Goal: Information Seeking & Learning: Check status

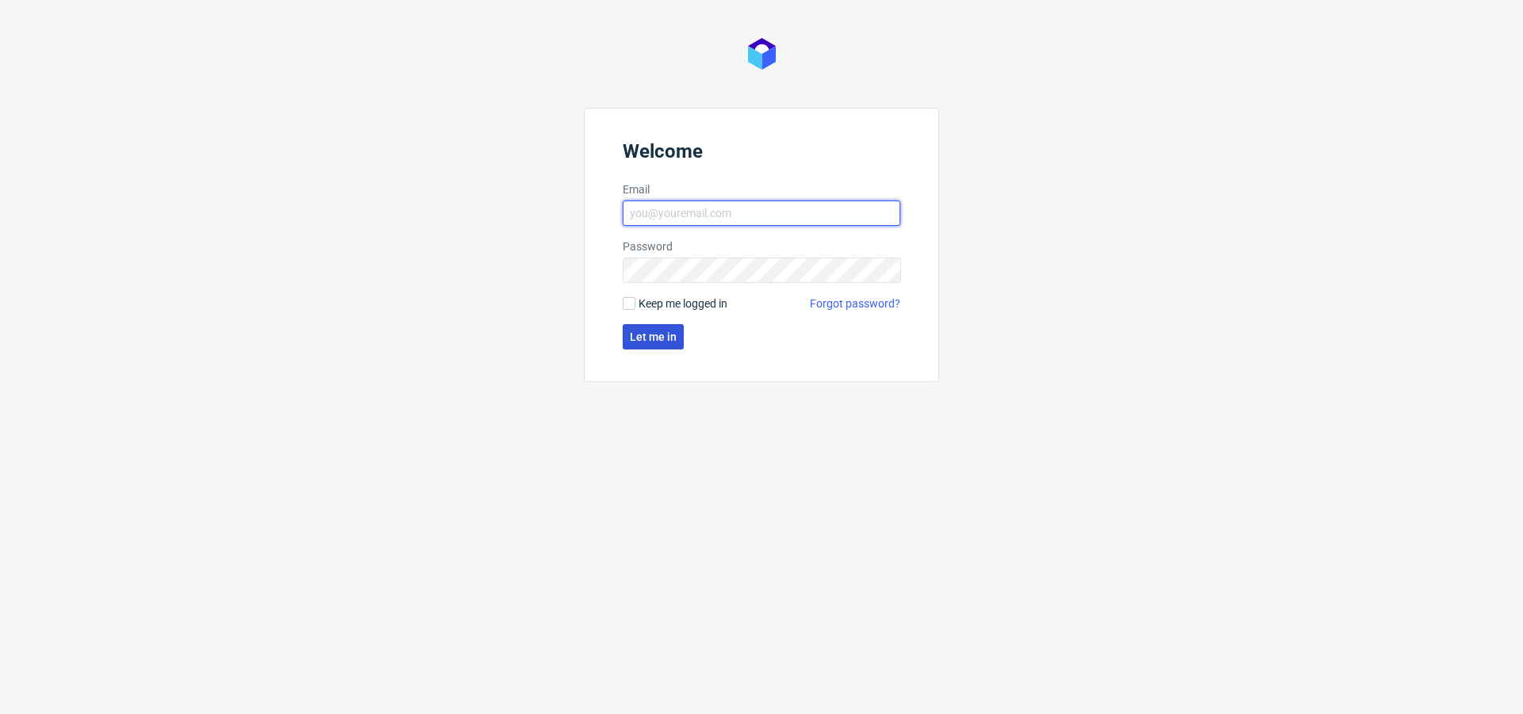
type input "[PERSON_NAME][EMAIL_ADDRESS][PERSON_NAME][DOMAIN_NAME]"
click at [665, 326] on button "Let me in" at bounding box center [653, 336] width 61 height 25
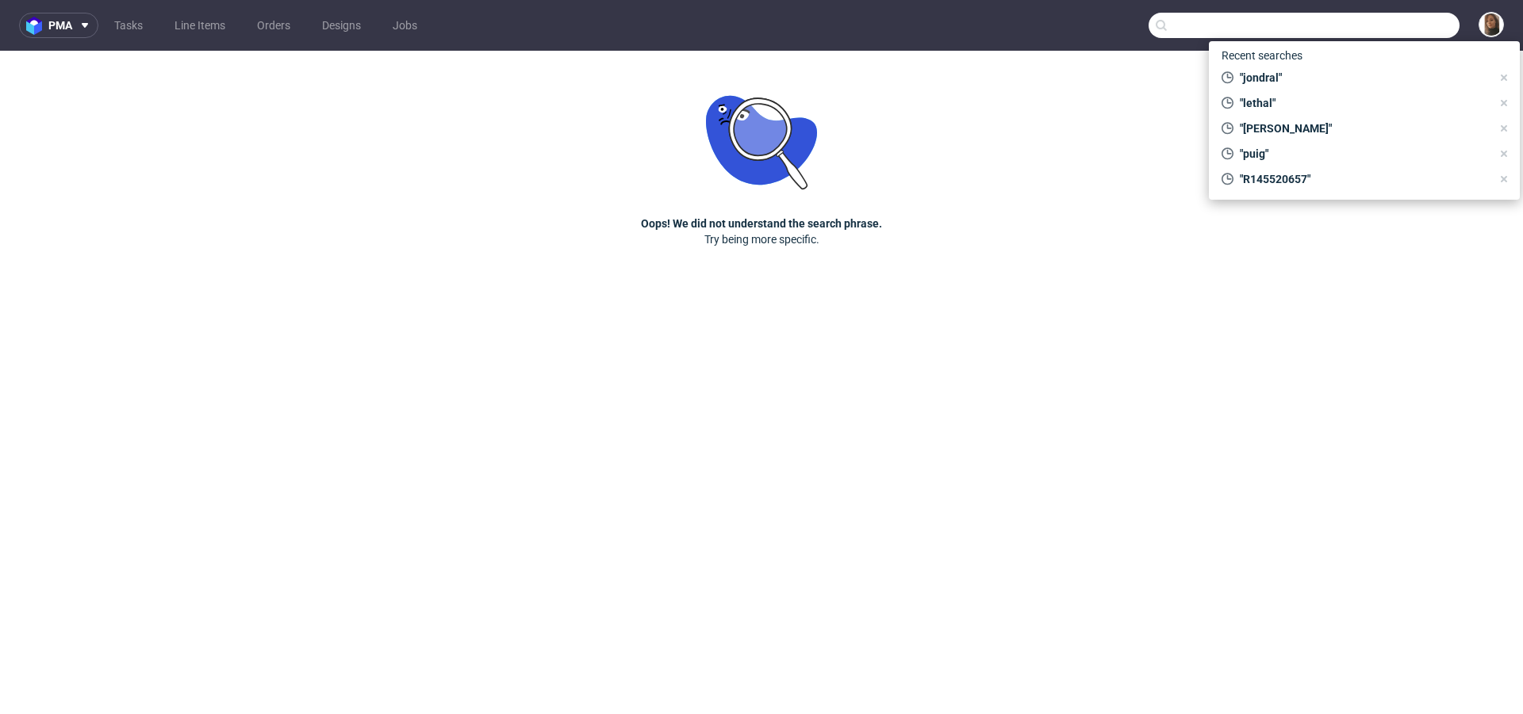
click at [1414, 25] on input "text" at bounding box center [1303, 25] width 311 height 25
paste input "shop@a-n-a.com"
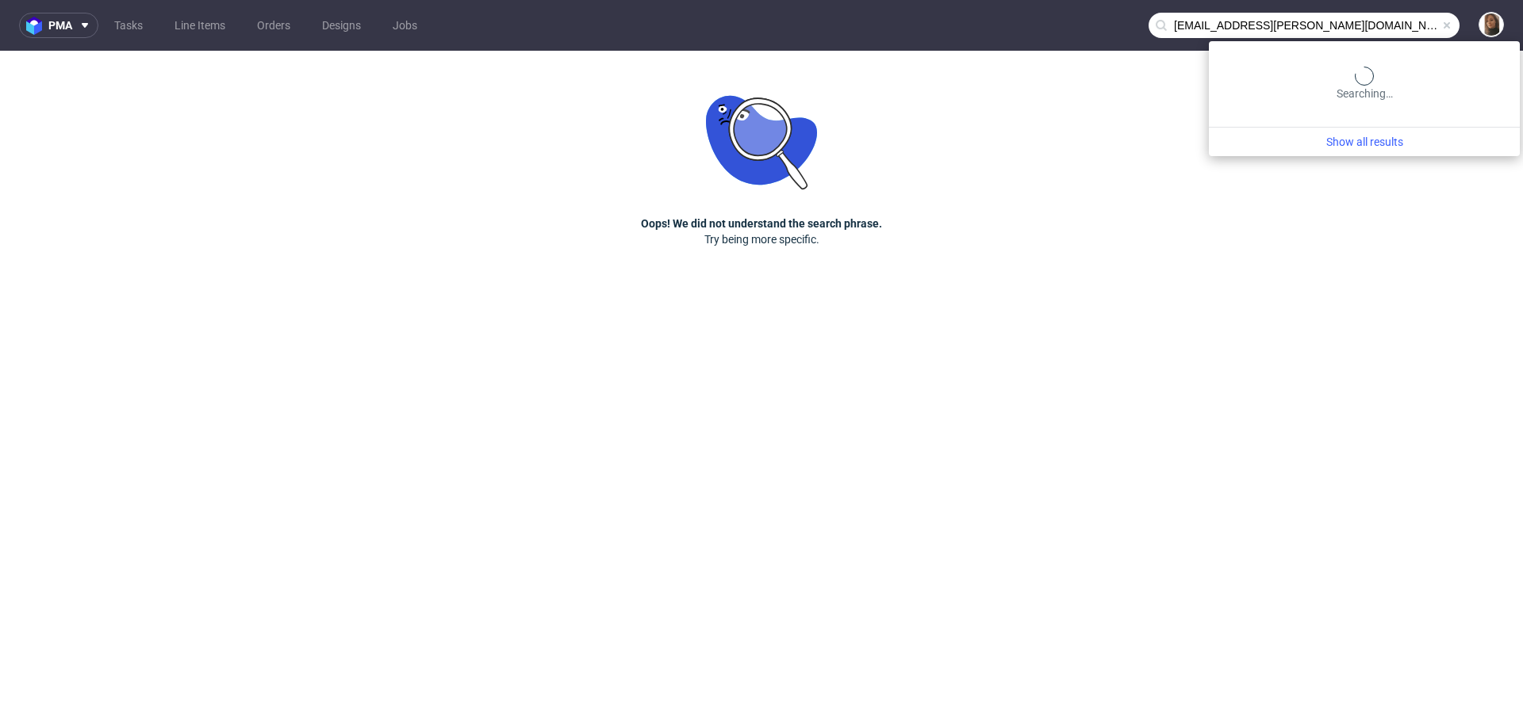
type input "shop@a-n-a.com"
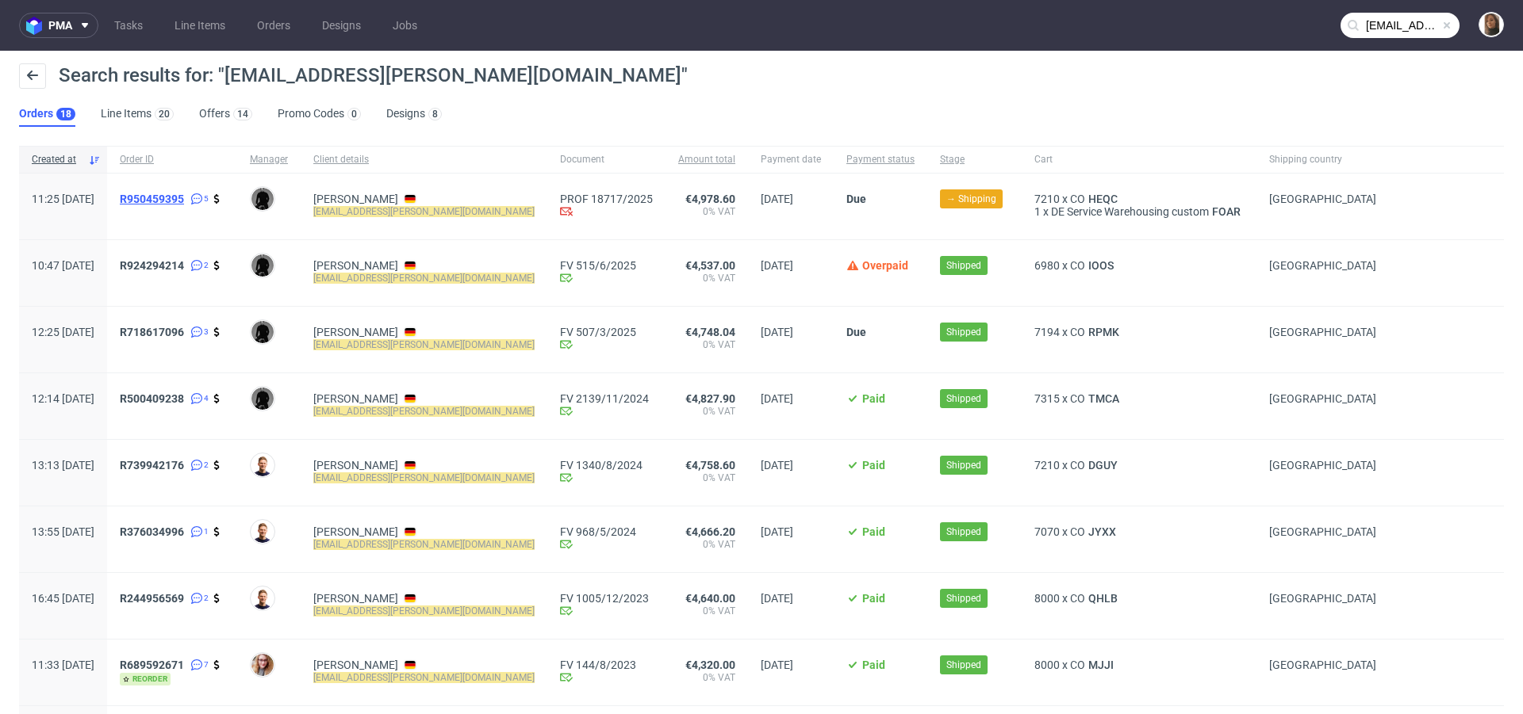
click at [184, 203] on span "R950459395" at bounding box center [152, 199] width 64 height 13
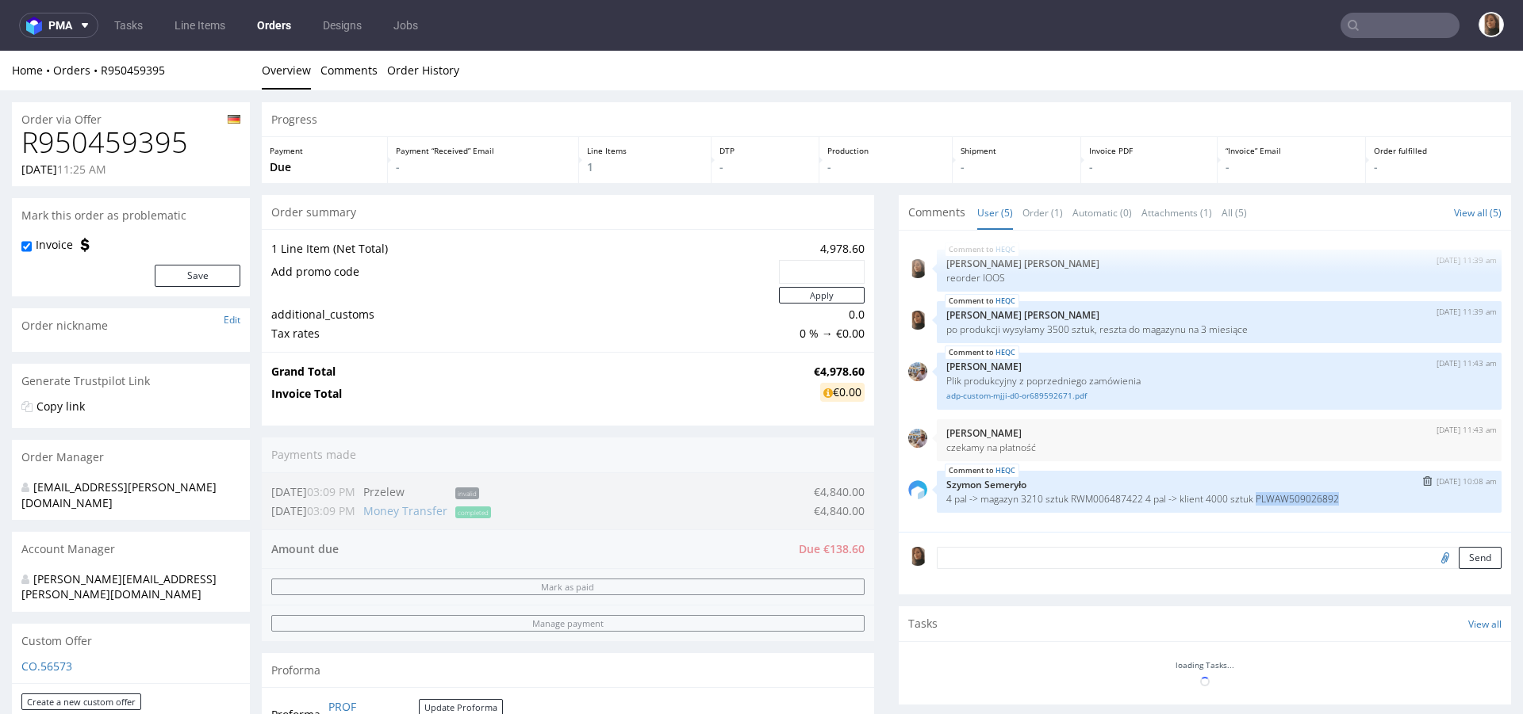
drag, startPoint x: 1258, startPoint y: 496, endPoint x: 1357, endPoint y: 496, distance: 98.3
click at [1357, 496] on p "4 pal -> magazyn 3210 sztuk RWM006487422 4 pal -> klient 4000 sztuk PLWAW509026…" at bounding box center [1219, 499] width 546 height 12
copy p "PLWAW509026892"
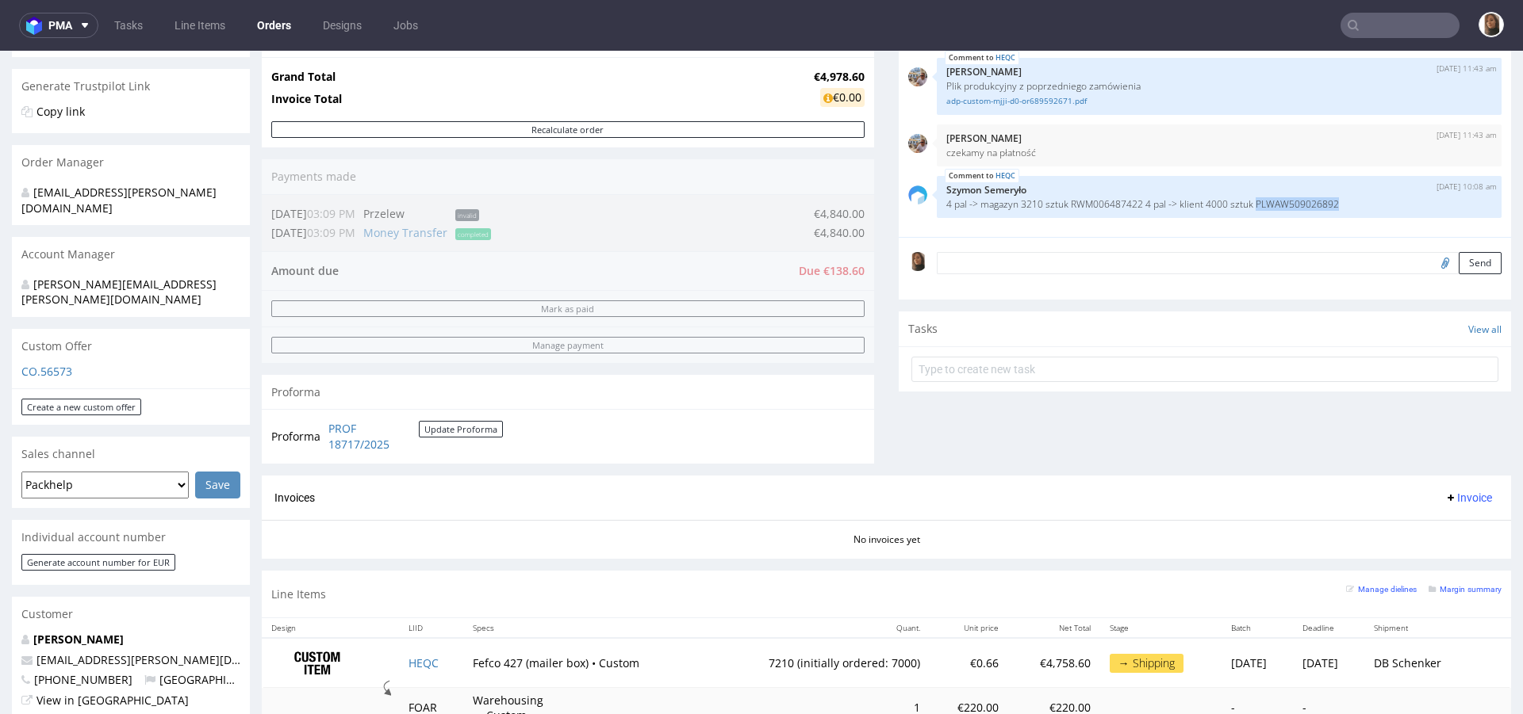
scroll to position [358, 0]
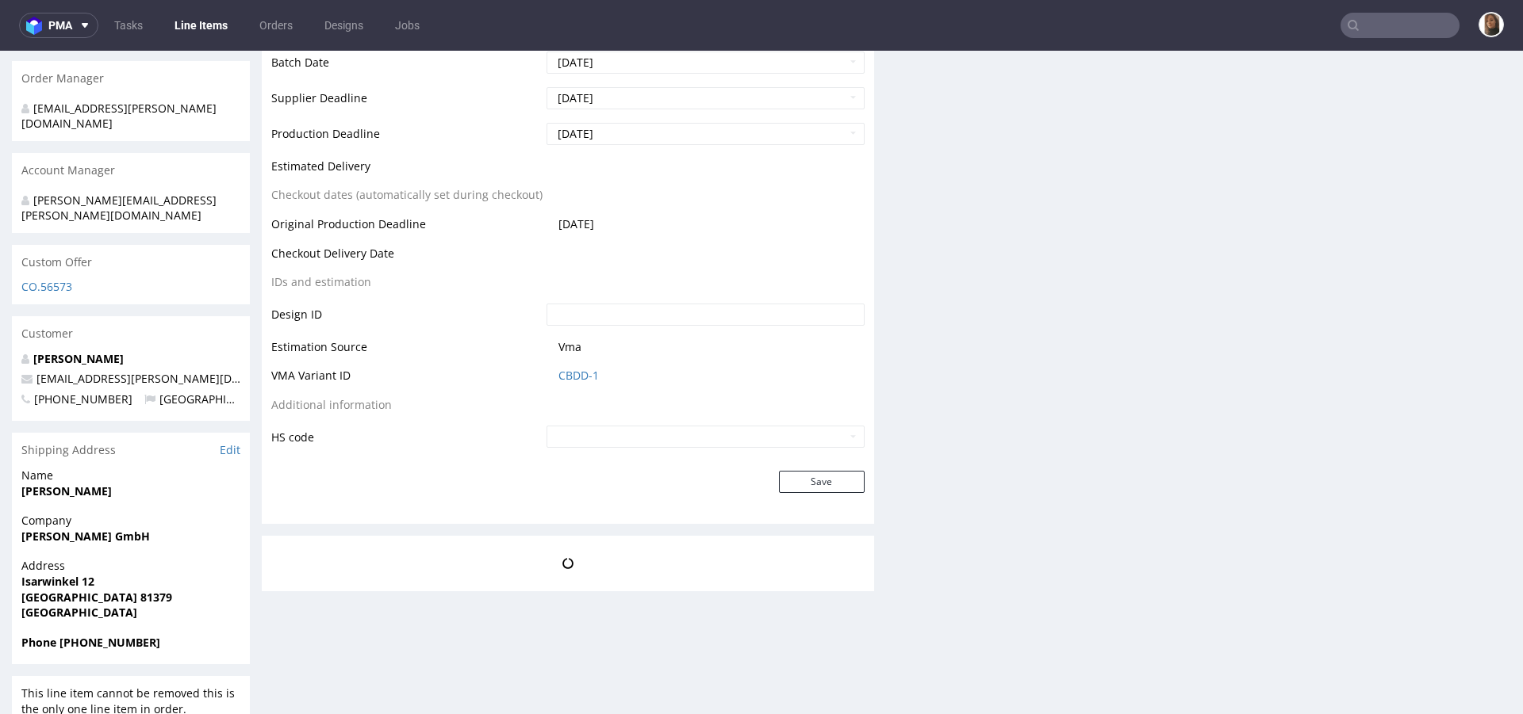
scroll to position [4, 0]
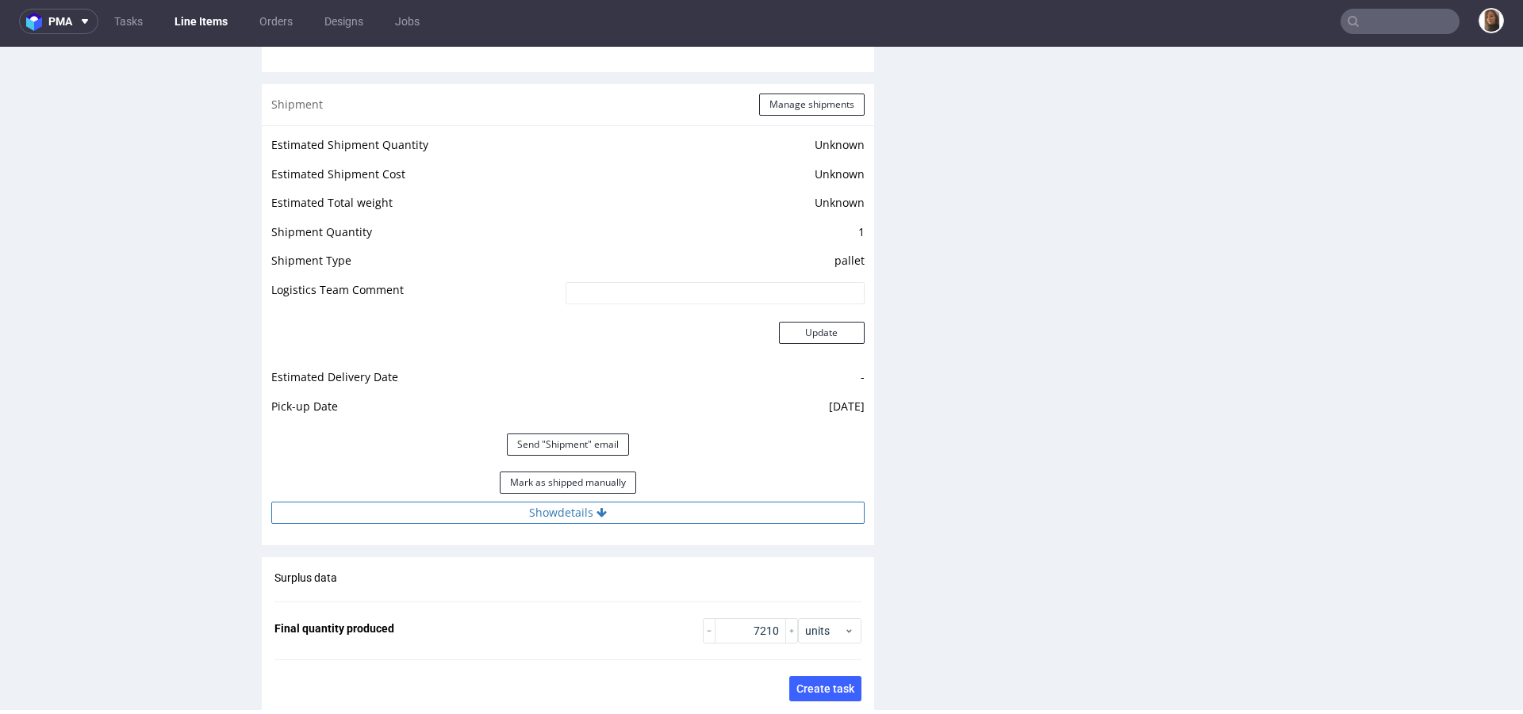
click at [506, 509] on button "Show details" at bounding box center [567, 513] width 593 height 22
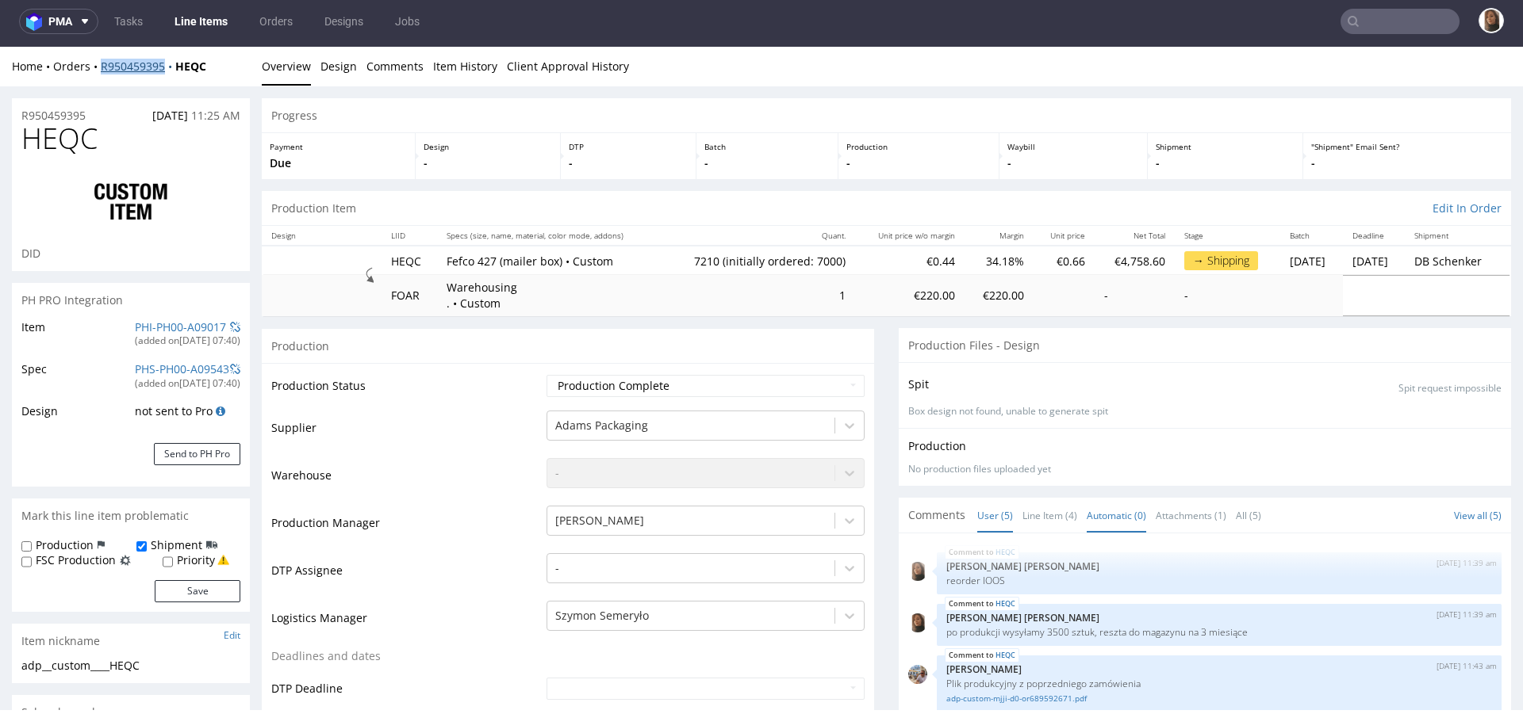
scroll to position [372, 0]
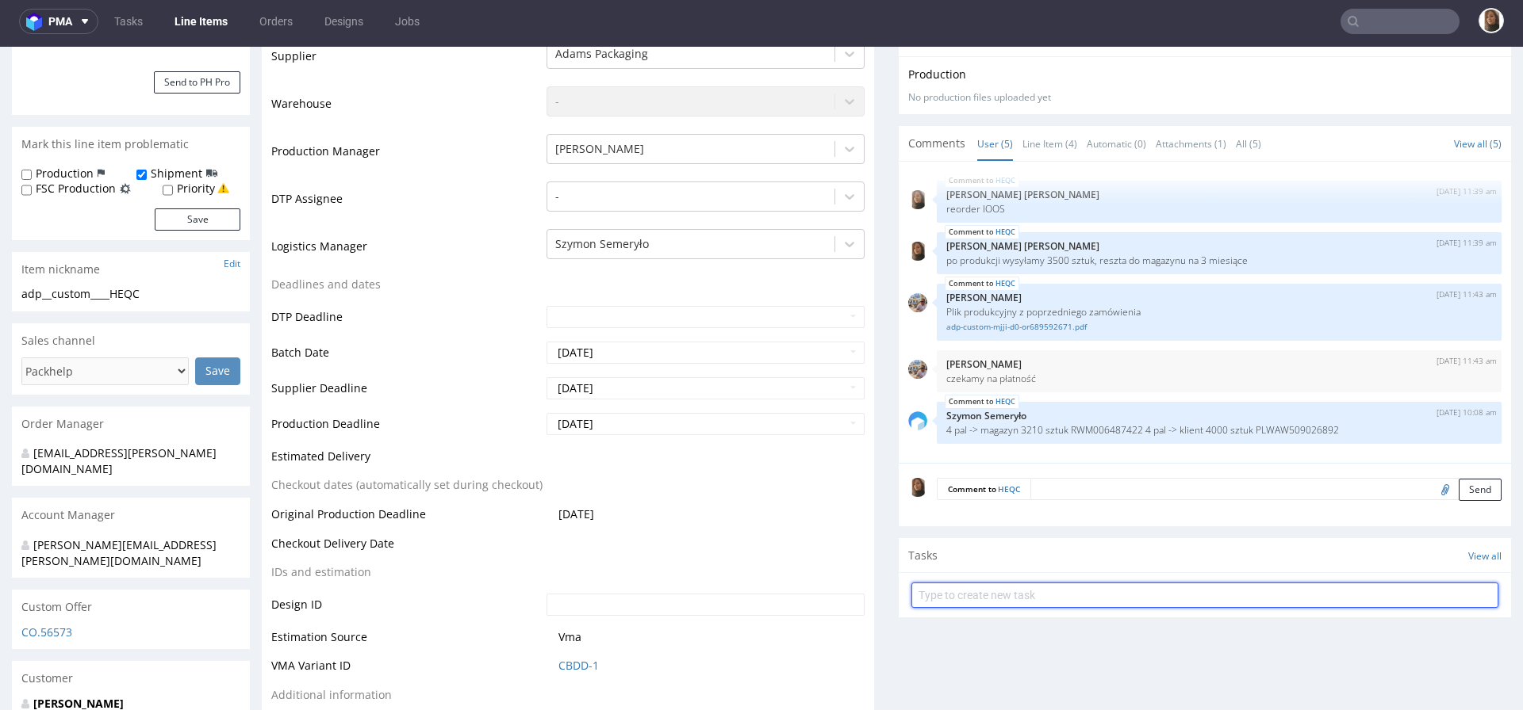
click at [1025, 590] on input "text" at bounding box center [1204, 595] width 587 height 25
type input "partial invoice"
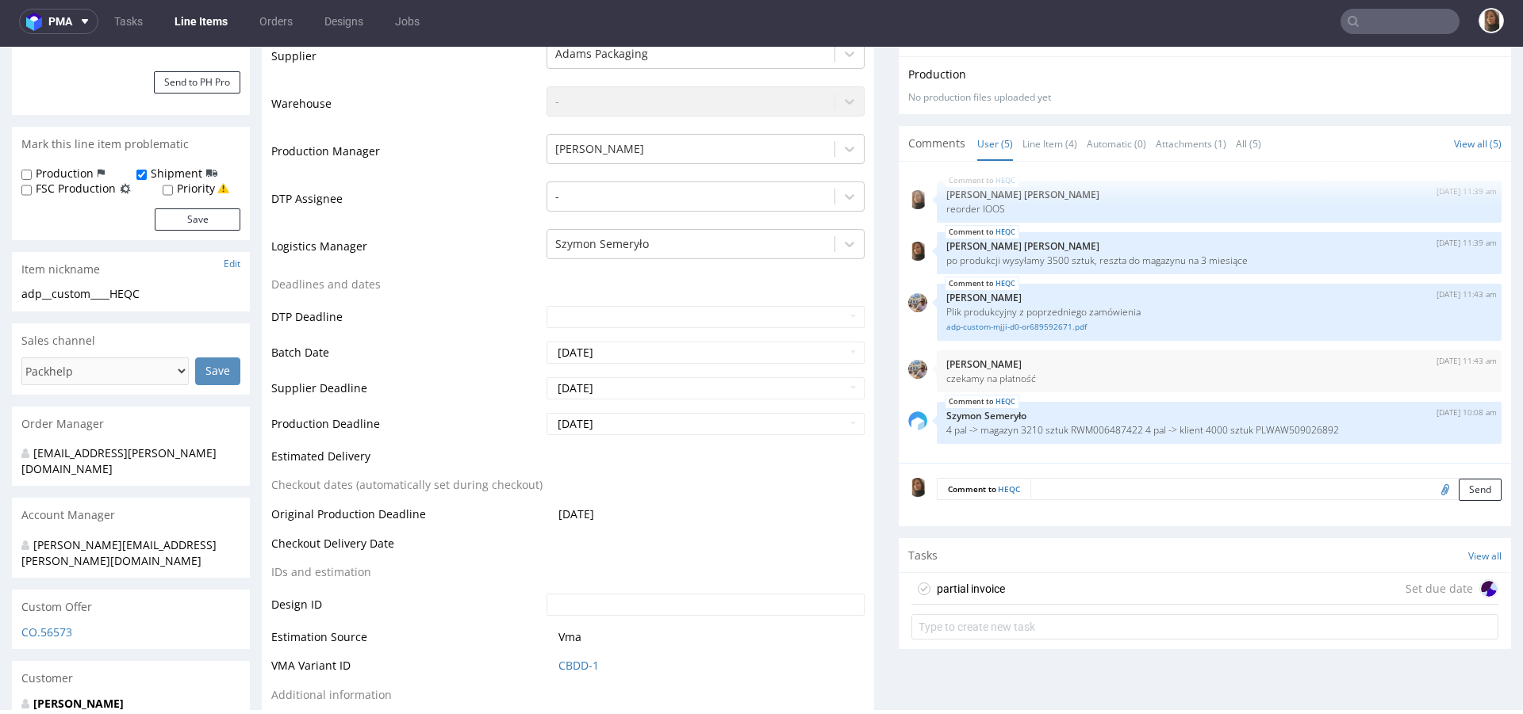
click at [1036, 586] on div "partial invoice Set due date" at bounding box center [1204, 589] width 587 height 32
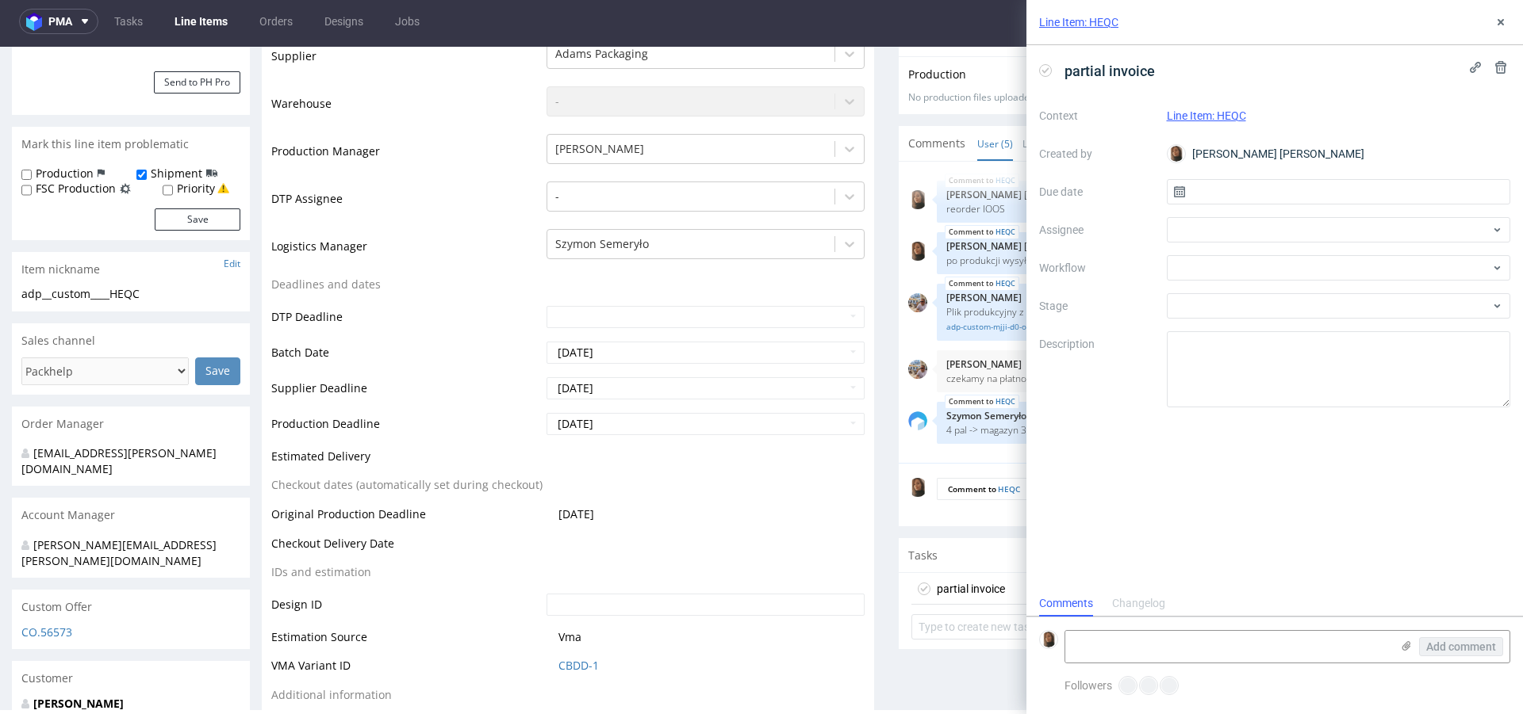
scroll to position [13, 0]
click at [1200, 230] on div at bounding box center [1338, 229] width 344 height 25
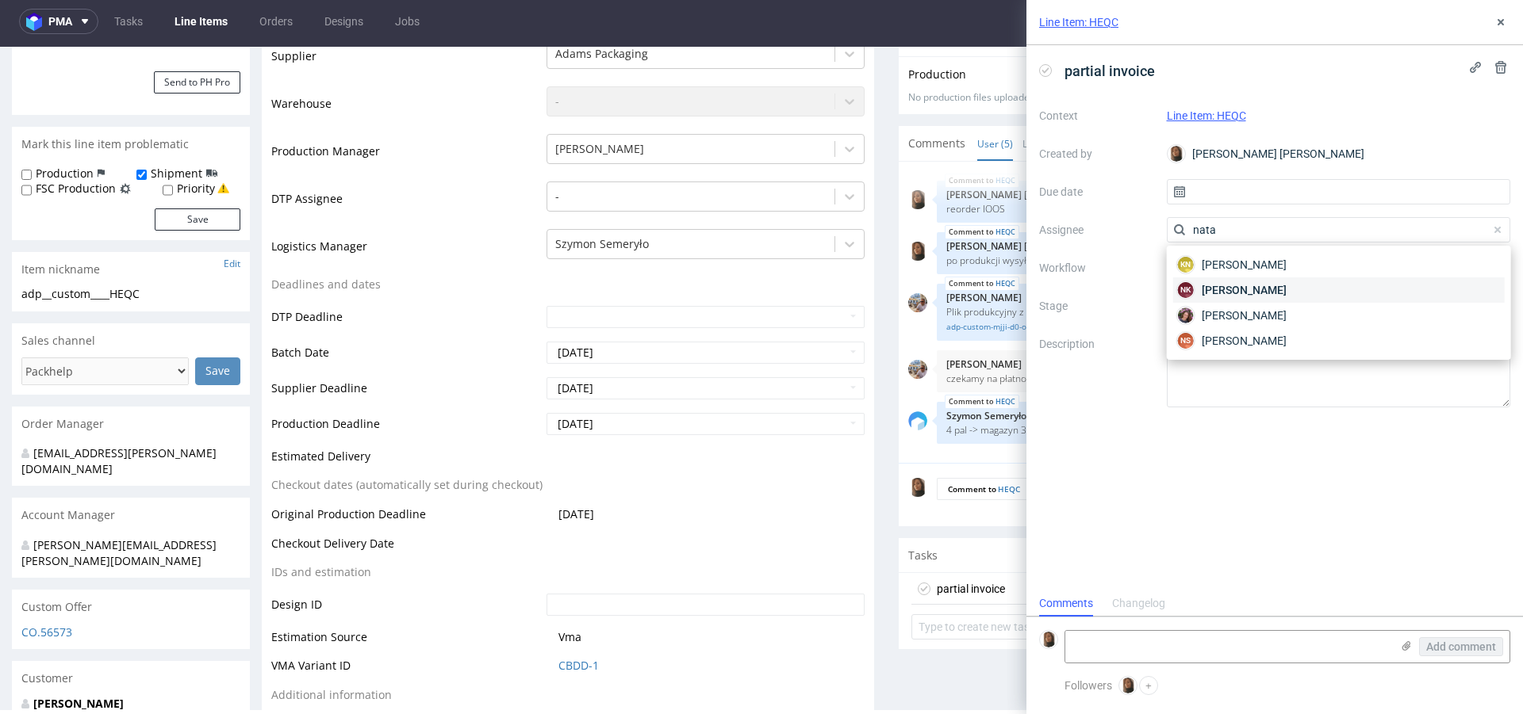
type input "nata"
click at [1231, 282] on span "Natalia Kaczorowska" at bounding box center [1243, 290] width 85 height 16
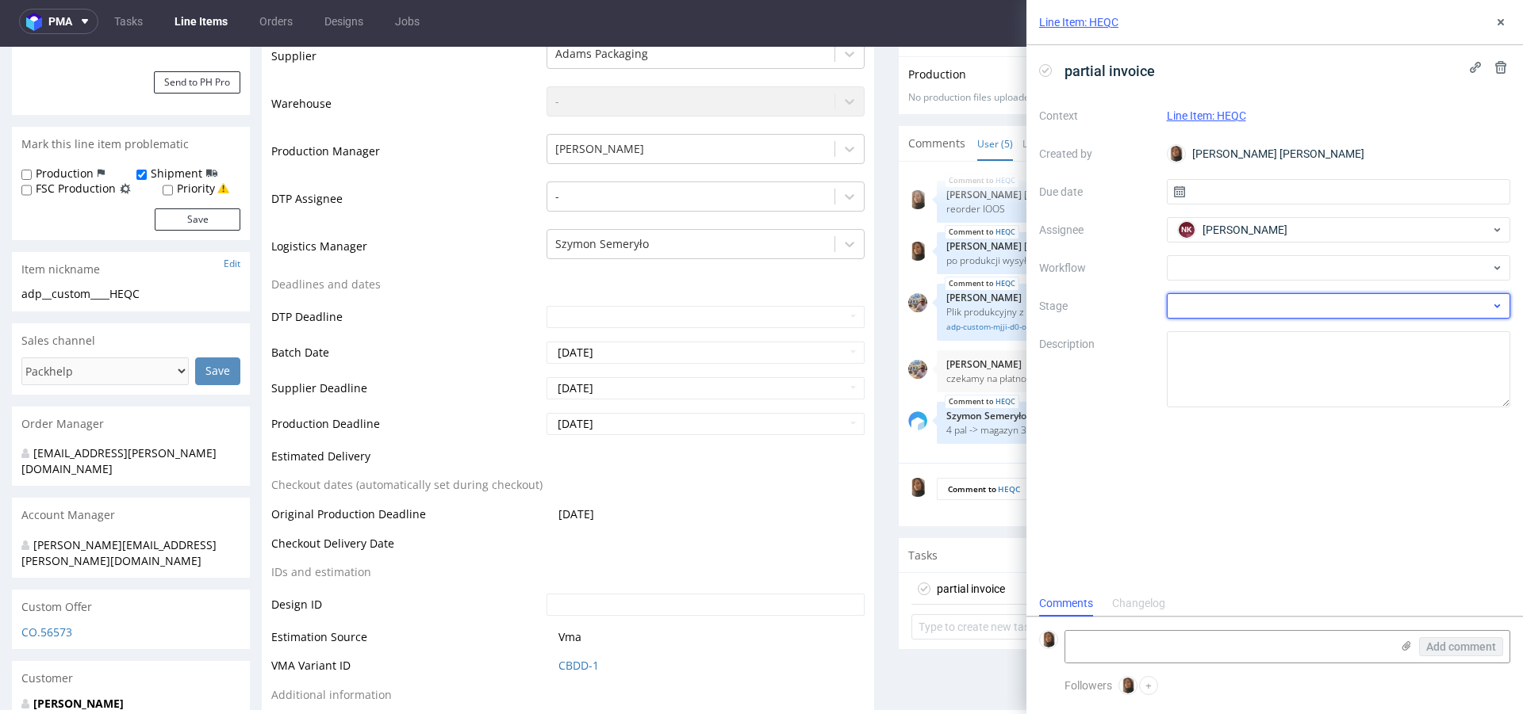
click at [1192, 313] on div at bounding box center [1338, 305] width 344 height 25
click at [1192, 313] on input "text" at bounding box center [1338, 305] width 344 height 25
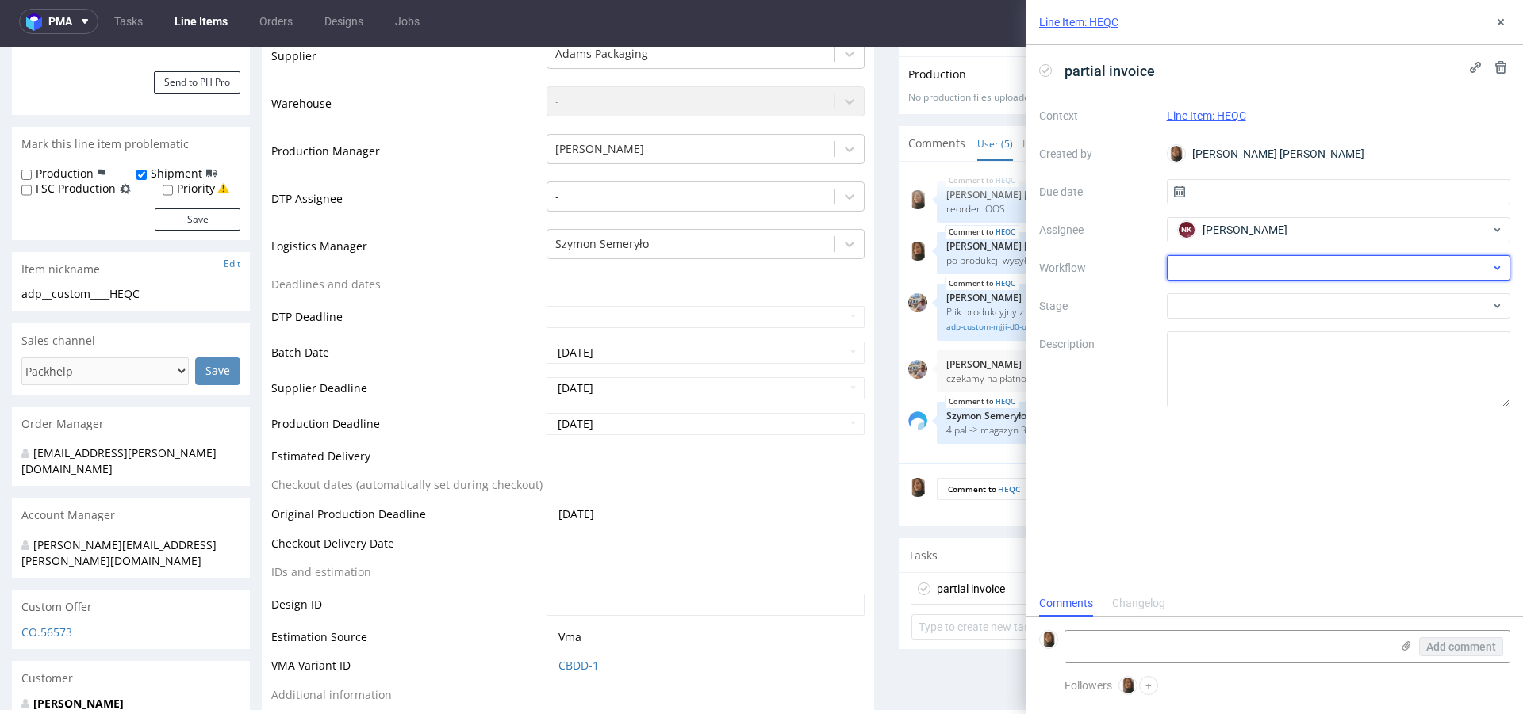
click at [1197, 276] on div at bounding box center [1338, 267] width 344 height 25
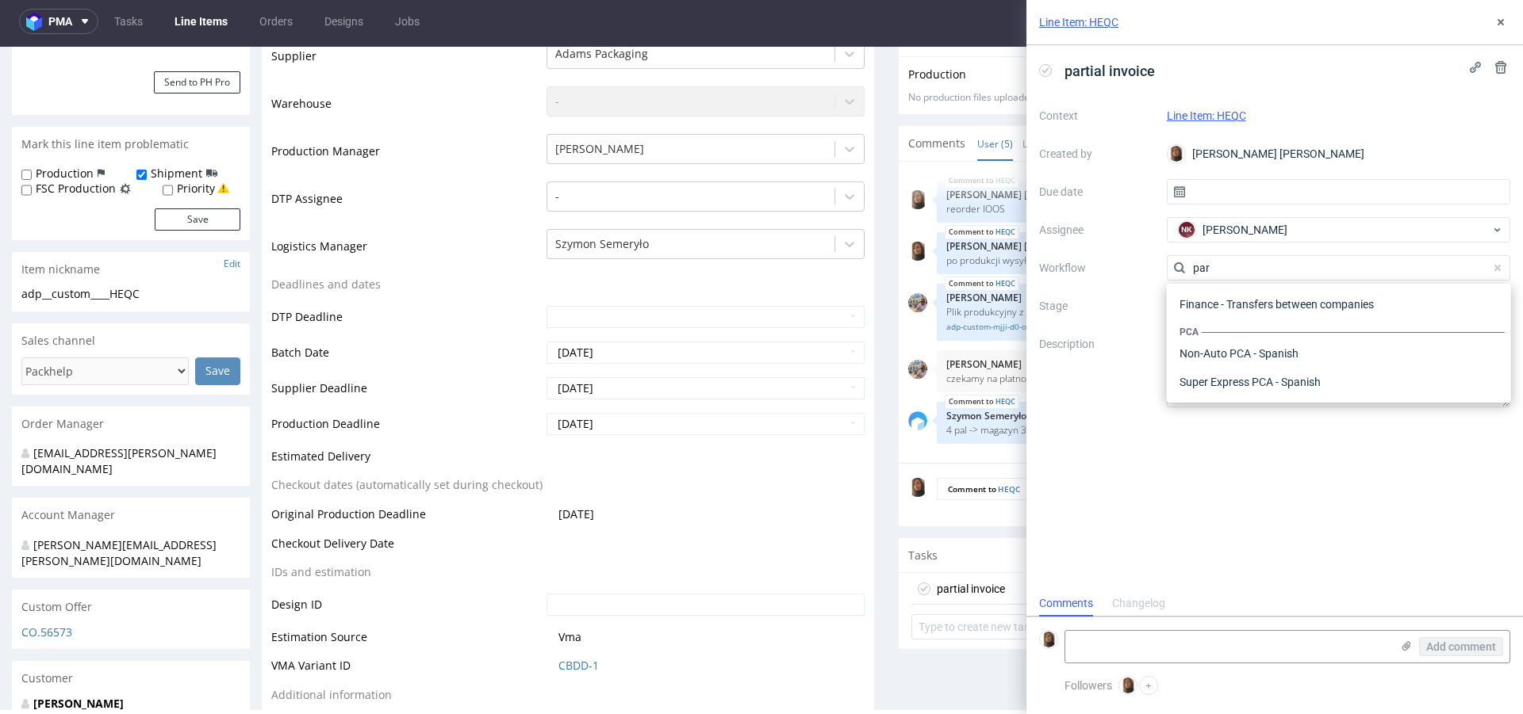
scroll to position [0, 0]
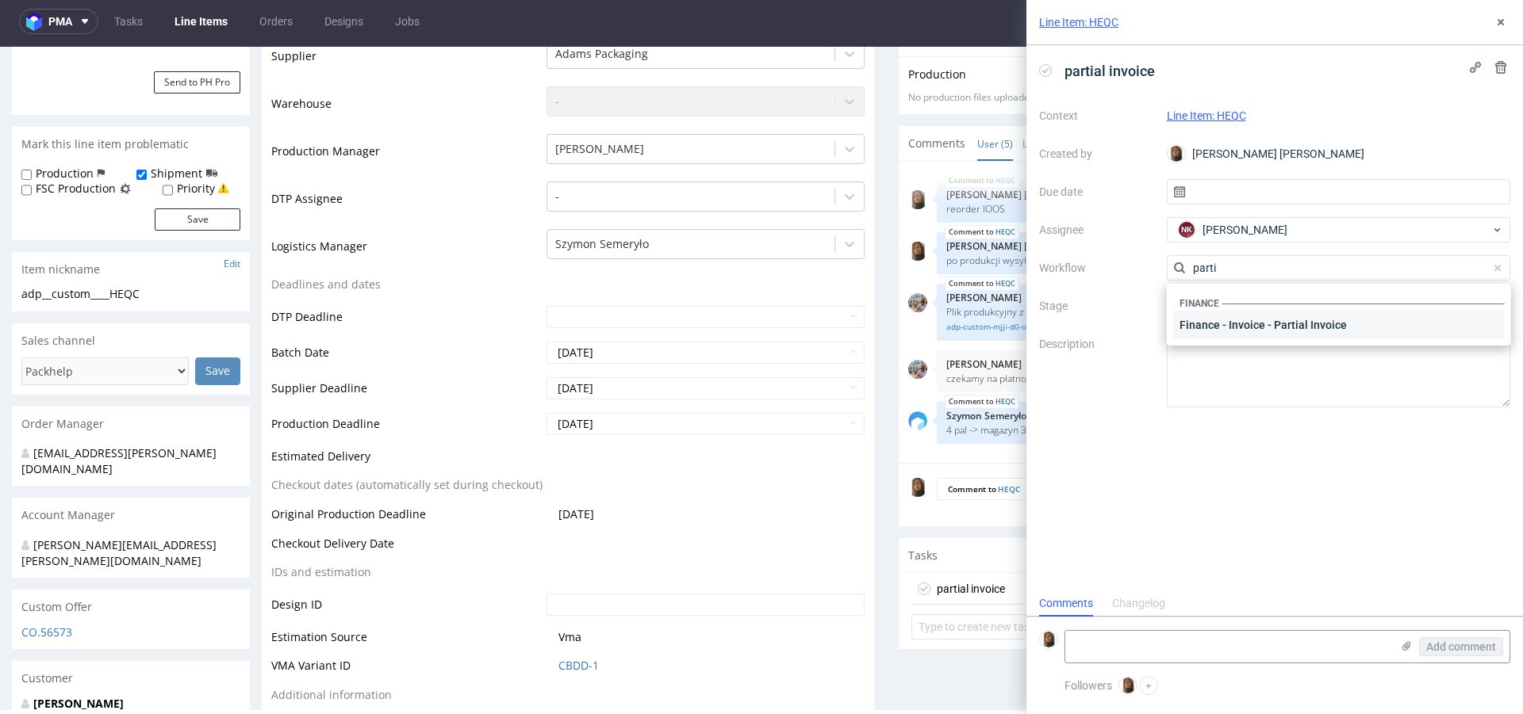
type input "parti"
click at [1259, 320] on div "Finance - Invoice - Partial Invoice" at bounding box center [1338, 325] width 331 height 29
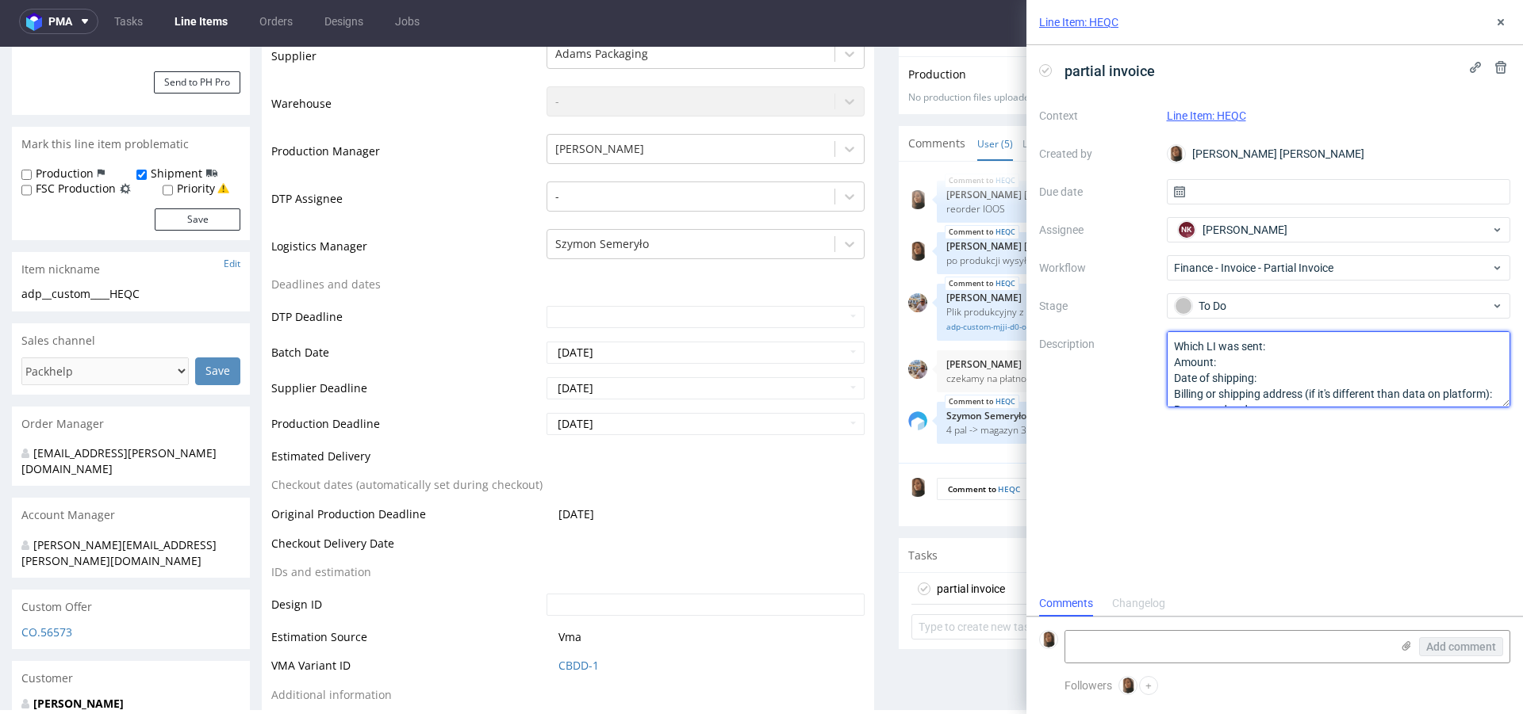
click at [1292, 346] on textarea "Which LI was sent: Amount: Date of shipping: Billing or shipping address (if it…" at bounding box center [1338, 369] width 344 height 76
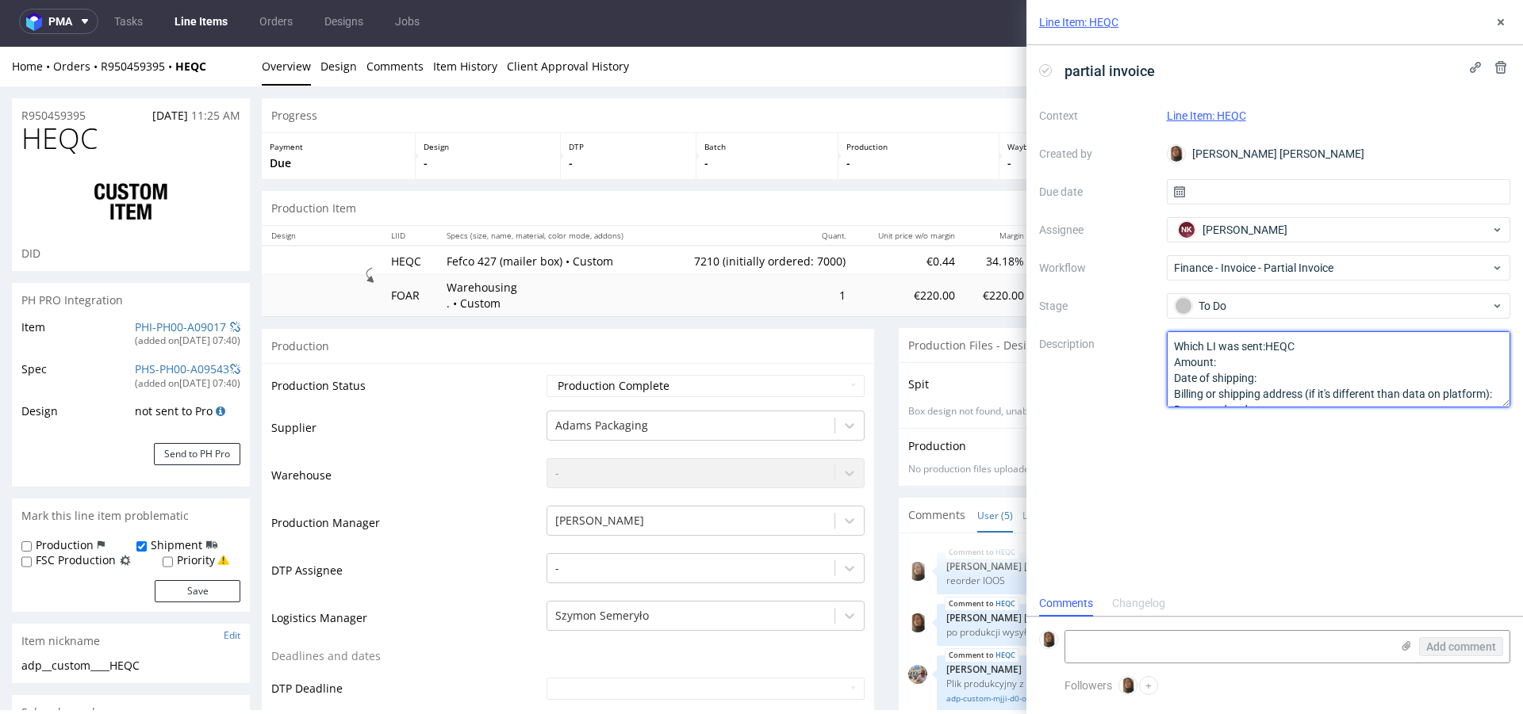
click at [1247, 356] on textarea "Which LI was sent: Amount: Date of shipping: Billing or shipping address (if it…" at bounding box center [1338, 369] width 344 height 76
click at [1295, 382] on textarea "Which LI was sent: Amount: Date of shipping: Billing or shipping address (if it…" at bounding box center [1338, 369] width 344 height 76
drag, startPoint x: 1174, startPoint y: 346, endPoint x: 1235, endPoint y: 466, distance: 134.8
click at [1235, 466] on div "partial invoice Context Line Item: HEQC Created by Angelina Marć Due date Assig…" at bounding box center [1274, 318] width 496 height 546
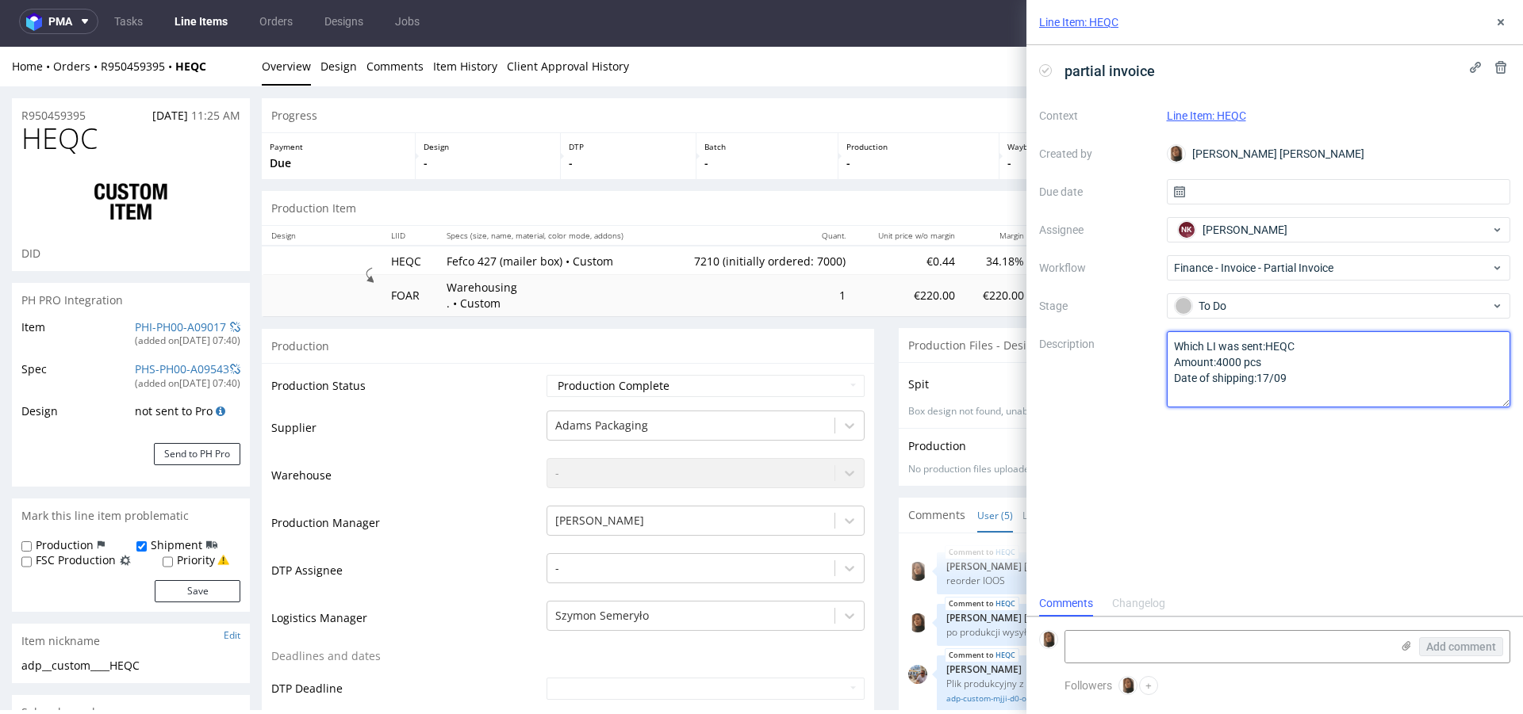
scroll to position [0, 0]
type textarea "Which LI was sent:HEQC Amount:4000 pcs Date of shipping:17/09 Warehouisng dolic…"
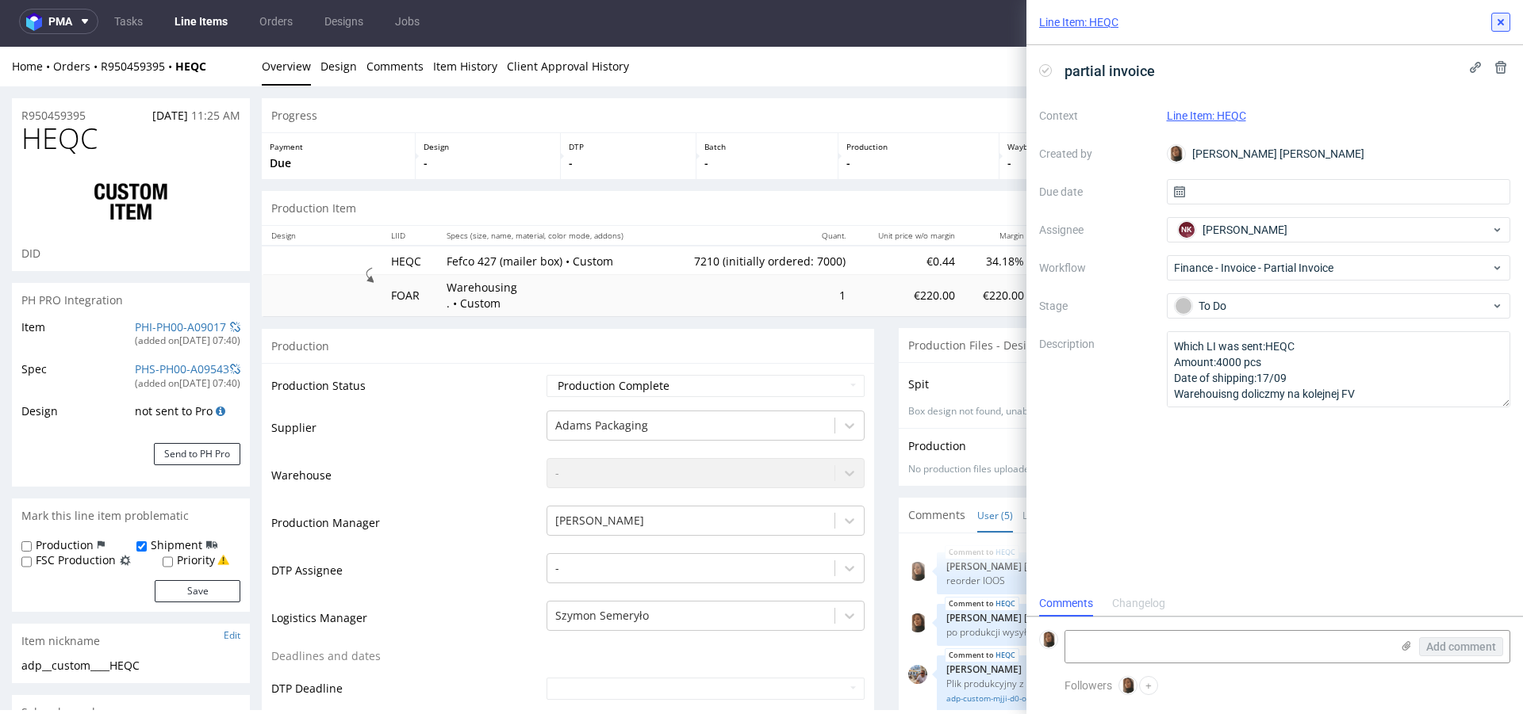
click at [1496, 19] on icon at bounding box center [1500, 22] width 13 height 13
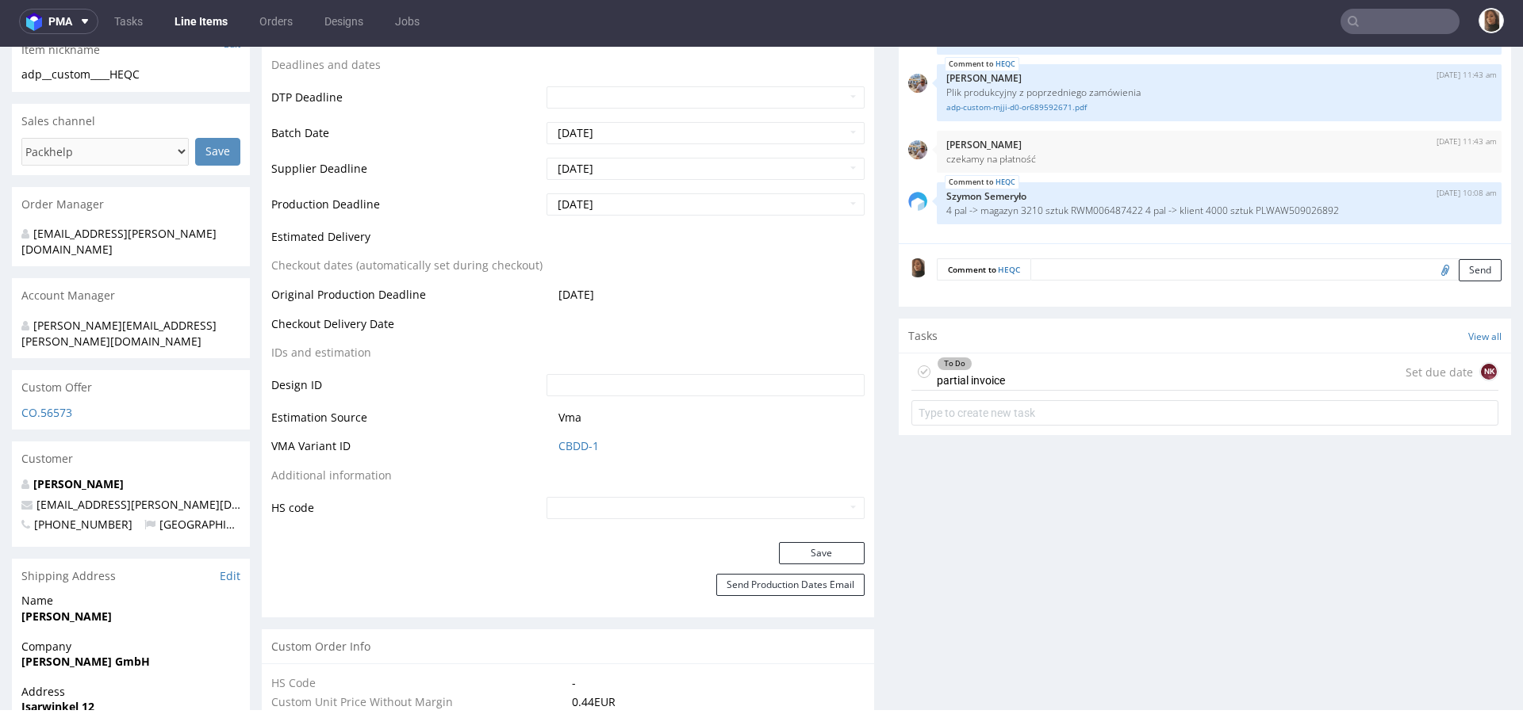
scroll to position [550, 0]
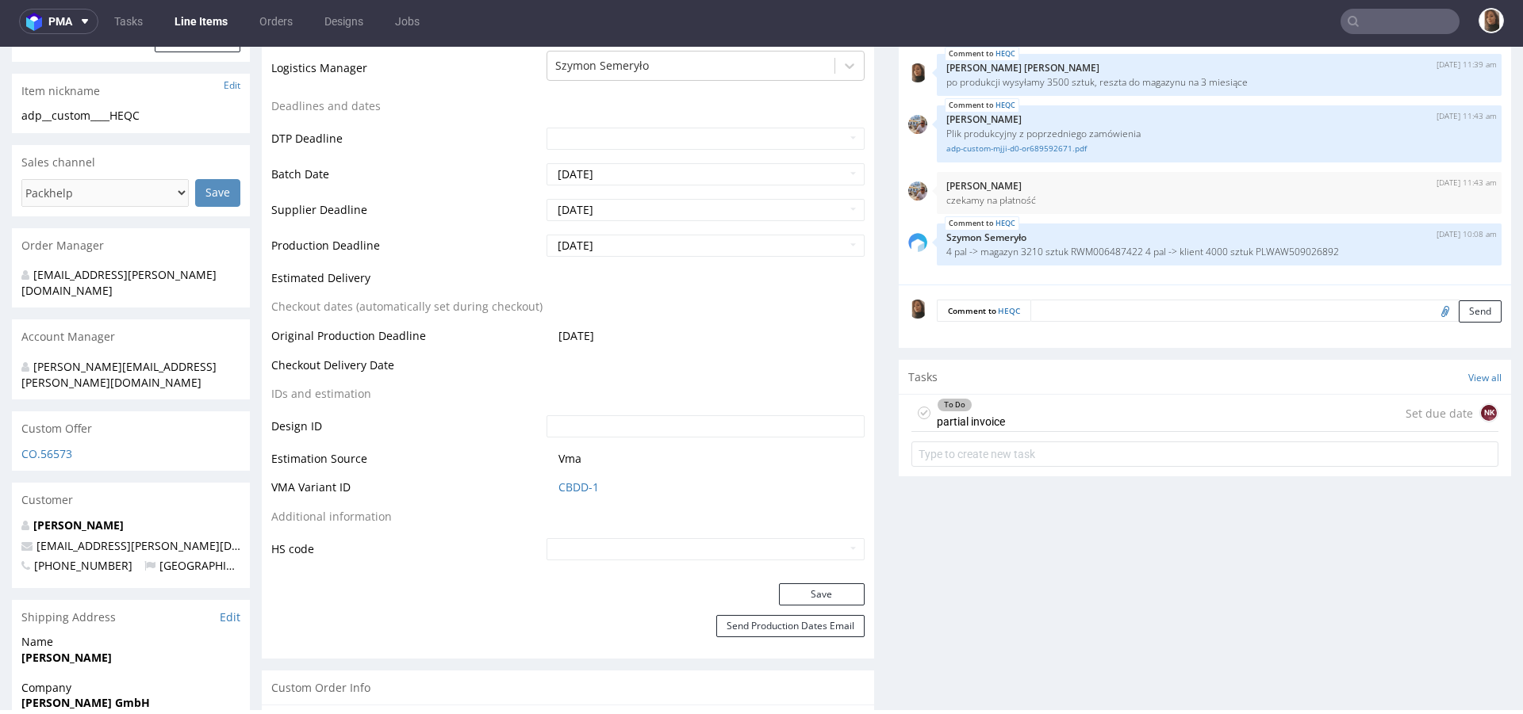
click at [1032, 419] on div "To Do partial invoice Set due date NK" at bounding box center [1204, 413] width 587 height 37
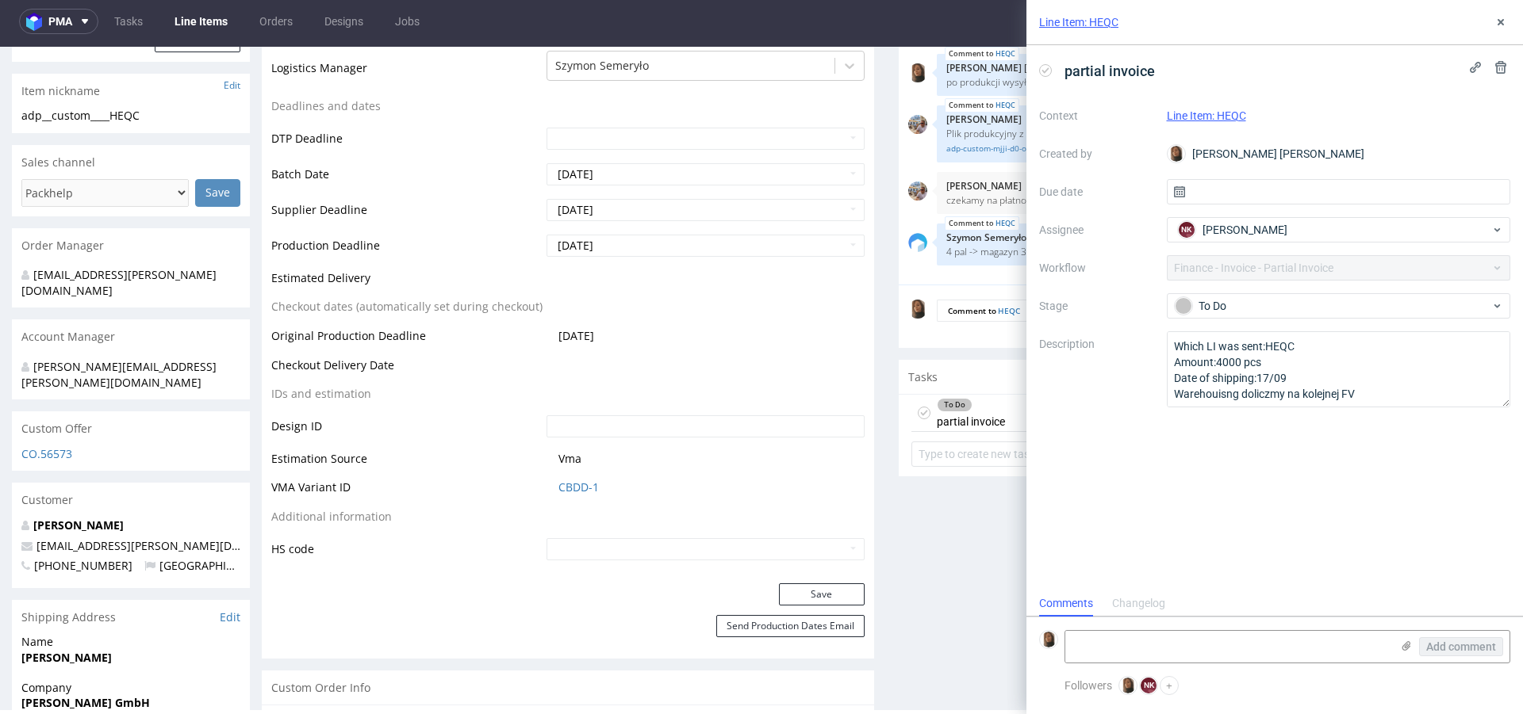
scroll to position [13, 0]
click at [1500, 68] on icon at bounding box center [1500, 67] width 13 height 13
click at [1482, 141] on span "Delete" at bounding box center [1489, 144] width 33 height 11
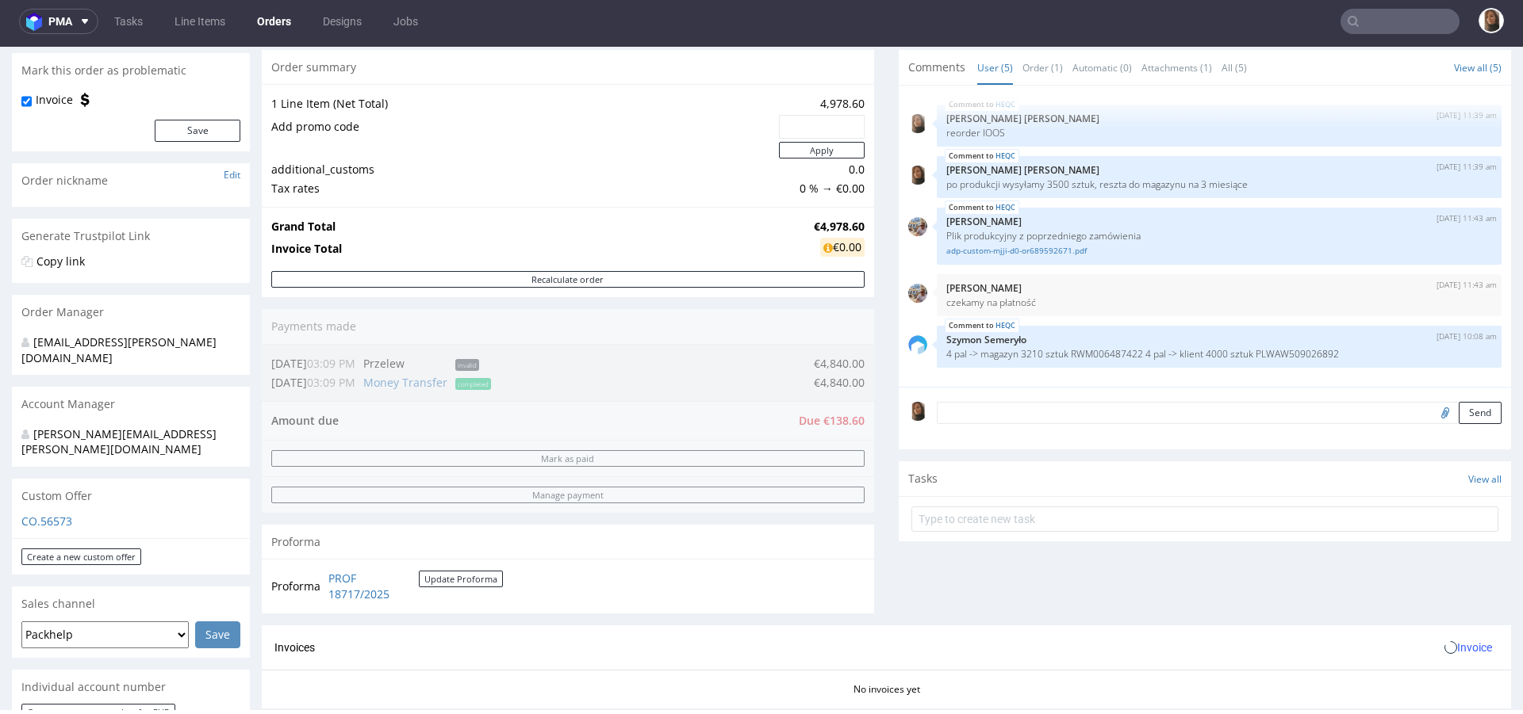
scroll to position [281, 0]
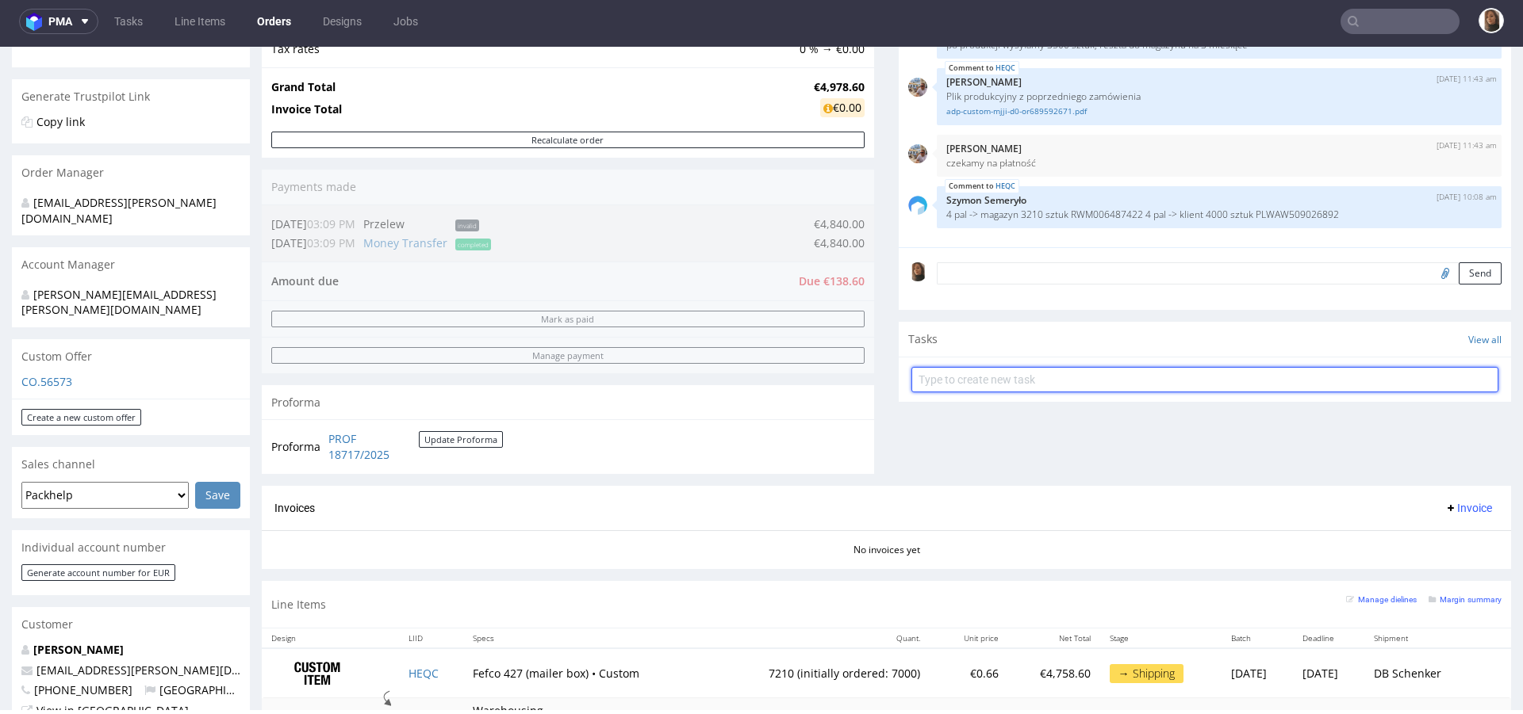
click at [944, 374] on input "text" at bounding box center [1204, 379] width 587 height 25
type input "partial invoice"
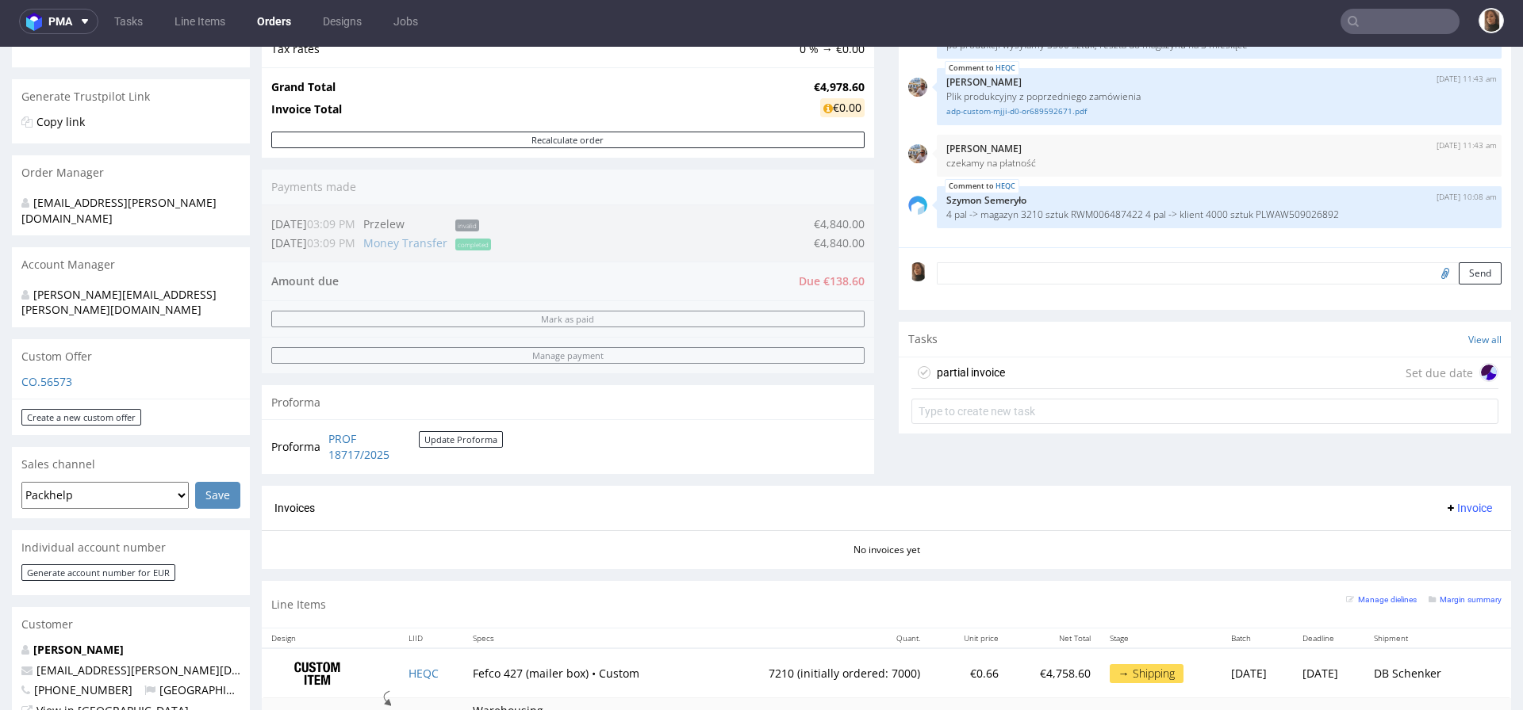
click at [1006, 368] on div "partial invoice Set due date" at bounding box center [1204, 374] width 587 height 32
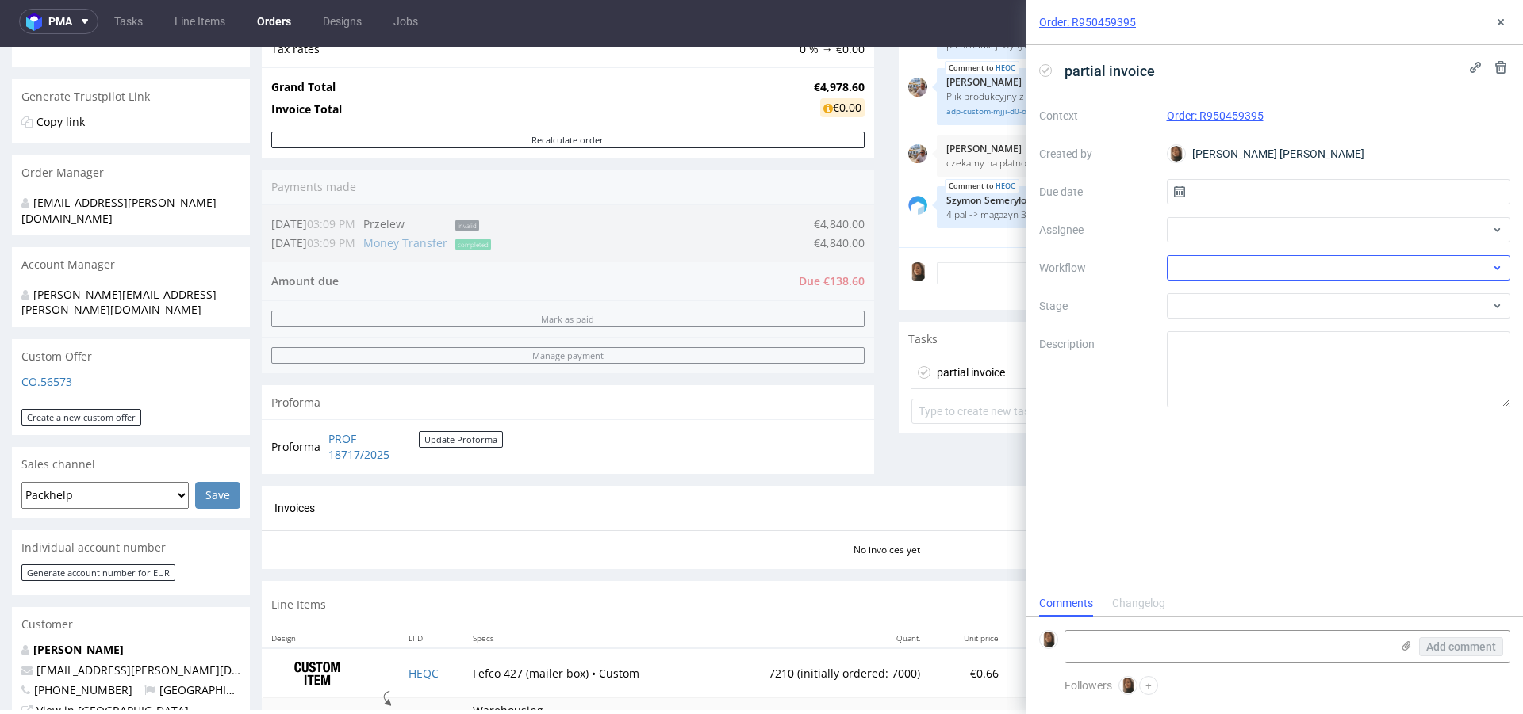
scroll to position [13, 0]
click at [1205, 239] on div at bounding box center [1338, 229] width 344 height 25
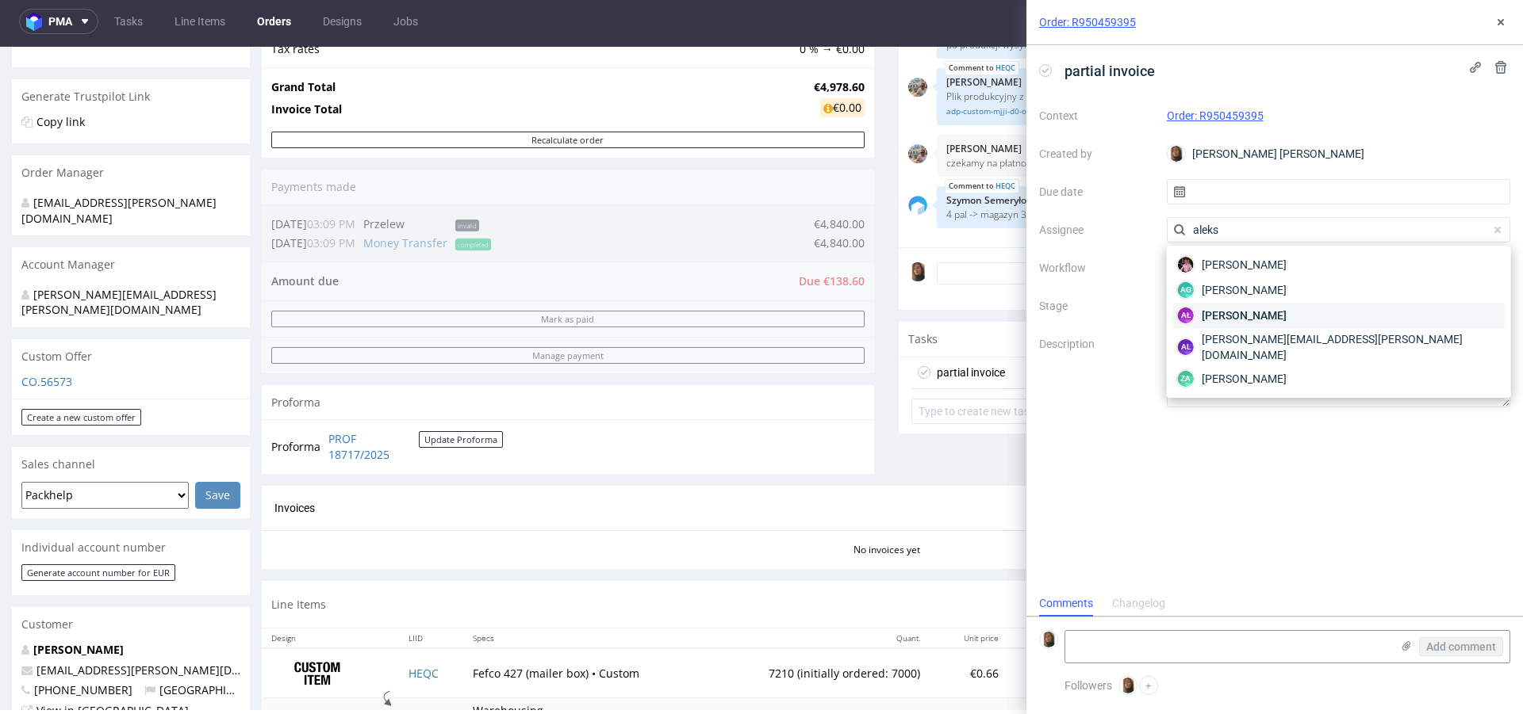
type input "aleks"
click at [1251, 313] on span "Aleksandra Łętowska" at bounding box center [1243, 316] width 85 height 16
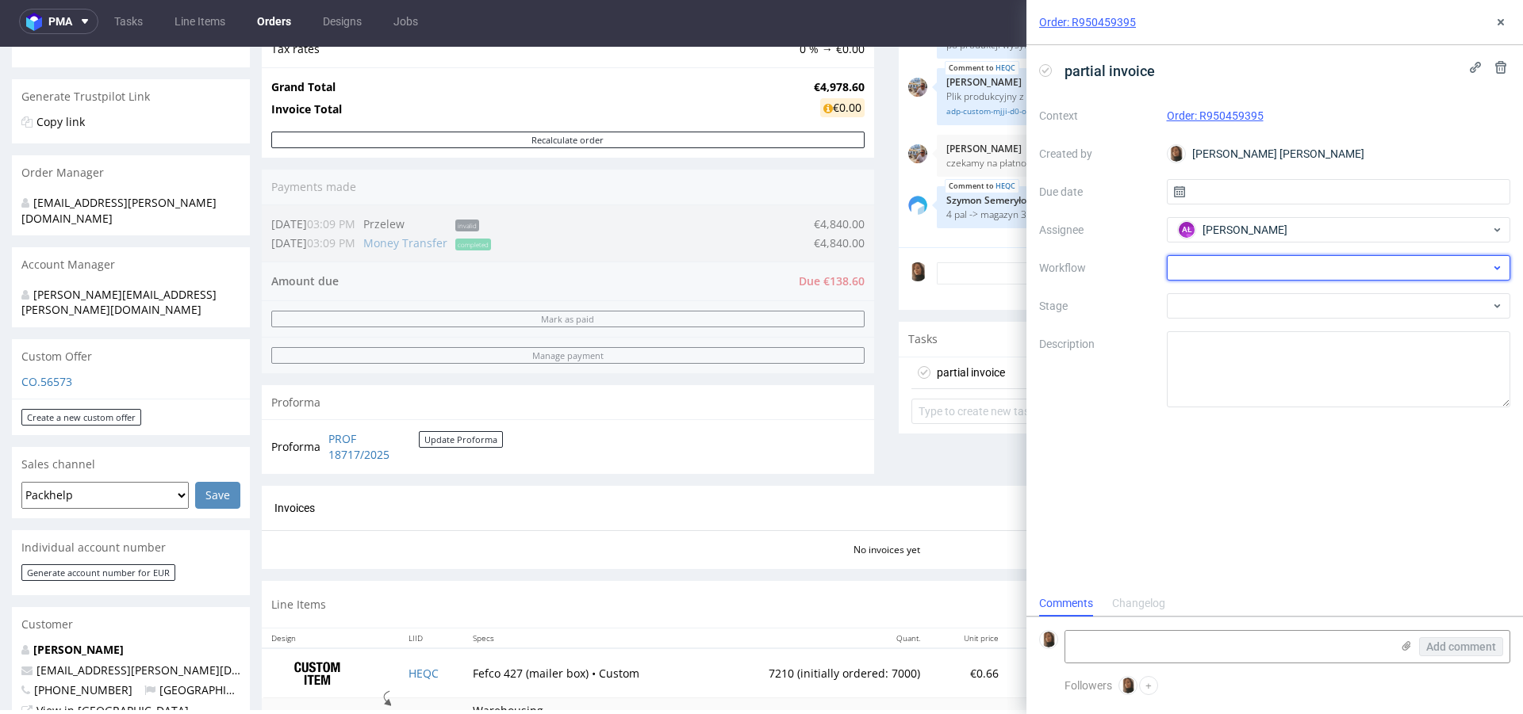
click at [1216, 278] on div at bounding box center [1338, 267] width 344 height 25
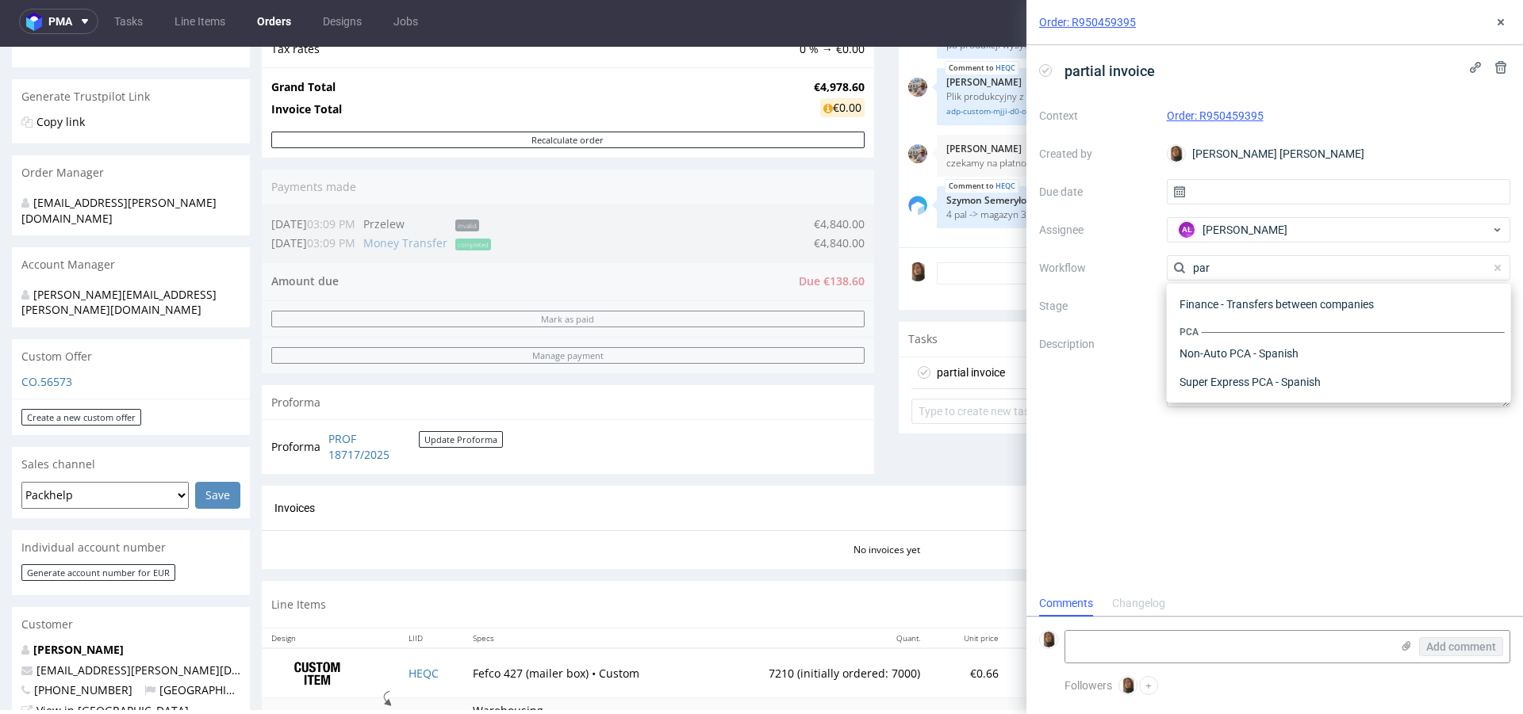
scroll to position [0, 0]
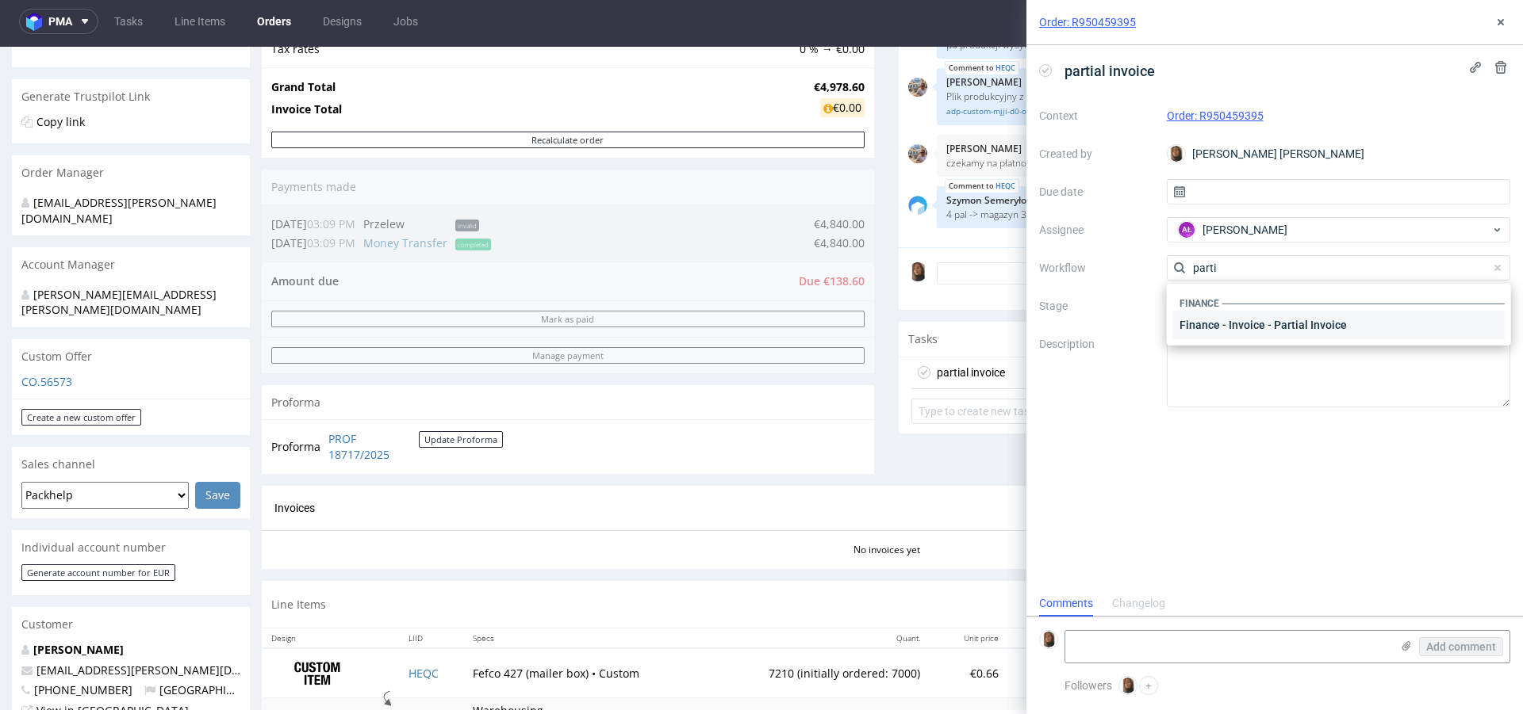
type input "parti"
click at [1257, 322] on div "Finance - Invoice - Partial Invoice" at bounding box center [1338, 325] width 331 height 29
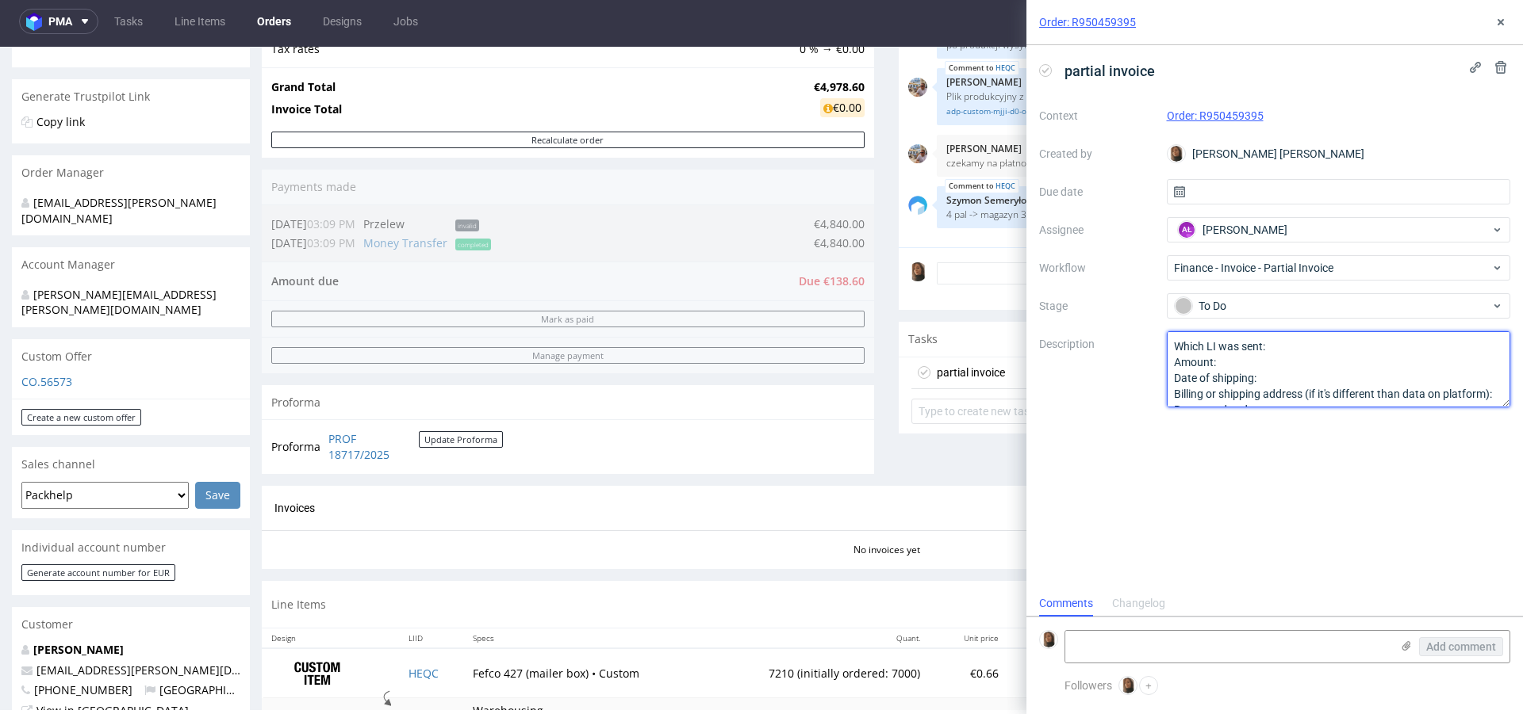
click at [1292, 344] on textarea "Which LI was sent: Amount: Date of shipping: Billing or shipping address (if it…" at bounding box center [1338, 369] width 344 height 76
click at [1243, 365] on textarea "Which LI was sent: Amount: Date of shipping: Billing or shipping address (if it…" at bounding box center [1338, 369] width 344 height 76
click at [1290, 370] on textarea "Which LI was sent: Amount: Date of shipping: Billing or shipping address (if it…" at bounding box center [1338, 369] width 344 height 76
drag, startPoint x: 1172, startPoint y: 394, endPoint x: 1304, endPoint y: 543, distance: 199.4
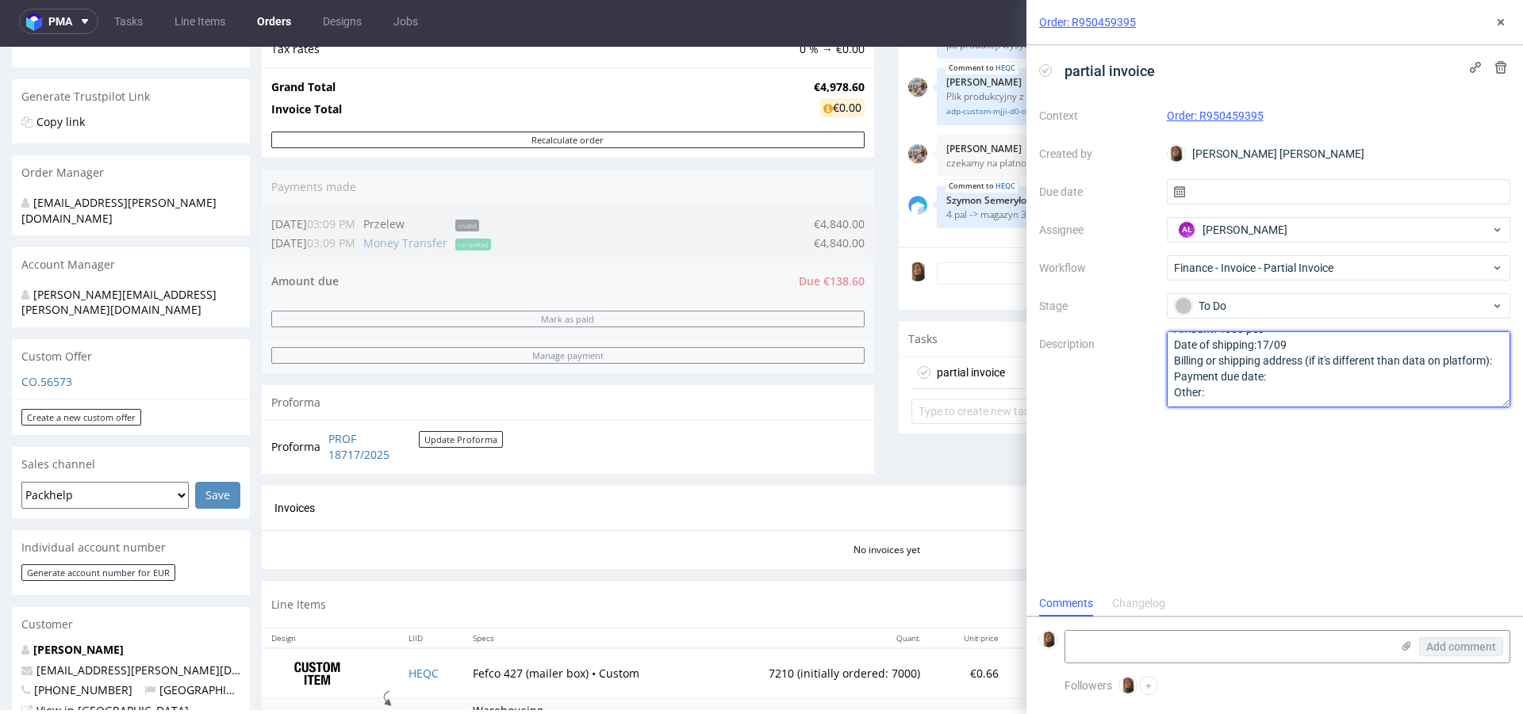
click at [1304, 544] on div "partial invoice Context Order: R950459395 Created by Angelina Marć Due date Ass…" at bounding box center [1274, 318] width 496 height 546
type textarea "Which LI was sent:HEQC Amount: 4000 pcs Date of shipping:17/09 Magazynowanie do…"
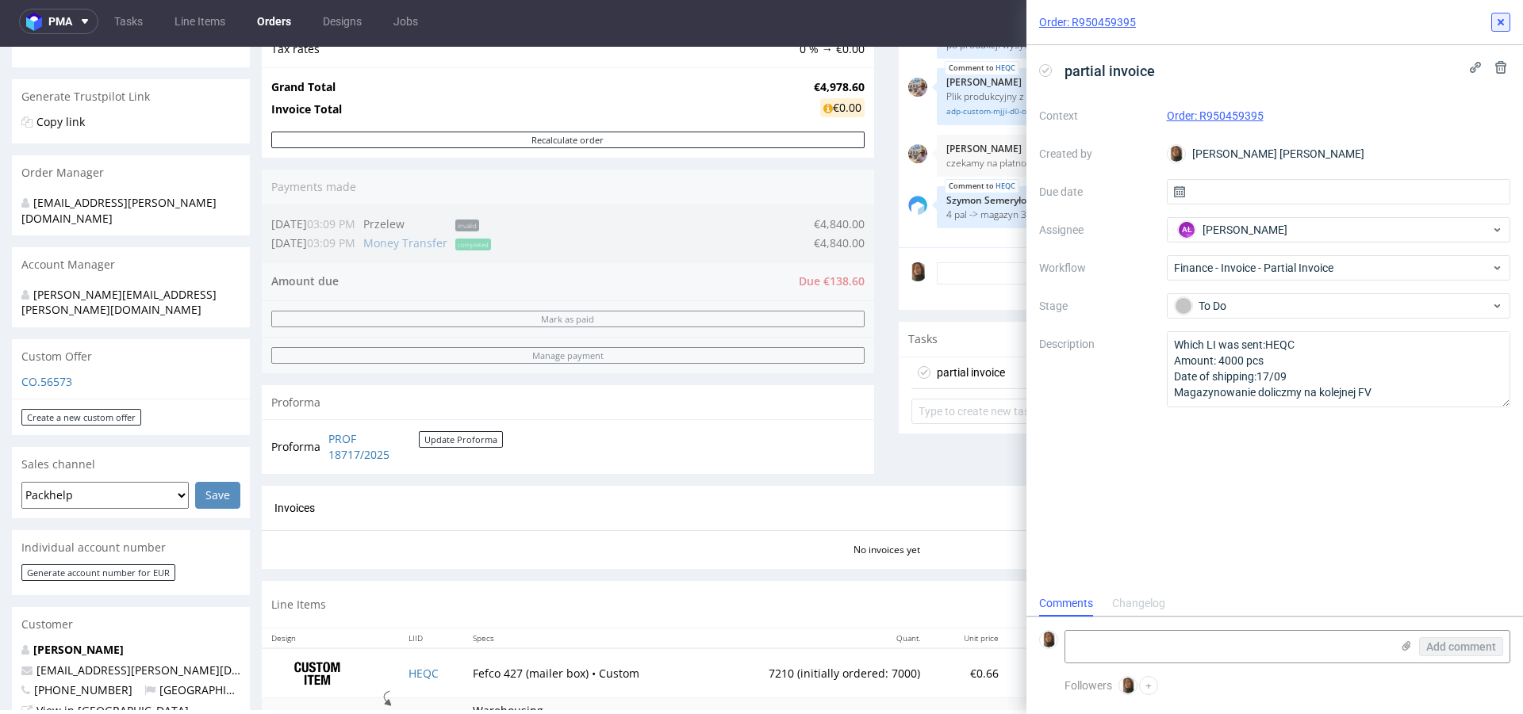
click at [1500, 16] on icon at bounding box center [1500, 22] width 13 height 13
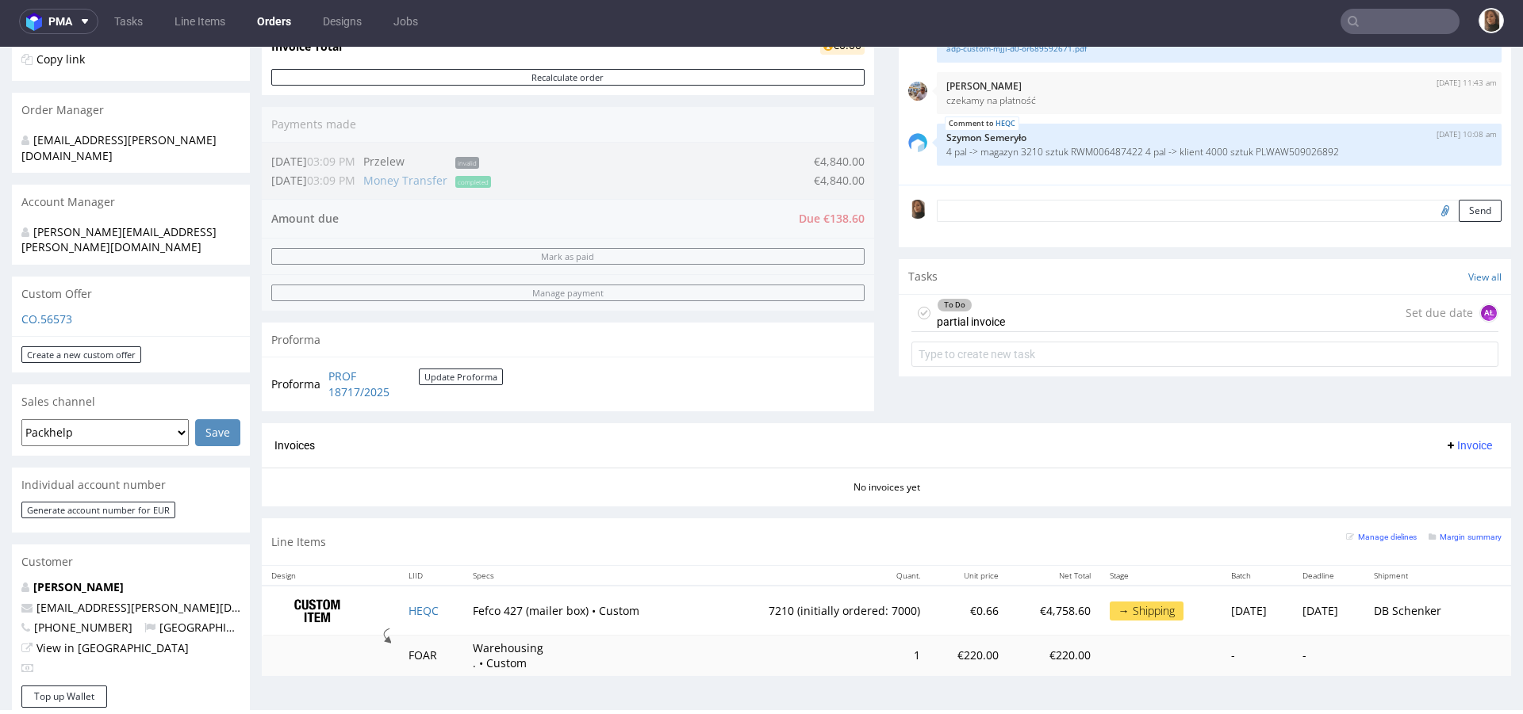
scroll to position [312, 0]
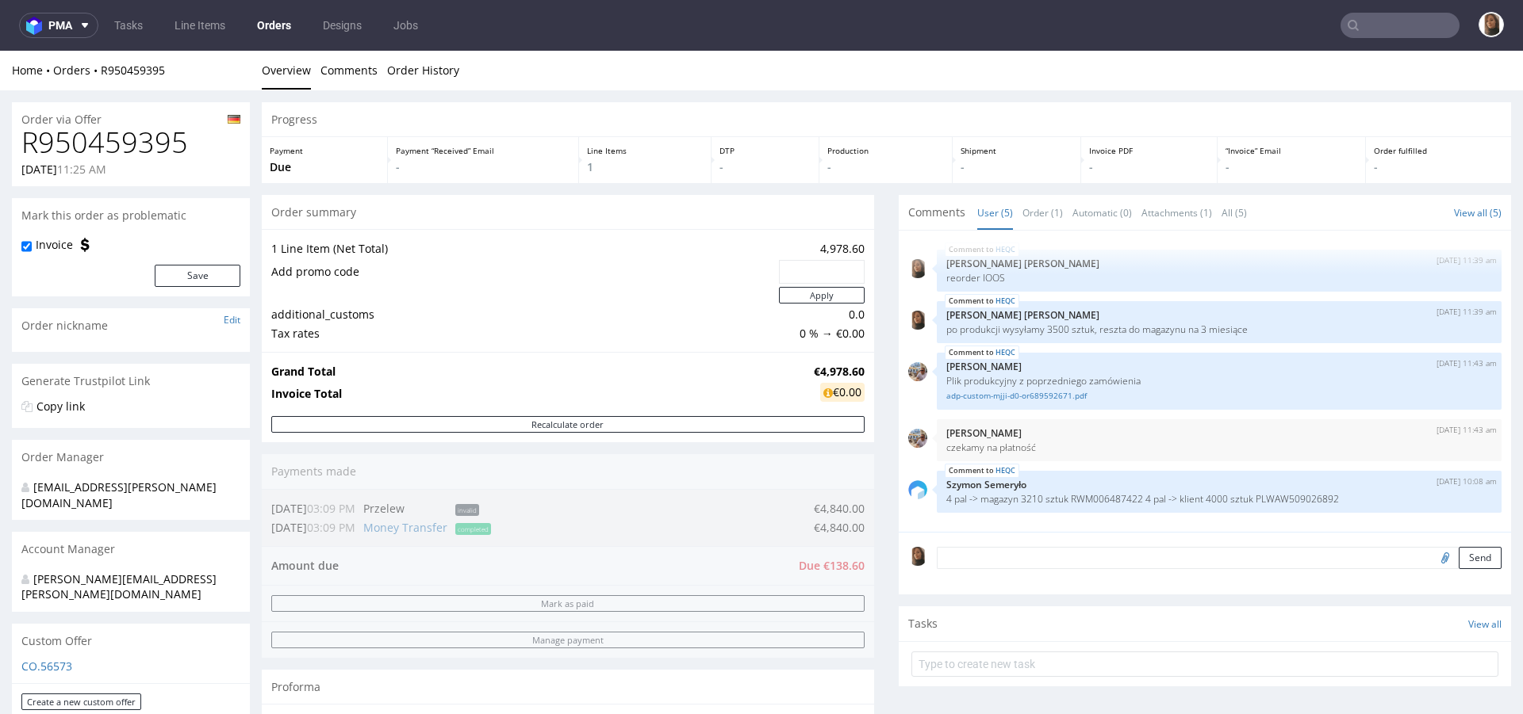
scroll to position [872, 0]
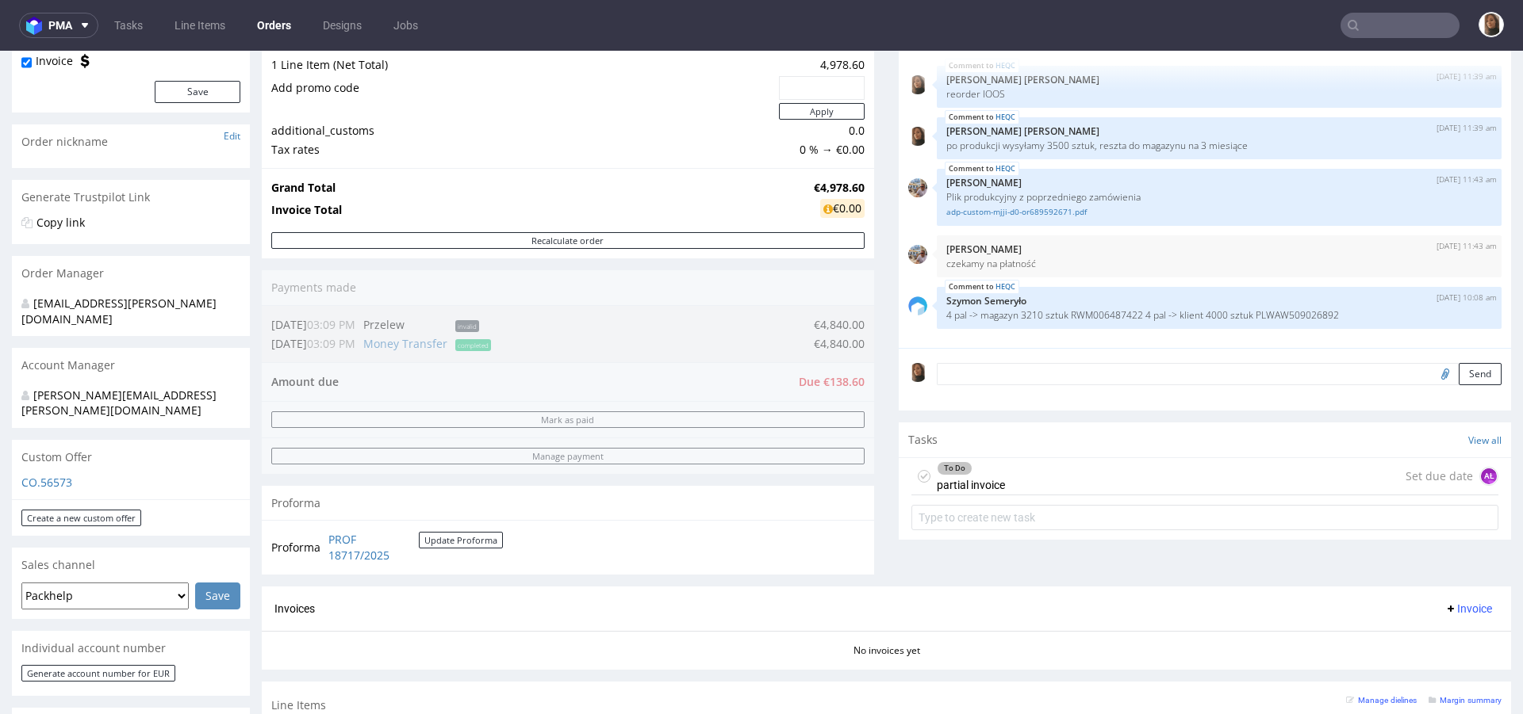
scroll to position [185, 0]
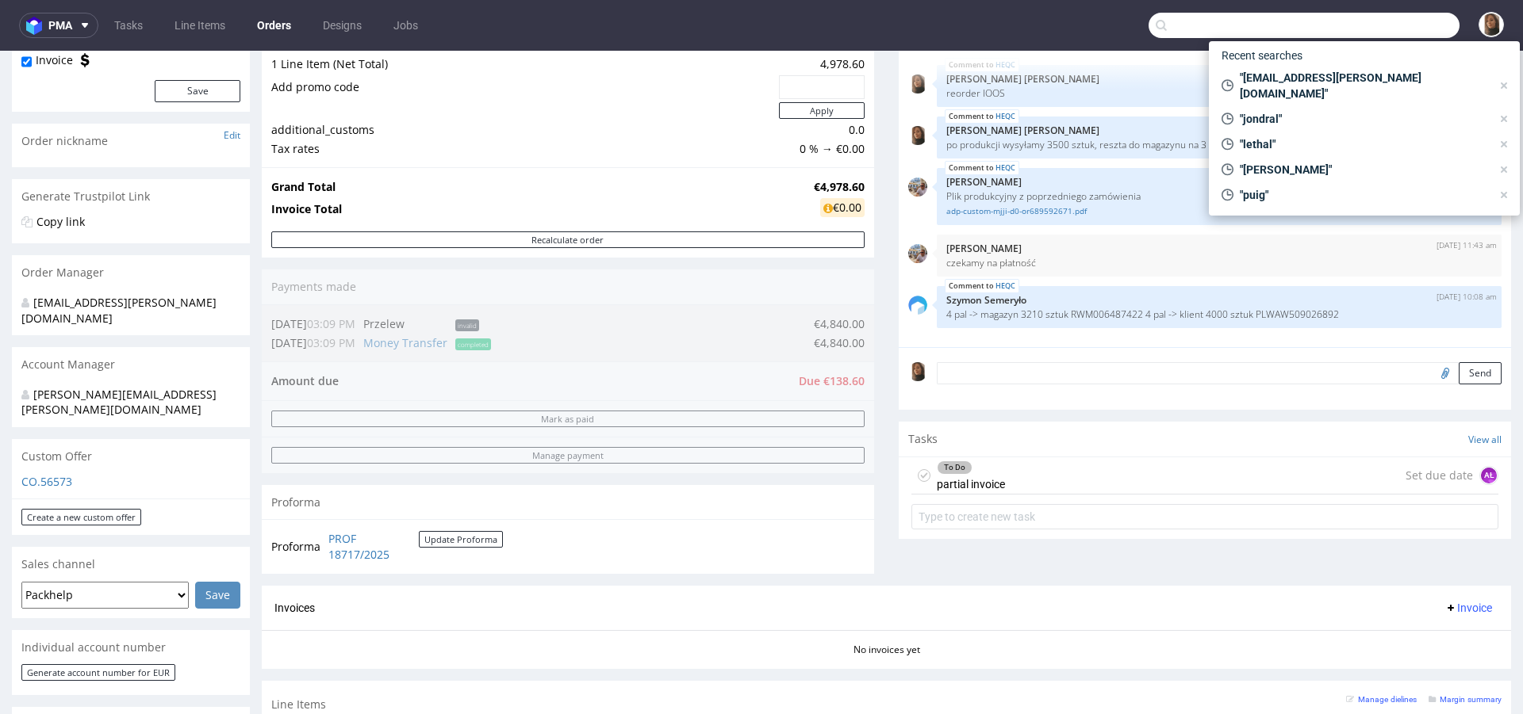
click at [1362, 31] on input "text" at bounding box center [1303, 25] width 311 height 25
paste input "[EMAIL_ADDRESS][DOMAIN_NAME]"
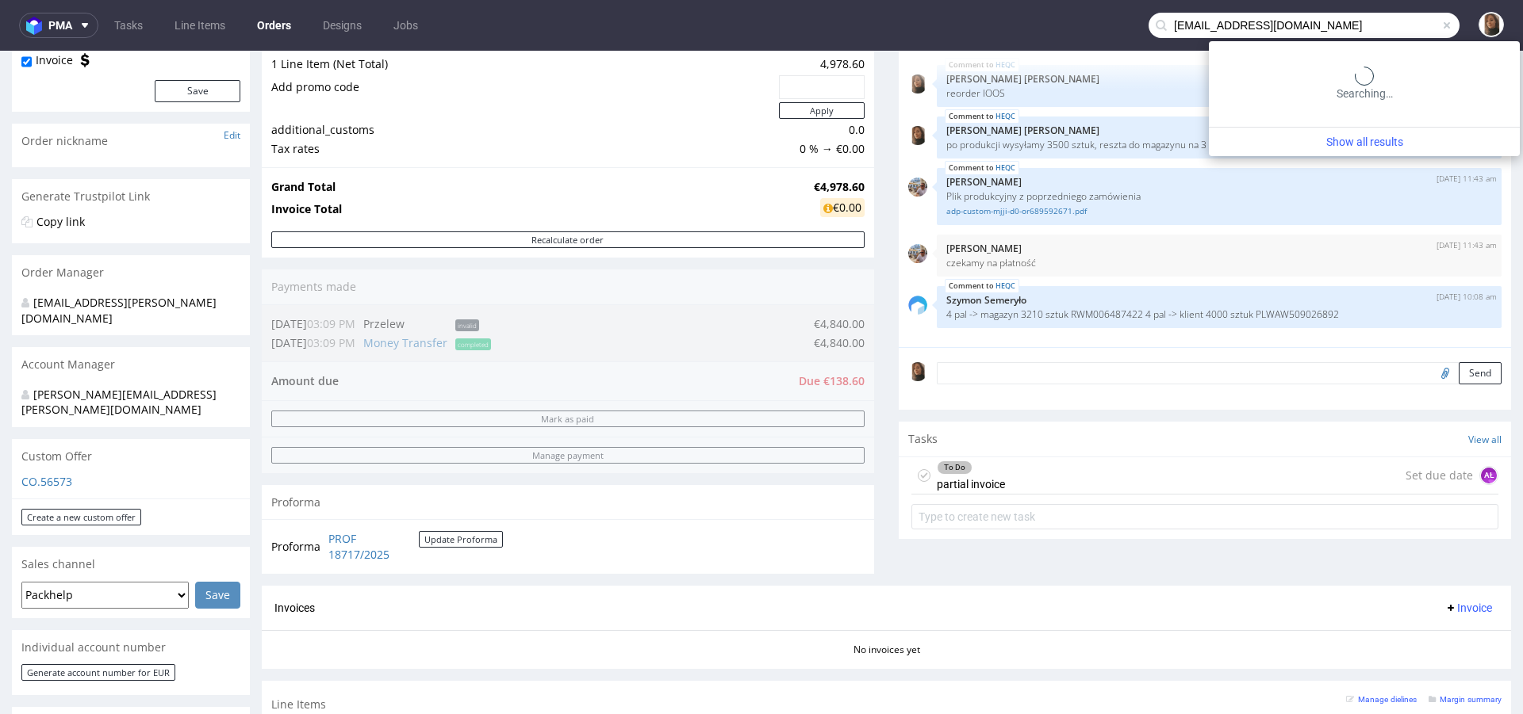
type input "[EMAIL_ADDRESS][DOMAIN_NAME]"
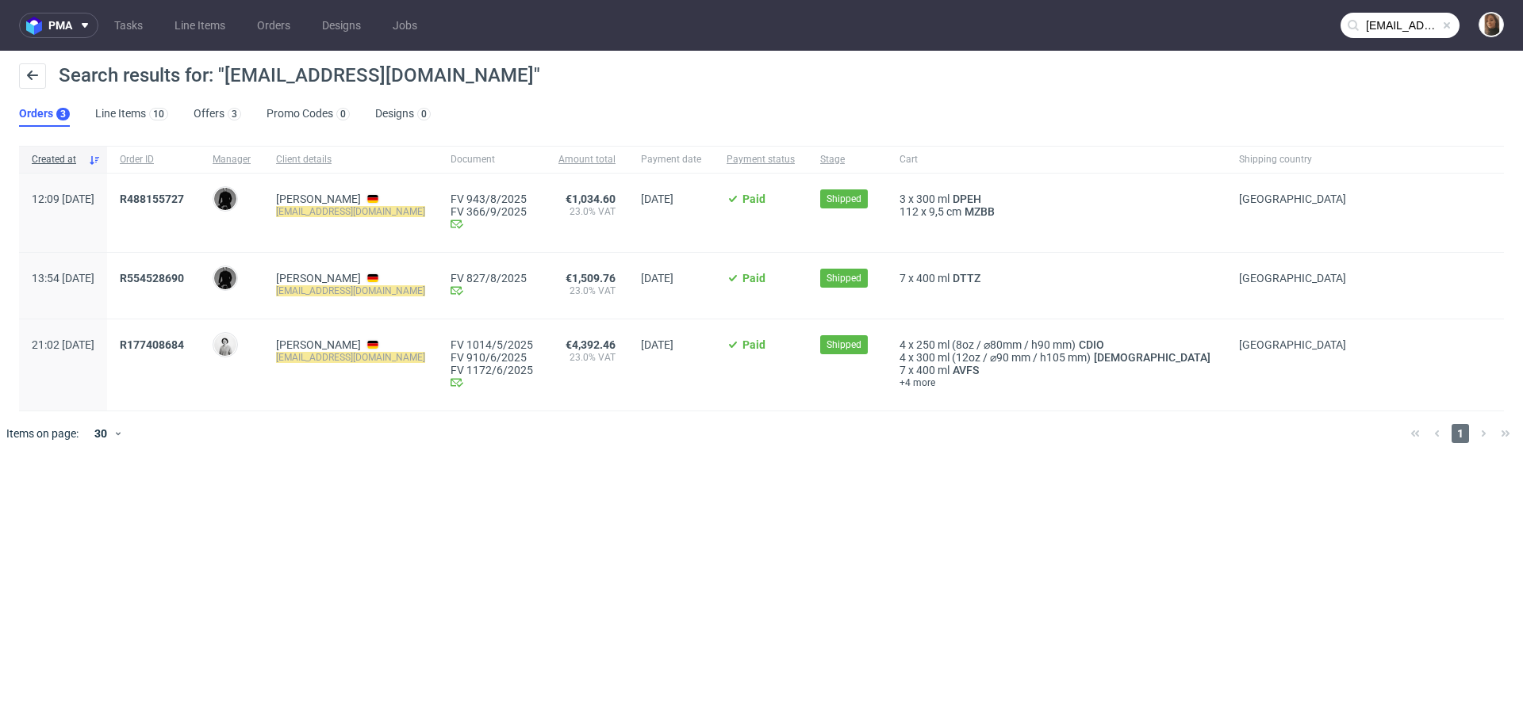
click at [427, 410] on div "Gesine Hütter hello@drinkevenbetter.de" at bounding box center [350, 365] width 174 height 91
click at [184, 199] on span "R488155727" at bounding box center [152, 199] width 64 height 13
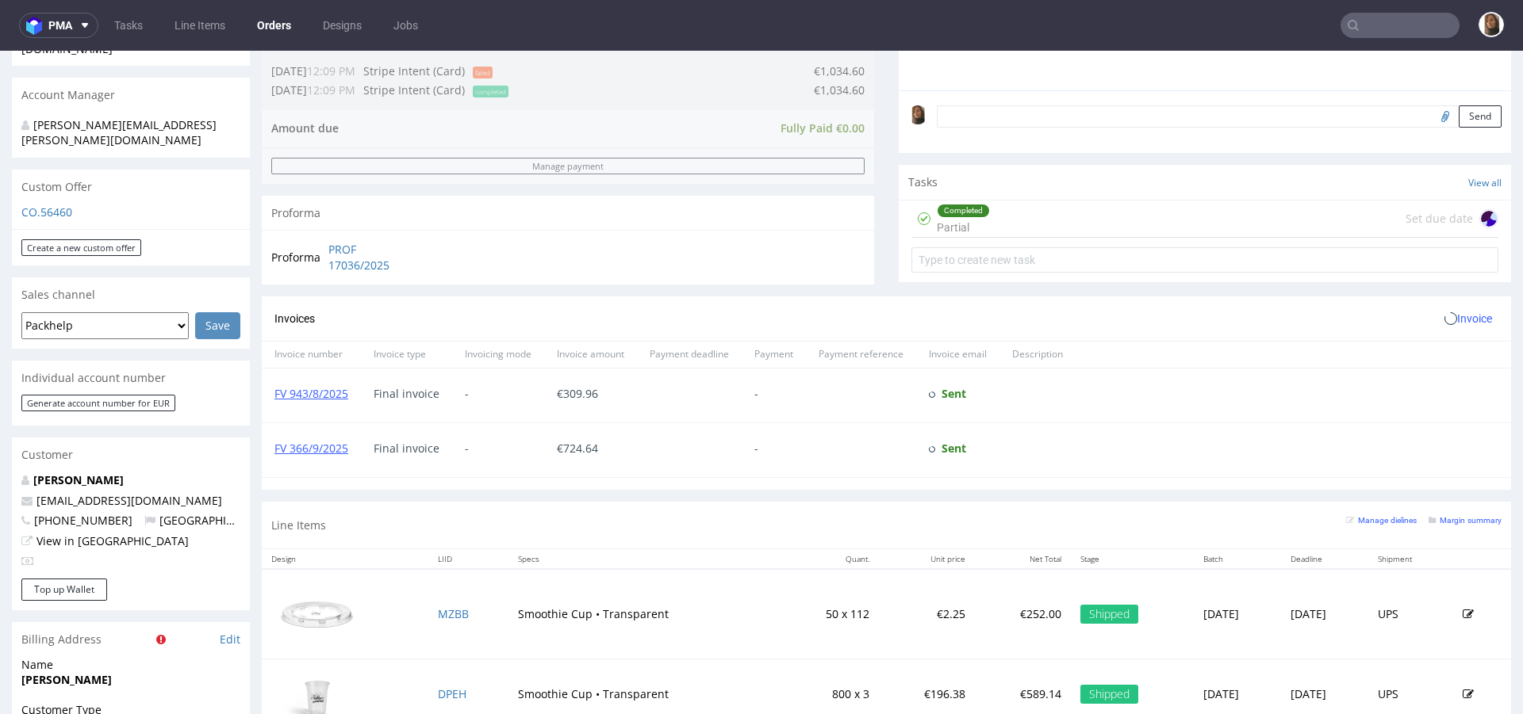
scroll to position [544, 0]
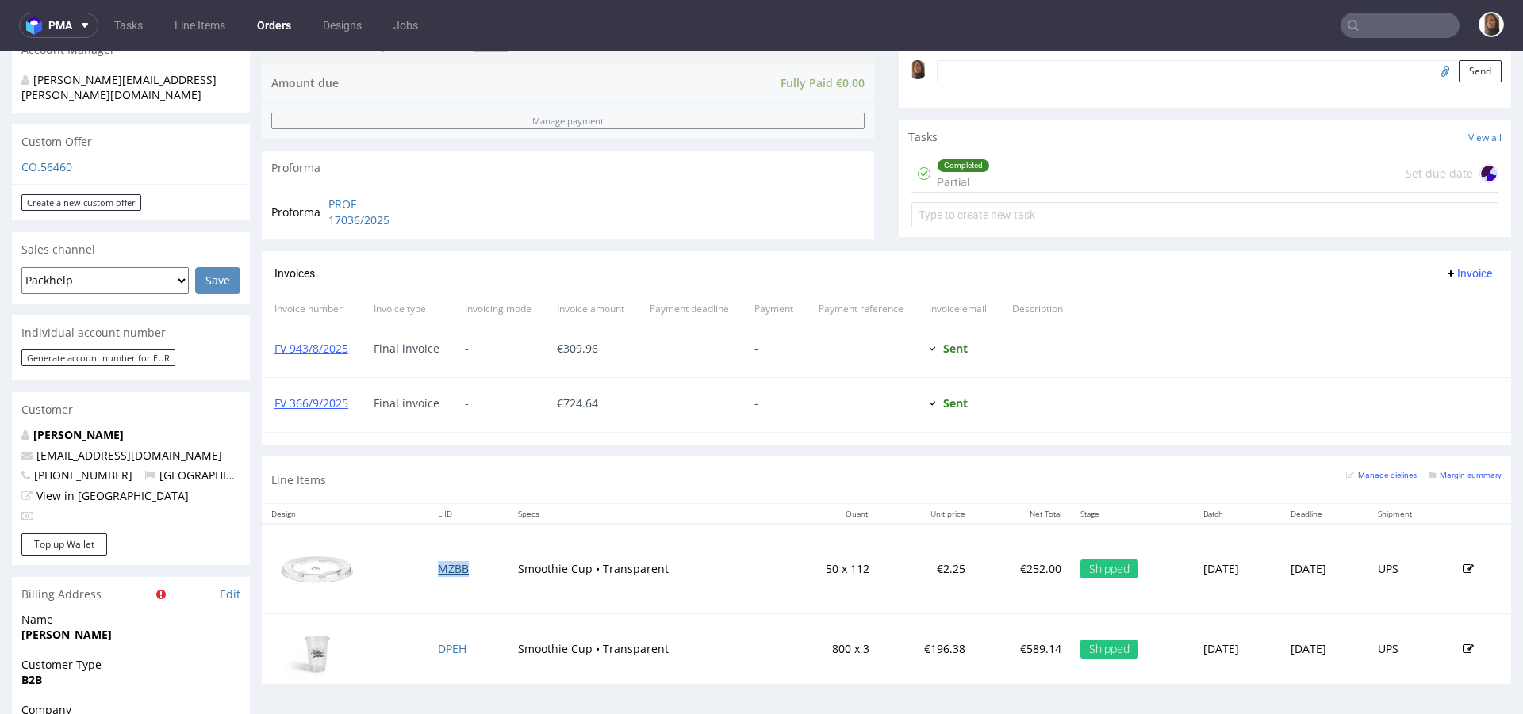
click at [441, 564] on link "MZBB" at bounding box center [453, 568] width 31 height 15
click at [442, 645] on link "DPEH" at bounding box center [452, 649] width 29 height 15
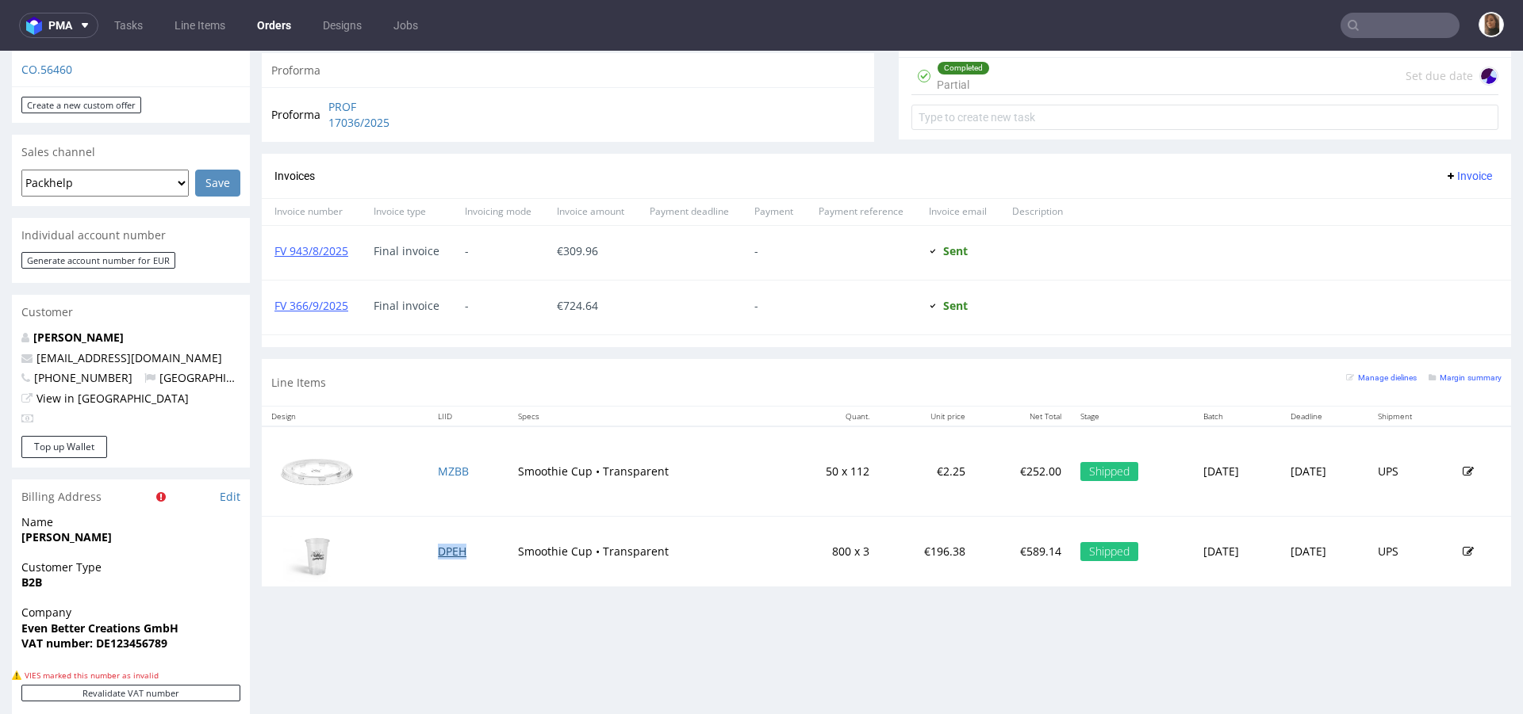
scroll to position [766, 0]
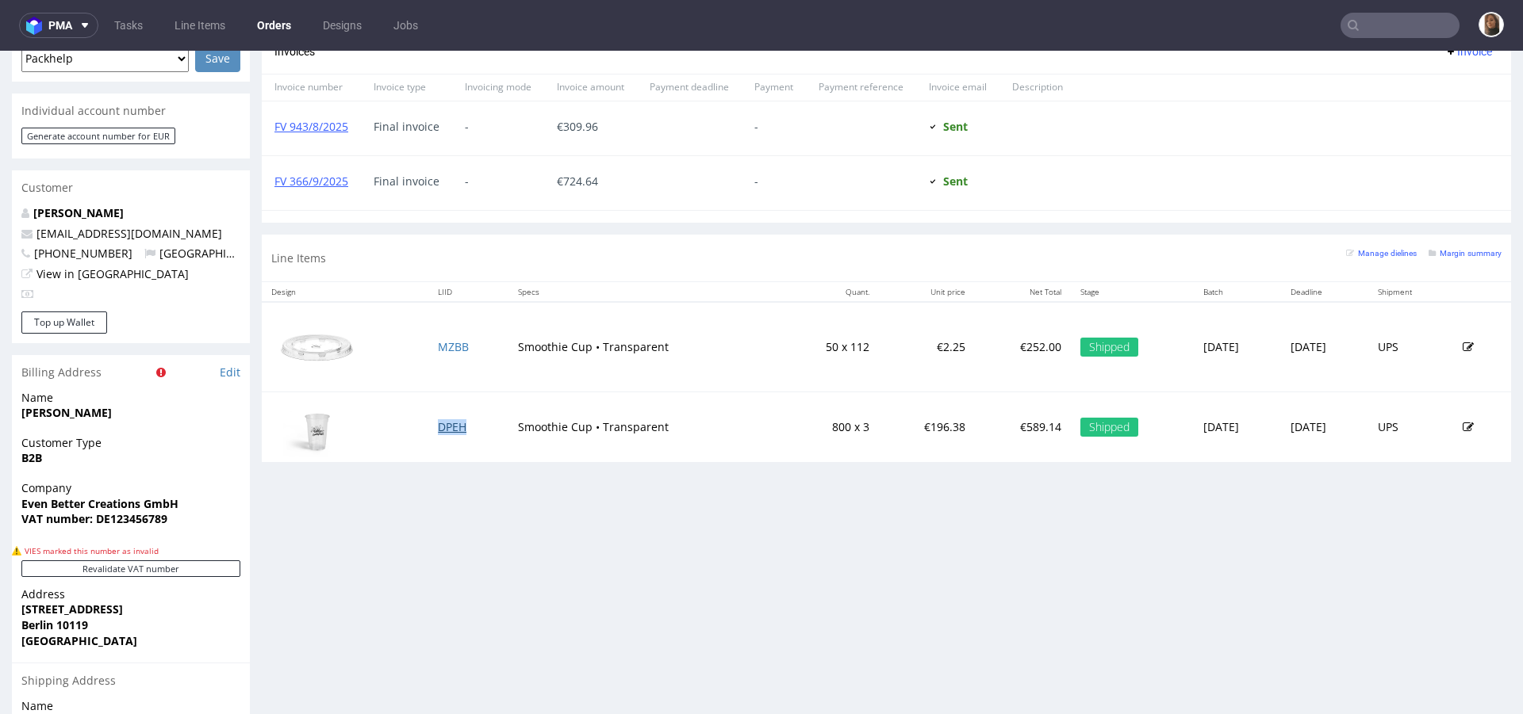
type input "hello@drinkevenbetter.de"
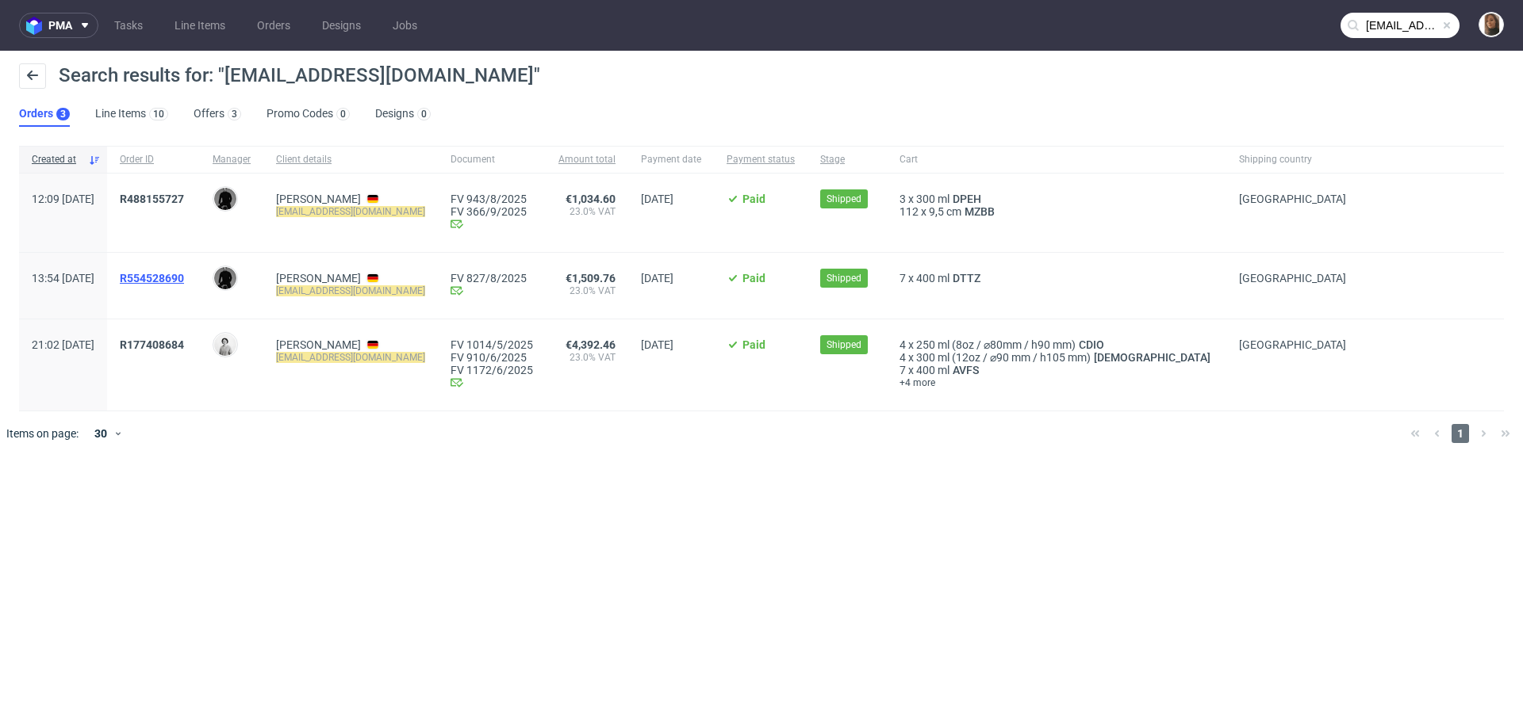
click at [180, 276] on span "R554528690" at bounding box center [152, 278] width 64 height 13
click at [184, 196] on span "R488155727" at bounding box center [152, 199] width 64 height 13
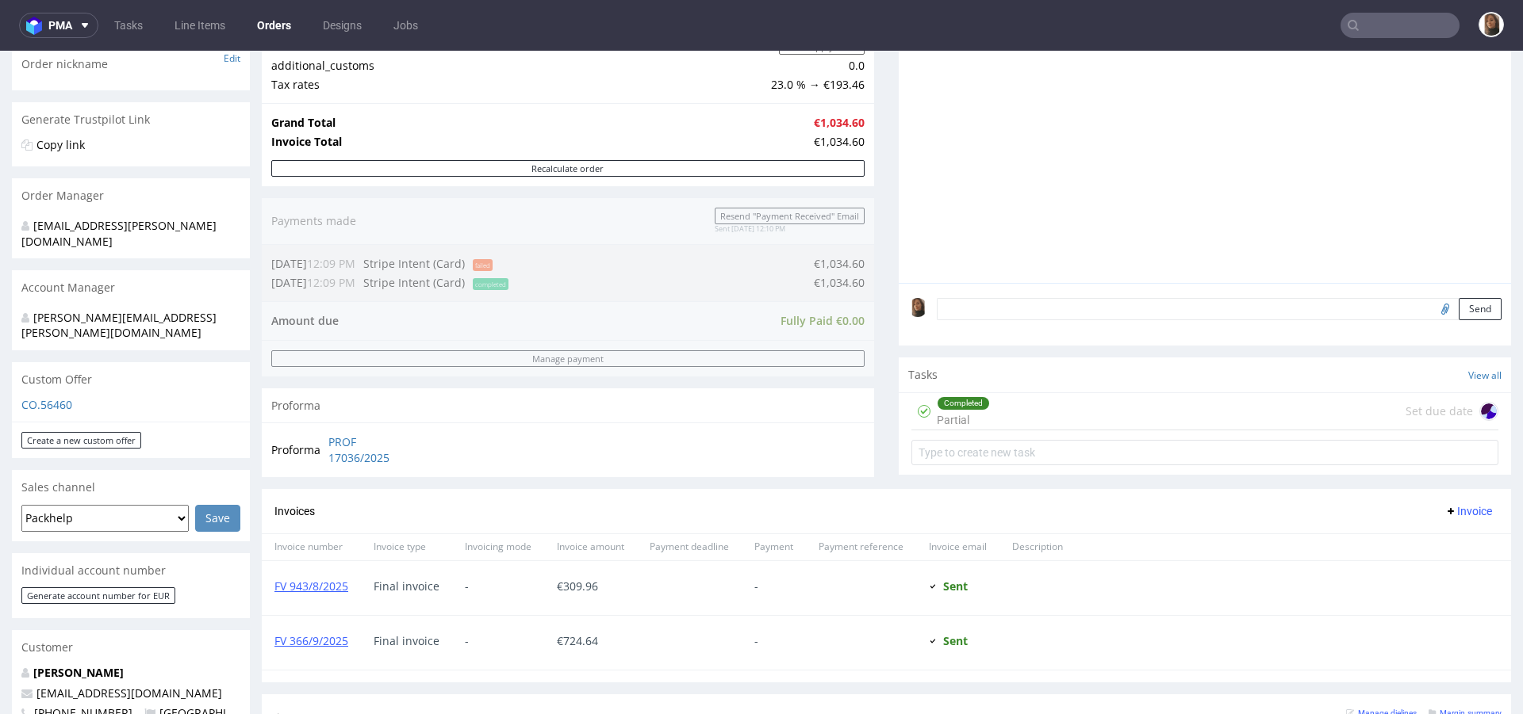
scroll to position [741, 0]
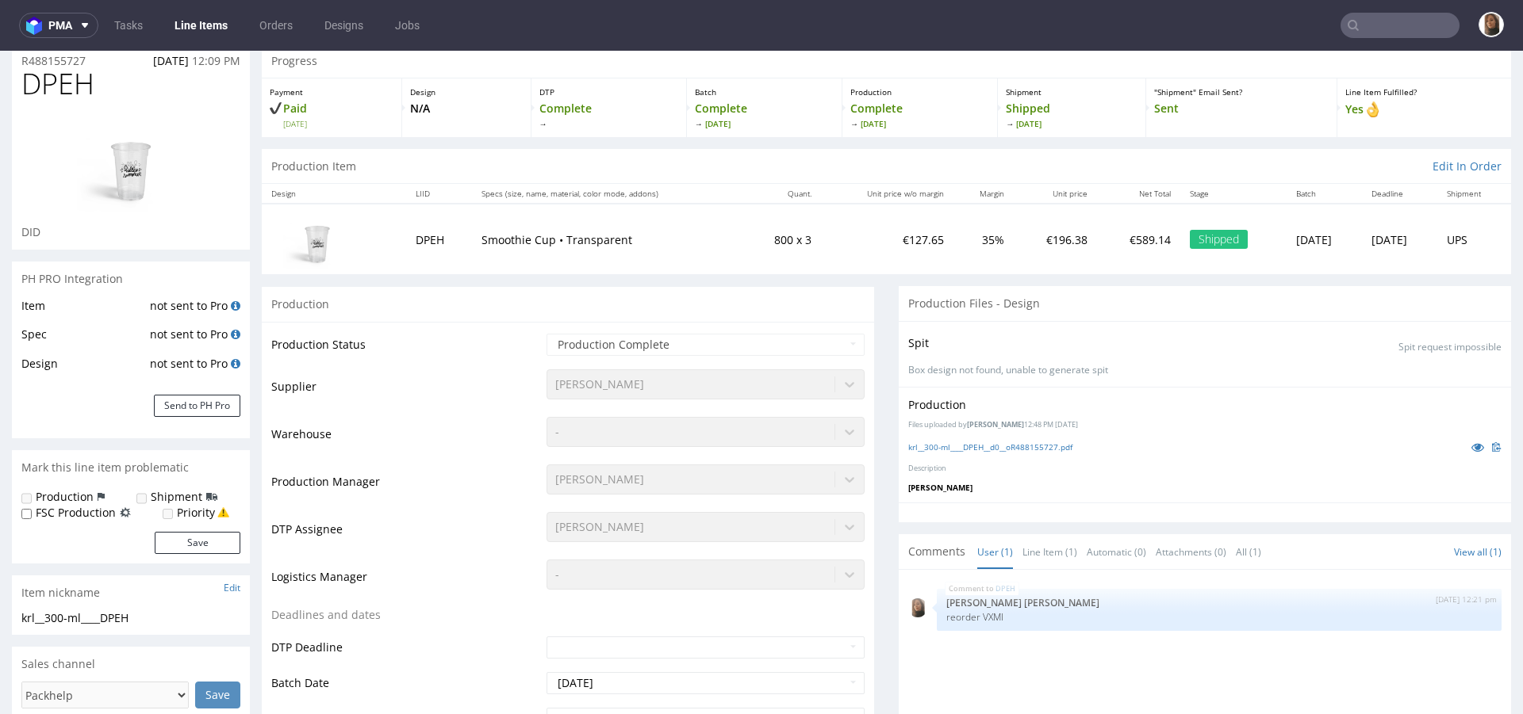
scroll to position [170, 0]
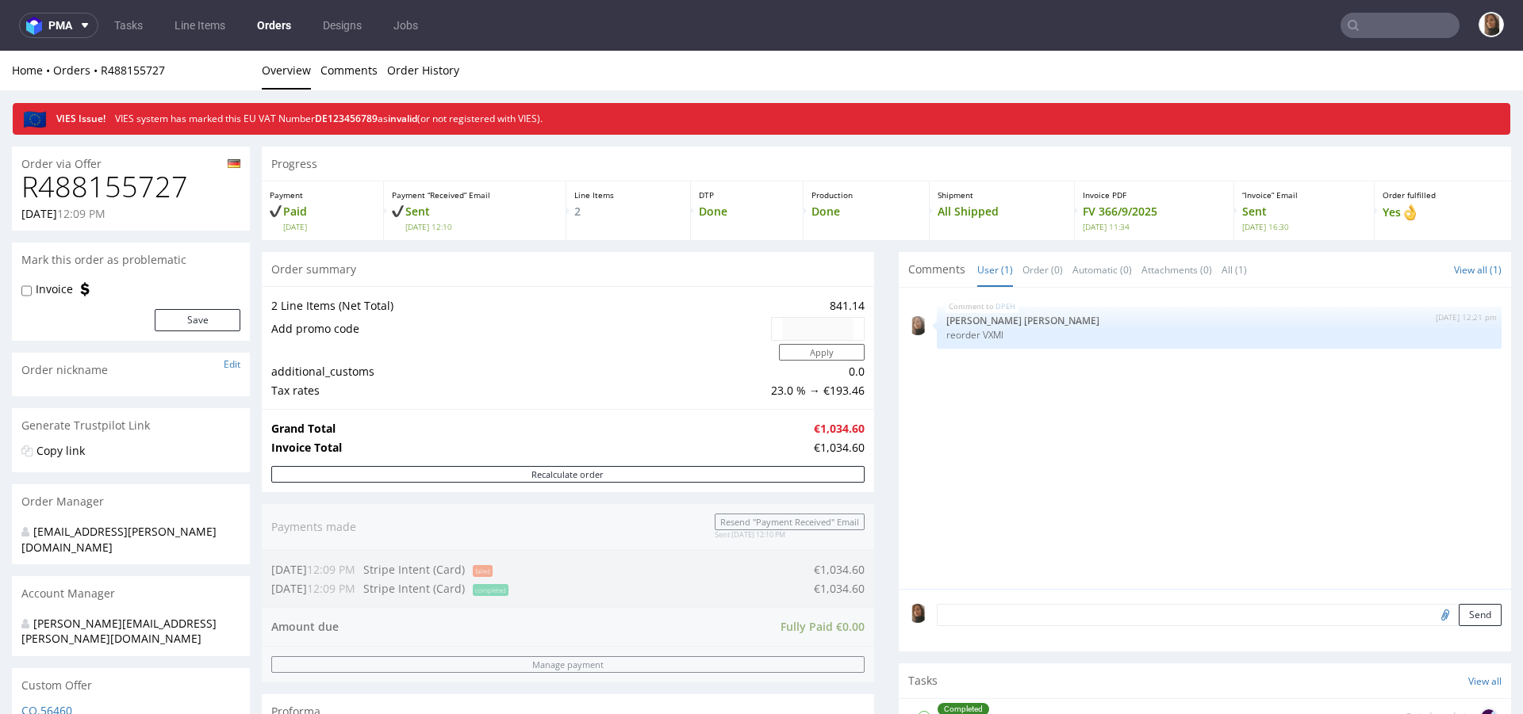
type input "hello@drinkevenbetter.de"
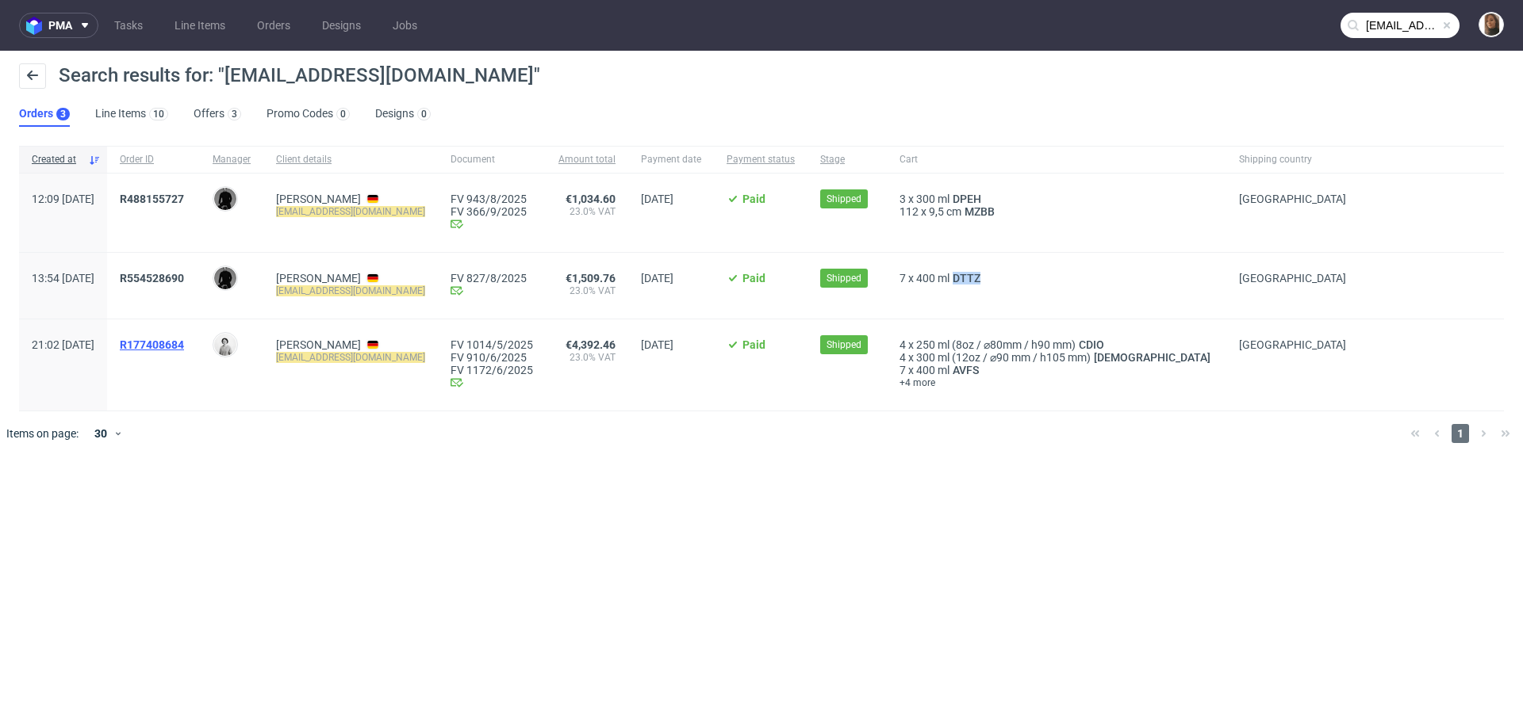
click at [184, 340] on span "R177408684" at bounding box center [152, 345] width 64 height 13
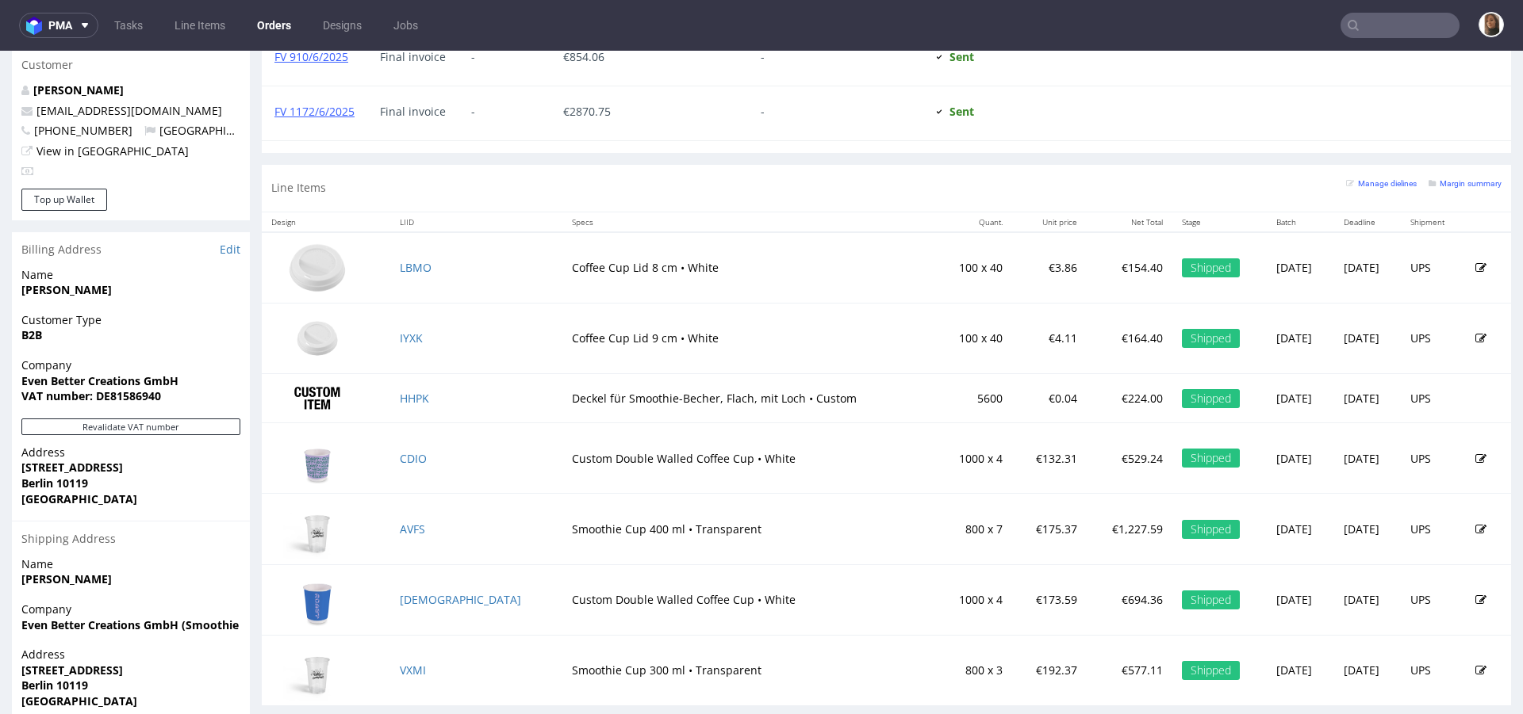
scroll to position [872, 0]
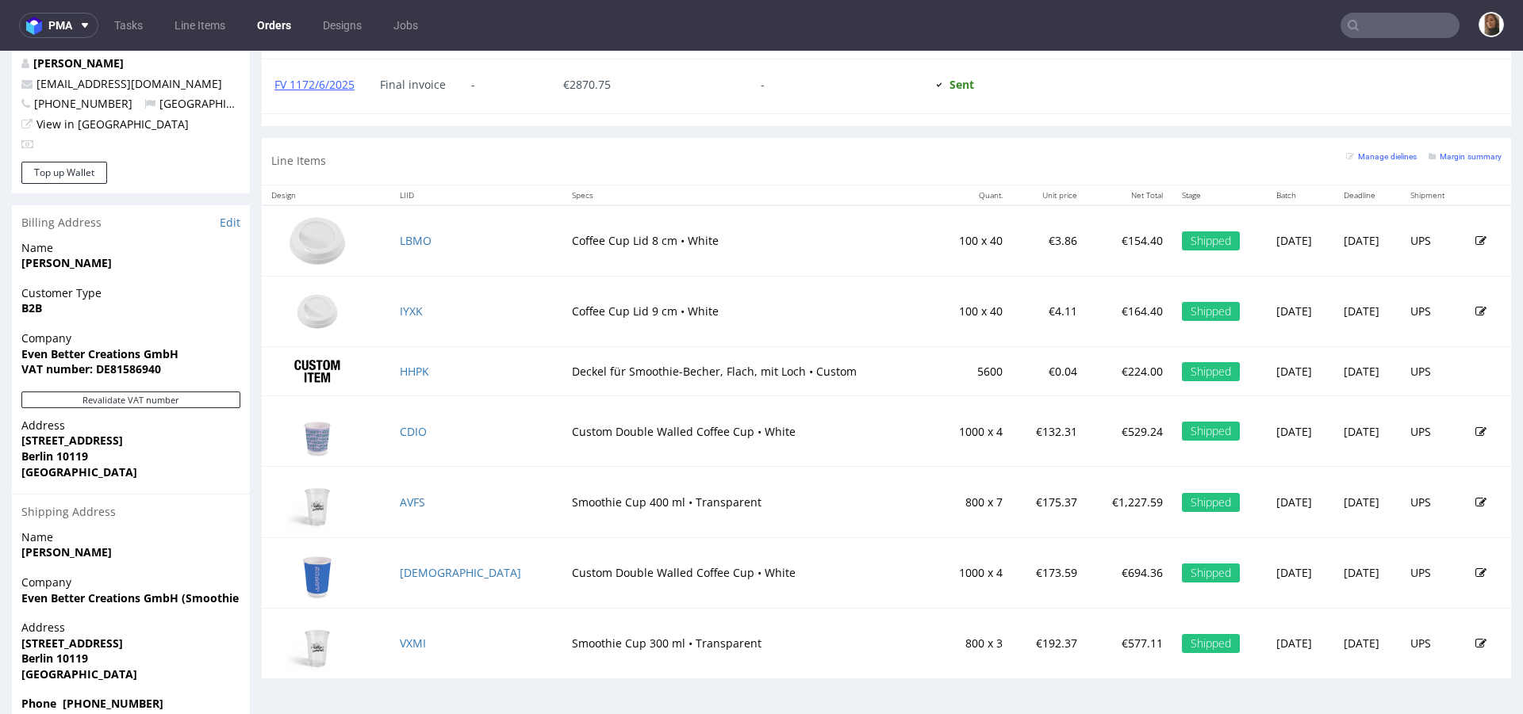
click at [1370, 23] on input "text" at bounding box center [1399, 25] width 119 height 25
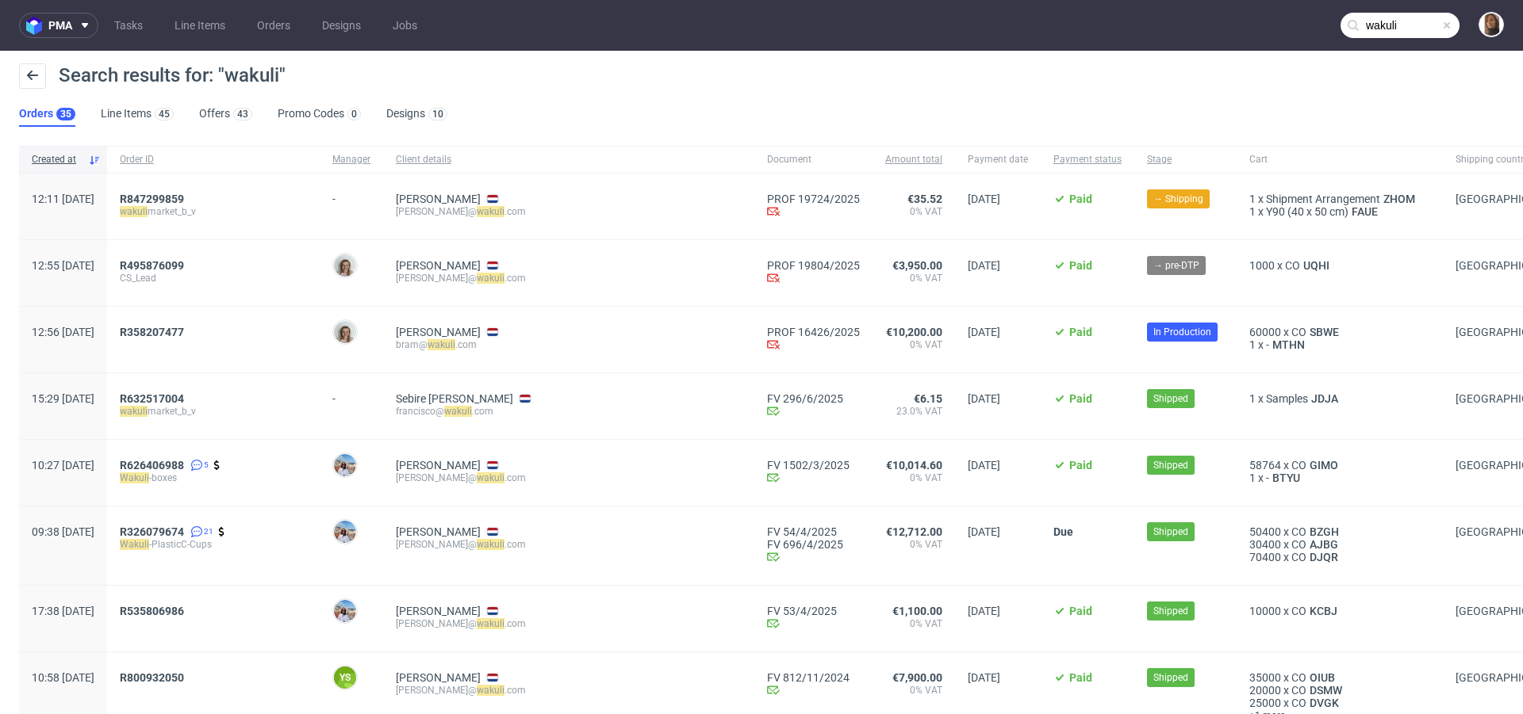
click at [1395, 21] on input "wakuli" at bounding box center [1399, 25] width 119 height 25
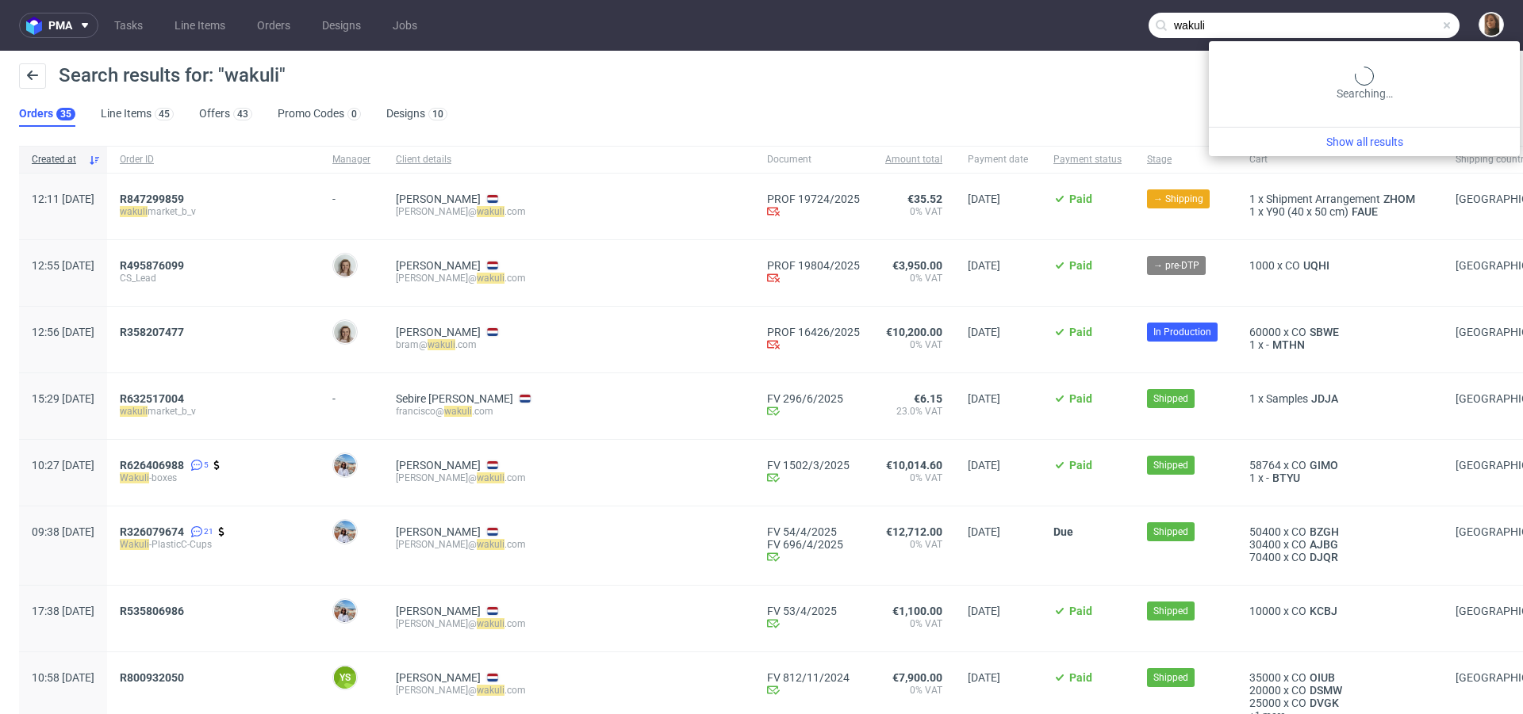
click at [1395, 21] on input "wakuli" at bounding box center [1303, 25] width 311 height 25
paste input "Maria-Anna"
type input "Maria-Anna"
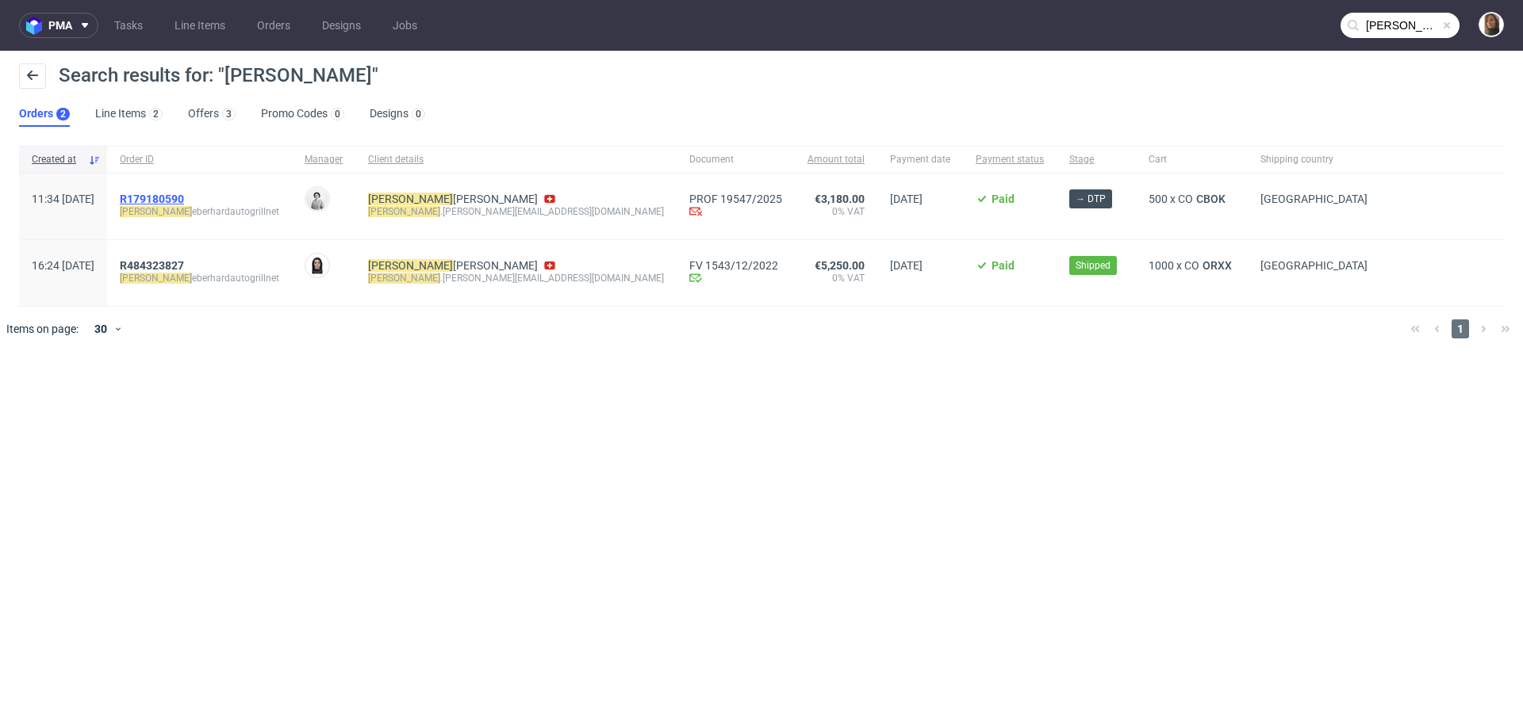
click at [184, 195] on span "R179180590" at bounding box center [152, 199] width 64 height 13
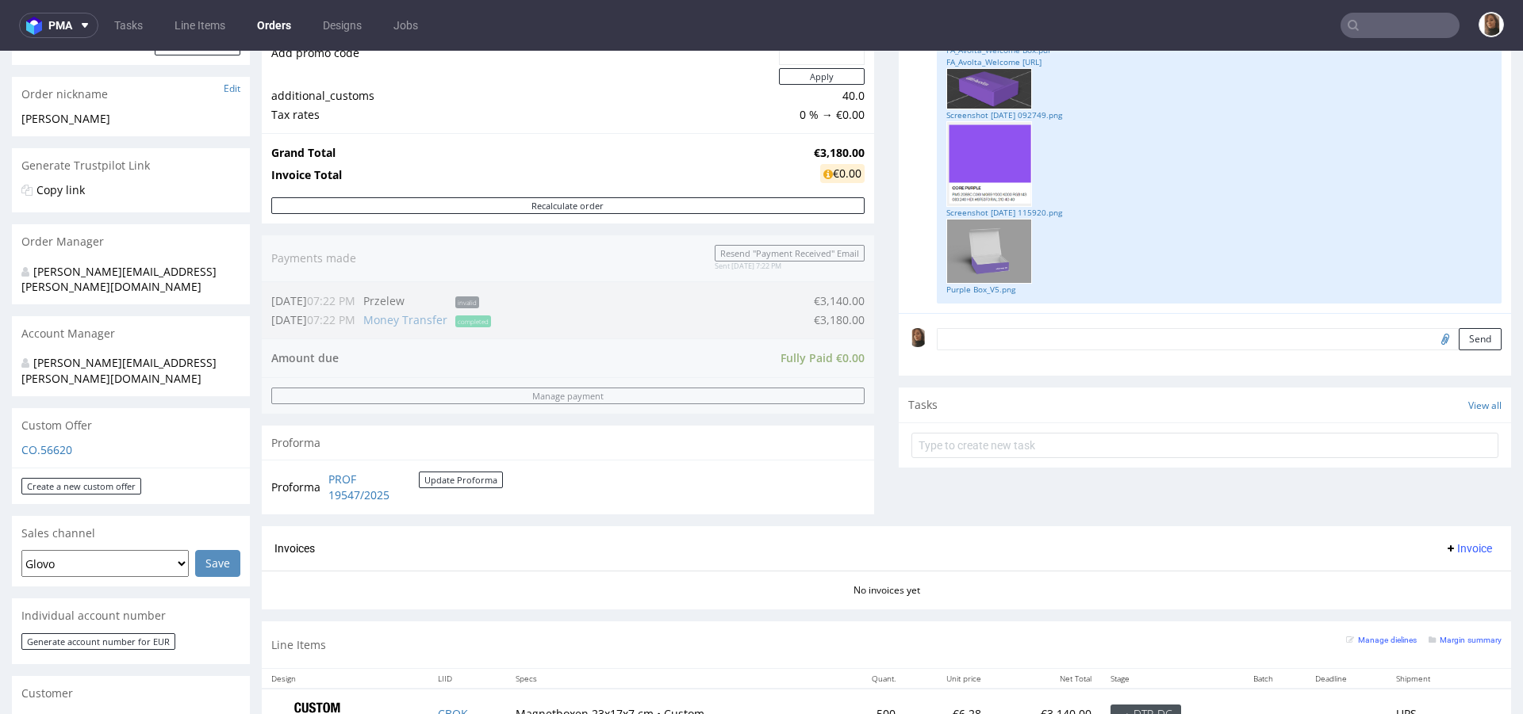
scroll to position [411, 0]
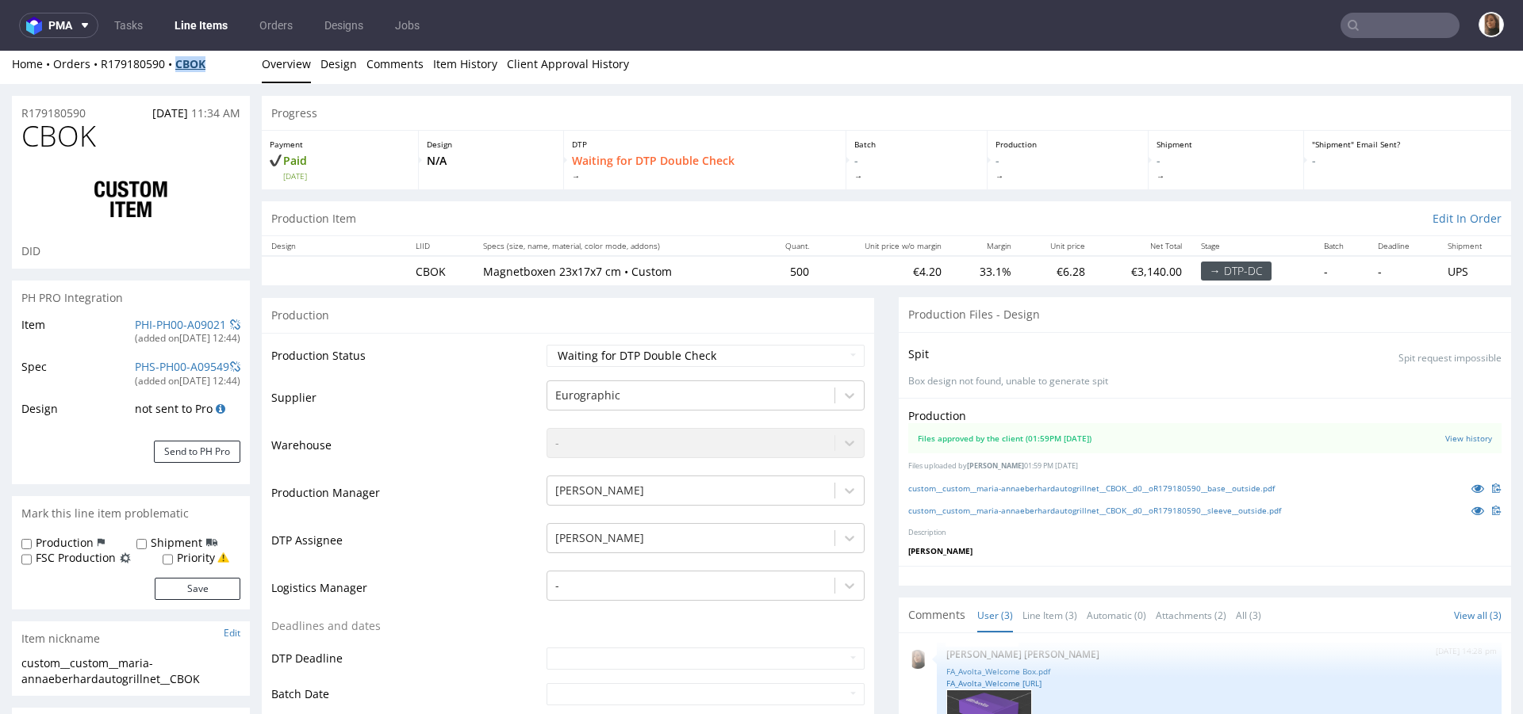
scroll to position [10, 0]
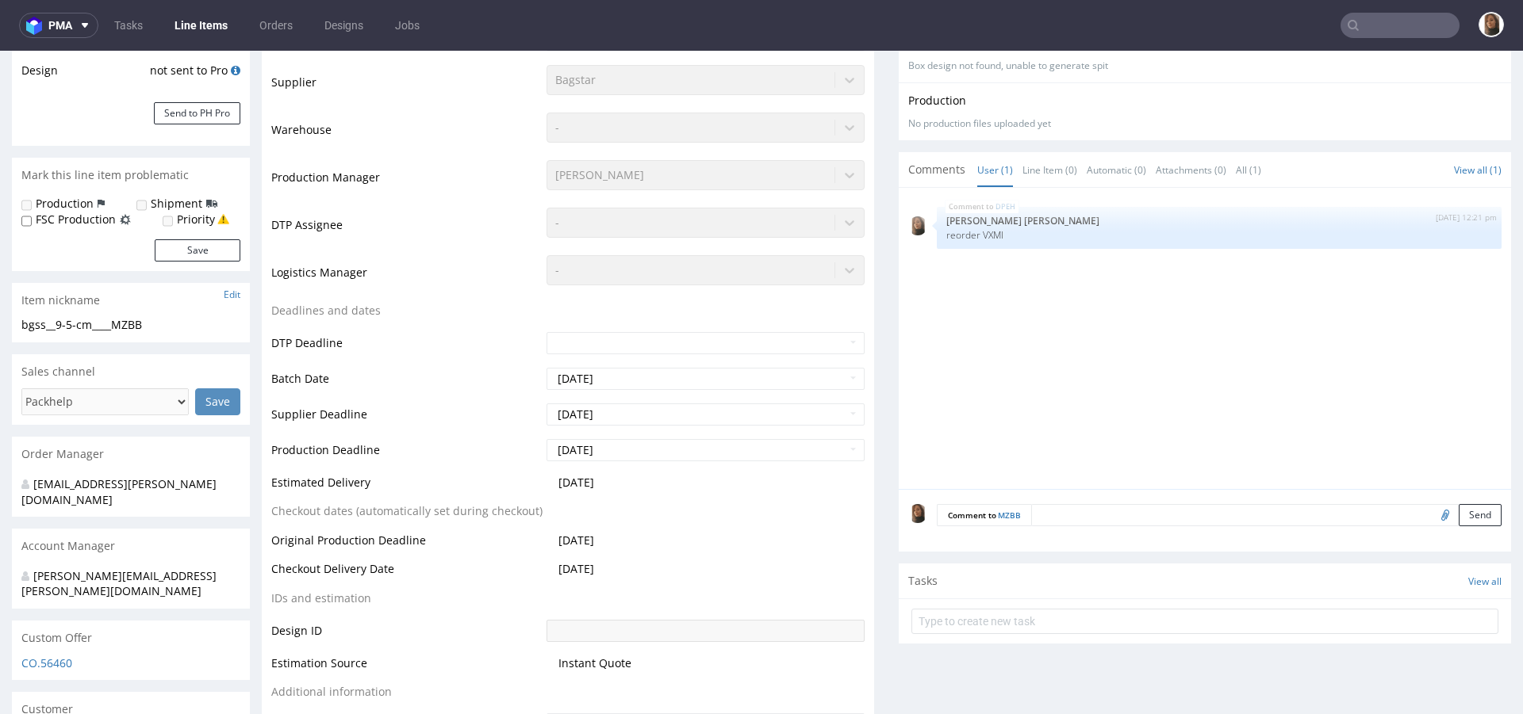
scroll to position [392, 0]
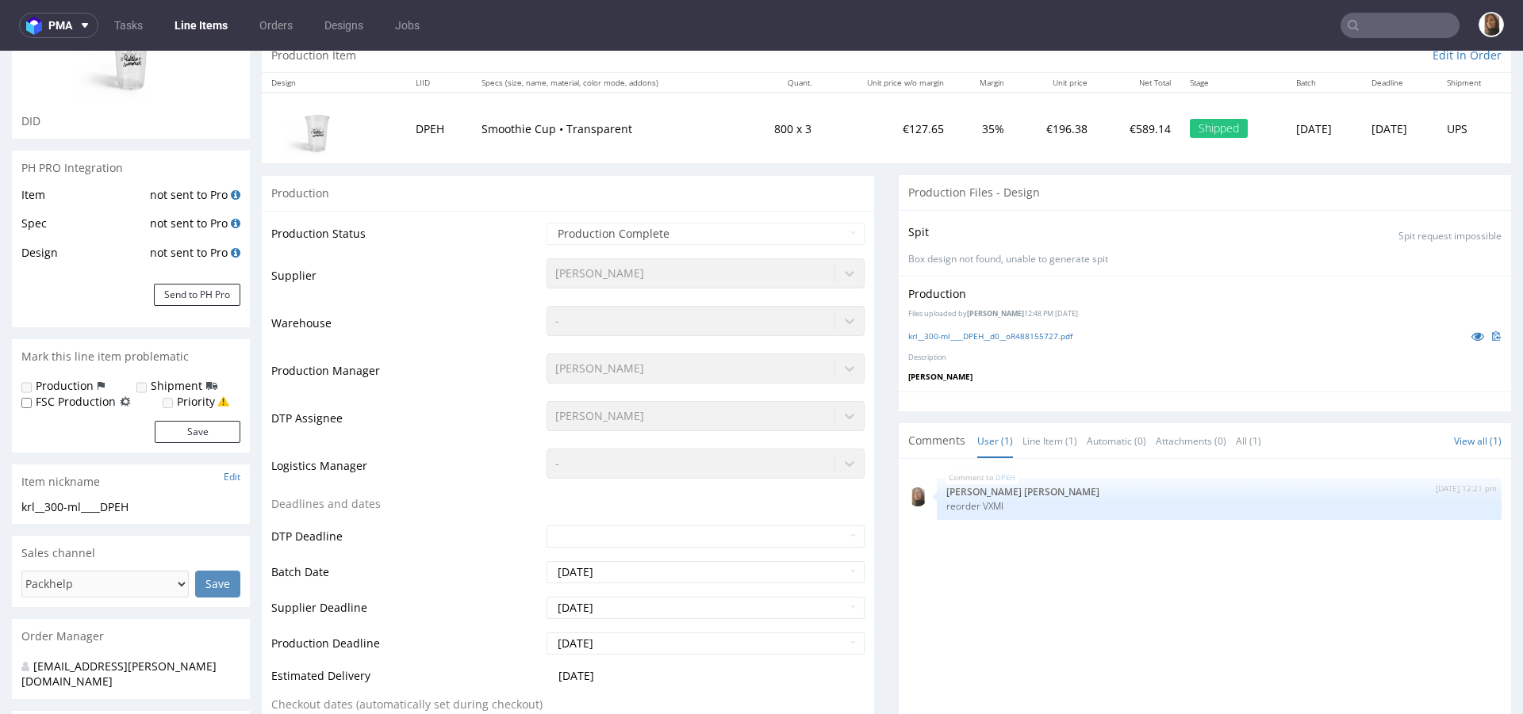
scroll to position [217, 0]
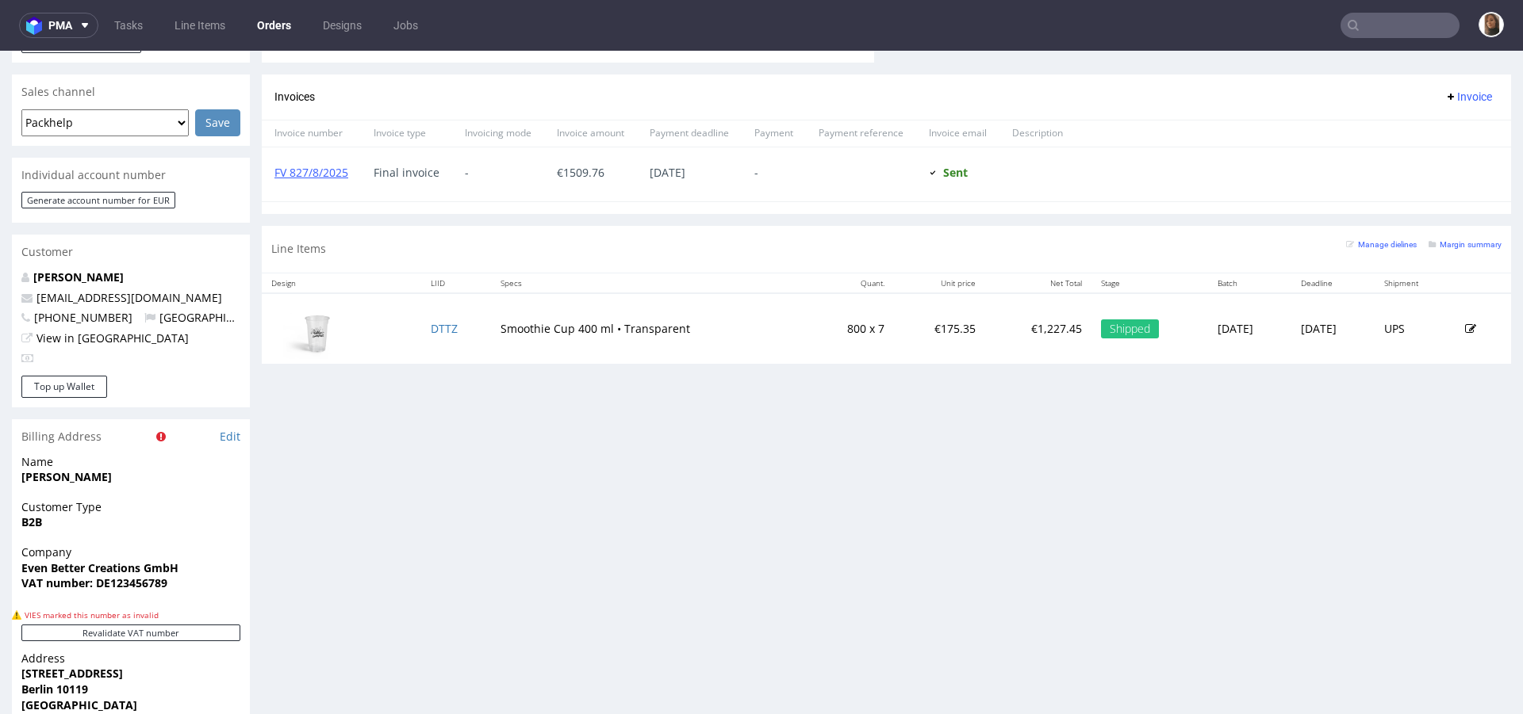
scroll to position [699, 0]
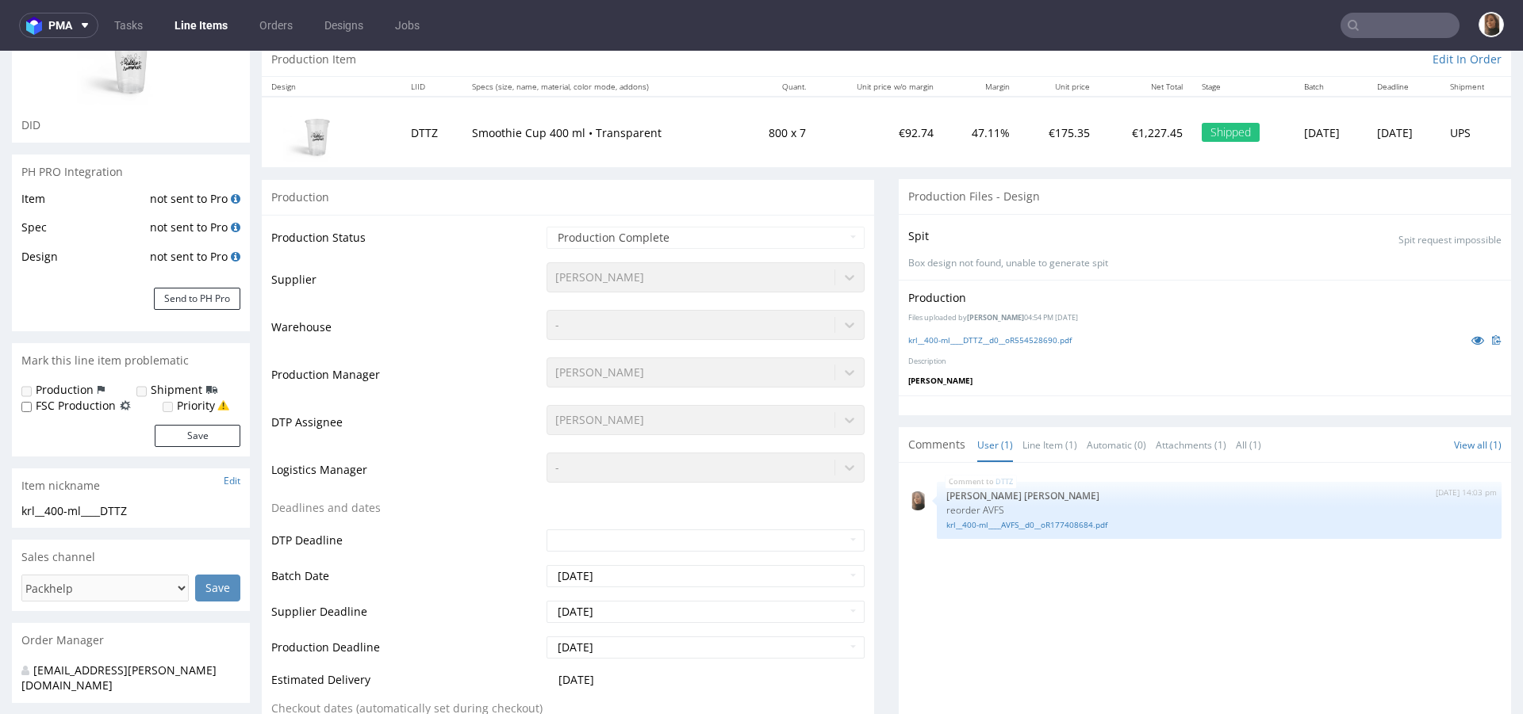
scroll to position [168, 0]
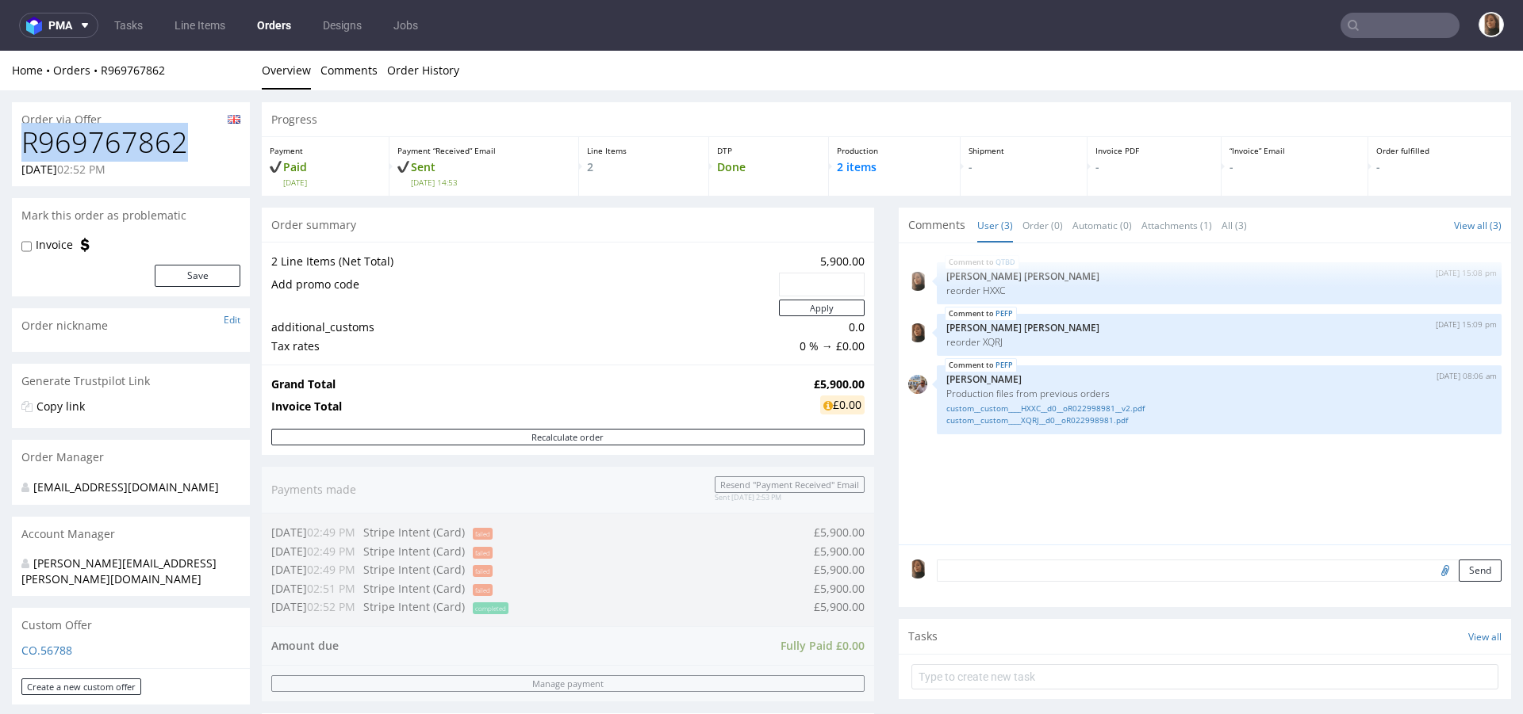
drag, startPoint x: 194, startPoint y: 151, endPoint x: 0, endPoint y: 151, distance: 194.3
copy h1 "R969767862"
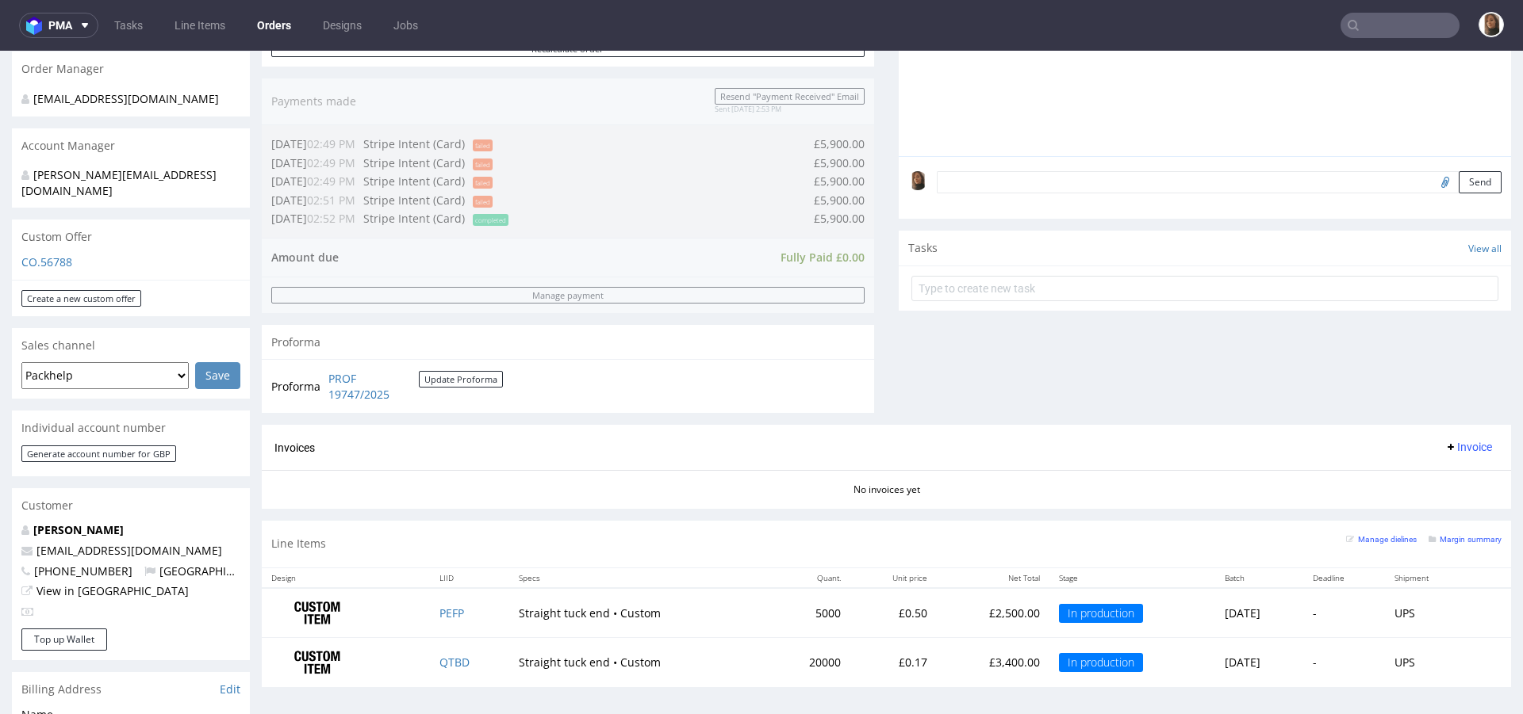
scroll to position [239, 0]
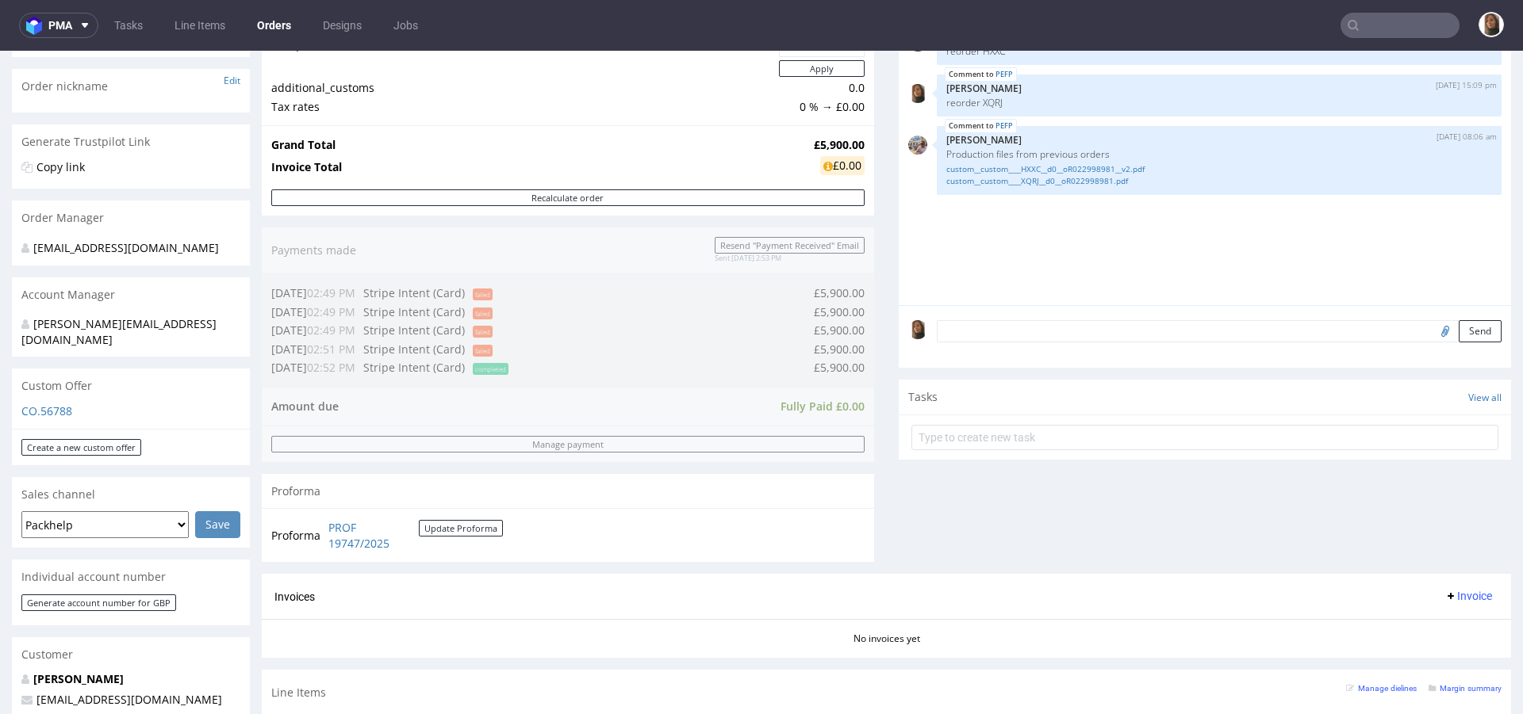
click at [983, 341] on form "Send" at bounding box center [1219, 331] width 565 height 23
click at [983, 312] on div "Send" at bounding box center [1204, 336] width 612 height 63
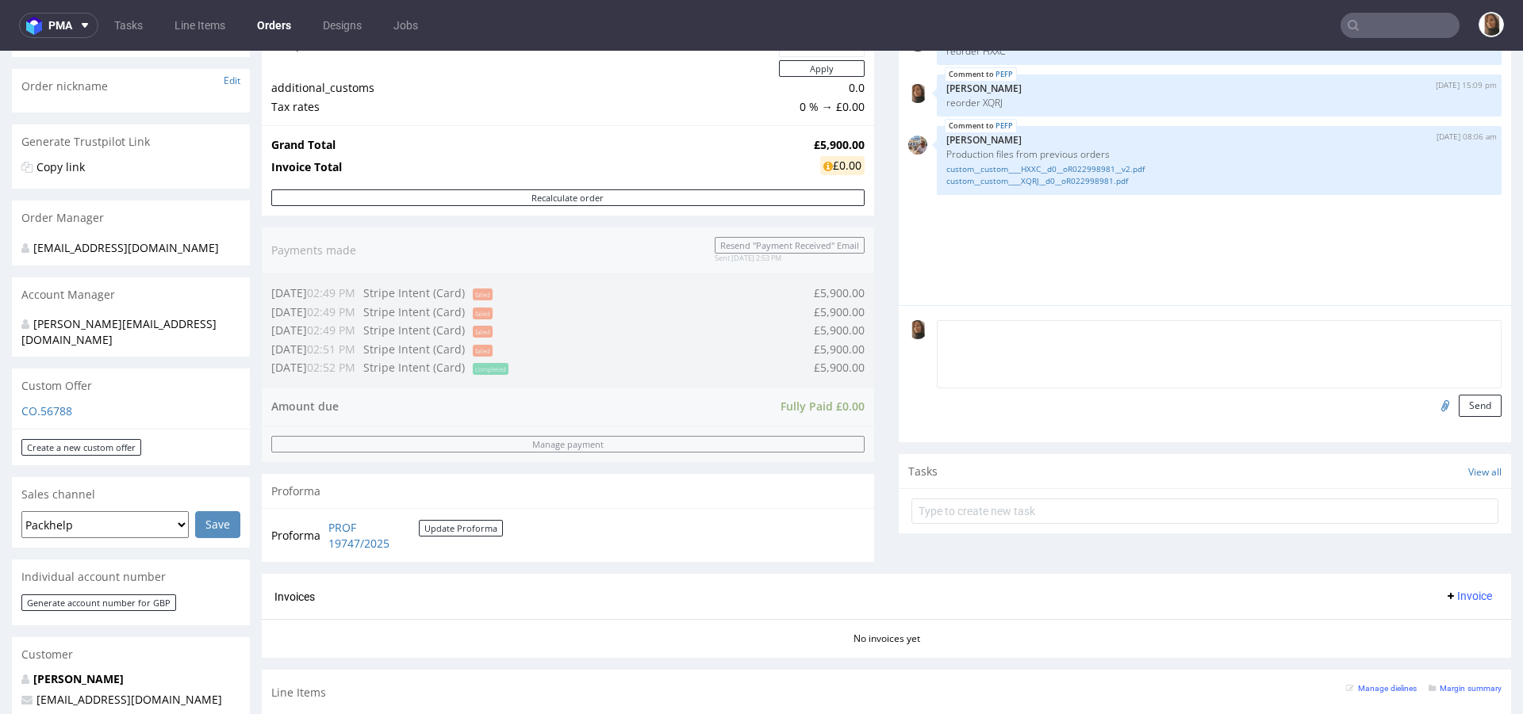
click at [984, 323] on textarea at bounding box center [1219, 354] width 565 height 68
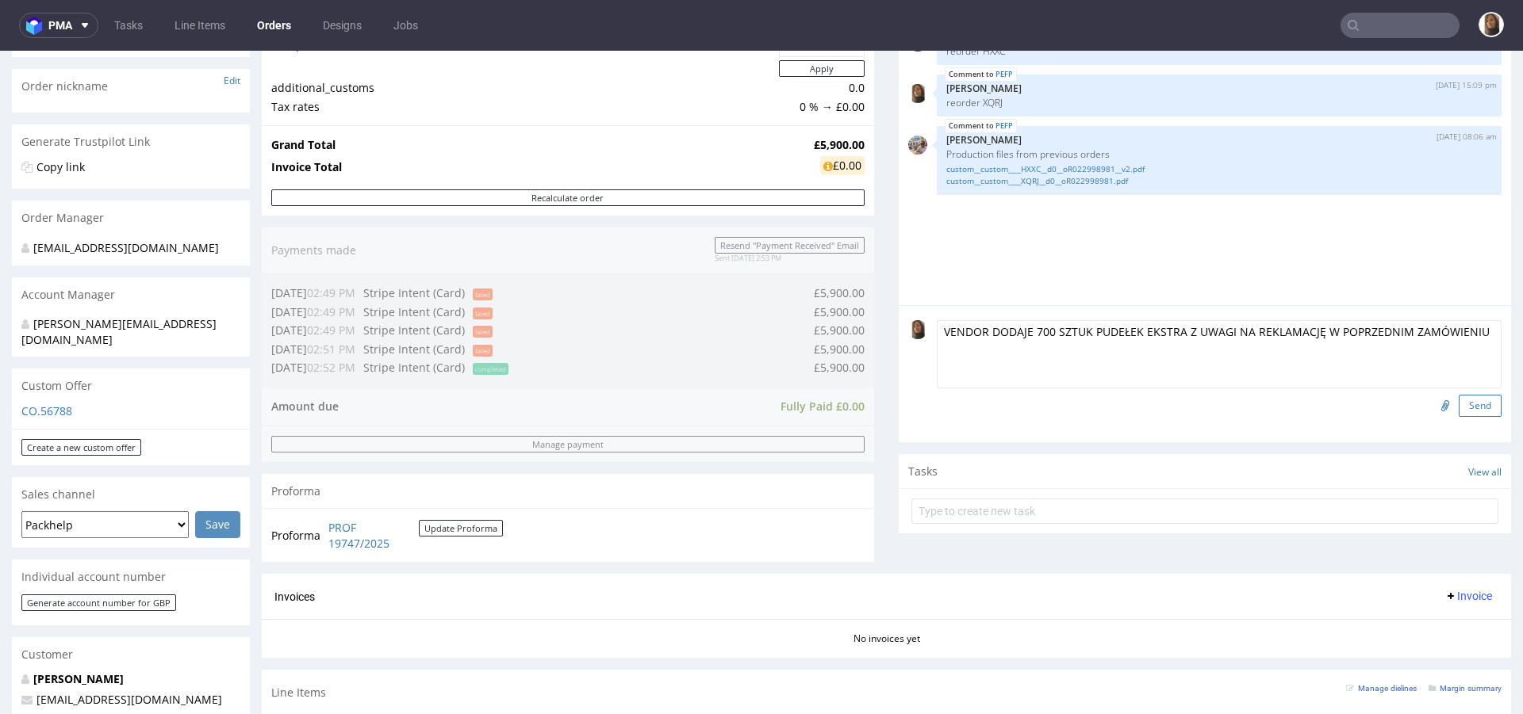
type textarea "VENDOR DODAJE 700 SZTUK PUDEŁEK EKSTRA Z UWAGI NA REKLAMACJĘ W POPRZEDNIM ZAMÓW…"
click at [1458, 404] on button "Send" at bounding box center [1479, 406] width 43 height 22
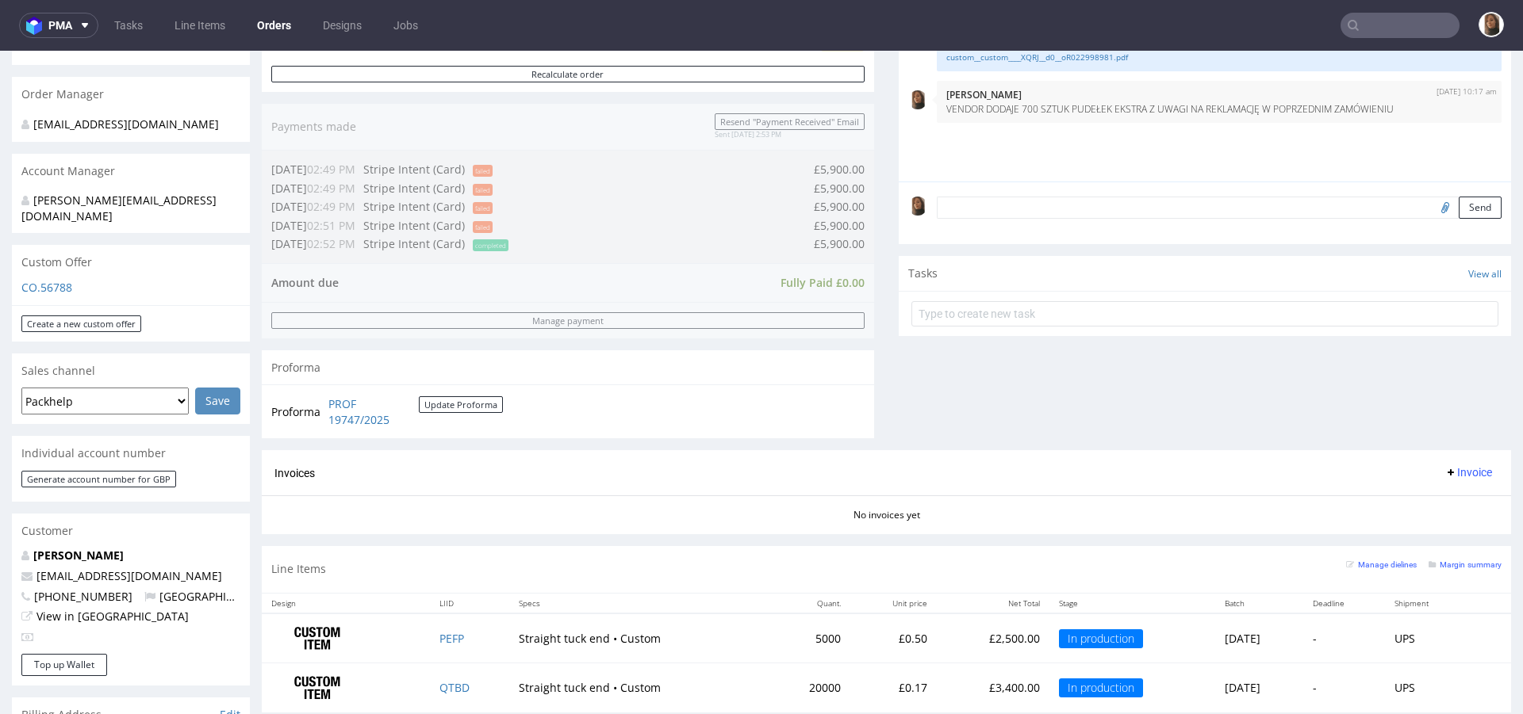
scroll to position [401, 0]
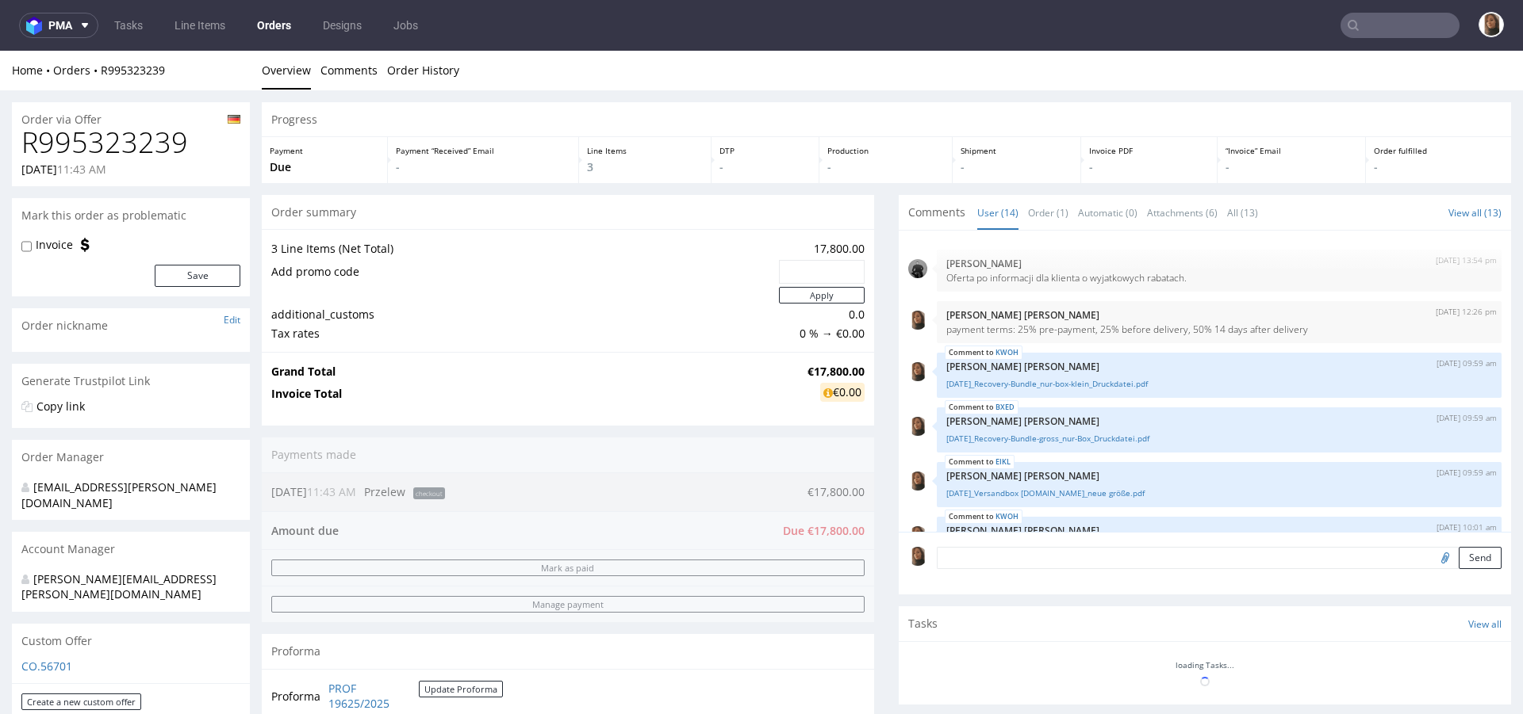
scroll to position [530, 0]
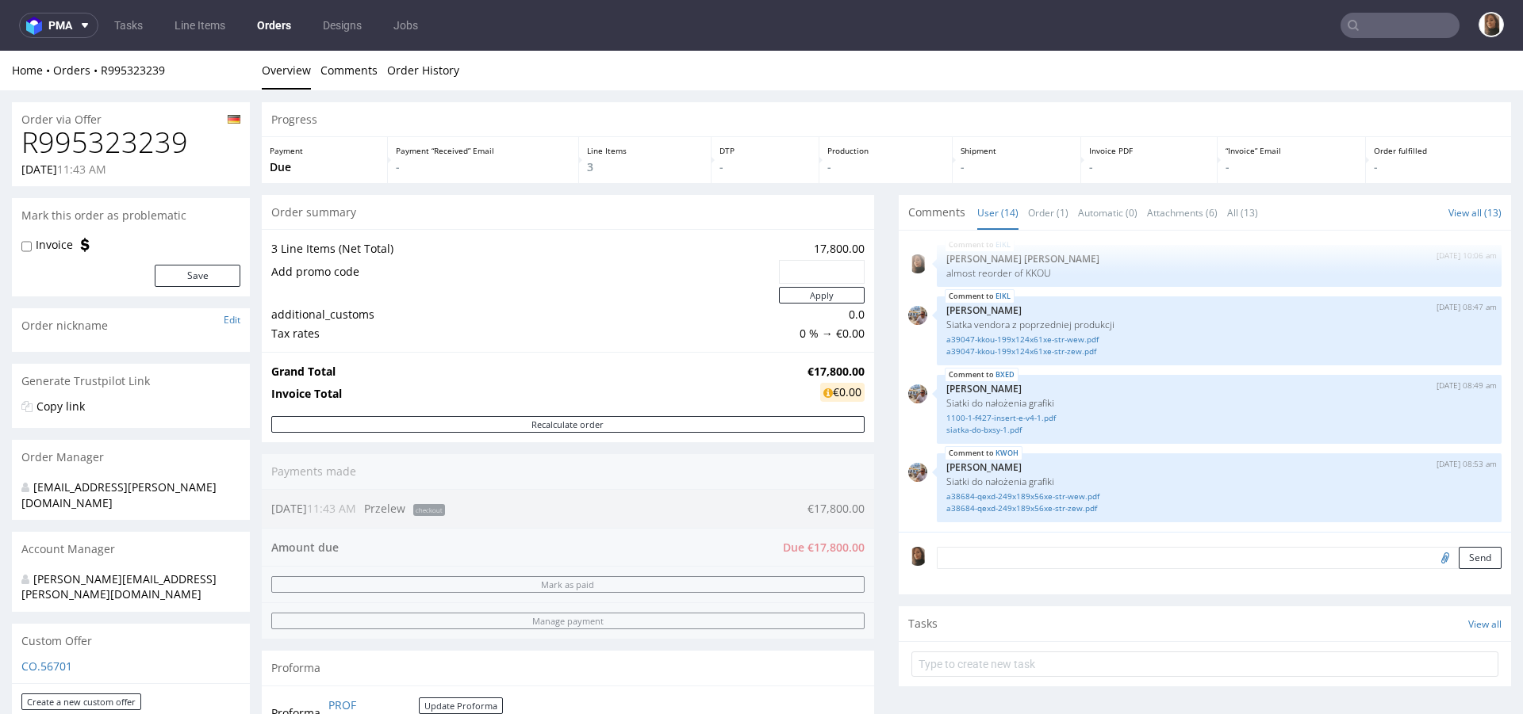
click at [650, 710] on div "Proforma PROF 19625/2025 Update Proforma" at bounding box center [568, 713] width 612 height 54
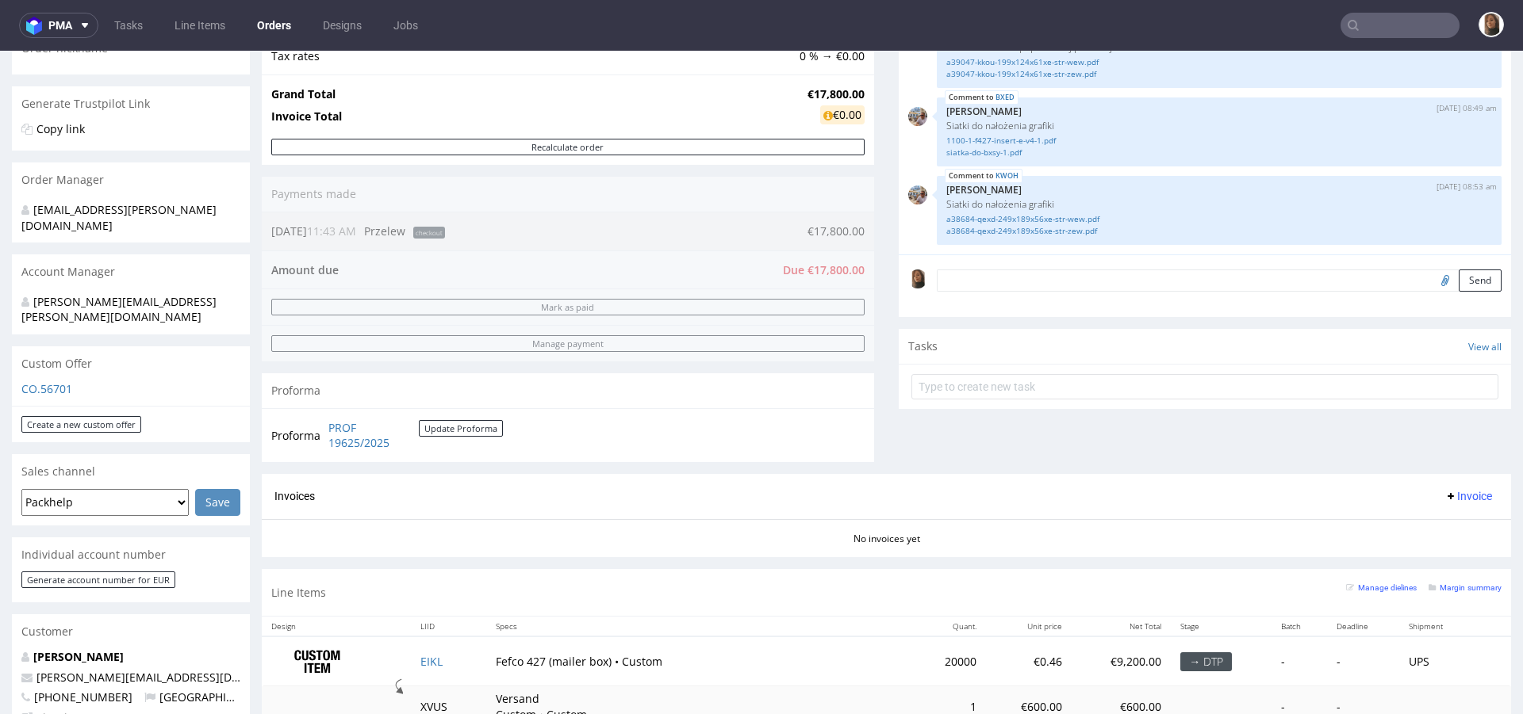
scroll to position [614, 0]
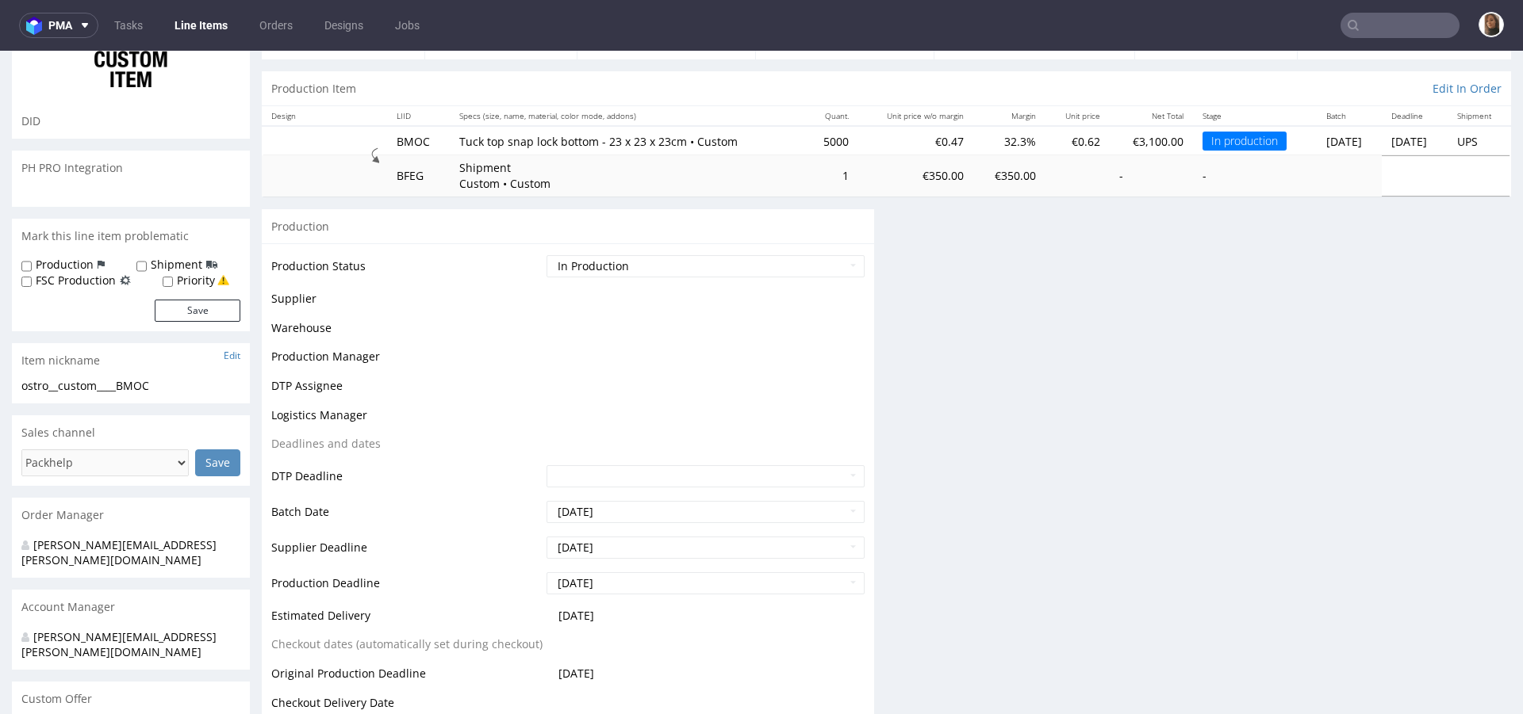
scroll to position [134, 0]
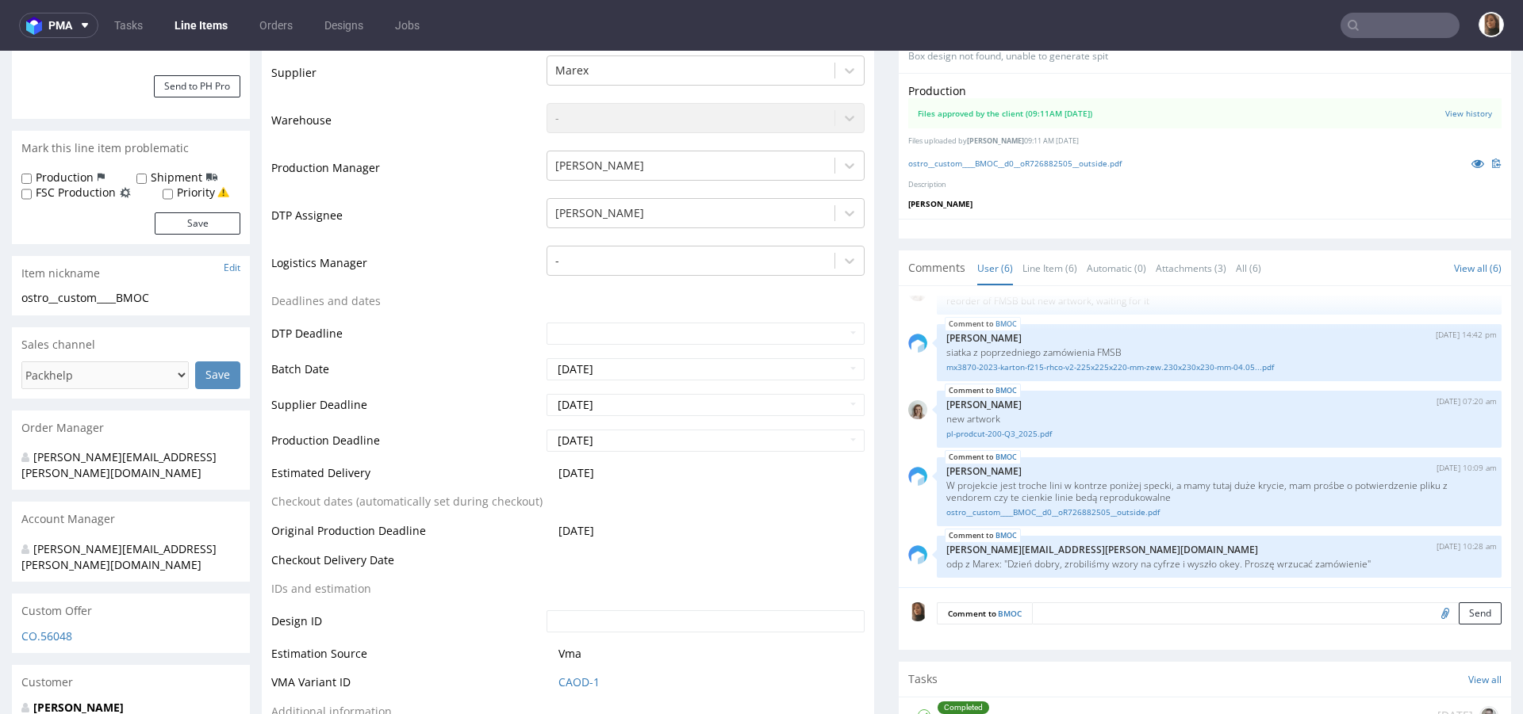
scroll to position [61, 0]
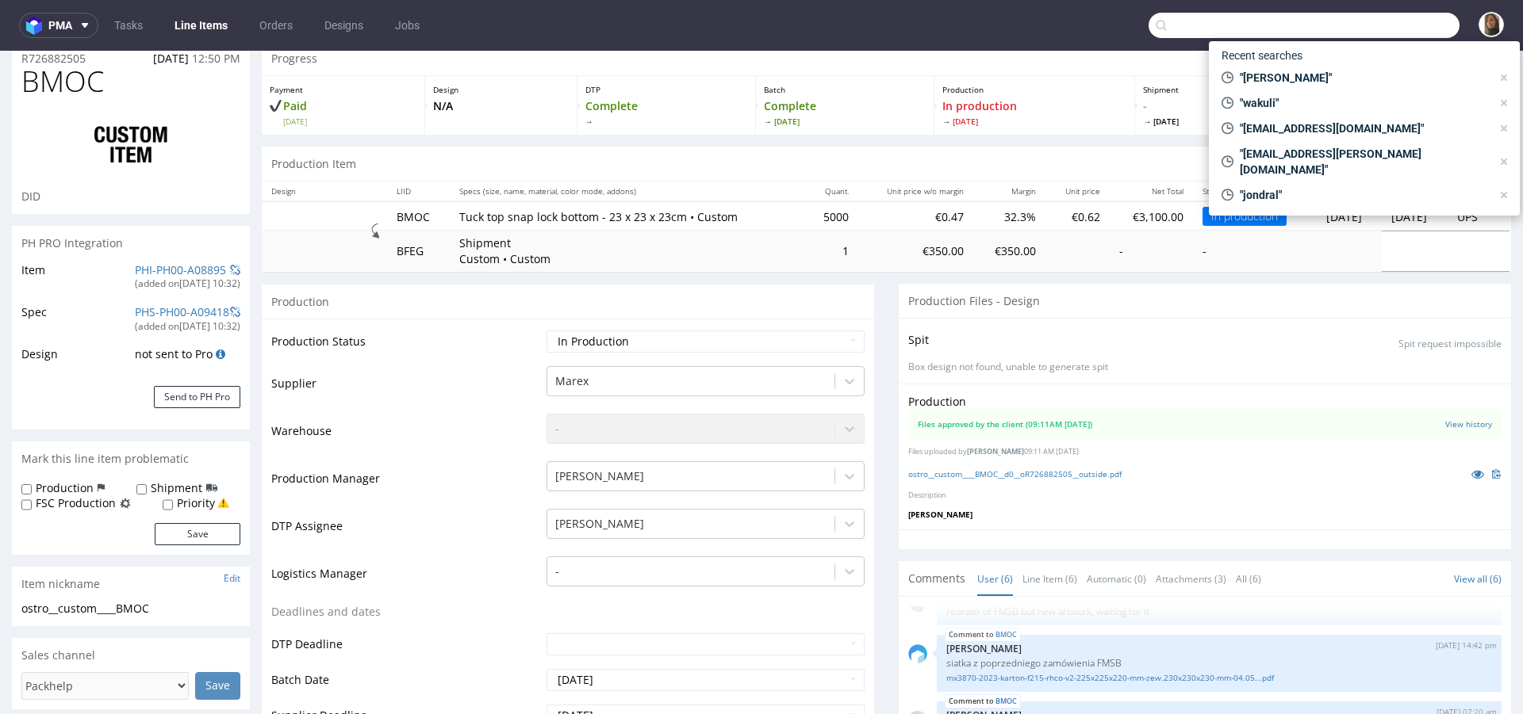
click at [1397, 17] on input "text" at bounding box center [1303, 25] width 311 height 25
paste input "Tomasz Król"
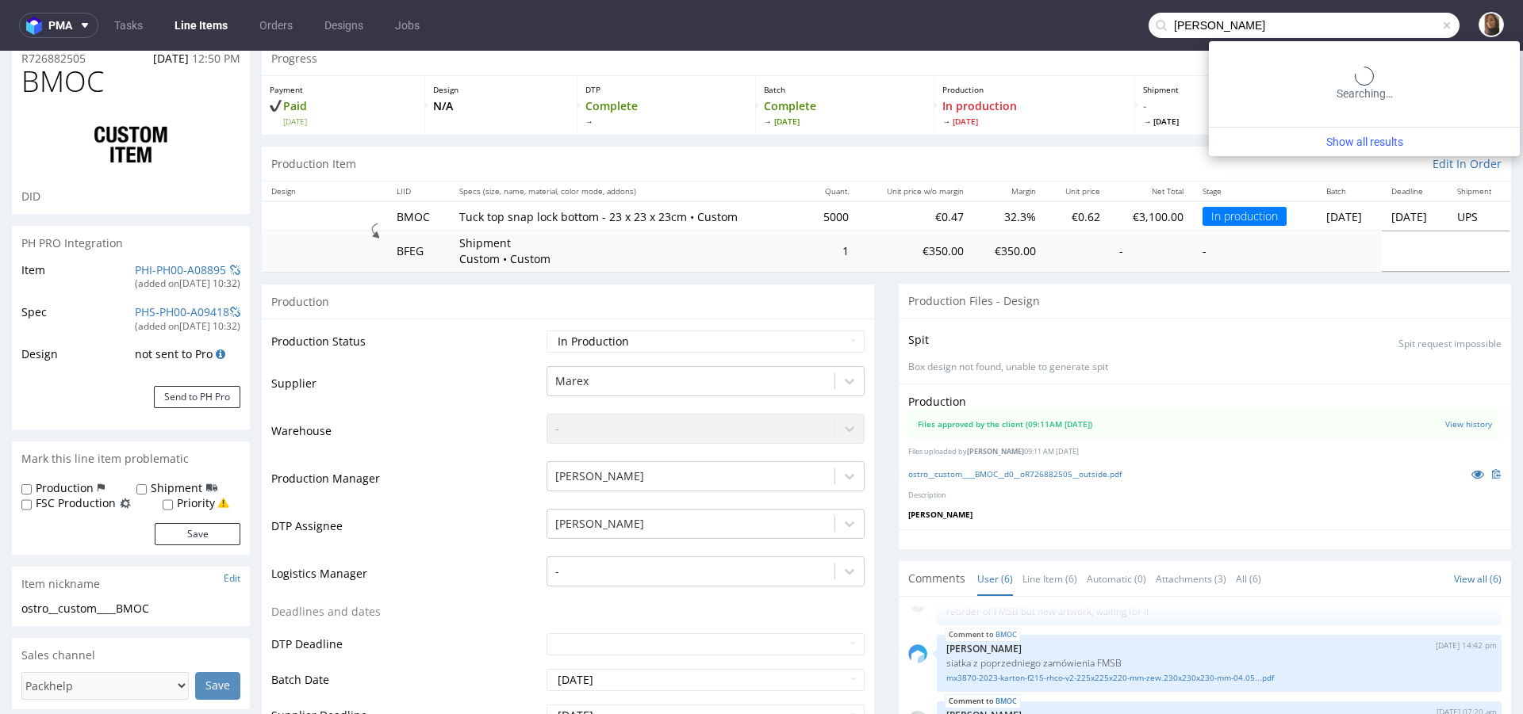
type input "Tomasz Król"
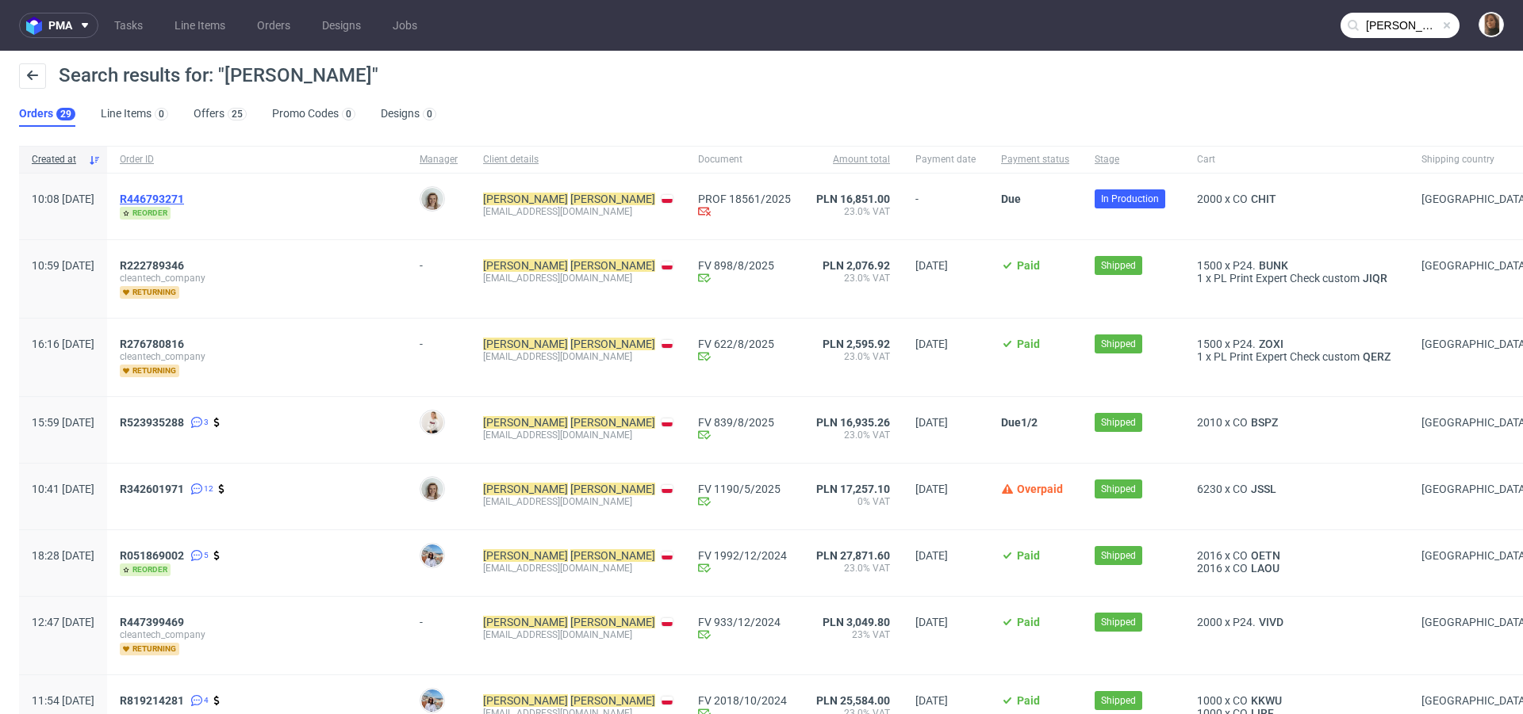
click at [184, 197] on span "R446793271" at bounding box center [152, 199] width 64 height 13
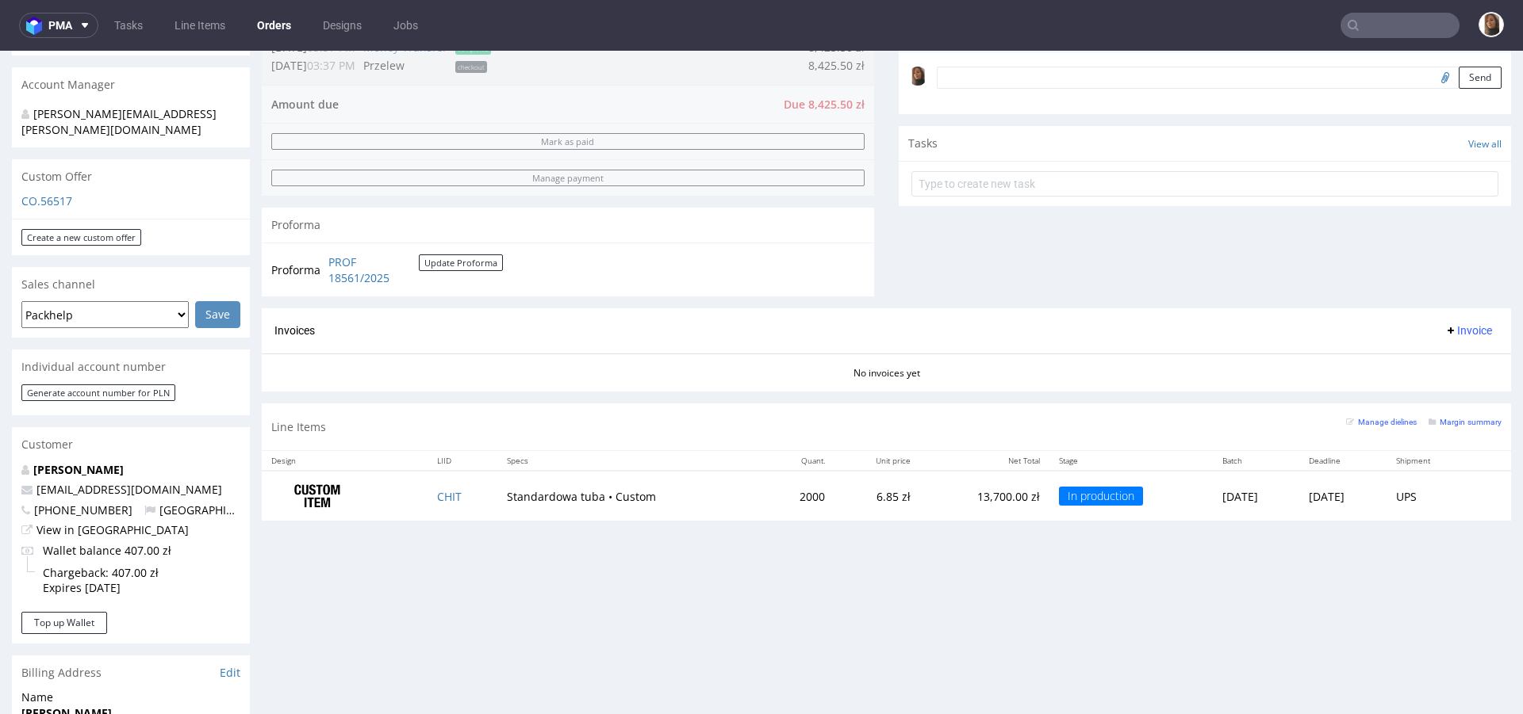
scroll to position [584, 0]
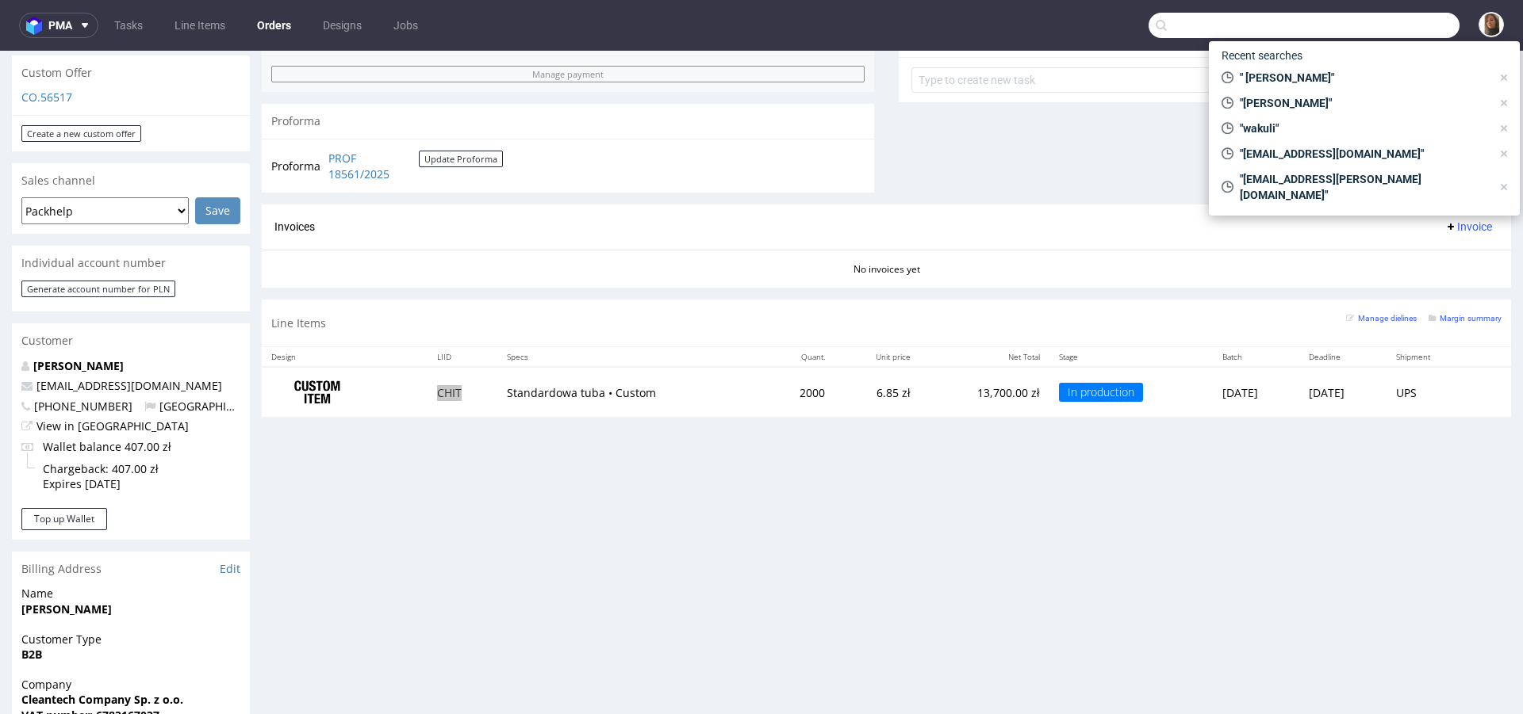
click at [1370, 33] on input "text" at bounding box center [1303, 25] width 311 height 25
type input "shop@a-n-a.com"
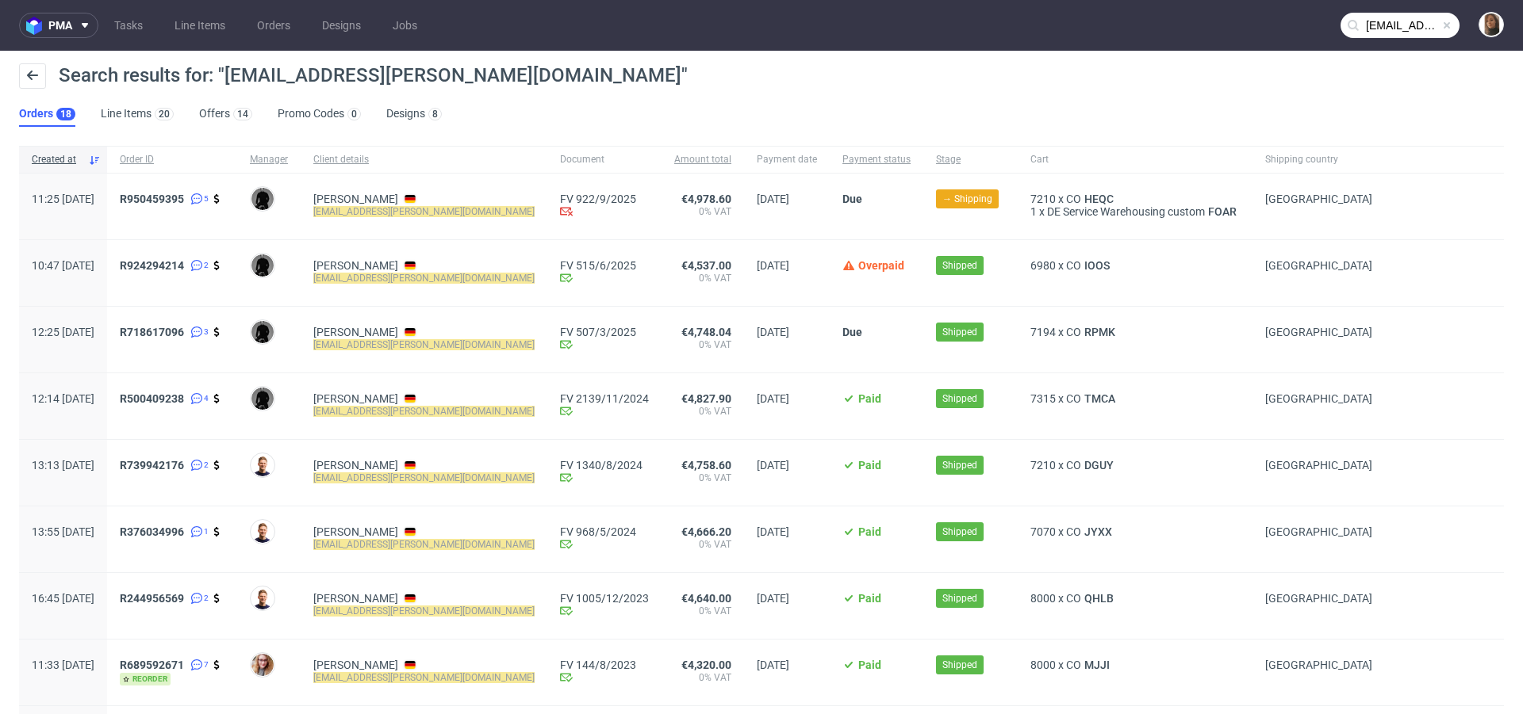
click at [212, 207] on span "R950459395 5" at bounding box center [172, 207] width 105 height 28
click at [184, 195] on span "R950459395" at bounding box center [152, 199] width 64 height 13
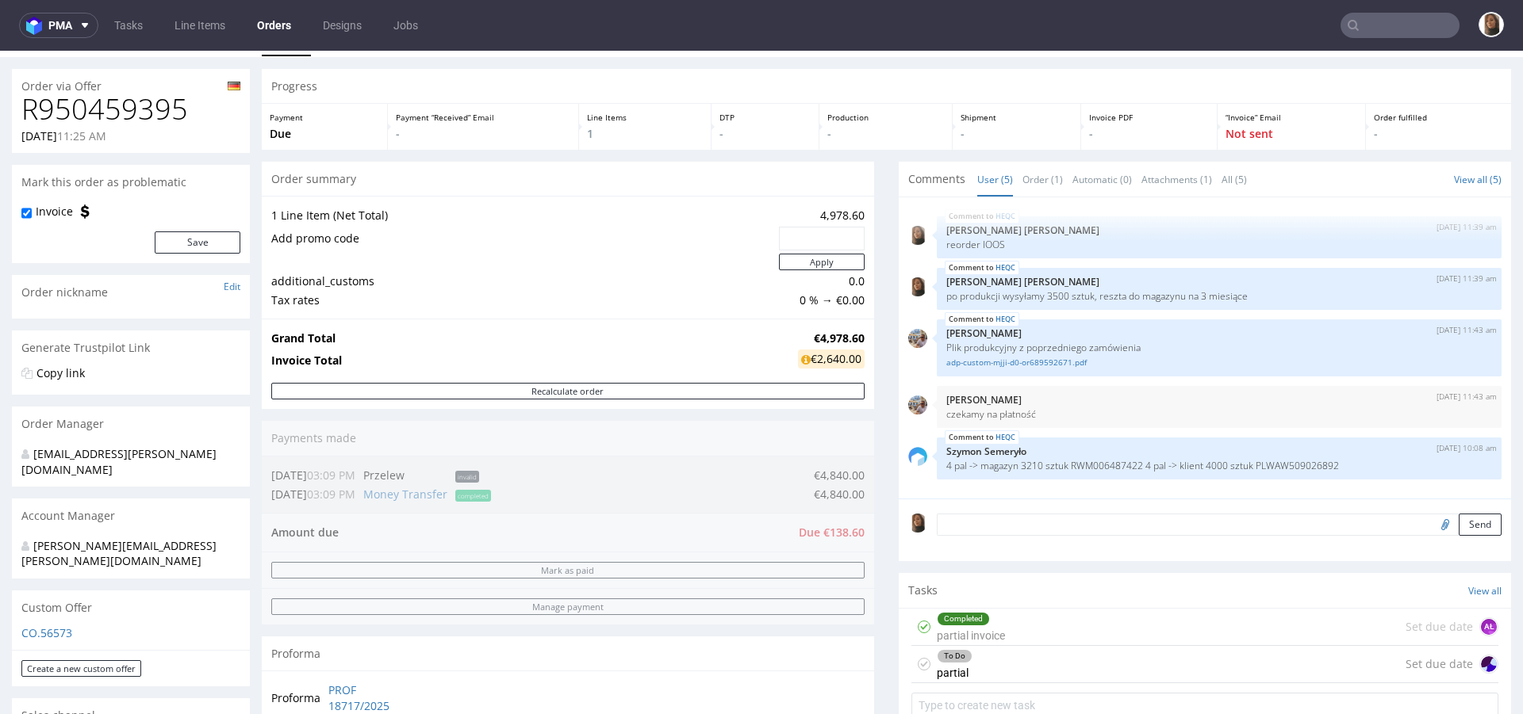
scroll to position [872, 0]
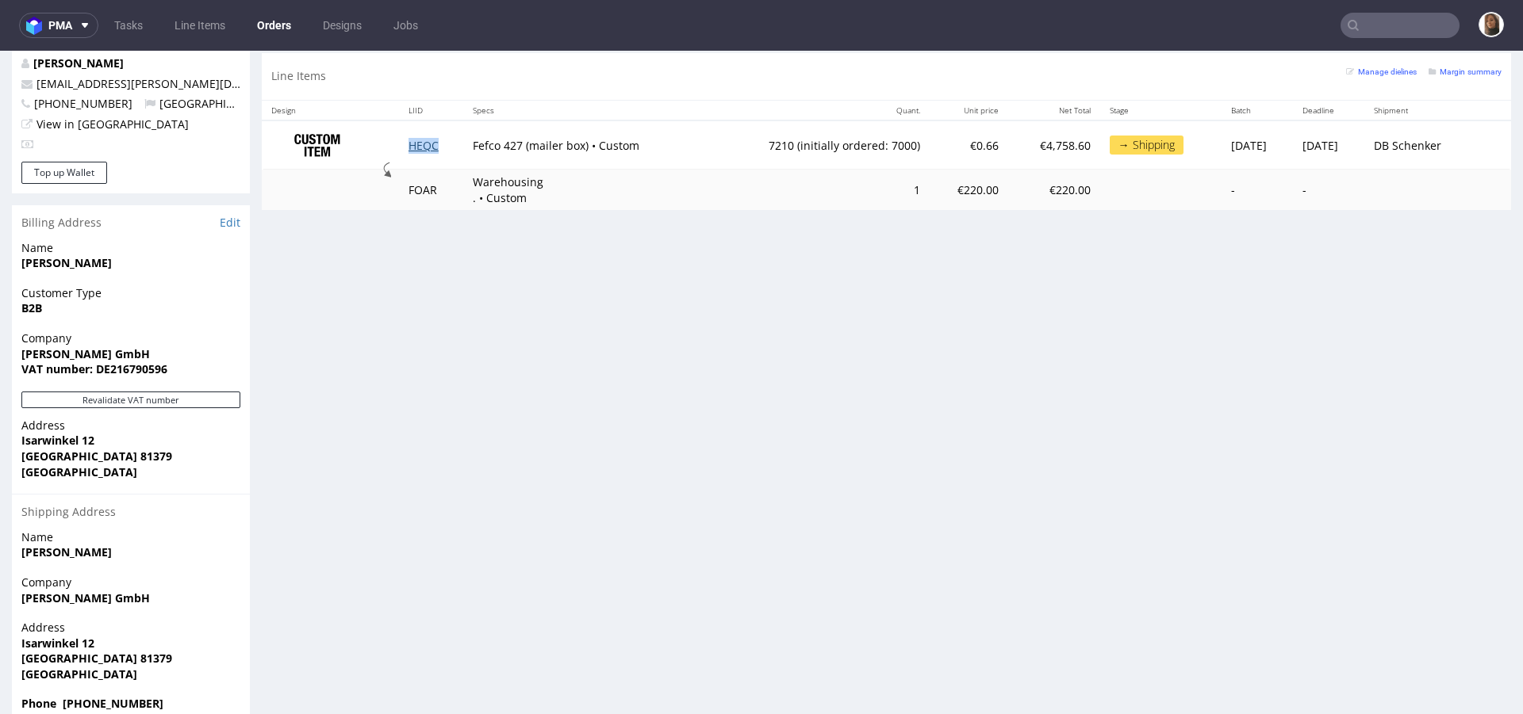
copy link "HEQC"
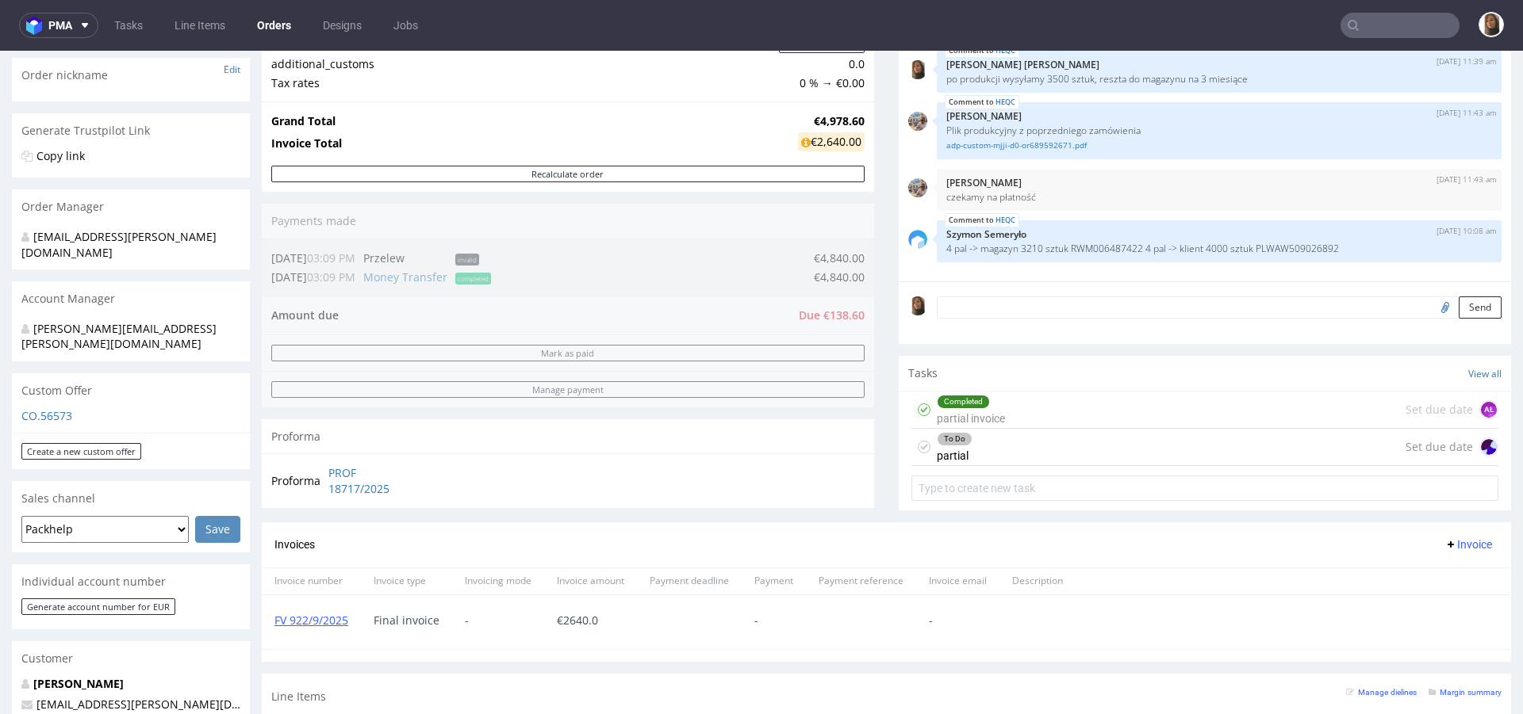
scroll to position [167, 0]
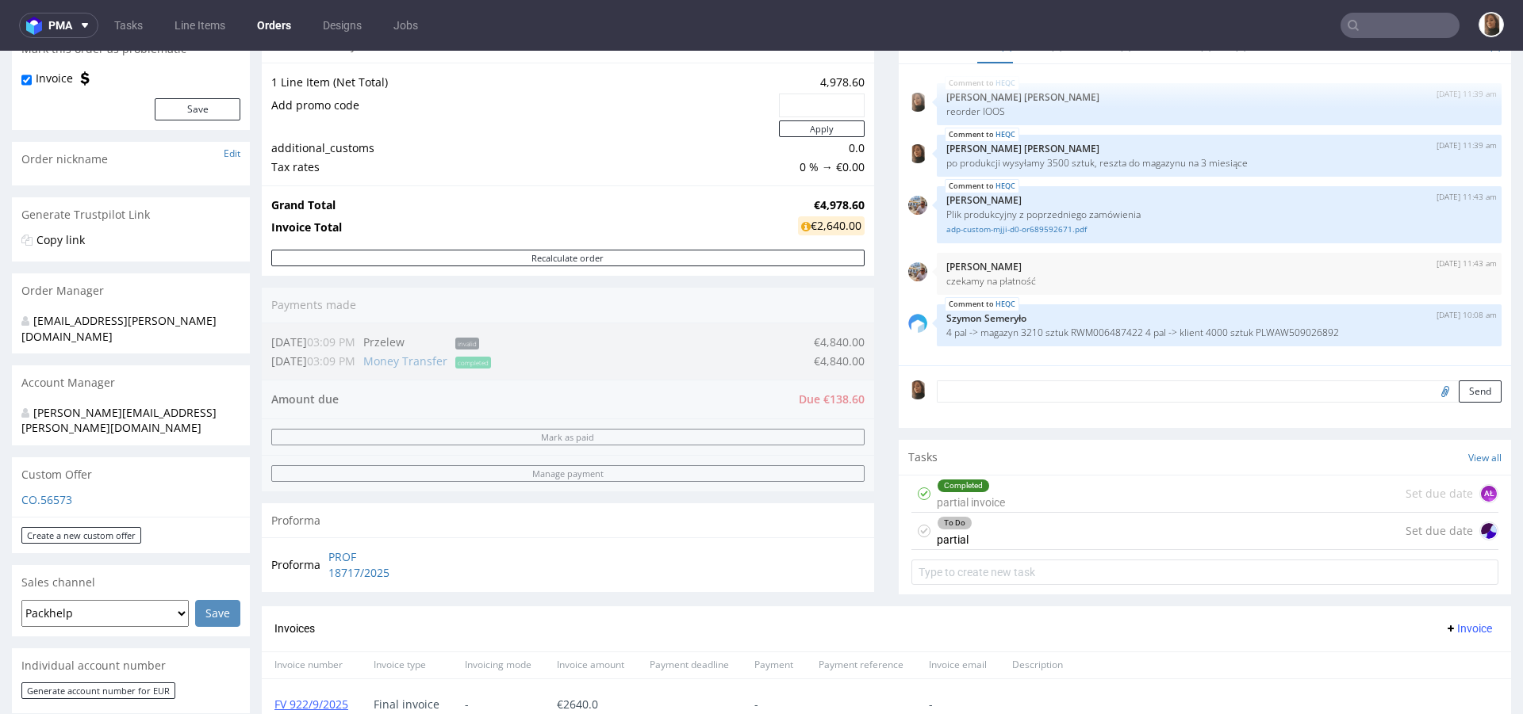
click at [1371, 29] on input "text" at bounding box center [1399, 25] width 119 height 25
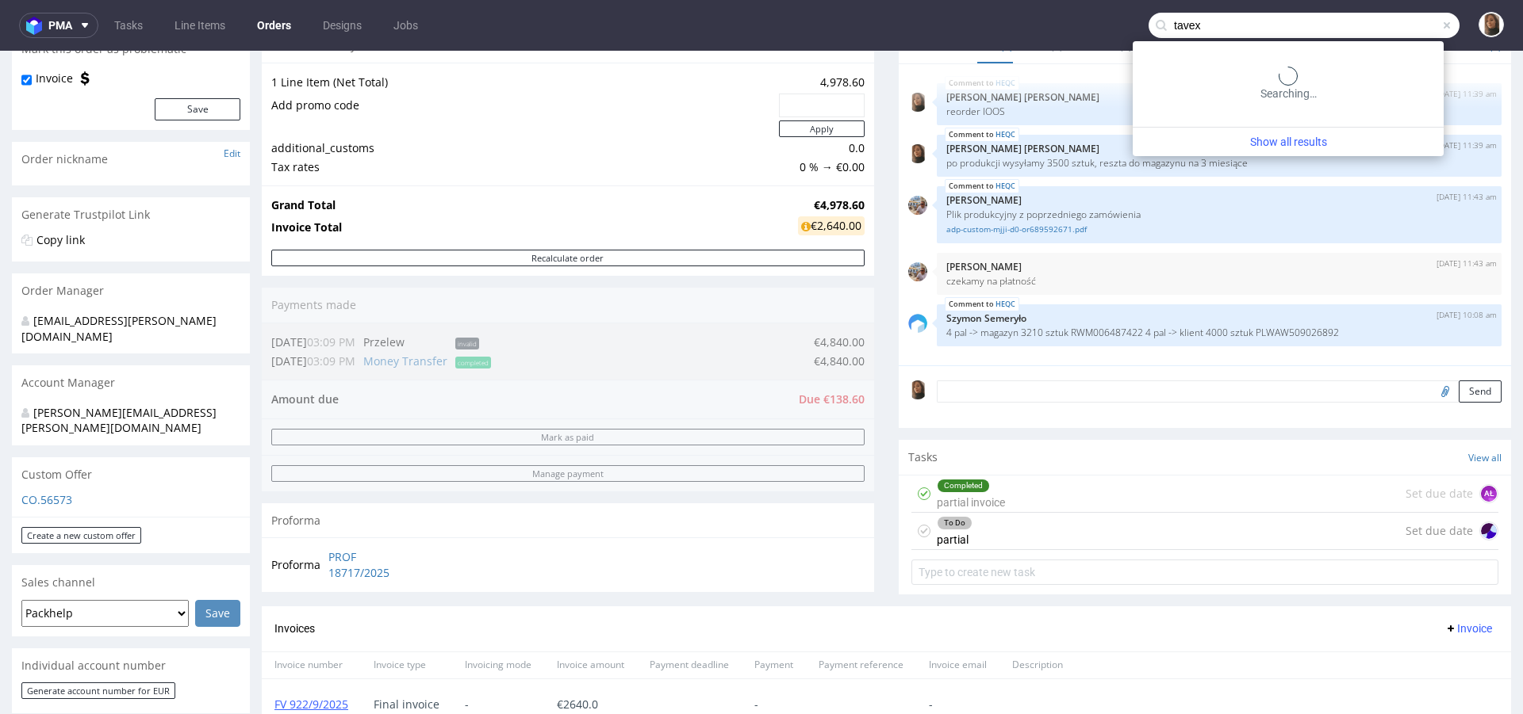
type input "tavex"
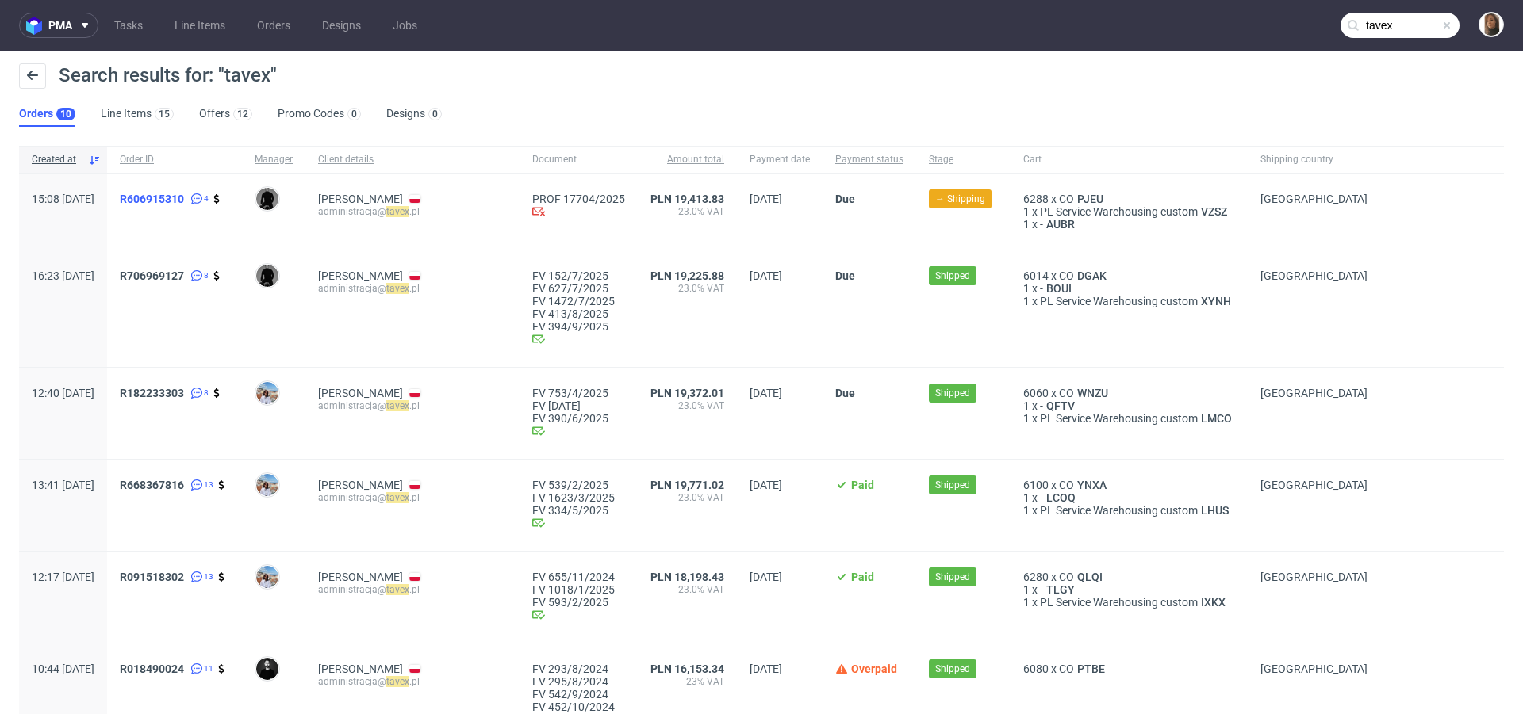
click at [184, 196] on span "R606915310" at bounding box center [152, 199] width 64 height 13
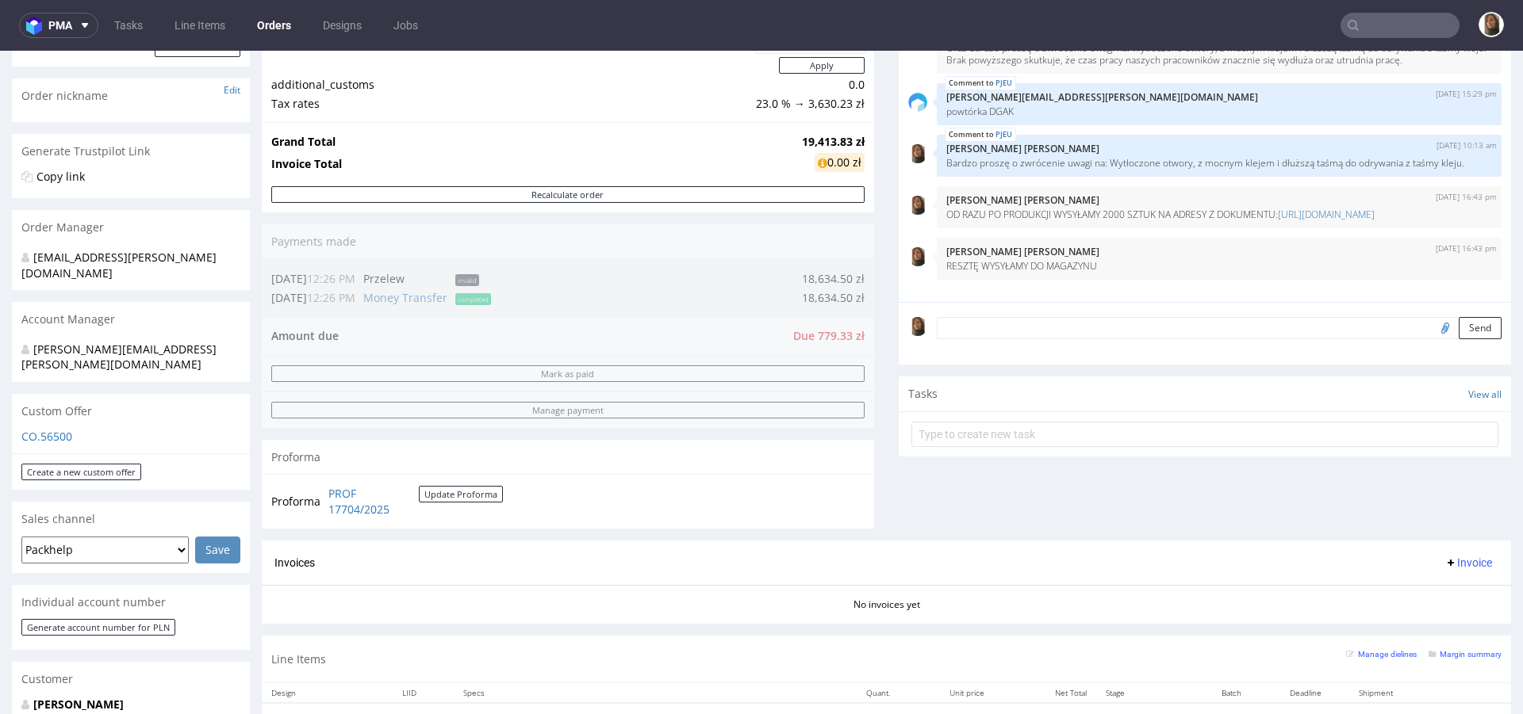
scroll to position [124, 0]
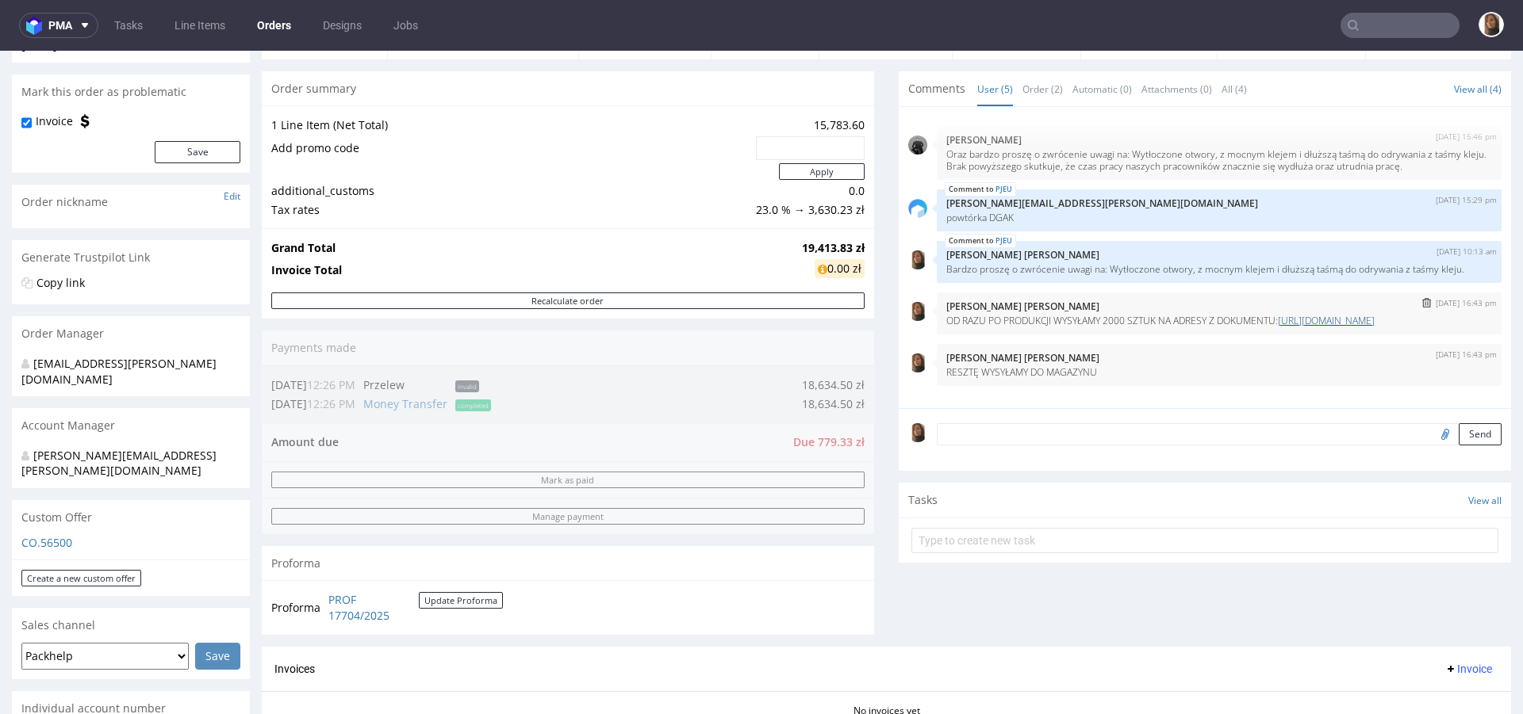
click at [1278, 328] on link "https://docs.google.com/document/d/19bwNHGxpjK-4cImeeba6ia_5g9XtPAnKTlyTTrs-Cgg…" at bounding box center [1326, 320] width 97 height 13
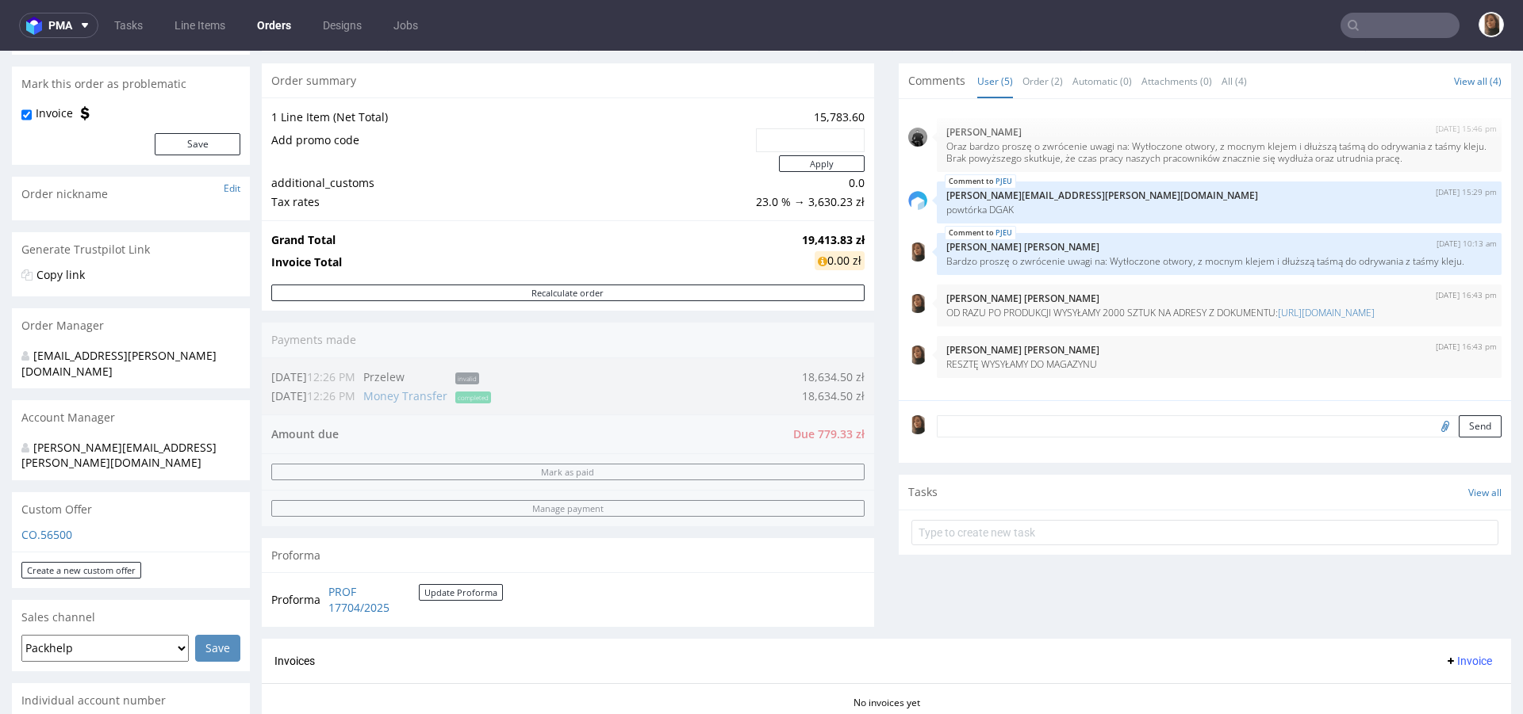
scroll to position [286, 0]
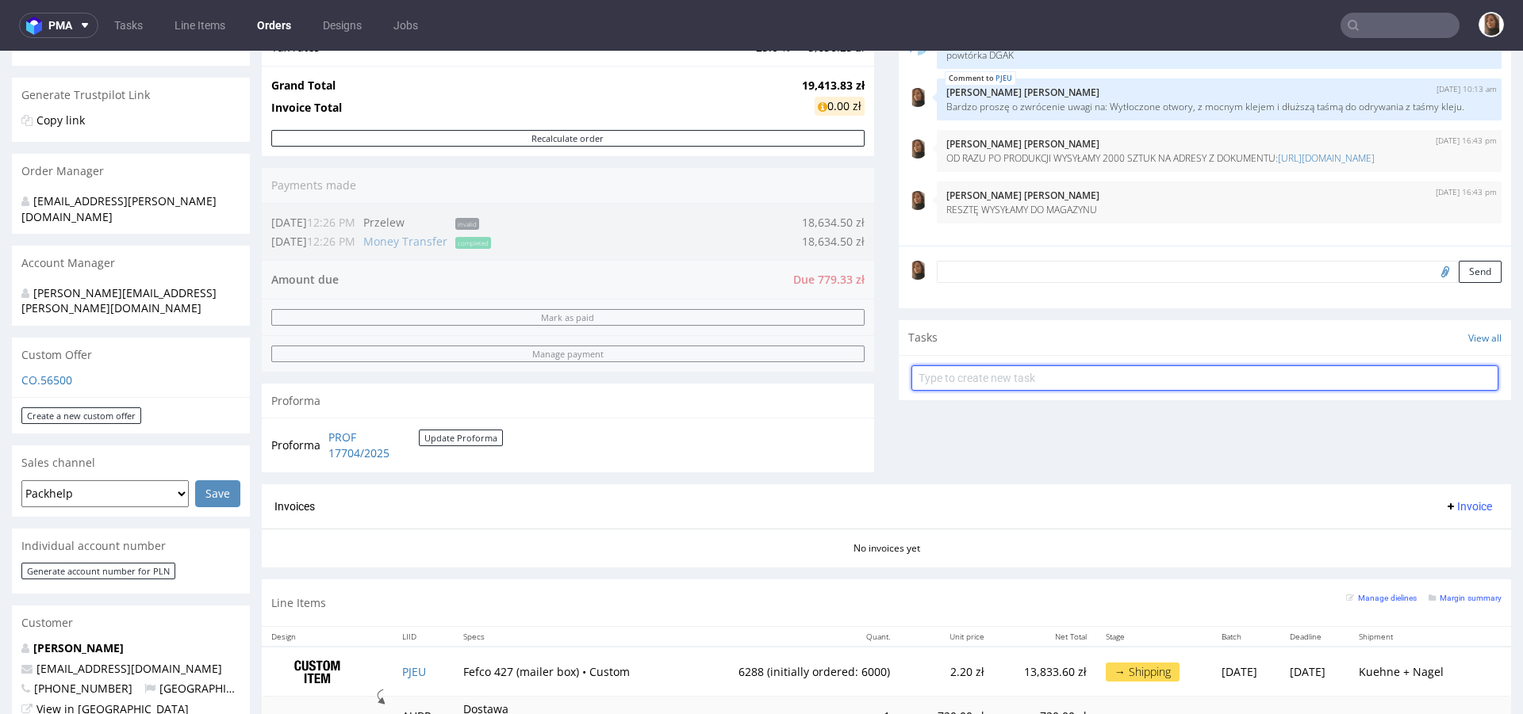
click at [928, 377] on input "text" at bounding box center [1204, 378] width 587 height 25
type input "partial invoice"
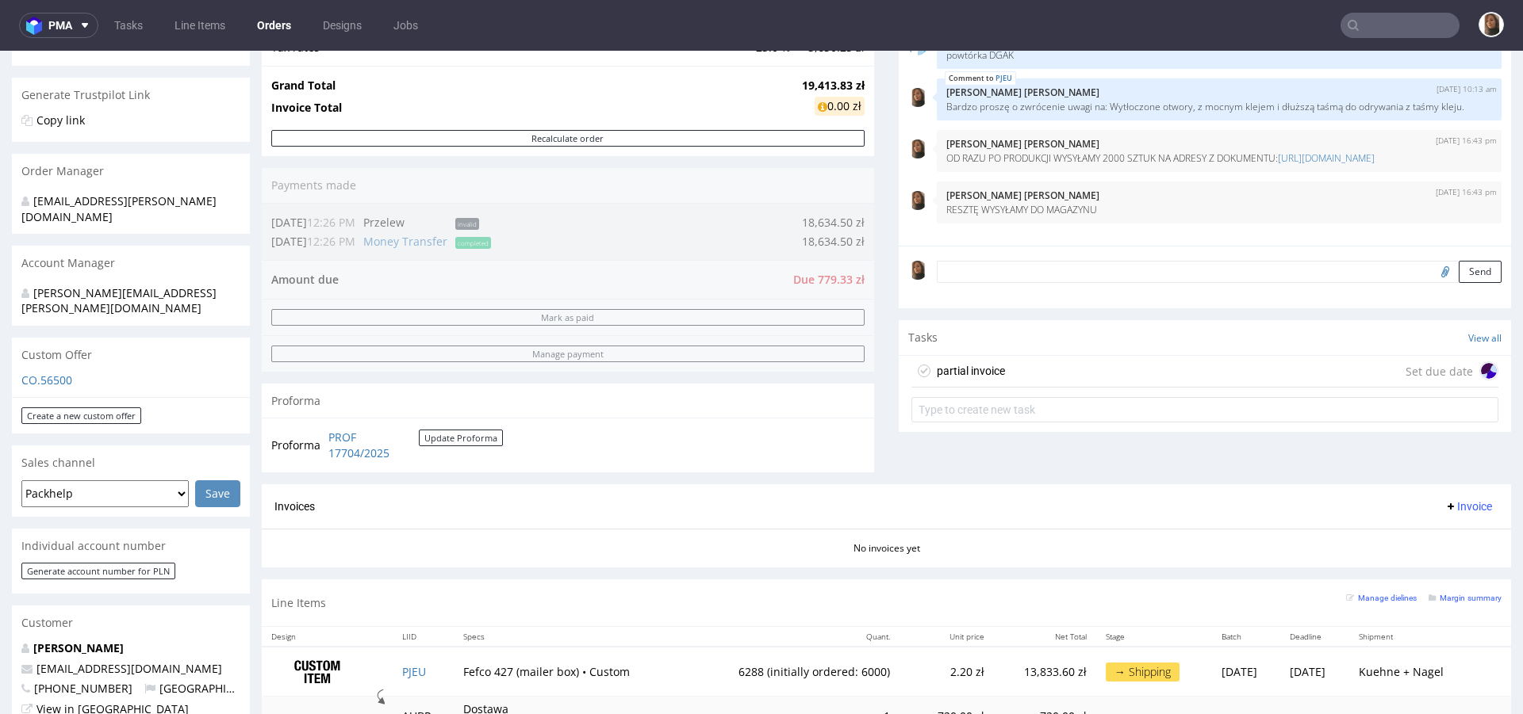
click at [1024, 363] on div "partial invoice Set due date" at bounding box center [1204, 372] width 587 height 32
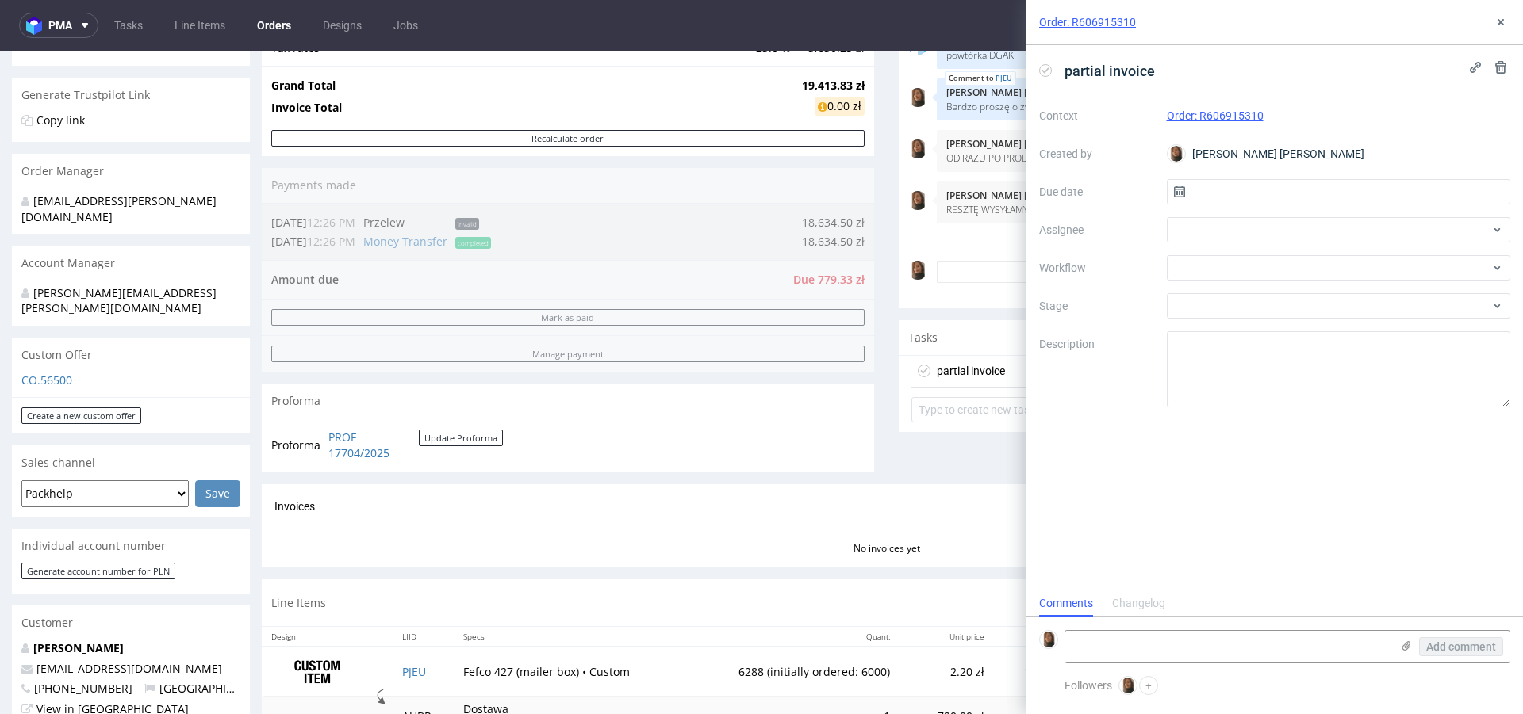
scroll to position [13, 0]
click at [1251, 270] on div at bounding box center [1338, 267] width 344 height 25
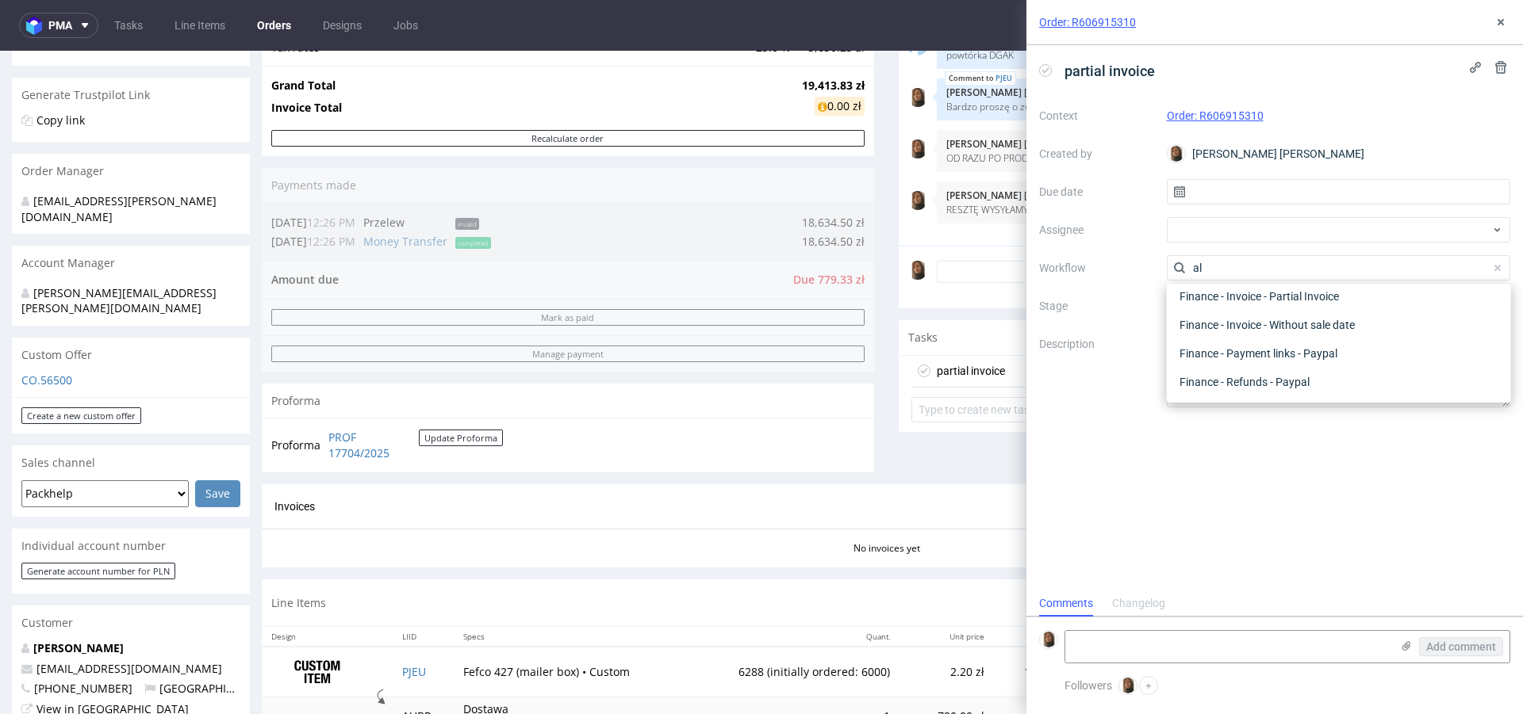
scroll to position [86, 0]
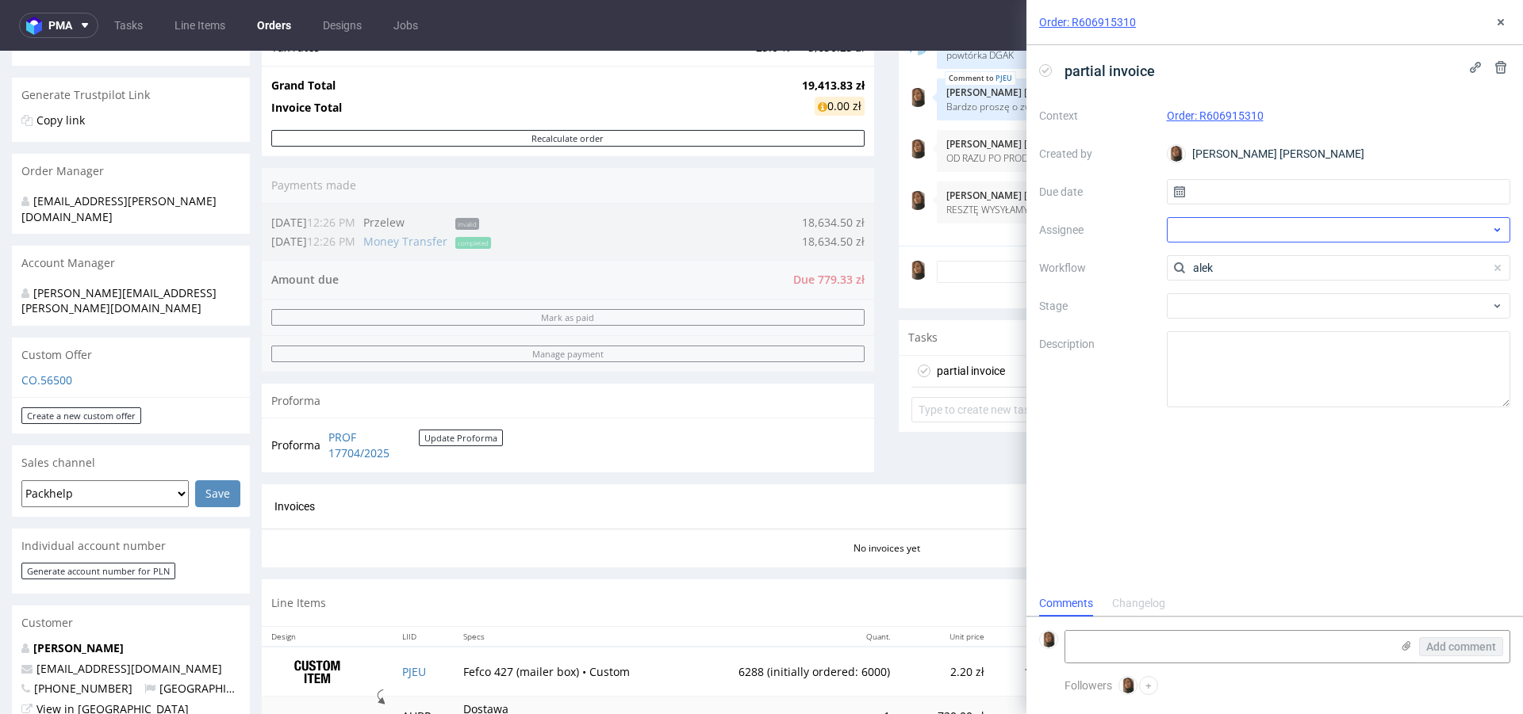
type input "alek"
click at [1243, 232] on div at bounding box center [1338, 229] width 344 height 25
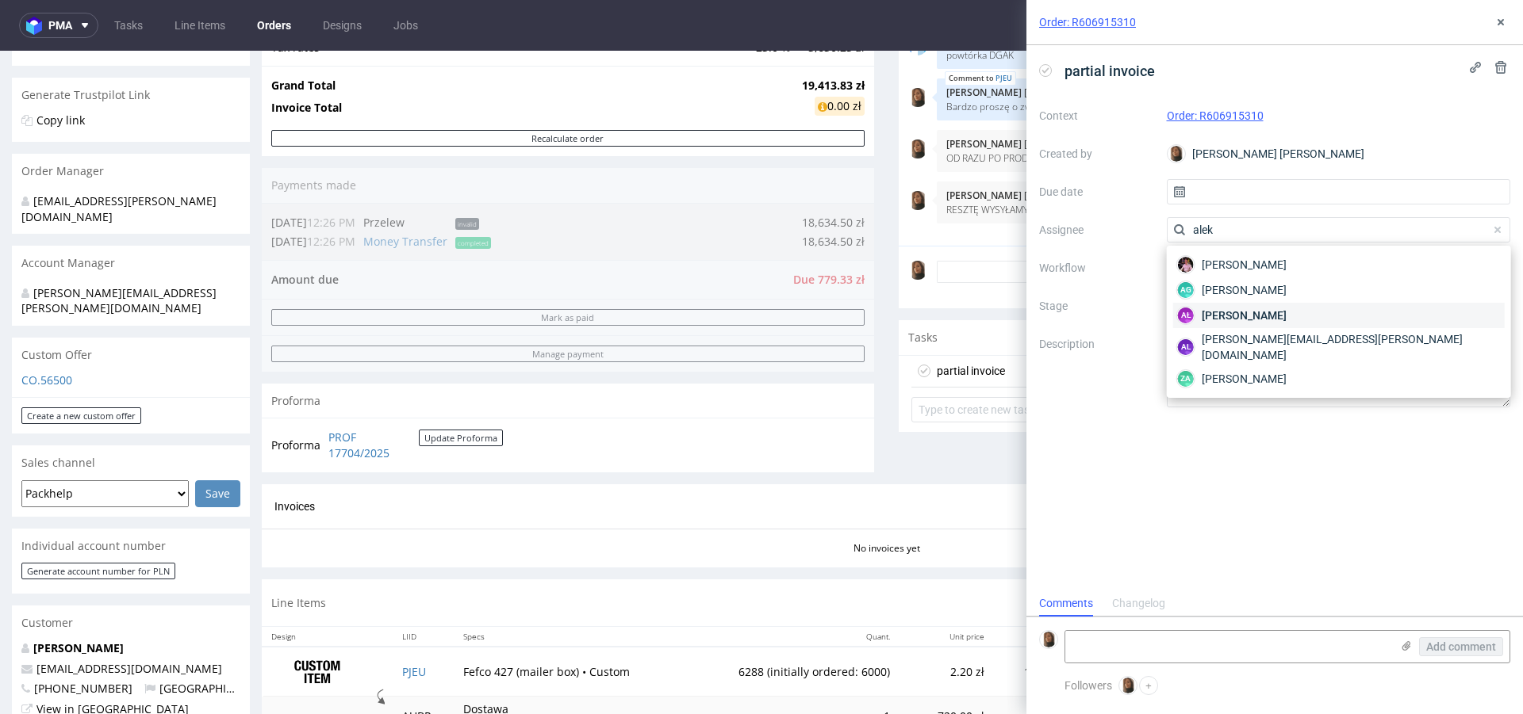
type input "alek"
click at [1284, 319] on span "Aleksandra Łętowska" at bounding box center [1243, 316] width 85 height 16
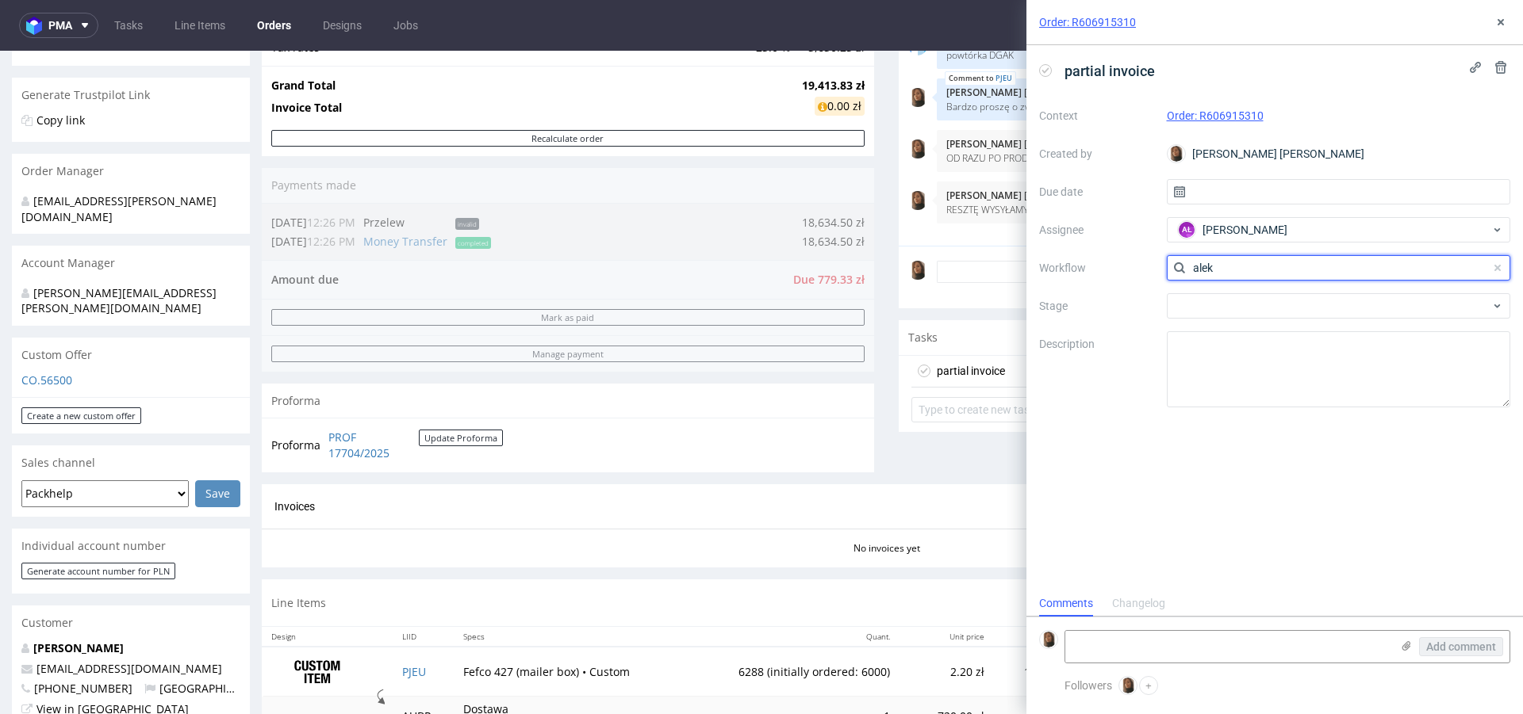
click at [1232, 270] on input "alek" at bounding box center [1338, 267] width 344 height 25
click at [1226, 270] on div at bounding box center [1338, 267] width 344 height 25
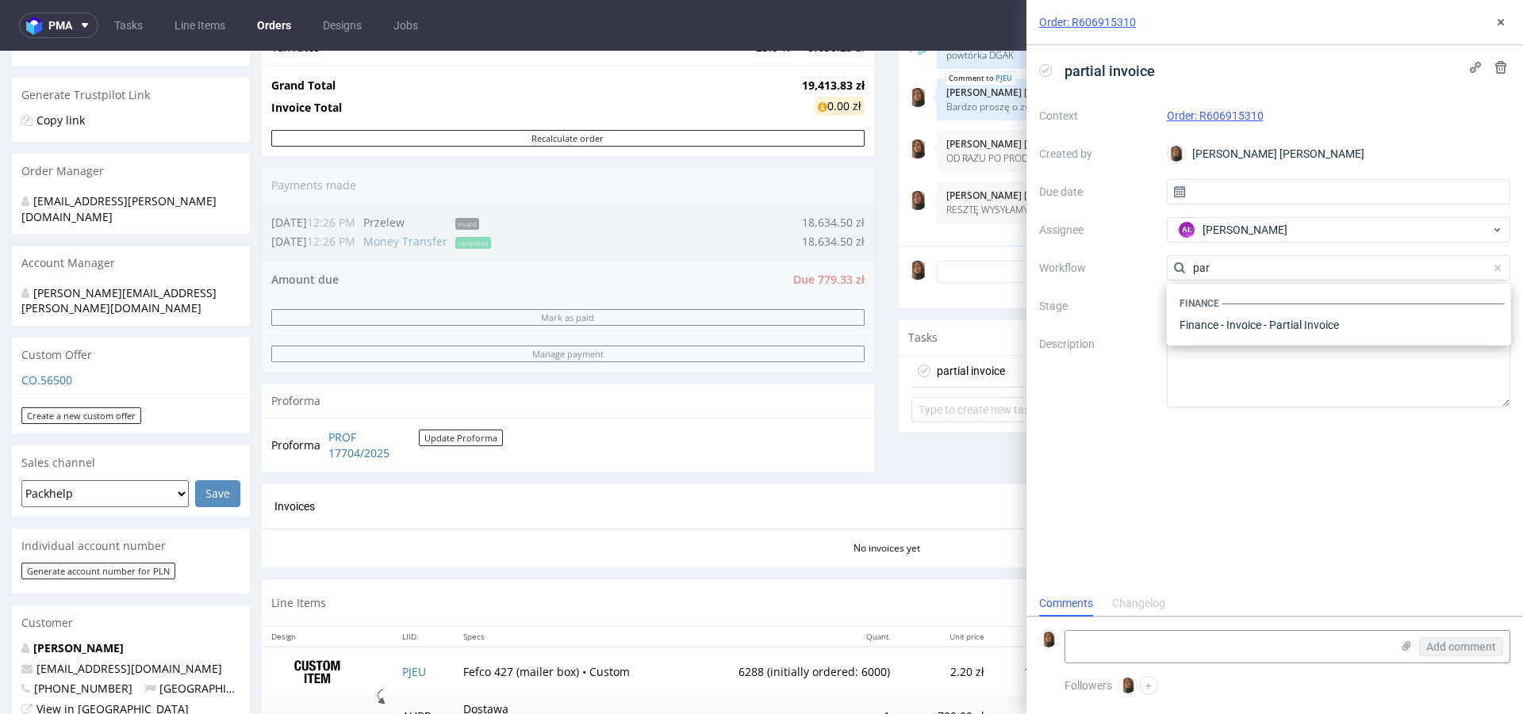
scroll to position [0, 0]
type input "parti"
click at [1259, 328] on div "Finance - Invoice - Partial Invoice" at bounding box center [1338, 325] width 331 height 29
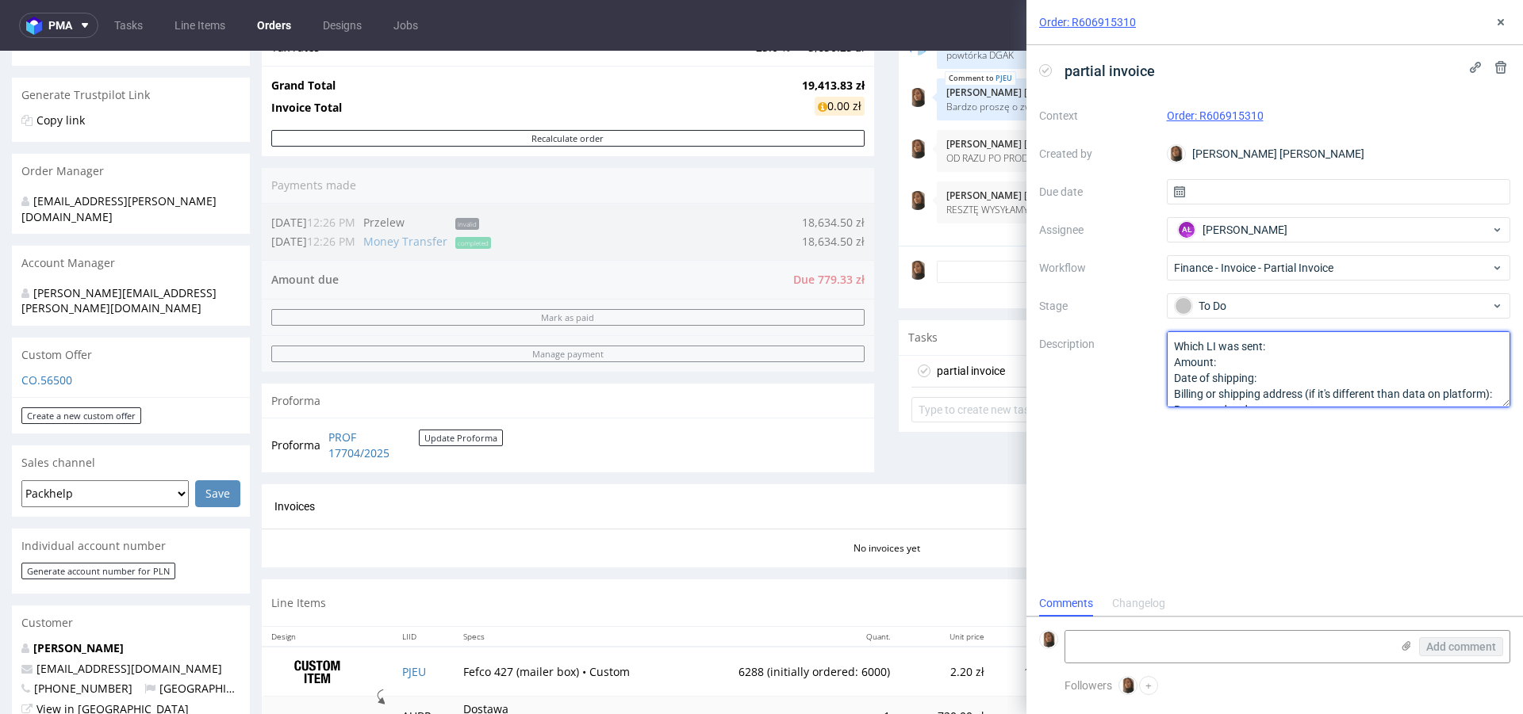
click at [1296, 343] on textarea "Which LI was sent: Amount: Date of shipping: Billing or shipping address (if it…" at bounding box center [1338, 369] width 344 height 76
click at [1174, 362] on textarea "Which LI was sent: Amount: Date of shipping: Billing or shipping address (if it…" at bounding box center [1338, 369] width 344 height 76
click at [1267, 347] on textarea "Which LI was sent: Amount: Date of shipping: Billing or shipping address (if it…" at bounding box center [1338, 369] width 344 height 76
click at [1307, 343] on textarea "Which LI was sent: Amount: Date of shipping: Billing or shipping address (if it…" at bounding box center [1338, 369] width 344 height 76
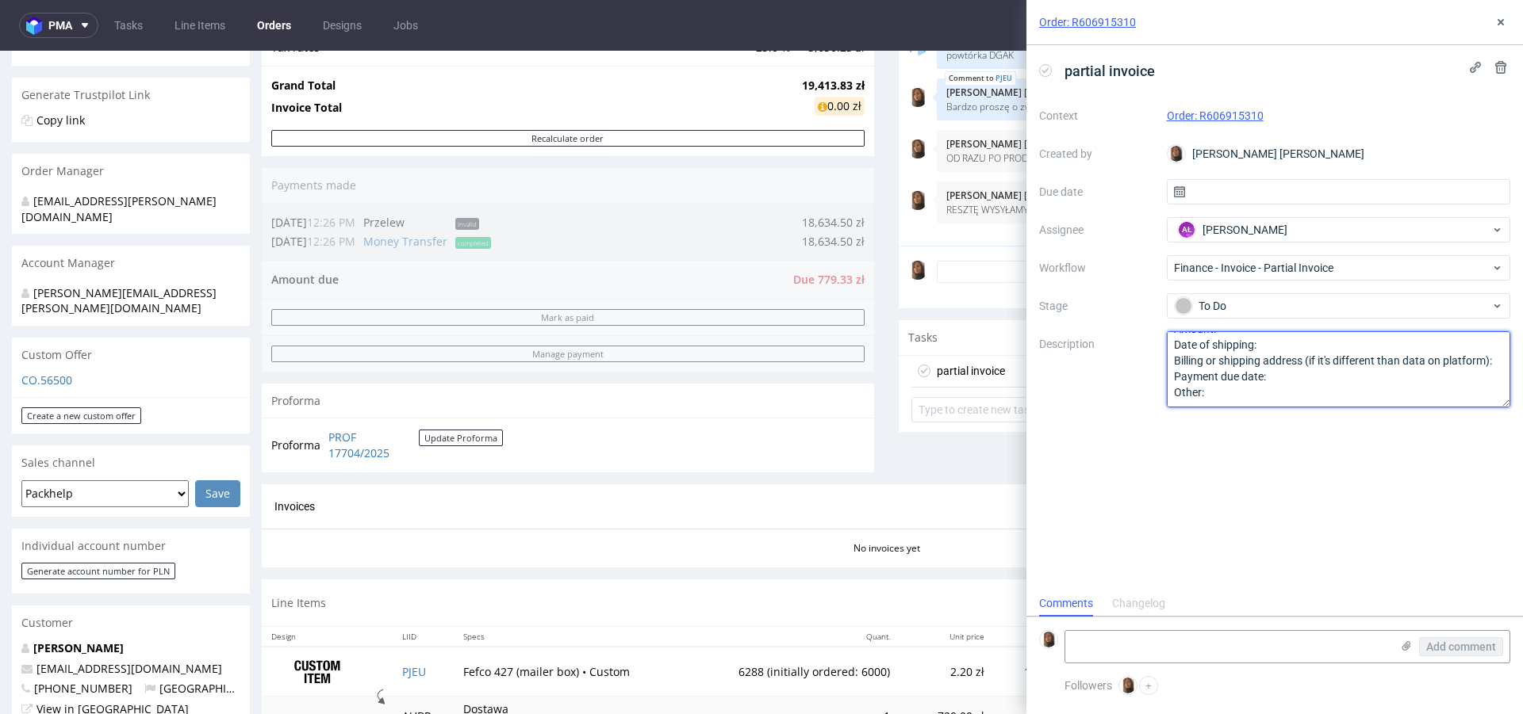
drag, startPoint x: 1174, startPoint y: 374, endPoint x: 1385, endPoint y: 492, distance: 241.4
click at [1385, 493] on div "partial invoice Context Order: R606915310 Created by Angelina Marć Due date Ass…" at bounding box center [1274, 318] width 496 height 546
type textarea "Which LI was sent: PJEU 2000 pcs wysyłka 17/09"
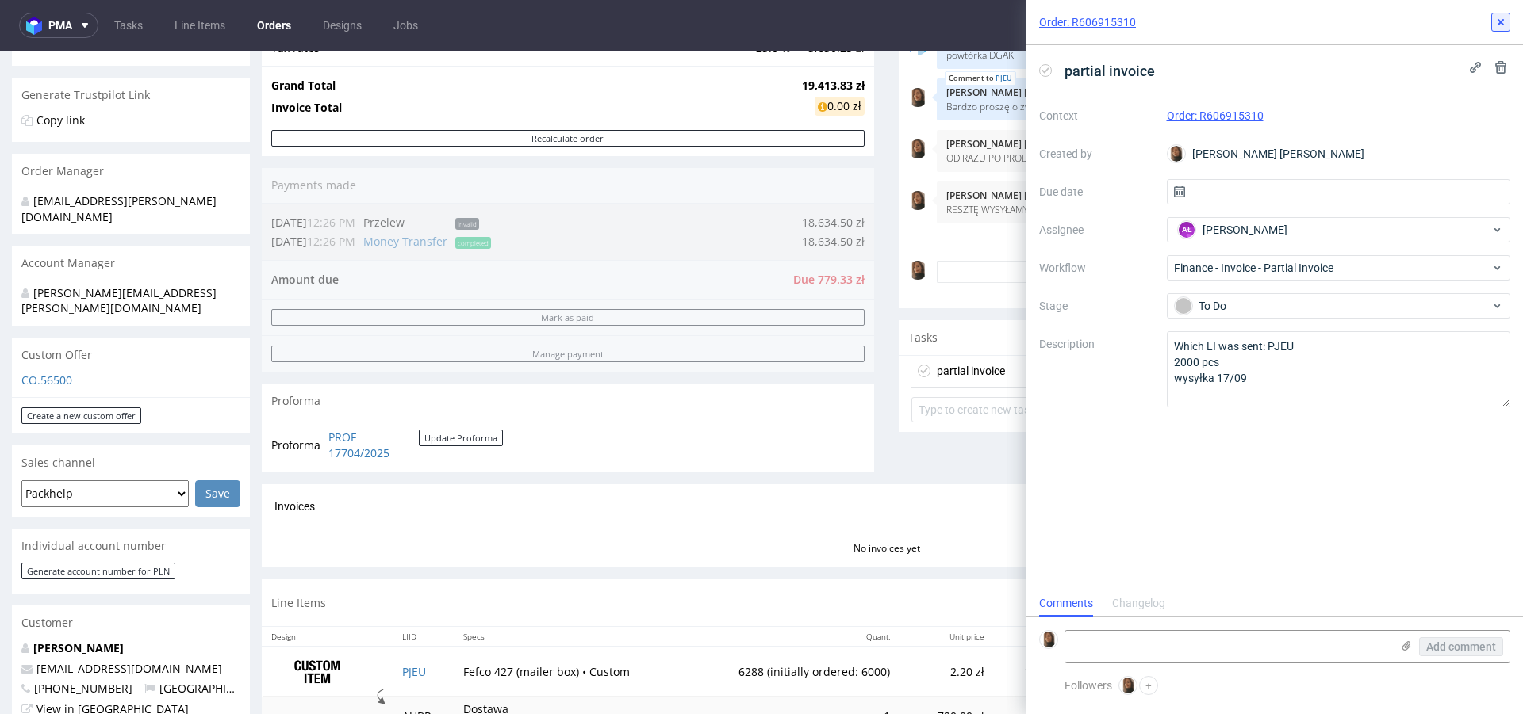
click at [1503, 16] on icon at bounding box center [1500, 22] width 13 height 13
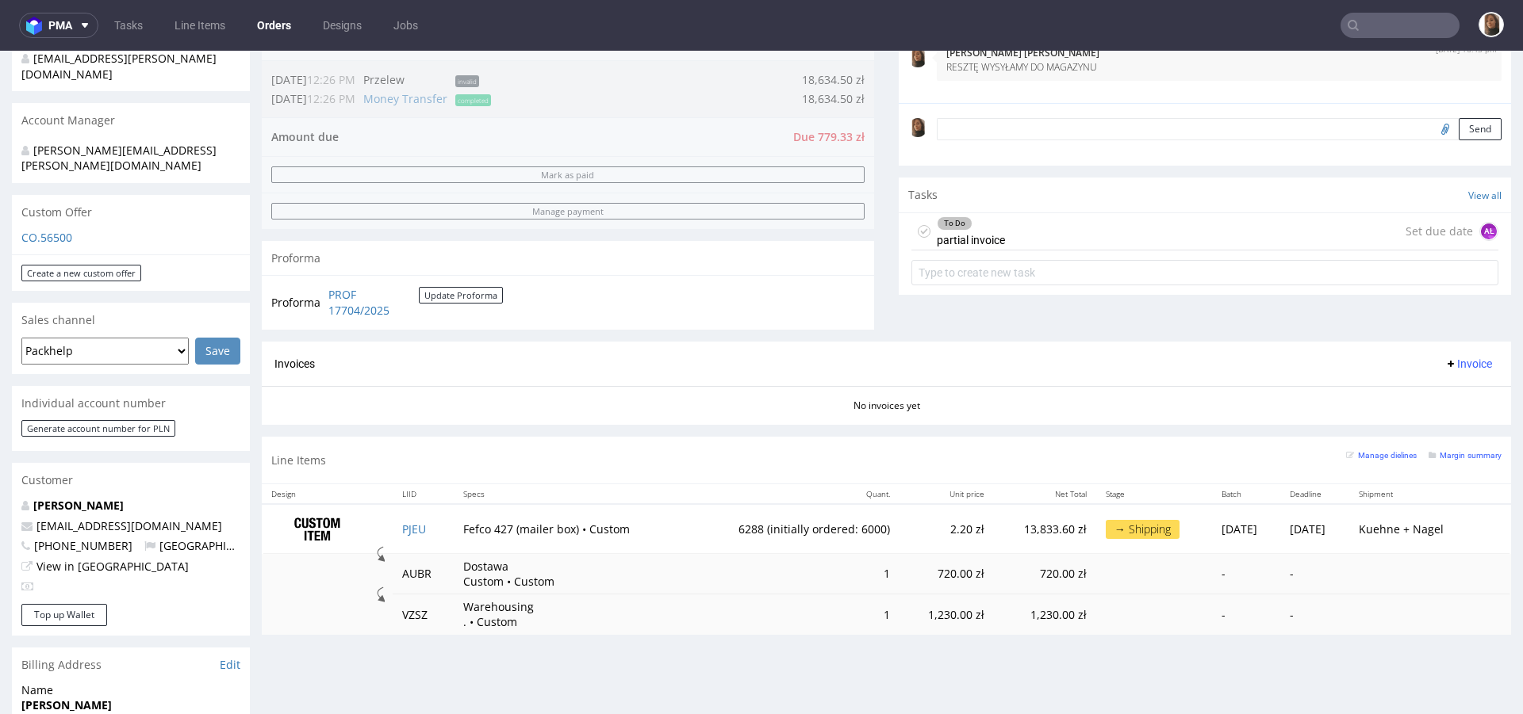
scroll to position [457, 0]
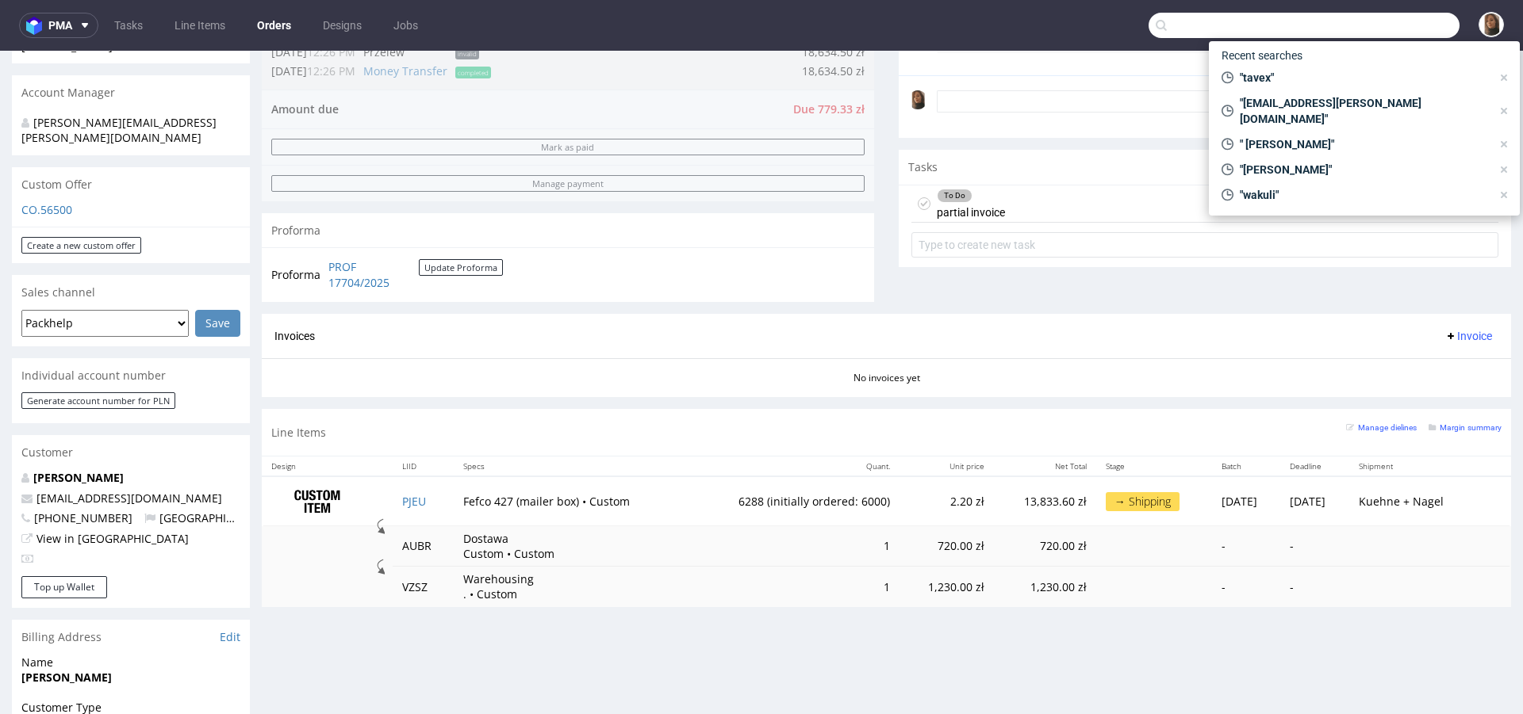
click at [1392, 30] on input "text" at bounding box center [1303, 25] width 311 height 25
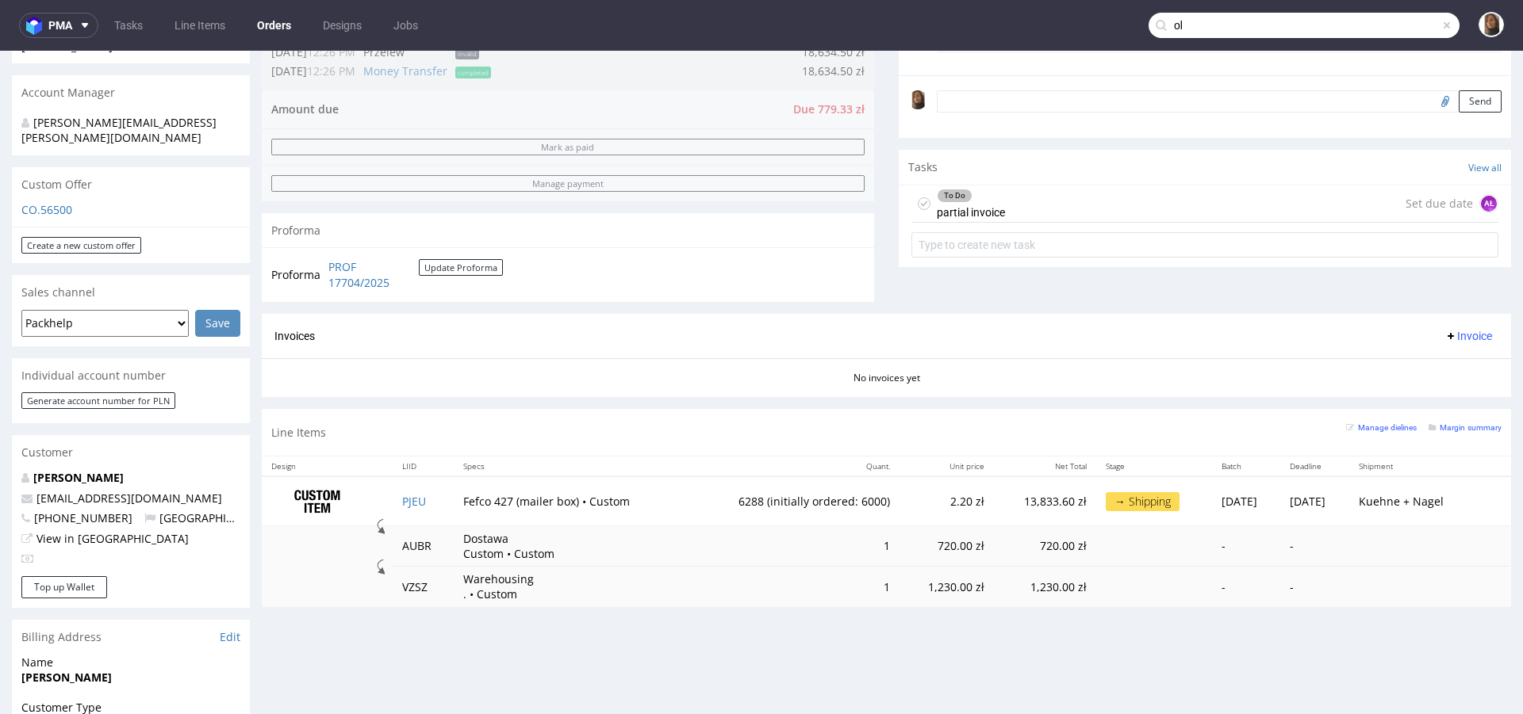
type input "o"
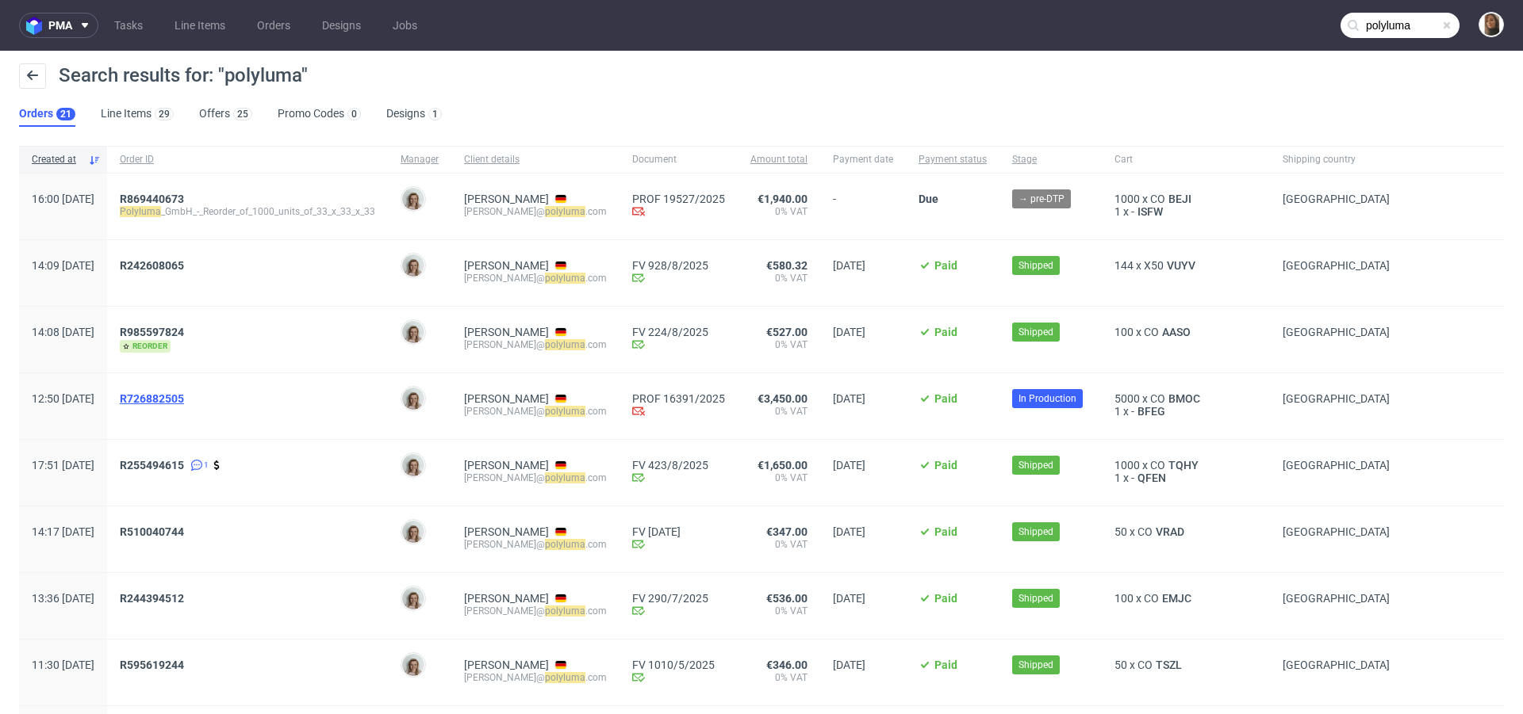
click at [184, 393] on span "R726882505" at bounding box center [152, 399] width 64 height 13
click at [184, 197] on span "R869440673" at bounding box center [152, 199] width 64 height 13
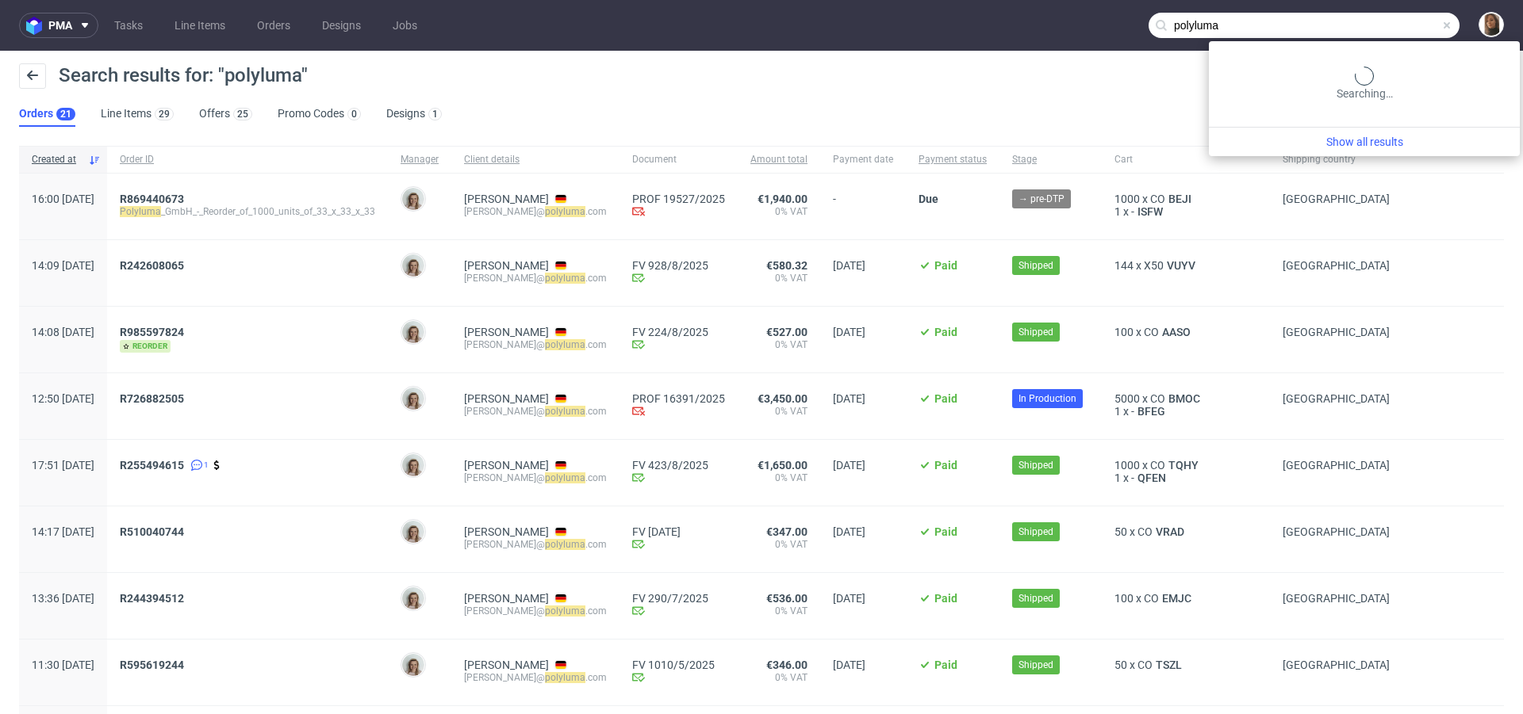
click at [1387, 25] on input "polyluma" at bounding box center [1303, 25] width 311 height 25
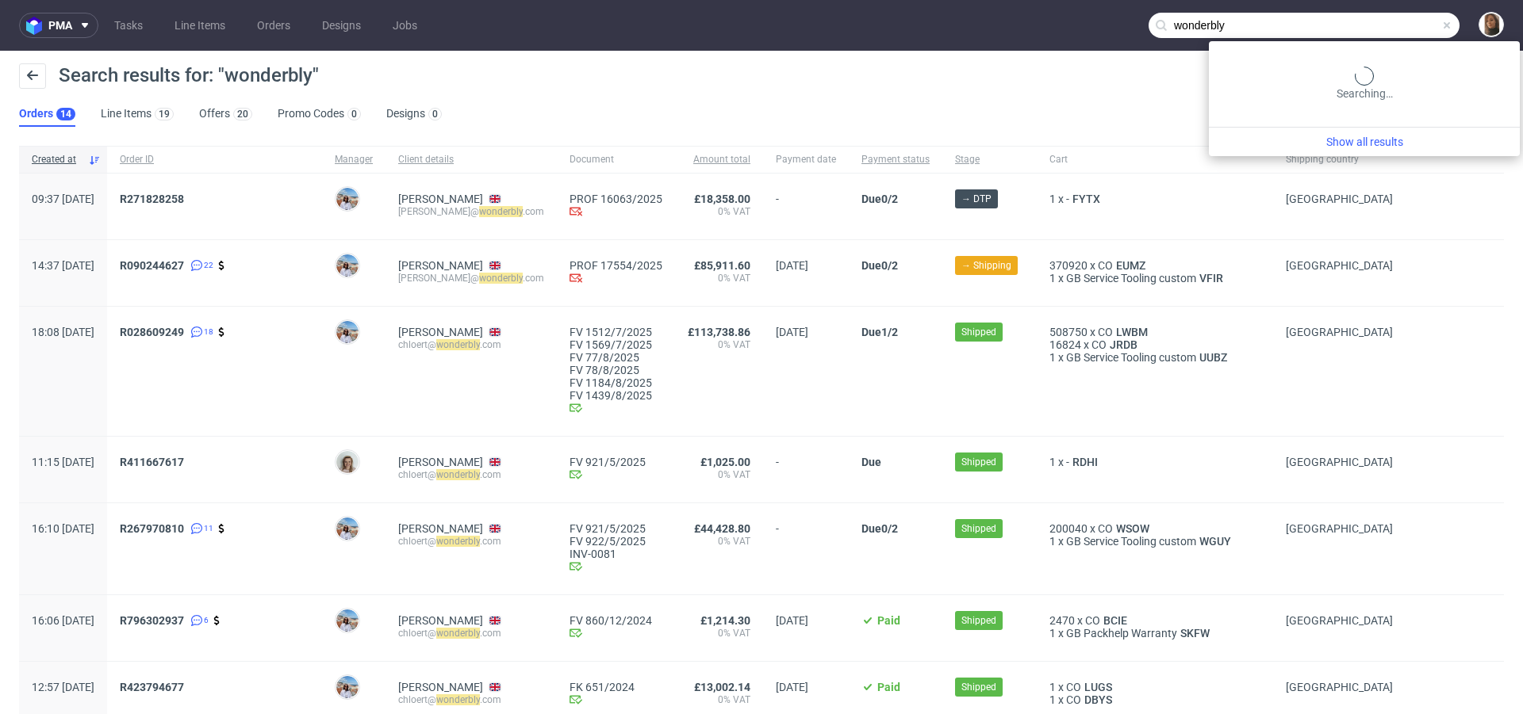
click at [1413, 21] on input "wonderbly" at bounding box center [1303, 25] width 311 height 25
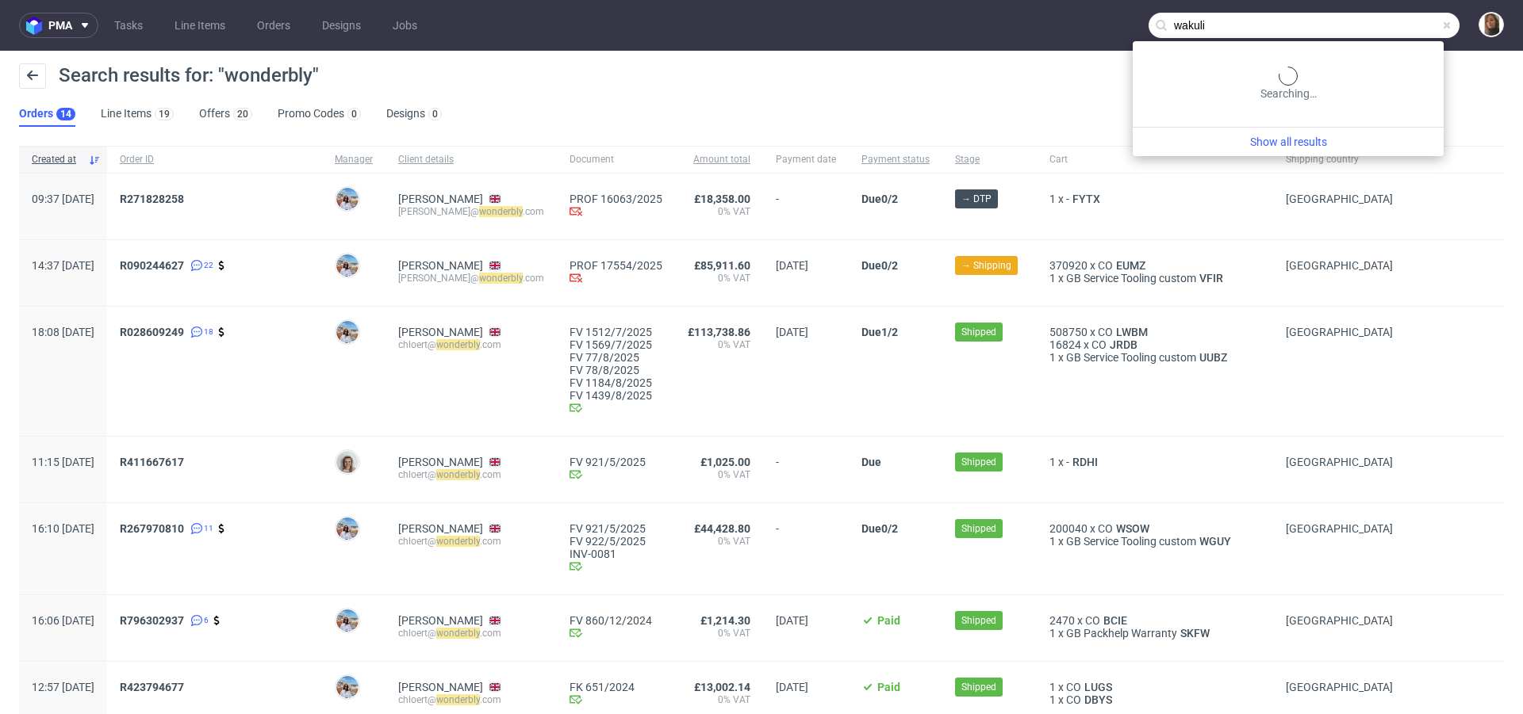
type input "wakuli"
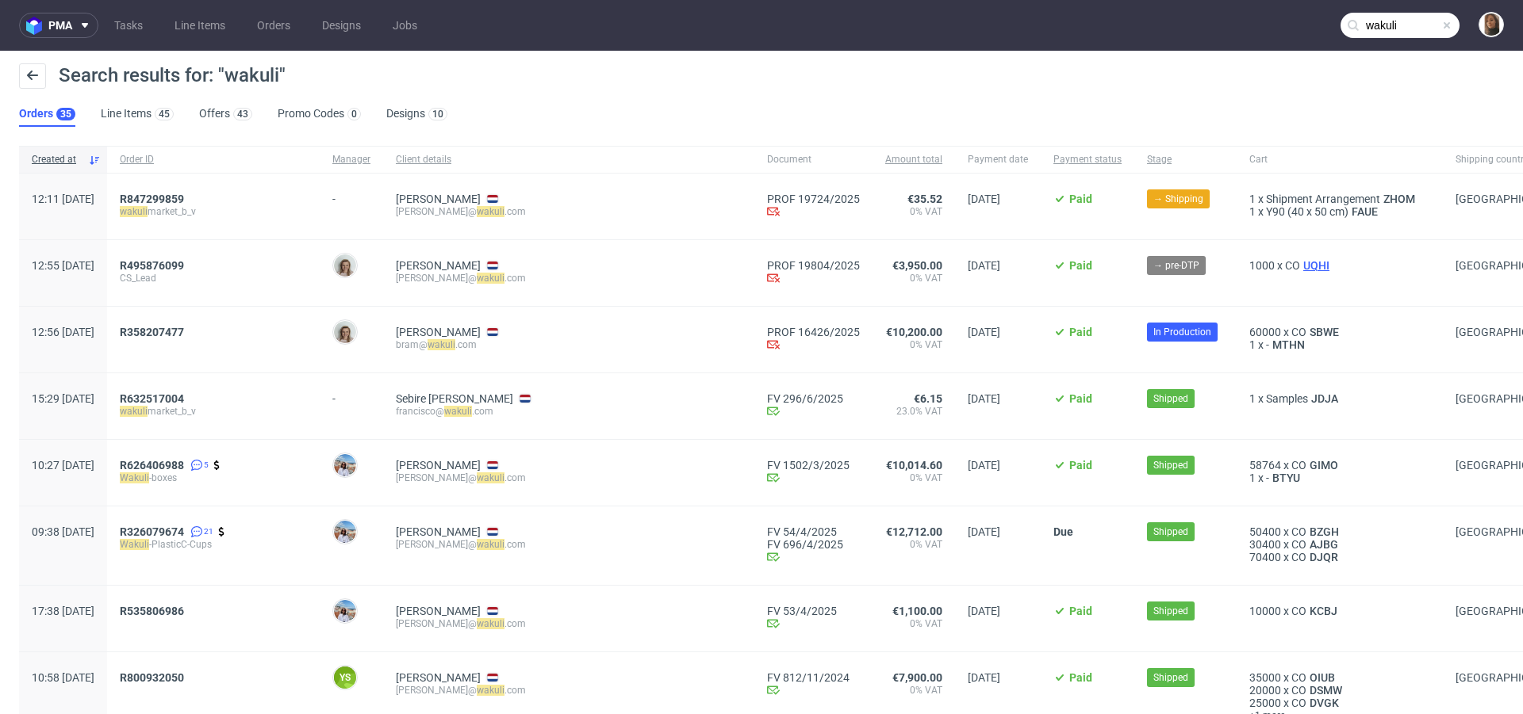
click at [1300, 264] on span "UQHI" at bounding box center [1316, 265] width 33 height 13
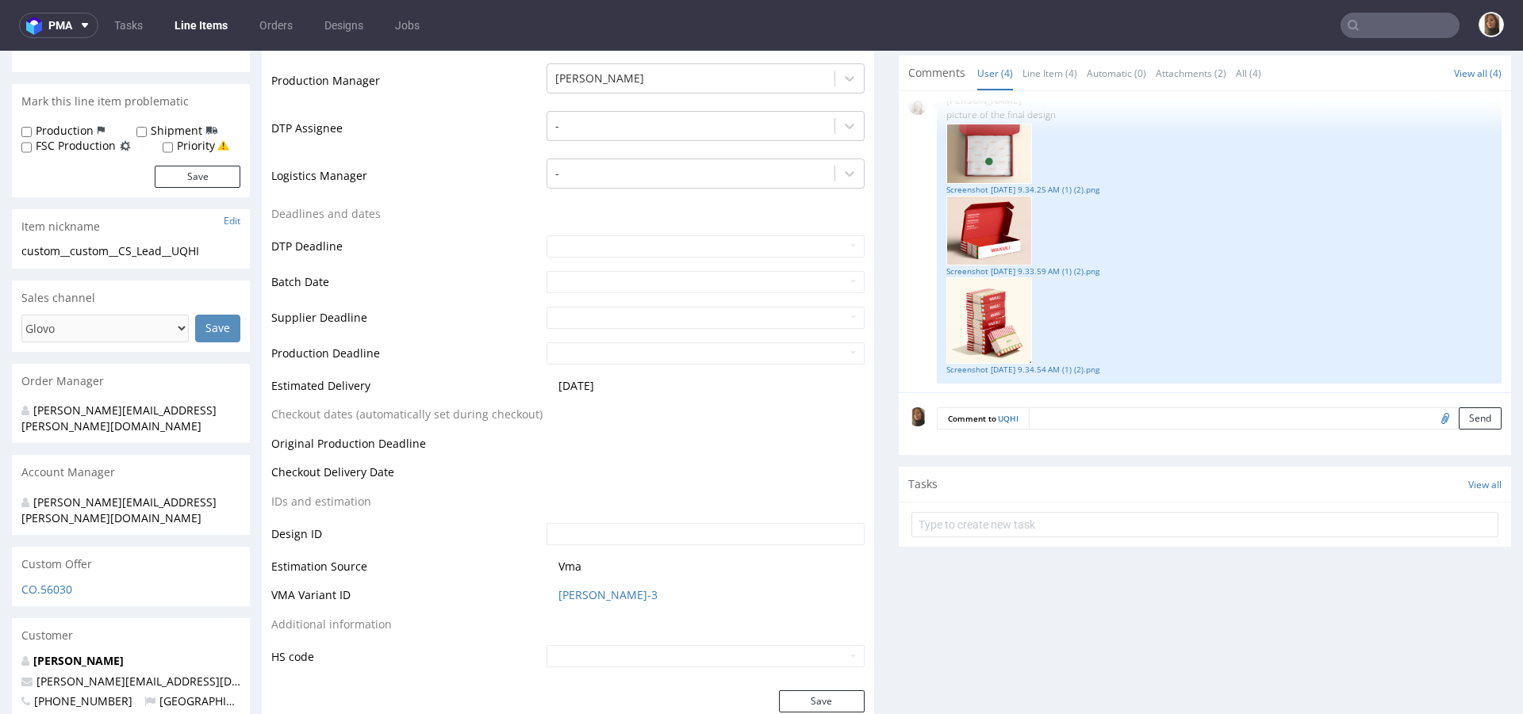
scroll to position [403, 0]
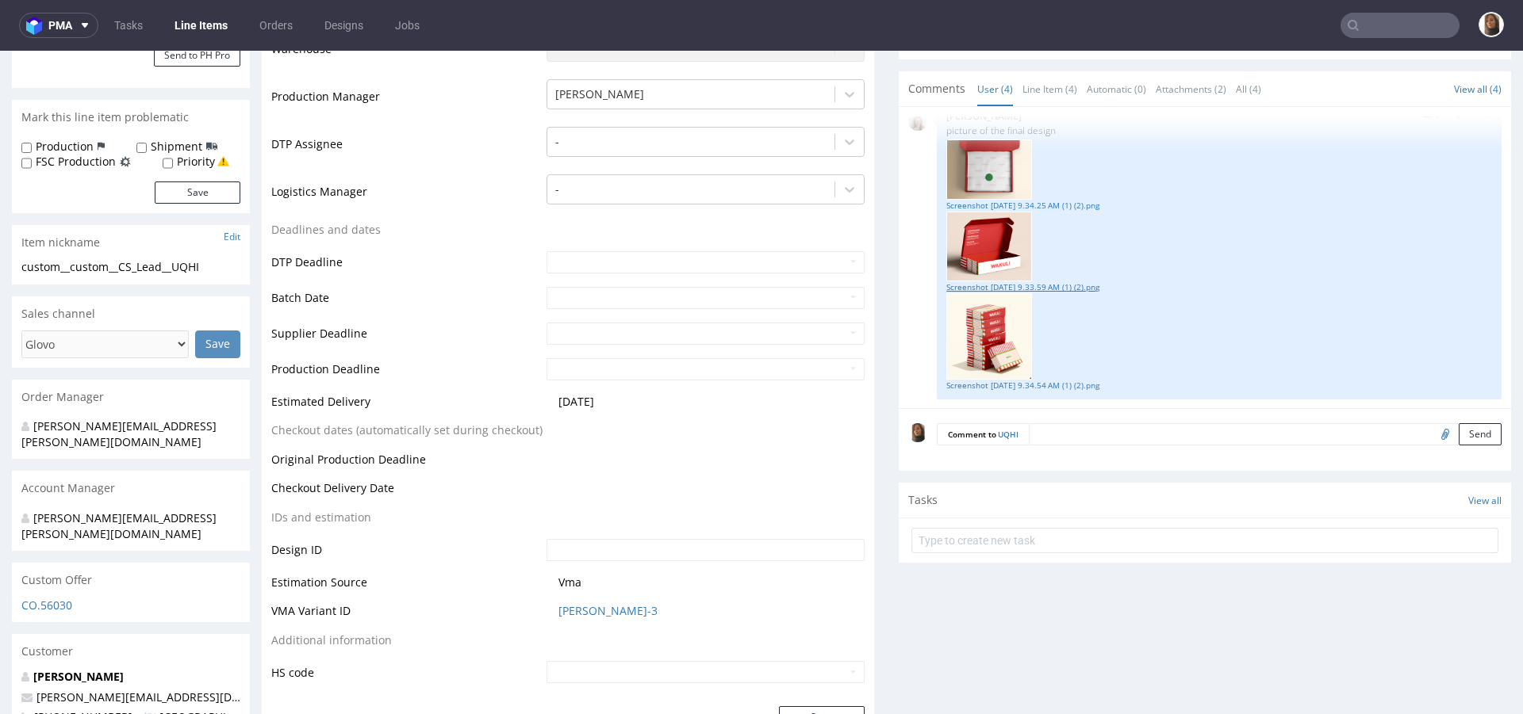
click at [1040, 288] on link "Screenshot 2025-07-01 at 9.33.59 AM (1) (2).png" at bounding box center [1219, 288] width 546 height 12
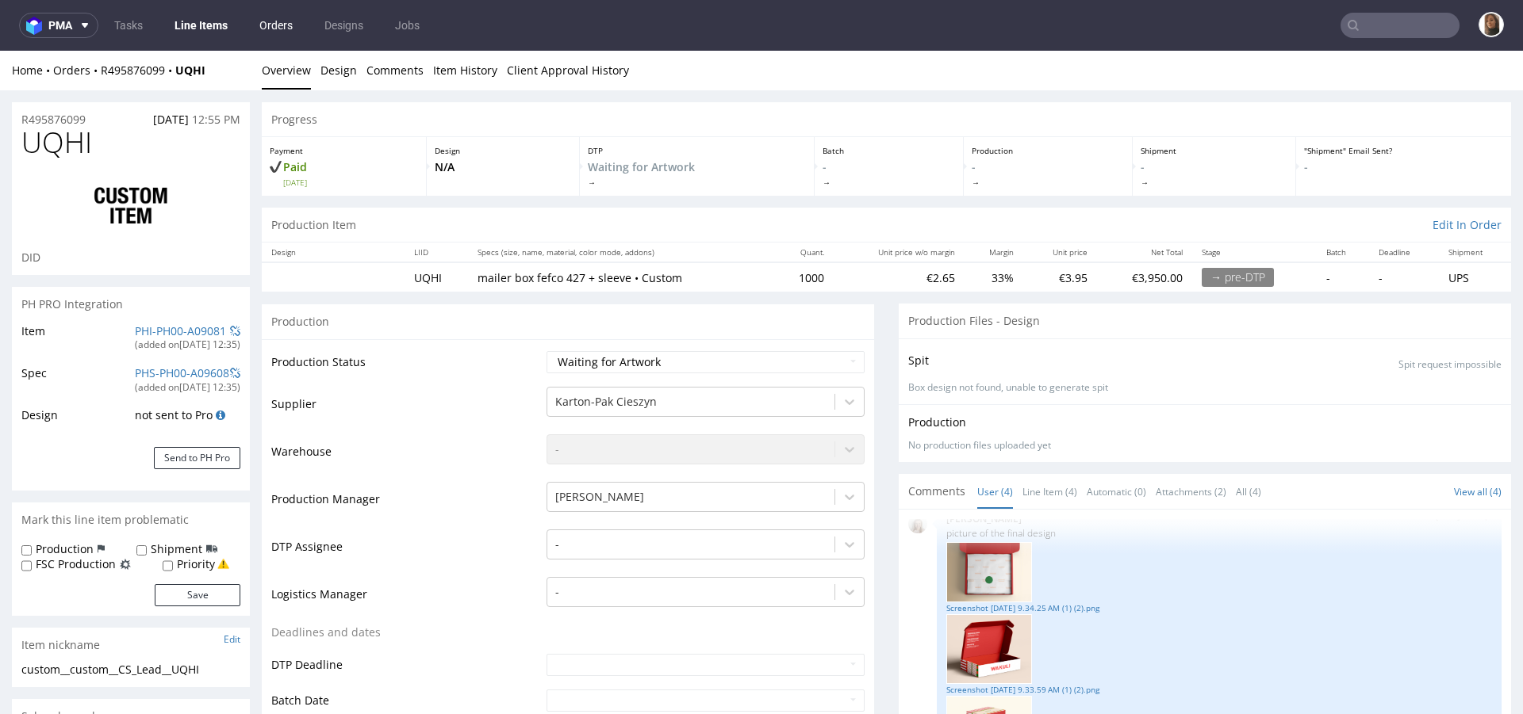
click at [287, 23] on link "Orders" at bounding box center [276, 25] width 52 height 25
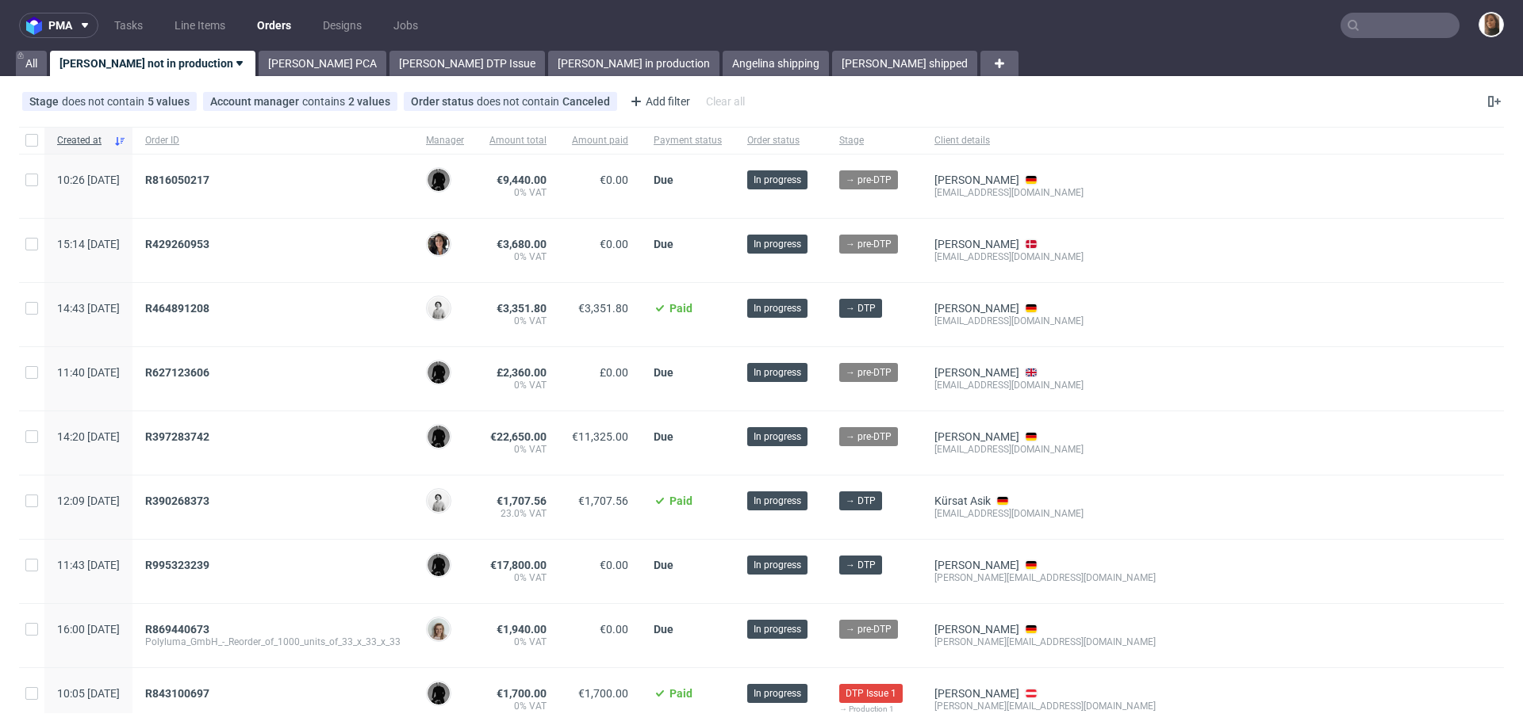
scroll to position [1093, 0]
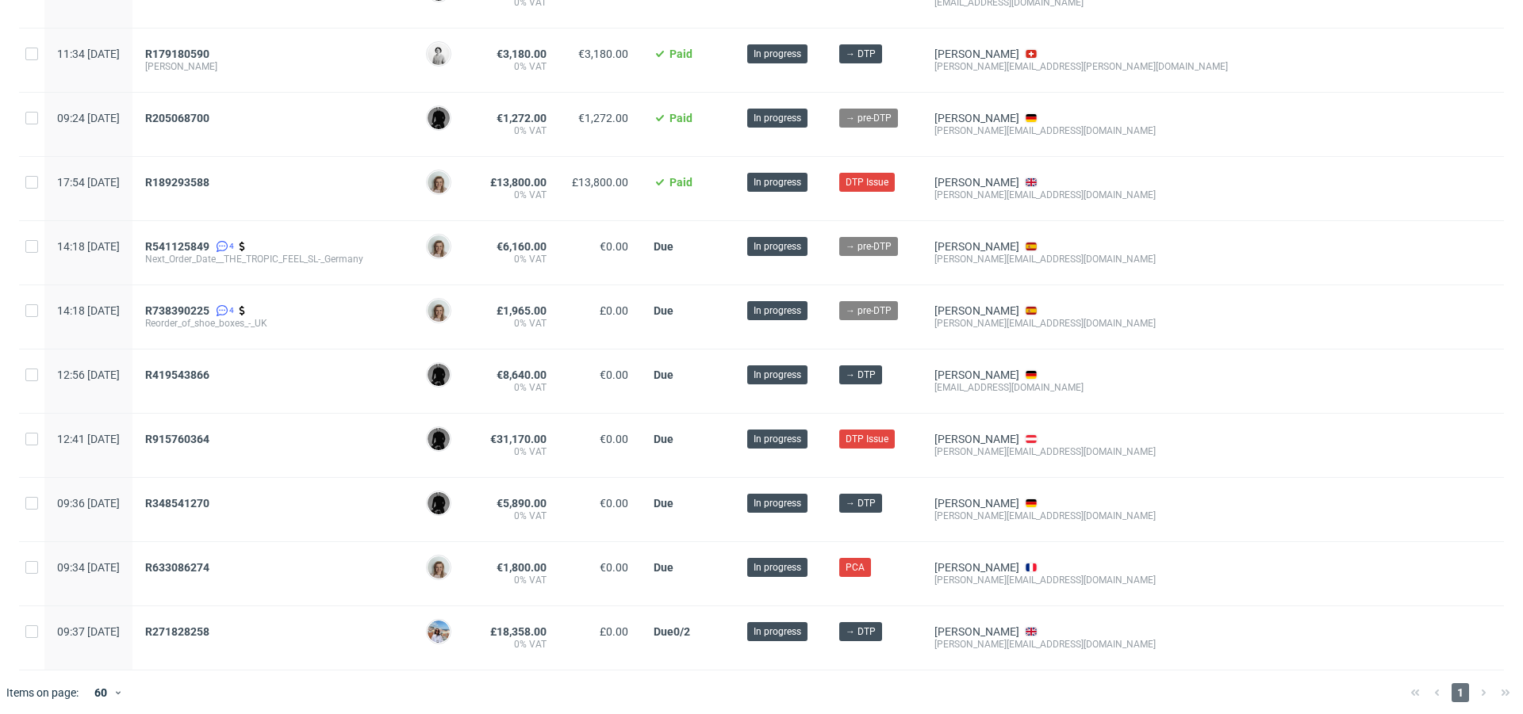
click at [1054, 576] on div "gabrielle@prokopton.co" at bounding box center [1080, 580] width 293 height 13
copy div "gabrielle@prokopton.co"
click at [209, 497] on span "R348541270" at bounding box center [177, 503] width 64 height 13
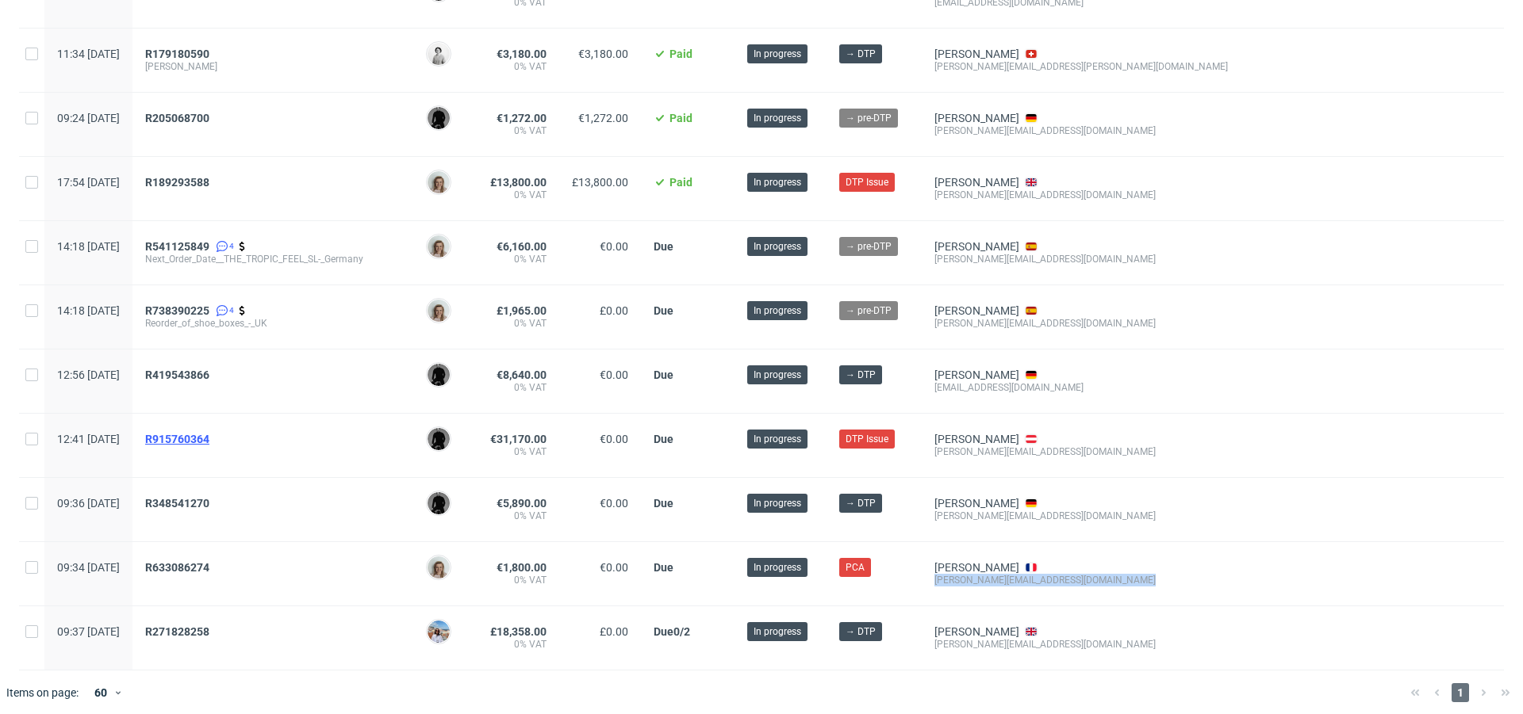
click at [209, 433] on span "R915760364" at bounding box center [177, 439] width 64 height 13
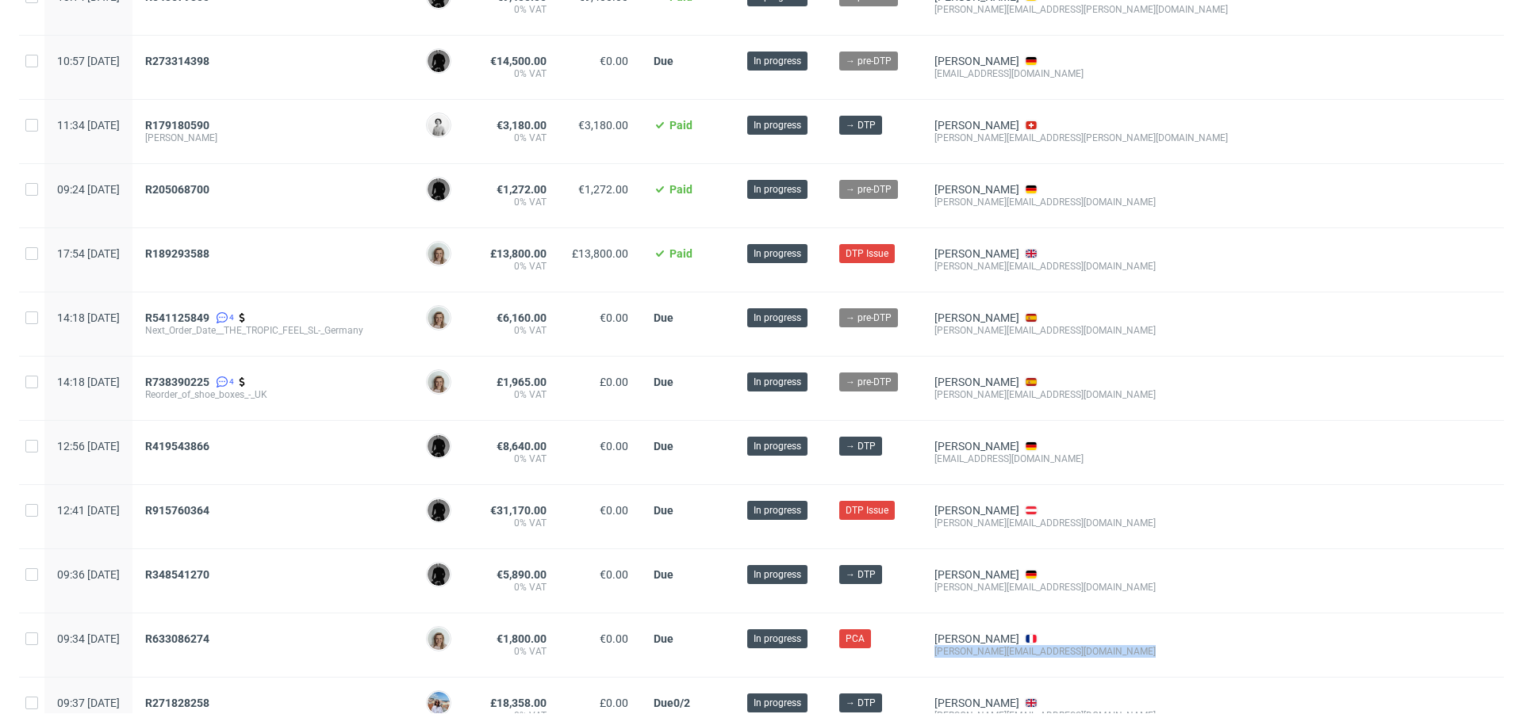
scroll to position [1018, 0]
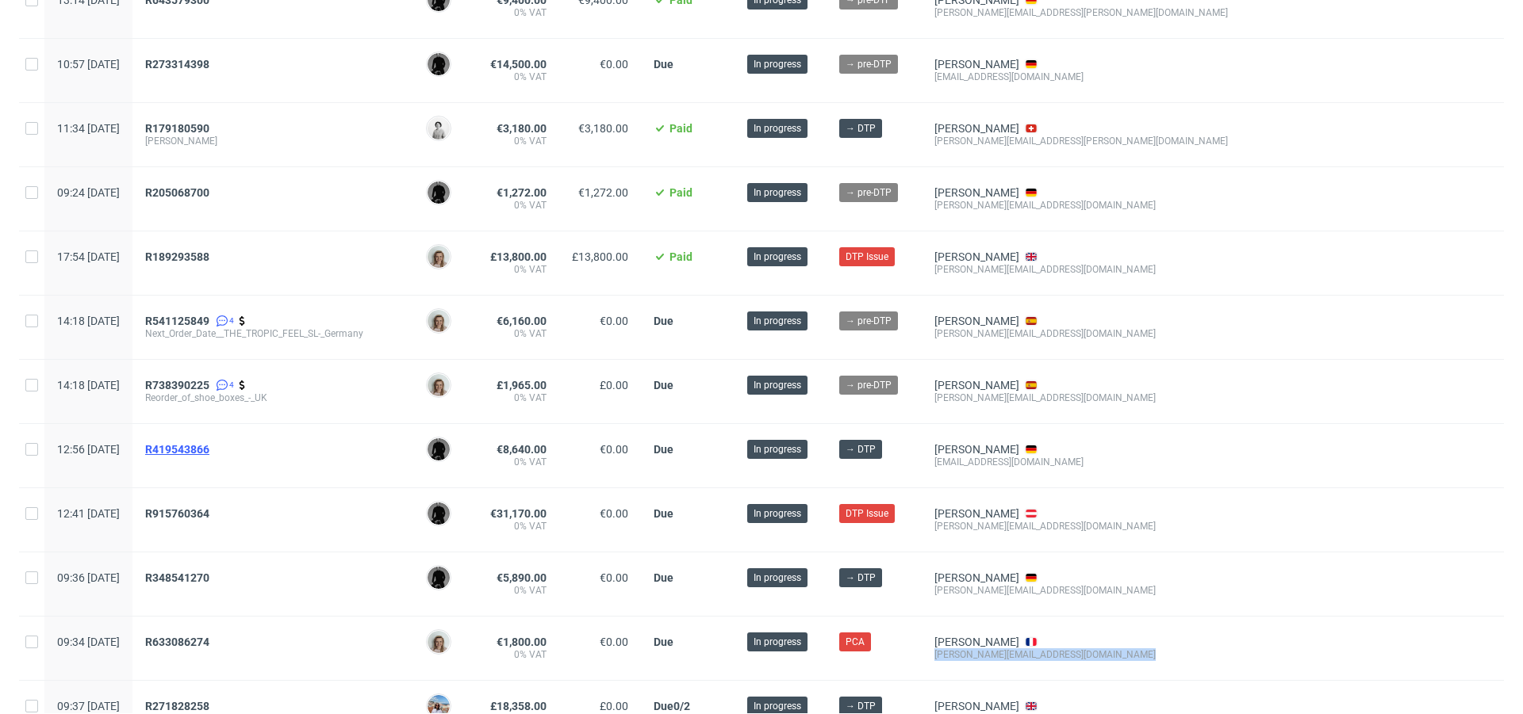
click at [209, 443] on span "R419543866" at bounding box center [177, 449] width 64 height 13
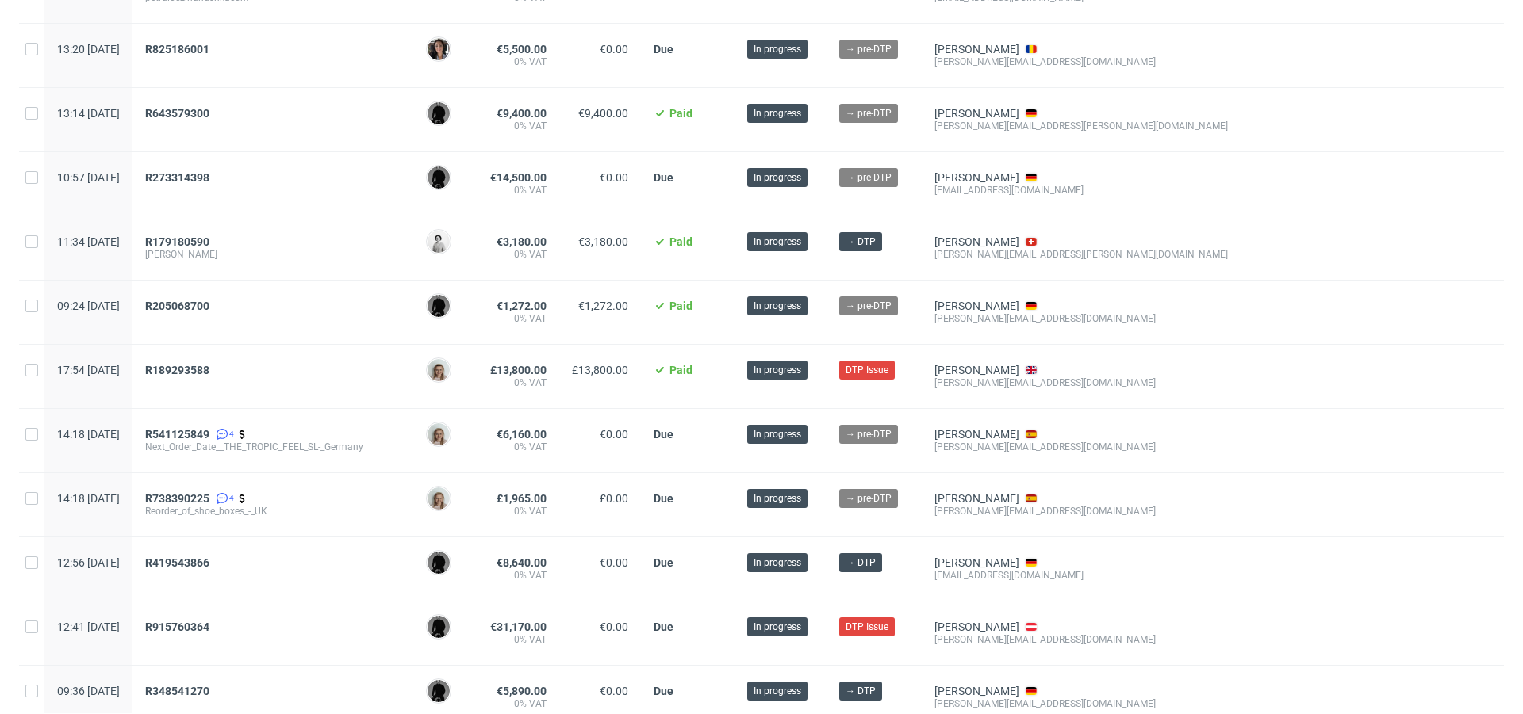
scroll to position [889, 0]
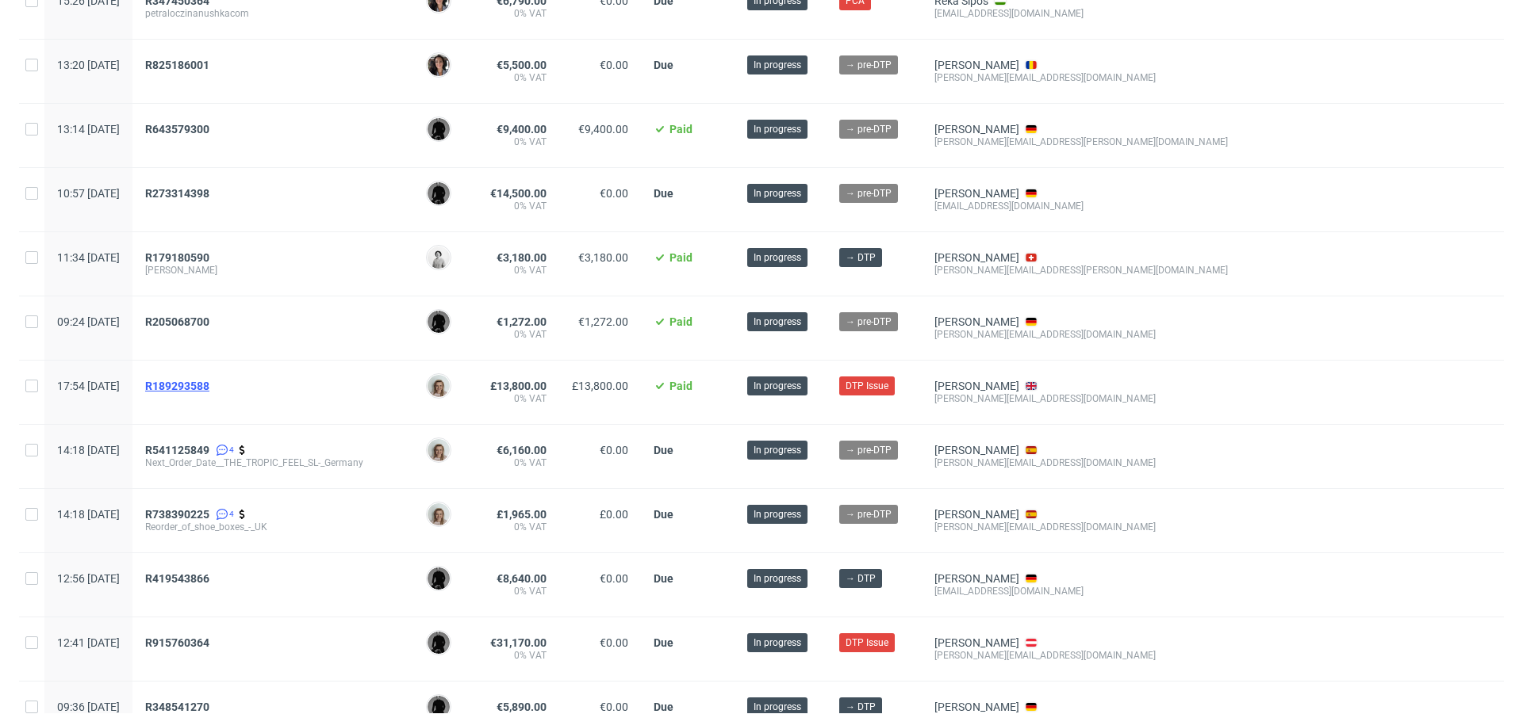
click at [209, 380] on span "R189293588" at bounding box center [177, 386] width 64 height 13
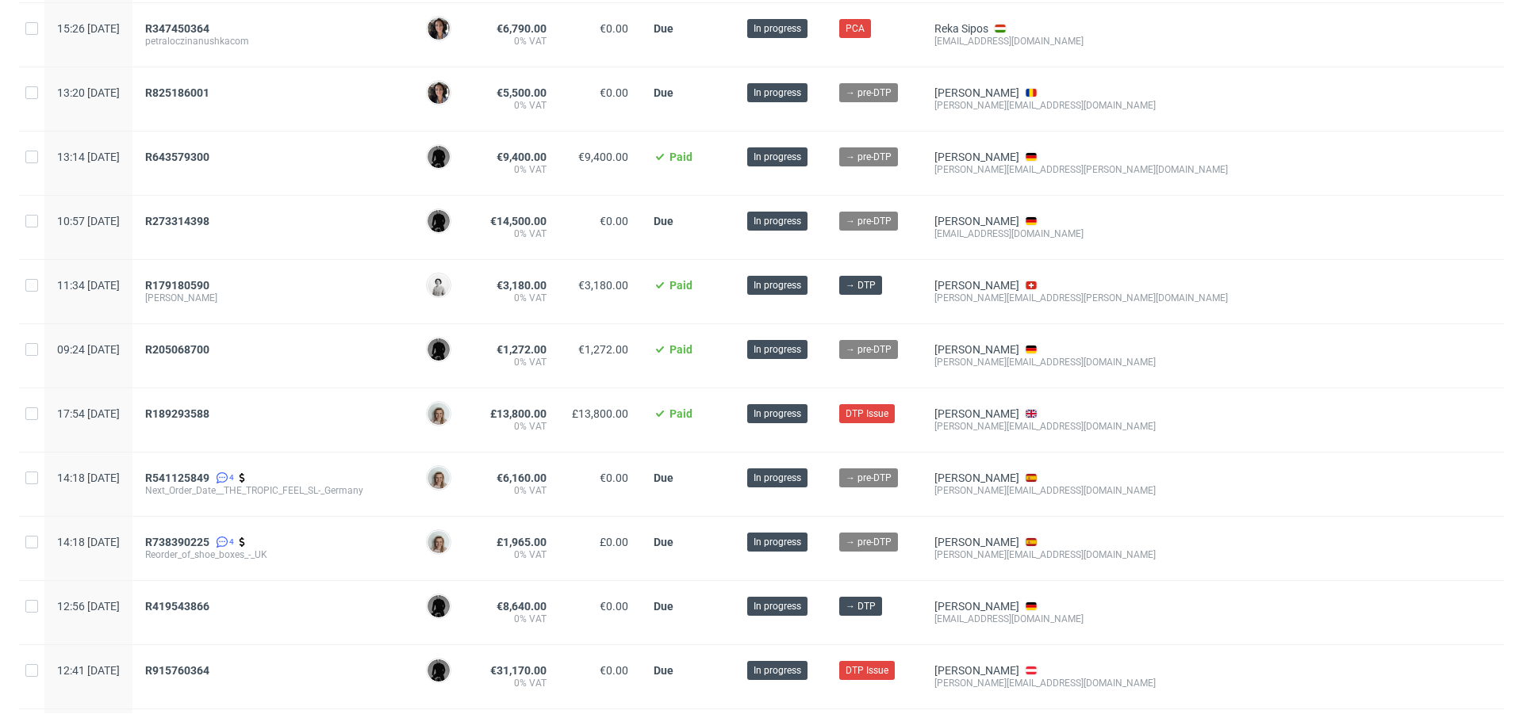
scroll to position [856, 0]
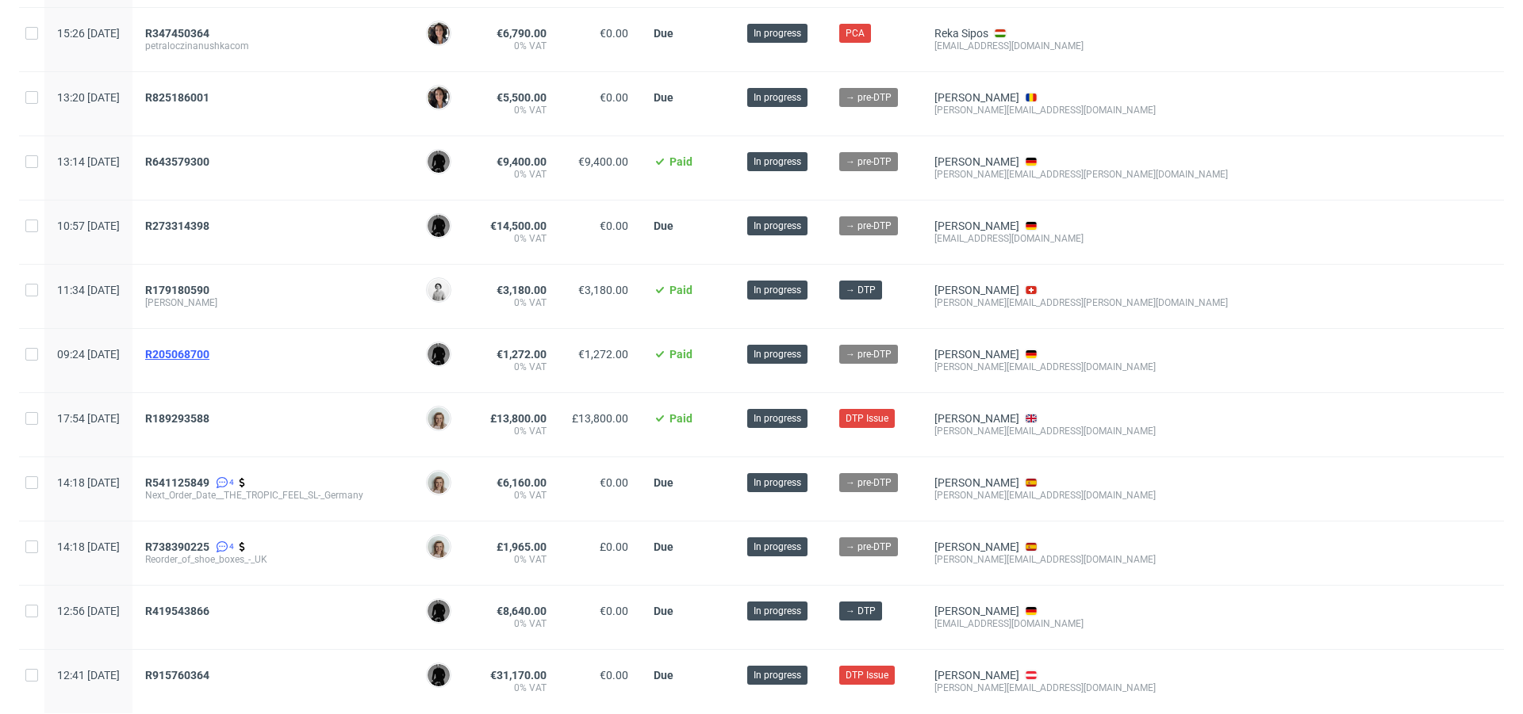
click at [209, 354] on span "R205068700" at bounding box center [177, 354] width 64 height 13
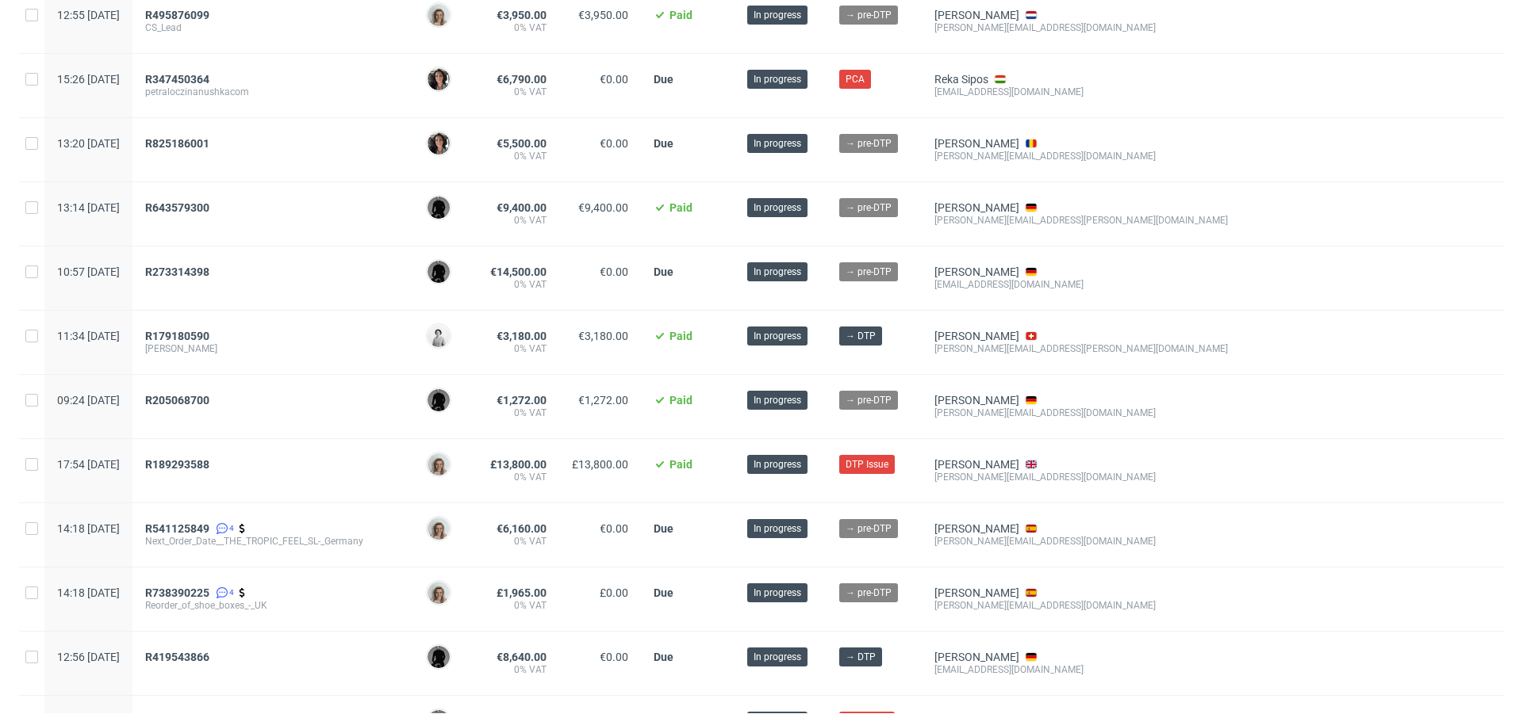
scroll to position [807, 0]
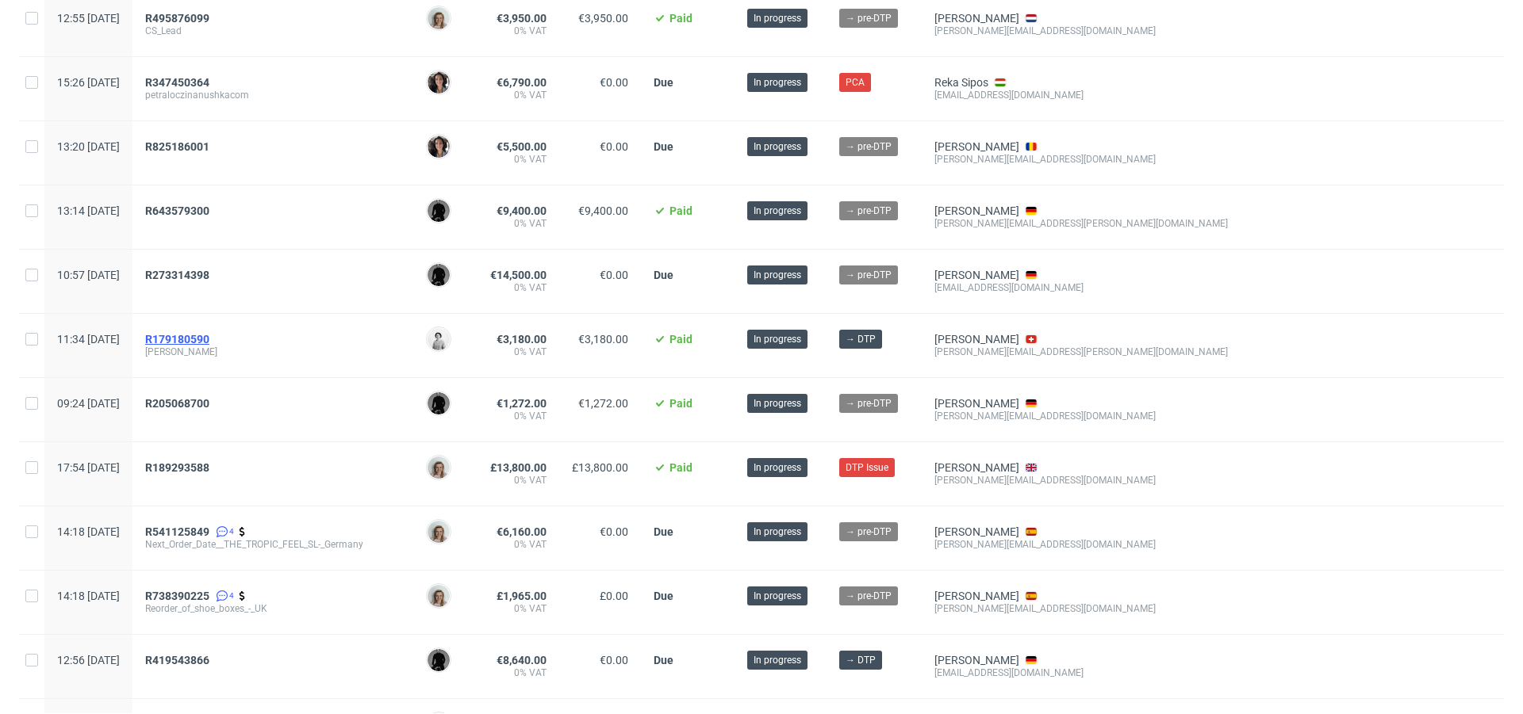
click at [209, 335] on span "R179180590" at bounding box center [177, 339] width 64 height 13
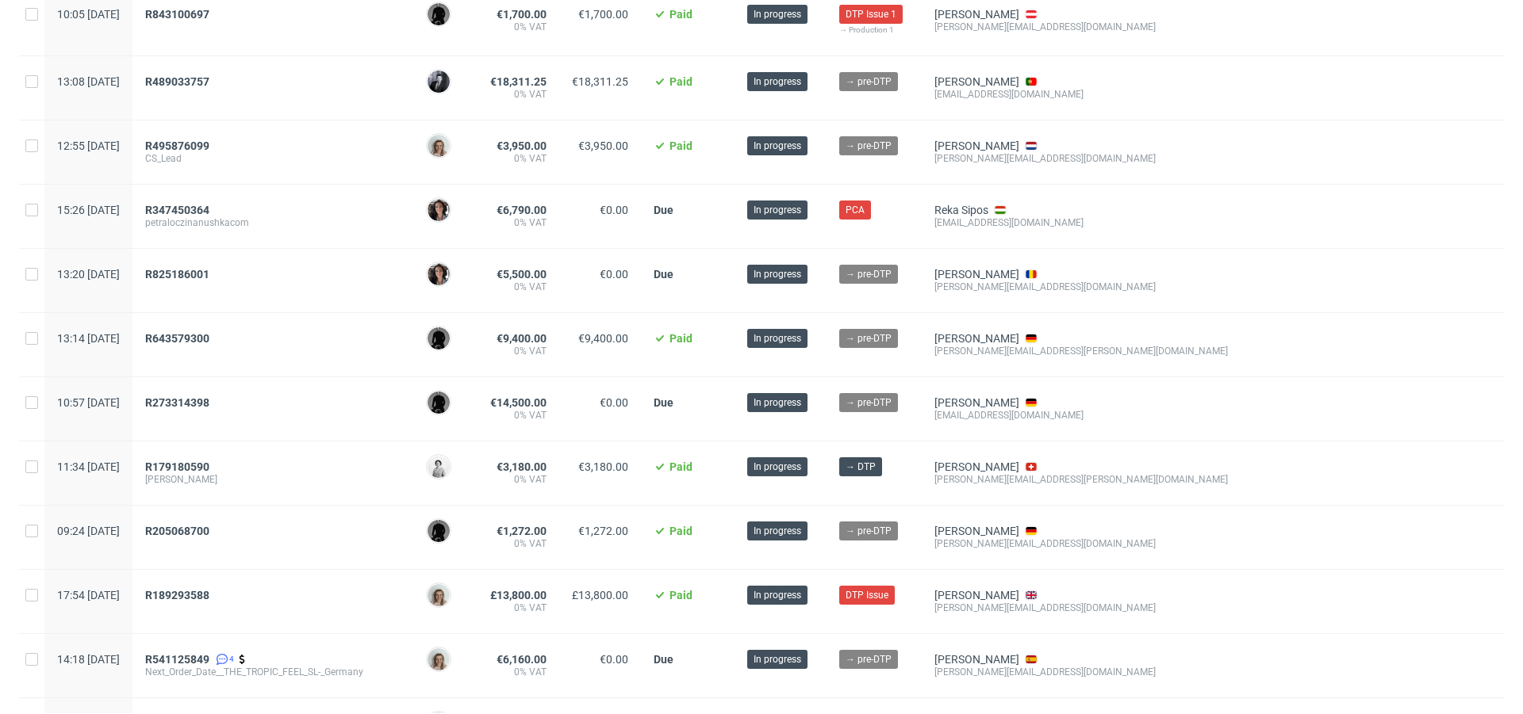
scroll to position [649, 0]
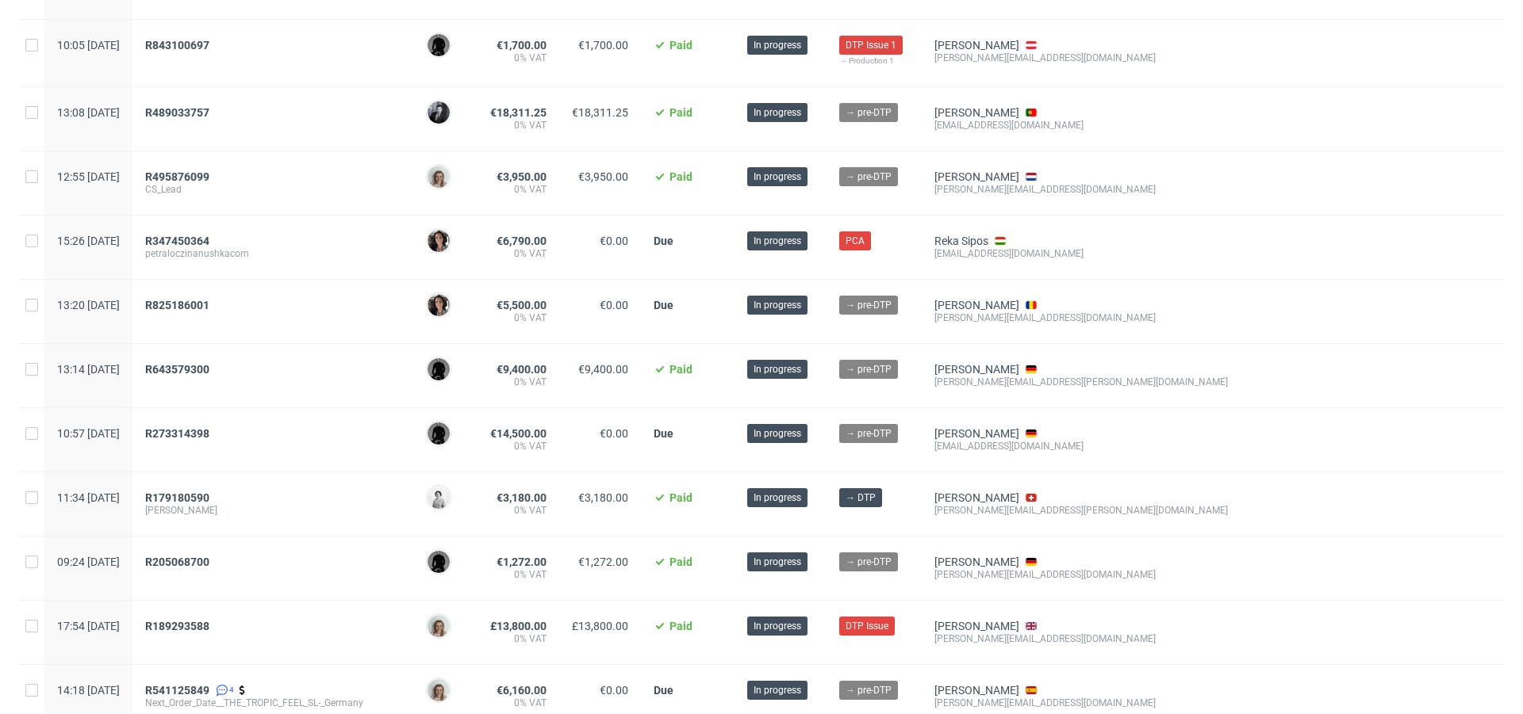
click at [221, 351] on div "R643579300" at bounding box center [272, 375] width 281 height 63
click at [209, 363] on span "R643579300" at bounding box center [177, 369] width 64 height 13
drag, startPoint x: 1006, startPoint y: 316, endPoint x: 1073, endPoint y: 316, distance: 66.6
click at [1073, 316] on div "cristi@badagoom.eu" at bounding box center [1080, 318] width 293 height 13
copy div "badagoom.eu"
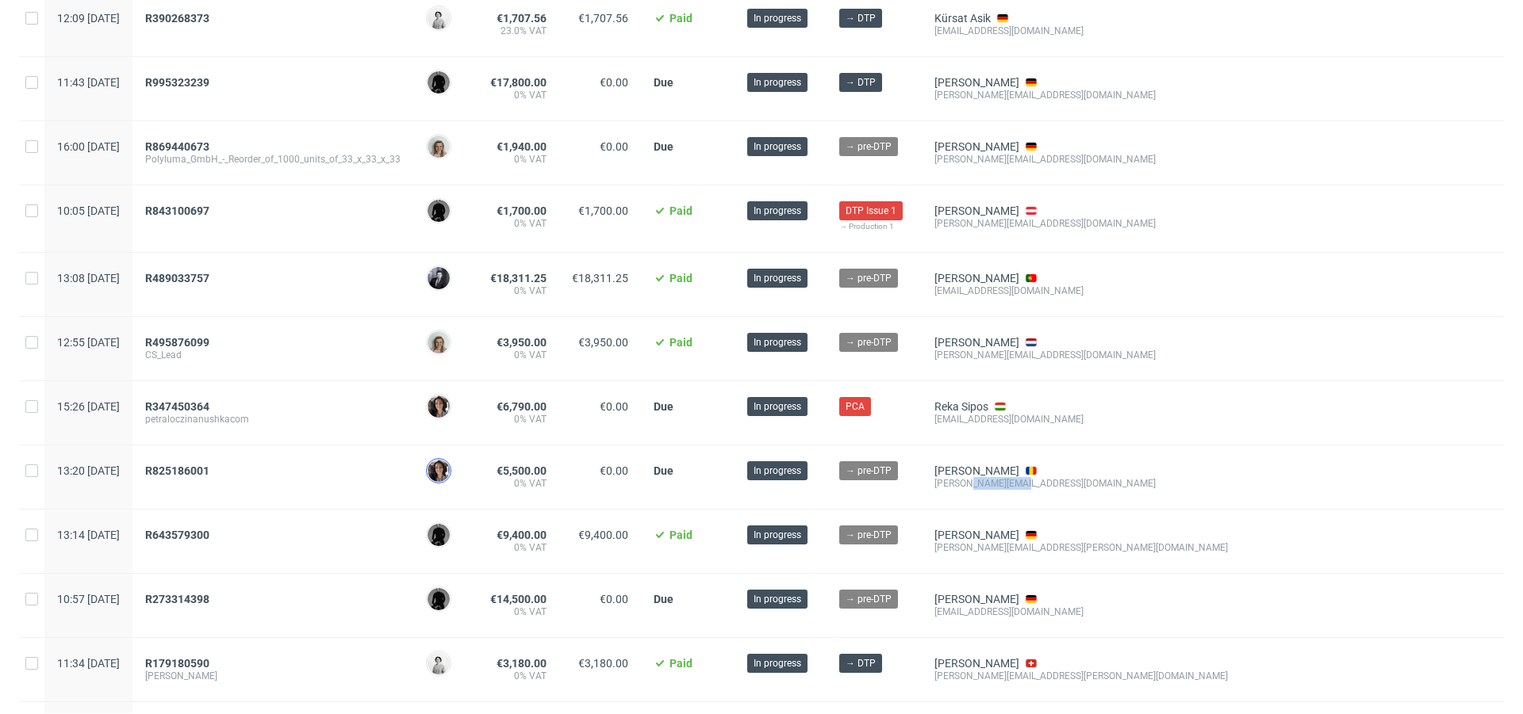
scroll to position [473, 0]
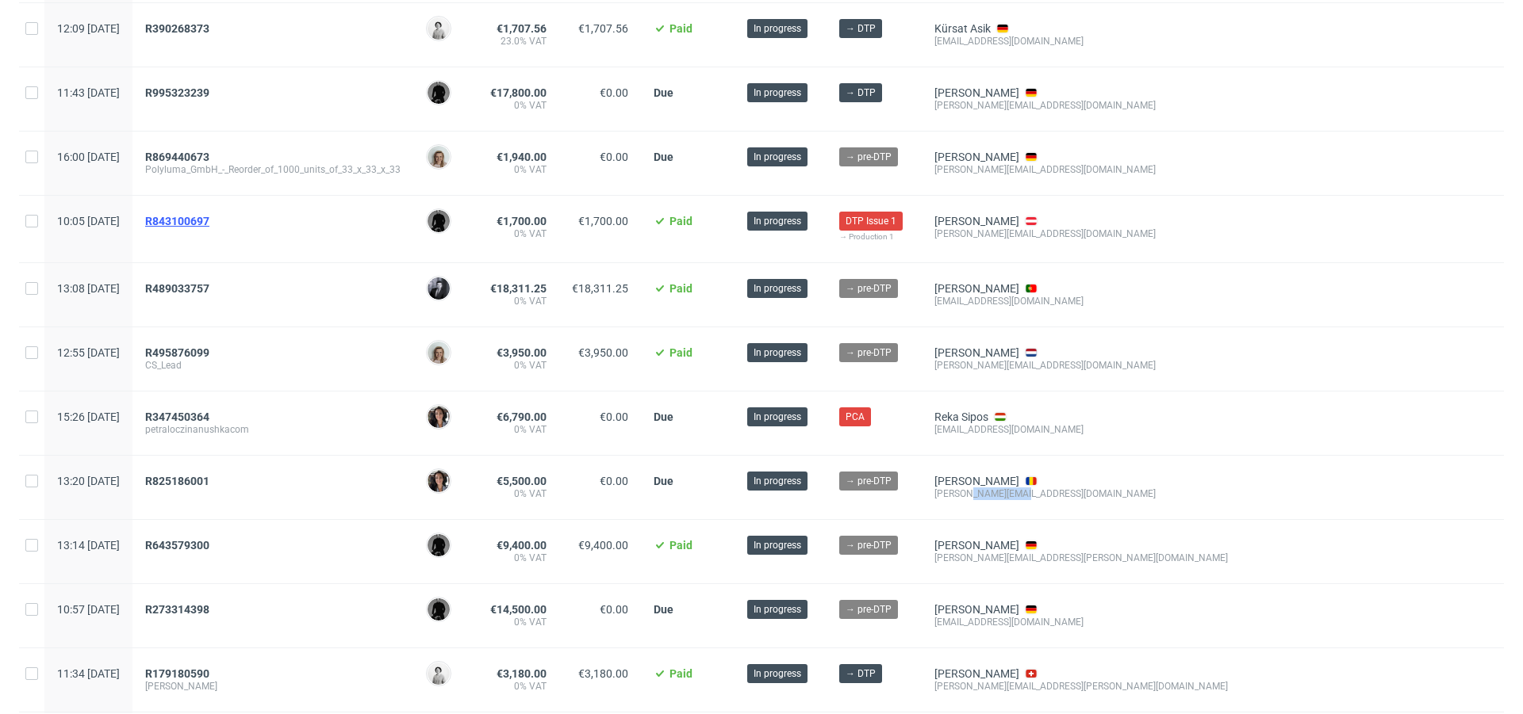
click at [209, 220] on span "R843100697" at bounding box center [177, 221] width 64 height 13
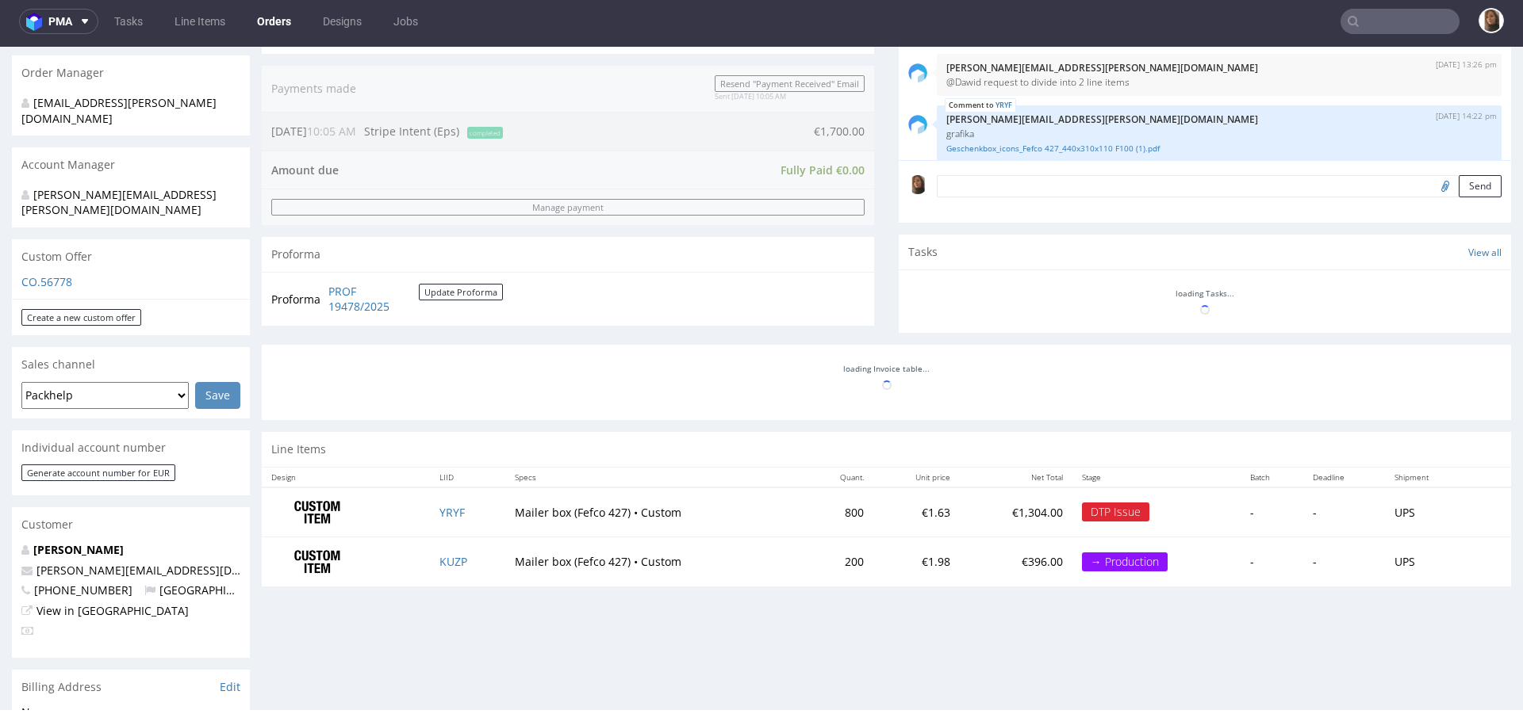
scroll to position [193, 0]
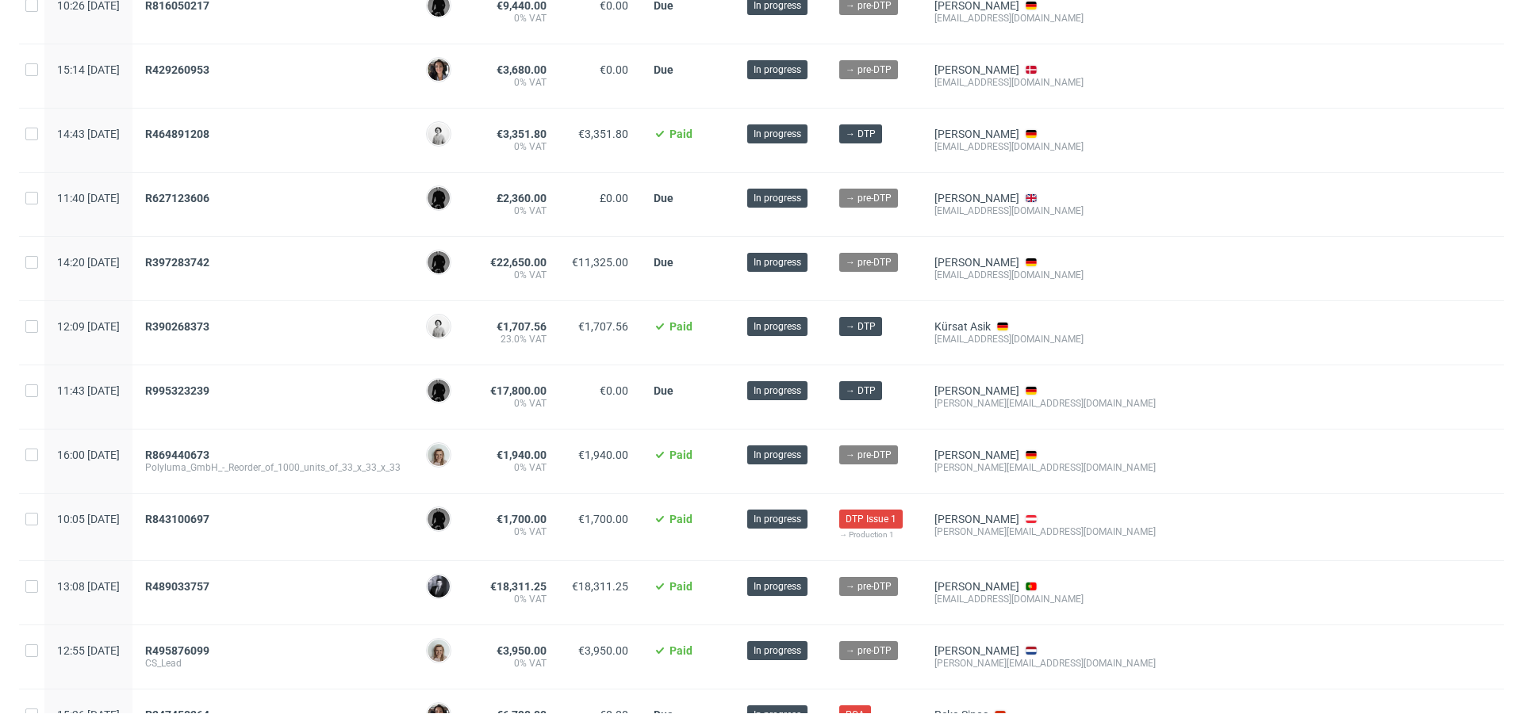
scroll to position [203, 0]
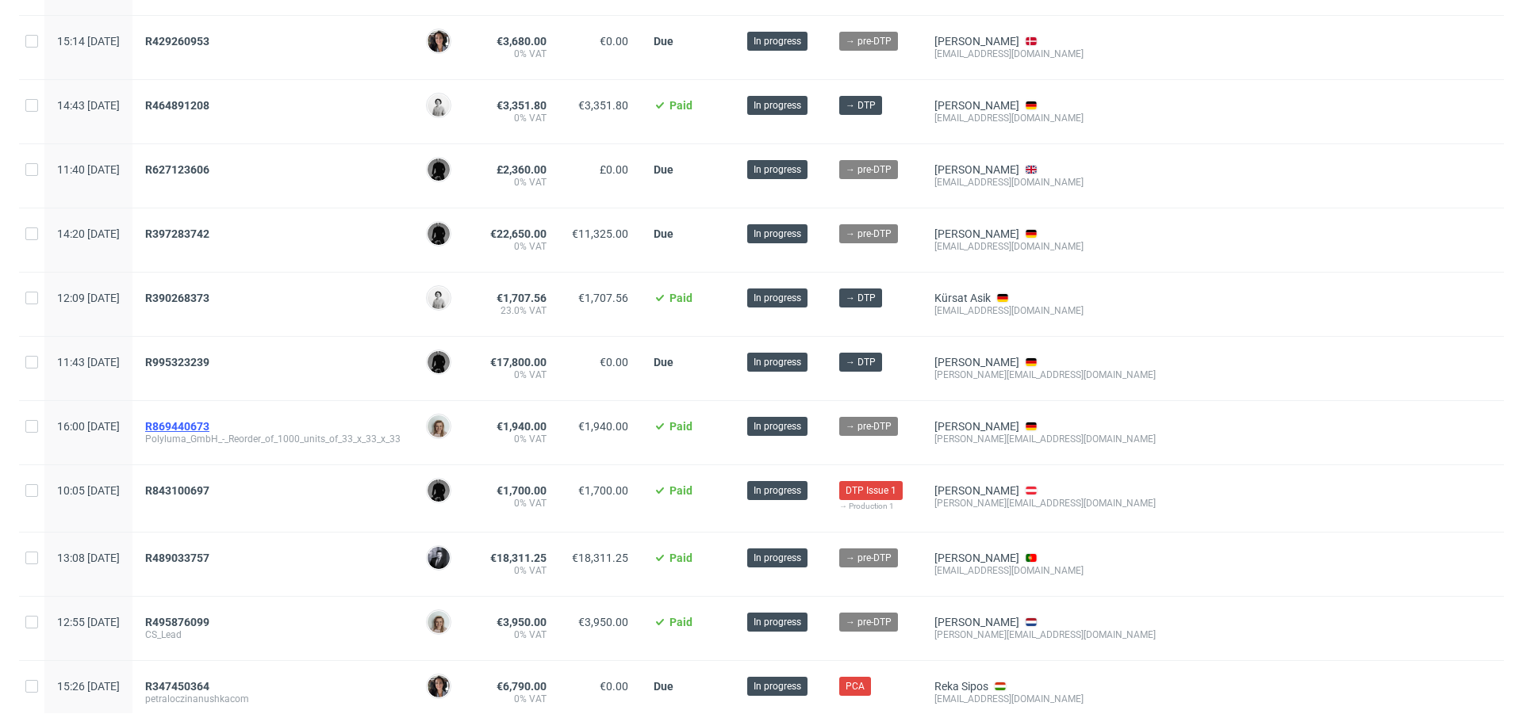
click at [209, 421] on span "R869440673" at bounding box center [177, 426] width 64 height 13
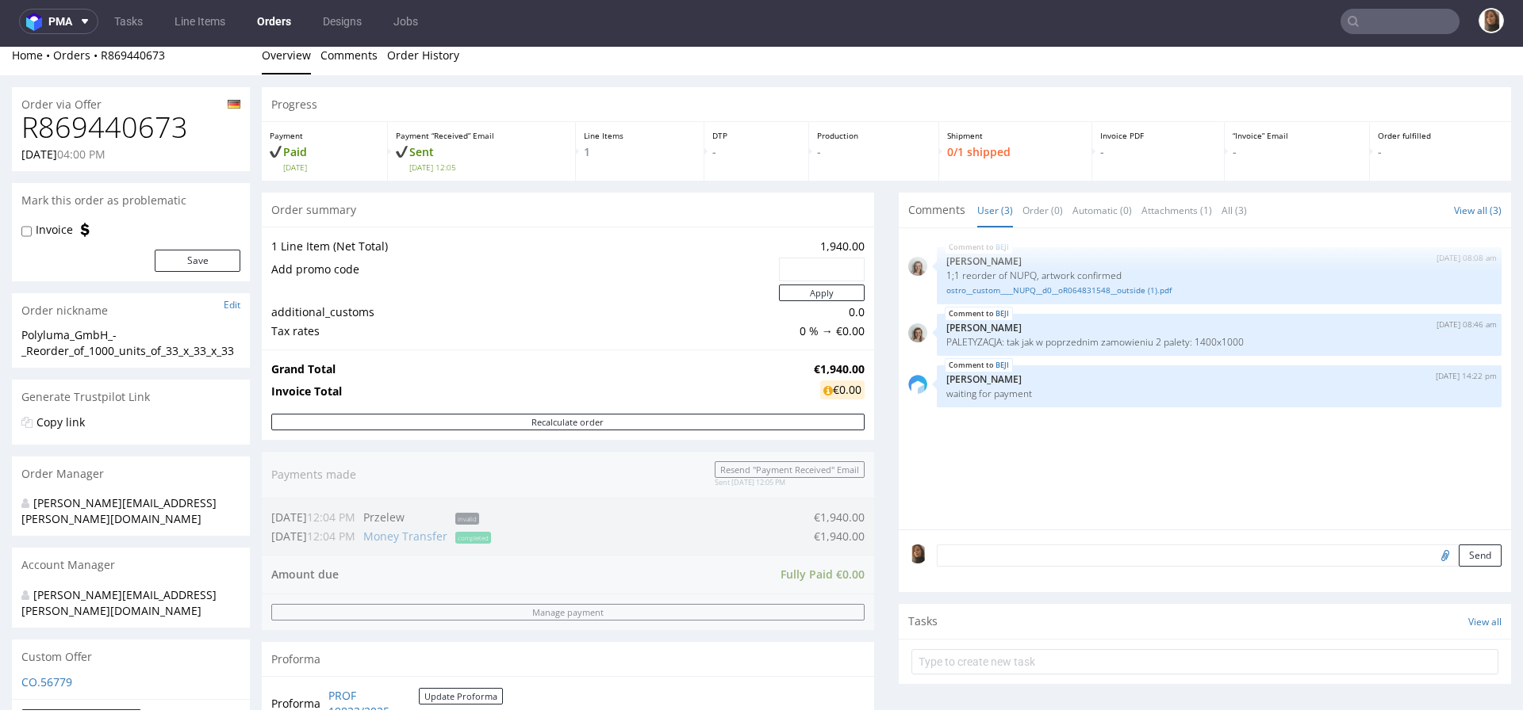
scroll to position [2, 0]
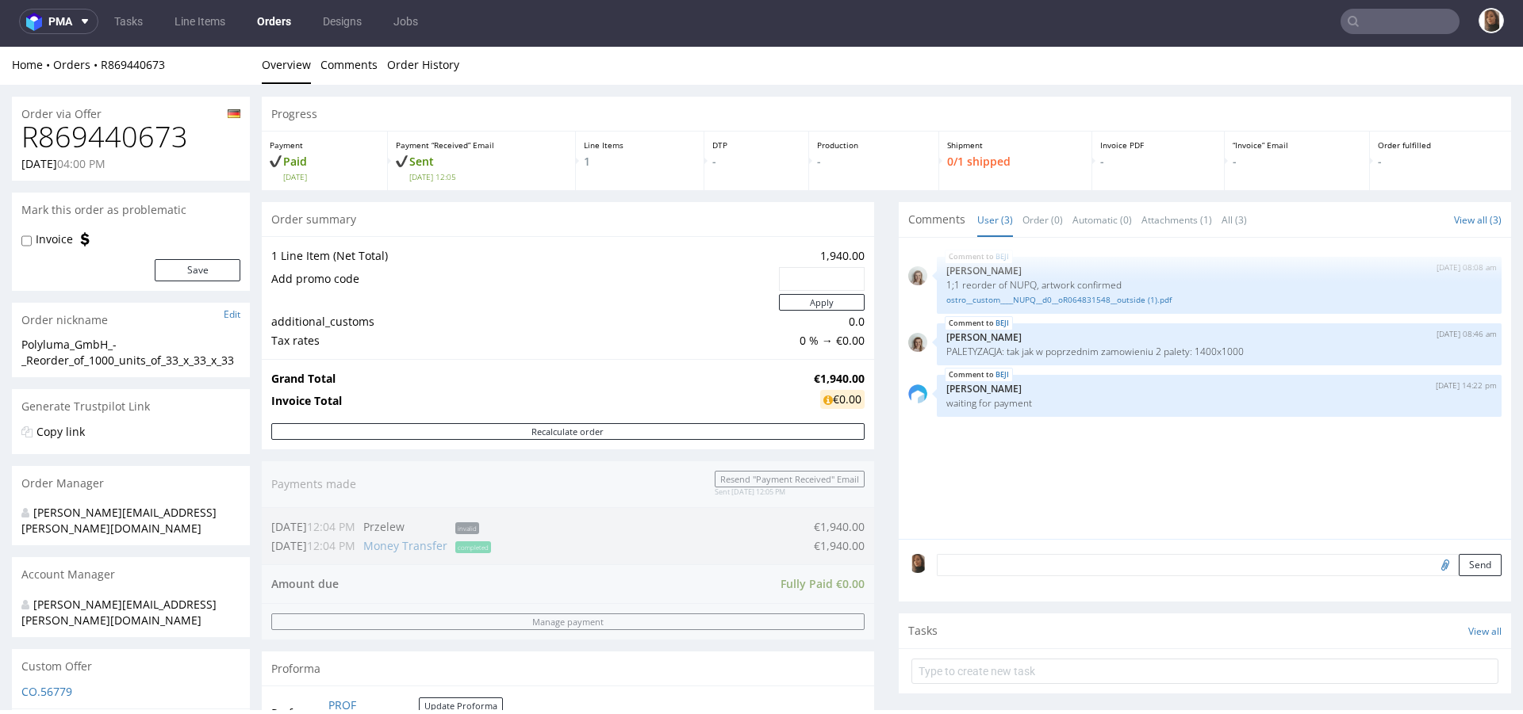
click at [279, 12] on link "Orders" at bounding box center [273, 21] width 53 height 25
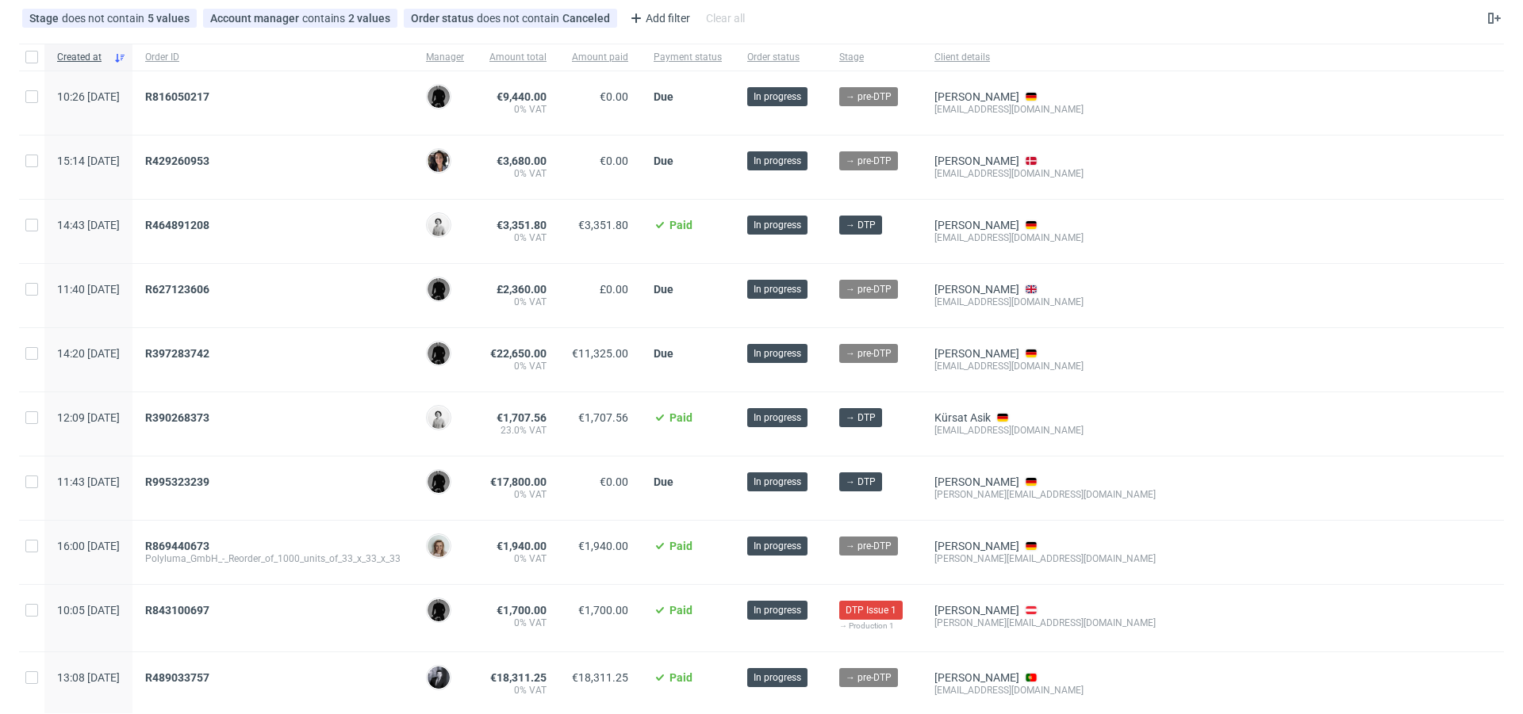
scroll to position [95, 0]
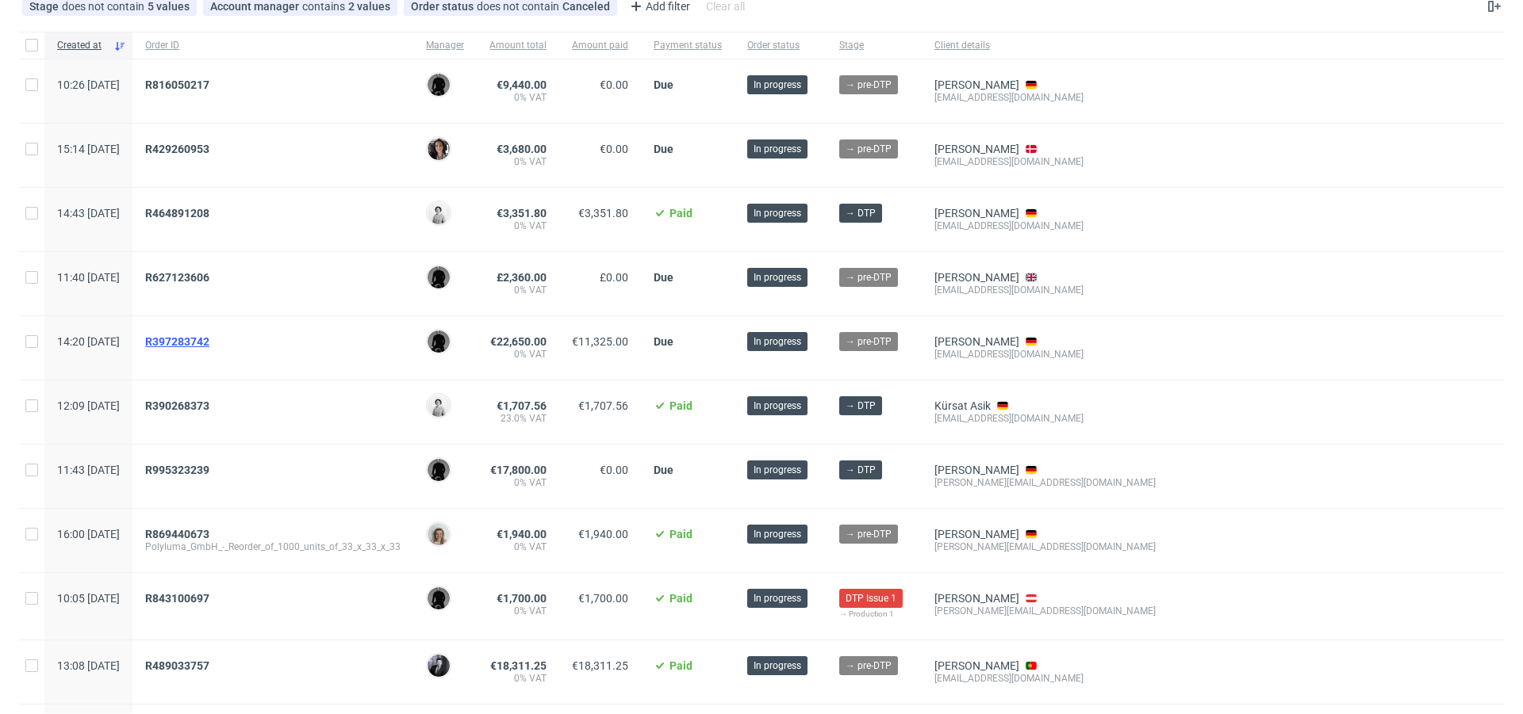
click at [209, 335] on span "R397283742" at bounding box center [177, 341] width 64 height 13
click at [209, 276] on span "R627123606" at bounding box center [177, 277] width 64 height 13
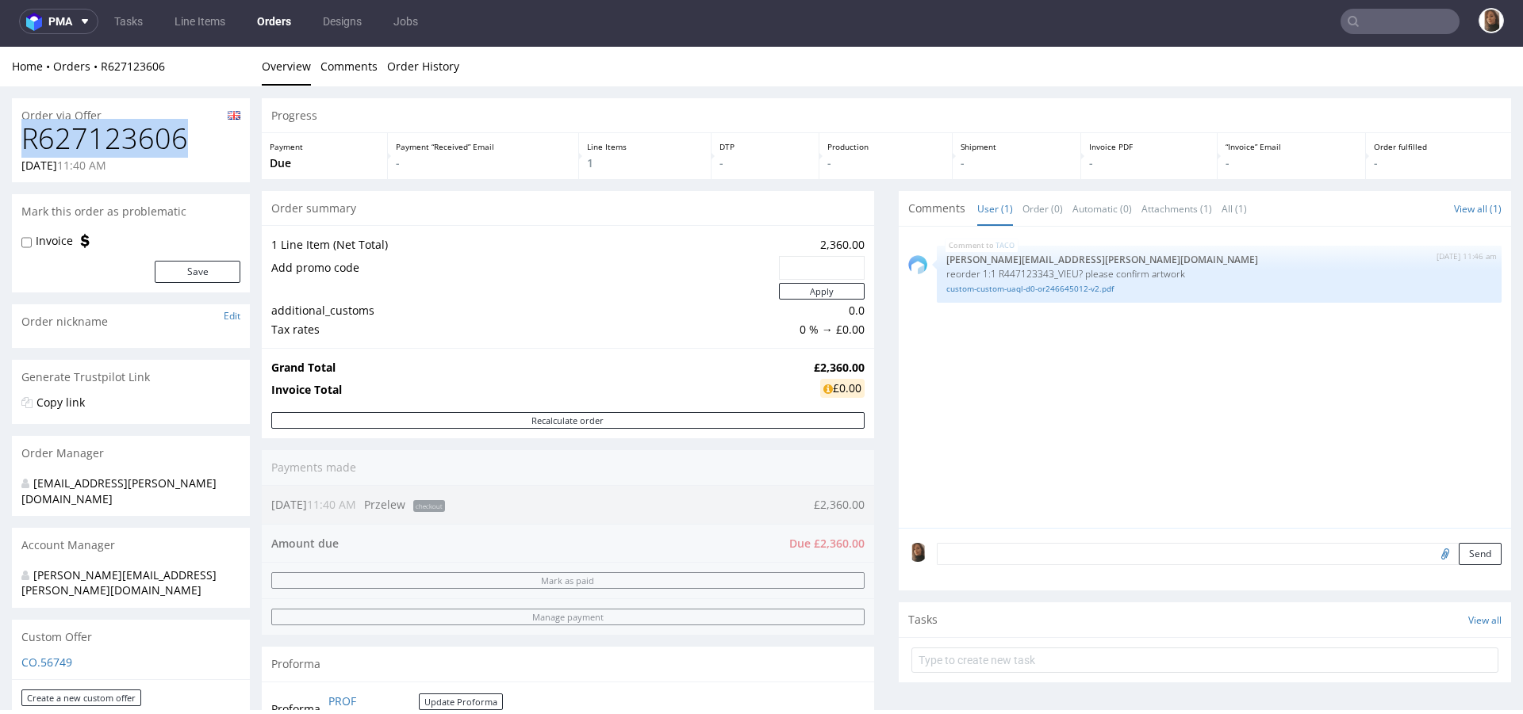
drag, startPoint x: 186, startPoint y: 145, endPoint x: 0, endPoint y: 145, distance: 185.6
click at [1025, 285] on link "custom-custom-uaql-d0-or246645012-v2.pdf" at bounding box center [1219, 289] width 546 height 12
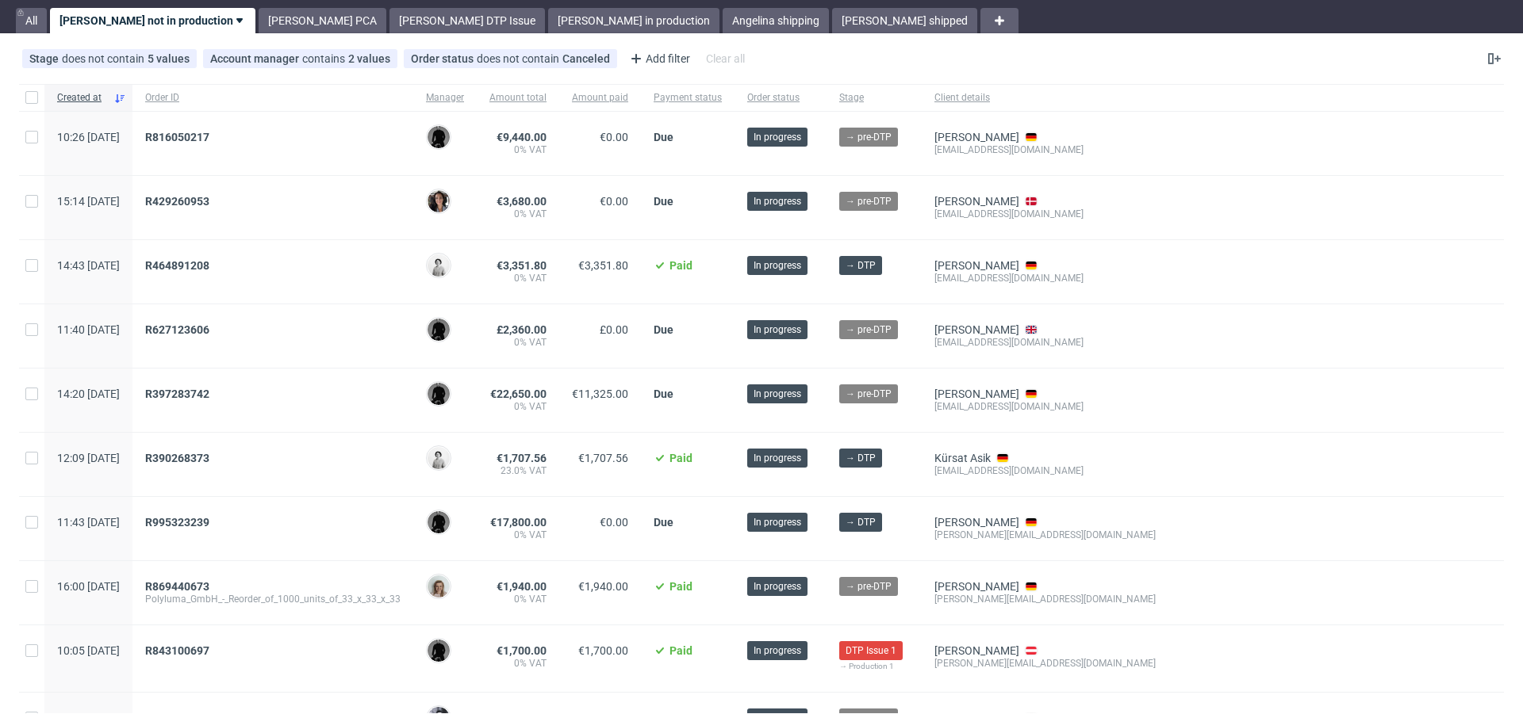
scroll to position [35, 0]
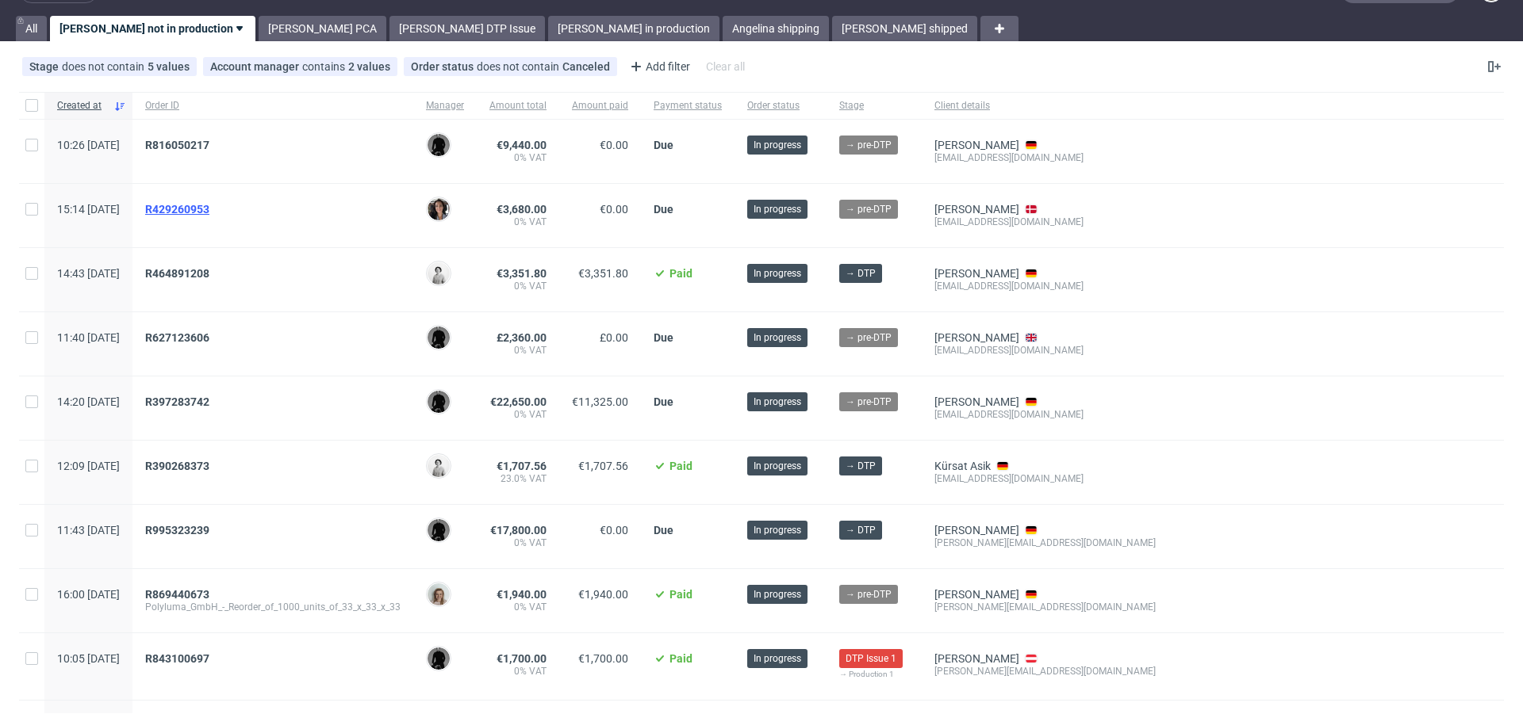
click at [209, 214] on span "R429260953" at bounding box center [177, 209] width 64 height 13
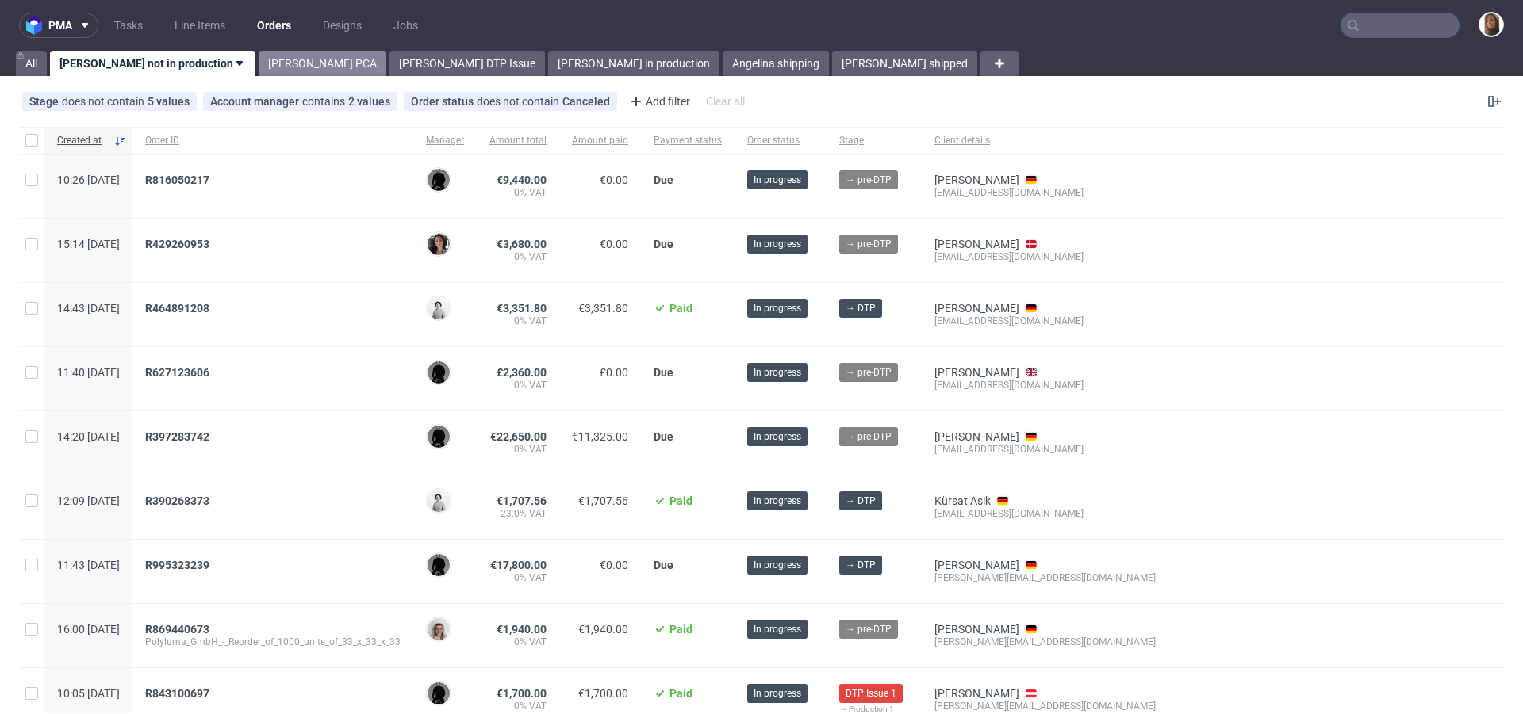
click at [282, 58] on link "Angelina PCA" at bounding box center [323, 63] width 128 height 25
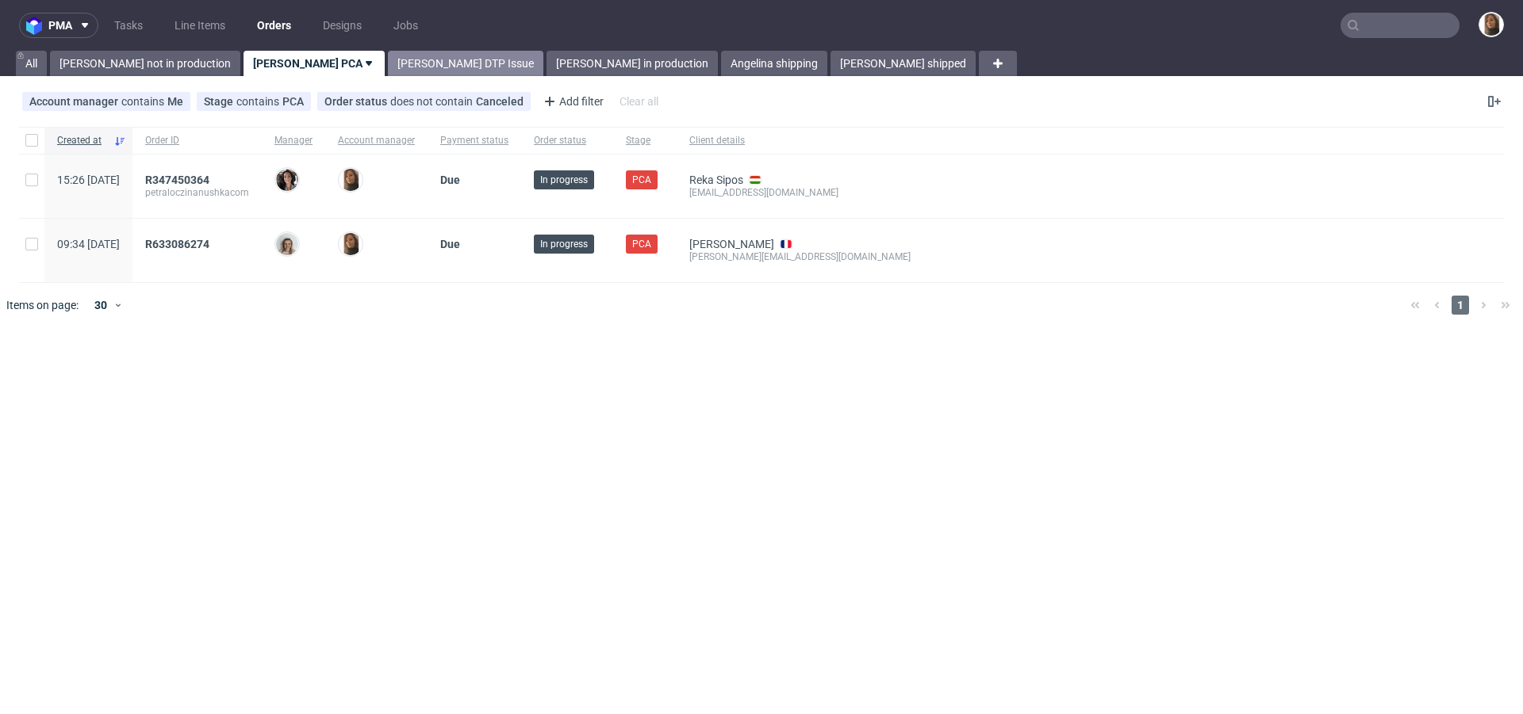
click at [388, 58] on link "Angelina DTP Issue" at bounding box center [465, 63] width 155 height 25
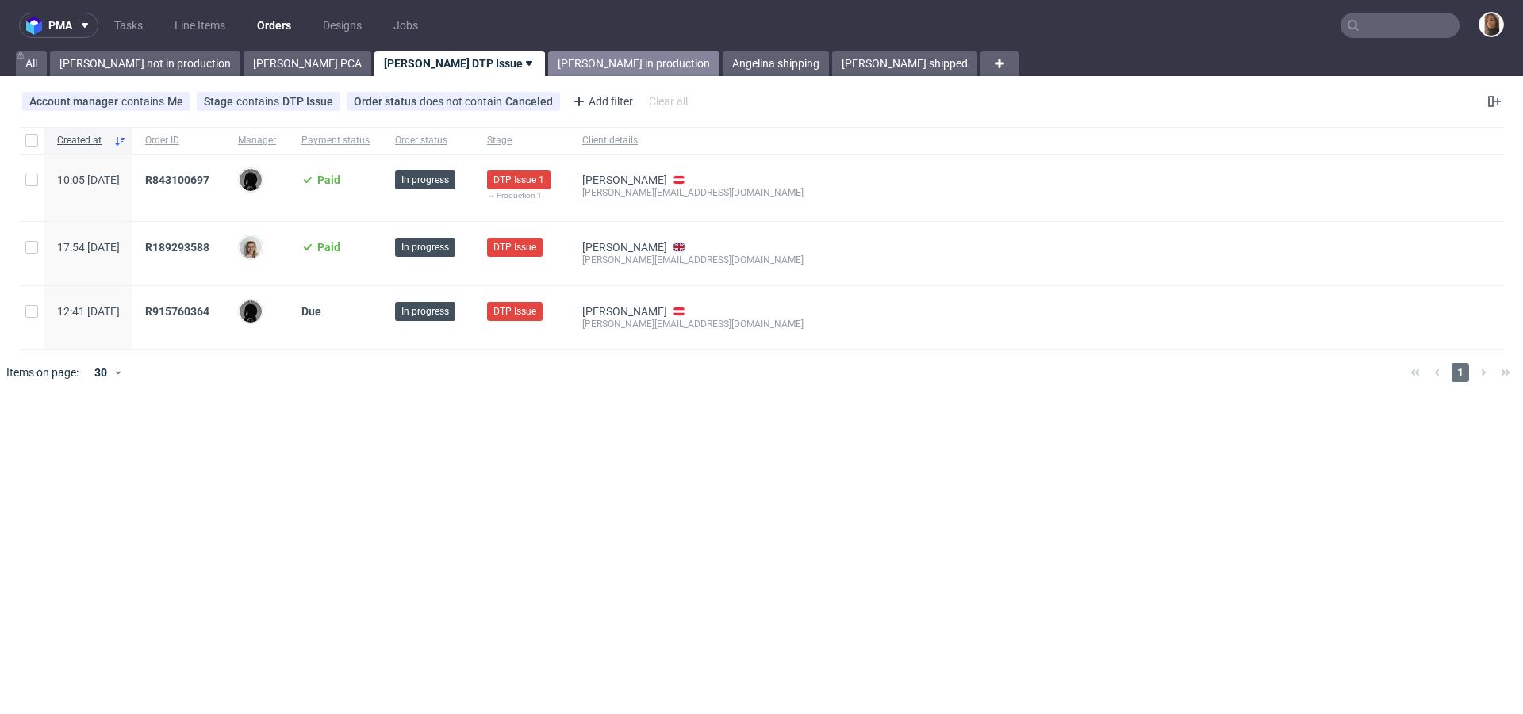
click at [548, 56] on link "Angelina in production" at bounding box center [633, 63] width 171 height 25
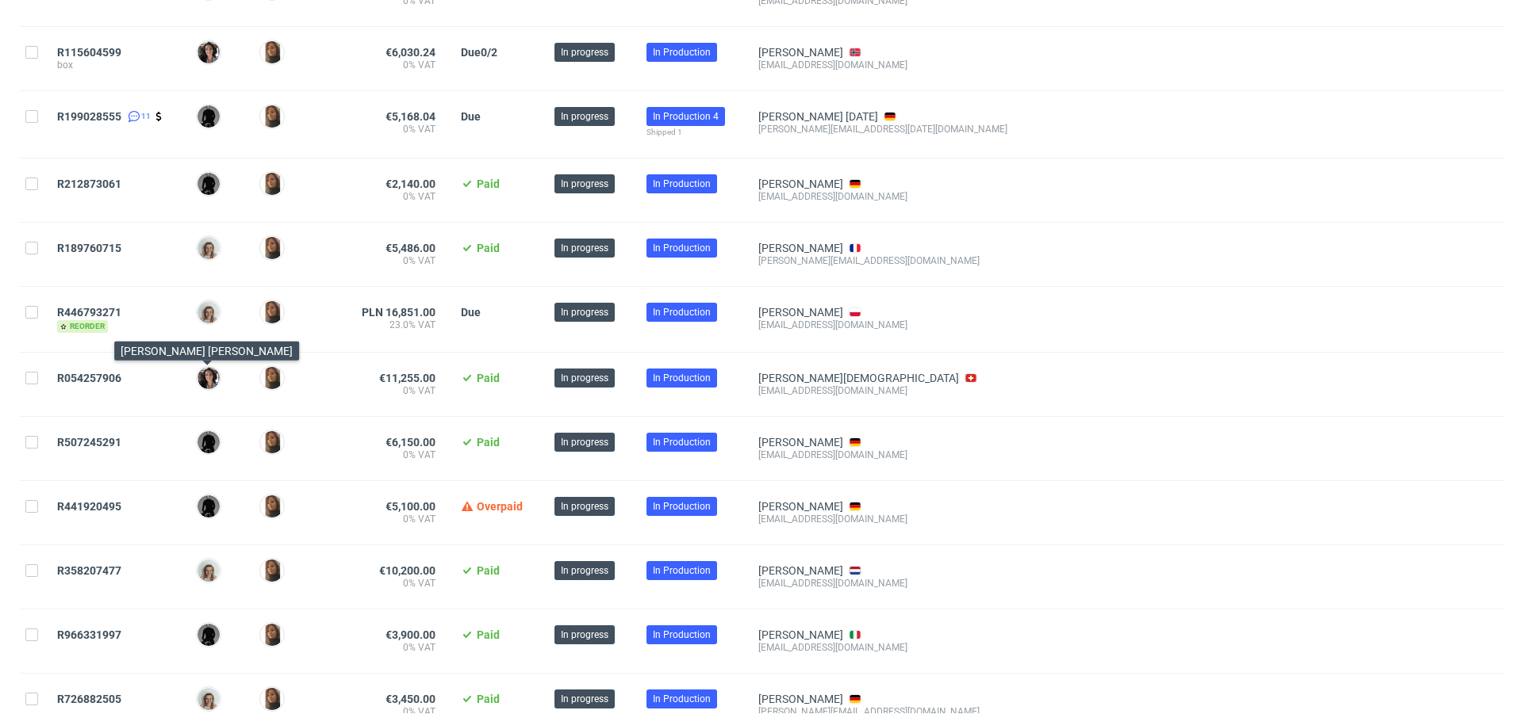
scroll to position [1424, 0]
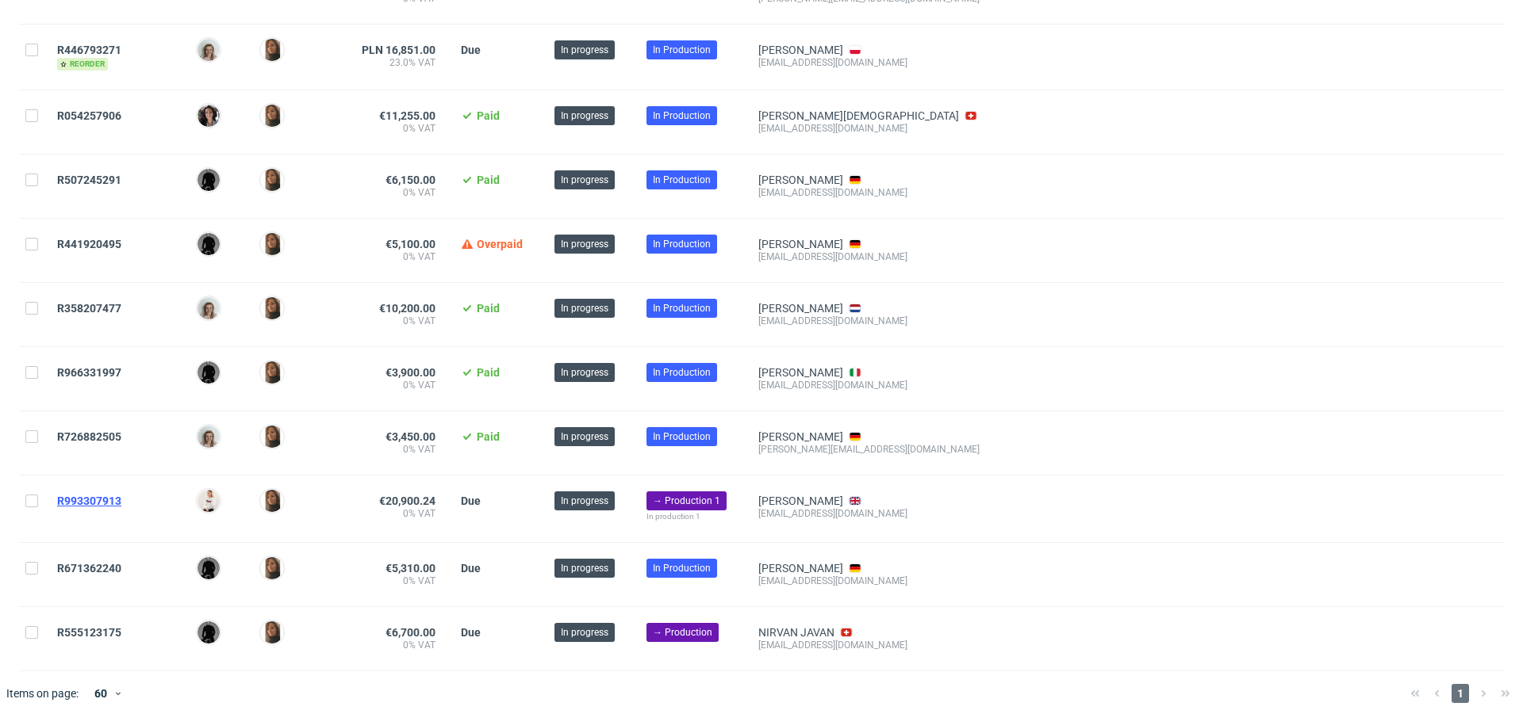
click at [94, 495] on span "R993307913" at bounding box center [89, 501] width 64 height 13
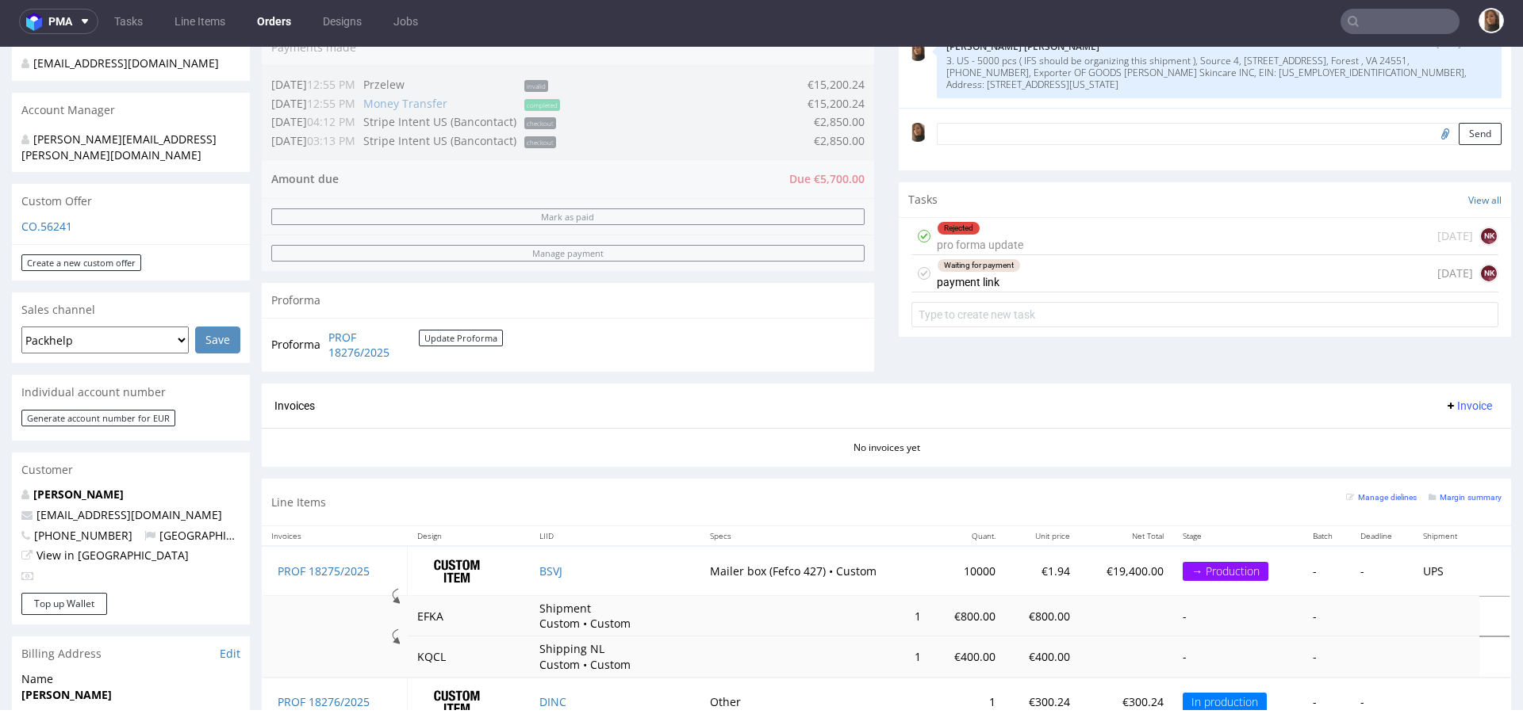
scroll to position [436, 0]
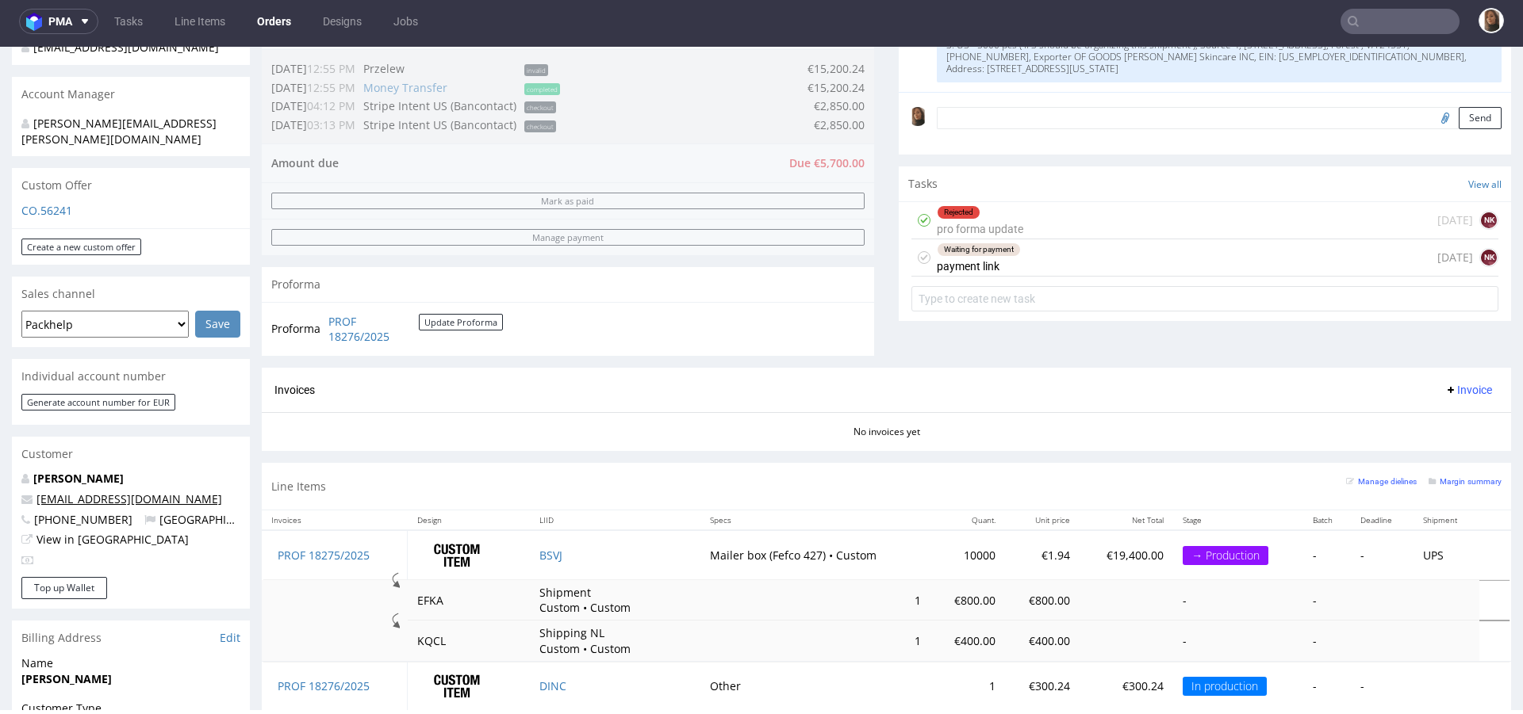
drag, startPoint x: 211, startPoint y: 488, endPoint x: 66, endPoint y: 481, distance: 145.3
click at [66, 492] on p "iforte@ireneforteskincare.com" at bounding box center [130, 500] width 219 height 16
copy link "@ireneforteskincare.com"
click at [1379, 28] on input "text" at bounding box center [1399, 21] width 119 height 25
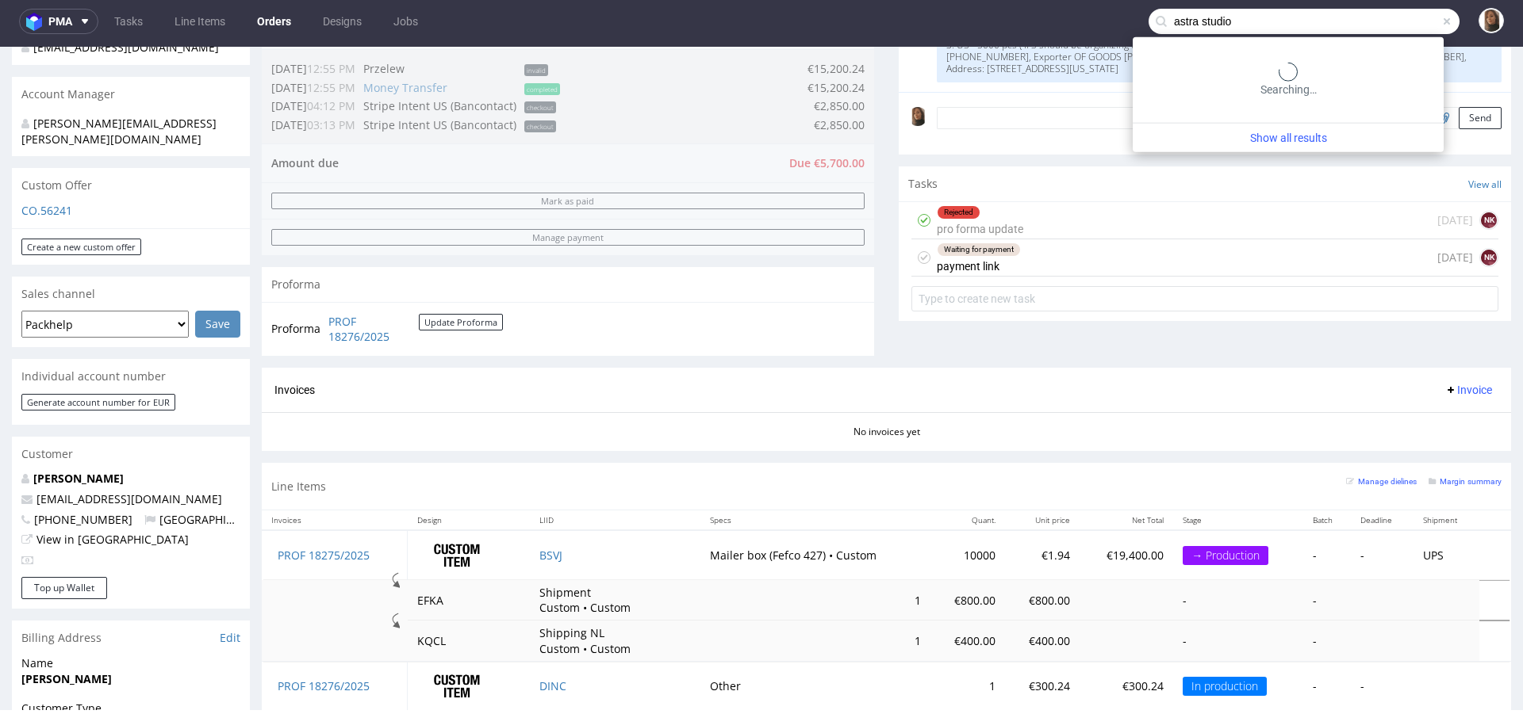
type input "astra studio"
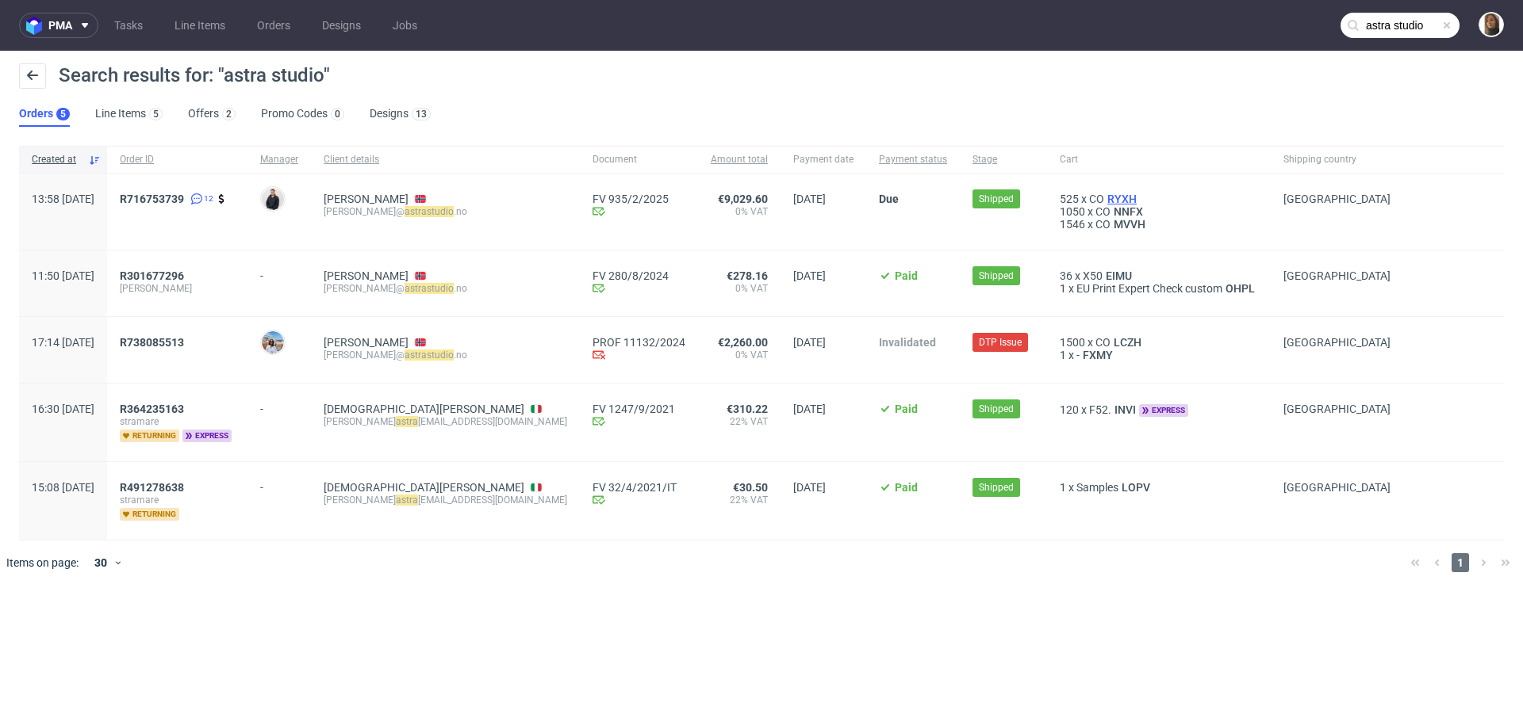
click at [1104, 197] on span "RYXH" at bounding box center [1122, 199] width 36 height 13
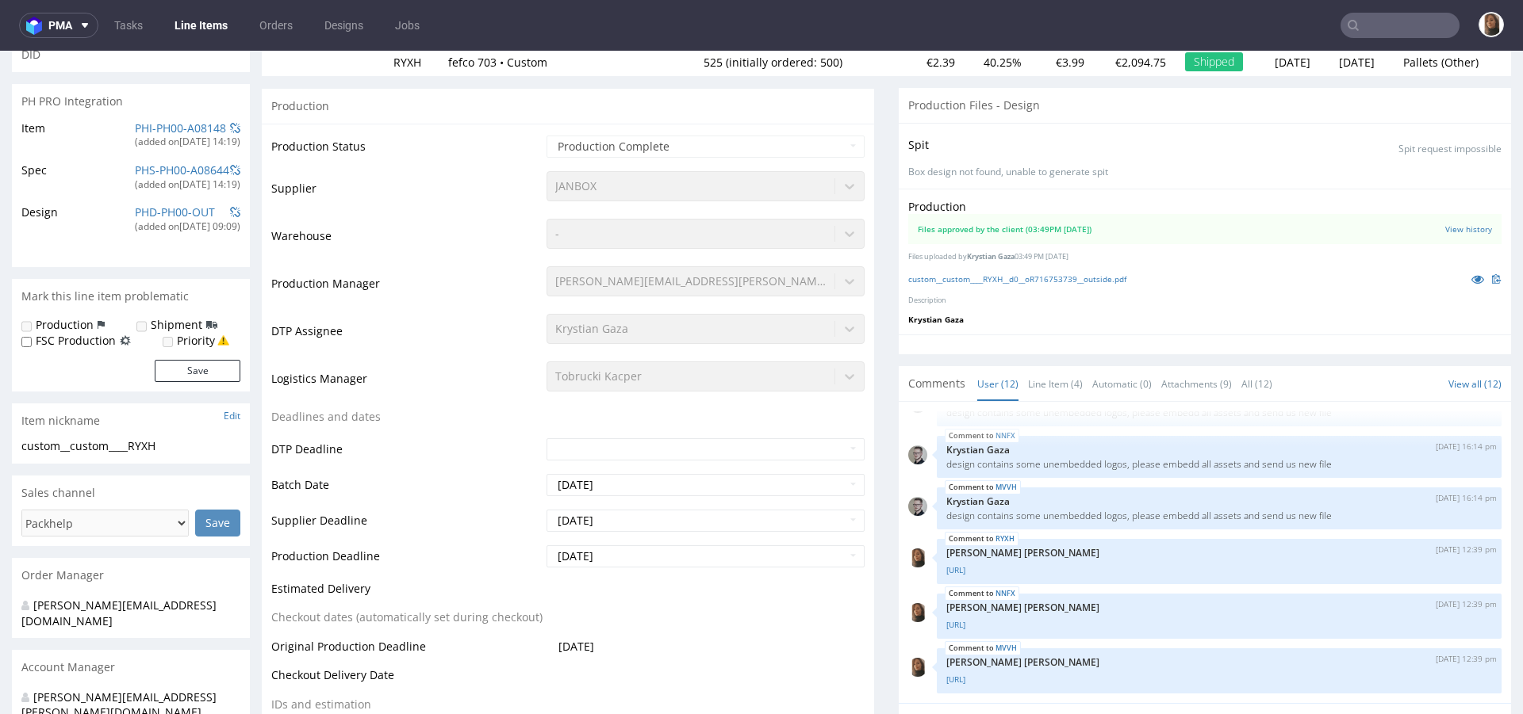
scroll to position [296, 0]
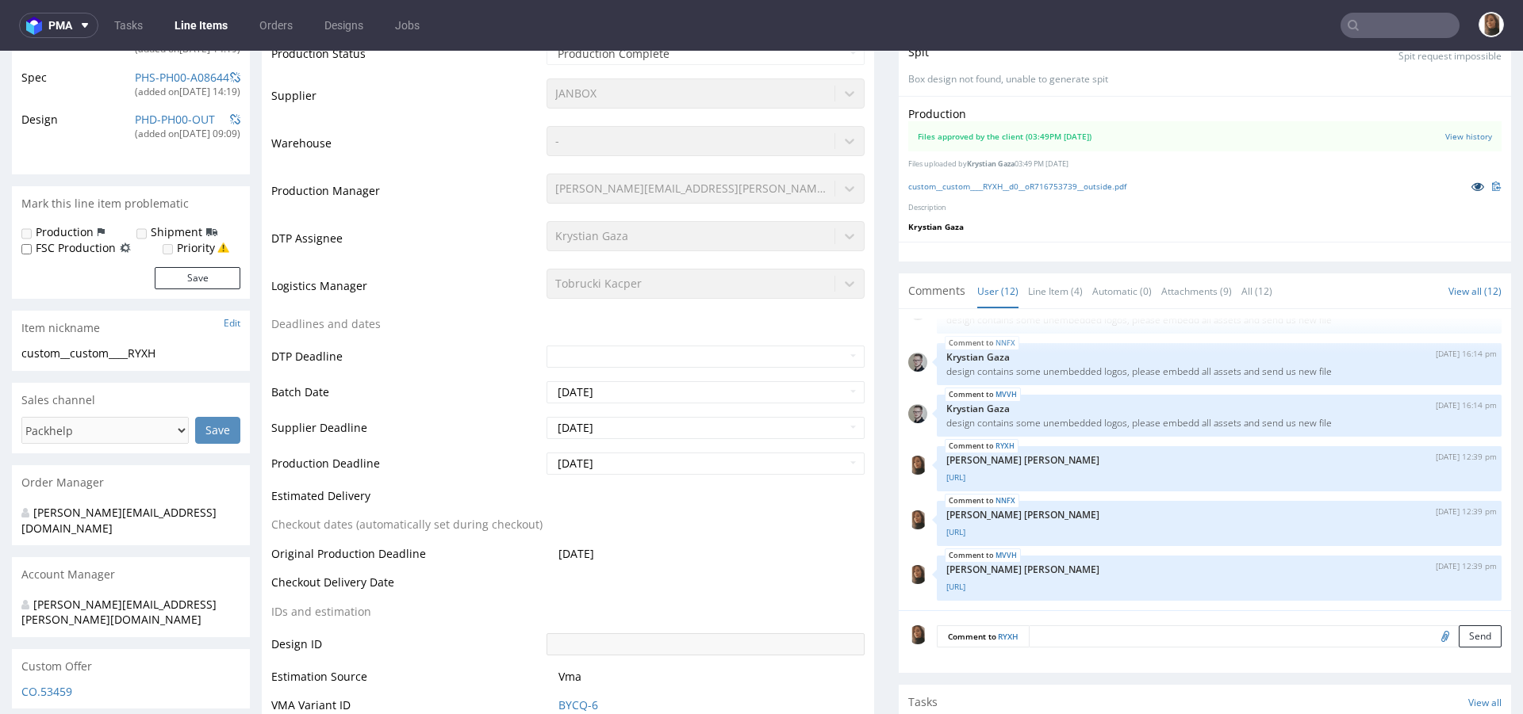
click at [1471, 184] on icon at bounding box center [1477, 186] width 13 height 11
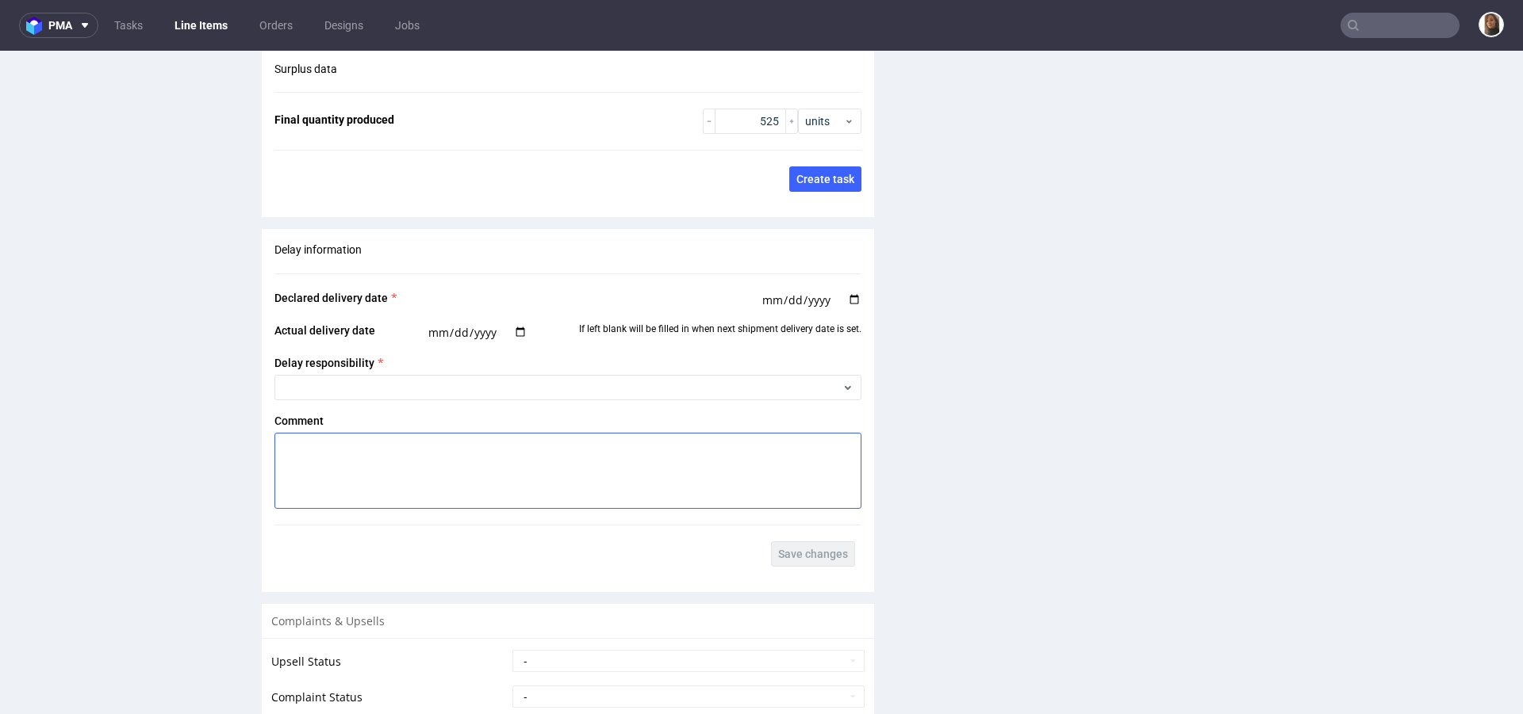
scroll to position [2749, 0]
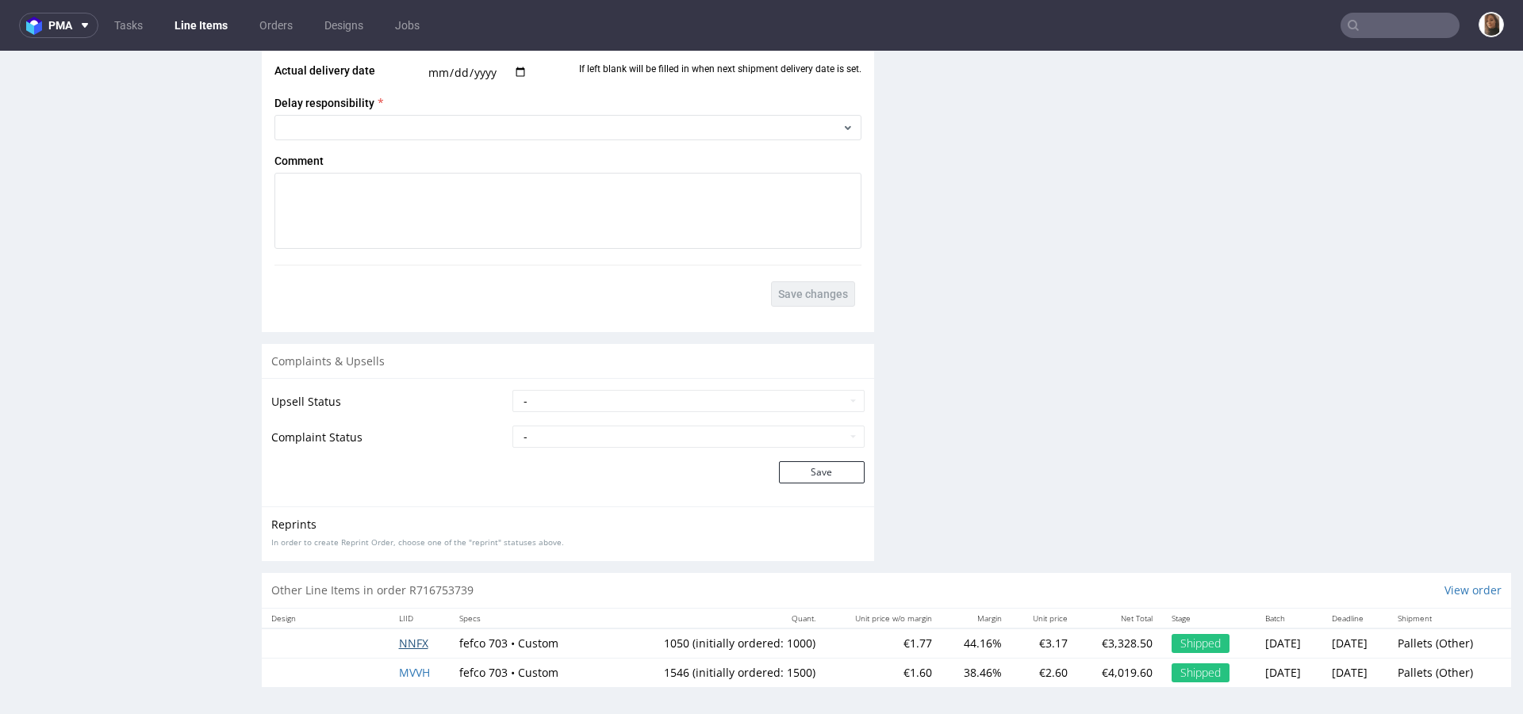
click at [407, 637] on span "NNFX" at bounding box center [413, 643] width 29 height 15
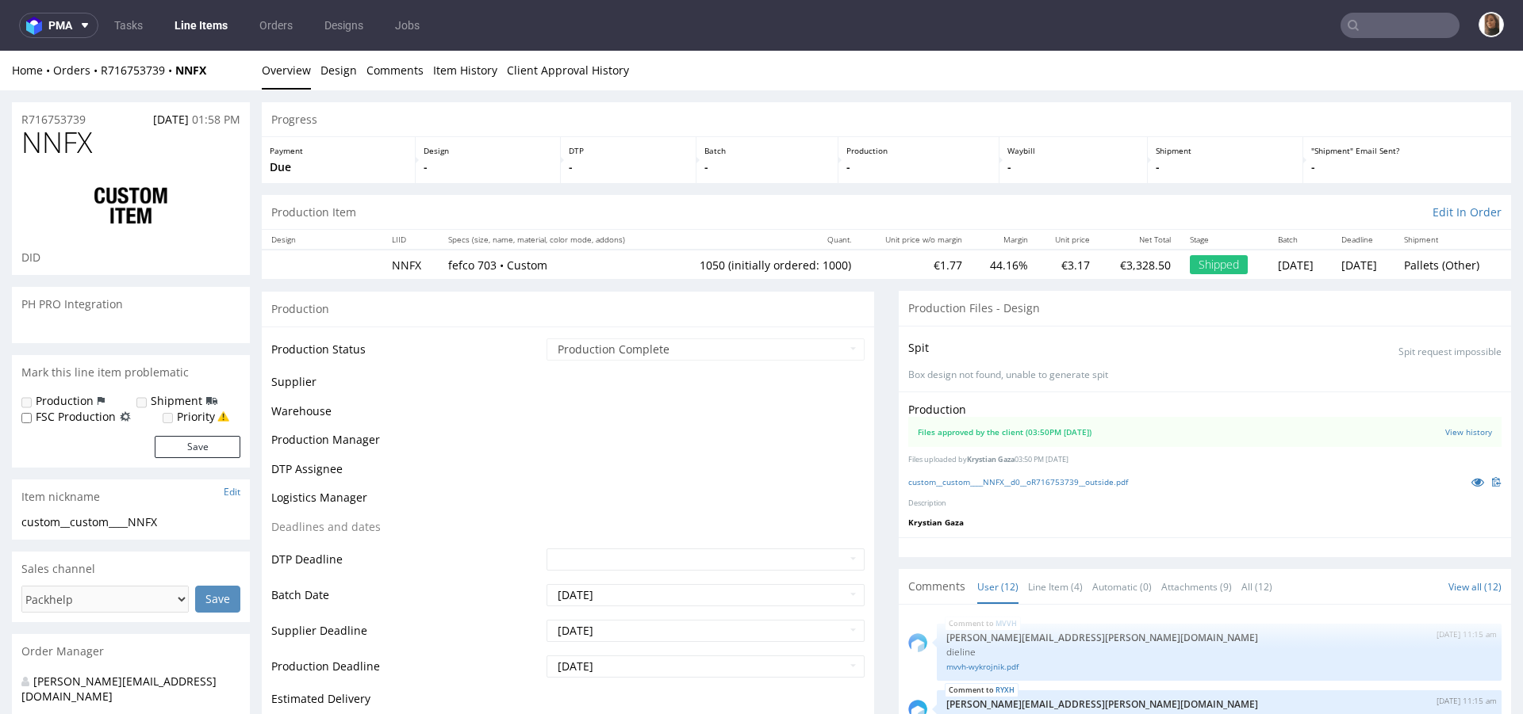
scroll to position [400, 0]
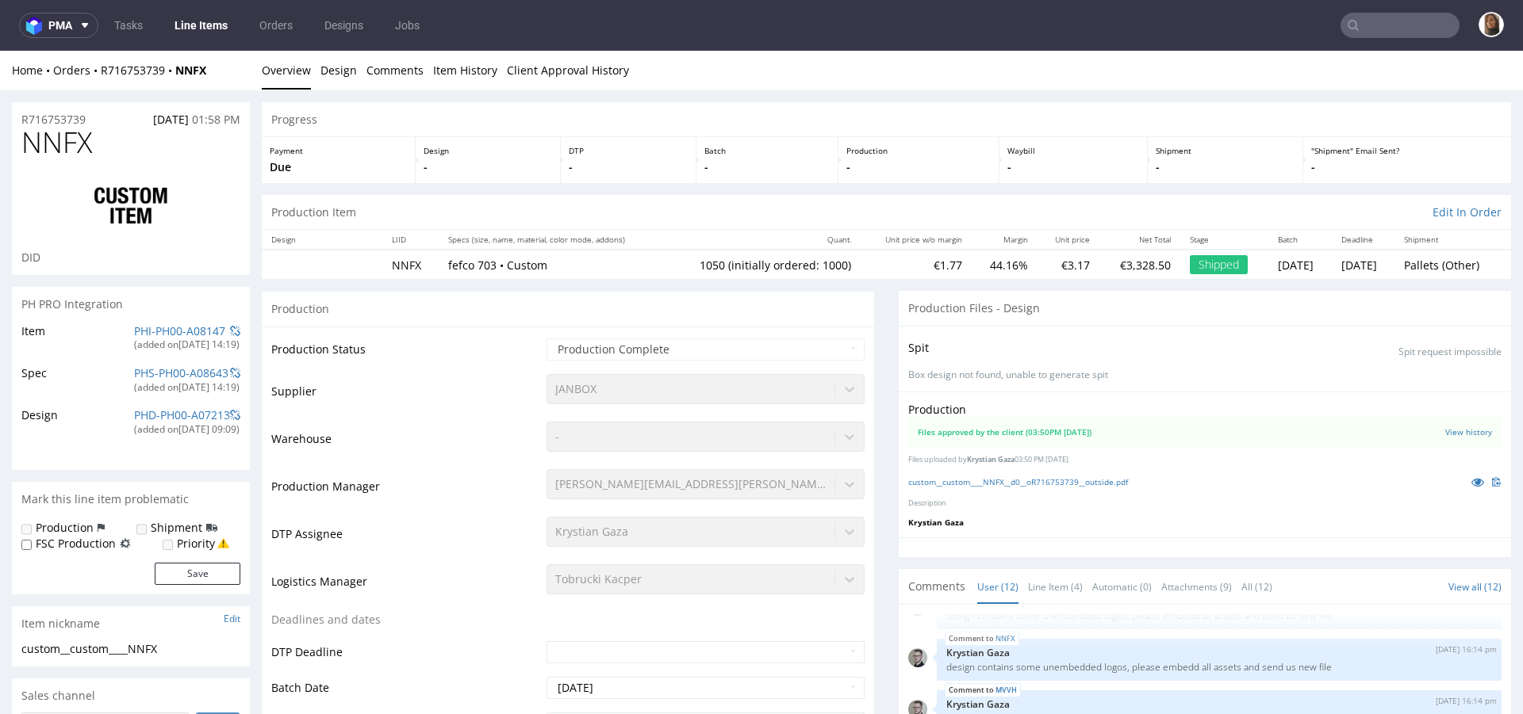
type input "1050"
click at [1471, 480] on icon at bounding box center [1477, 482] width 13 height 11
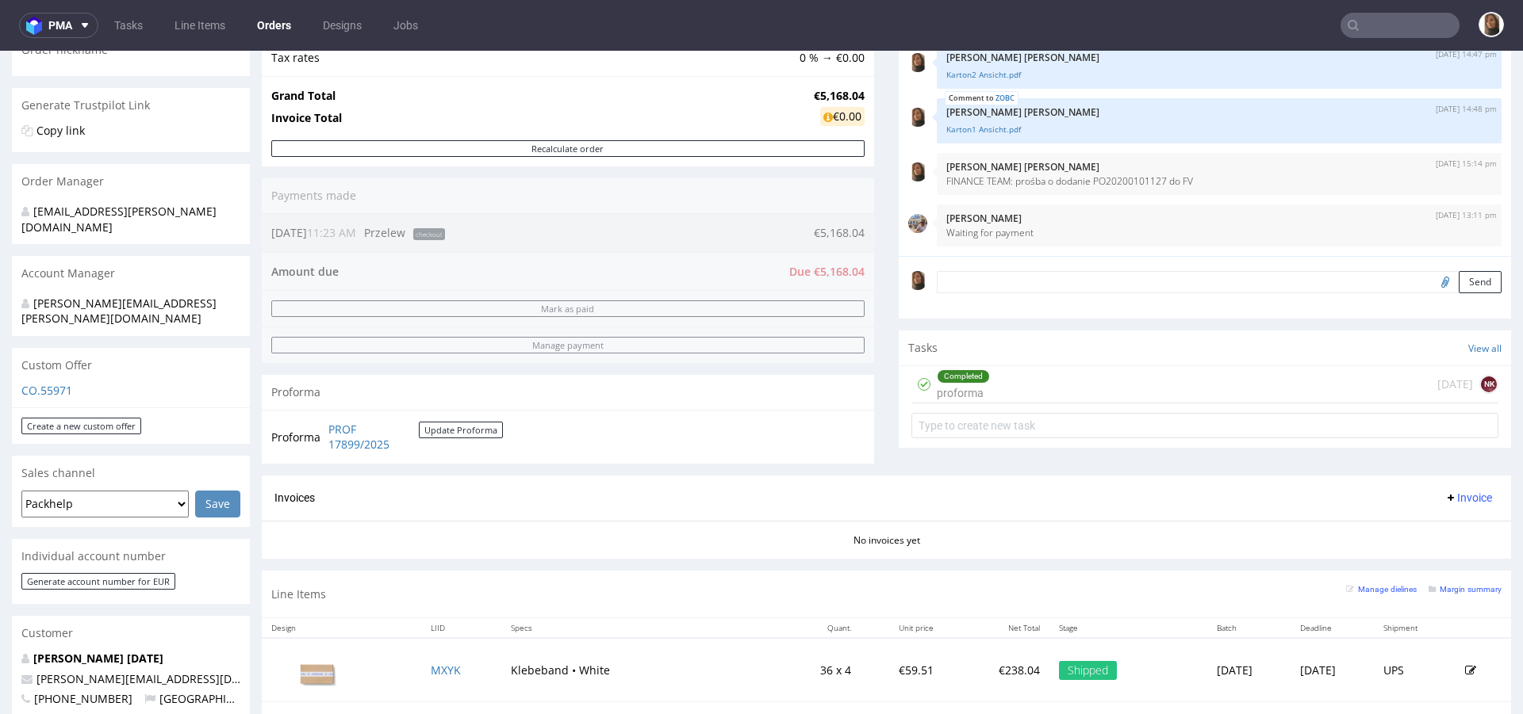
scroll to position [672, 0]
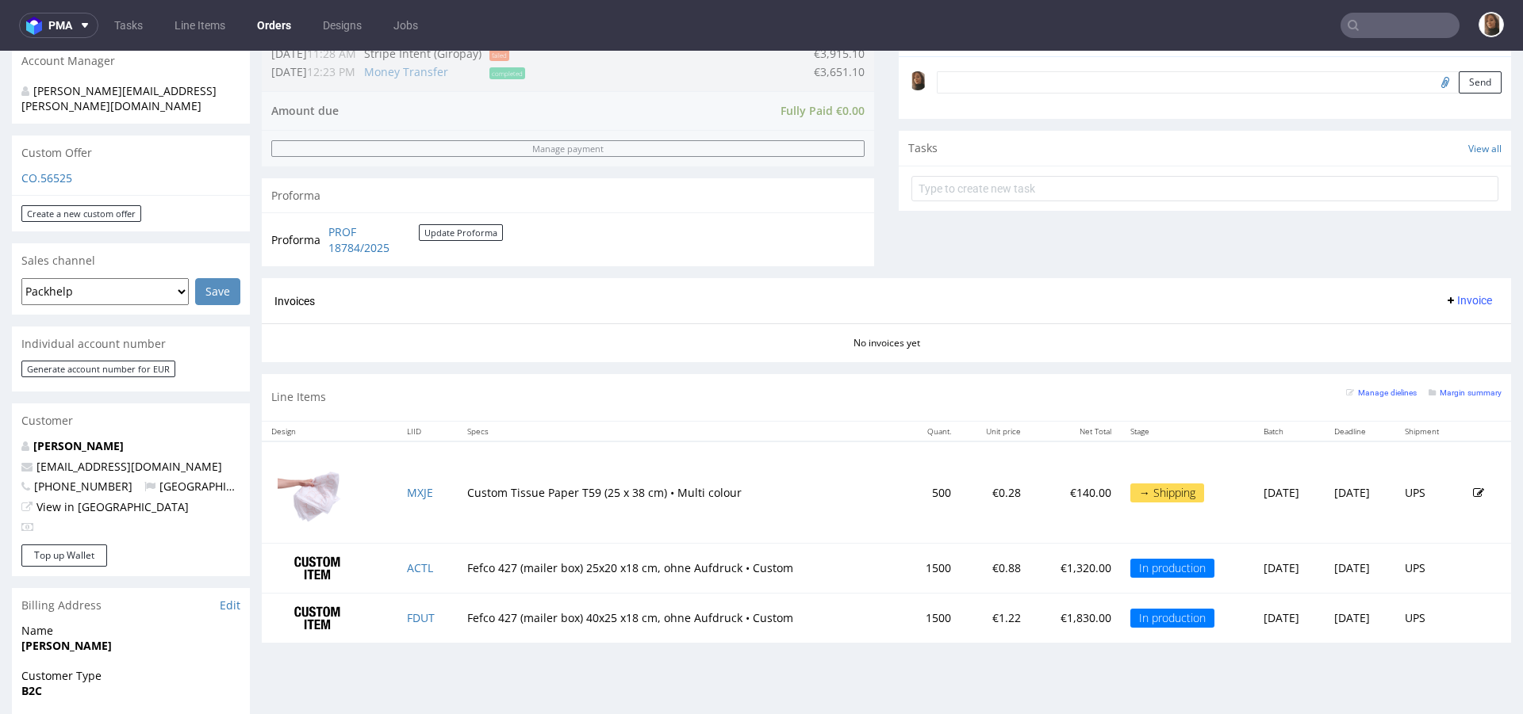
scroll to position [506, 0]
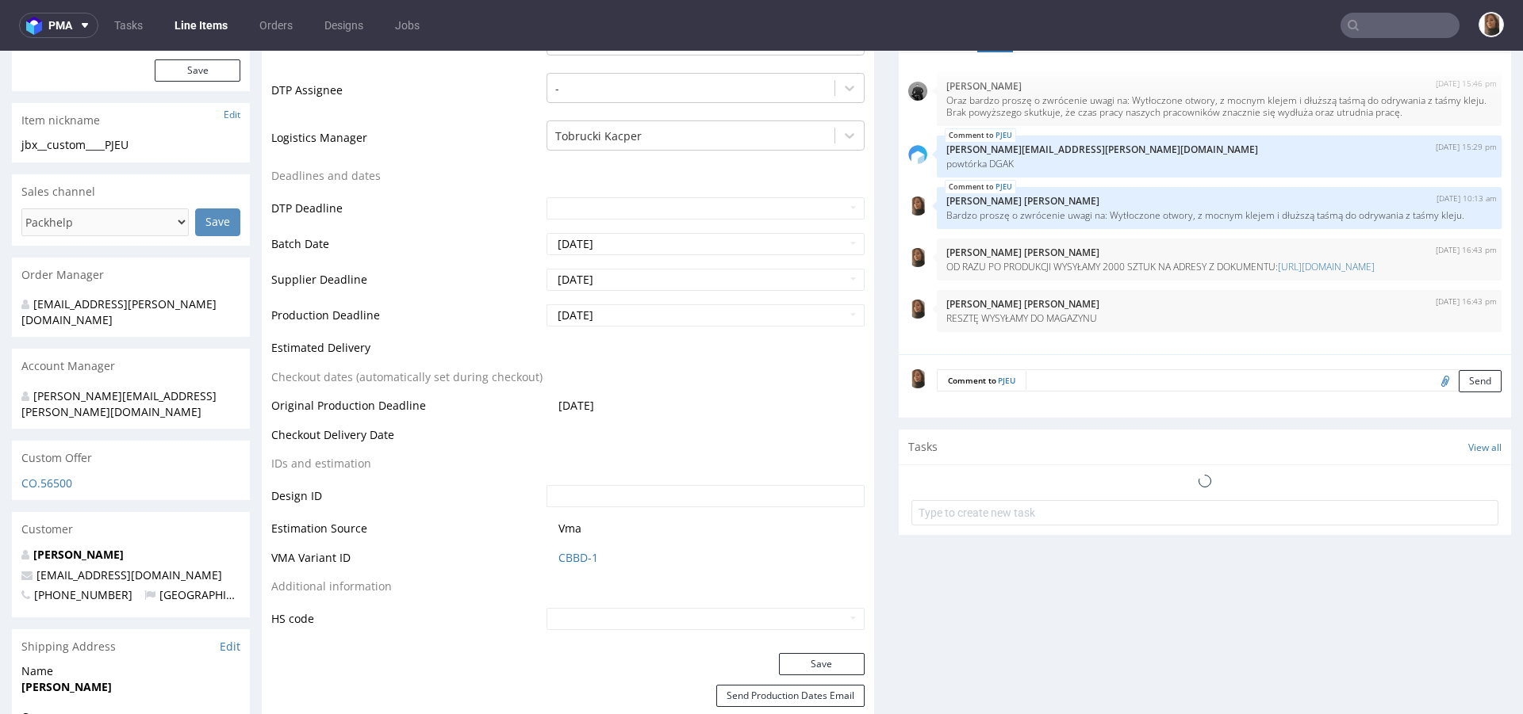
scroll to position [673, 0]
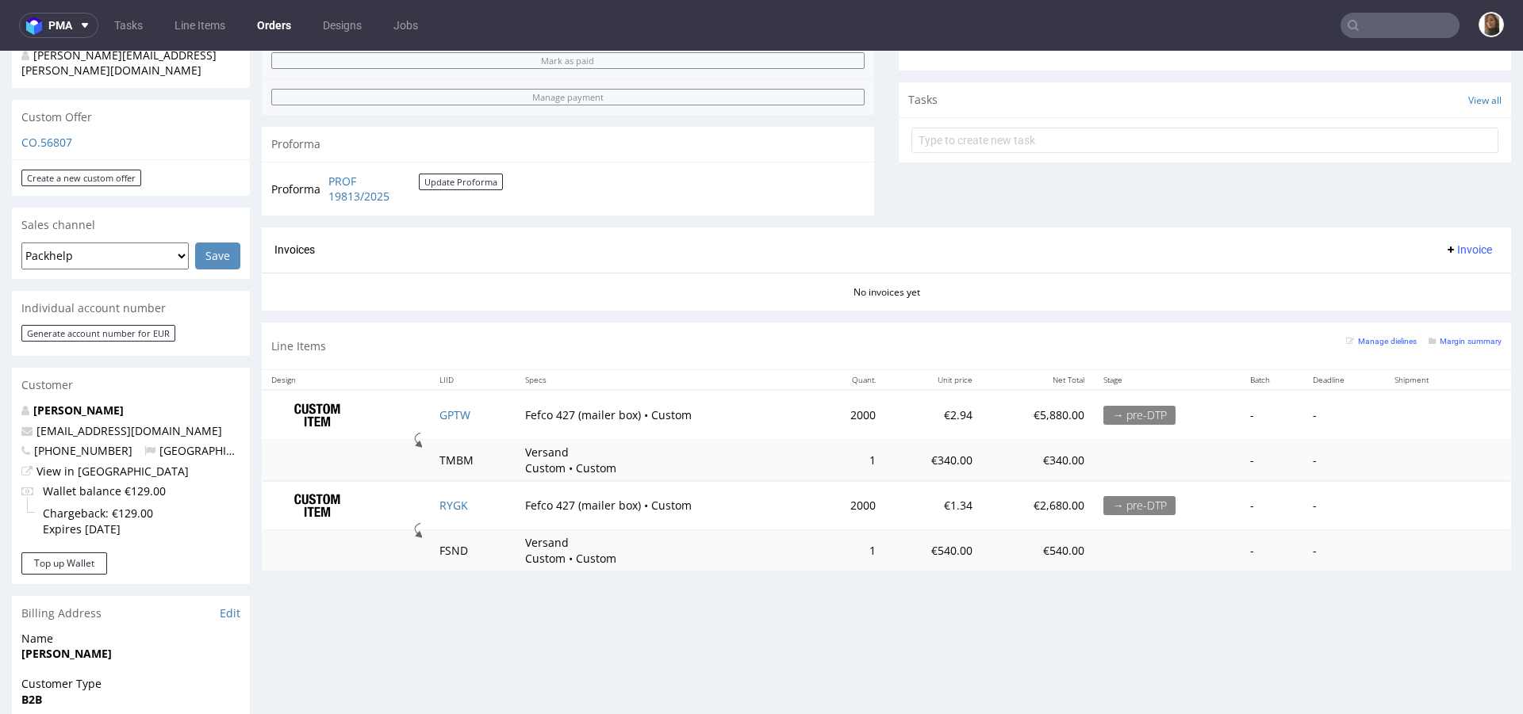
scroll to position [609, 0]
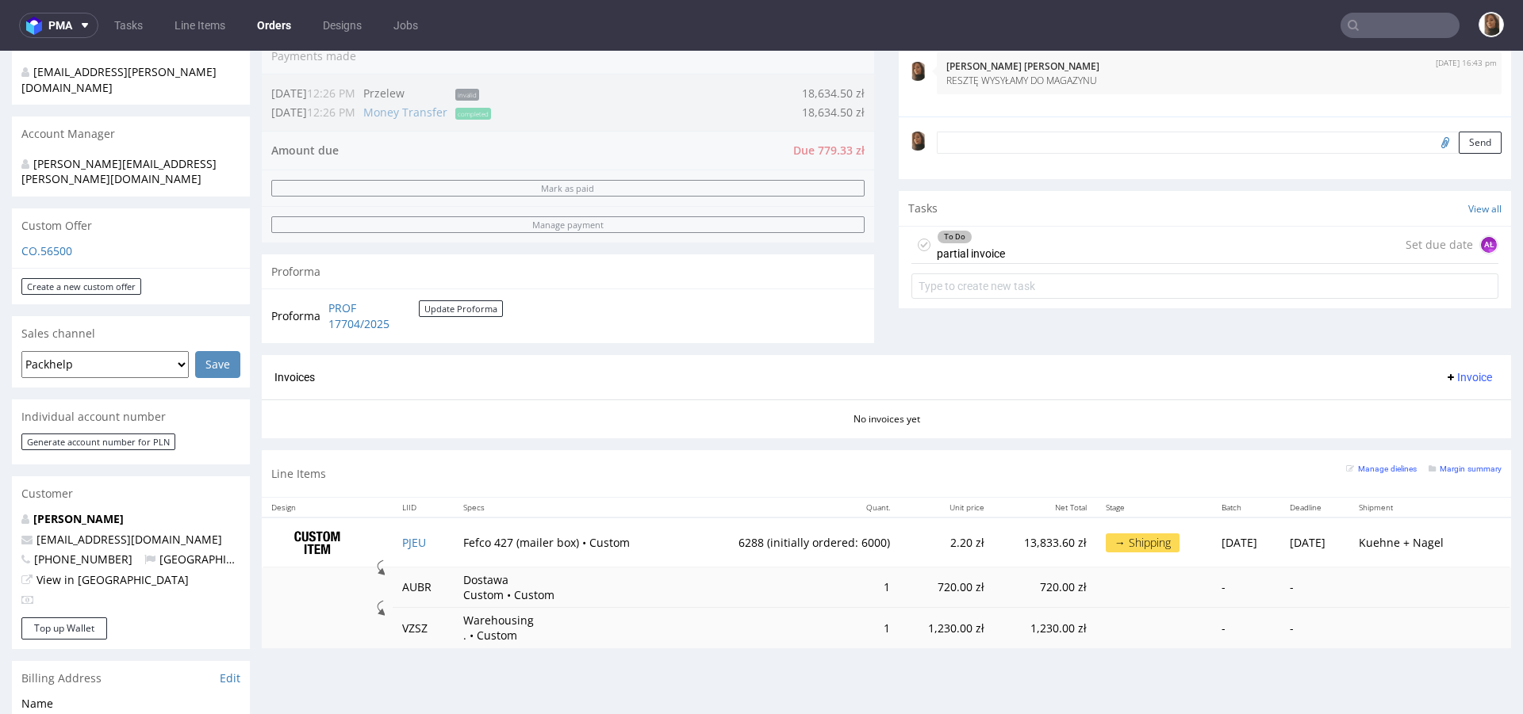
scroll to position [629, 0]
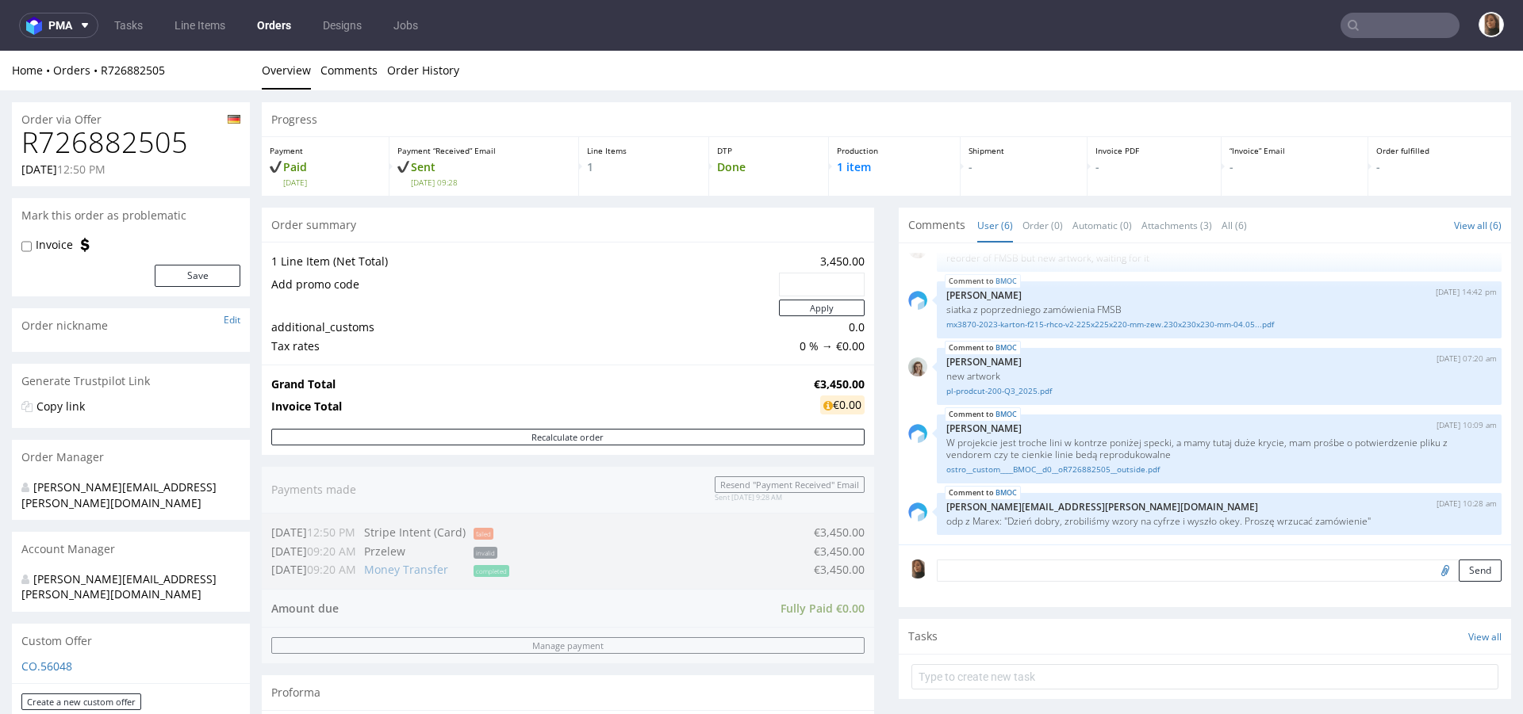
scroll to position [695, 0]
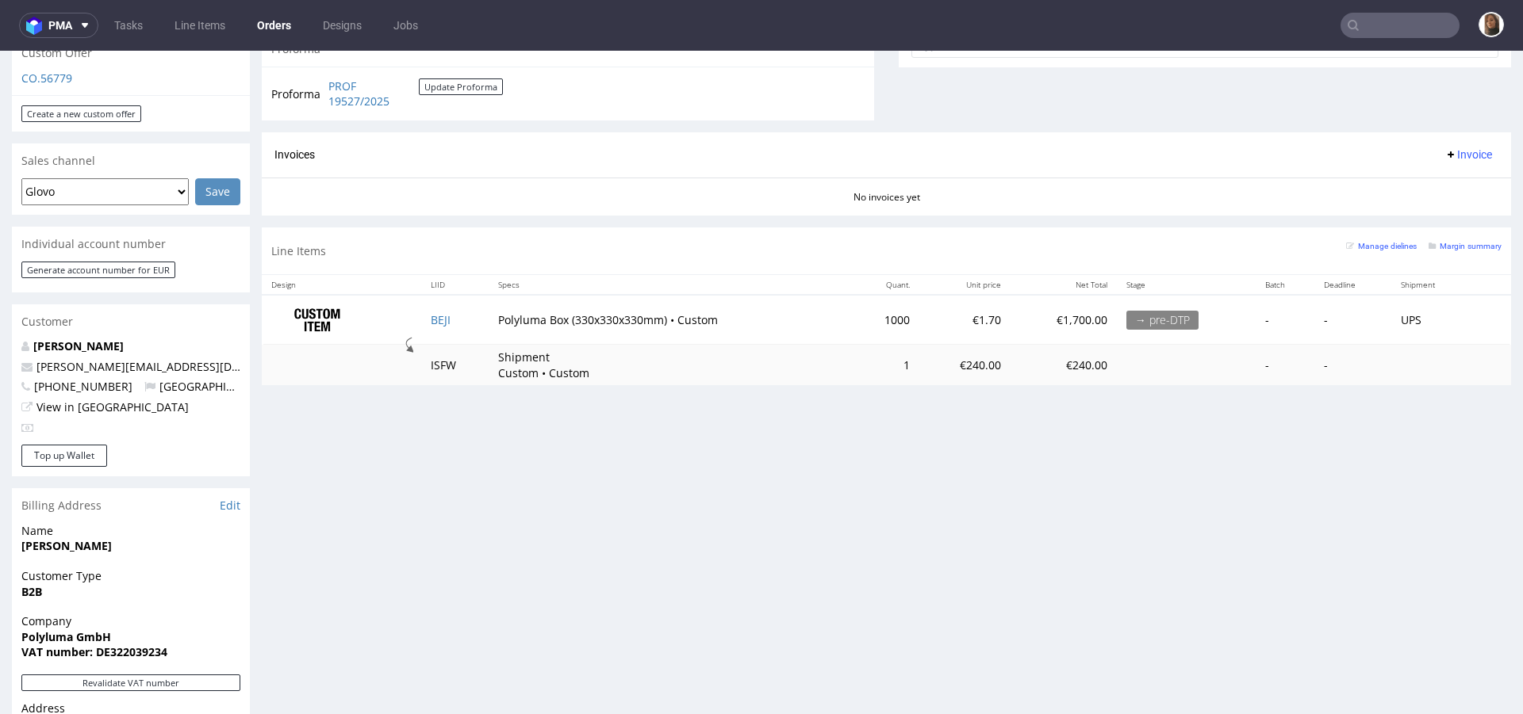
scroll to position [334, 0]
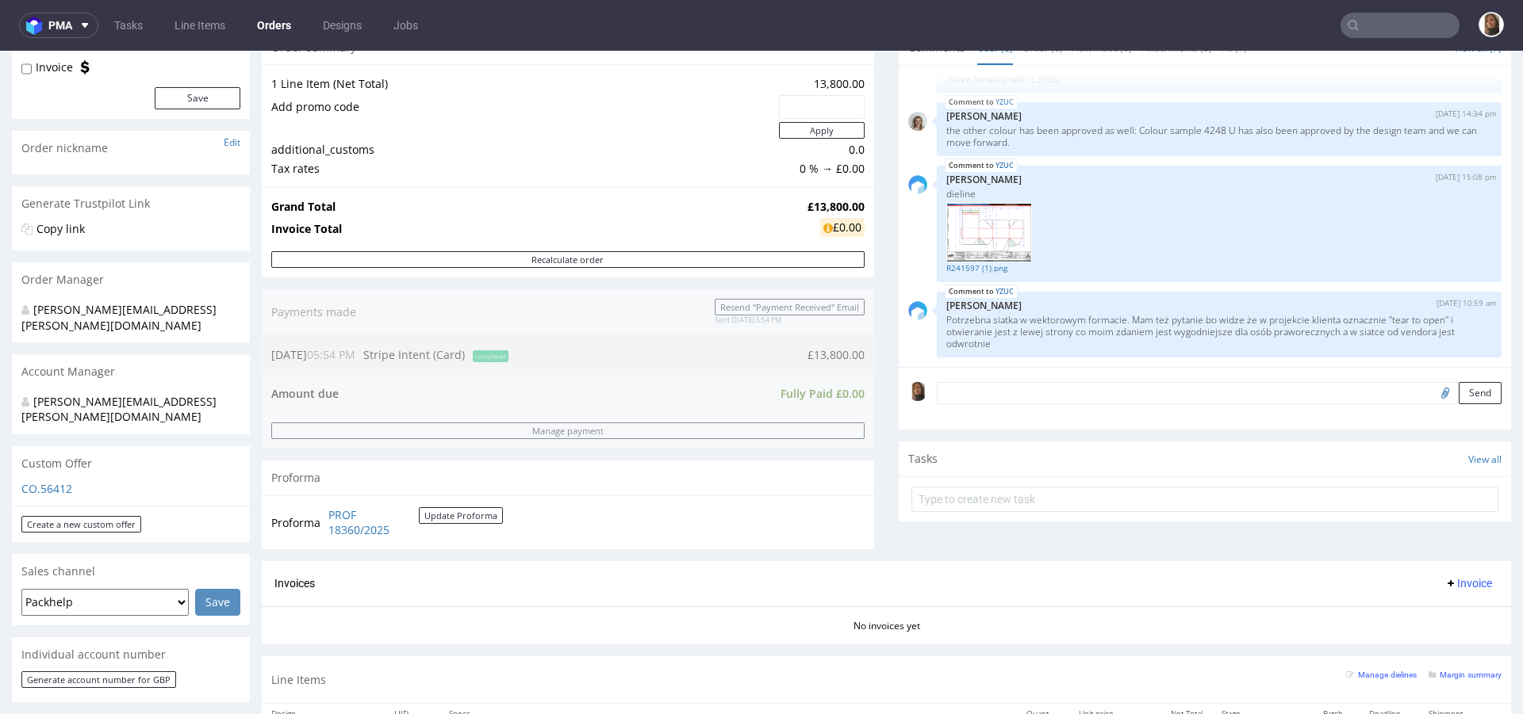
scroll to position [181, 0]
click at [953, 260] on link "R241597 (1).png" at bounding box center [1219, 265] width 546 height 12
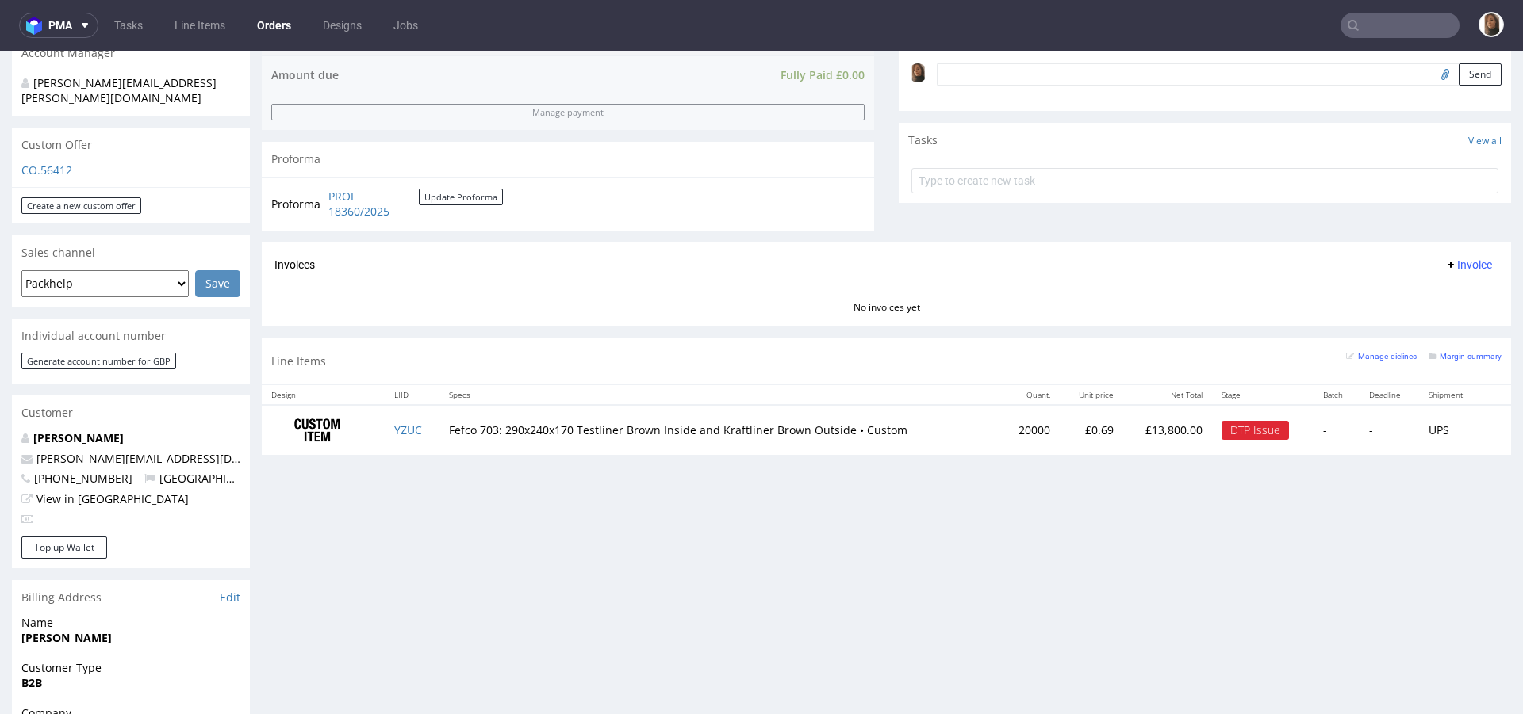
scroll to position [452, 0]
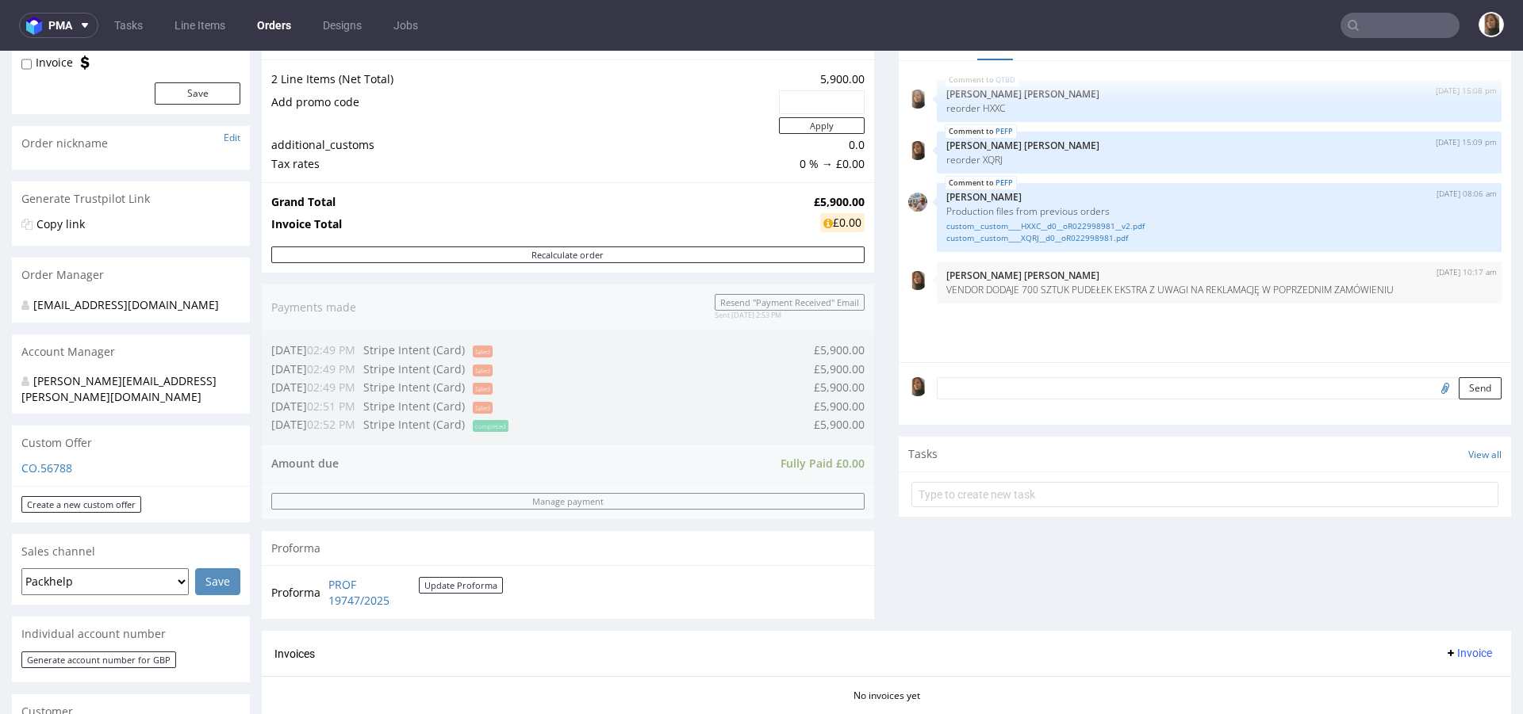
scroll to position [182, 0]
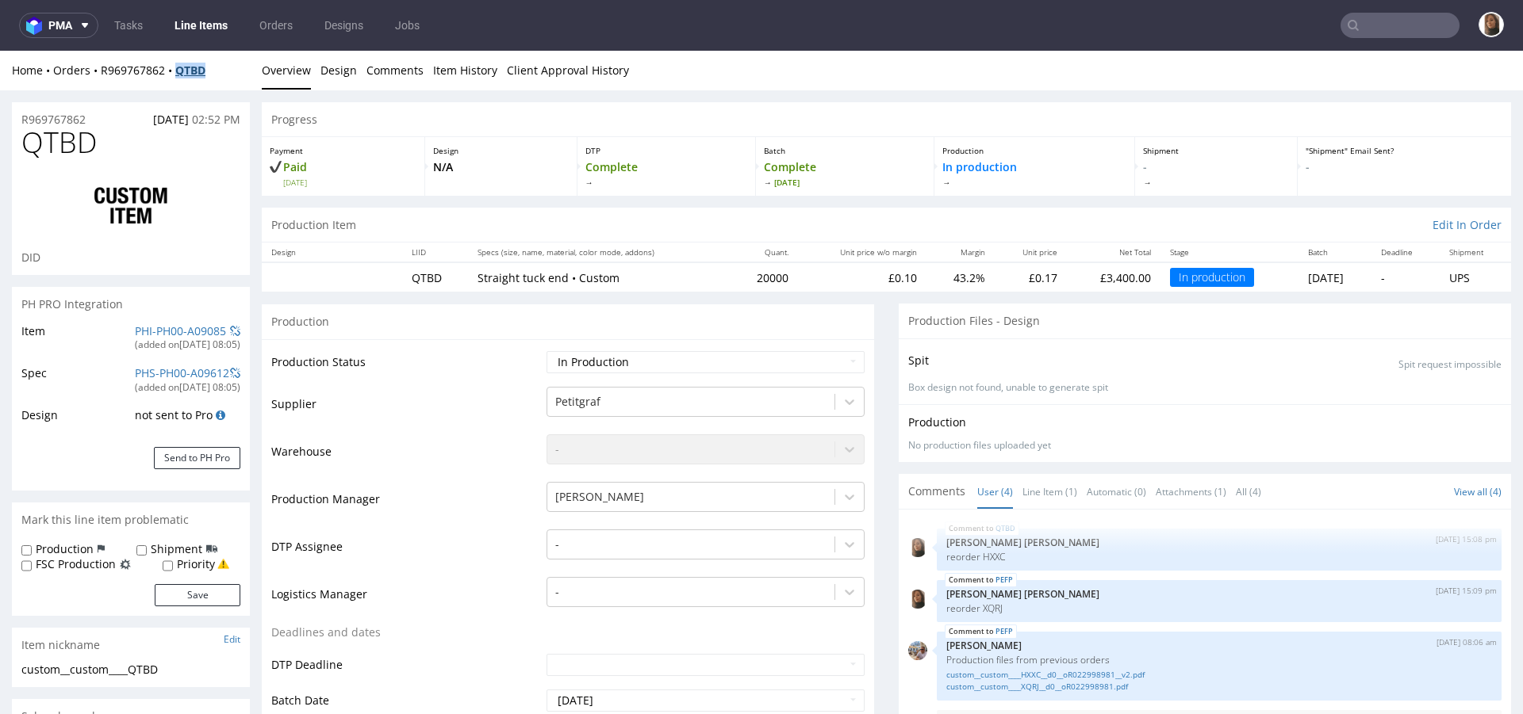
scroll to position [860, 0]
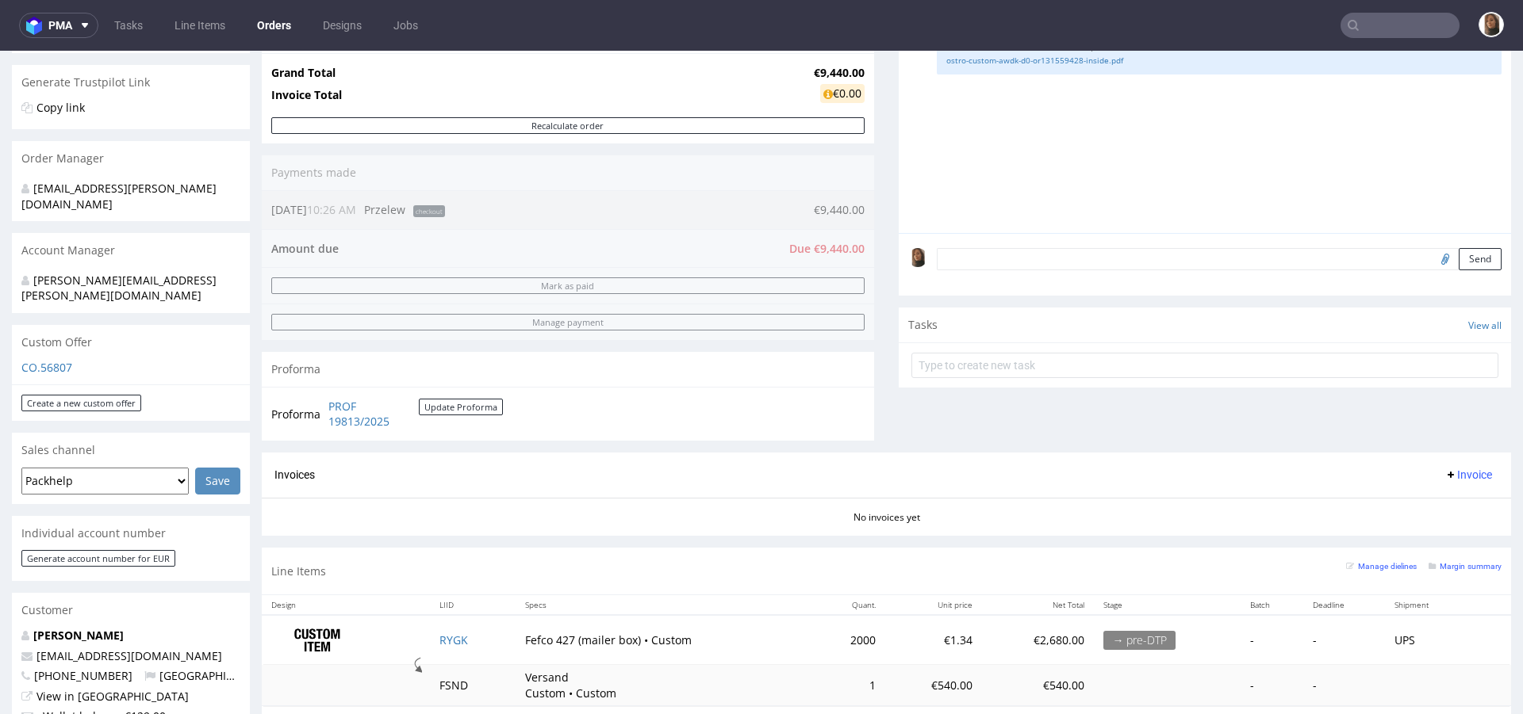
scroll to position [267, 0]
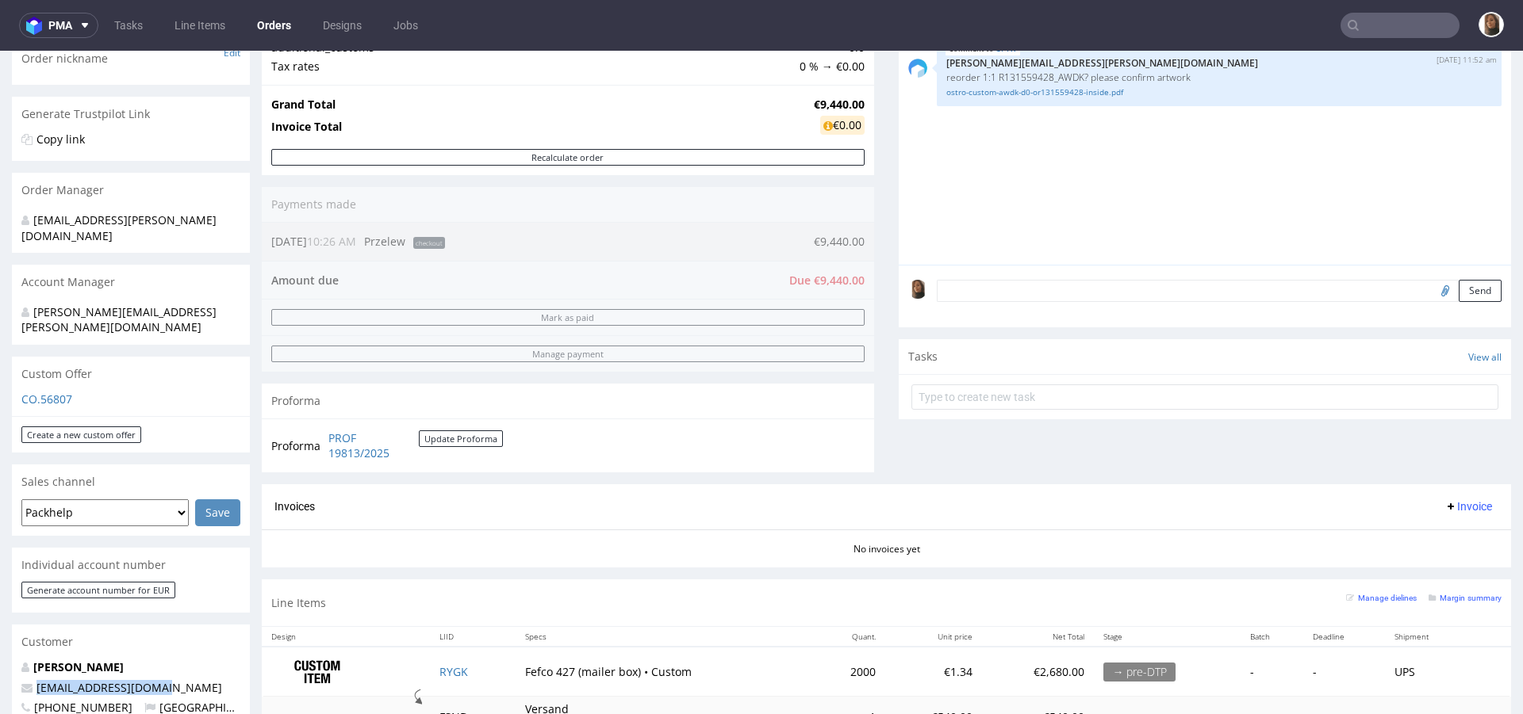
drag, startPoint x: 165, startPoint y: 655, endPoint x: 24, endPoint y: 654, distance: 141.2
click at [24, 680] on p "jj@michaeljondral.com" at bounding box center [130, 688] width 219 height 16
copy span "jj@michaeljondral.com"
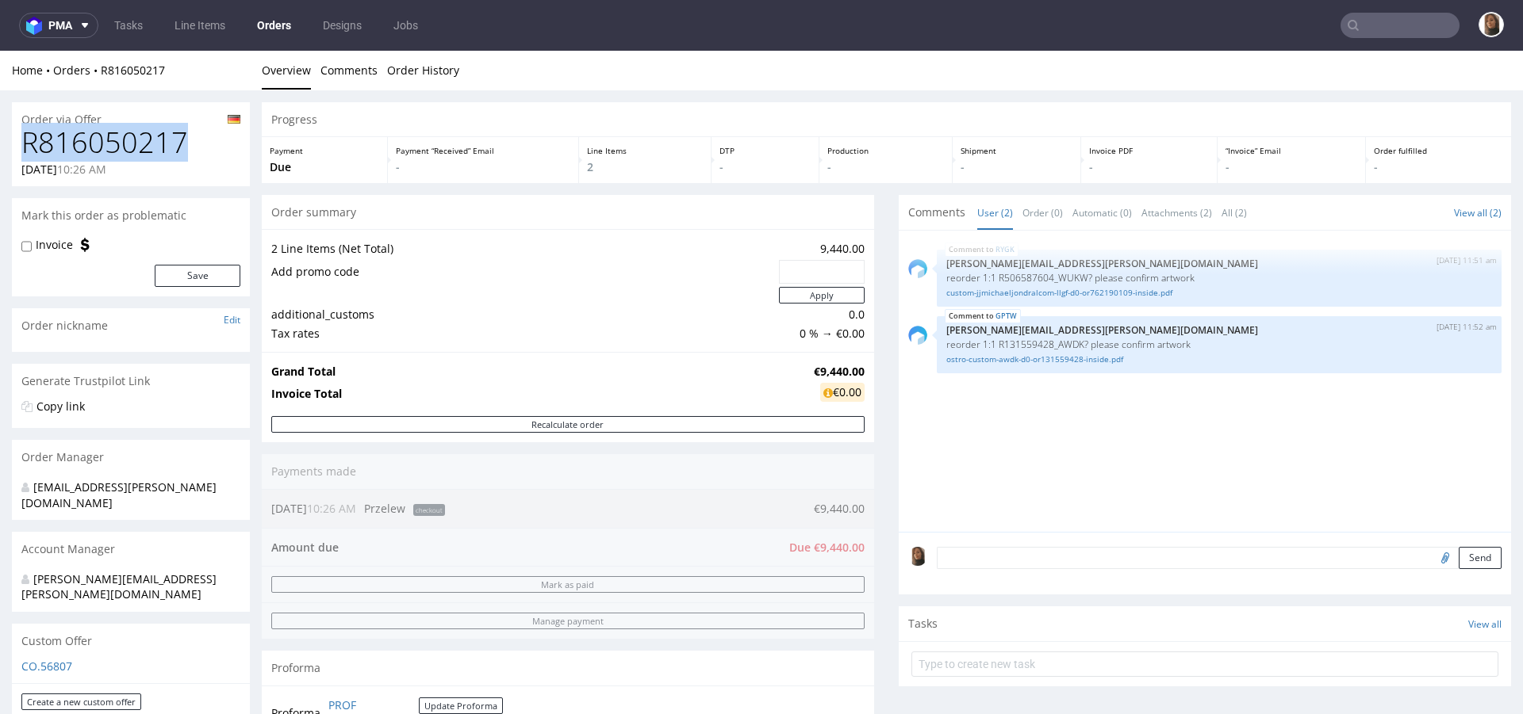
drag, startPoint x: 188, startPoint y: 151, endPoint x: 0, endPoint y: 151, distance: 187.9
copy h1 "R816050217"
click at [1045, 290] on link "custom-jjmichaeljondralcom-llgf-d0-or762190109-inside.pdf" at bounding box center [1219, 293] width 546 height 12
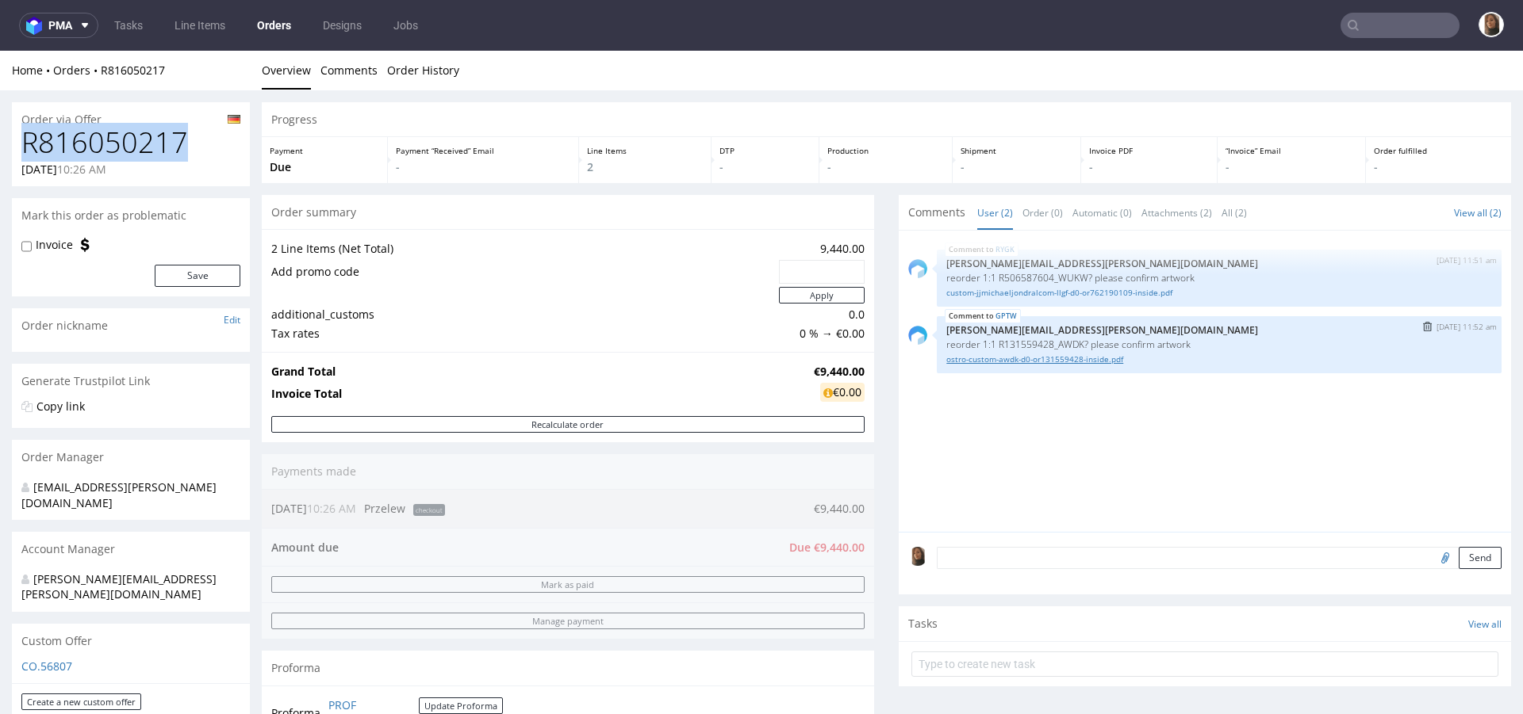
click at [1096, 358] on link "ostro-custom-awdk-d0-or131559428-inside.pdf" at bounding box center [1219, 360] width 546 height 12
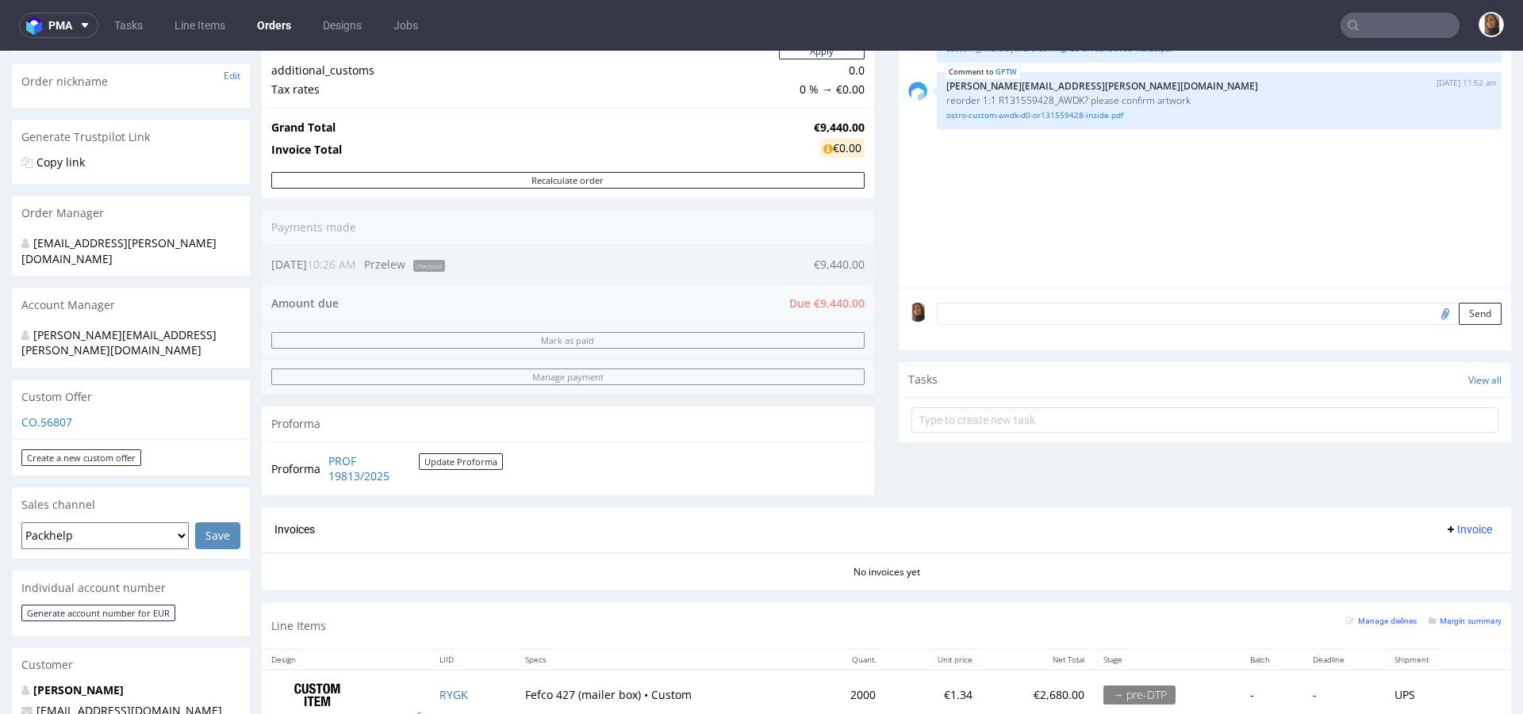
scroll to position [480, 0]
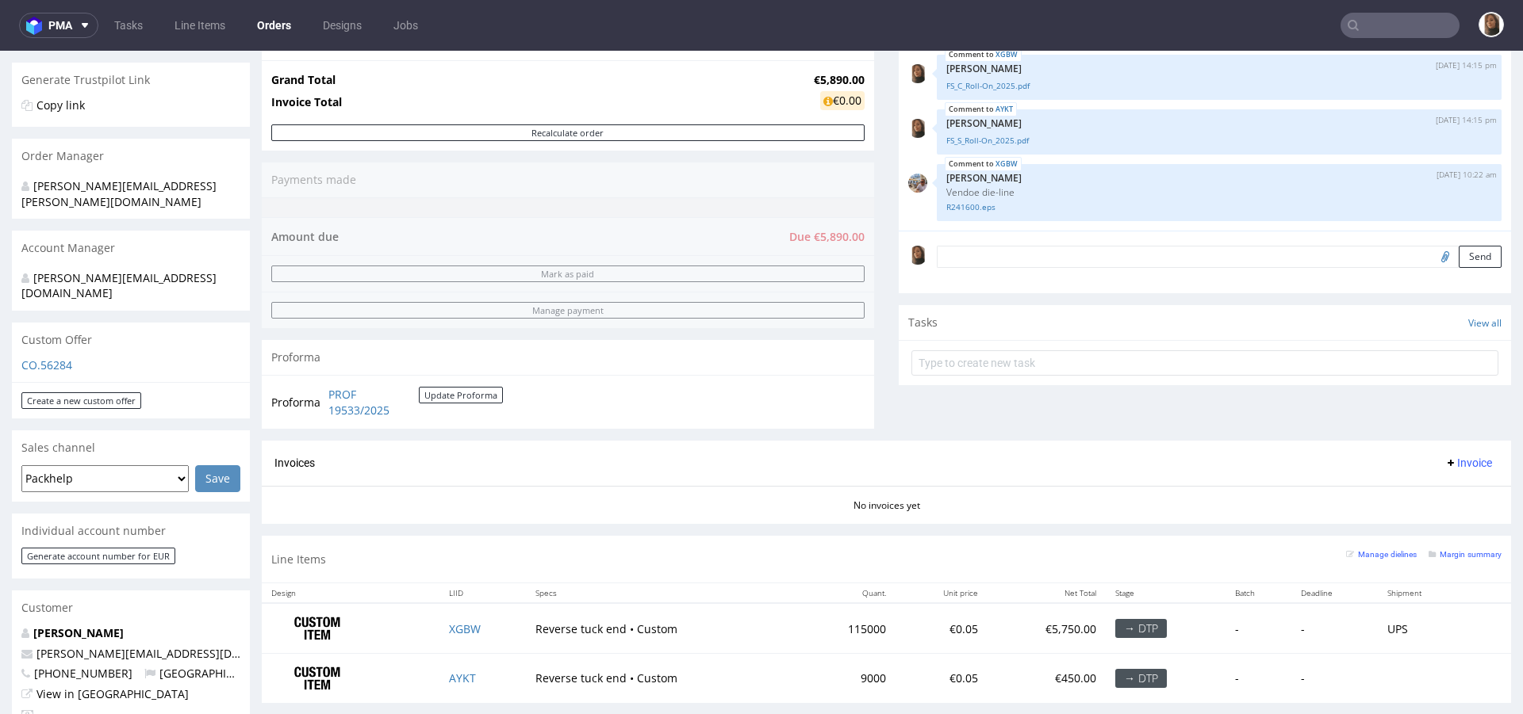
scroll to position [411, 0]
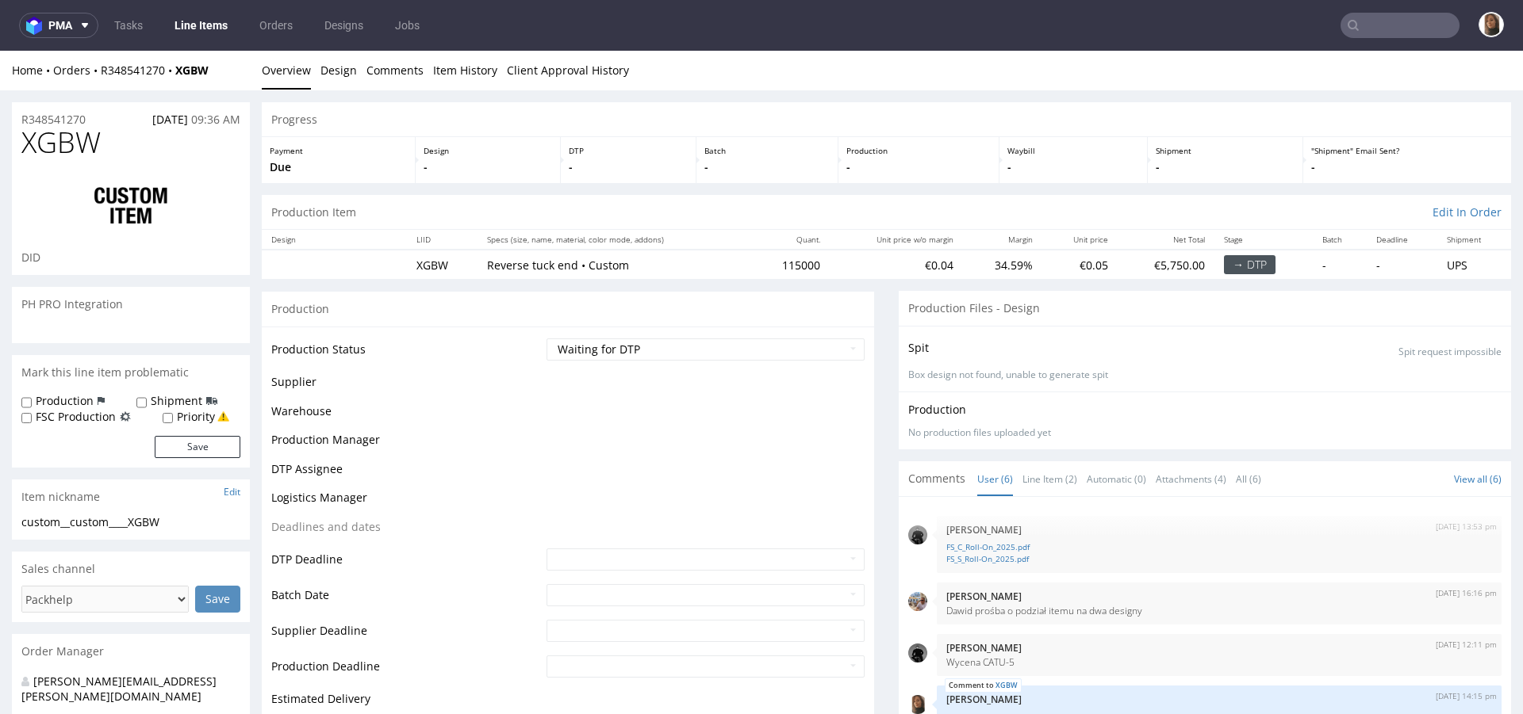
scroll to position [63, 0]
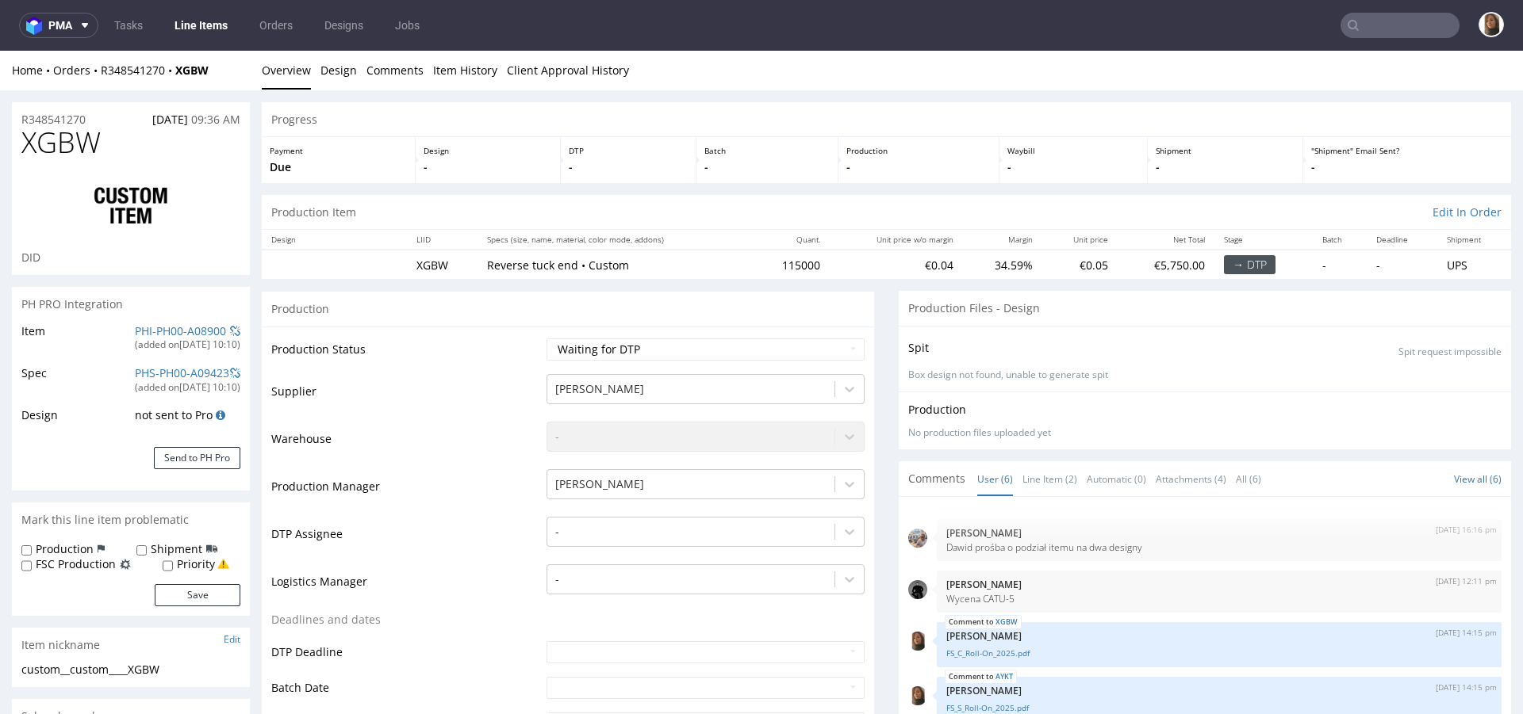
click at [400, 209] on div "Production Item Edit In Order" at bounding box center [886, 212] width 1249 height 35
click at [381, 144] on div "Payment Due" at bounding box center [339, 160] width 154 height 46
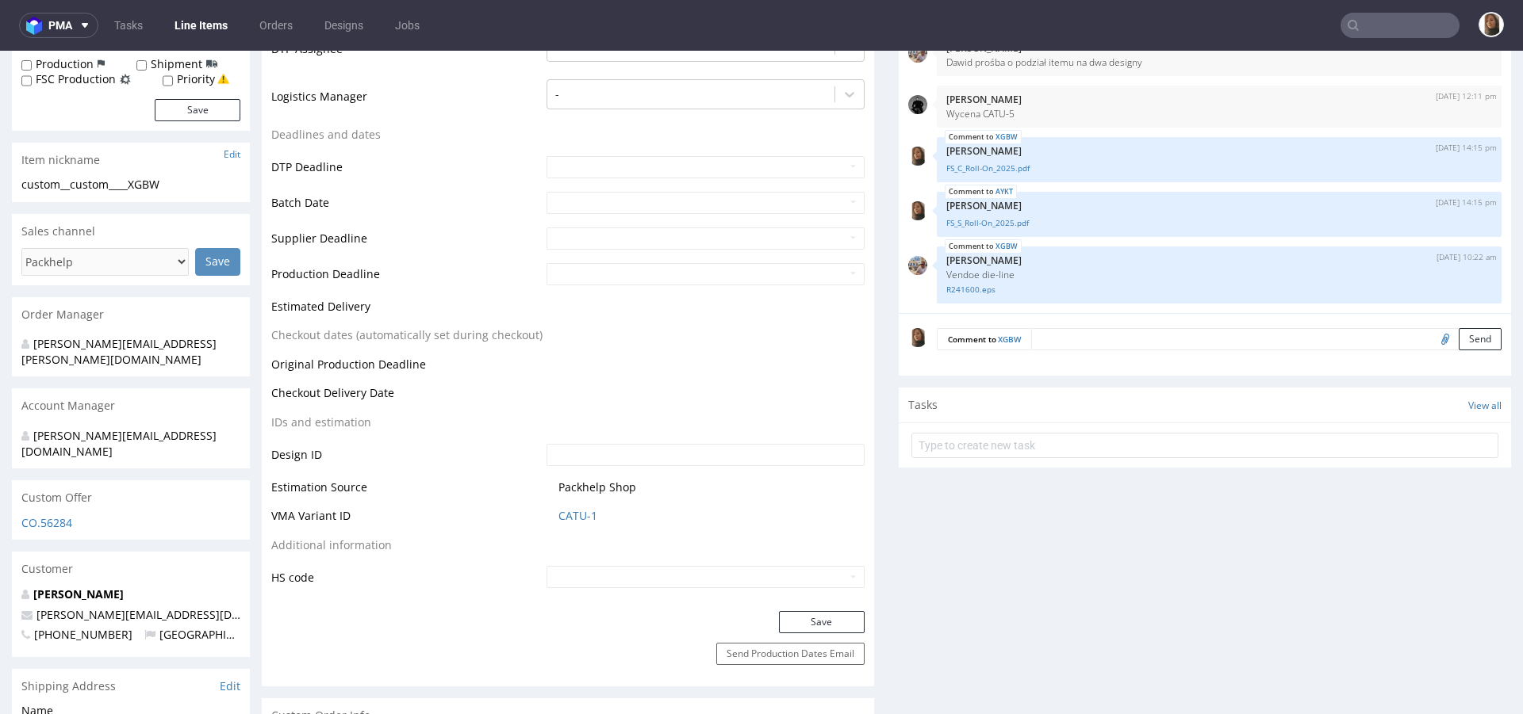
scroll to position [484, 0]
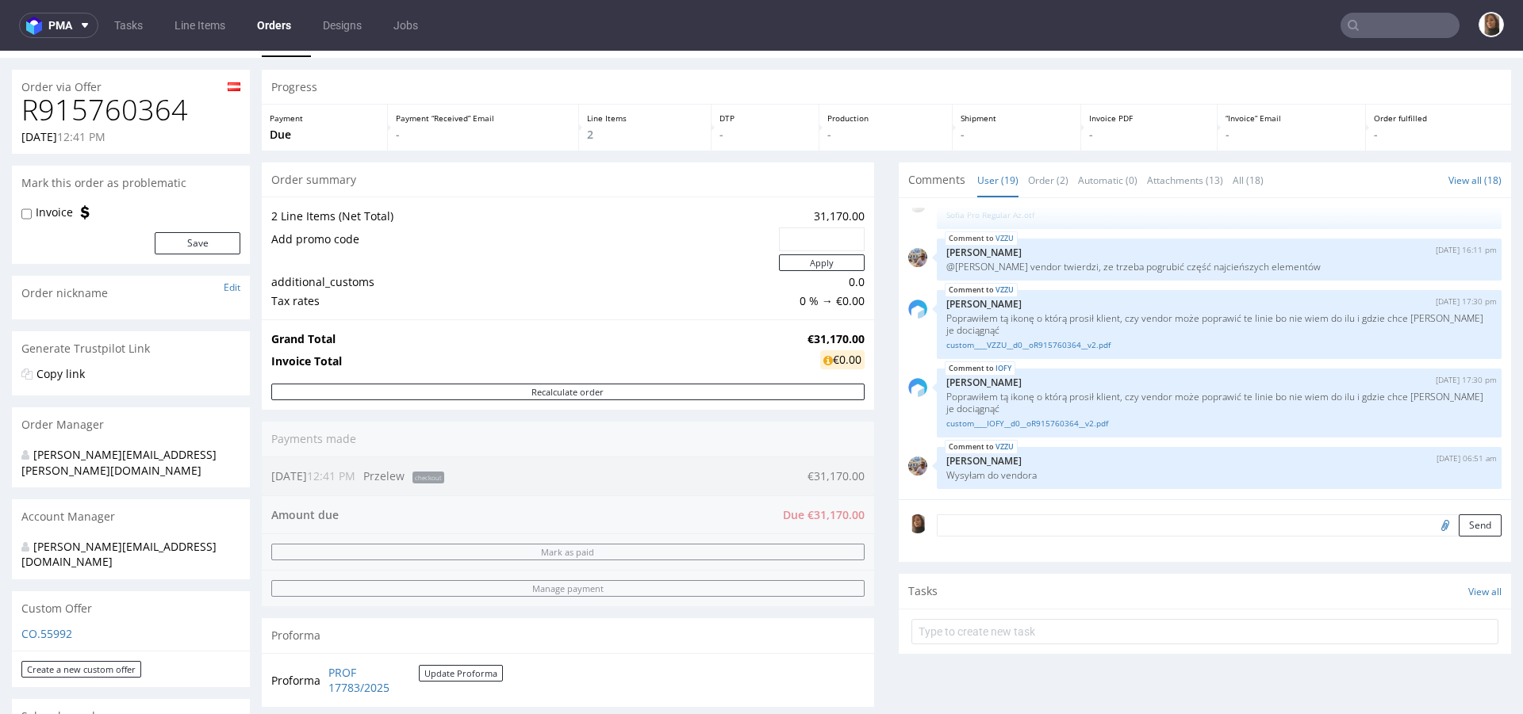
scroll to position [36, 0]
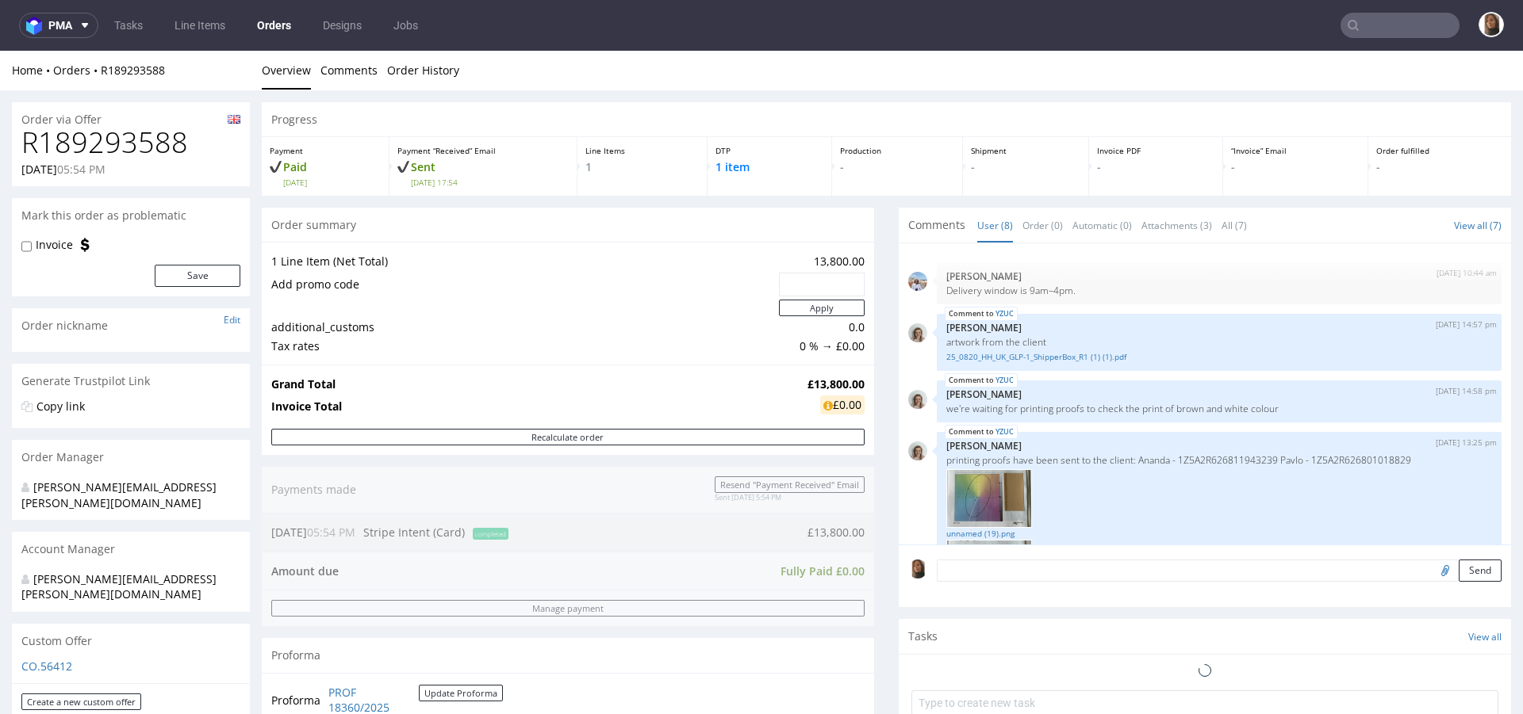
scroll to position [412, 0]
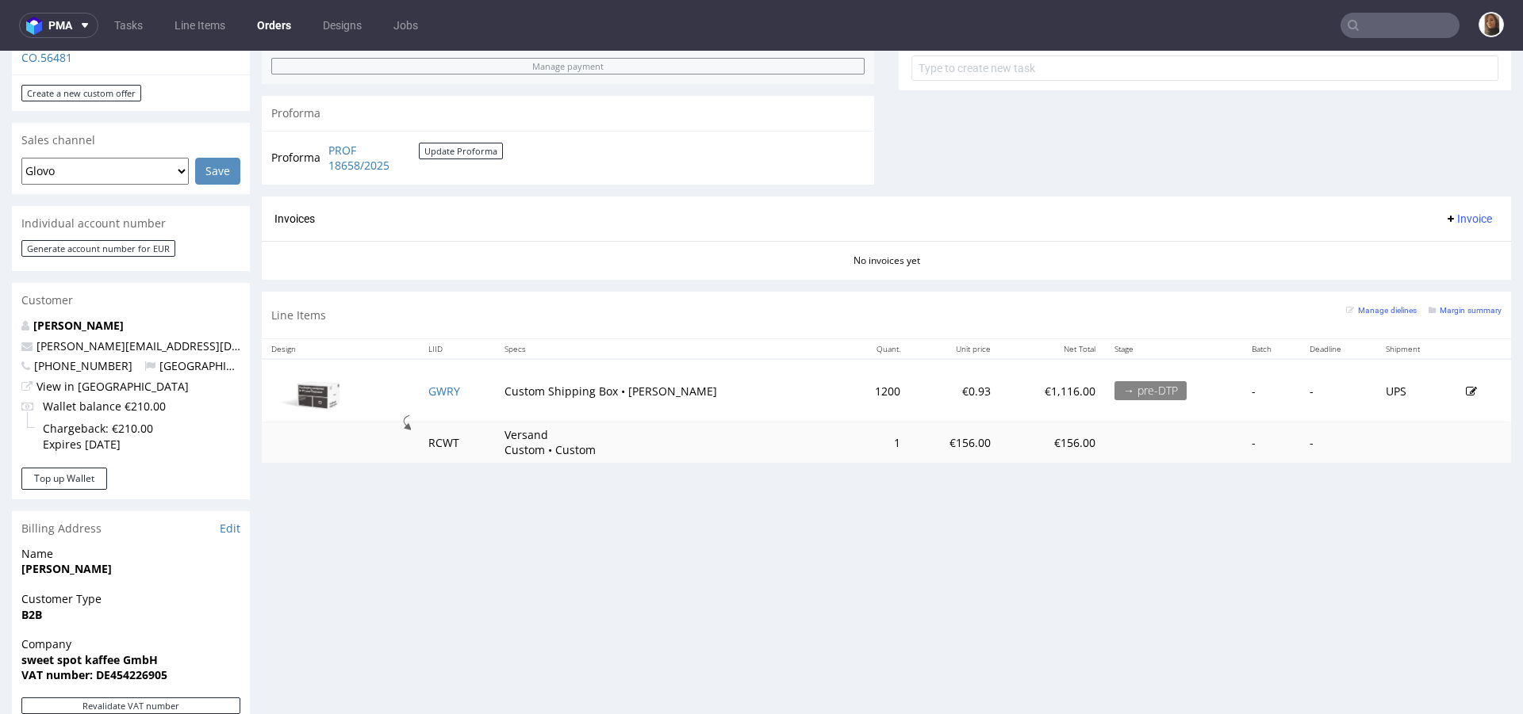
scroll to position [607, 0]
drag, startPoint x: 195, startPoint y: 313, endPoint x: 27, endPoint y: 312, distance: 168.1
click at [27, 340] on p "[PERSON_NAME][EMAIL_ADDRESS][DOMAIN_NAME]" at bounding box center [130, 348] width 219 height 16
copy span "[PERSON_NAME][EMAIL_ADDRESS][DOMAIN_NAME]"
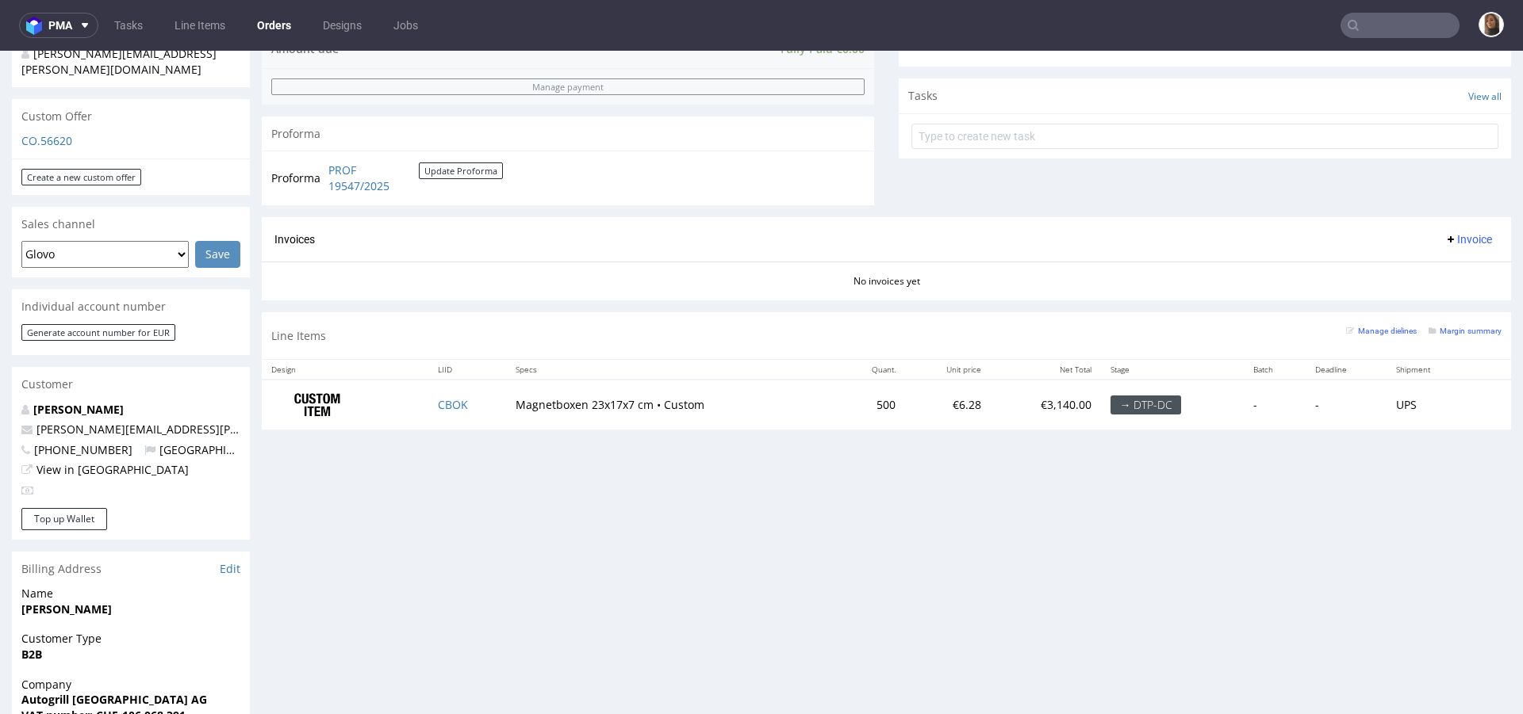
scroll to position [540, 0]
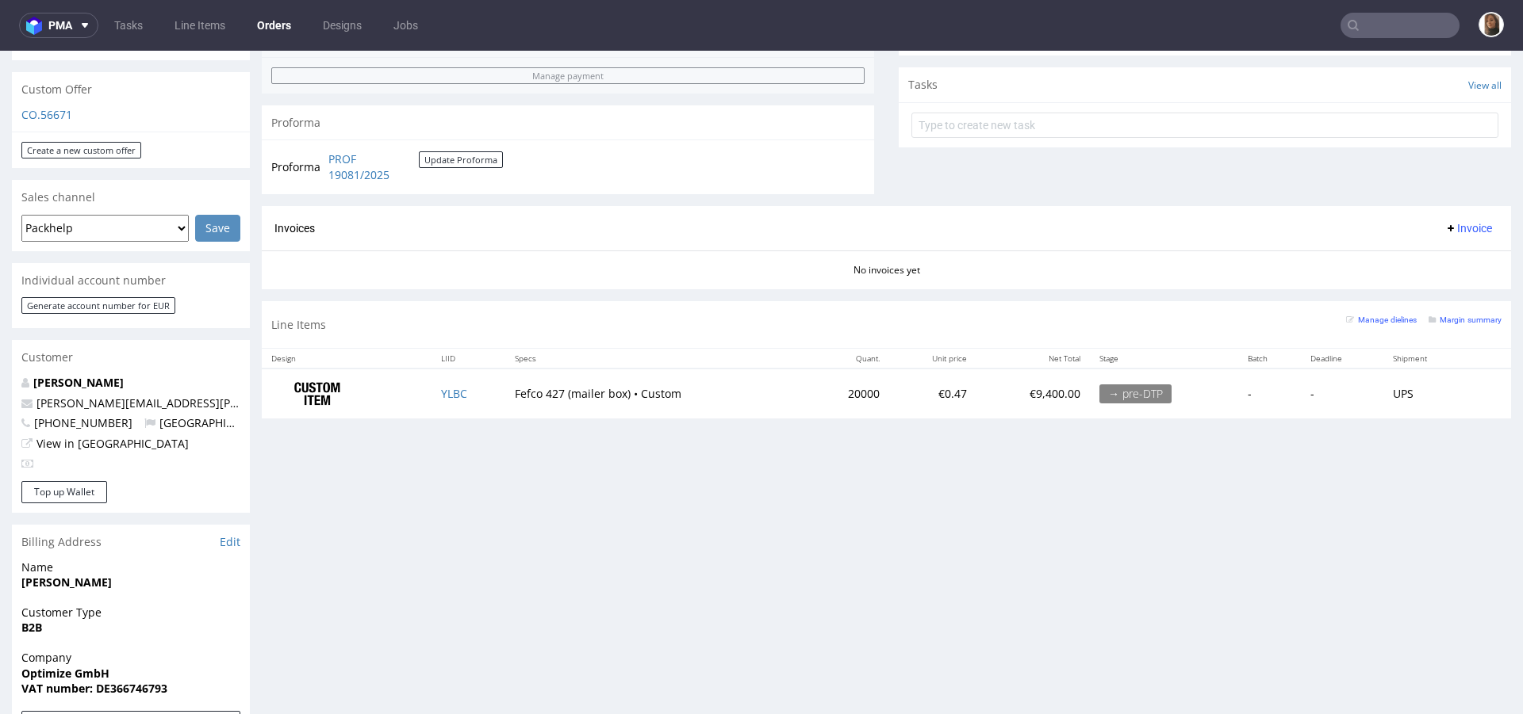
scroll to position [584, 0]
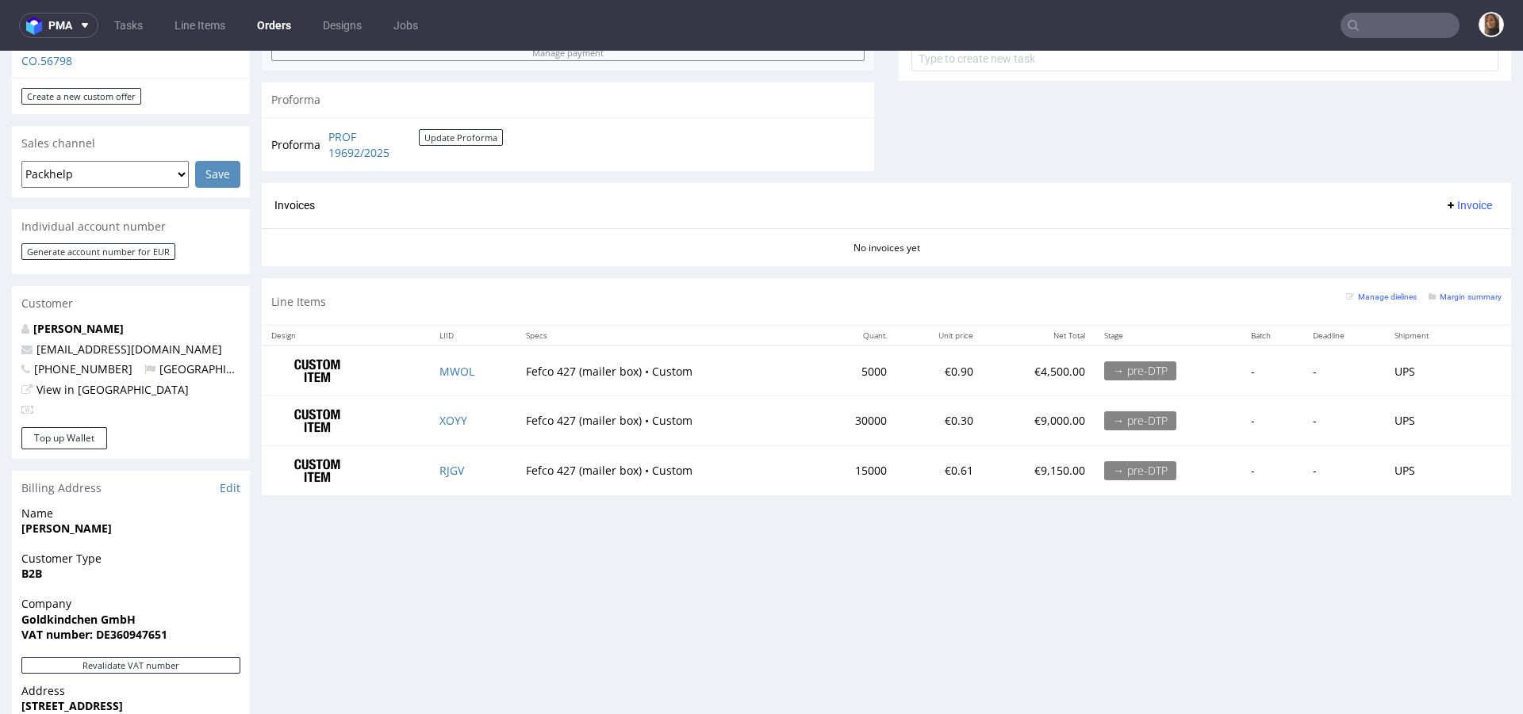
scroll to position [730, 0]
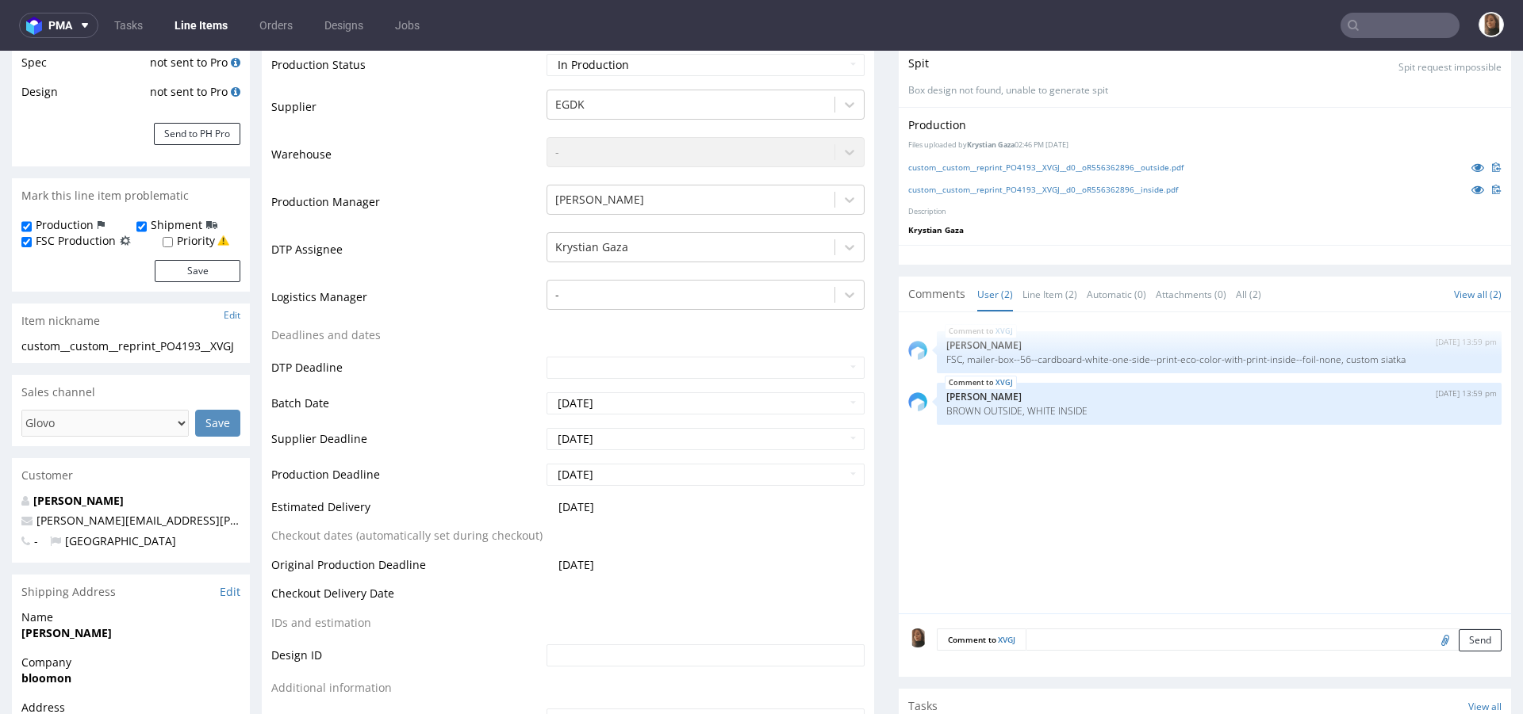
scroll to position [506, 0]
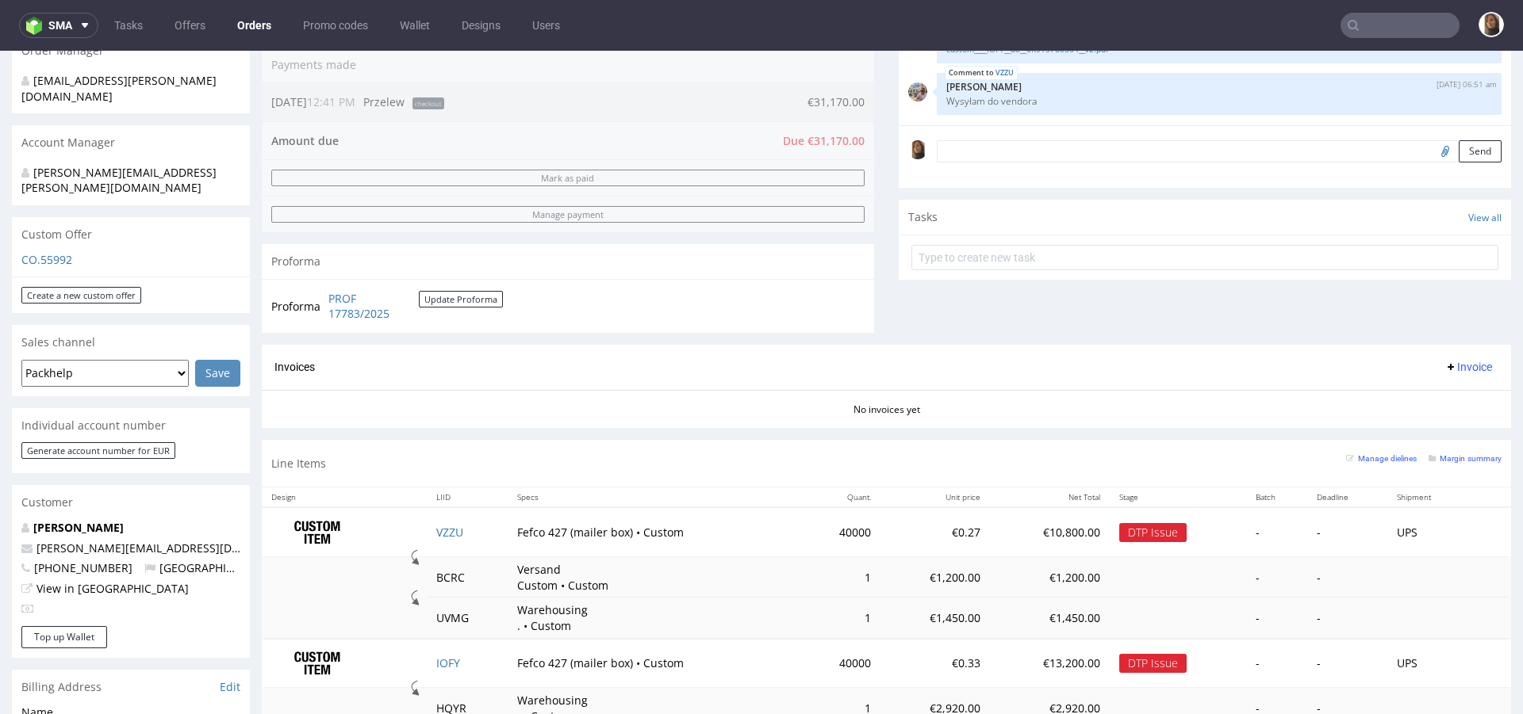
scroll to position [286, 0]
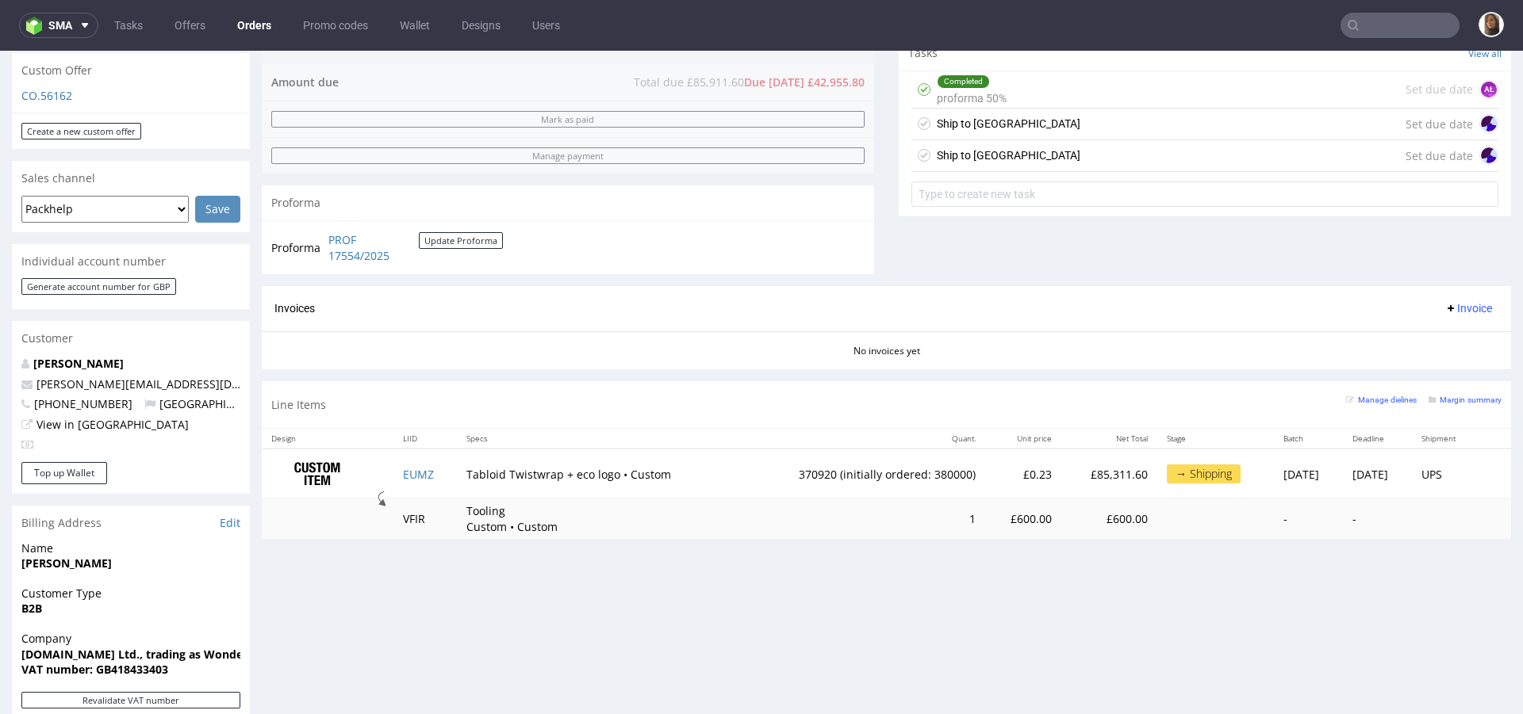
scroll to position [560, 0]
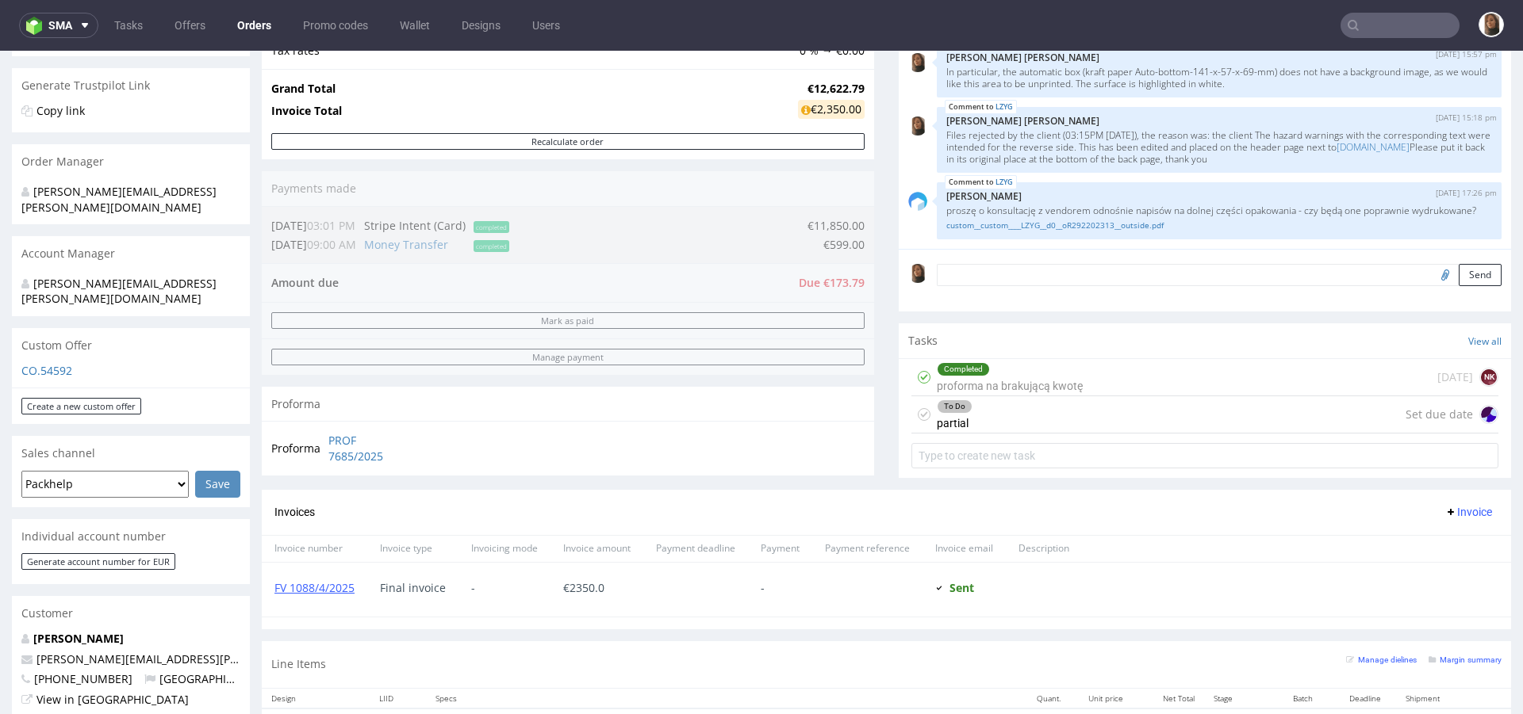
scroll to position [267, 0]
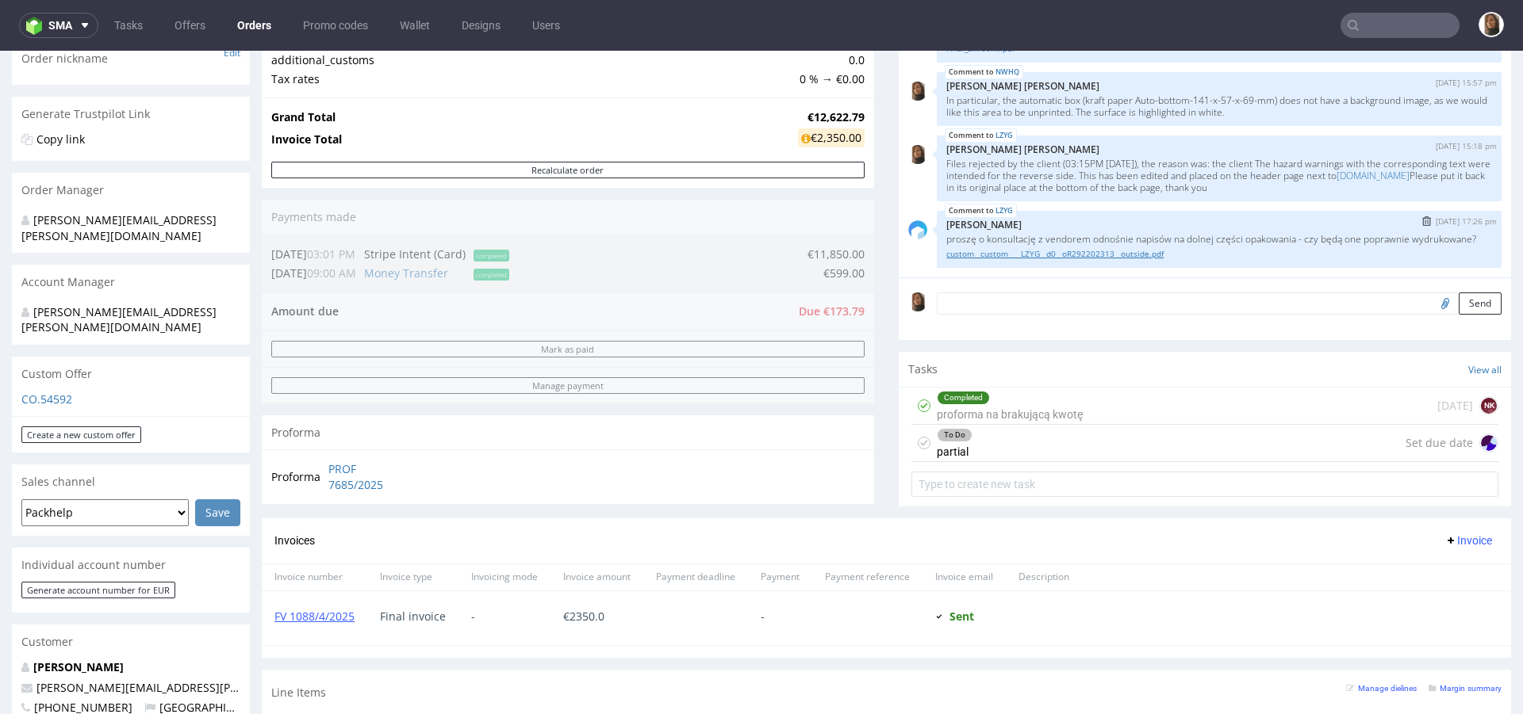
click at [1054, 251] on link "custom__custom____LZYG__d0__oR292202313__outside.pdf" at bounding box center [1219, 254] width 546 height 12
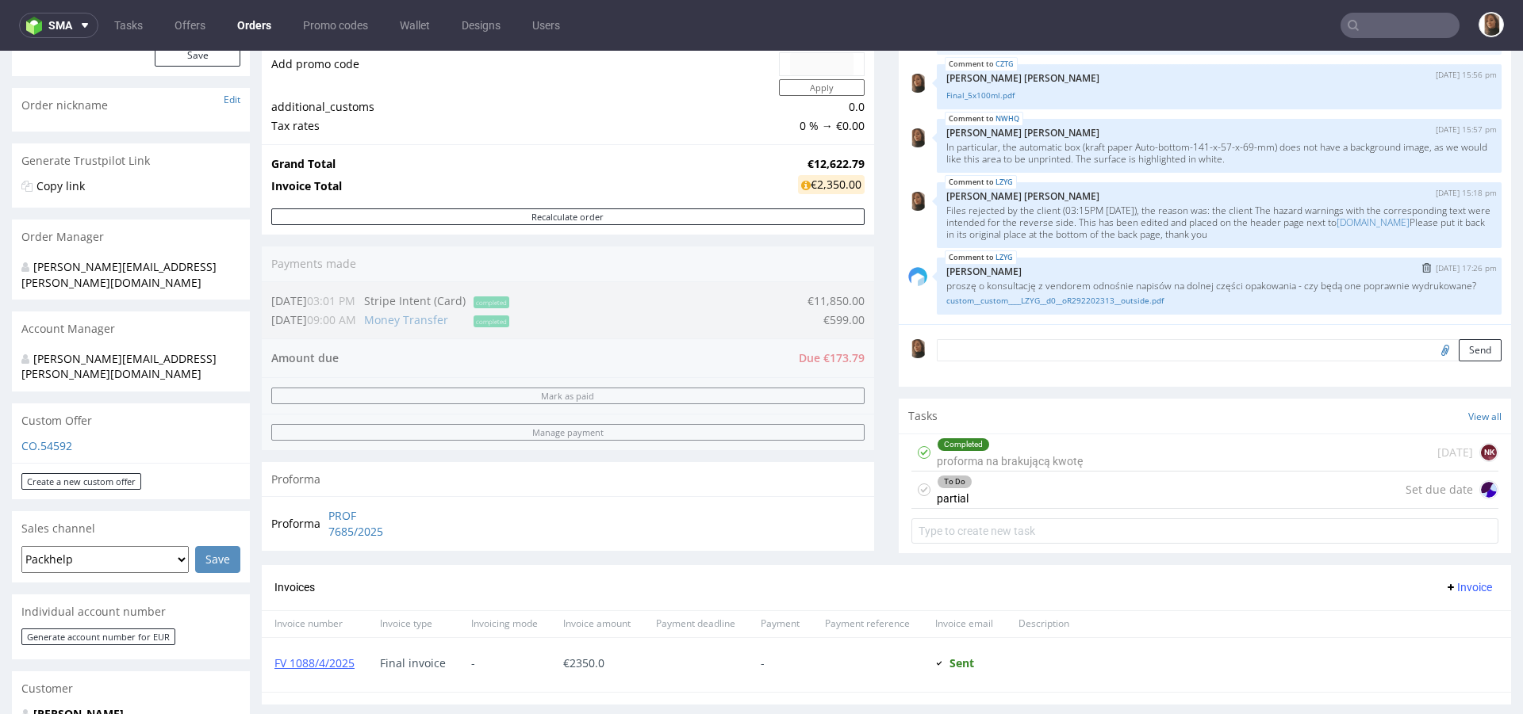
scroll to position [11, 0]
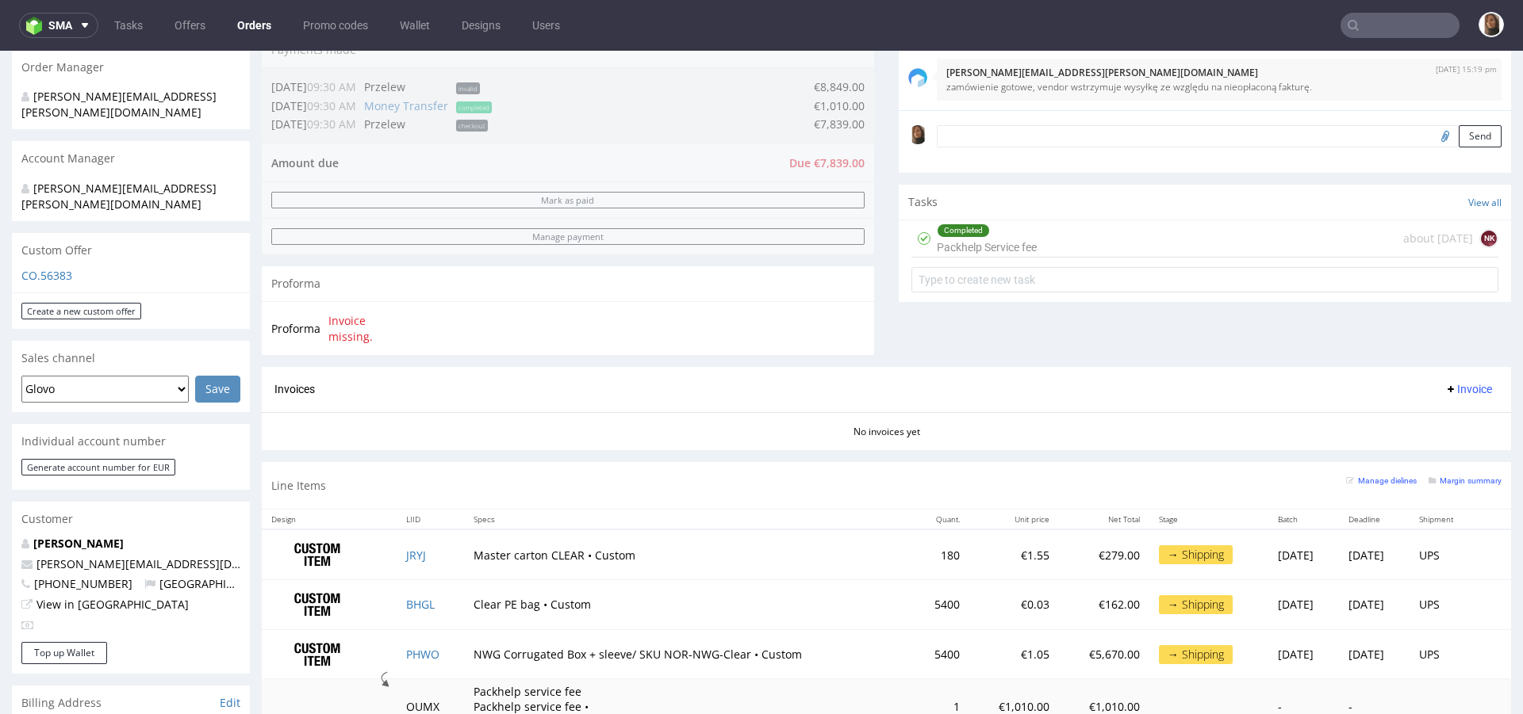
scroll to position [381, 0]
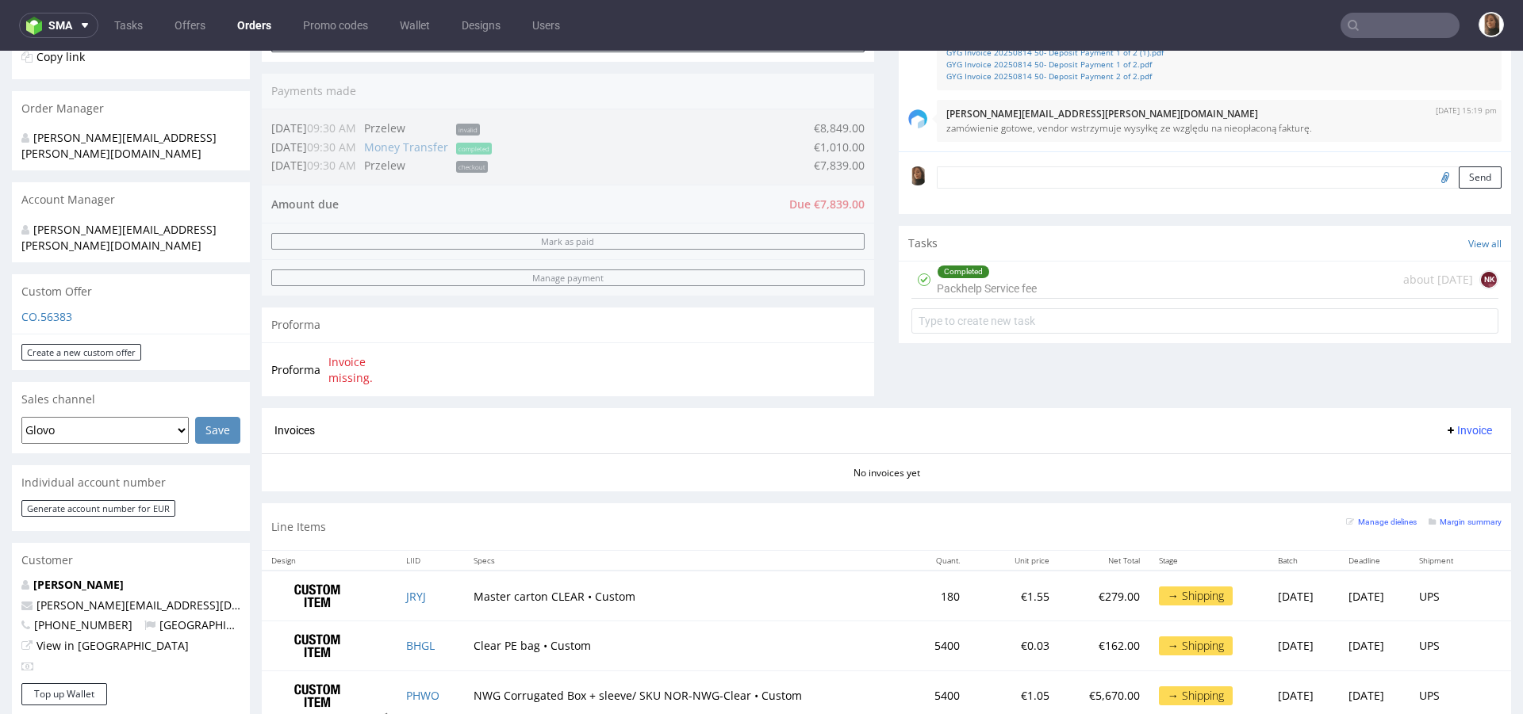
click at [1081, 275] on div "Completed Packhelp Service fee about 1 month ago NK" at bounding box center [1204, 280] width 587 height 37
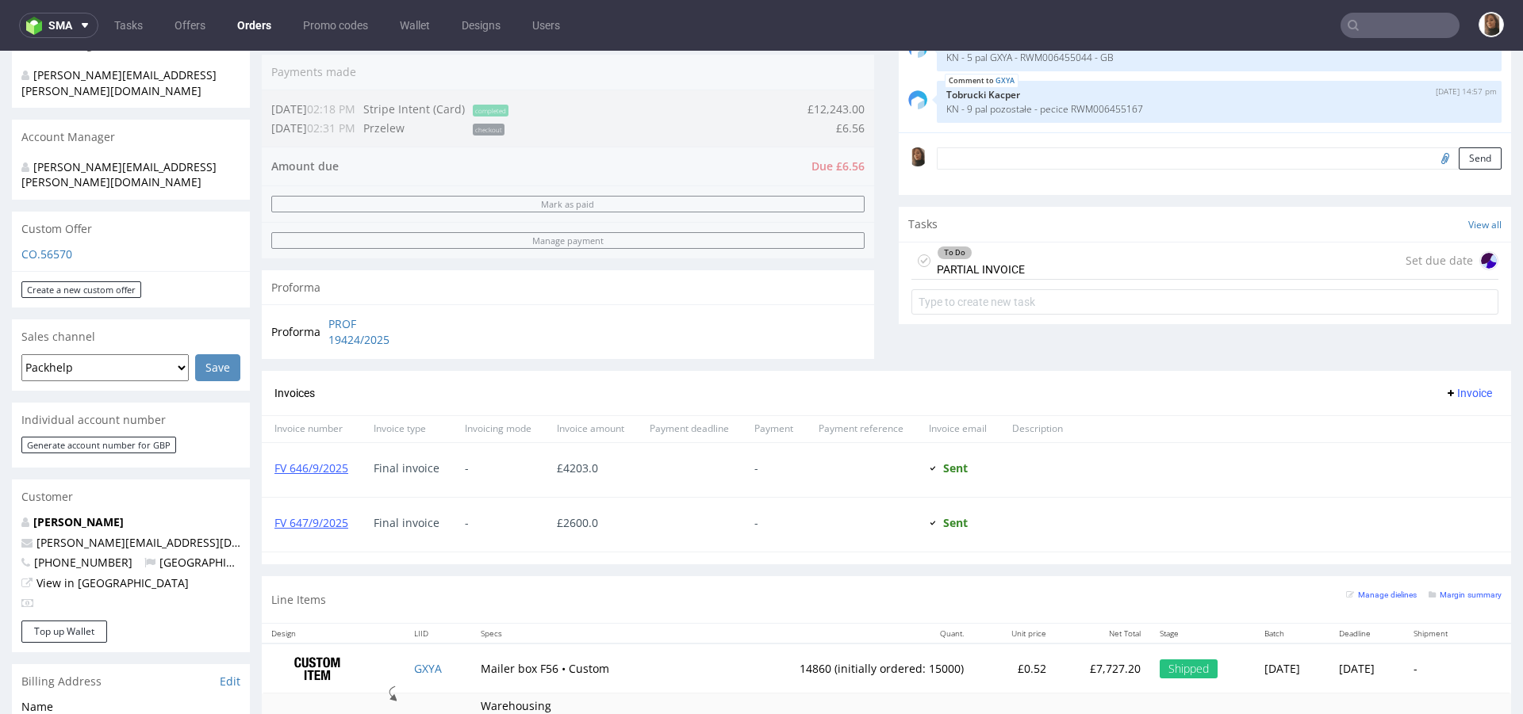
scroll to position [644, 0]
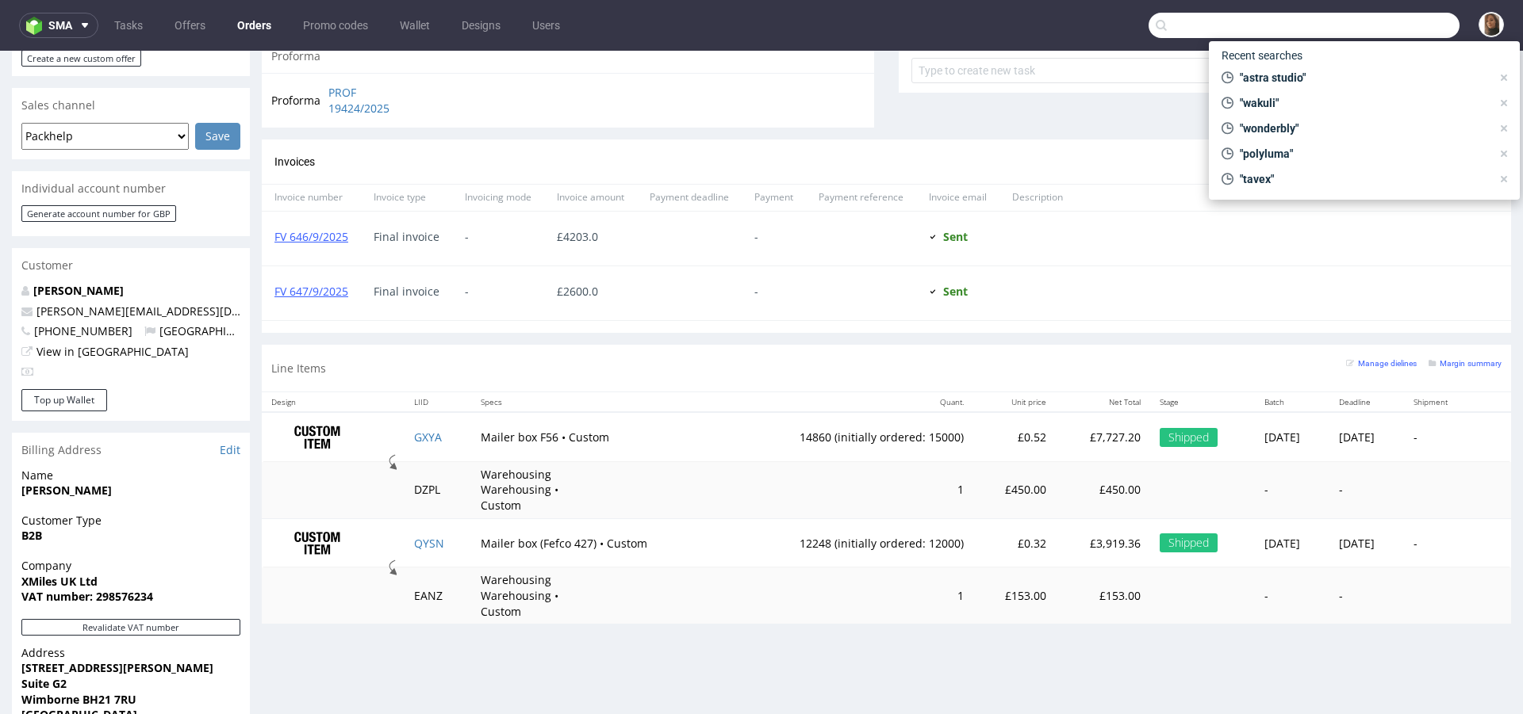
click at [1392, 29] on input "text" at bounding box center [1303, 25] width 311 height 25
paste input "R113811173"
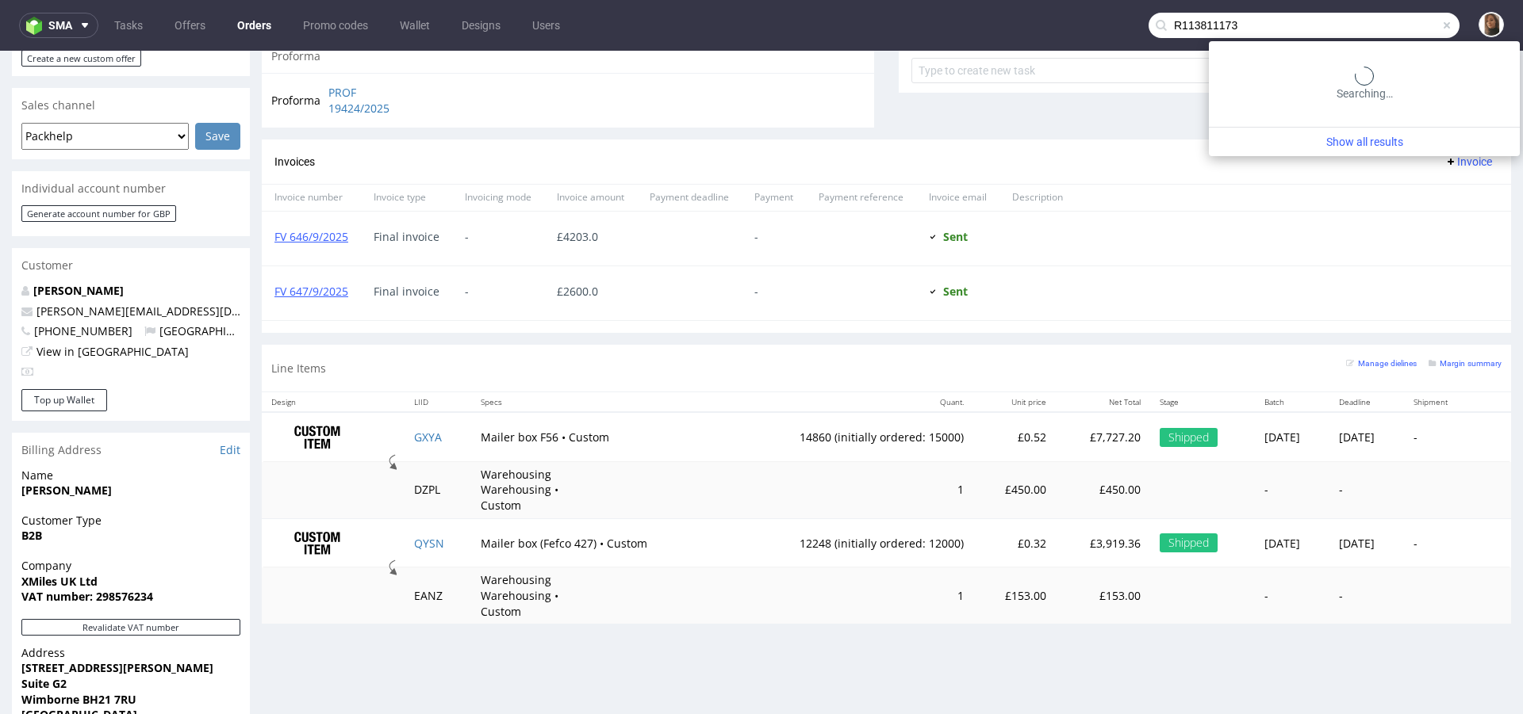
type input "R113811173"
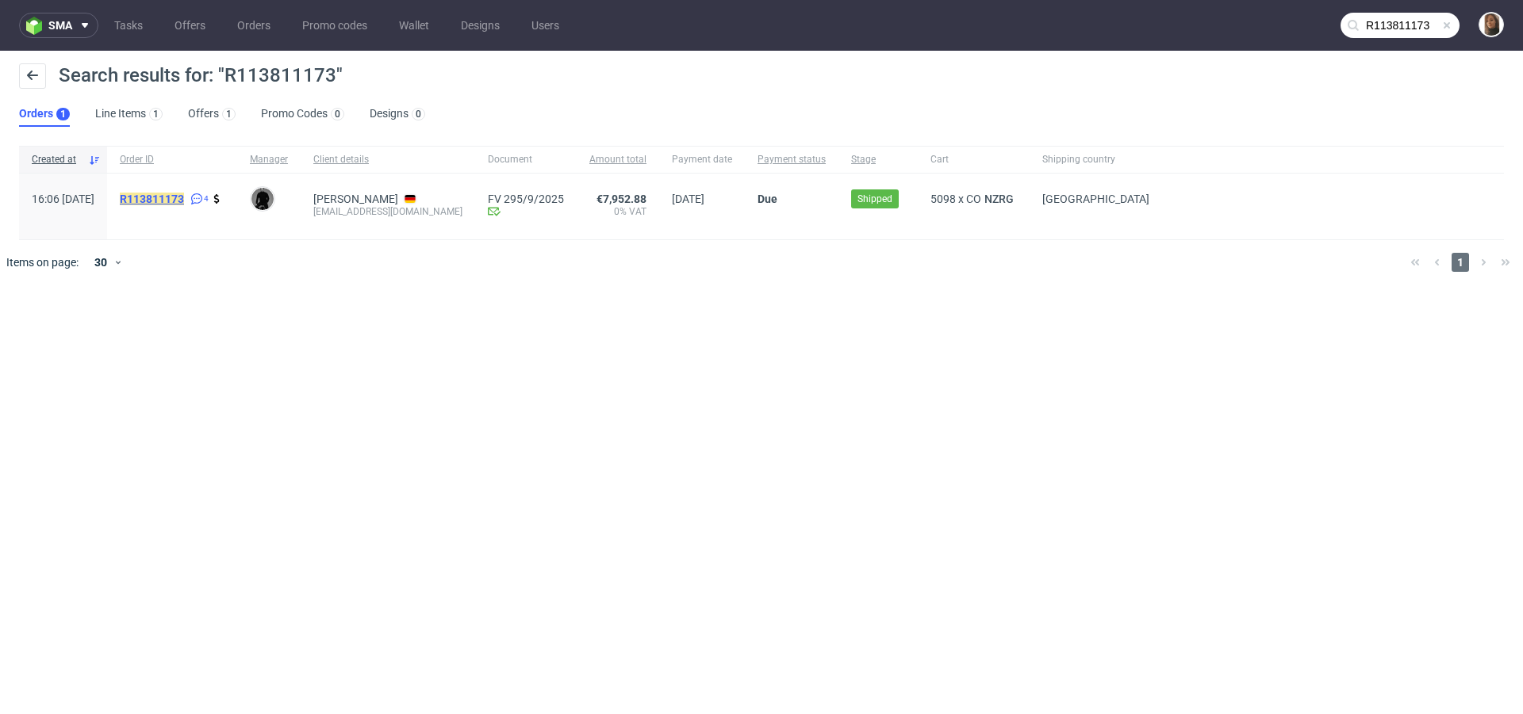
click at [184, 200] on mark "R113811173" at bounding box center [152, 199] width 64 height 13
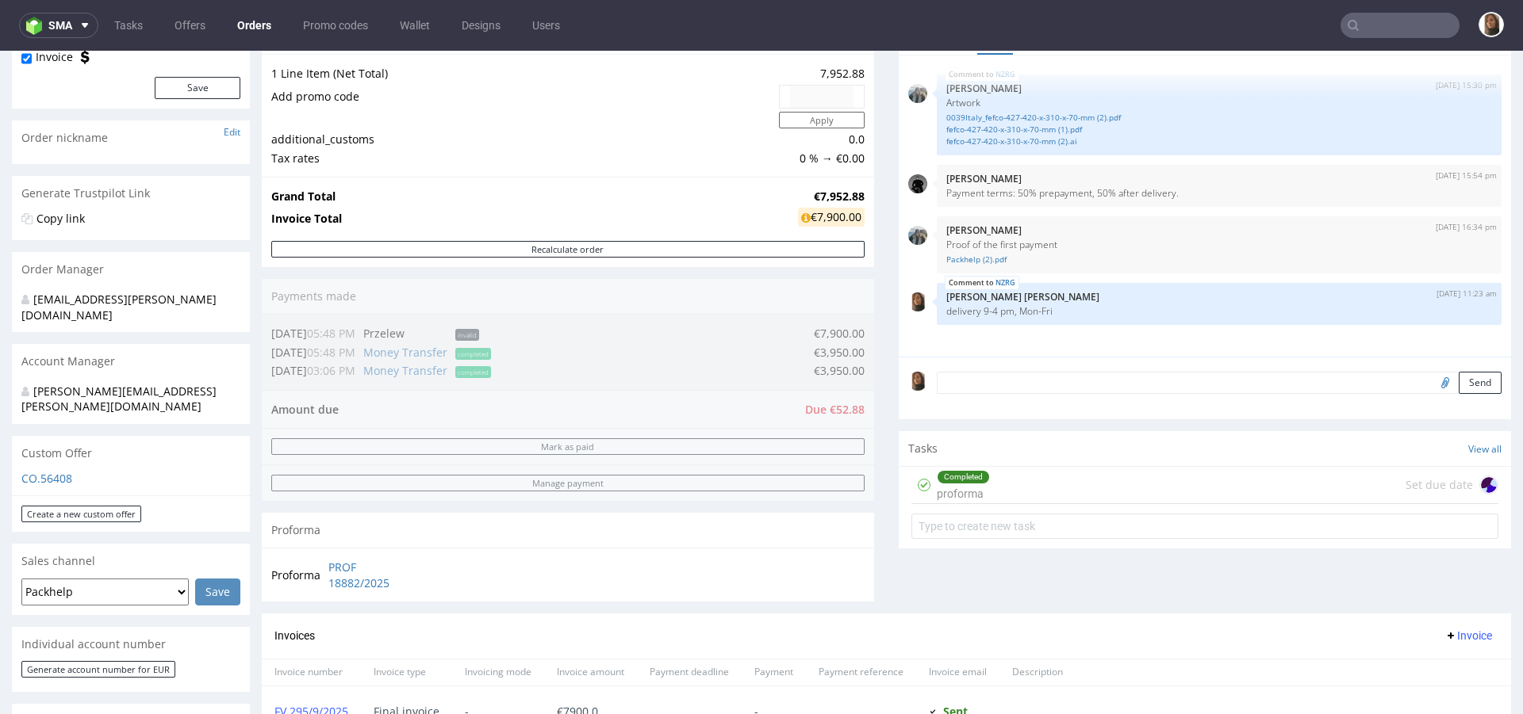
scroll to position [371, 0]
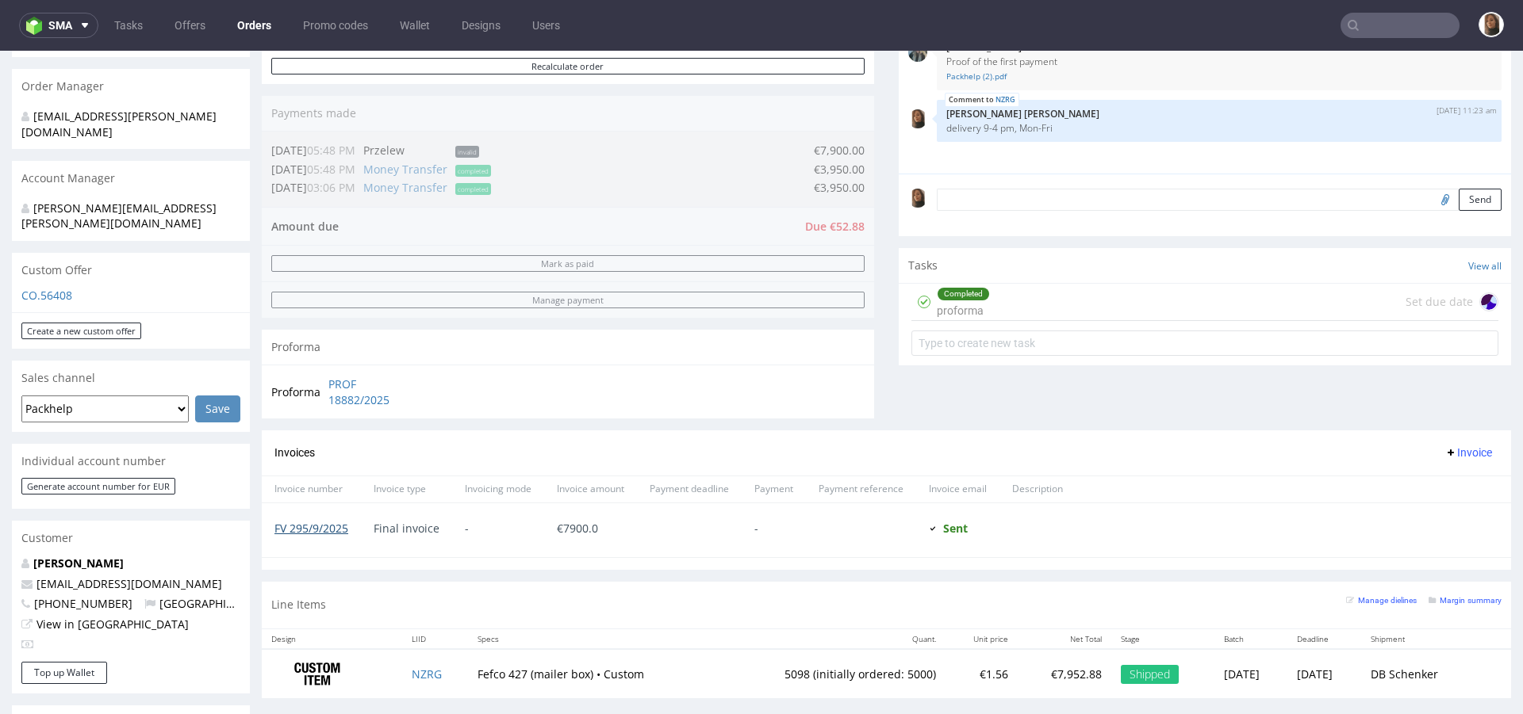
click at [307, 528] on link "FV 295/9/2025" at bounding box center [311, 528] width 74 height 15
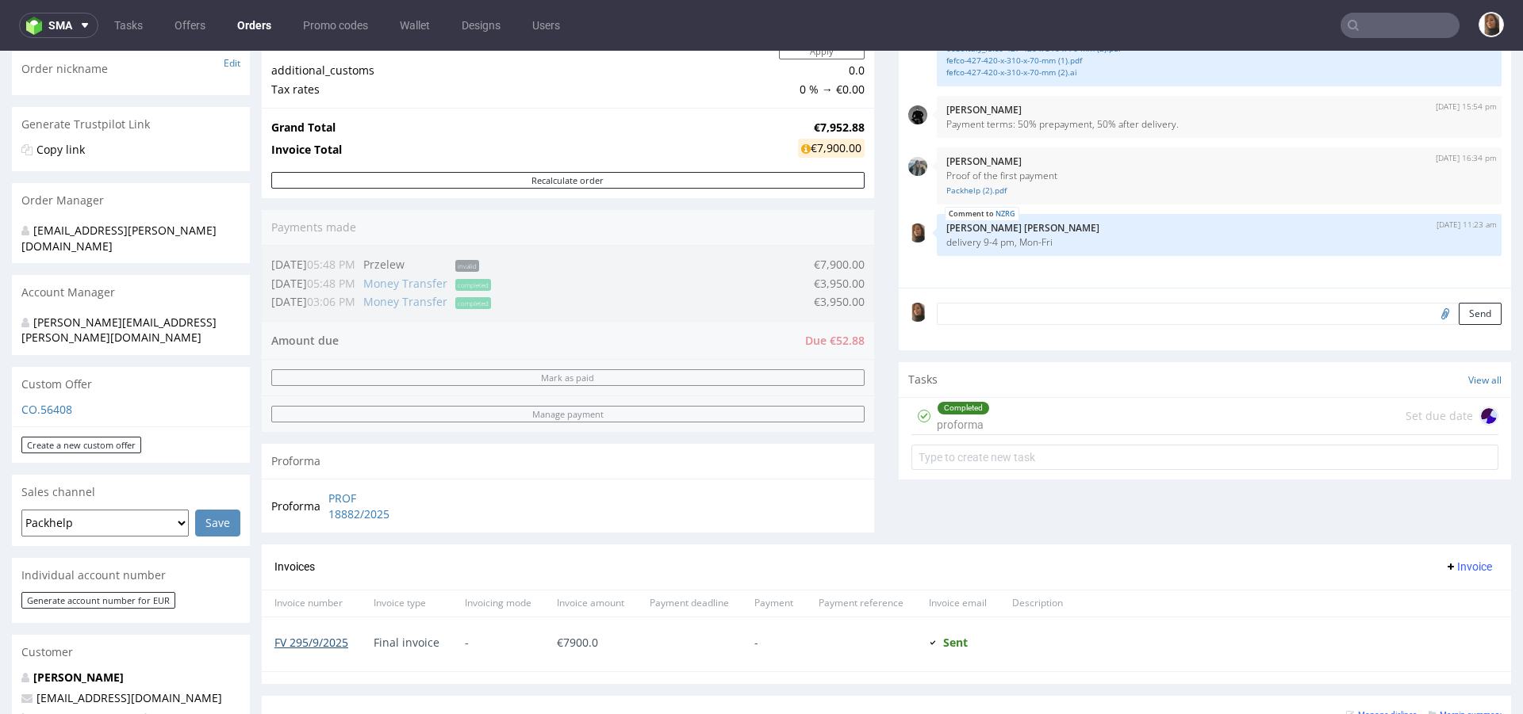
scroll to position [254, 0]
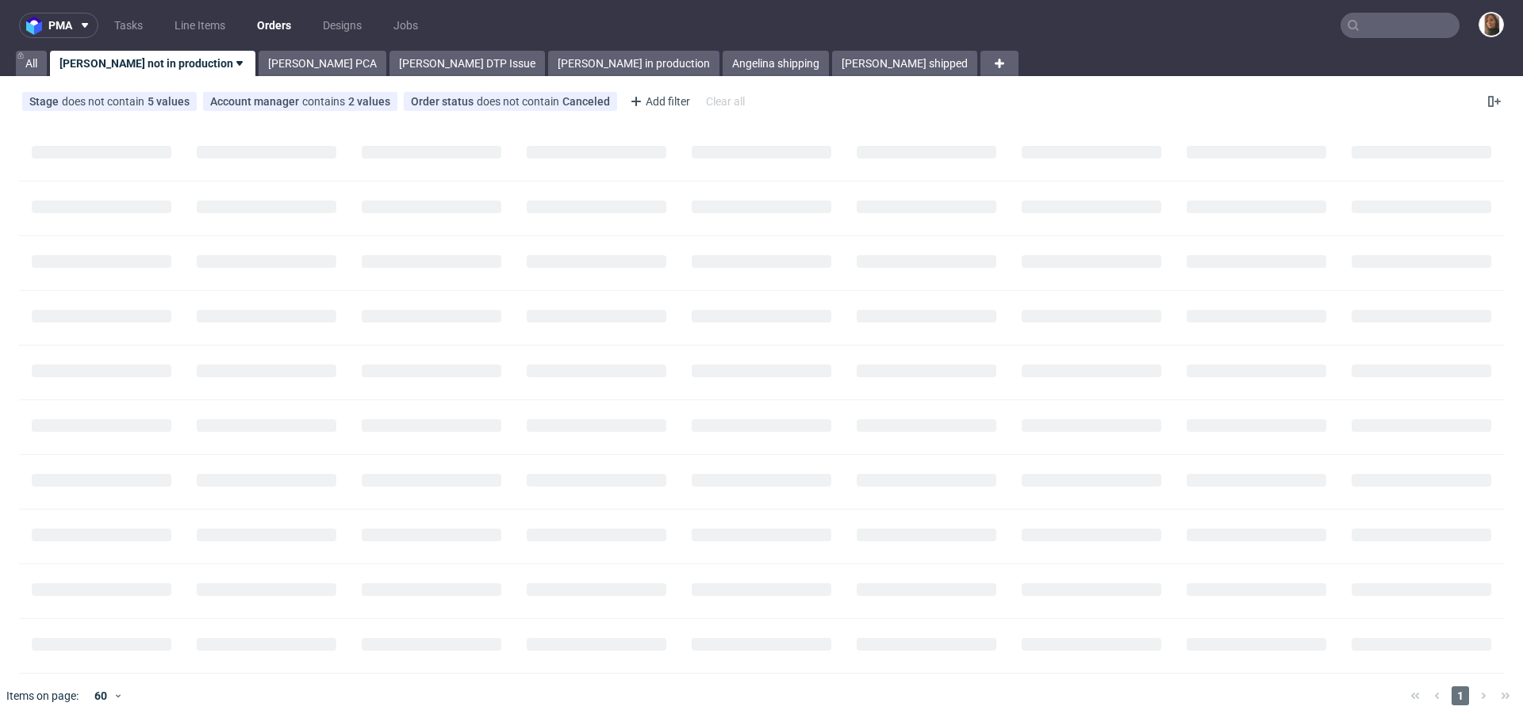
click at [1385, 10] on nav "pma Tasks Line Items Orders Designs Jobs" at bounding box center [761, 25] width 1523 height 51
click at [1389, 37] on input "text" at bounding box center [1399, 25] width 119 height 25
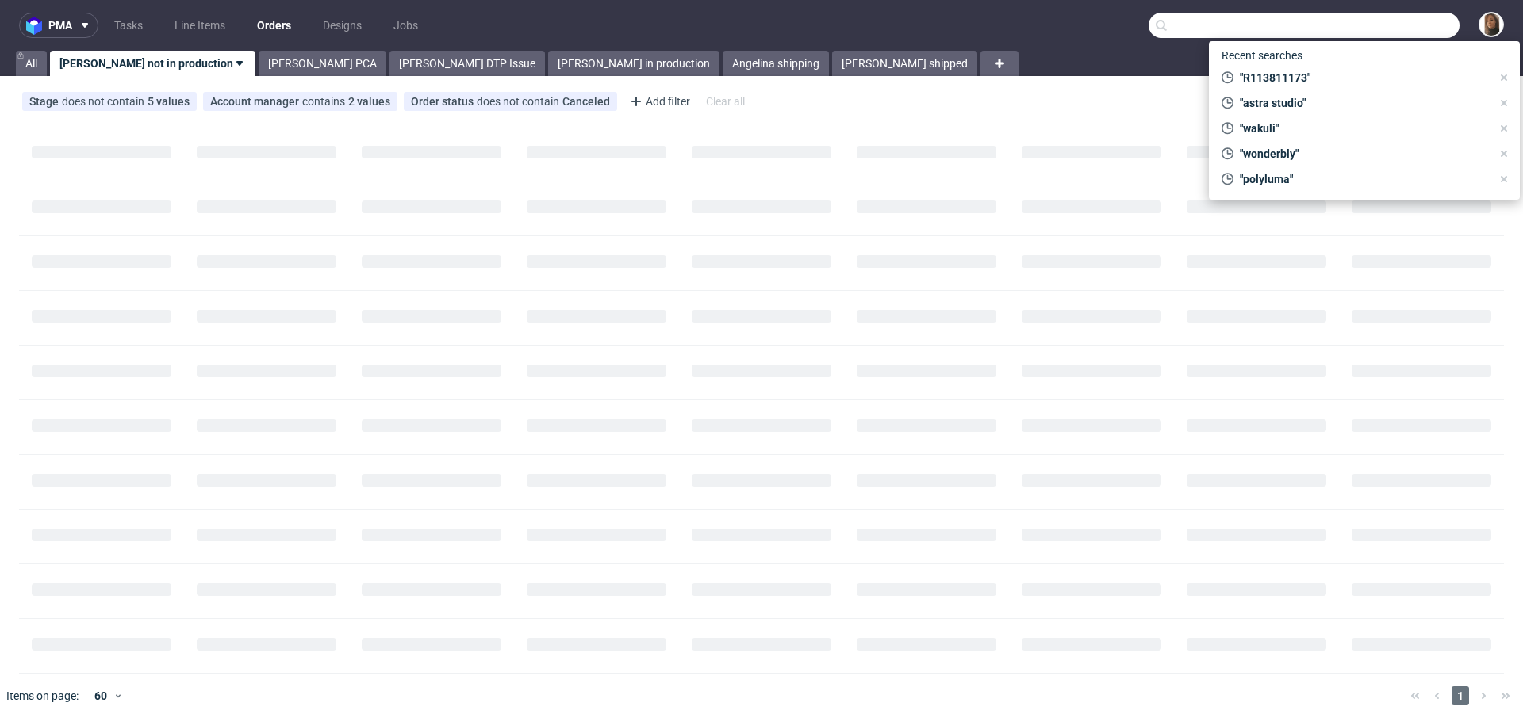
paste input "R147880580"
type input "R147880580"
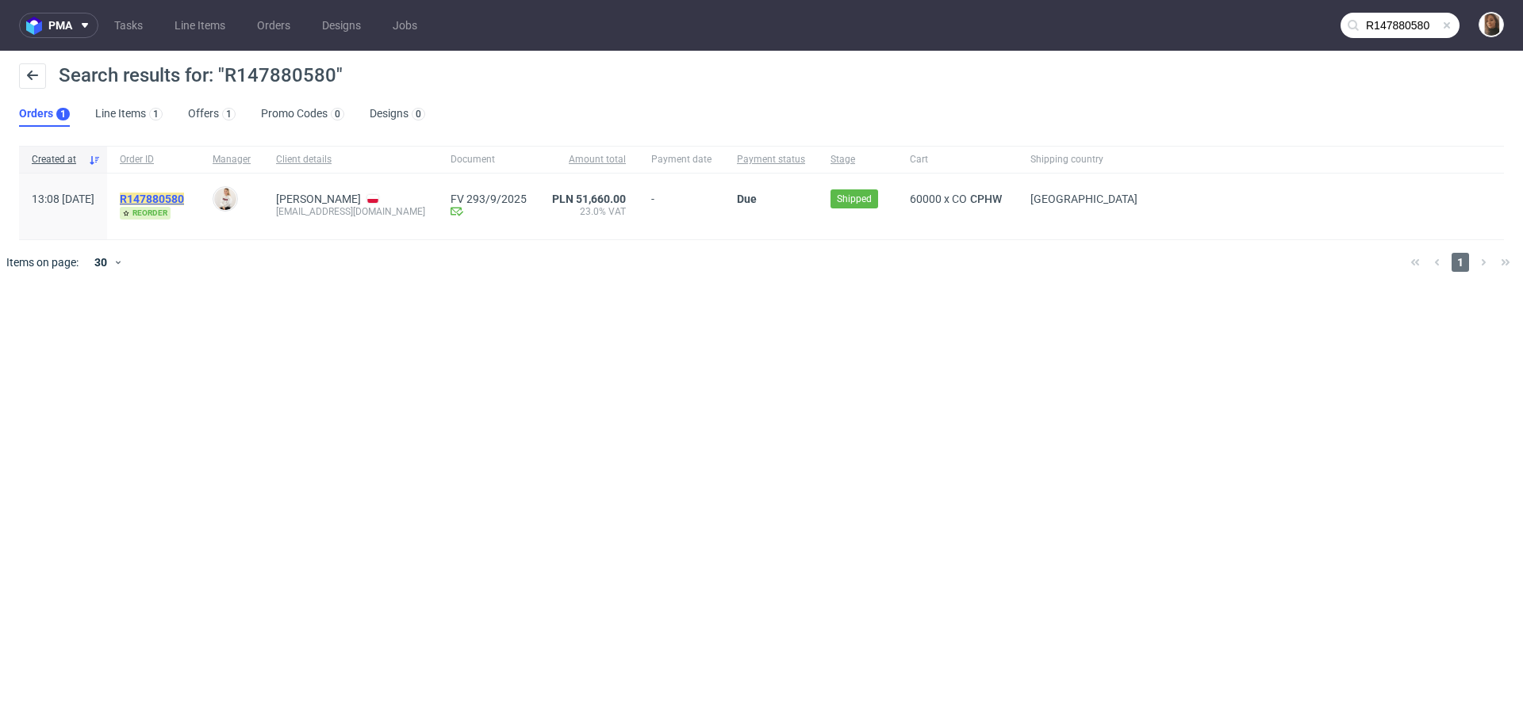
click at [184, 194] on mark "R147880580" at bounding box center [152, 199] width 64 height 13
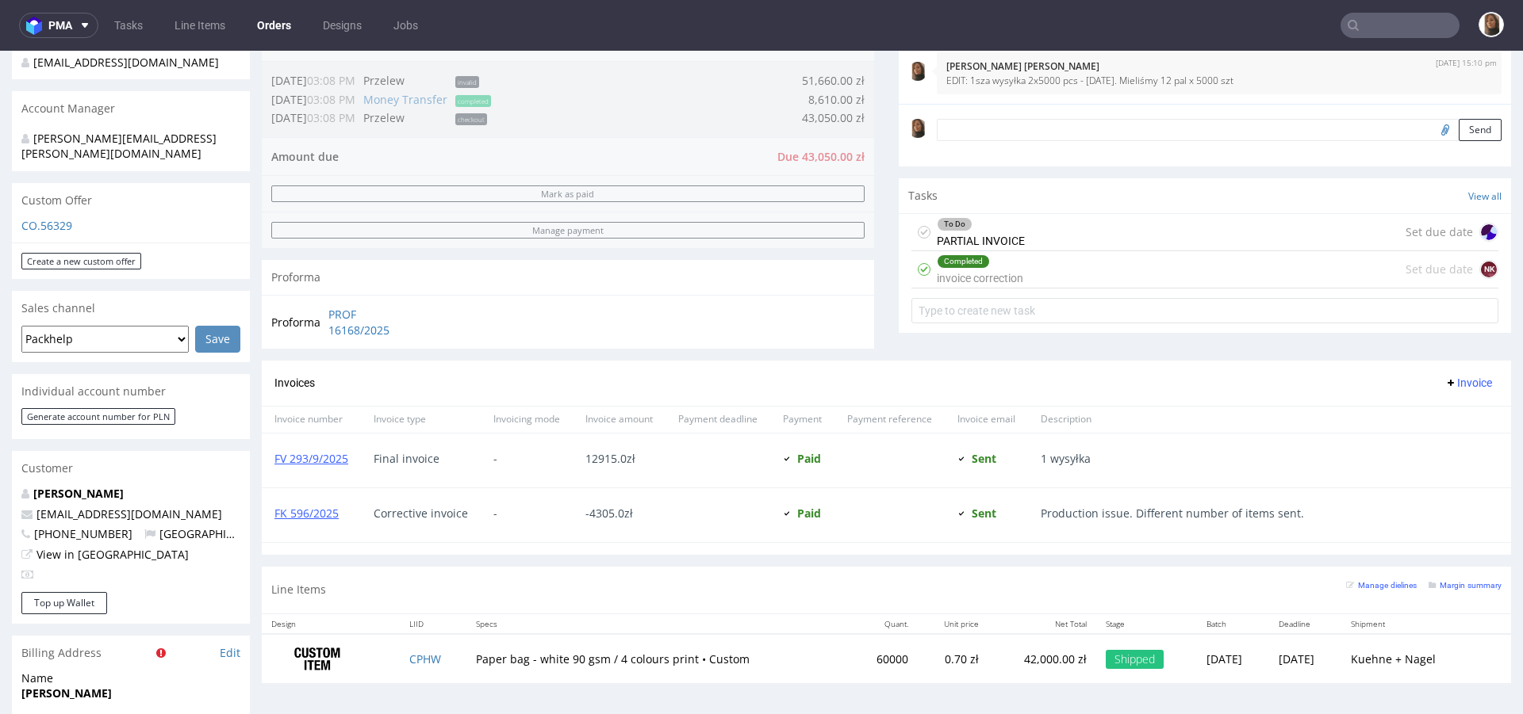
scroll to position [566, 0]
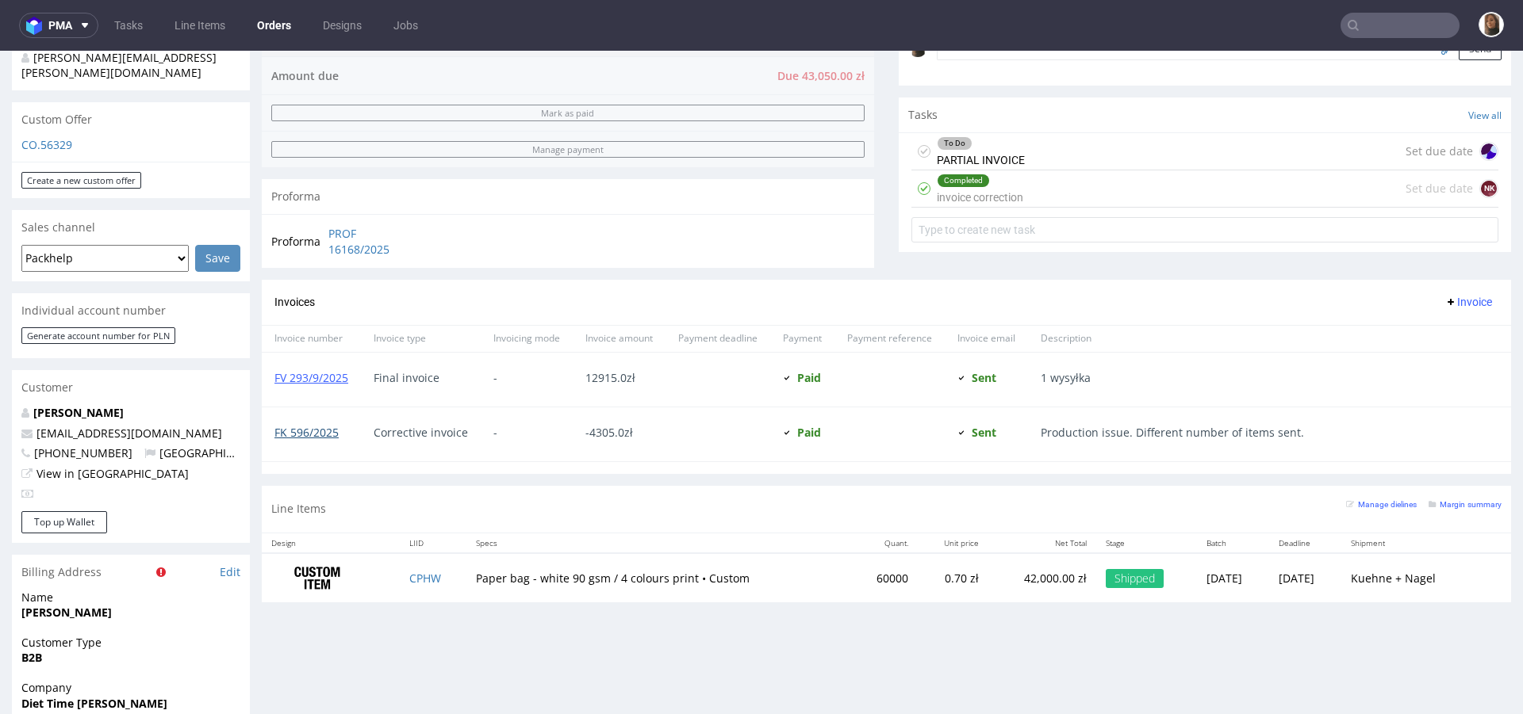
click at [322, 426] on link "FK 596/2025" at bounding box center [306, 432] width 64 height 15
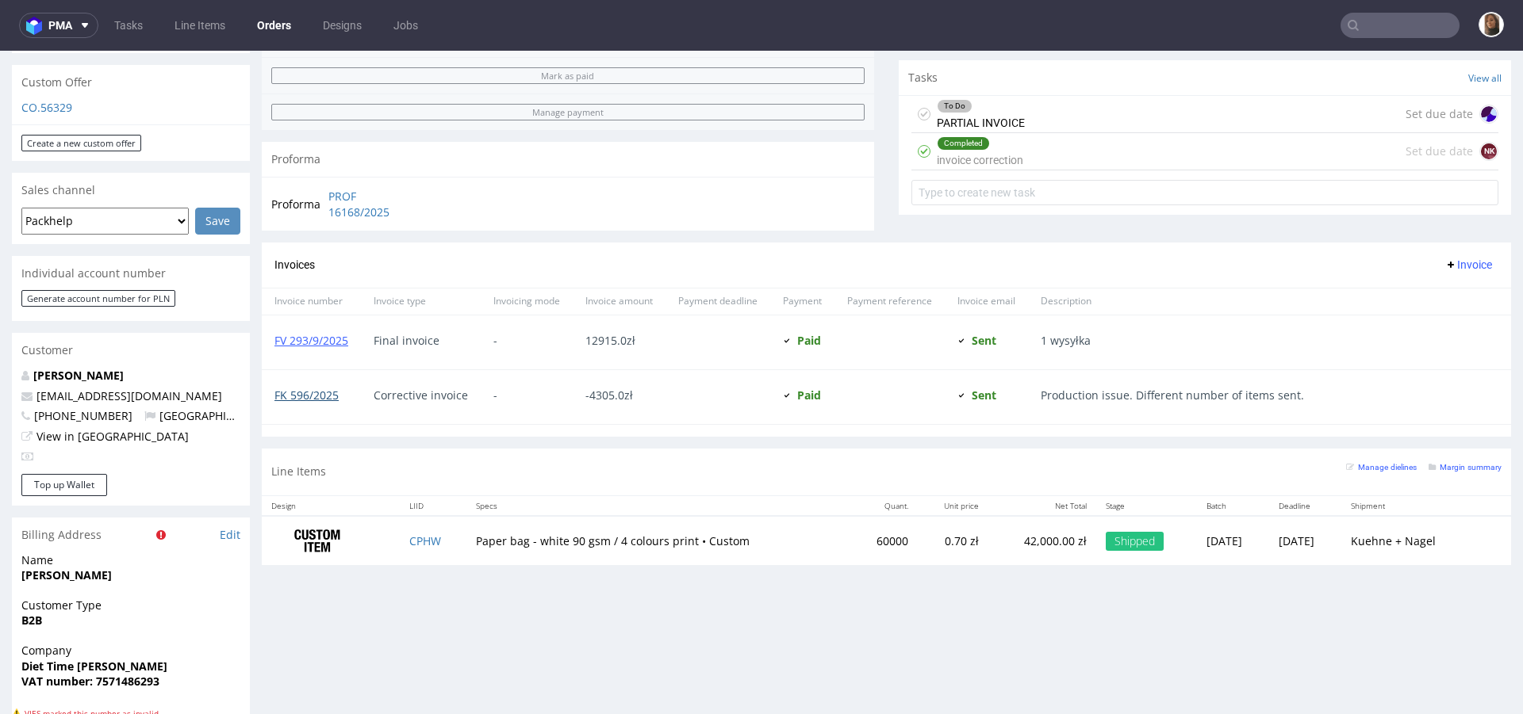
scroll to position [879, 0]
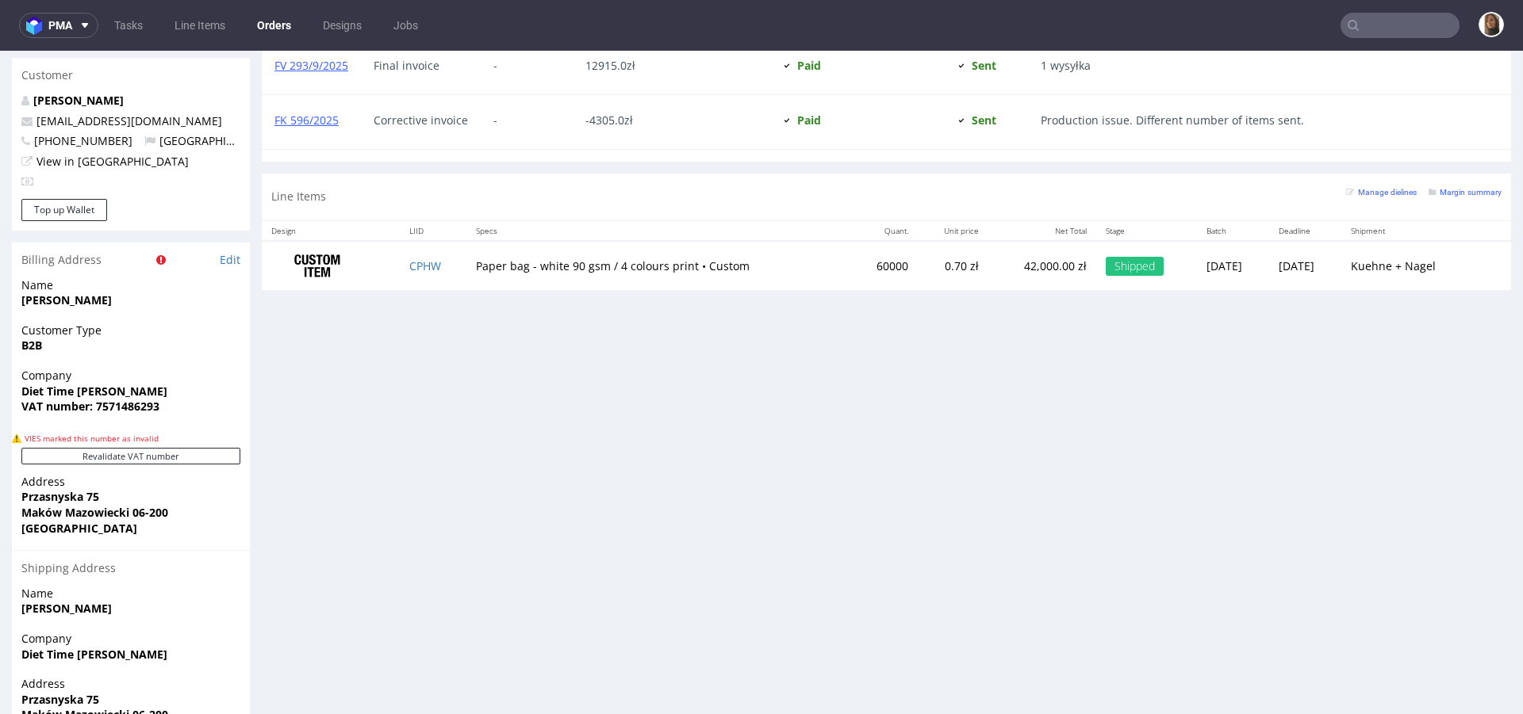
click at [281, 20] on link "Orders" at bounding box center [273, 25] width 53 height 25
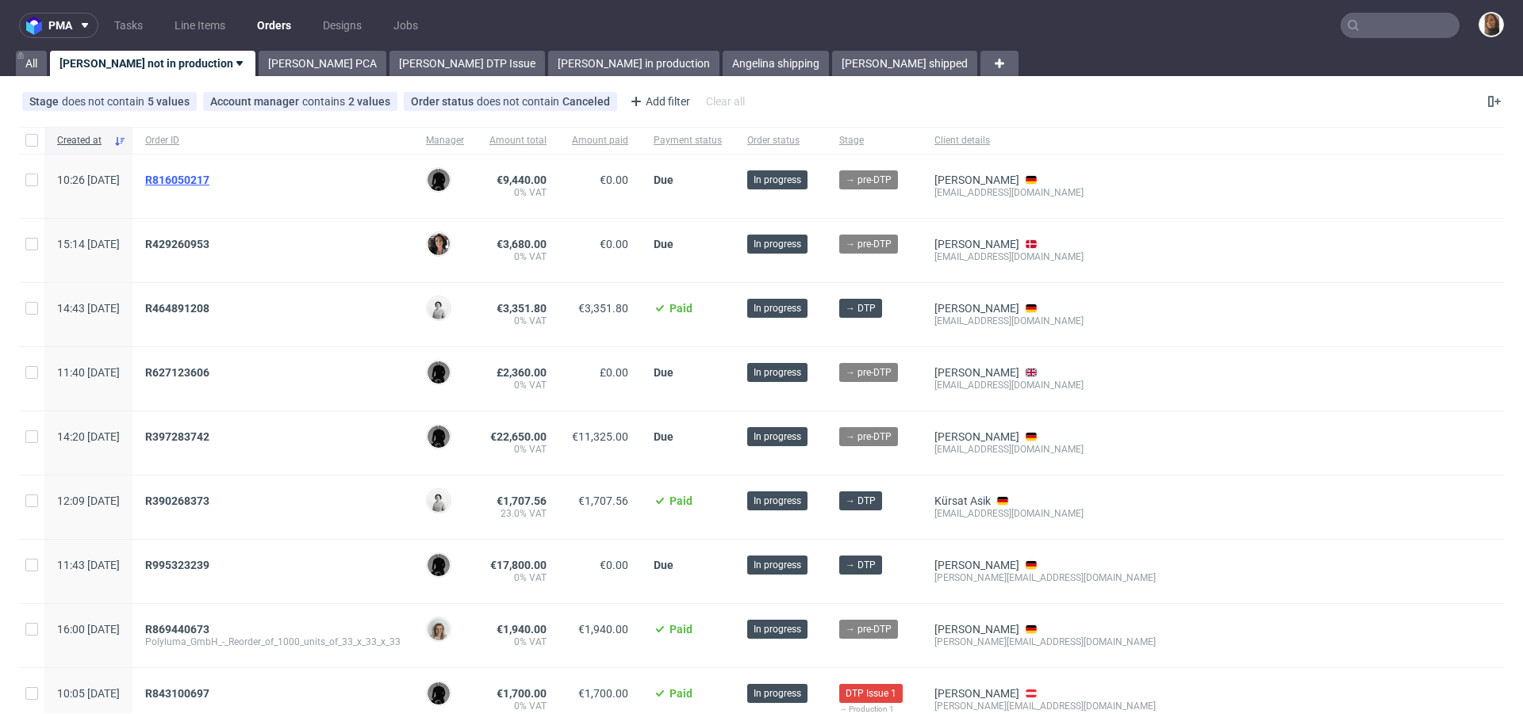
click at [209, 174] on span "R816050217" at bounding box center [177, 180] width 64 height 13
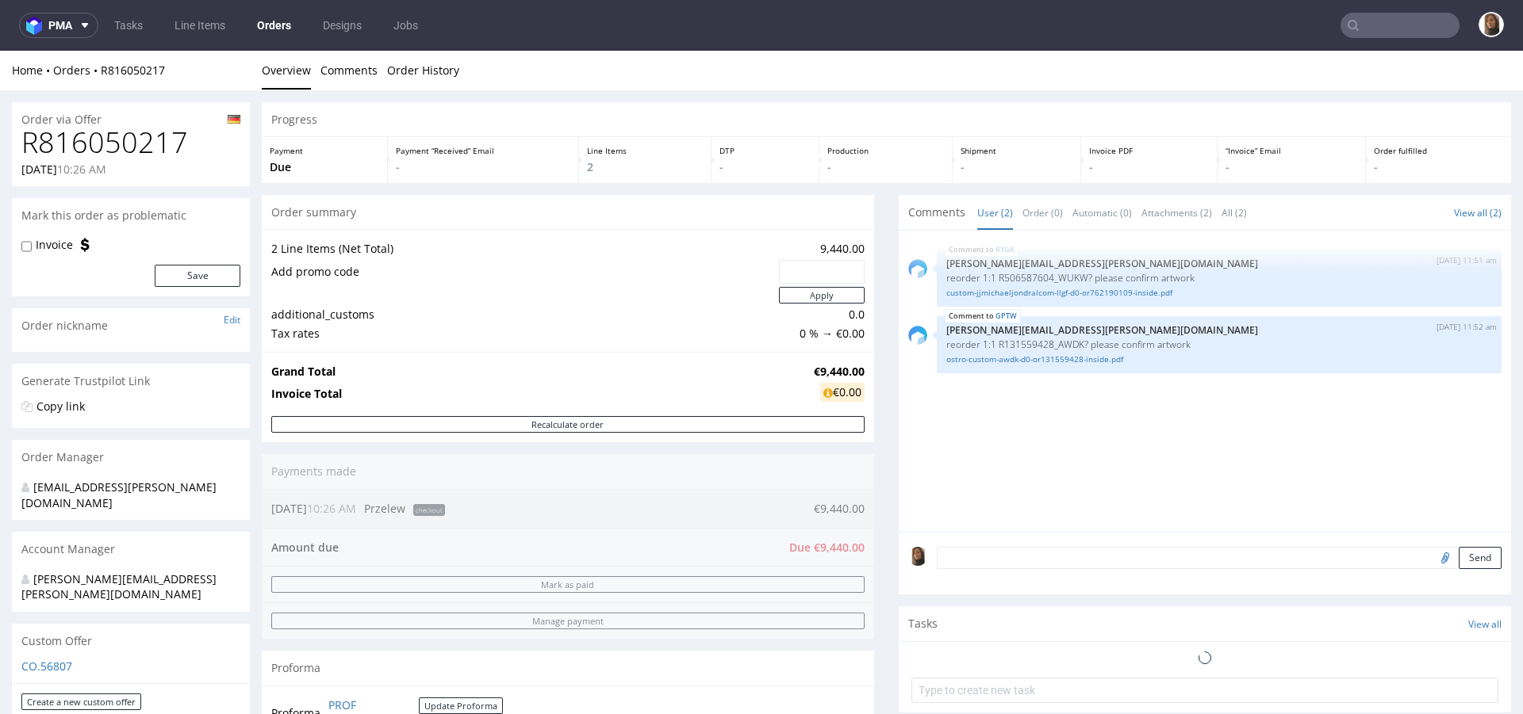
scroll to position [636, 0]
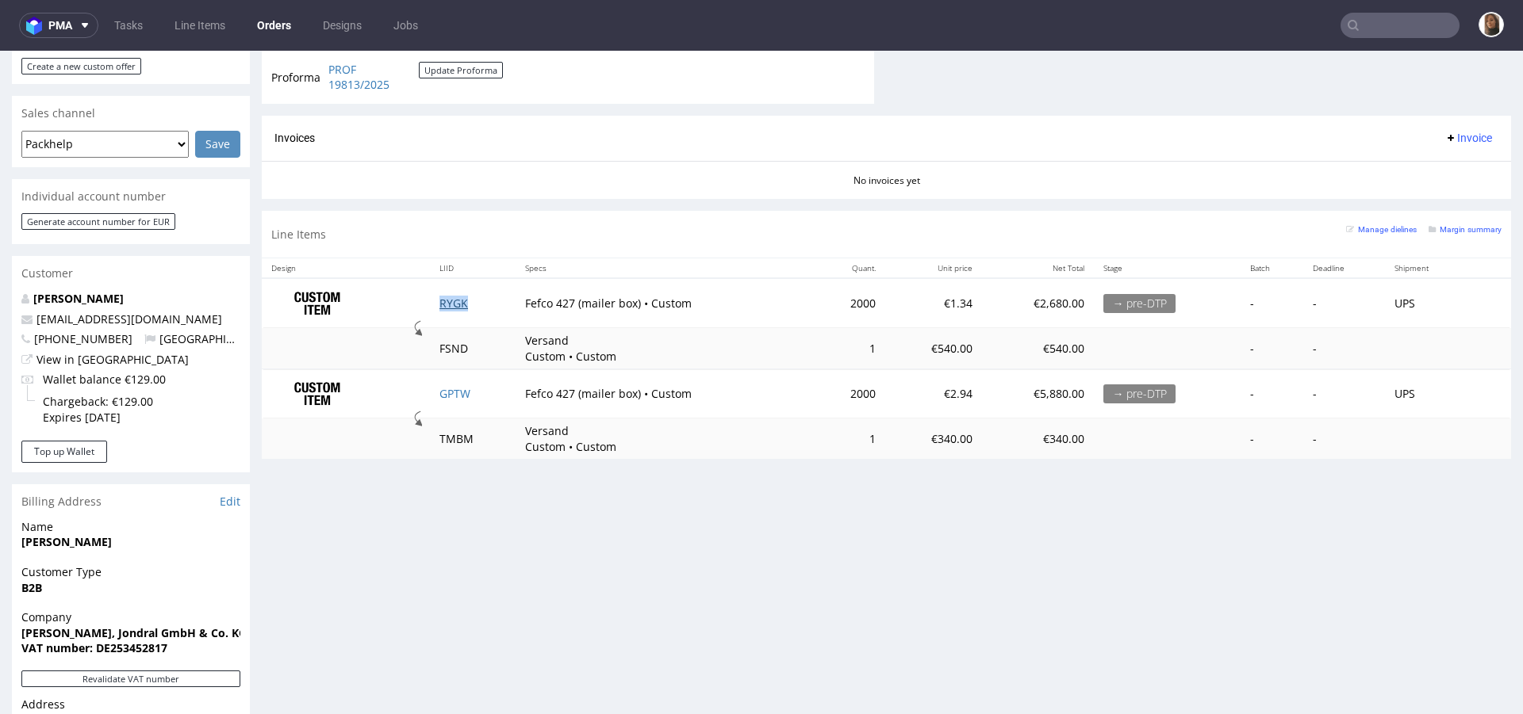
click at [449, 301] on link "RYGK" at bounding box center [453, 303] width 29 height 15
click at [452, 392] on link "GPTW" at bounding box center [454, 393] width 31 height 15
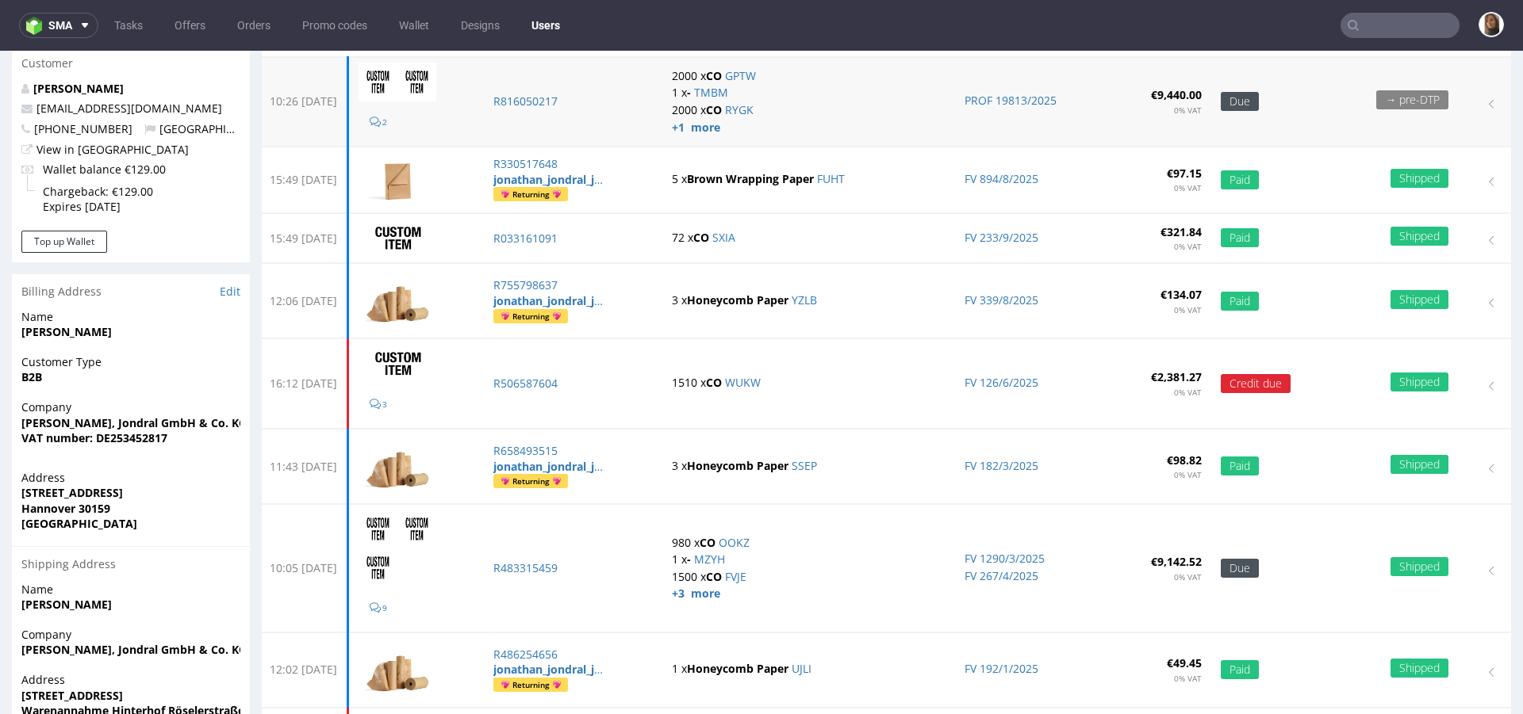
scroll to position [166, 0]
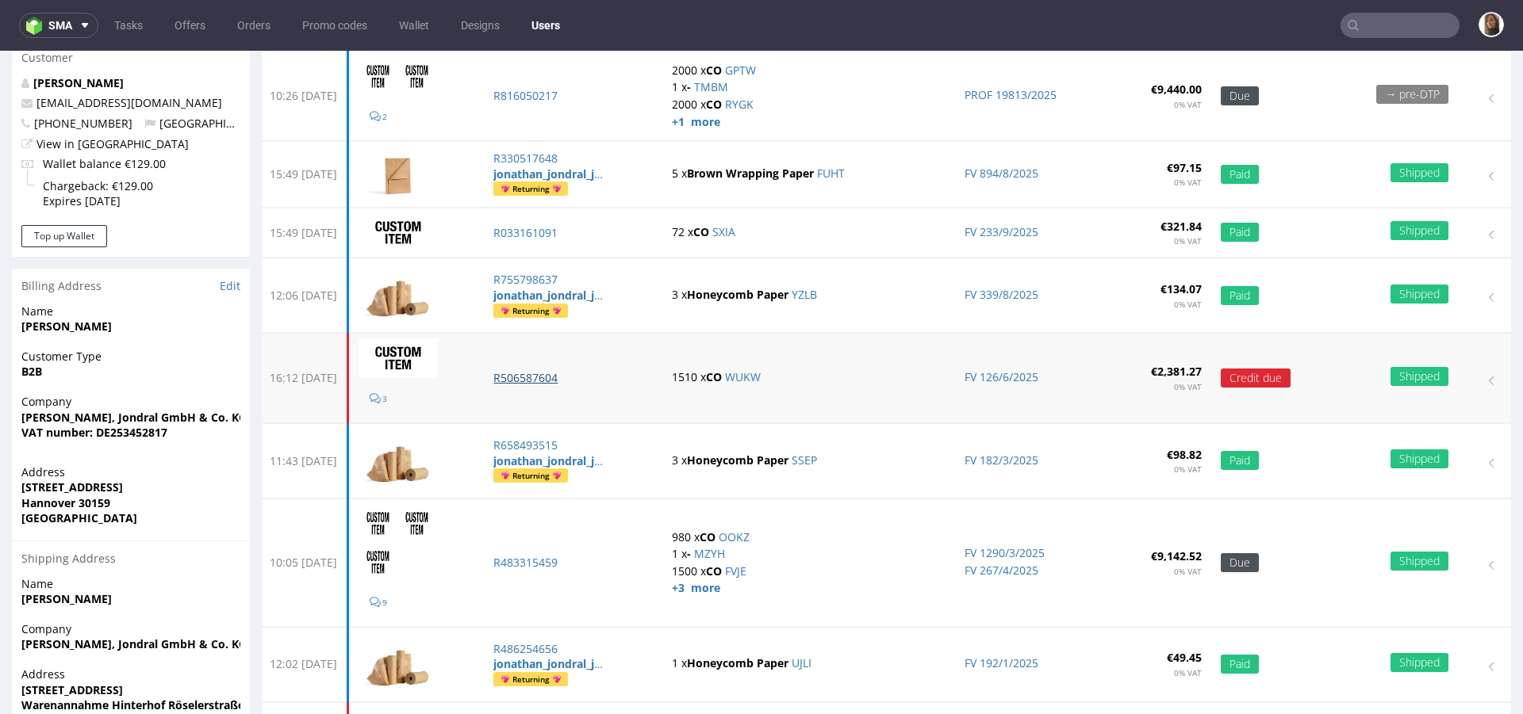
click at [573, 376] on p "R506587604" at bounding box center [572, 378] width 159 height 16
click at [561, 557] on p "R483315459" at bounding box center [572, 563] width 159 height 16
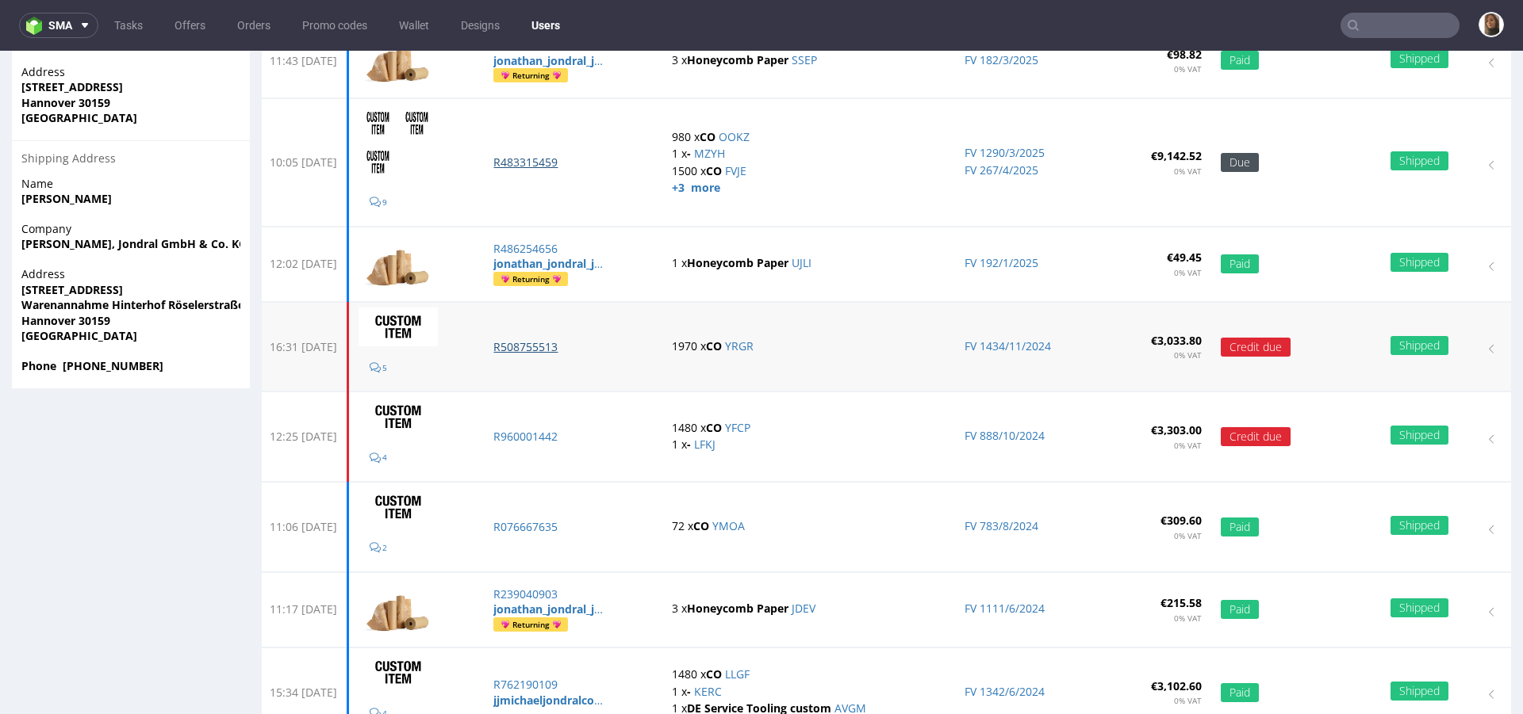
scroll to position [568, 0]
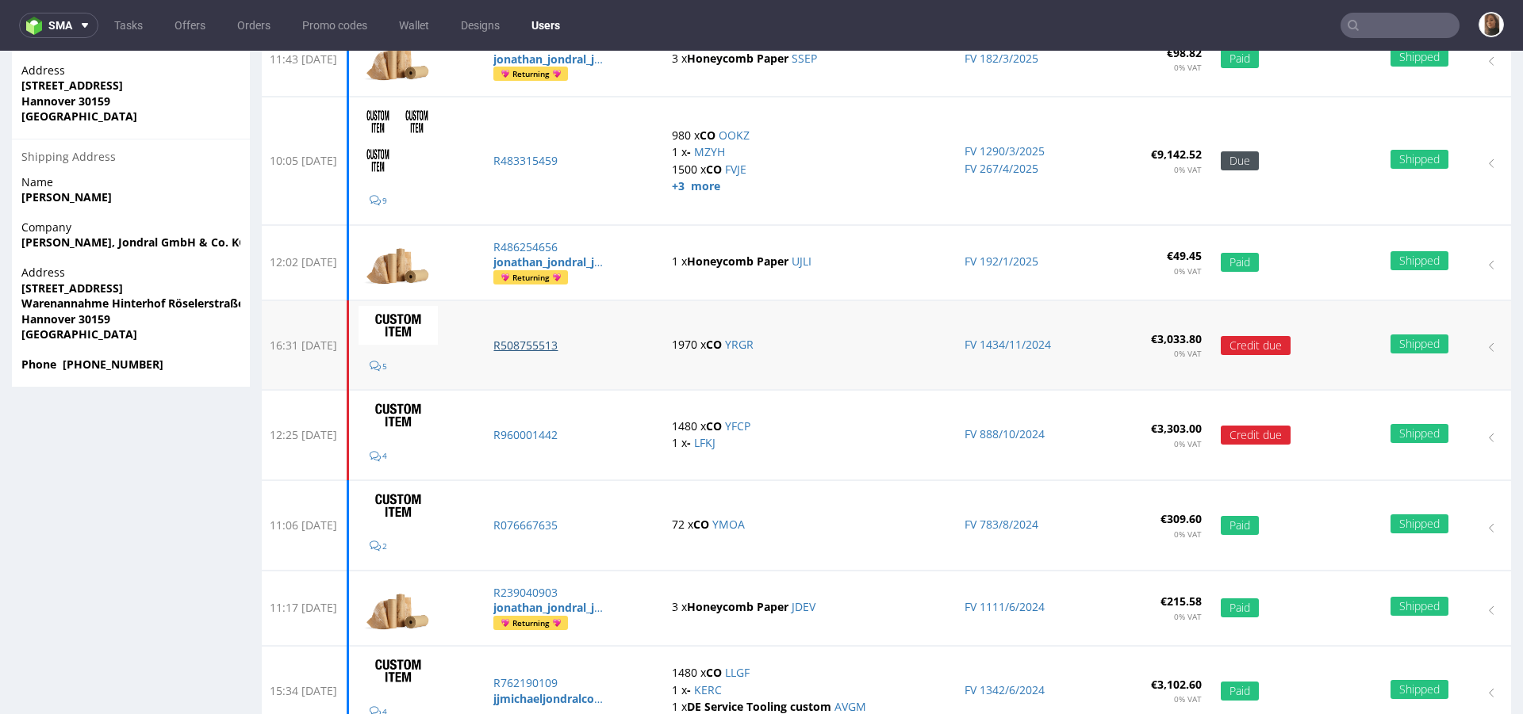
click at [580, 339] on p "R508755513" at bounding box center [572, 346] width 159 height 16
click at [573, 432] on p "R960001442" at bounding box center [572, 435] width 159 height 16
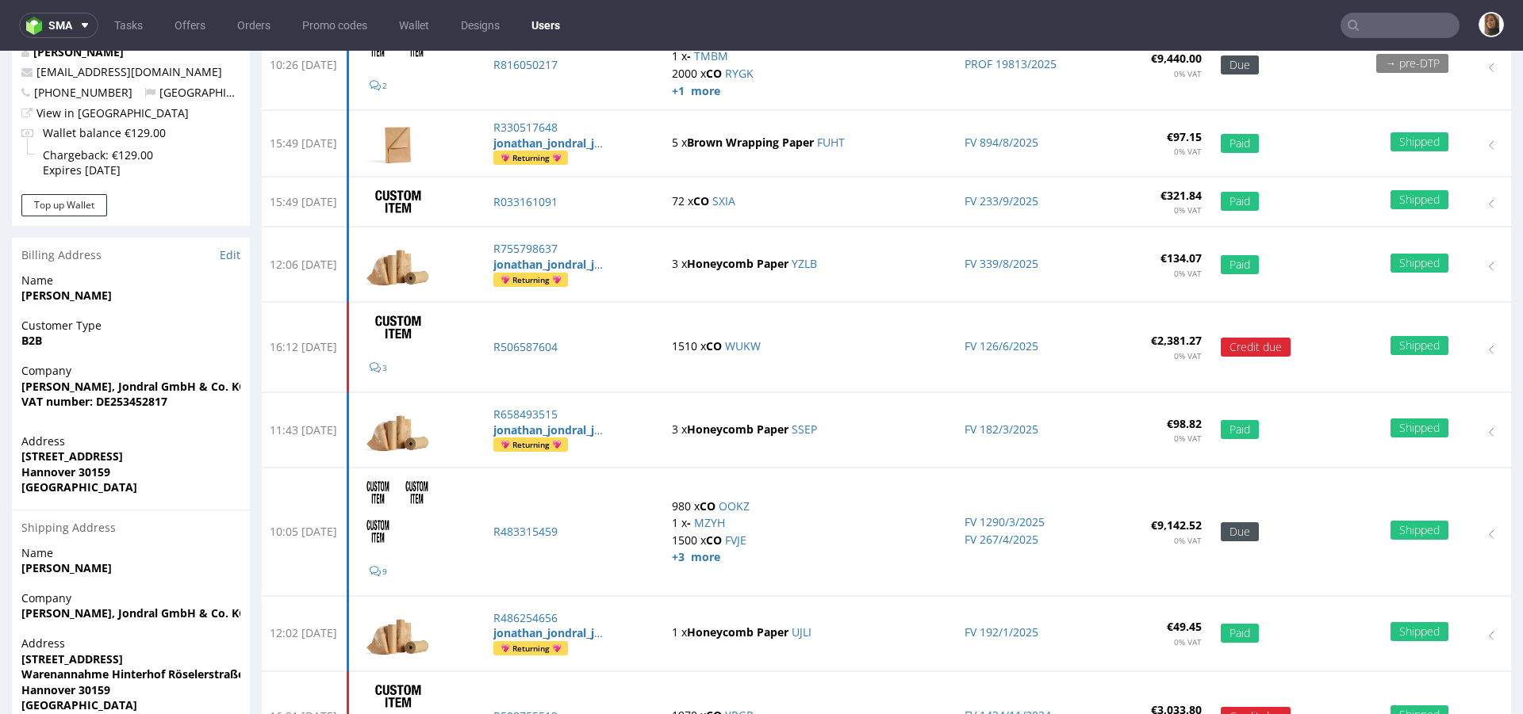
scroll to position [0, 0]
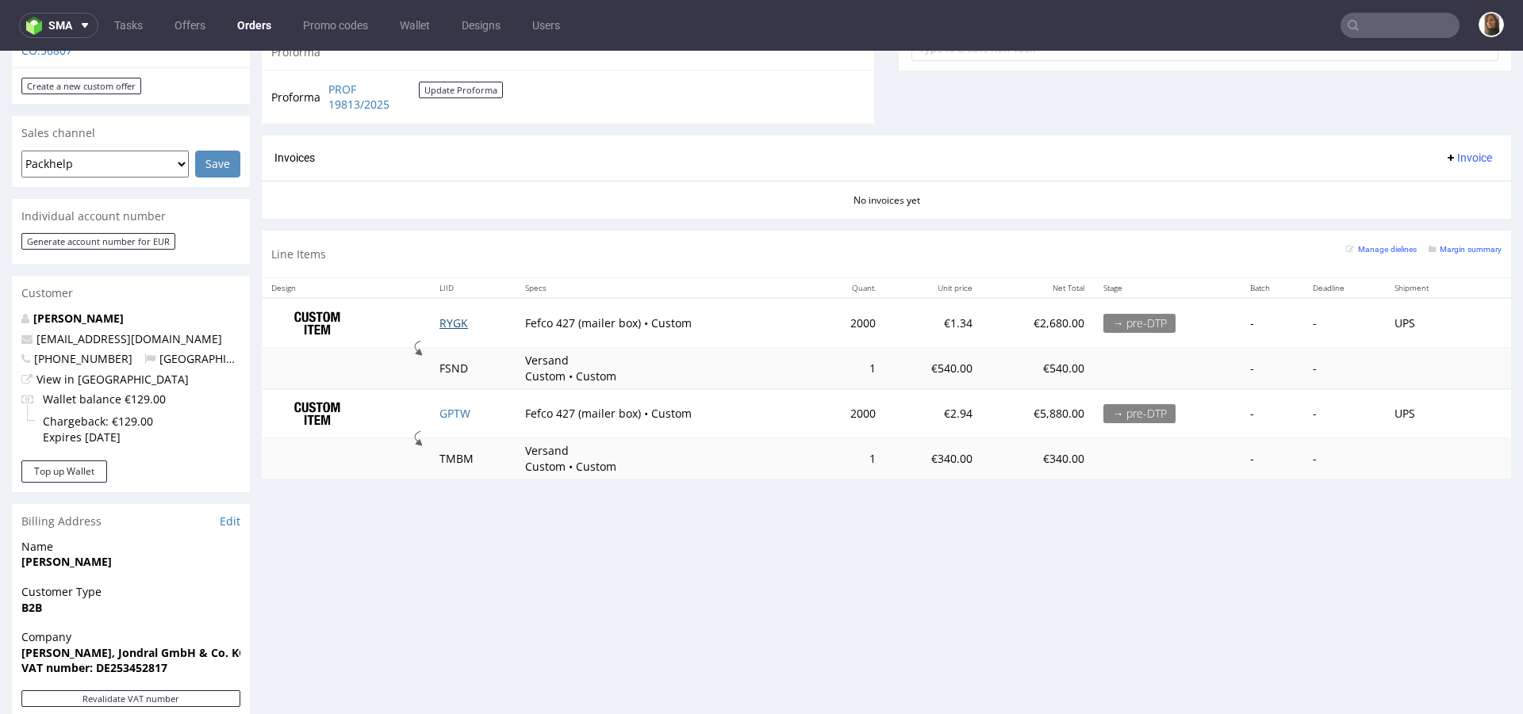
scroll to position [714, 0]
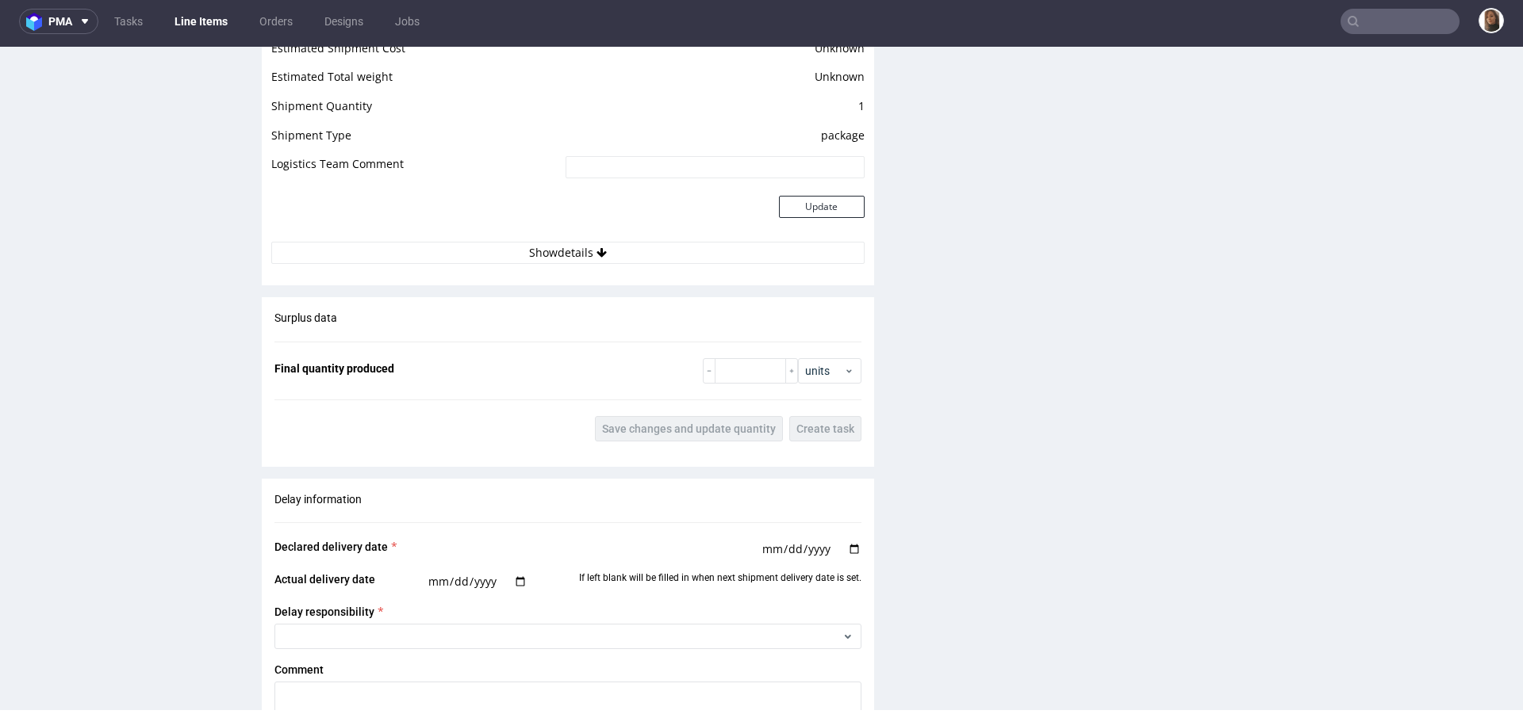
scroll to position [2752, 0]
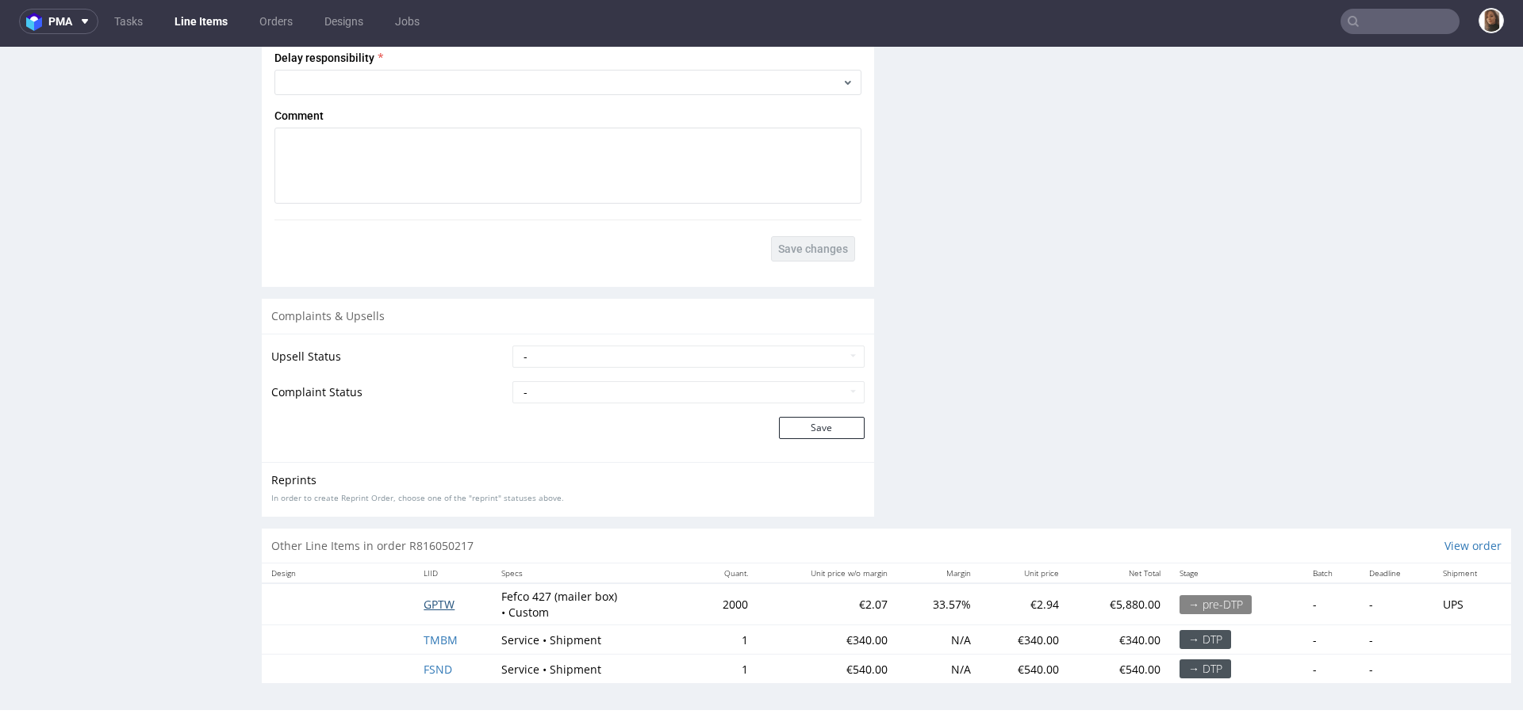
click at [430, 599] on span "GPTW" at bounding box center [438, 604] width 31 height 15
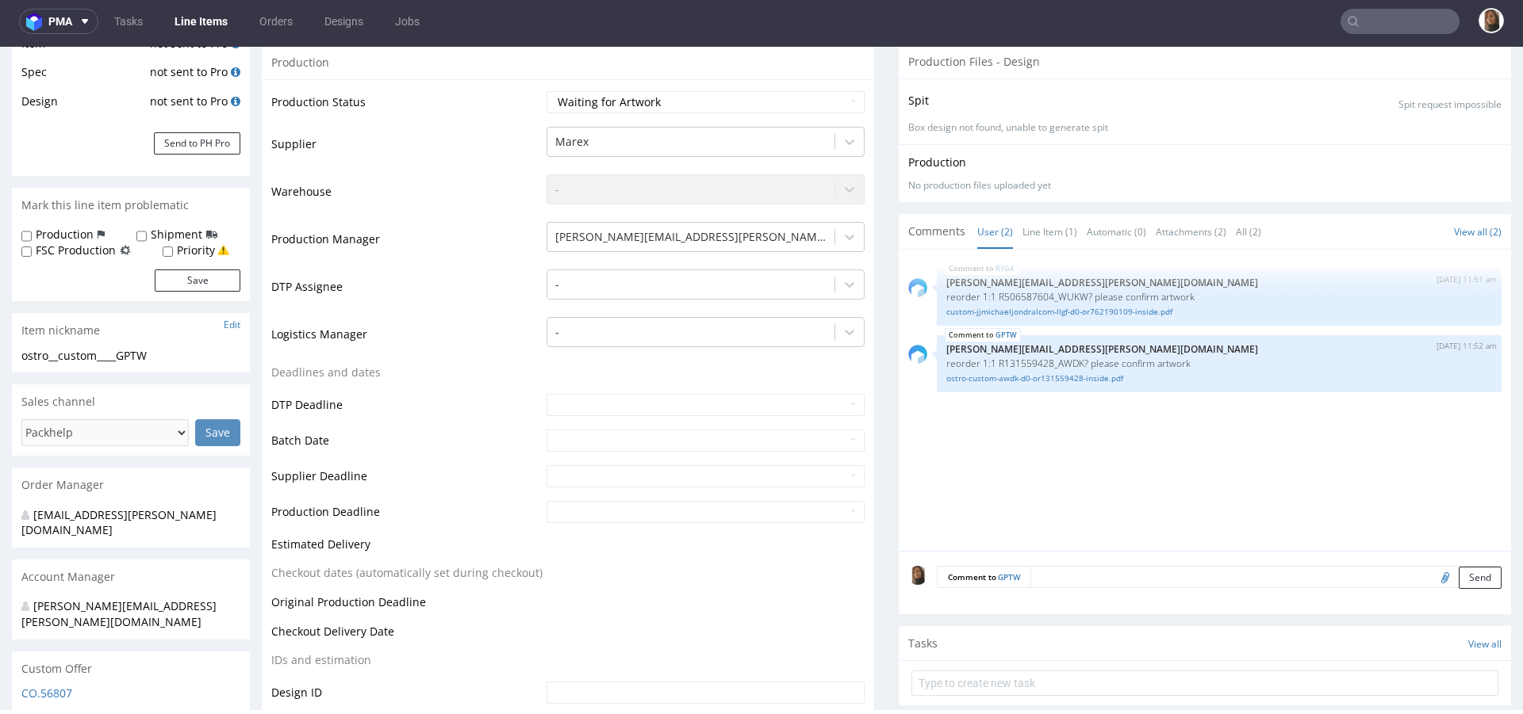
scroll to position [408, 0]
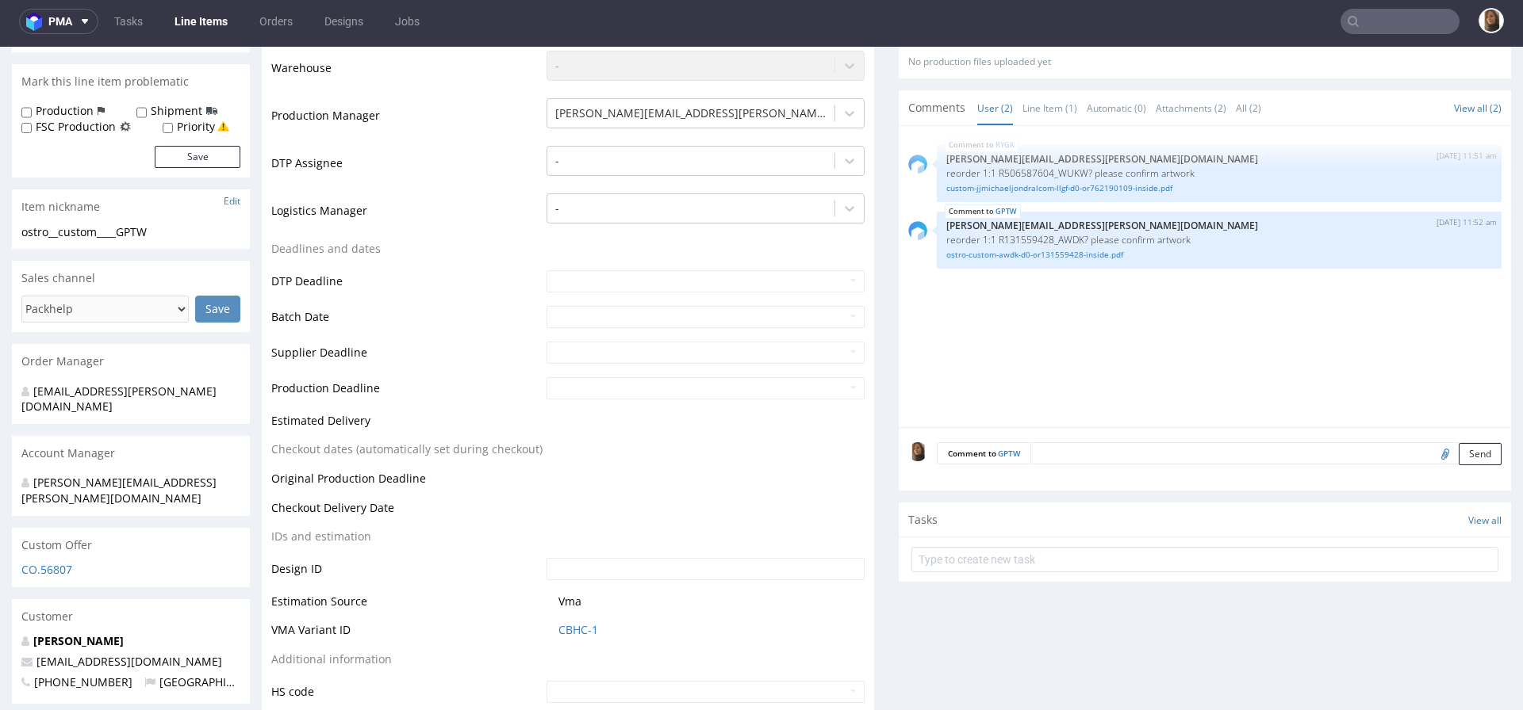
click at [1117, 455] on textarea at bounding box center [1265, 453] width 471 height 22
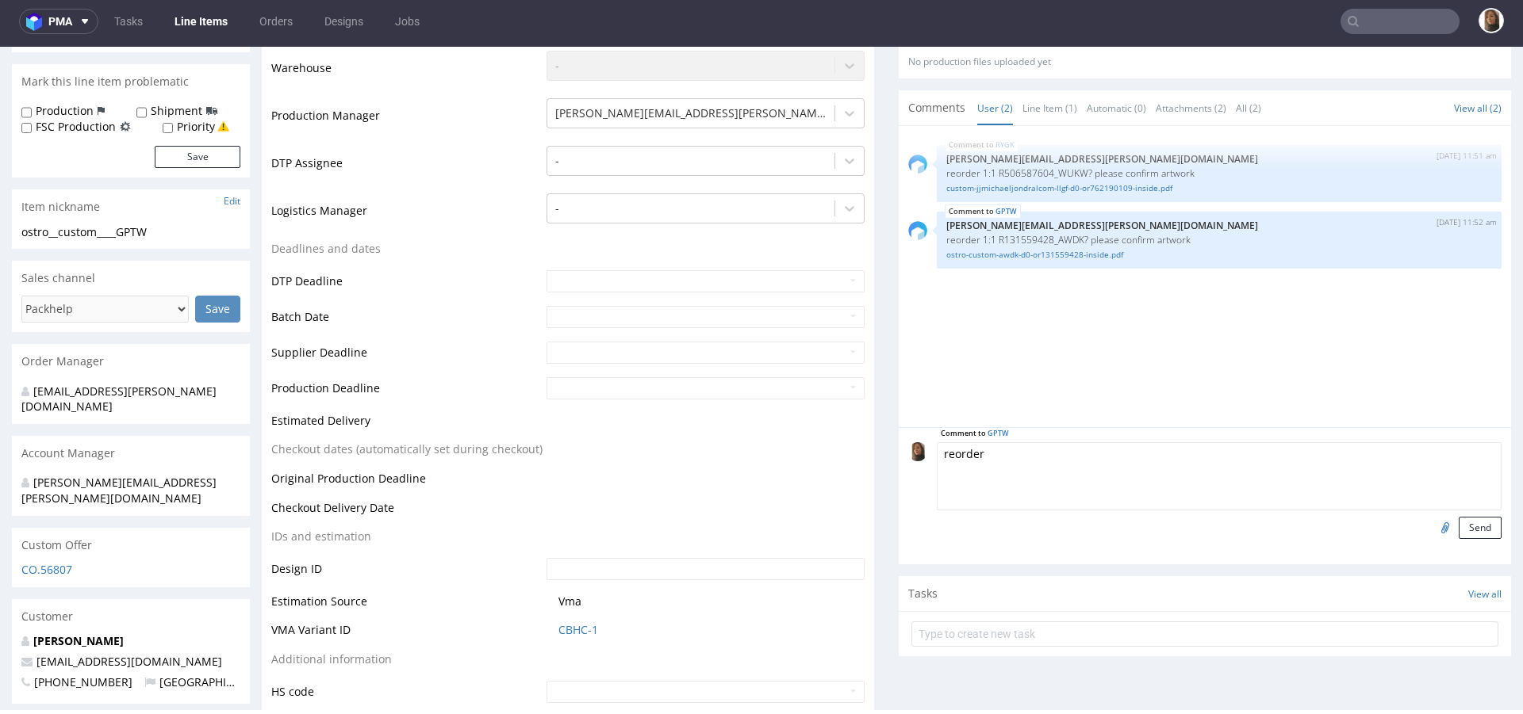
type textarea "reorder"
click at [1431, 524] on input "file" at bounding box center [1442, 527] width 22 height 21
click at [1431, 527] on input "file" at bounding box center [1442, 527] width 22 height 21
type input "C:\fakepath\custom__custom____YFCP__d0__oR960001442.pdf"
click at [1044, 459] on textarea "reorder" at bounding box center [1219, 476] width 565 height 68
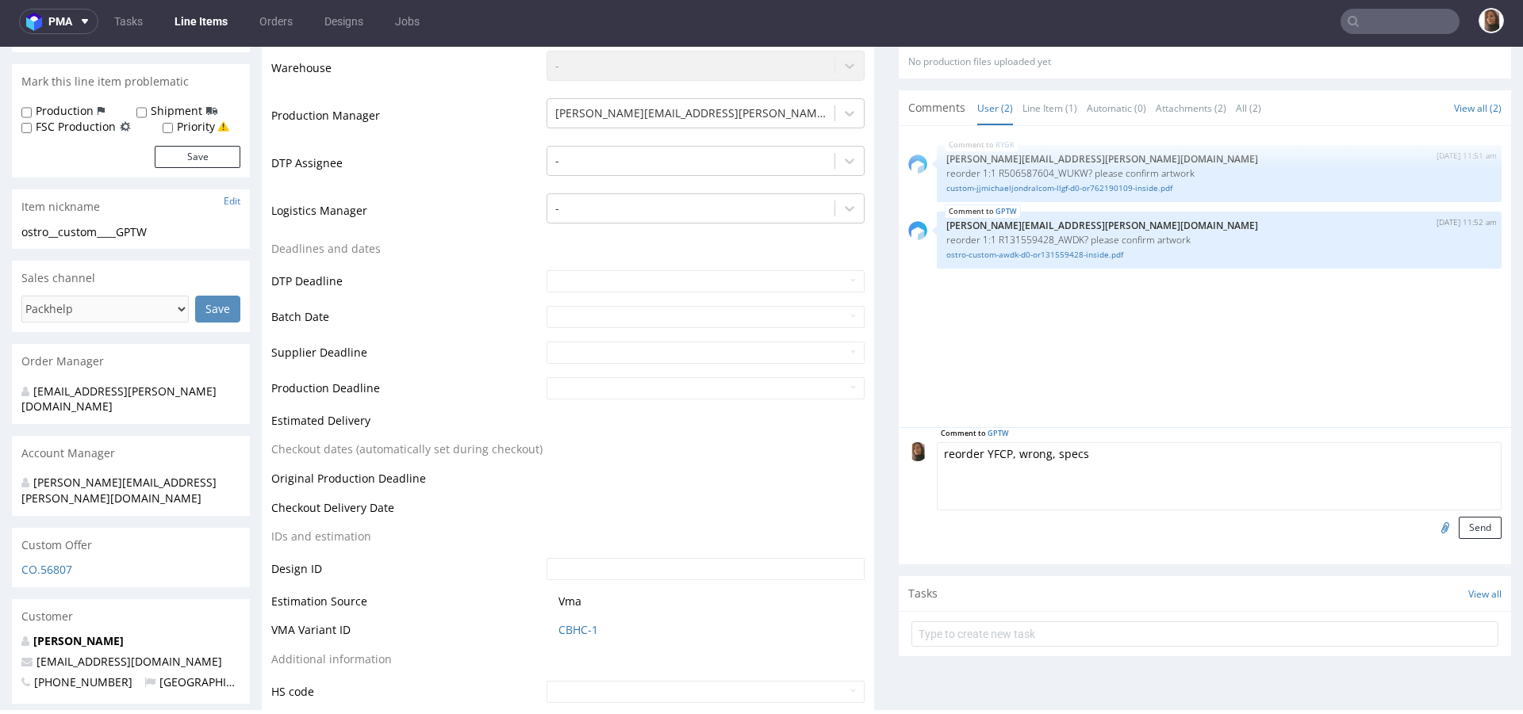
type textarea "reorder YFCP, wrong, specs"
click at [1431, 527] on input "file" at bounding box center [1442, 527] width 22 height 21
click at [1458, 523] on button "Send" at bounding box center [1479, 528] width 43 height 22
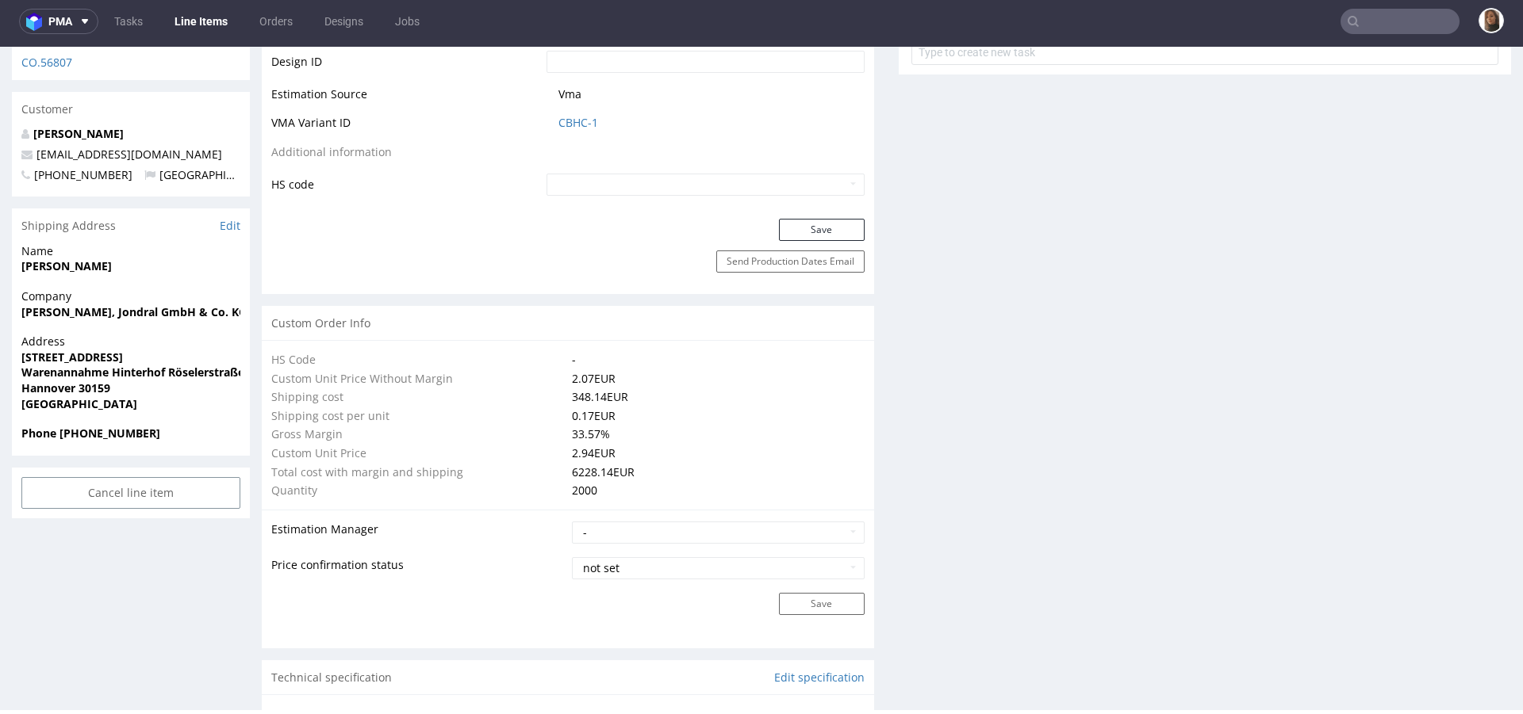
scroll to position [2828, 0]
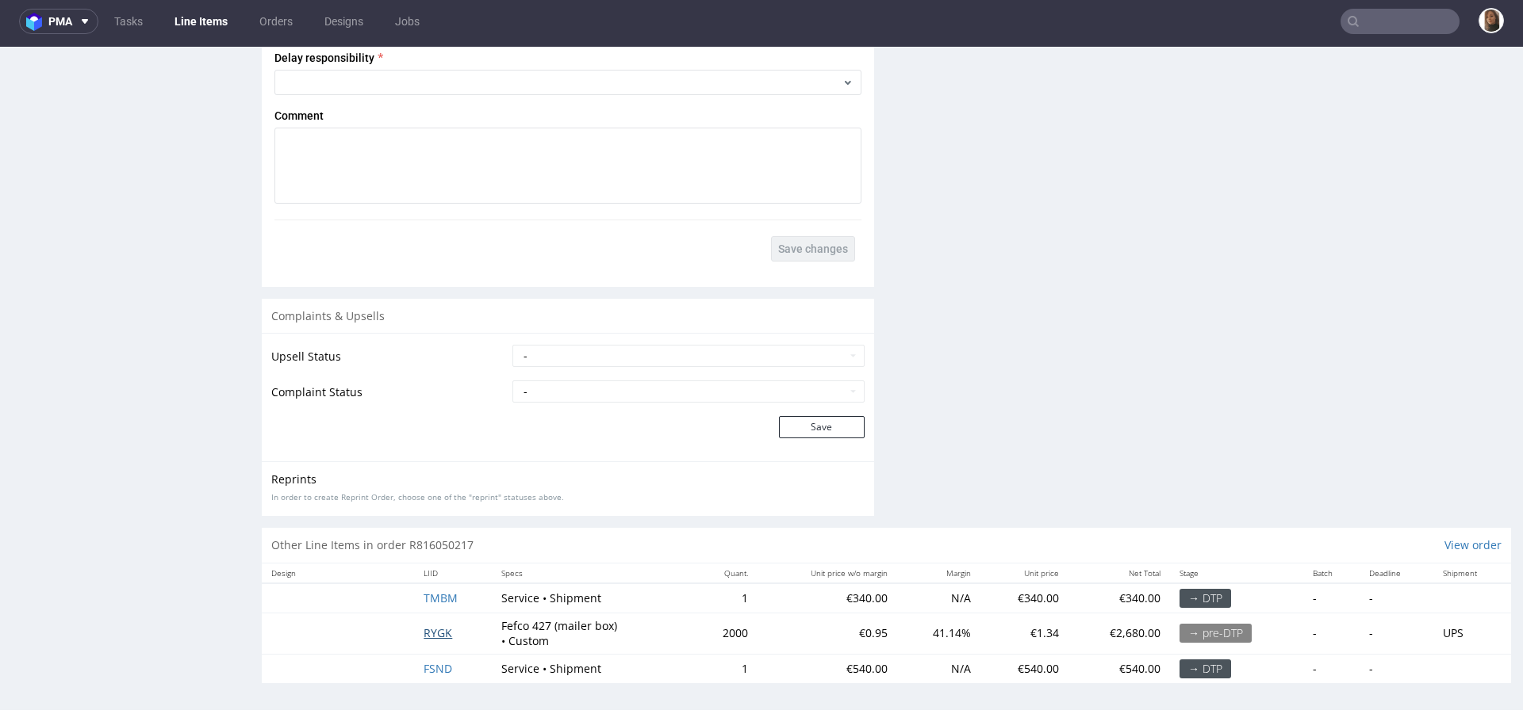
click at [423, 634] on span "RYGK" at bounding box center [437, 633] width 29 height 15
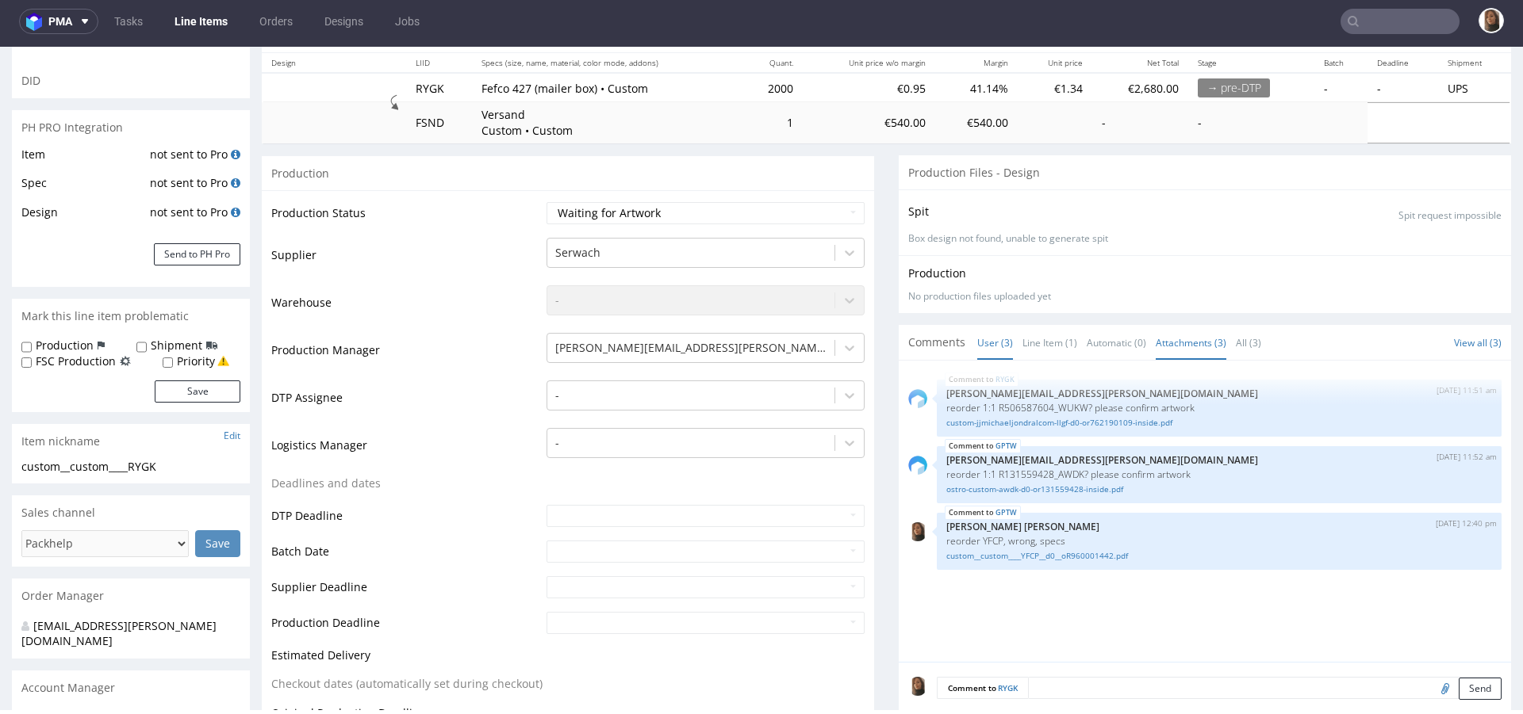
scroll to position [267, 0]
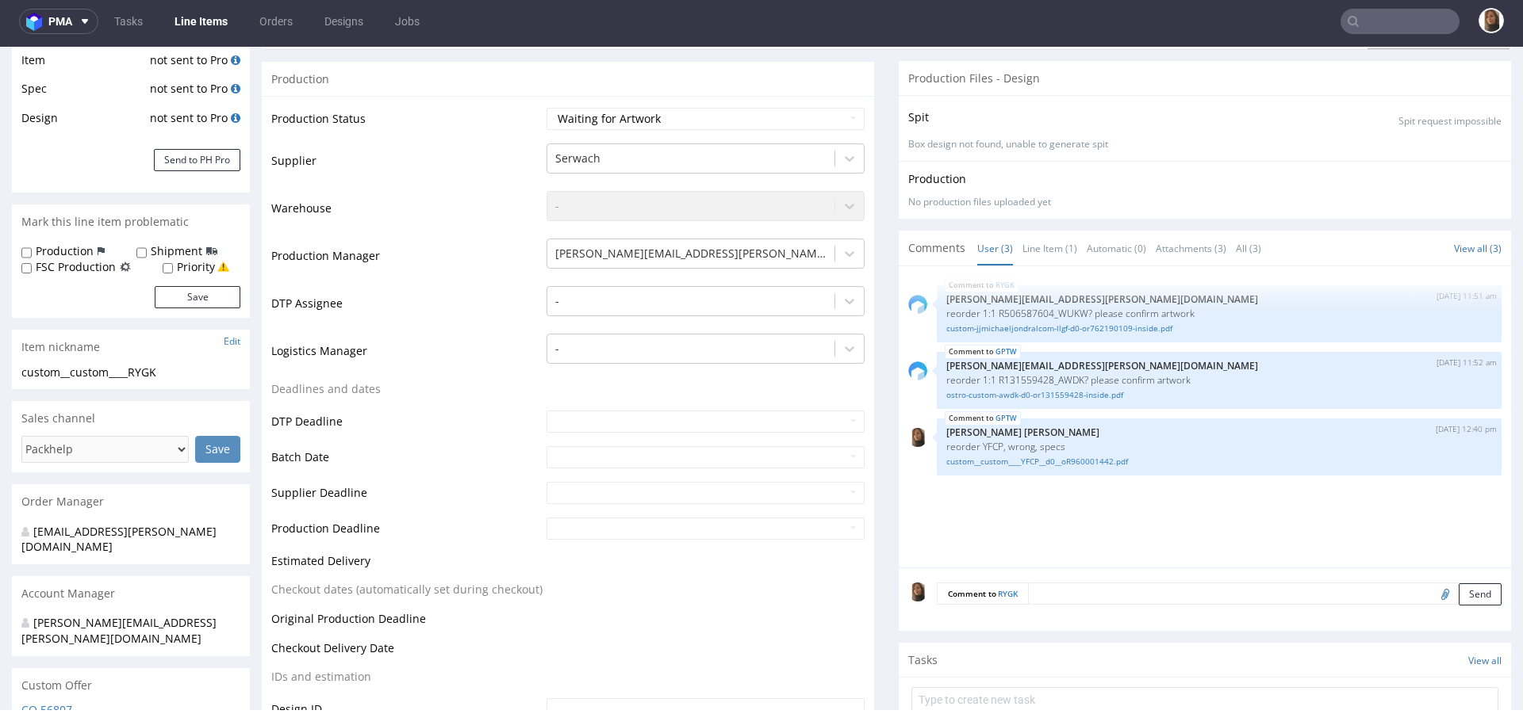
click at [1067, 598] on textarea at bounding box center [1264, 594] width 473 height 22
type textarea "reorder confirmed"
click at [1459, 669] on button "Send" at bounding box center [1479, 668] width 43 height 22
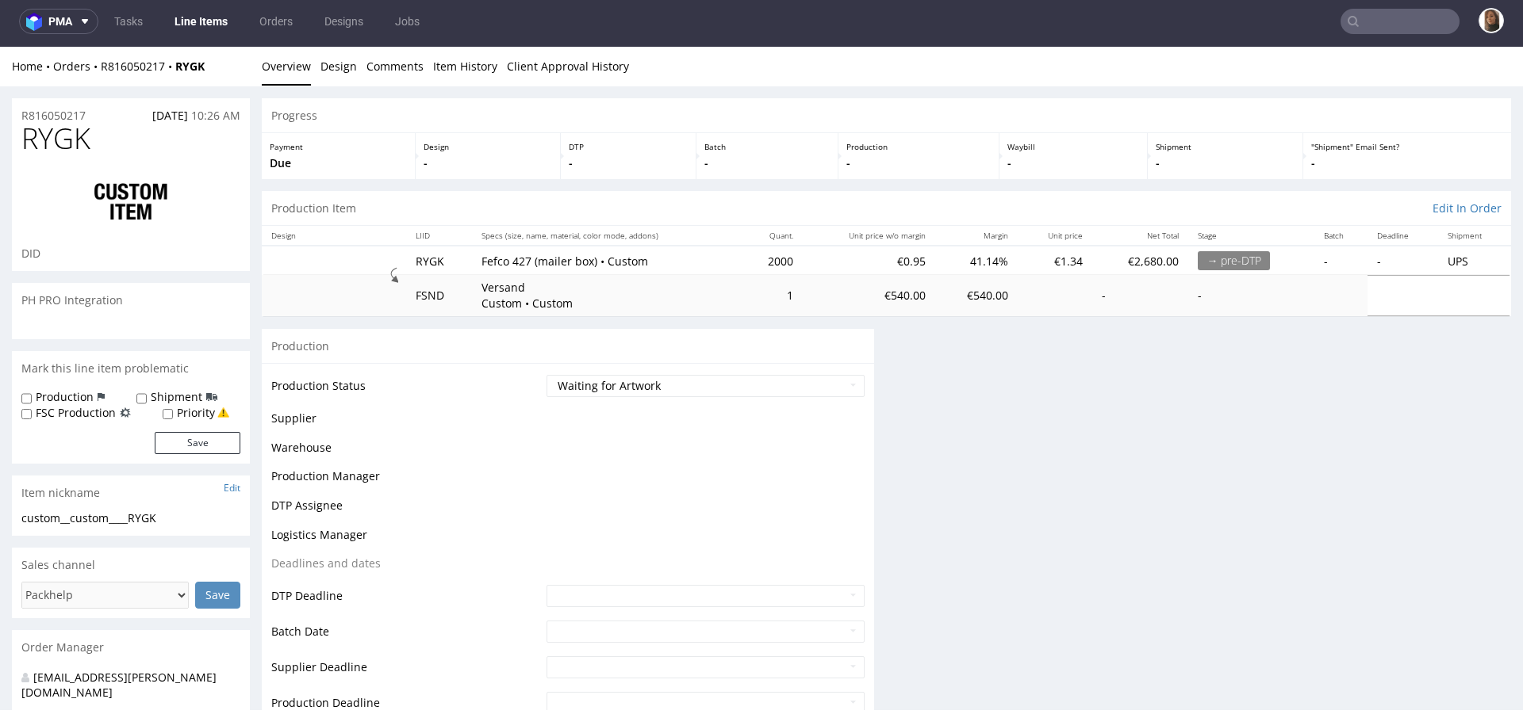
scroll to position [0, 0]
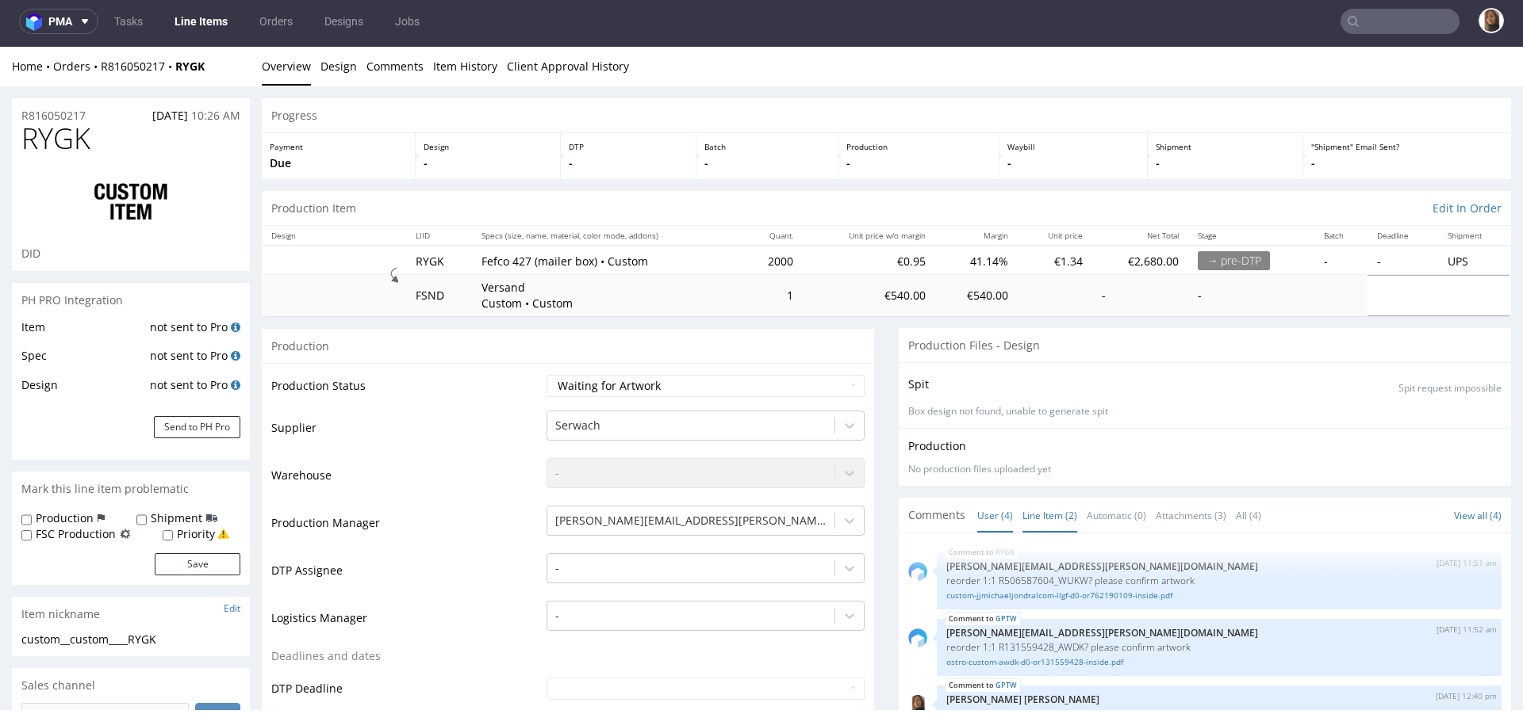
click at [1029, 508] on link "Line Item (2)" at bounding box center [1049, 516] width 55 height 34
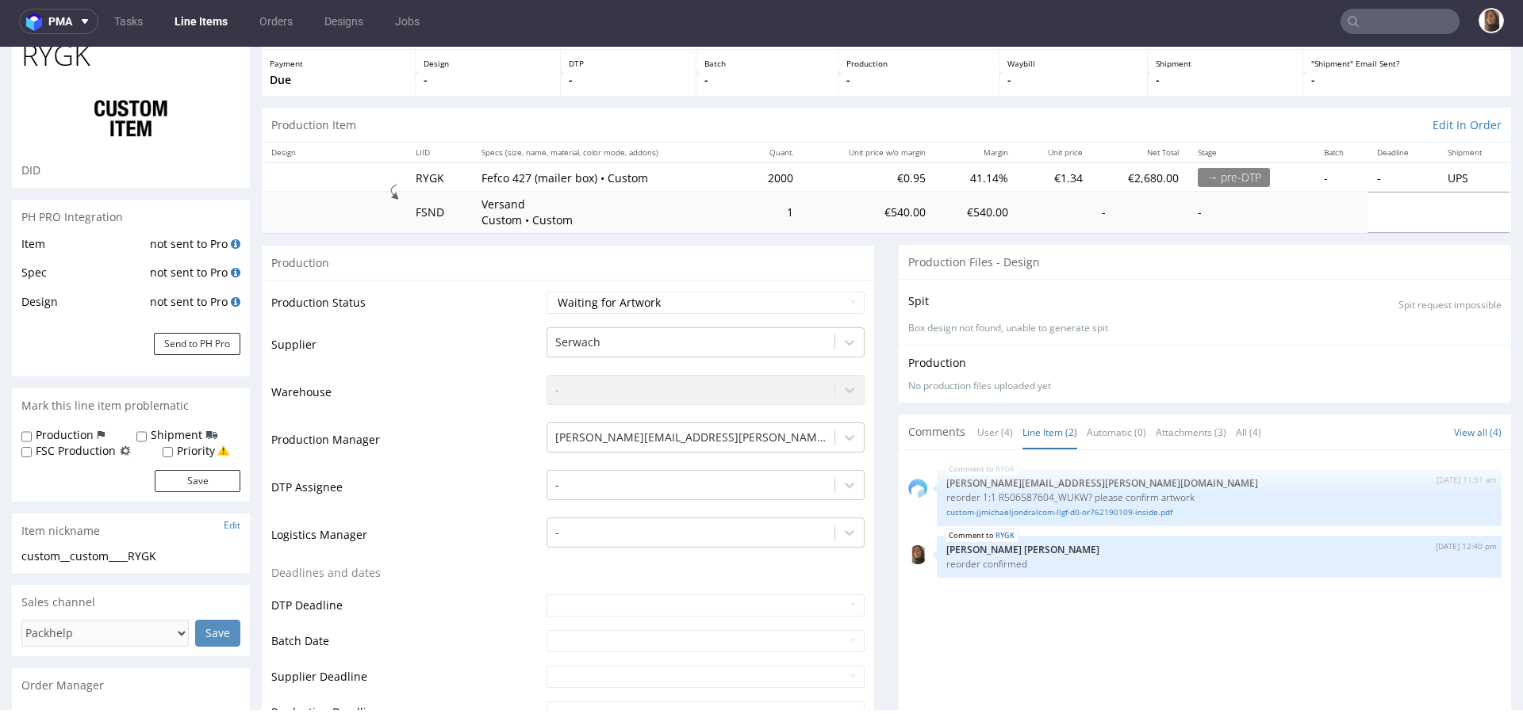
scroll to position [86, 0]
click at [1029, 508] on link "custom-jjmichaeljondralcom-llgf-d0-or762190109-inside.pdf" at bounding box center [1219, 510] width 546 height 12
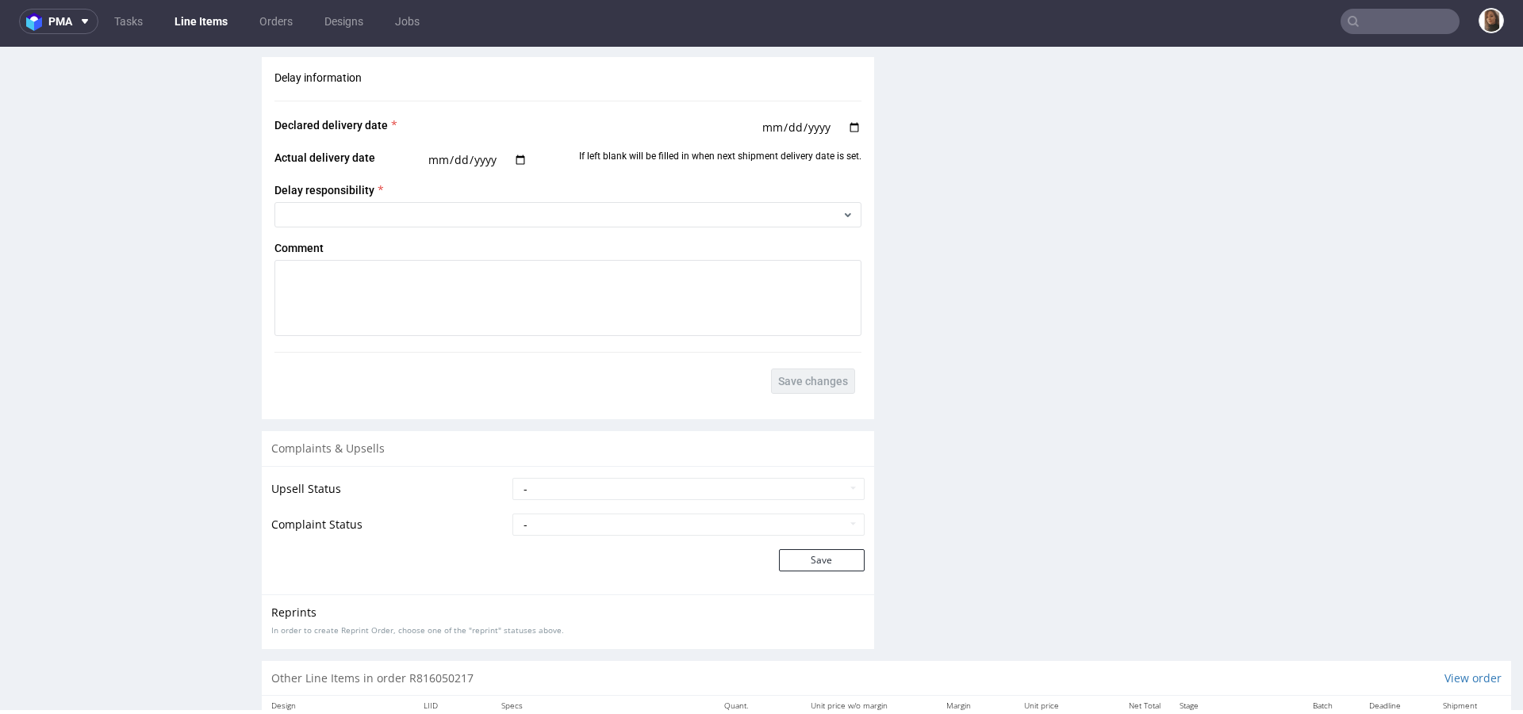
scroll to position [2752, 0]
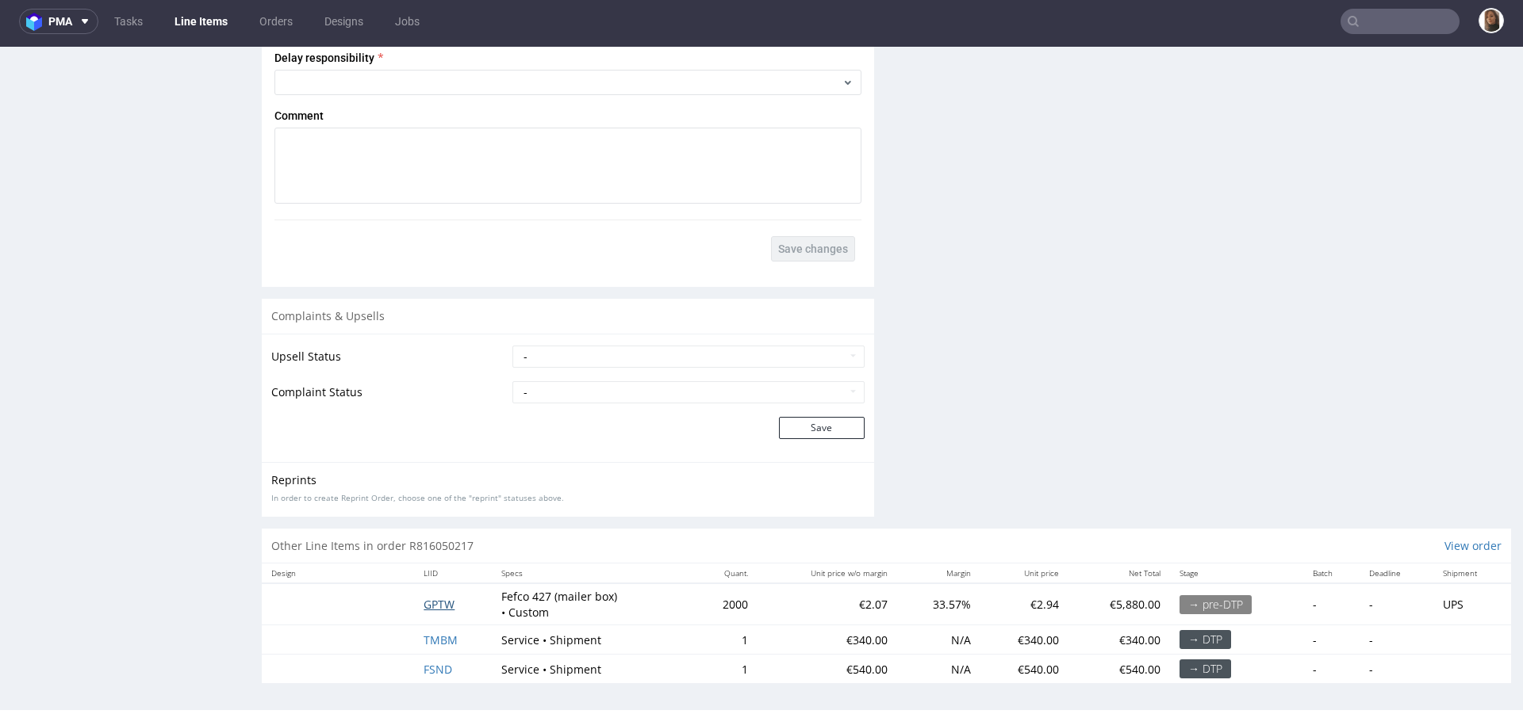
click at [431, 597] on span "GPTW" at bounding box center [438, 604] width 31 height 15
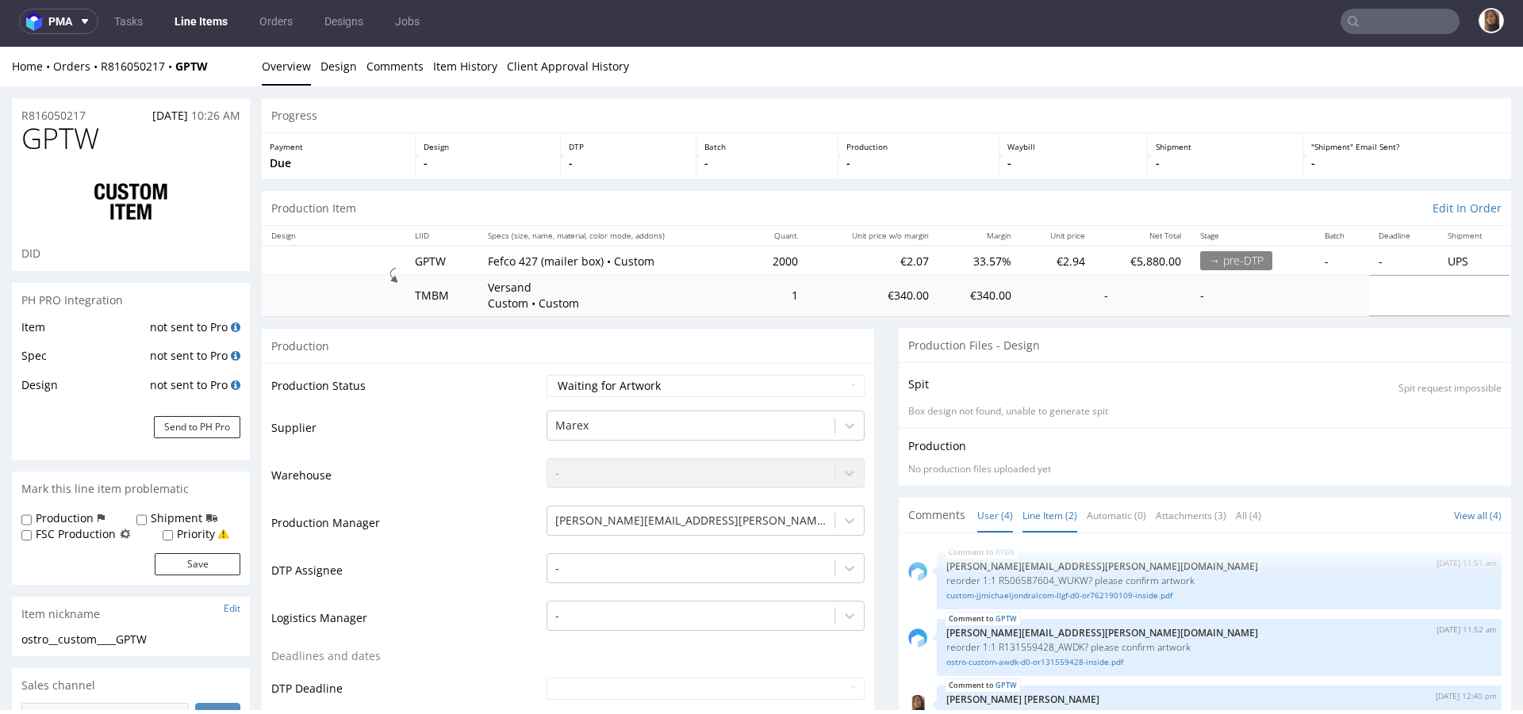
click at [1039, 516] on link "Line Item (2)" at bounding box center [1049, 516] width 55 height 34
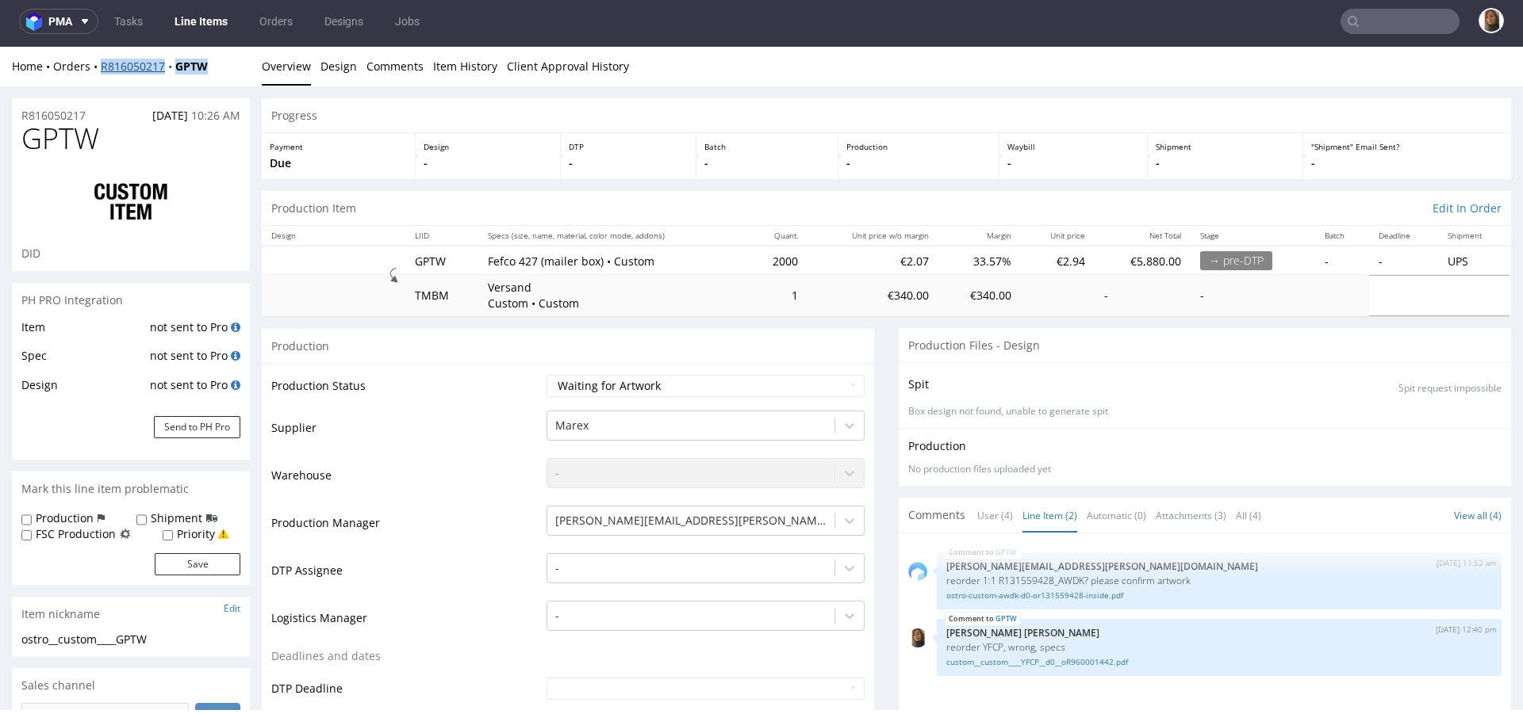
drag, startPoint x: 239, startPoint y: 66, endPoint x: 100, endPoint y: 67, distance: 139.6
click at [100, 67] on div "Home Orders R816050217 GPTW" at bounding box center [131, 67] width 238 height 16
copy div "R816050217 GPTW"
click at [1007, 600] on link "ostro-custom-awdk-d0-or131559428-inside.pdf" at bounding box center [1219, 596] width 546 height 12
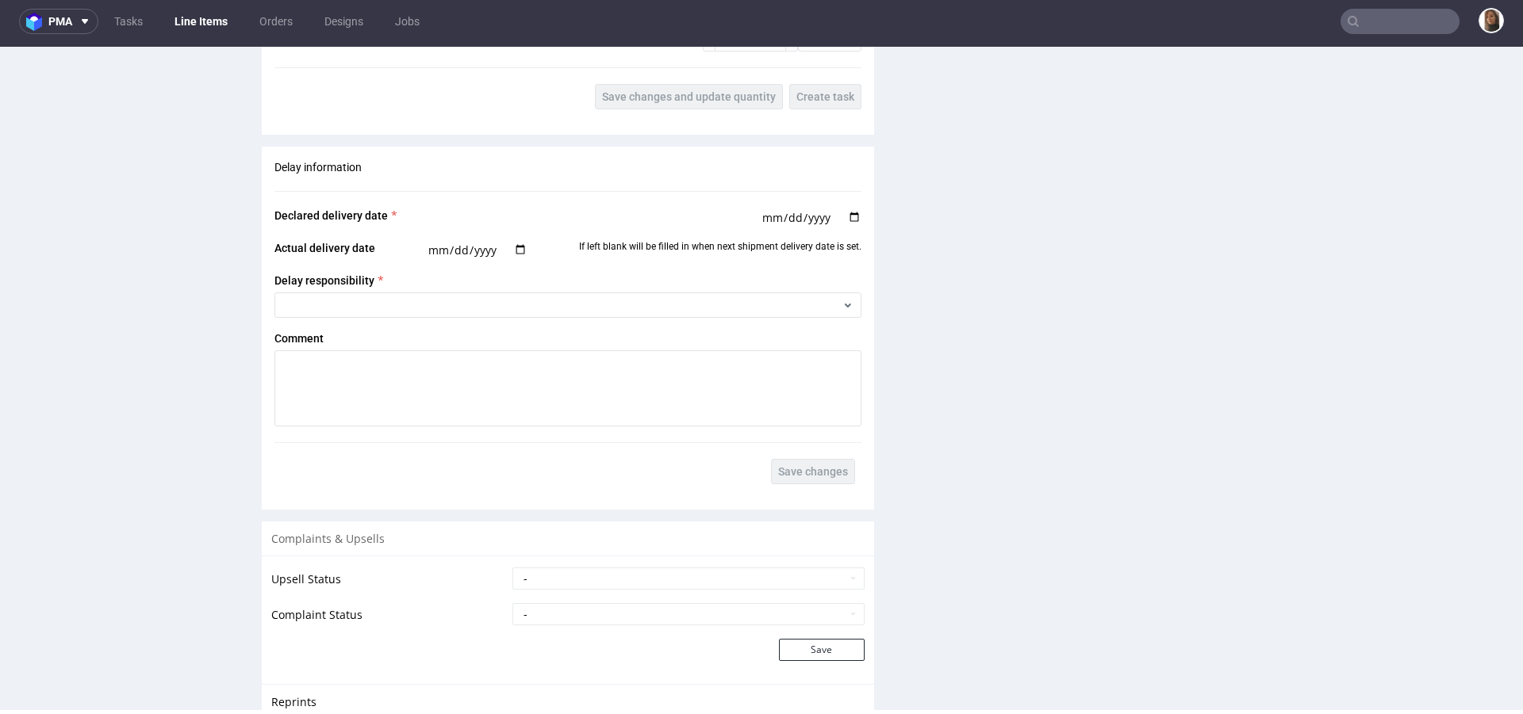
scroll to position [2828, 0]
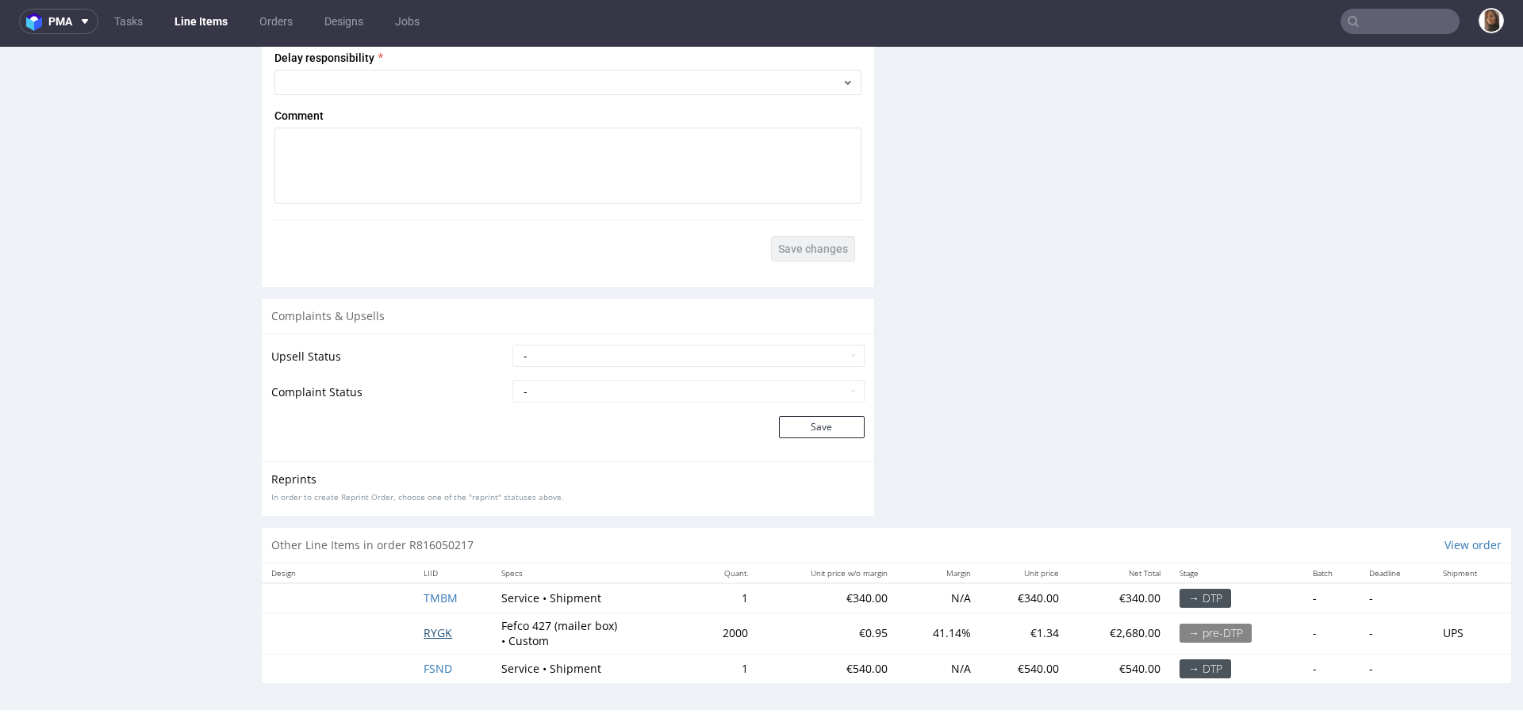
click at [431, 630] on span "RYGK" at bounding box center [437, 633] width 29 height 15
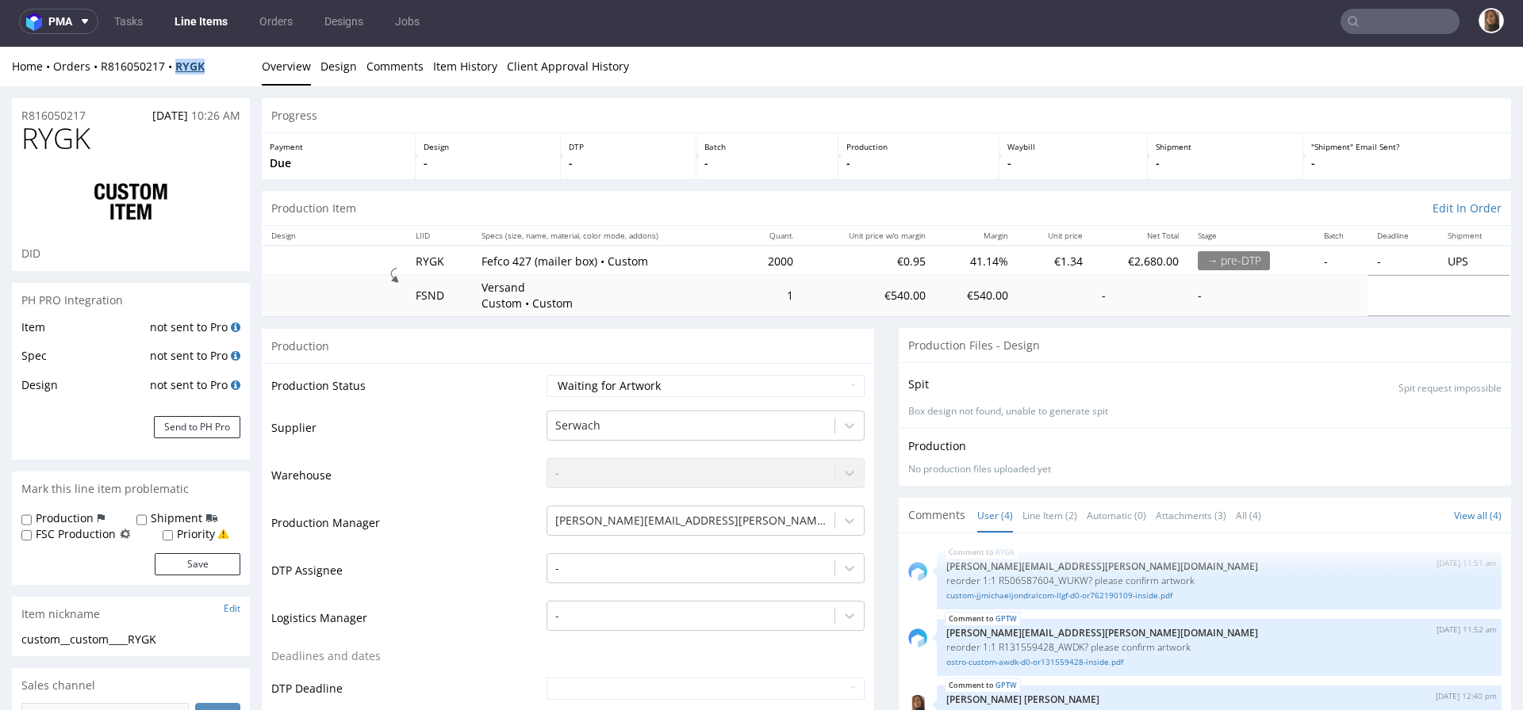
copy strong "RYGK"
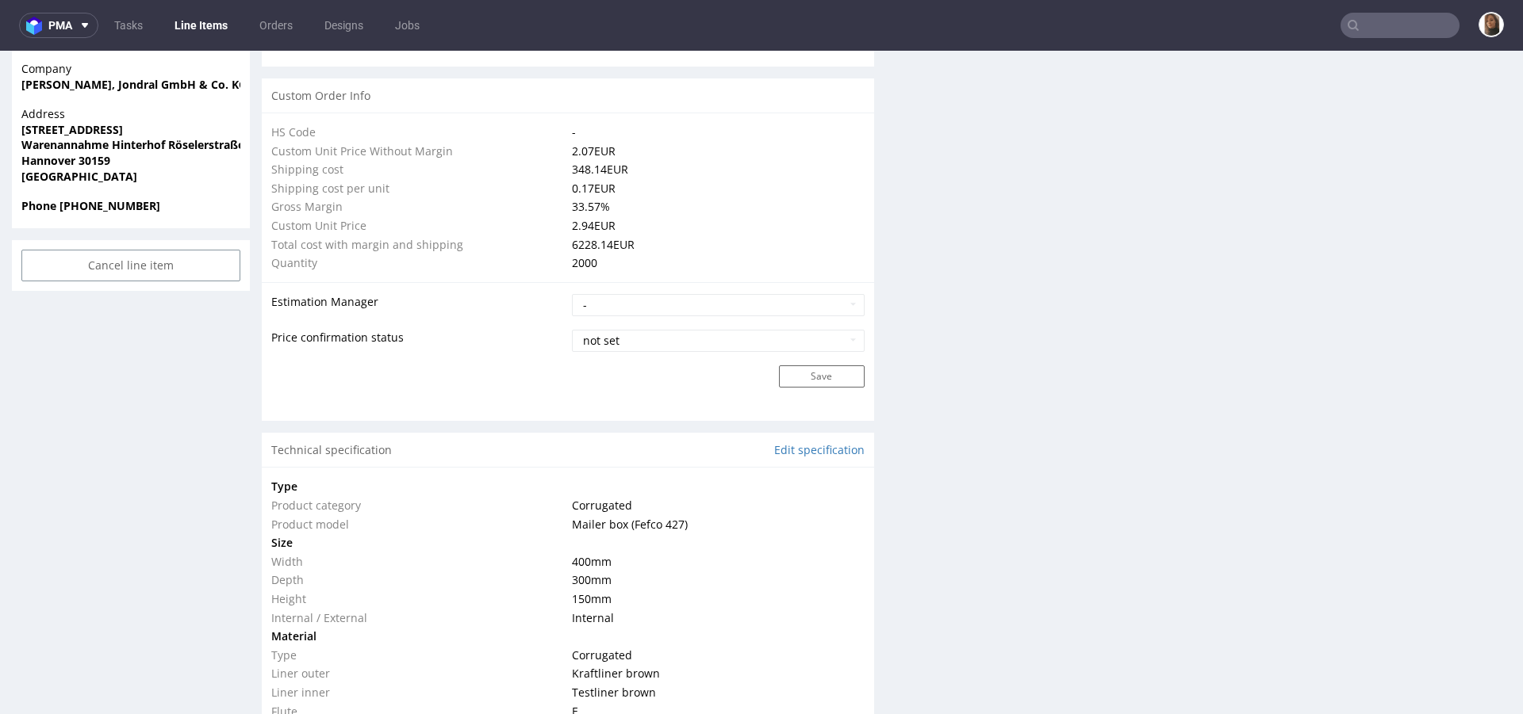
scroll to position [1438, 0]
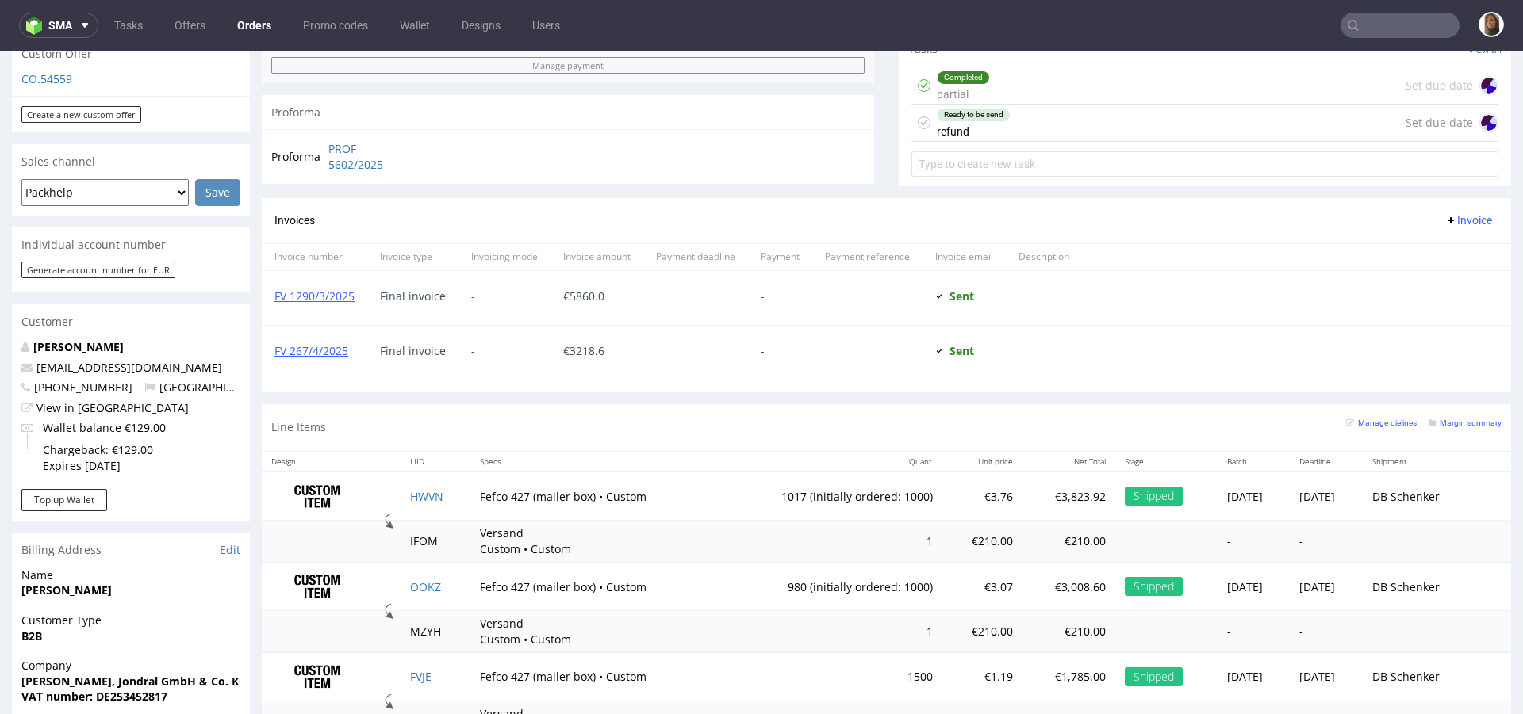
scroll to position [743, 0]
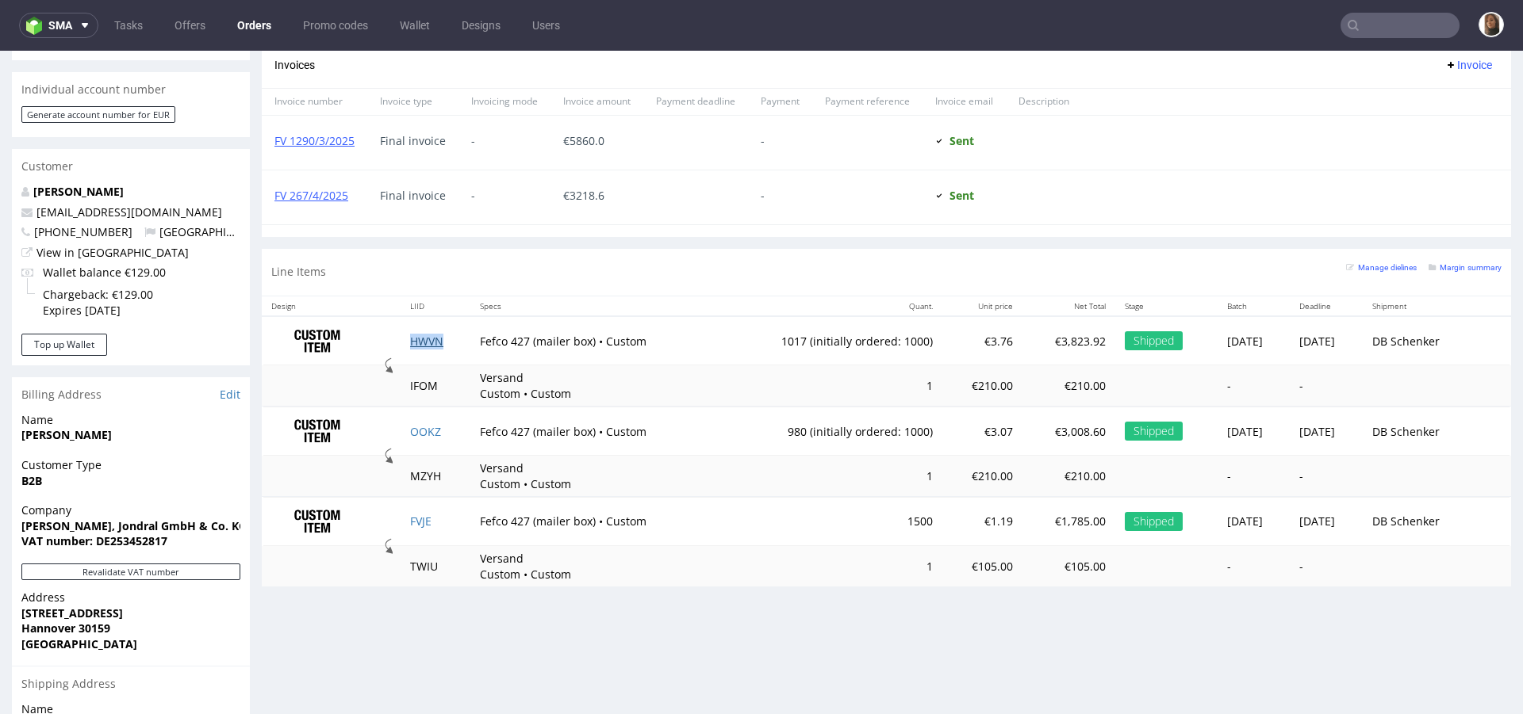
click at [412, 337] on link "HWVN" at bounding box center [426, 341] width 33 height 15
click at [413, 427] on link "OOKZ" at bounding box center [425, 431] width 31 height 15
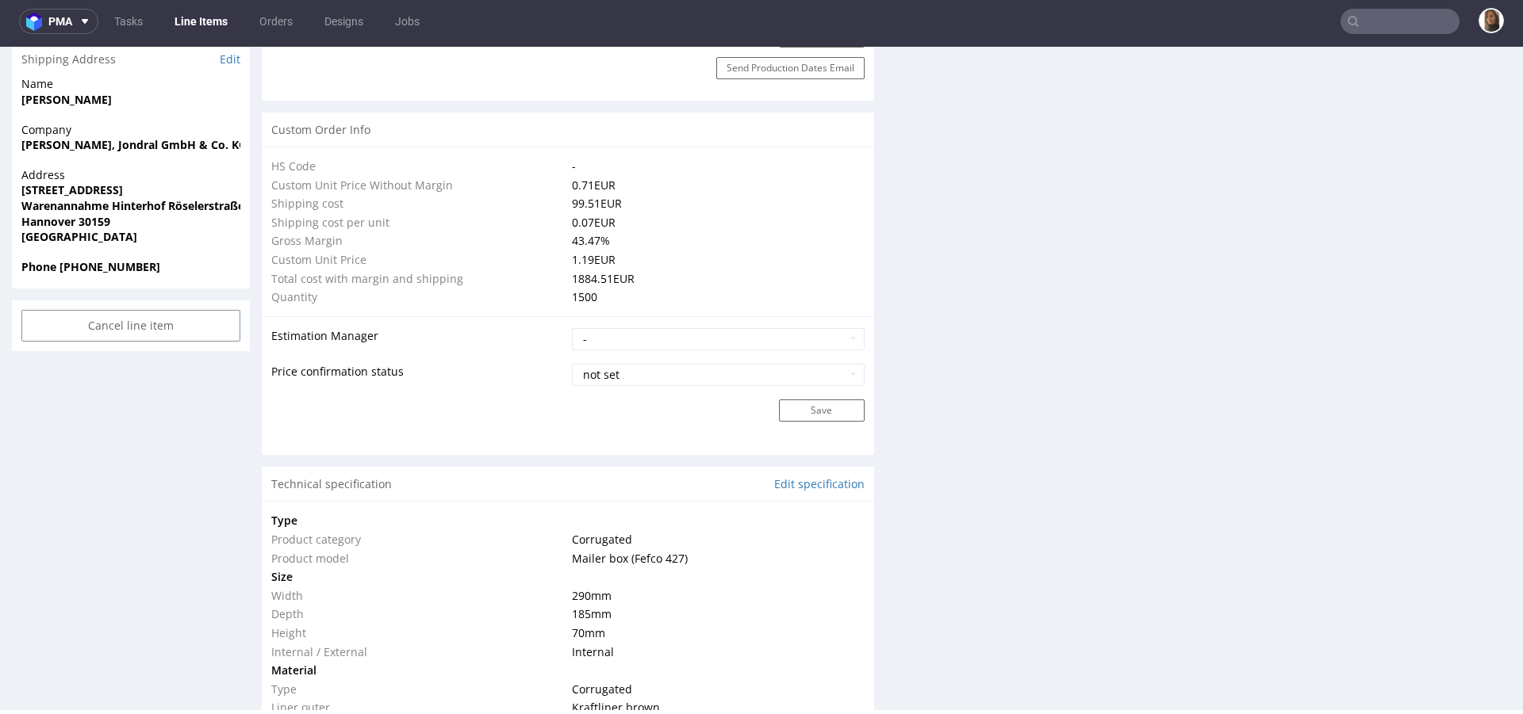
scroll to position [1129, 0]
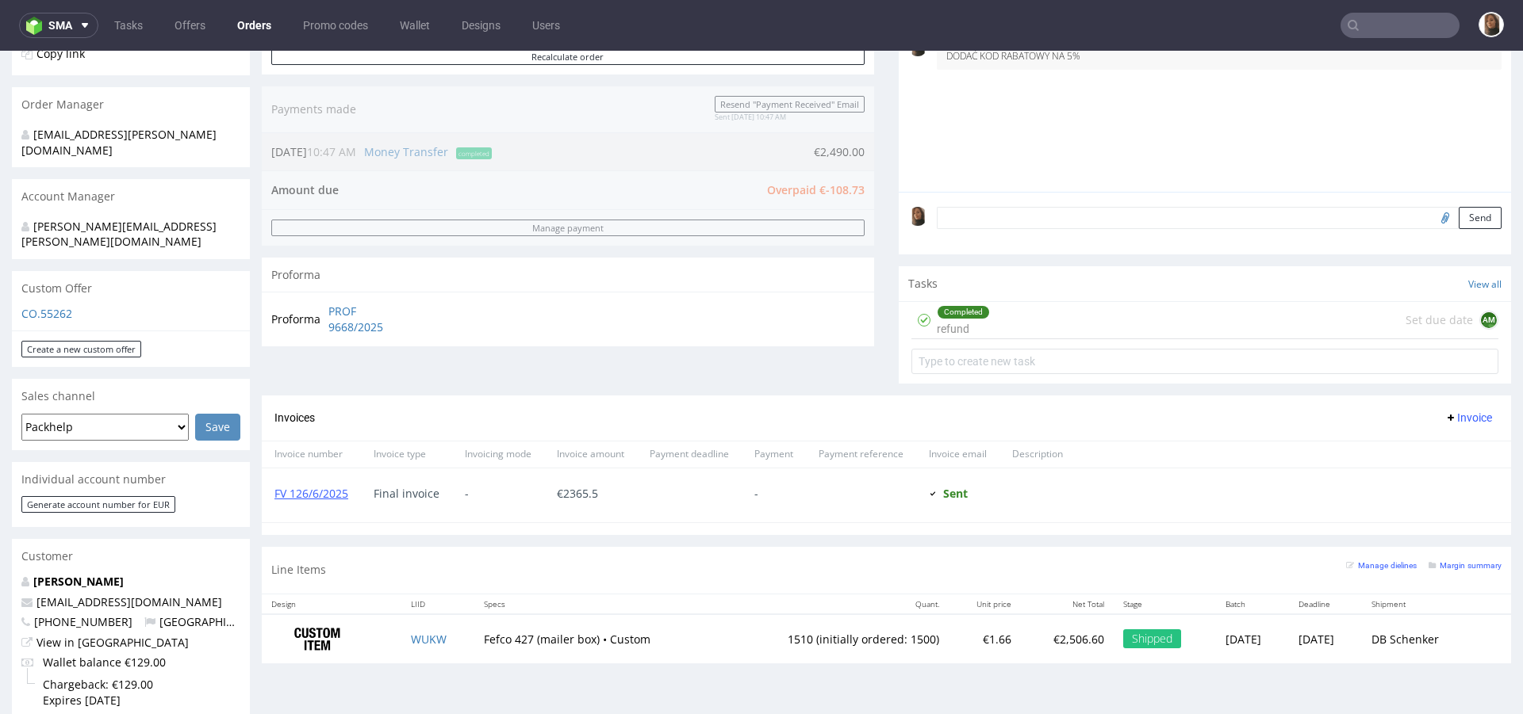
scroll to position [407, 0]
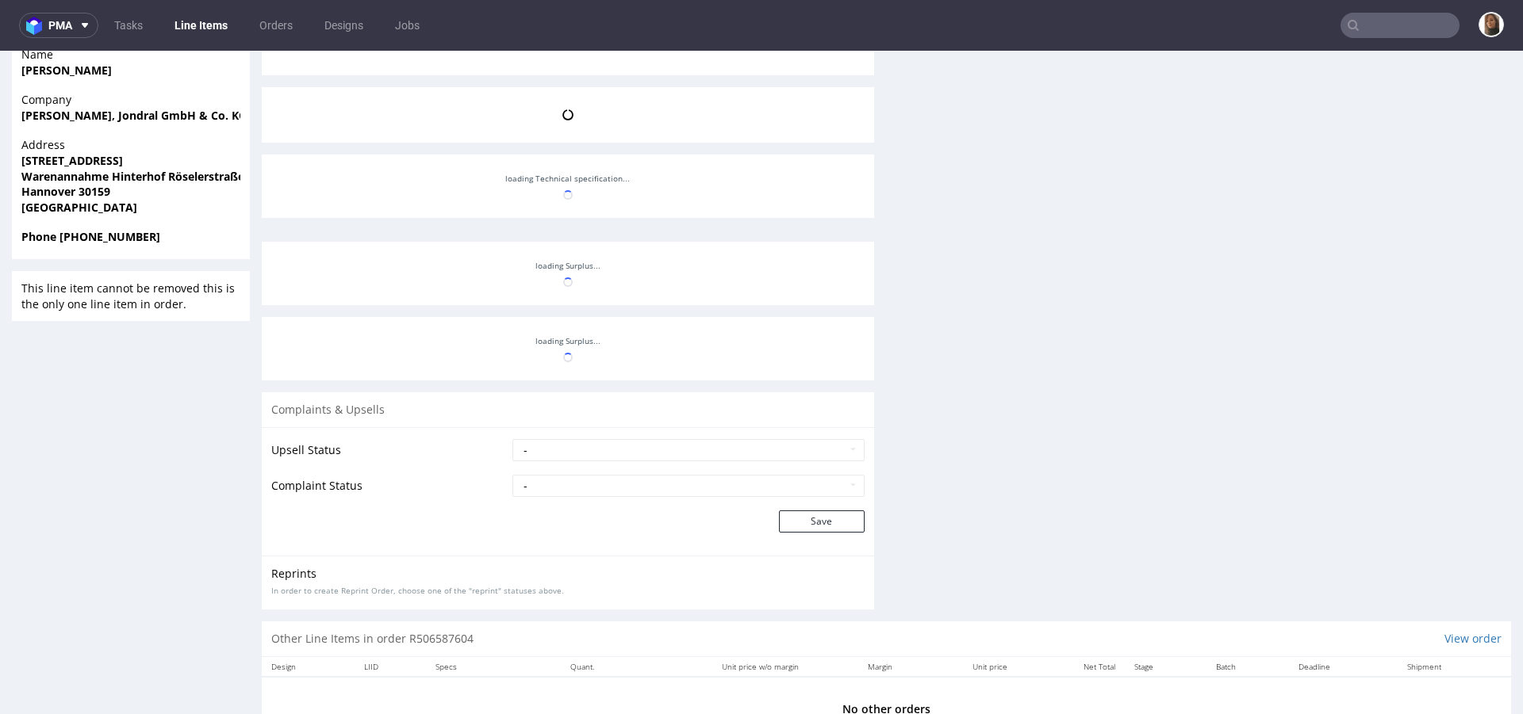
scroll to position [1172, 0]
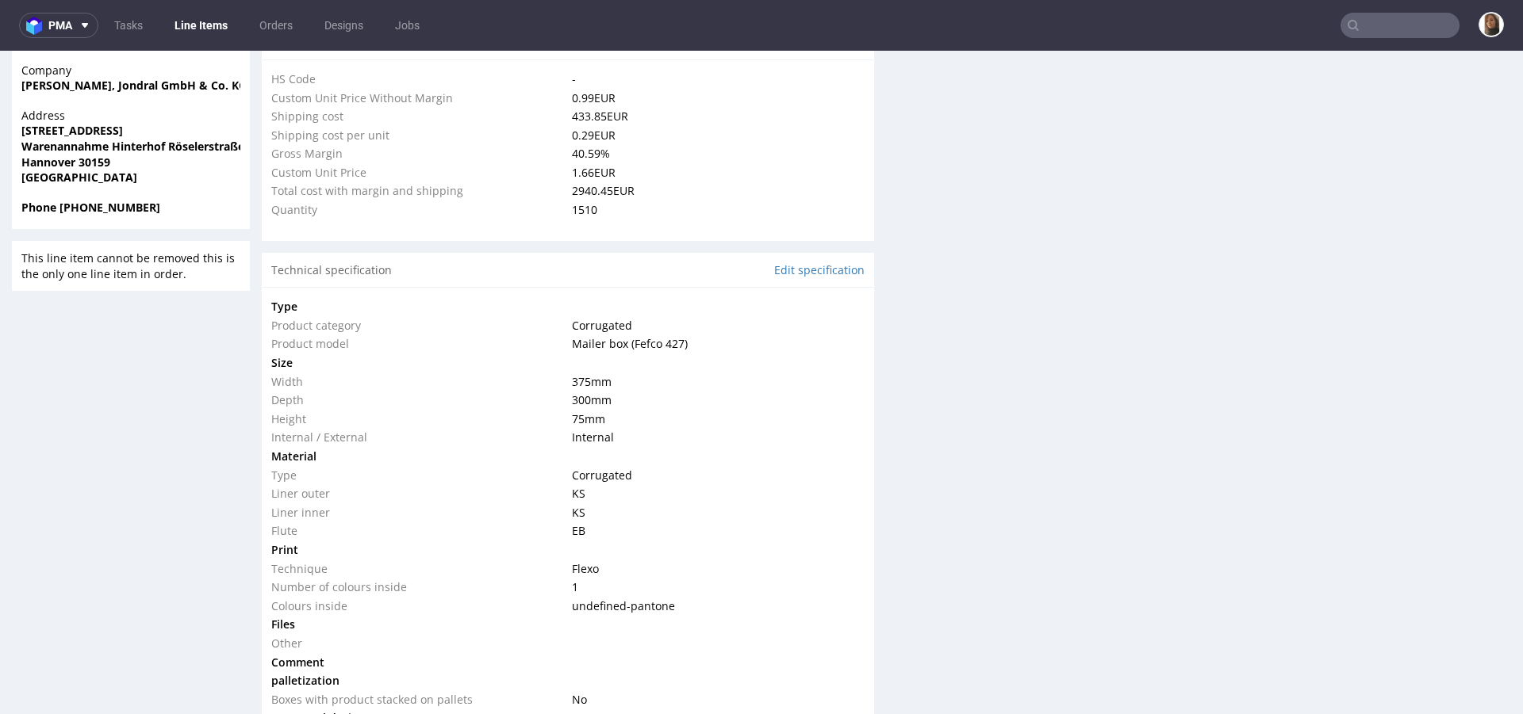
select select "in_progress"
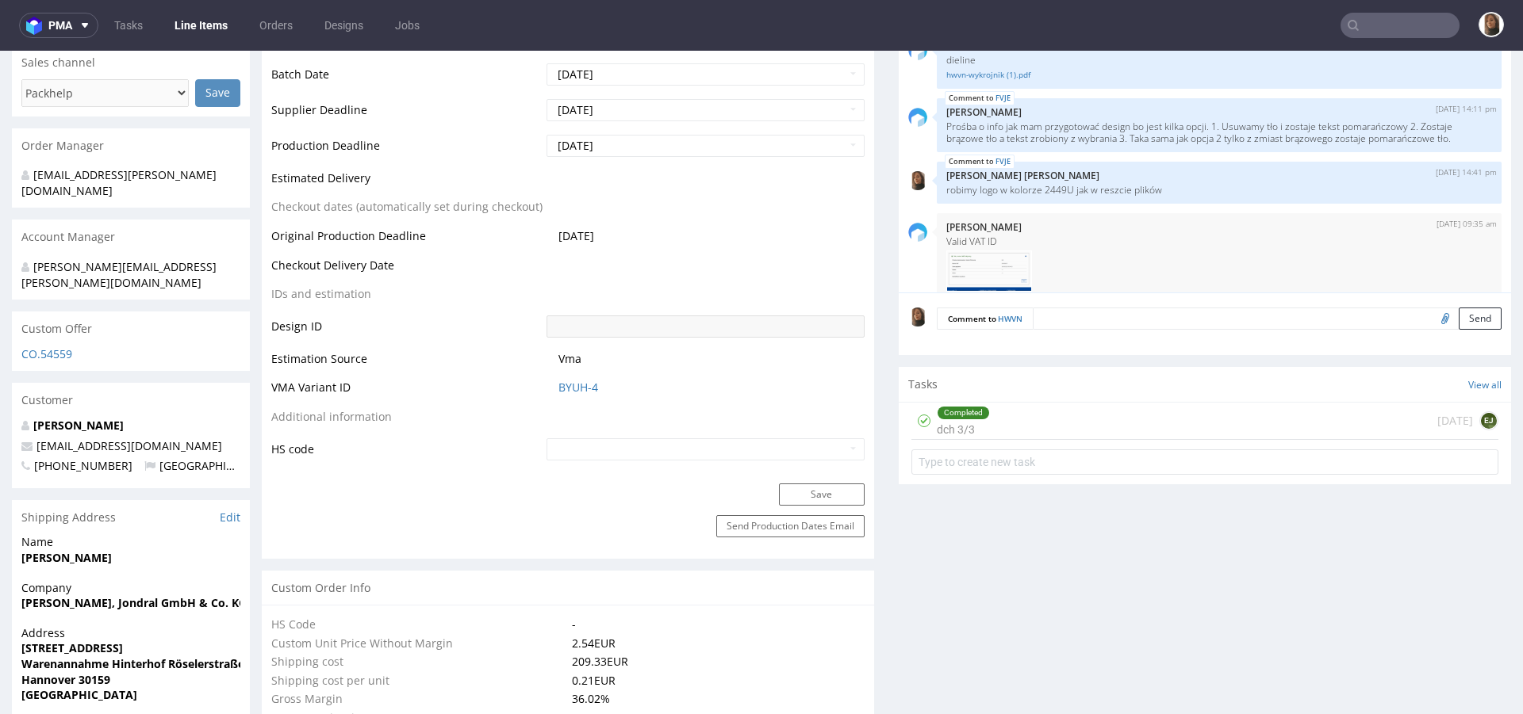
scroll to position [1148, 0]
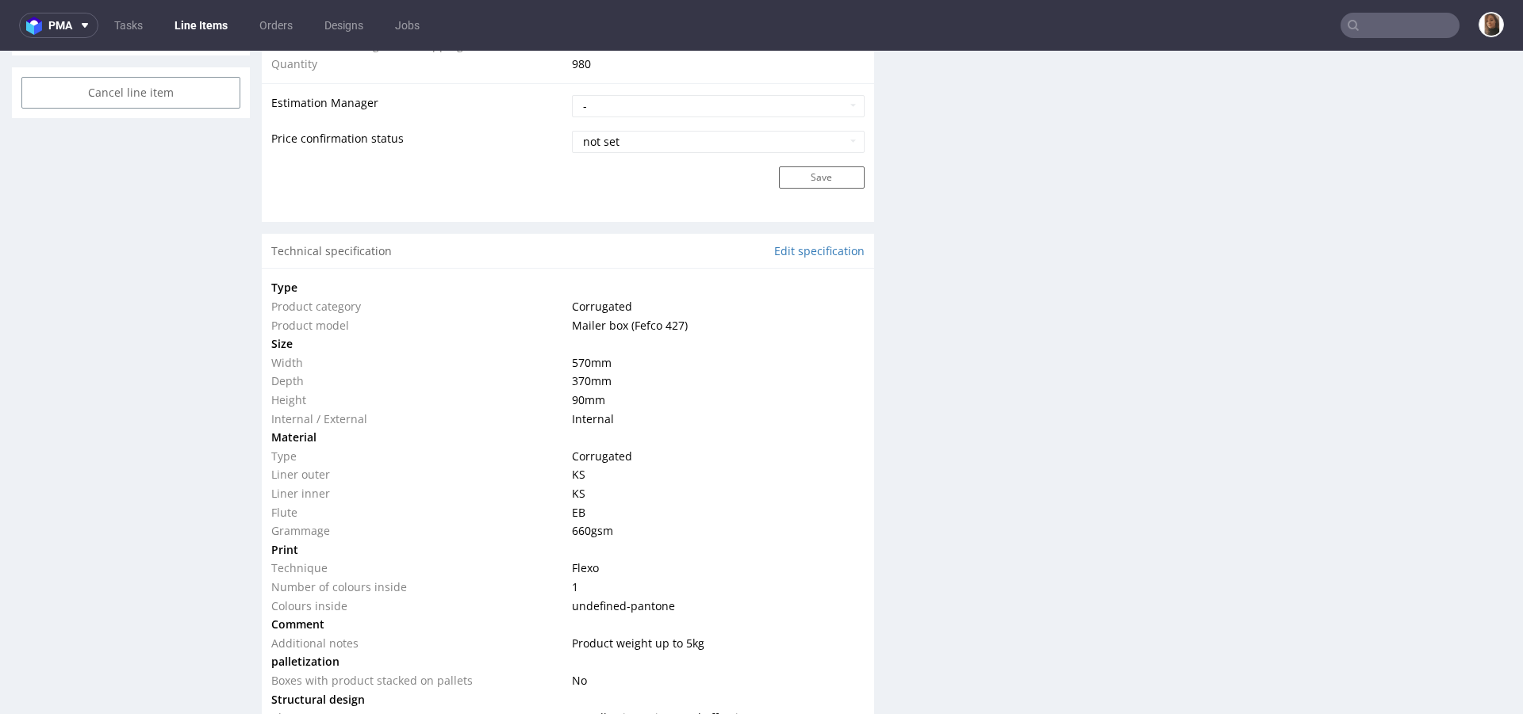
scroll to position [1388, 0]
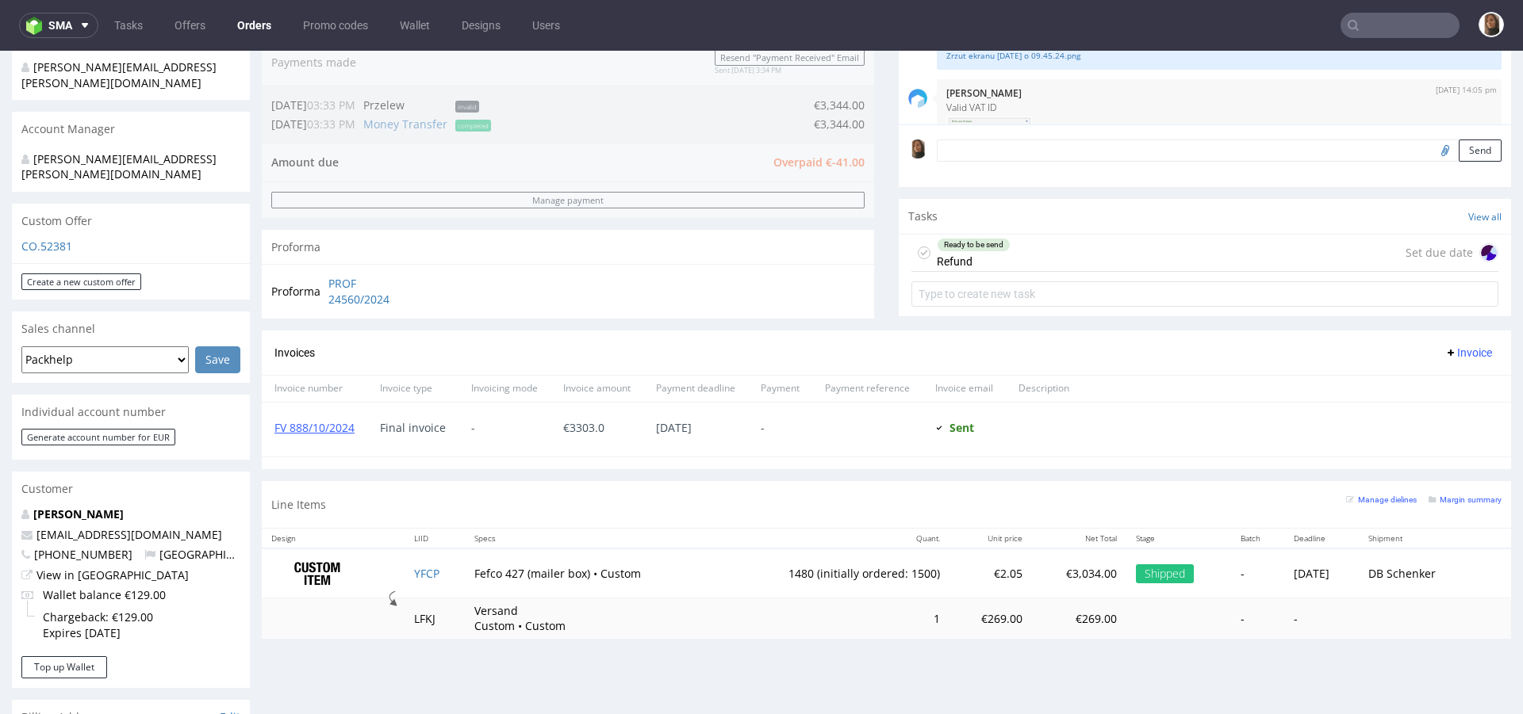
scroll to position [747, 0]
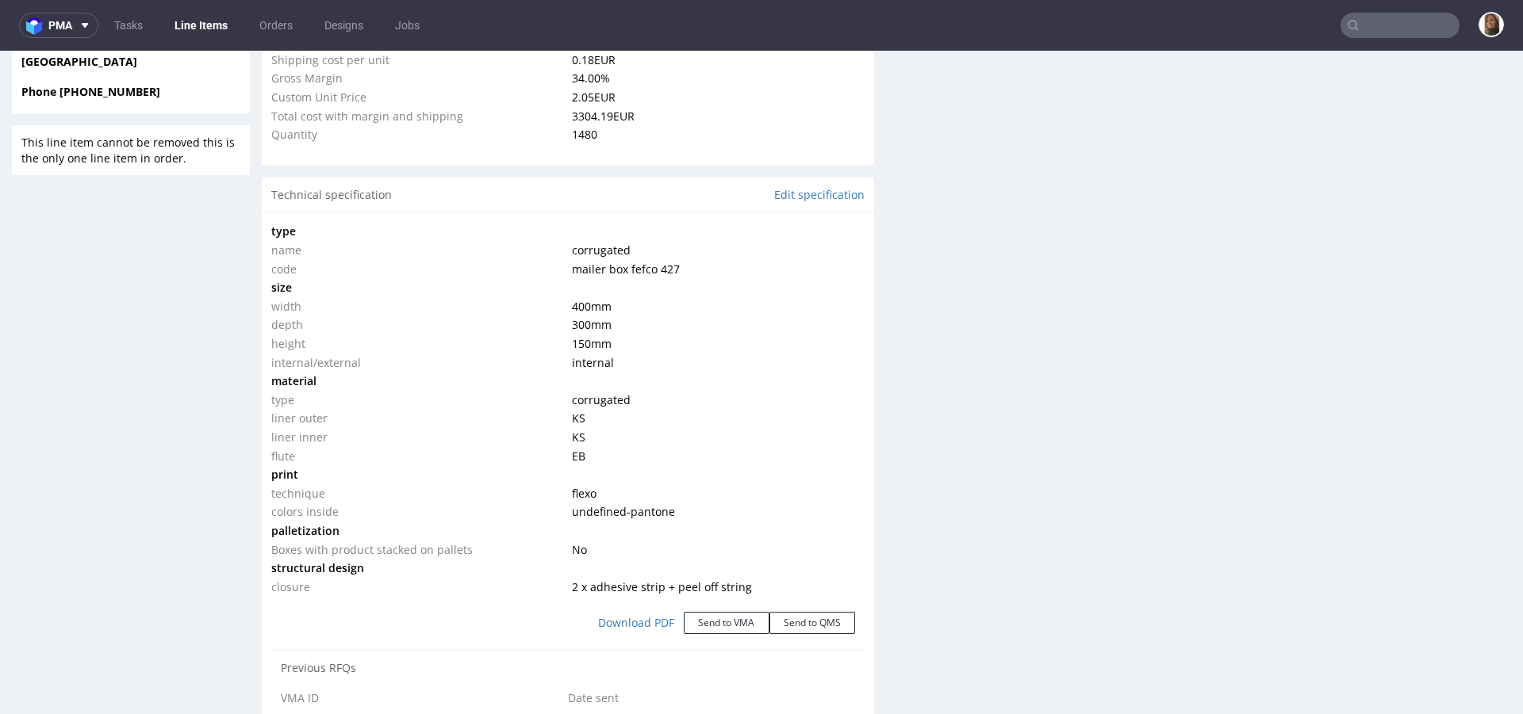
scroll to position [1356, 0]
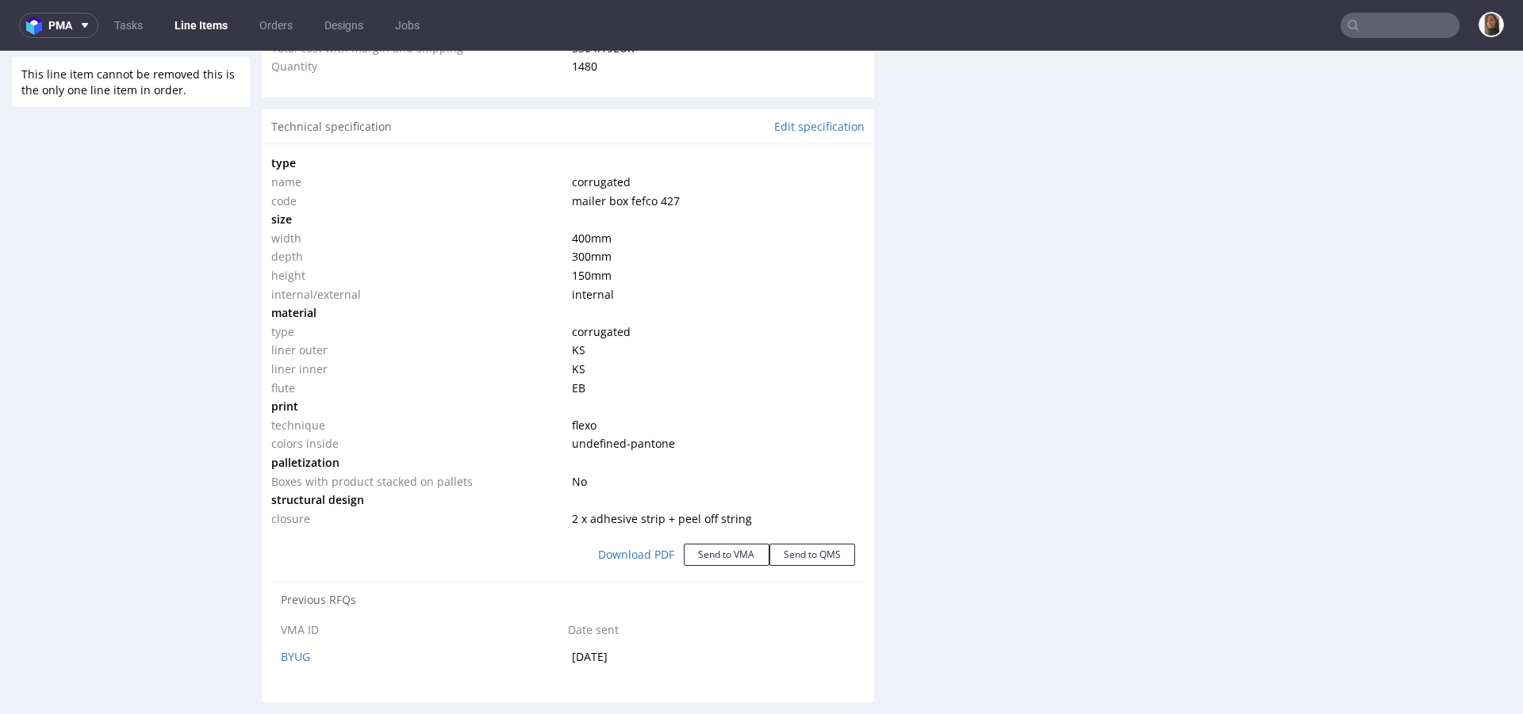
select select "in_progress"
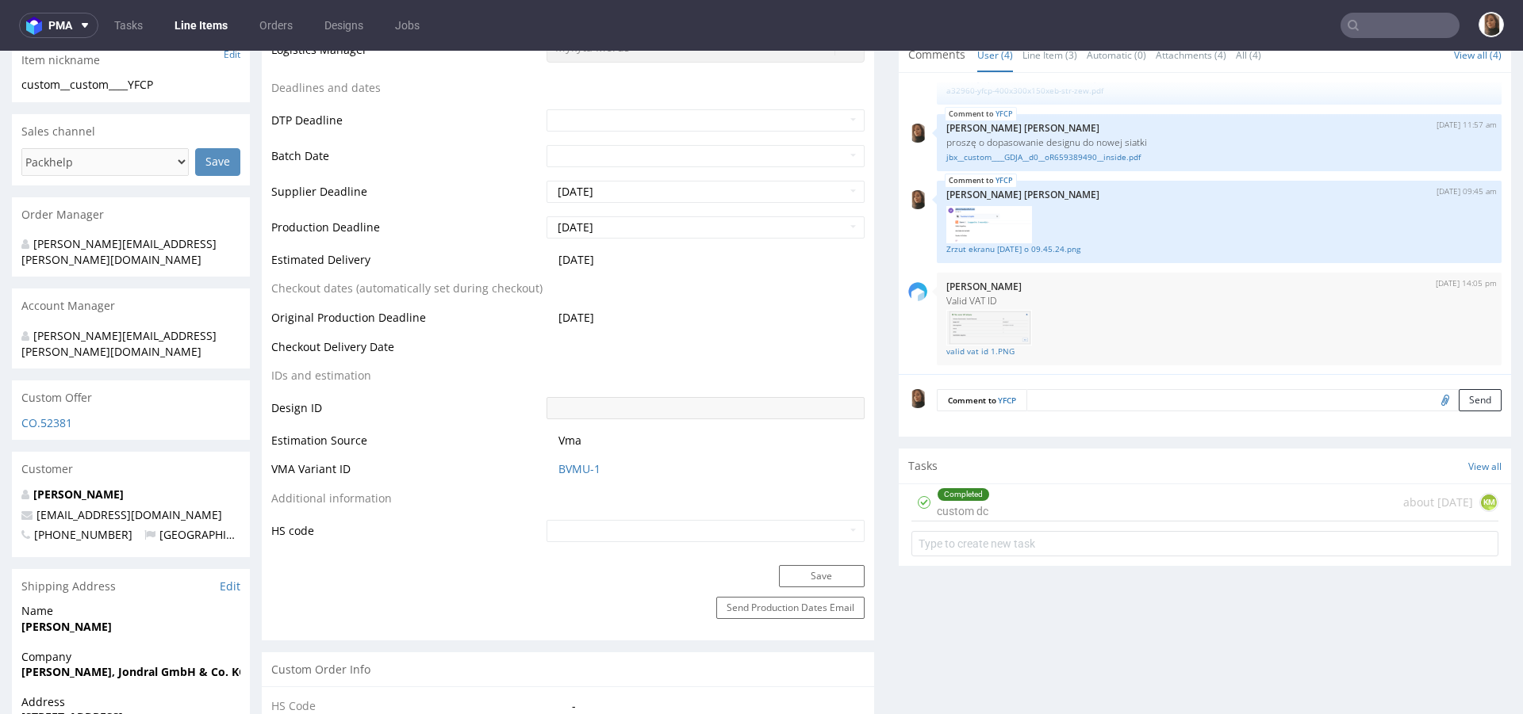
scroll to position [0, 0]
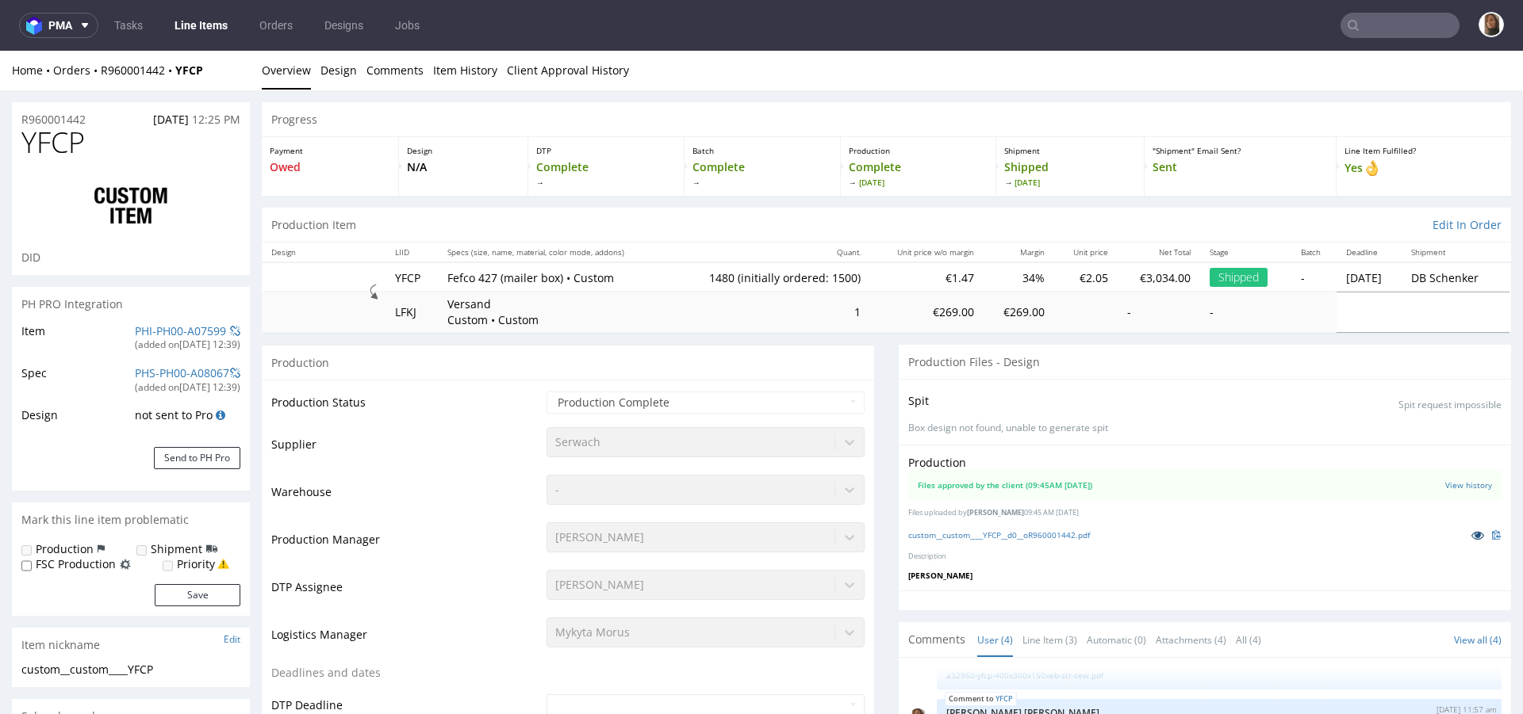
click at [1471, 534] on icon at bounding box center [1477, 535] width 13 height 11
click at [1471, 538] on icon at bounding box center [1477, 535] width 13 height 11
click at [1028, 532] on link "custom__custom____YFCP__d0__oR960001442.pdf" at bounding box center [999, 535] width 182 height 11
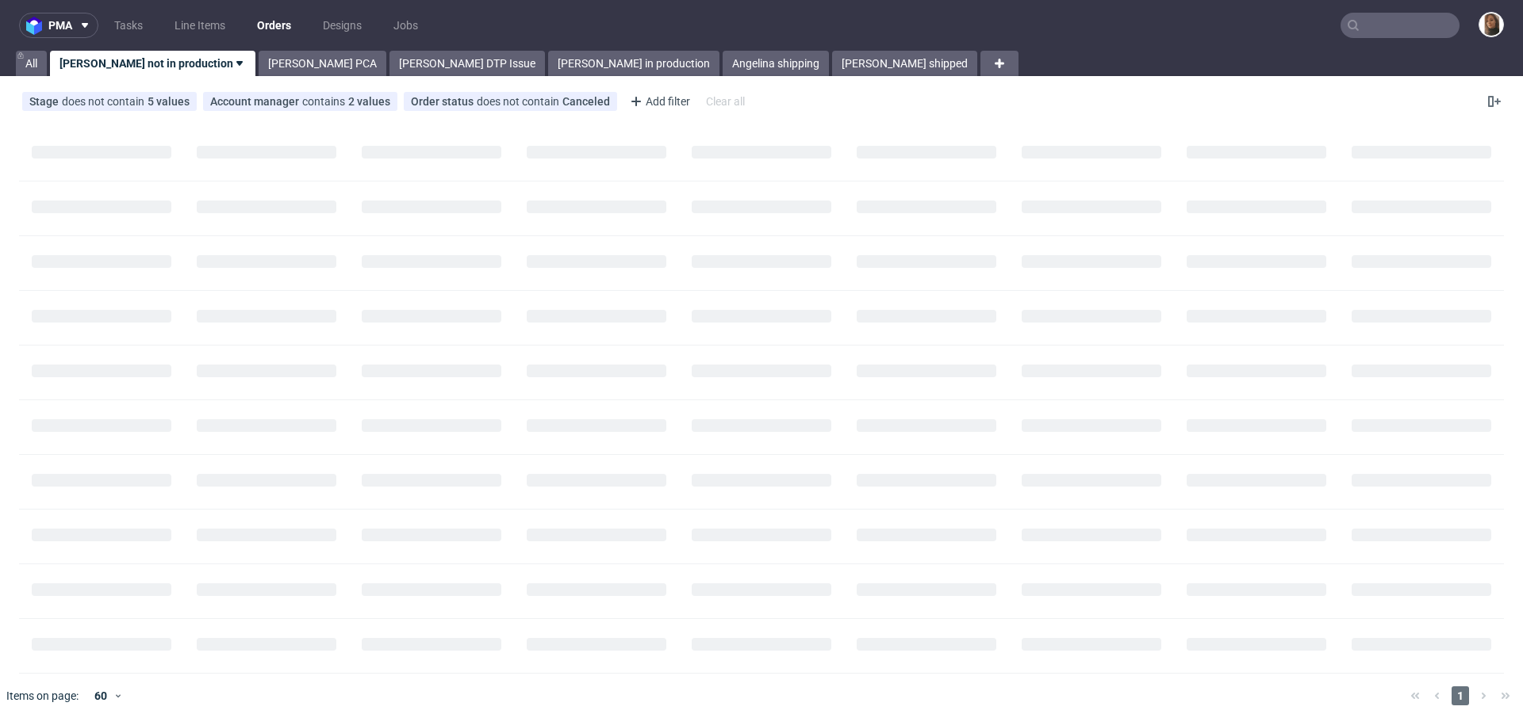
click at [1393, 27] on input "text" at bounding box center [1399, 25] width 119 height 25
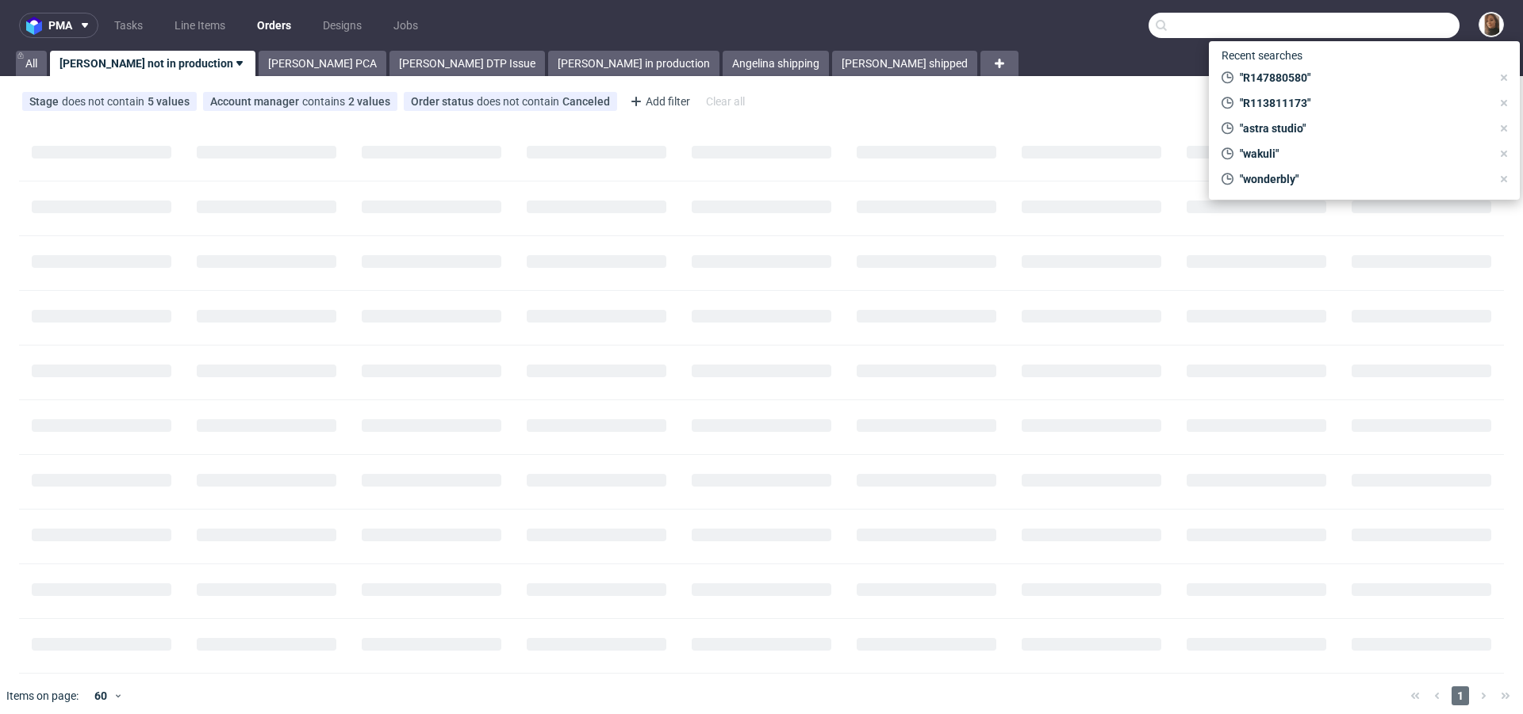
type input "s"
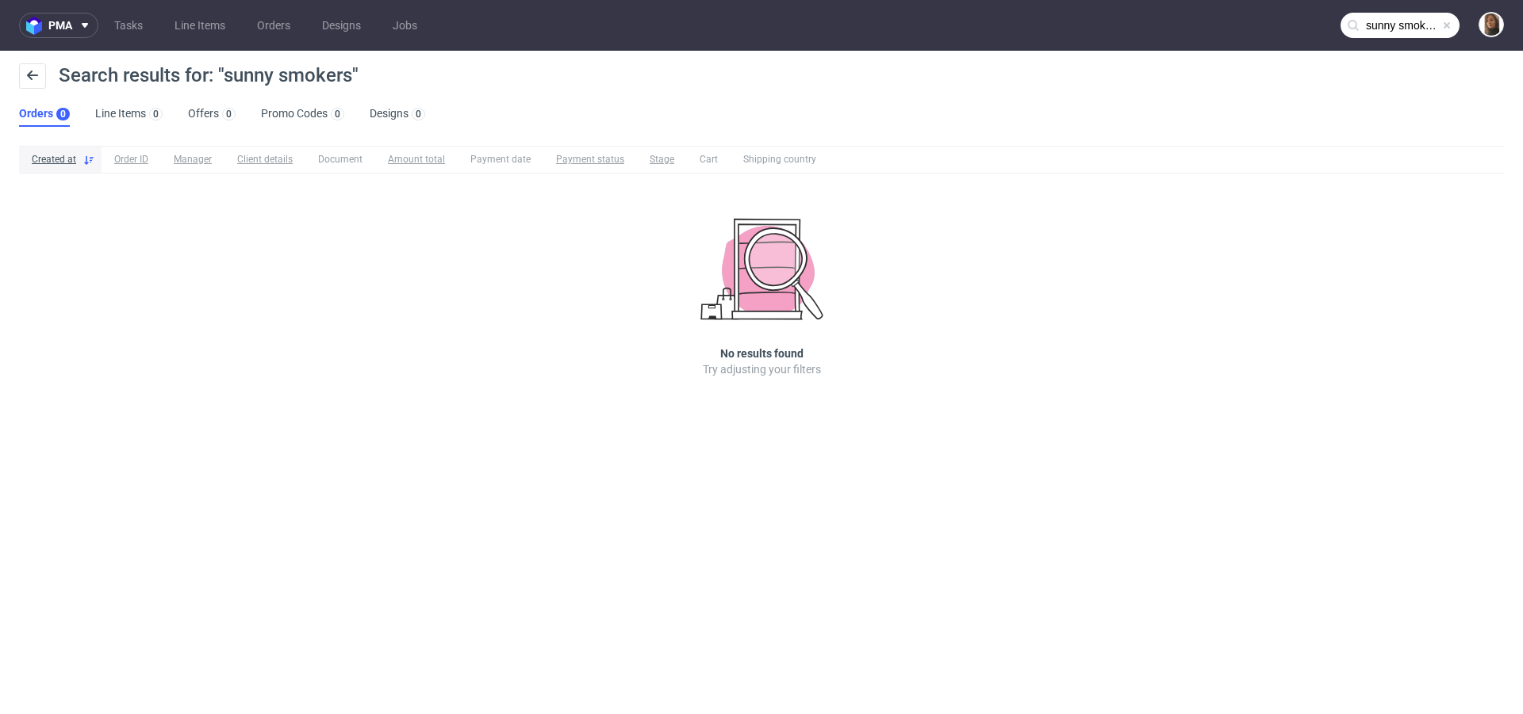
click at [1412, 34] on input "sunny smokers" at bounding box center [1399, 25] width 119 height 25
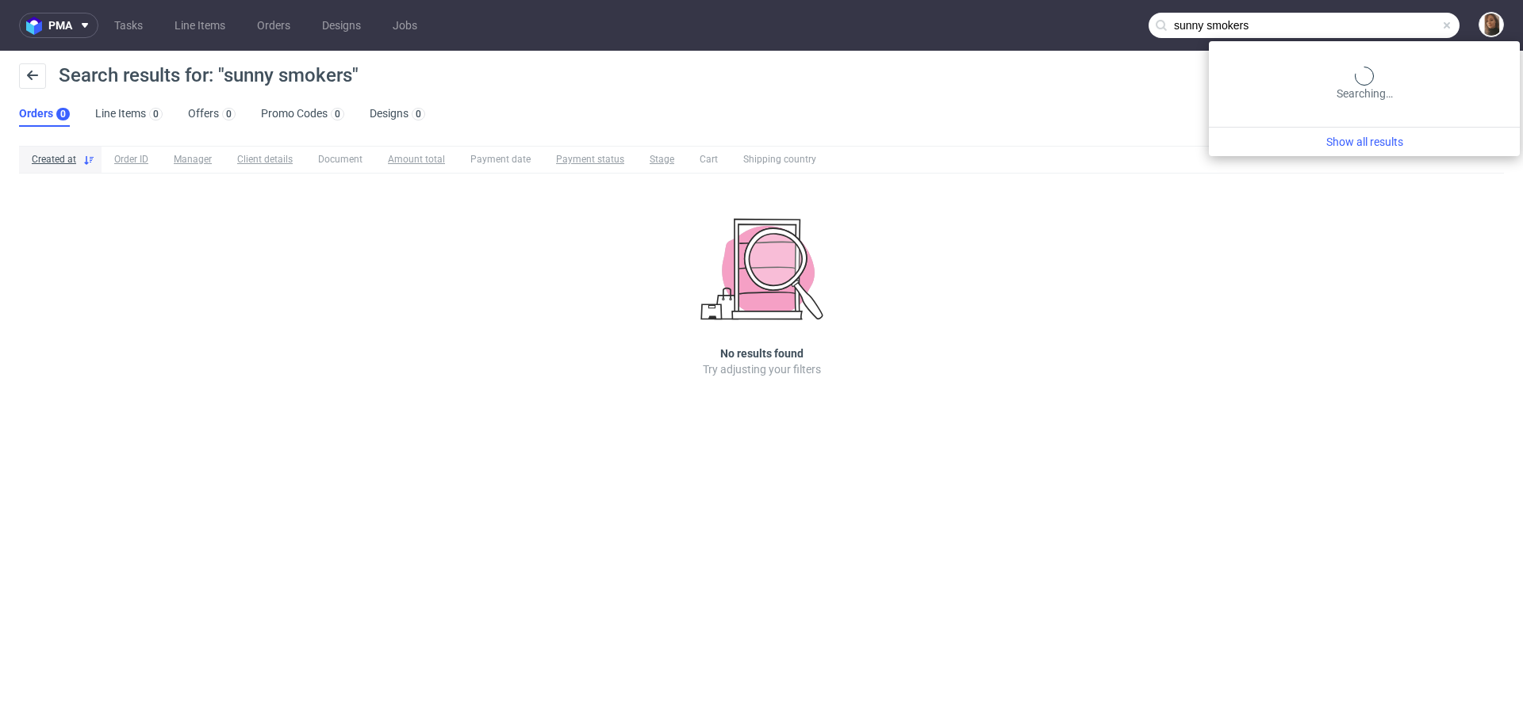
click at [1396, 21] on input "sunny smokers" at bounding box center [1303, 25] width 311 height 25
type input "sunny smoker"
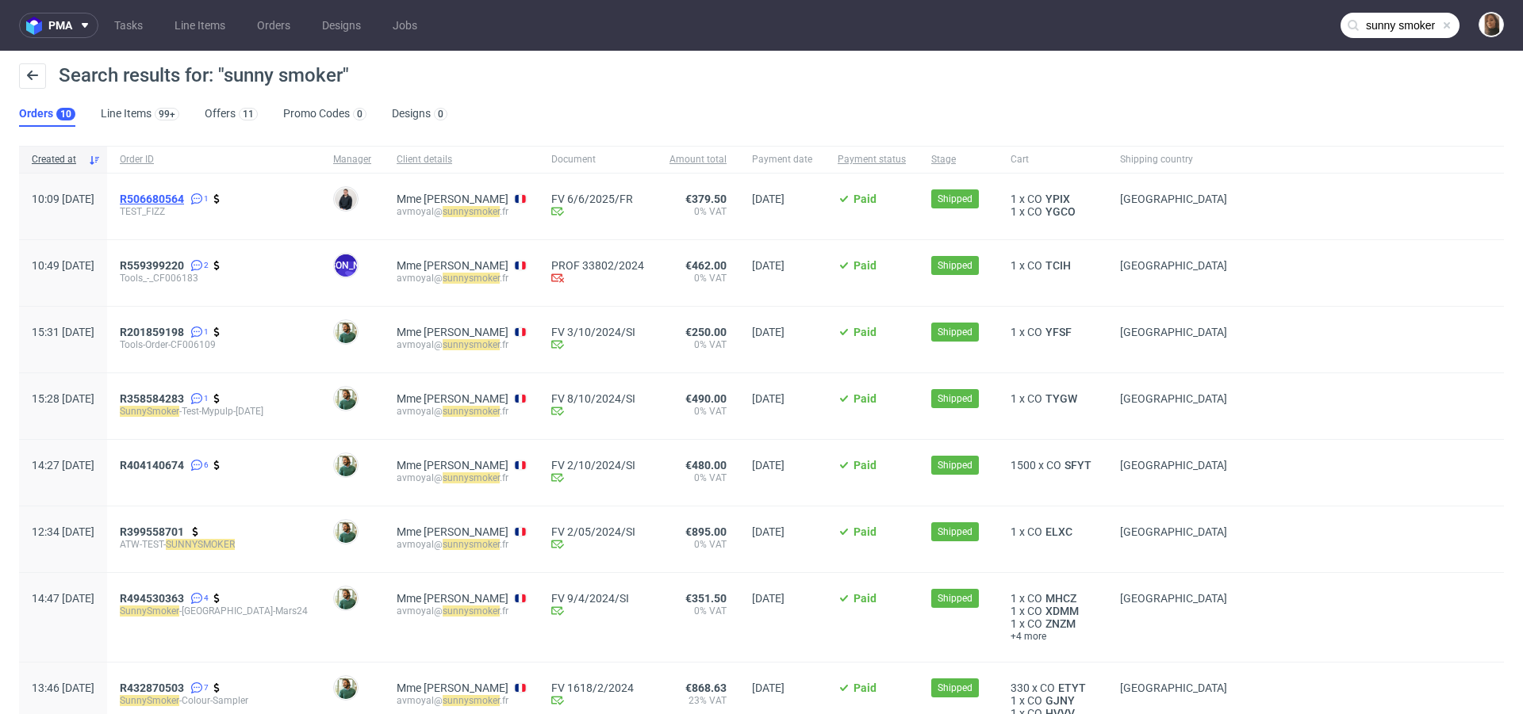
click at [184, 199] on span "R506680564" at bounding box center [152, 199] width 64 height 13
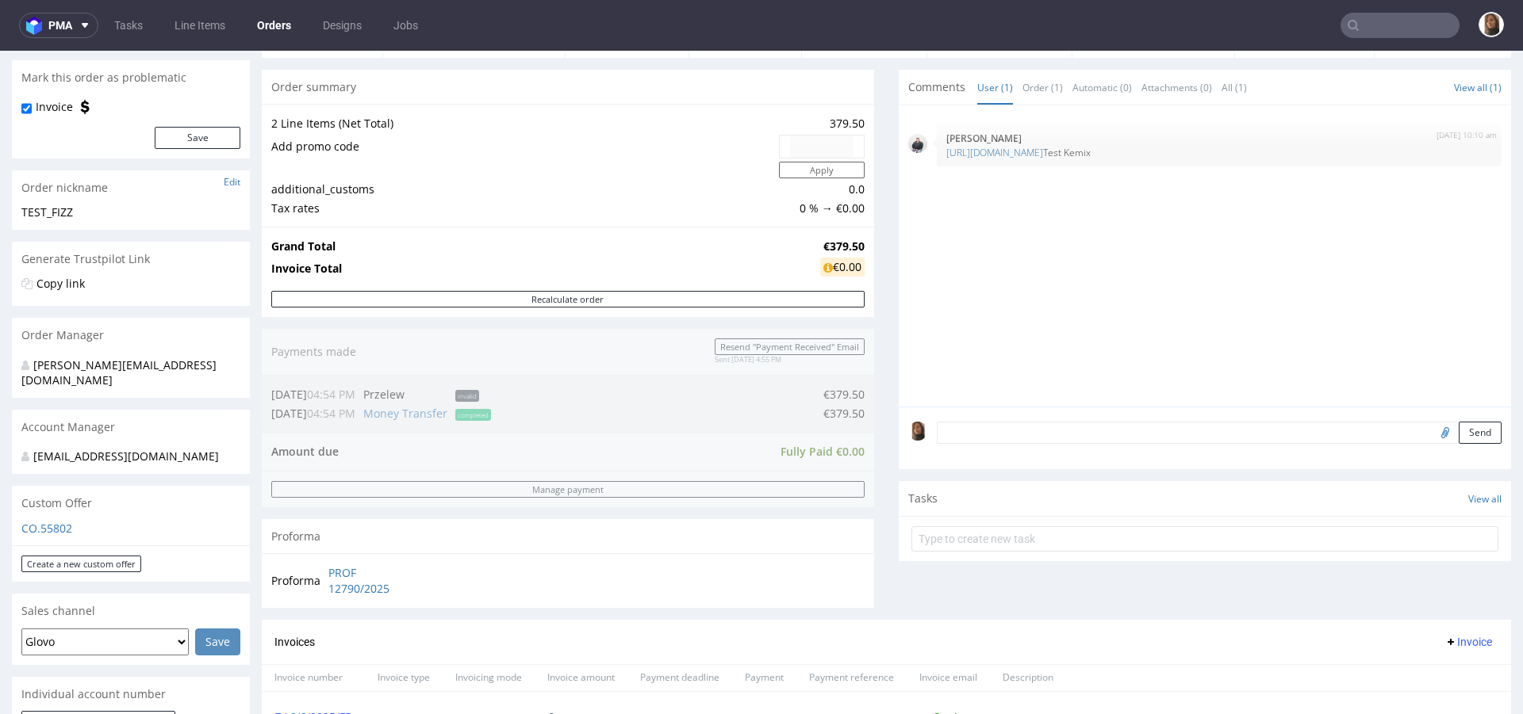
scroll to position [354, 0]
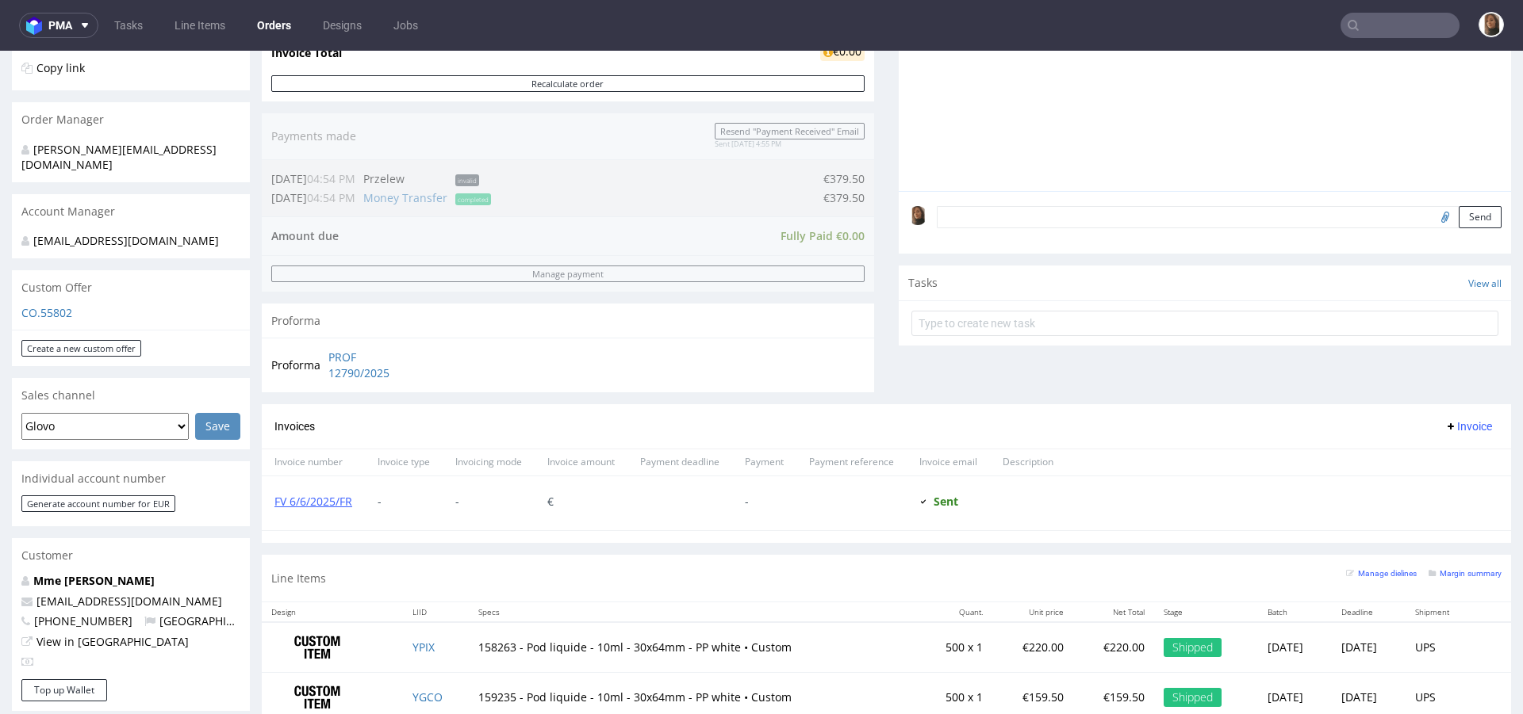
type input "sunny smoker"
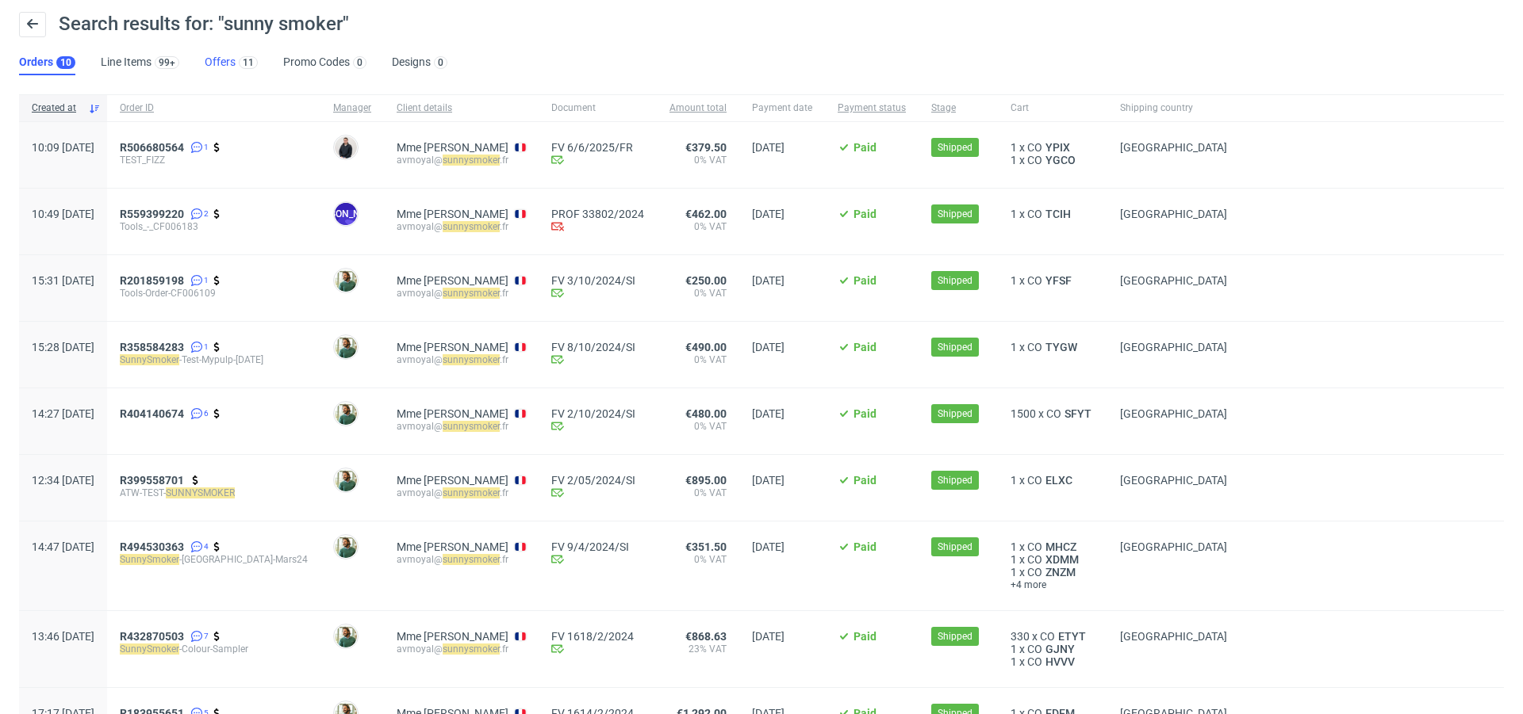
scroll to position [17, 0]
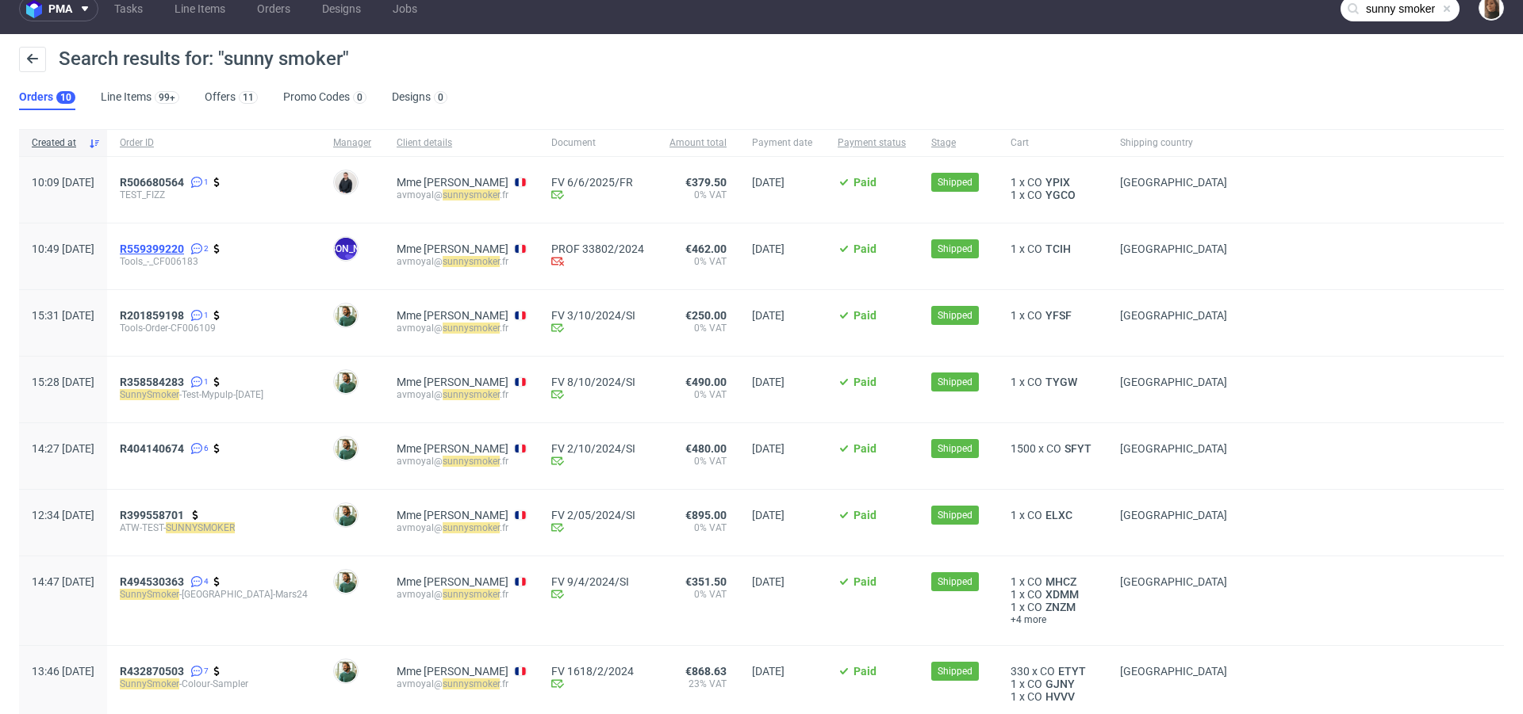
click at [184, 250] on span "R559399220" at bounding box center [152, 249] width 64 height 13
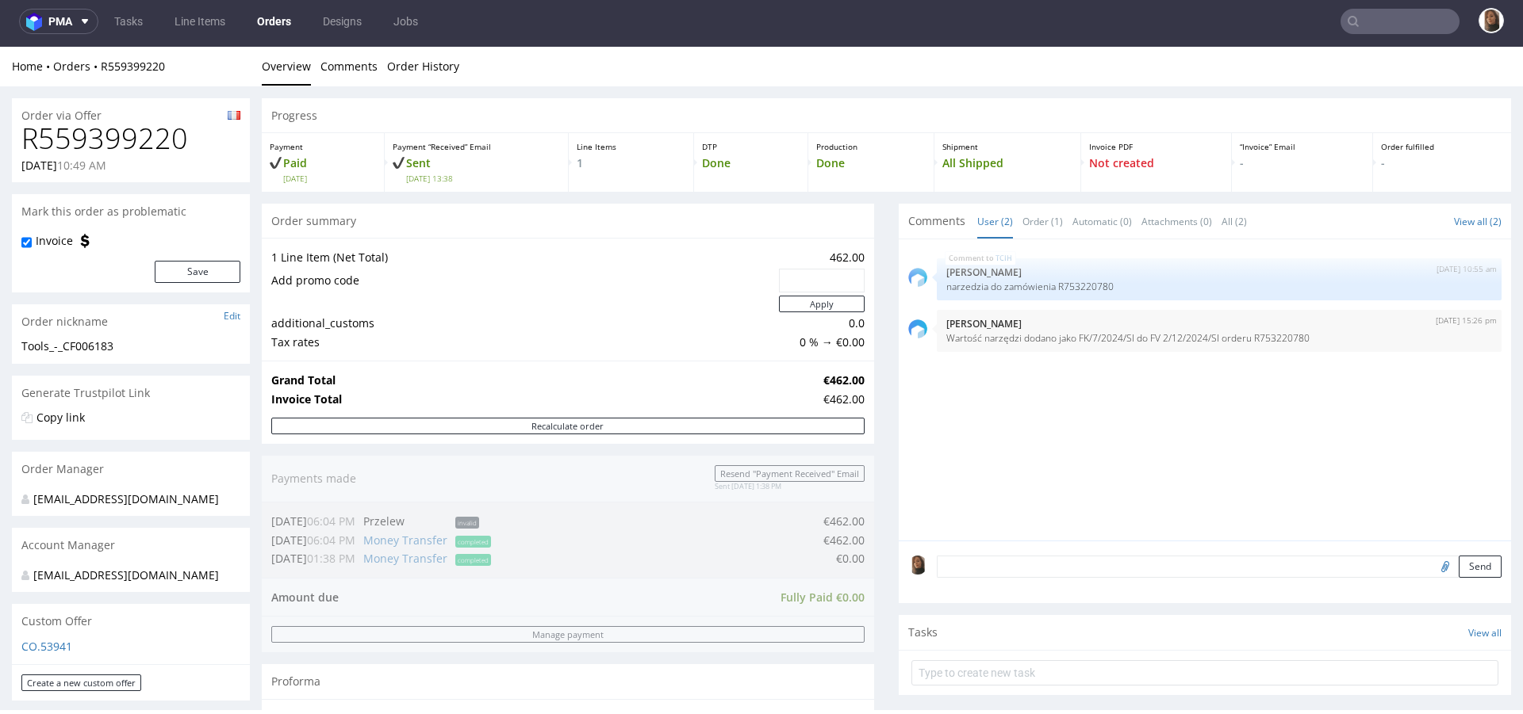
type input "sunny smoker"
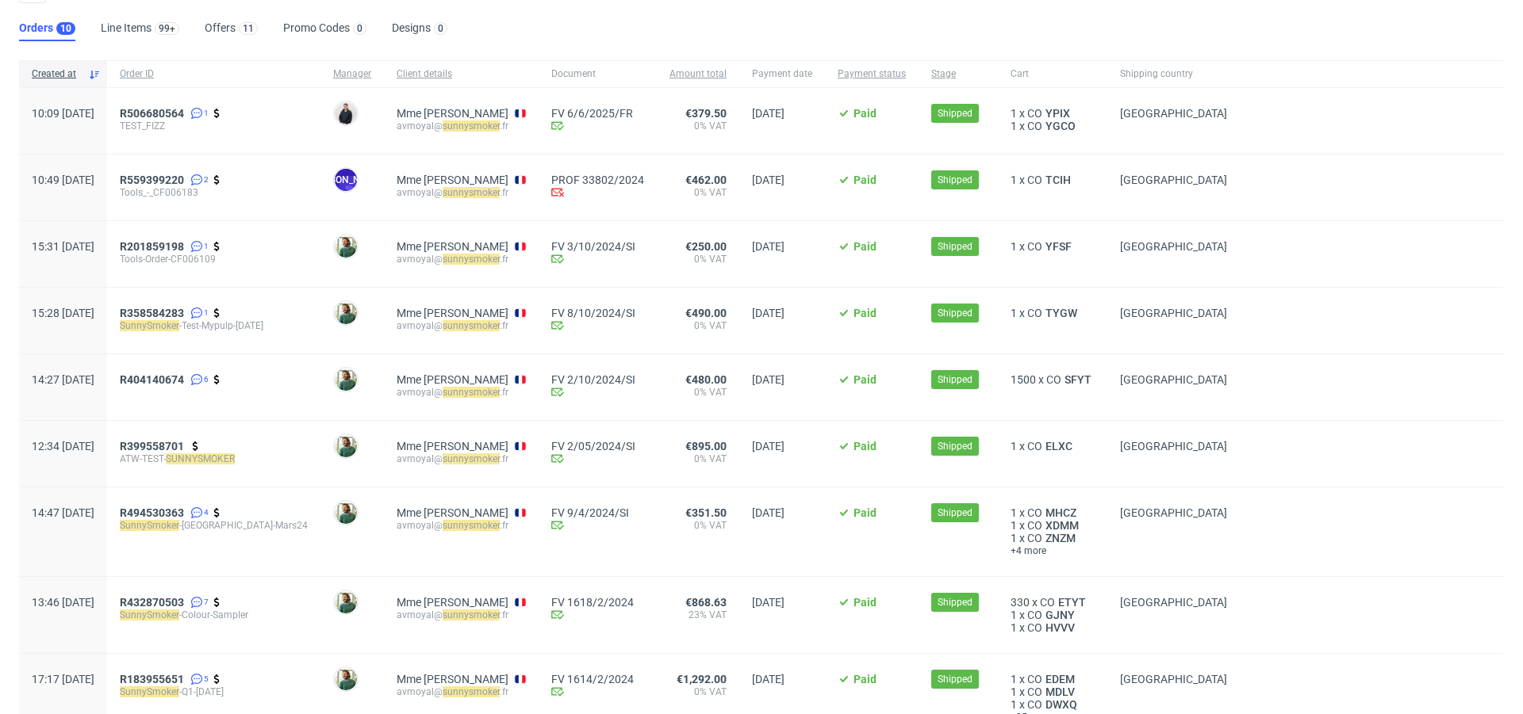
scroll to position [92, 0]
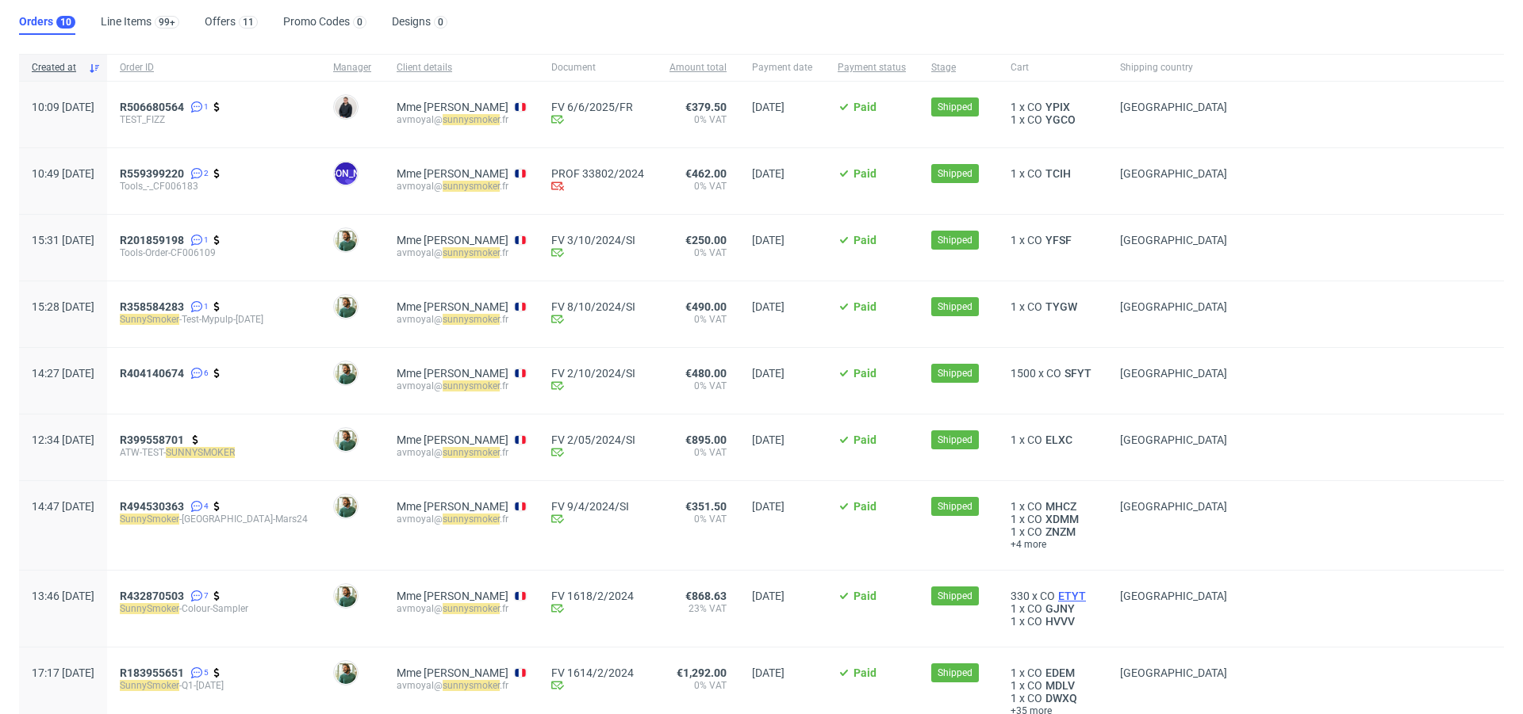
click at [1055, 590] on span "ETYT" at bounding box center [1072, 596] width 34 height 13
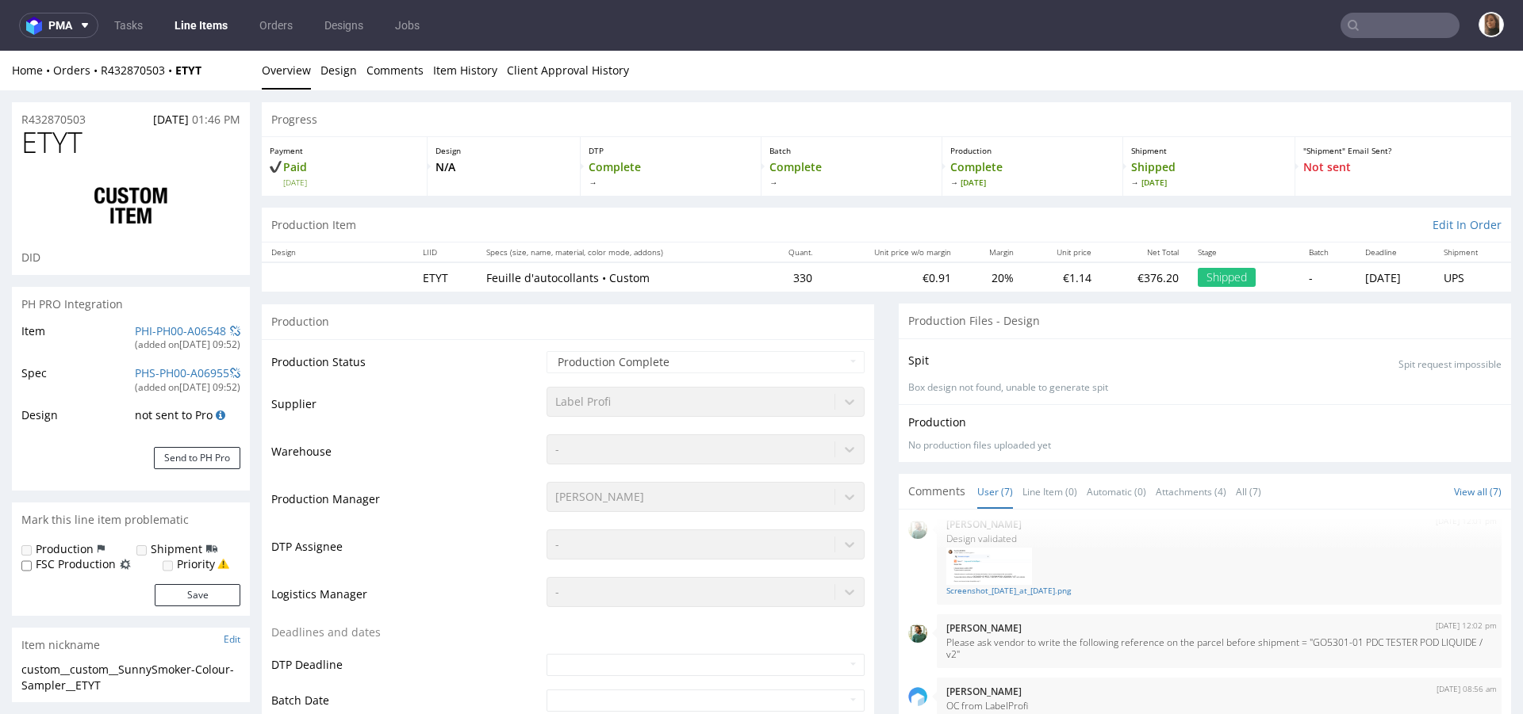
scroll to position [164, 0]
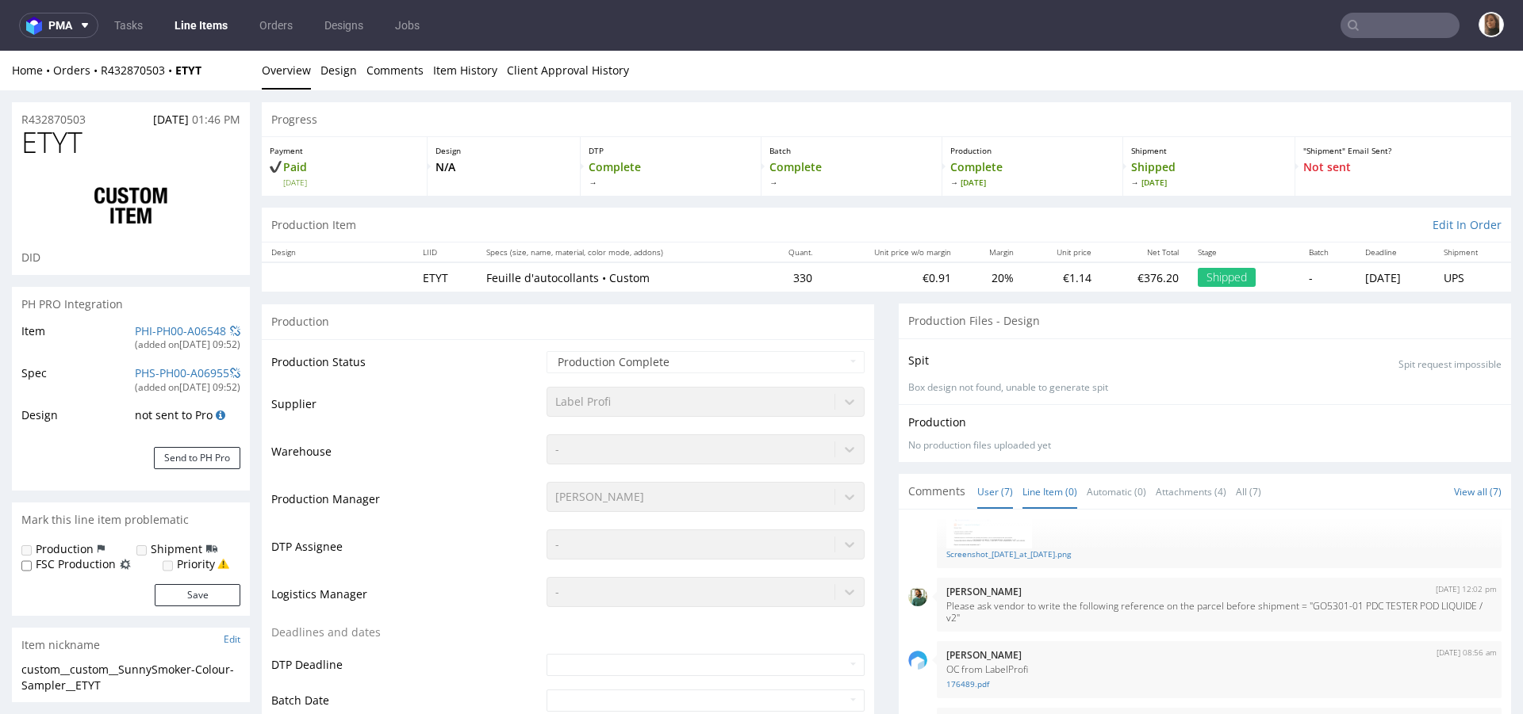
click at [1022, 486] on link "Line Item (0)" at bounding box center [1049, 492] width 55 height 34
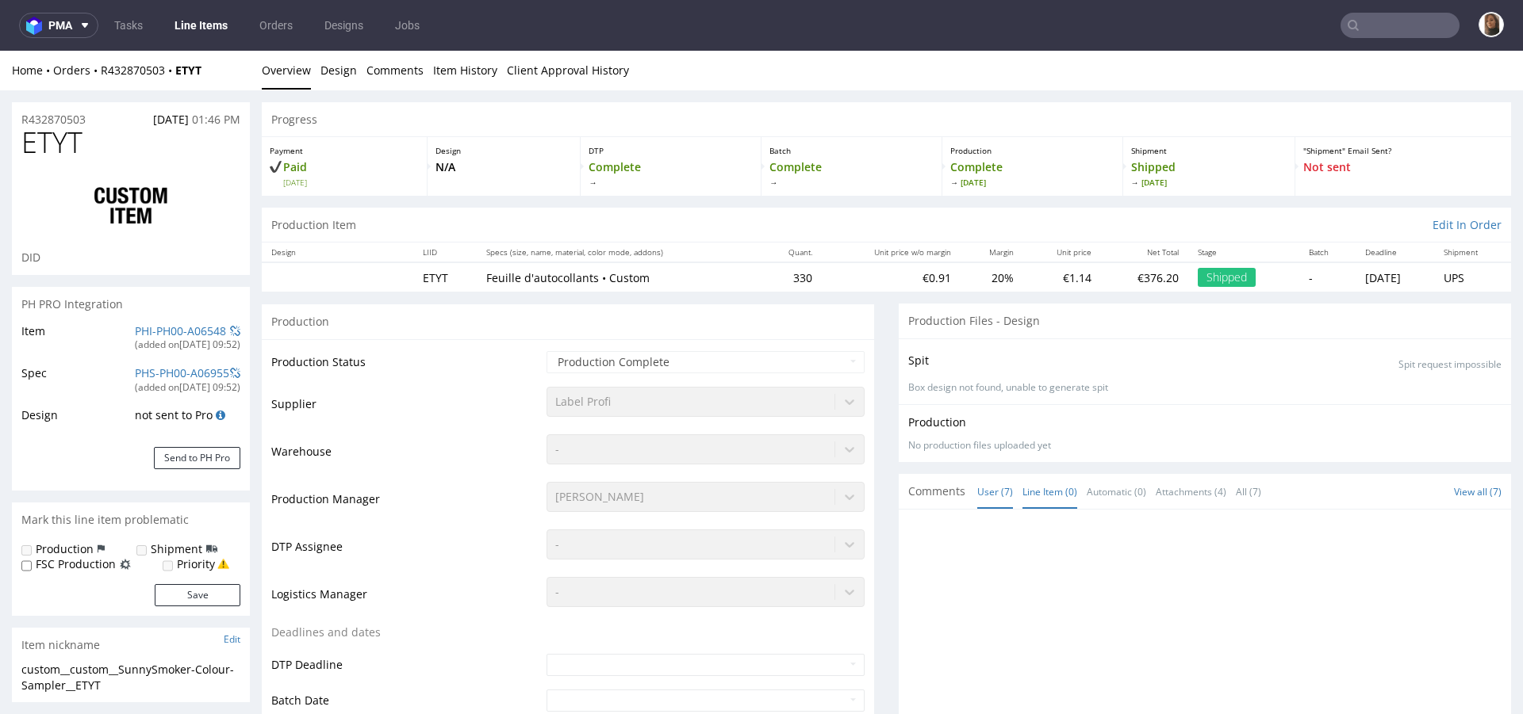
click at [977, 485] on link "User (7)" at bounding box center [995, 492] width 36 height 34
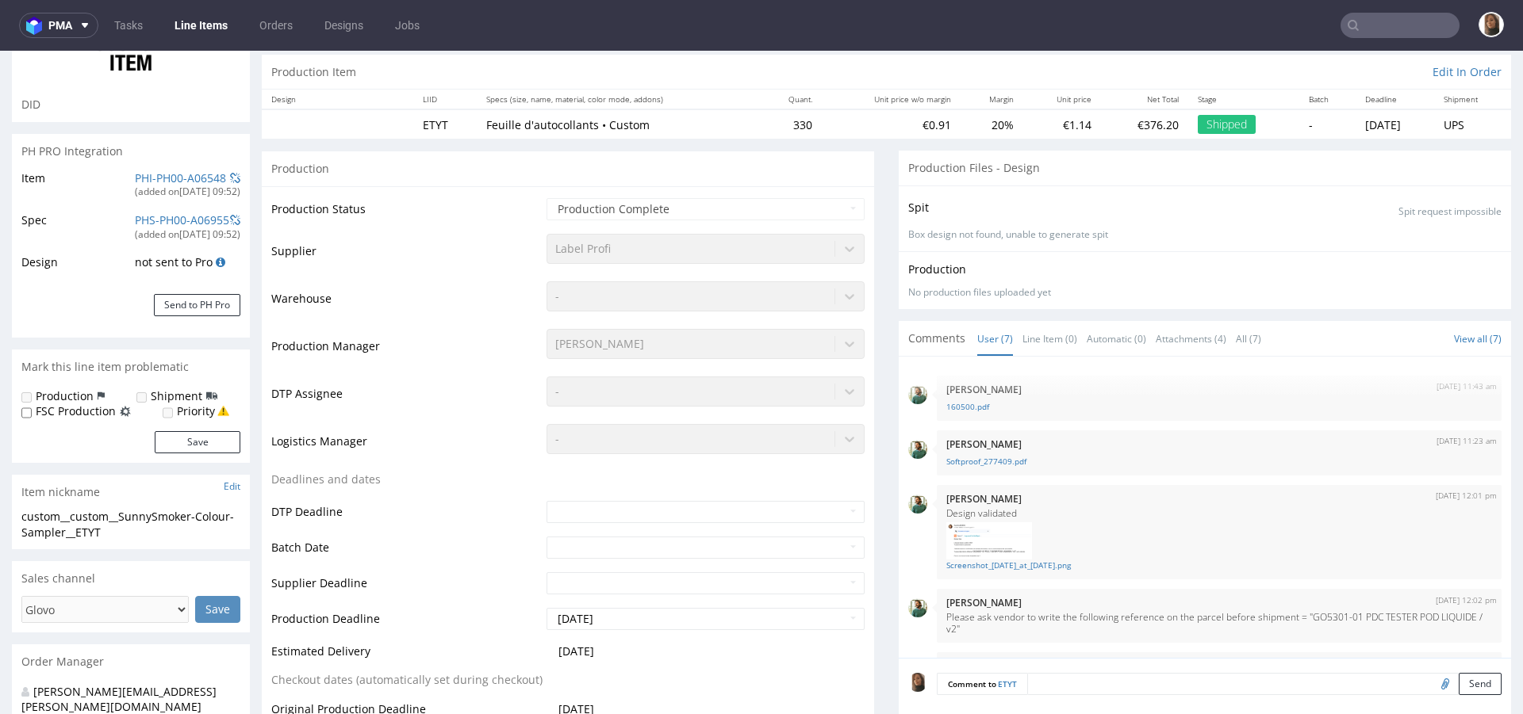
scroll to position [0, 0]
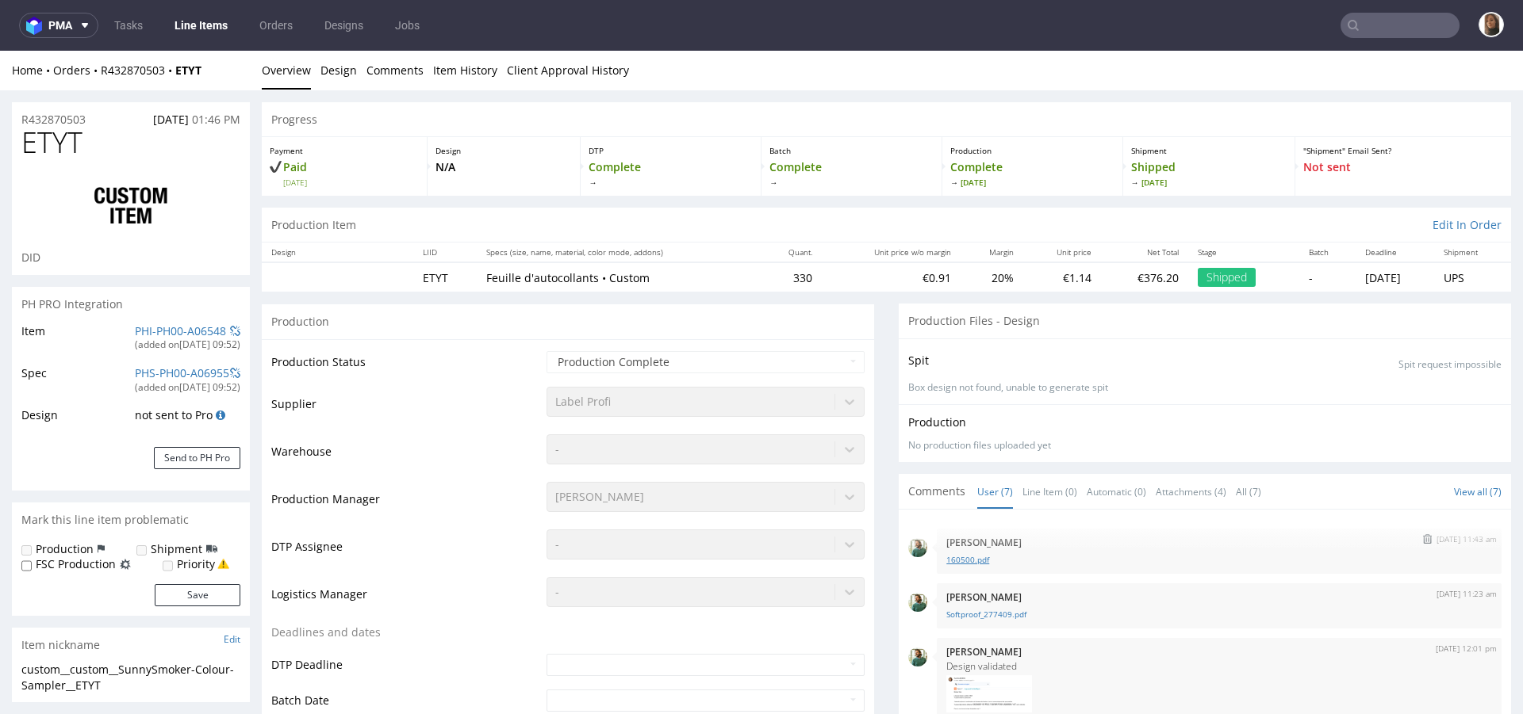
click at [955, 559] on link "160500.pdf" at bounding box center [1219, 560] width 546 height 12
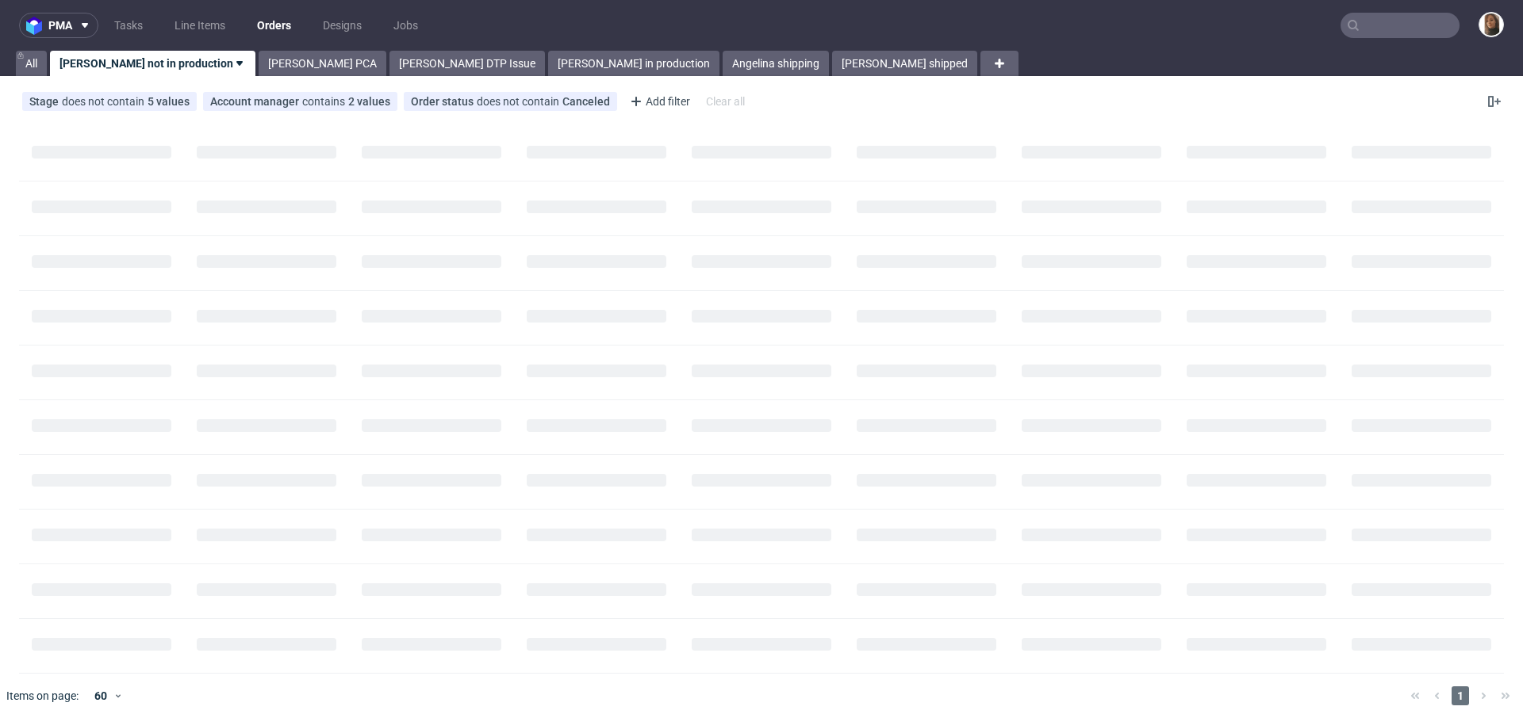
click at [1390, 22] on input "text" at bounding box center [1399, 25] width 119 height 25
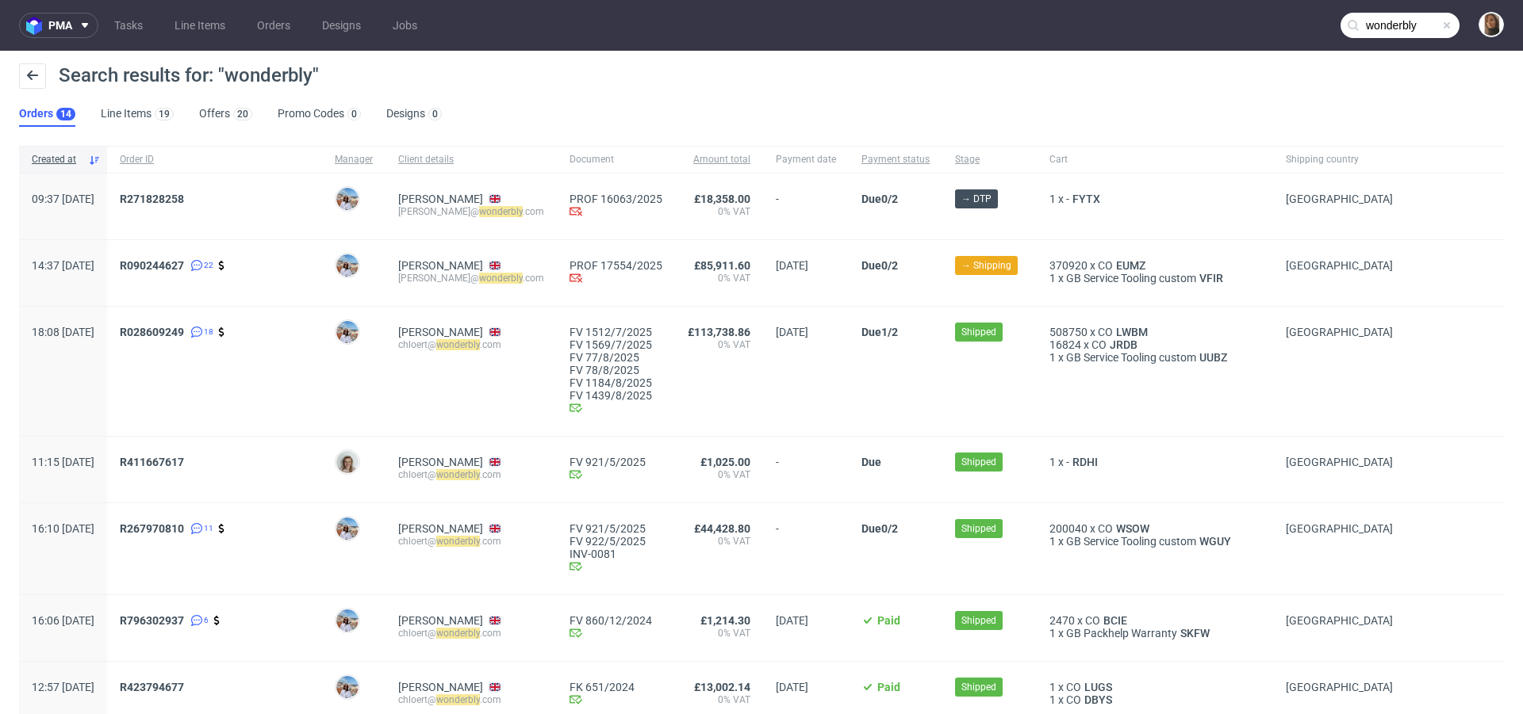
click at [288, 426] on div "R028609249 18" at bounding box center [214, 371] width 215 height 129
click at [1395, 24] on input "wonderbly" at bounding box center [1399, 24] width 119 height 25
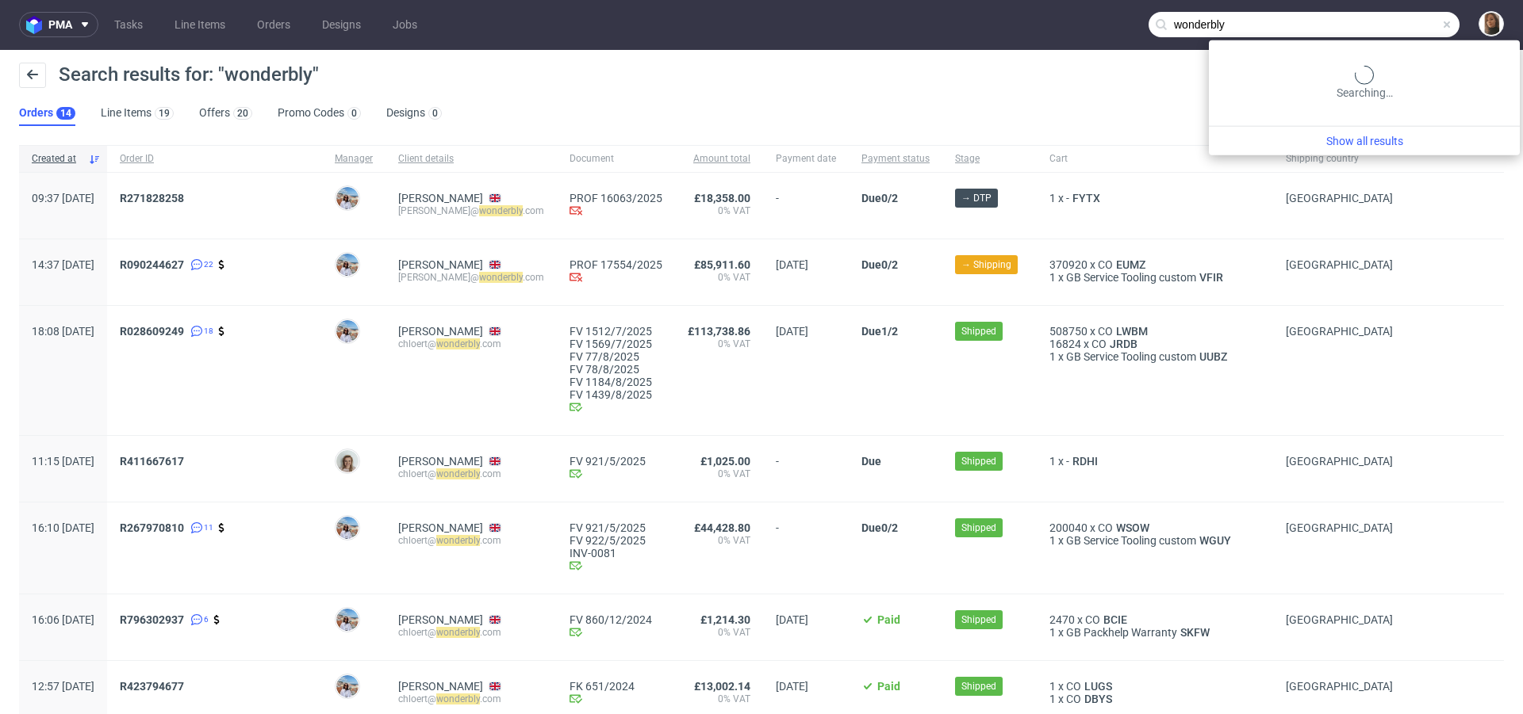
click at [1395, 24] on input "wonderbly" at bounding box center [1303, 24] width 311 height 25
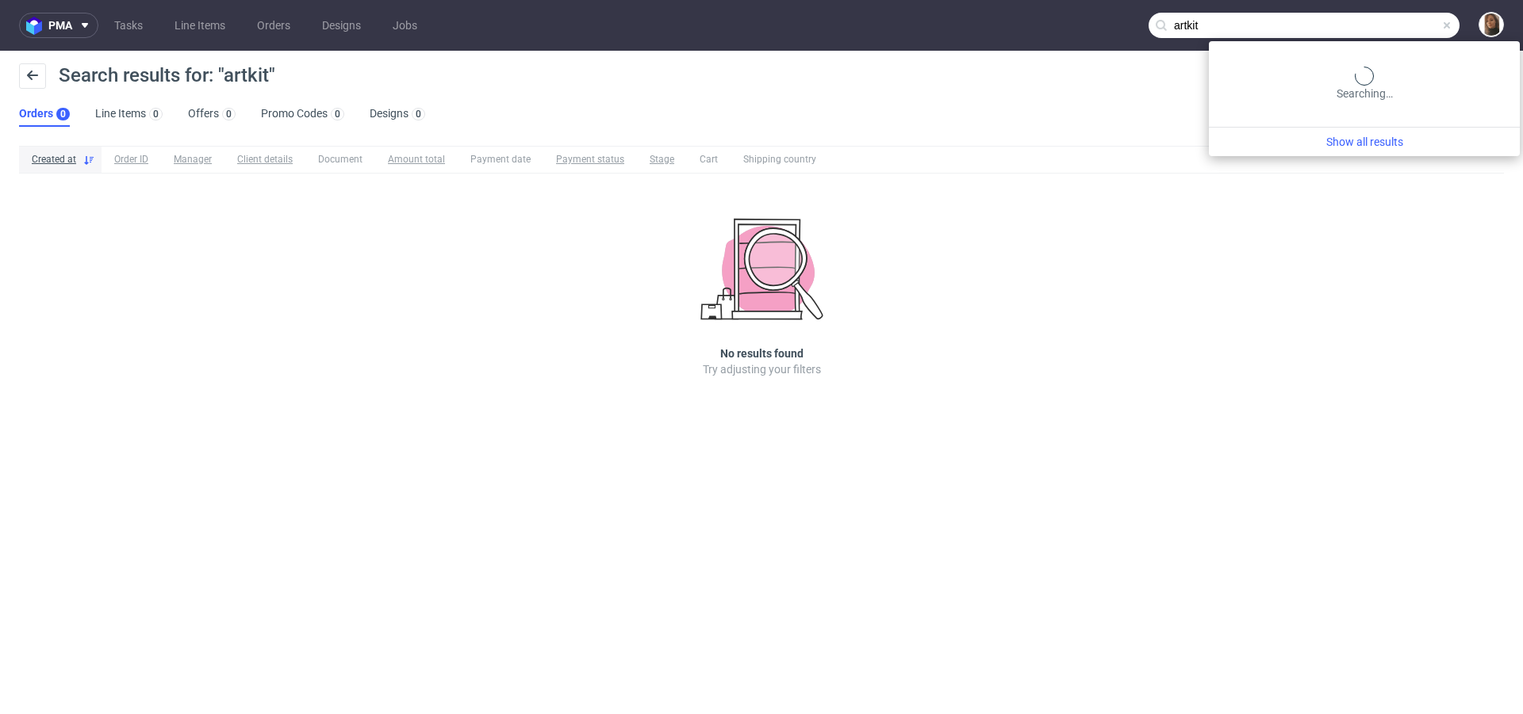
click at [1389, 20] on input "artkit" at bounding box center [1303, 25] width 311 height 25
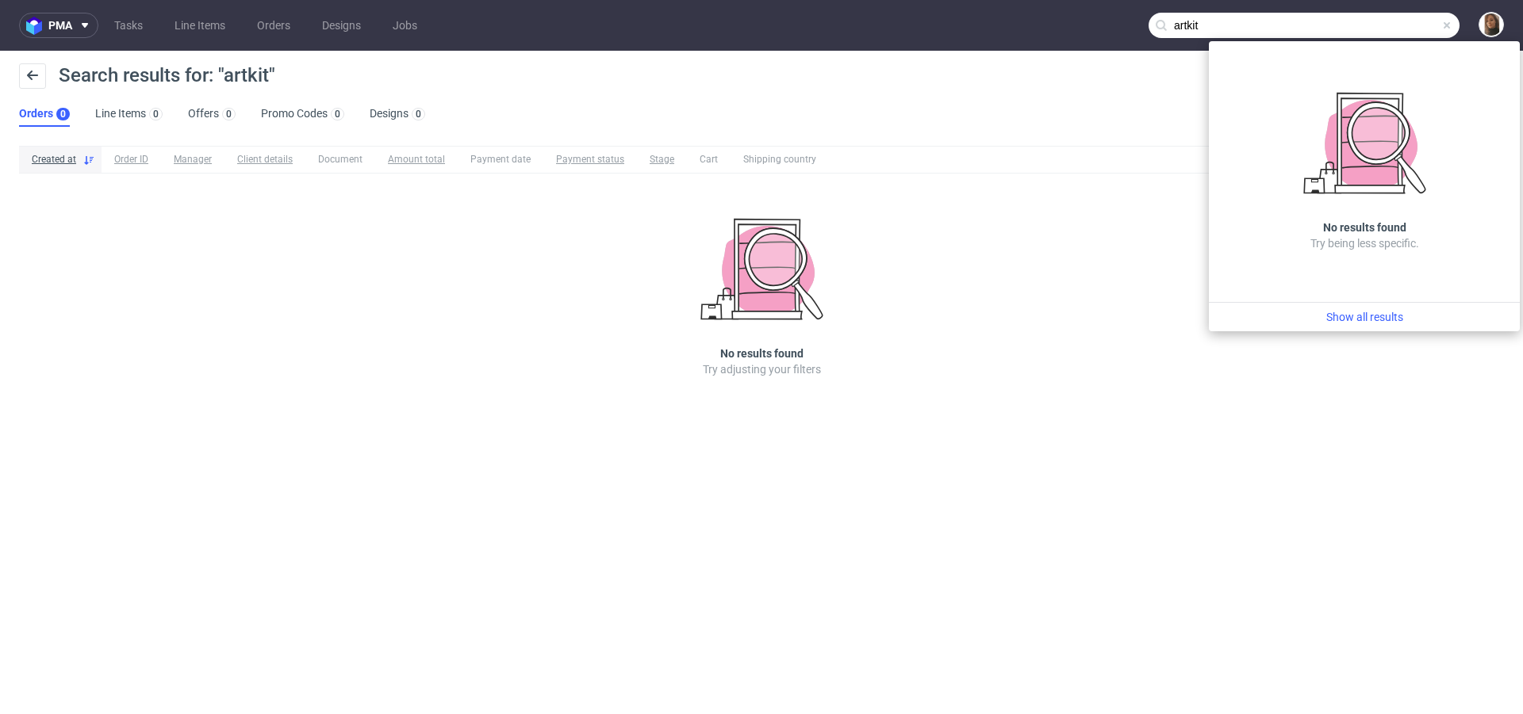
drag, startPoint x: 1209, startPoint y: 27, endPoint x: 1019, endPoint y: 25, distance: 189.5
click at [1019, 25] on nav "pma Tasks Line Items Orders Designs Jobs artkit" at bounding box center [761, 25] width 1523 height 51
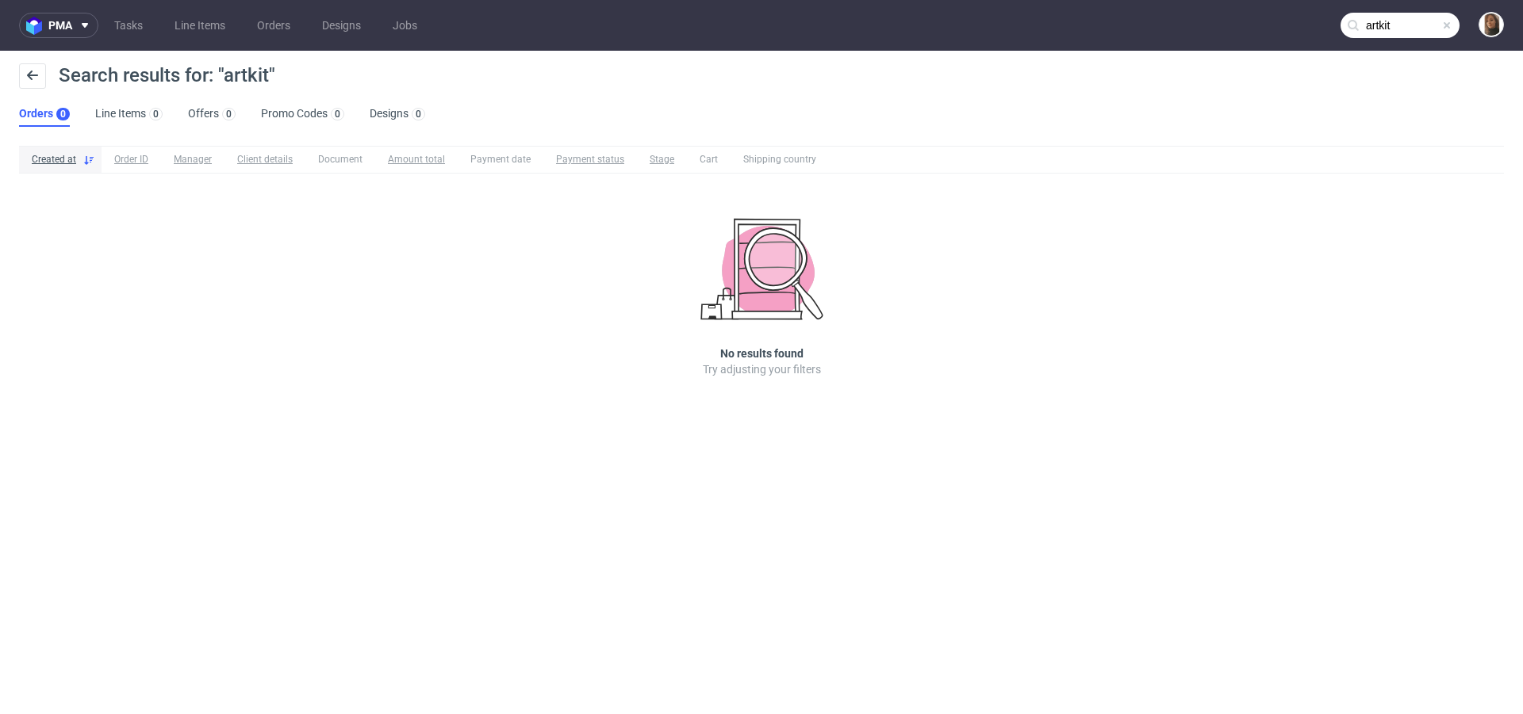
paste input "Artkn"
type input "Artknit"
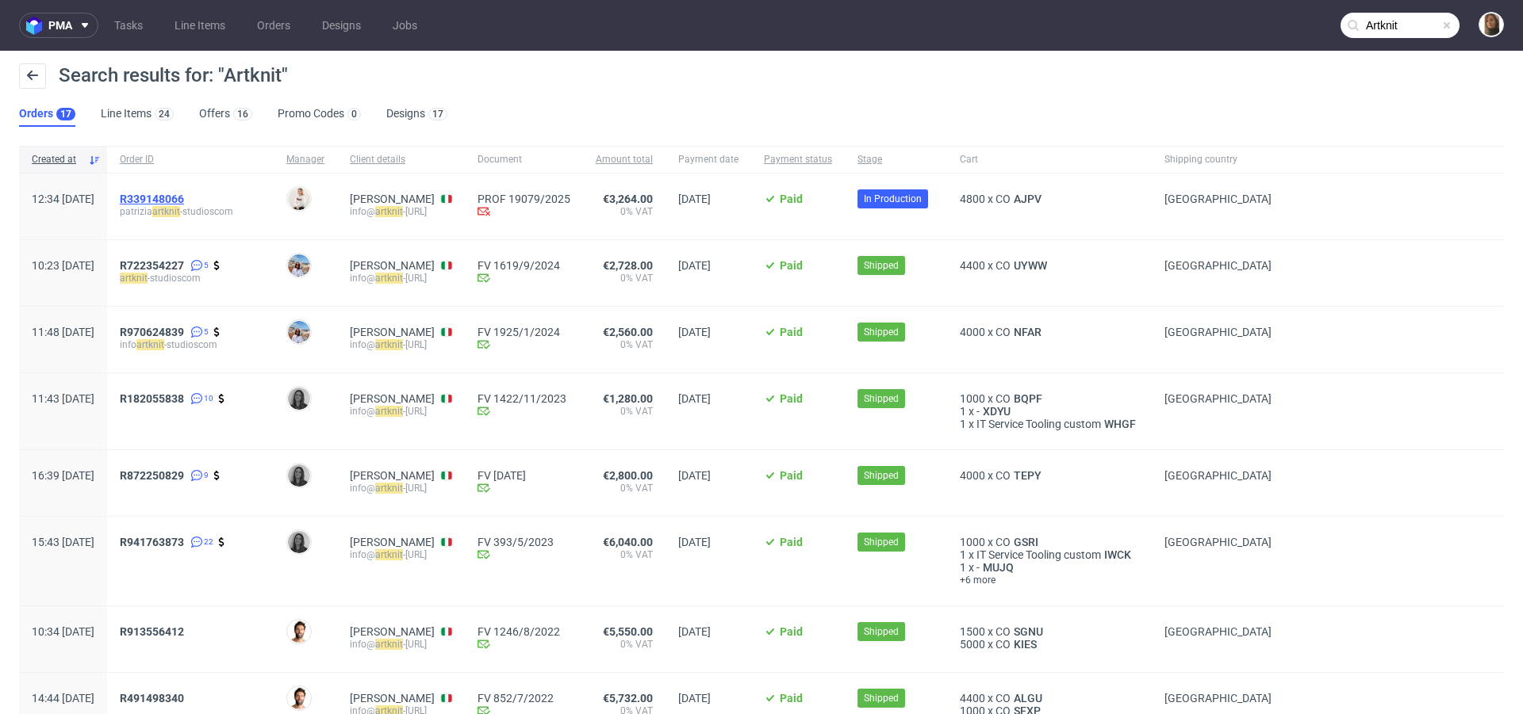
click at [184, 197] on span "R339148066" at bounding box center [152, 199] width 64 height 13
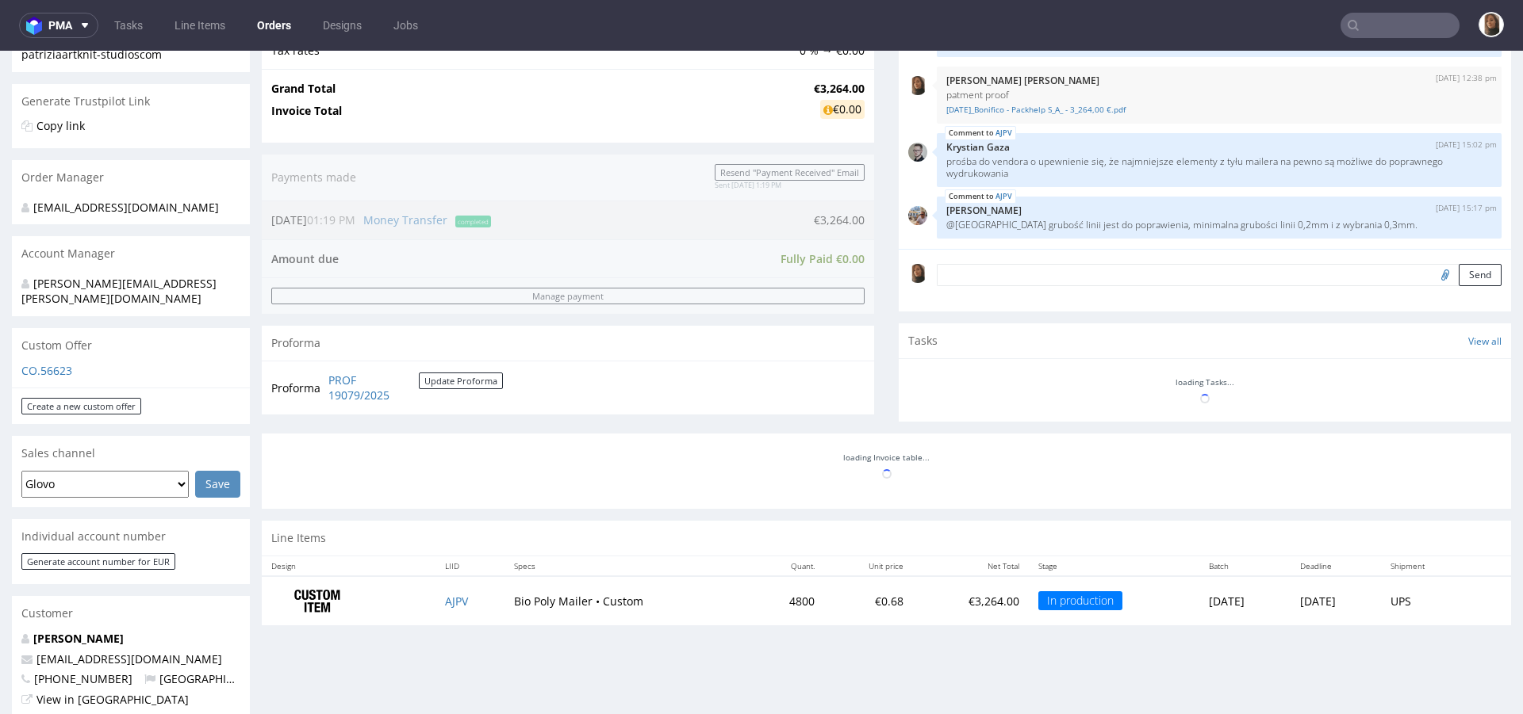
scroll to position [530, 0]
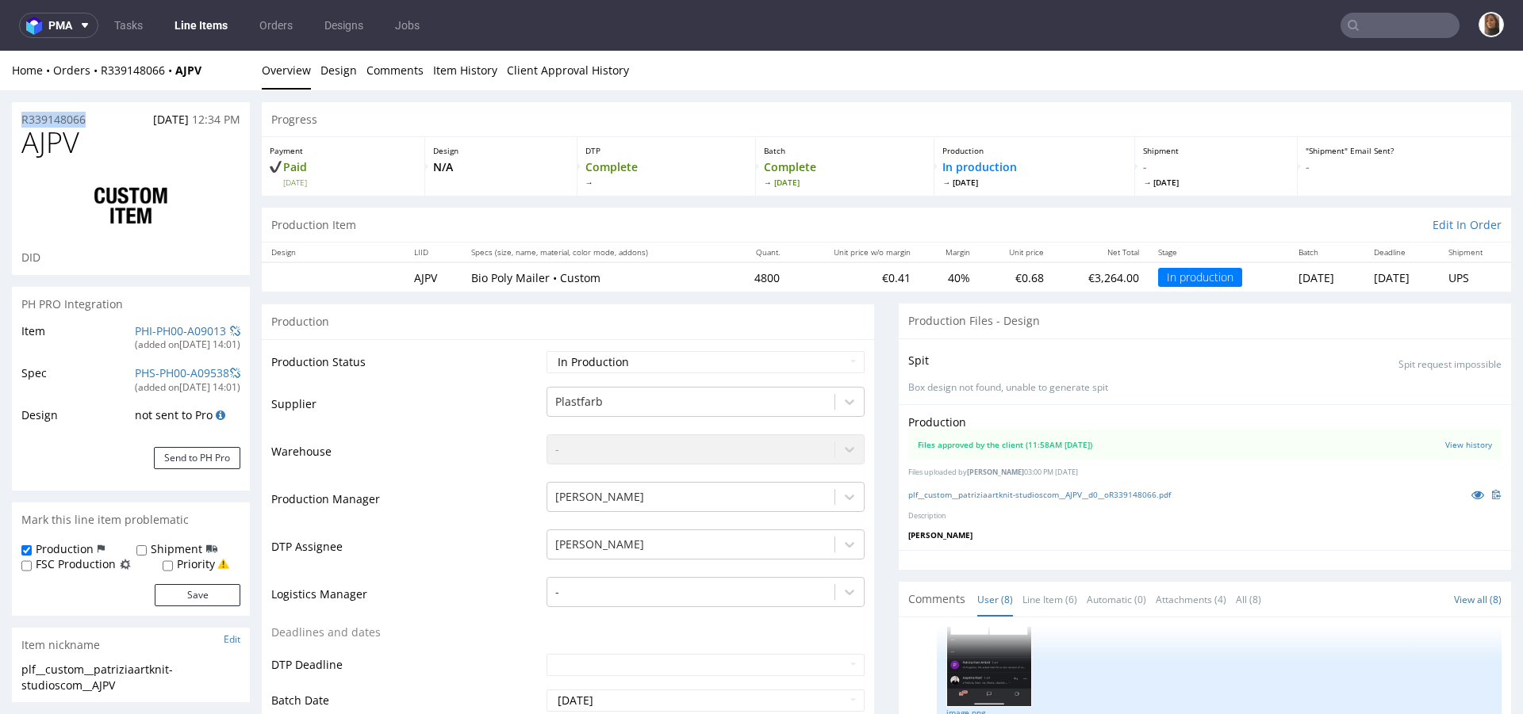
drag, startPoint x: 98, startPoint y: 117, endPoint x: 0, endPoint y: 117, distance: 98.3
copy p "R339148066"
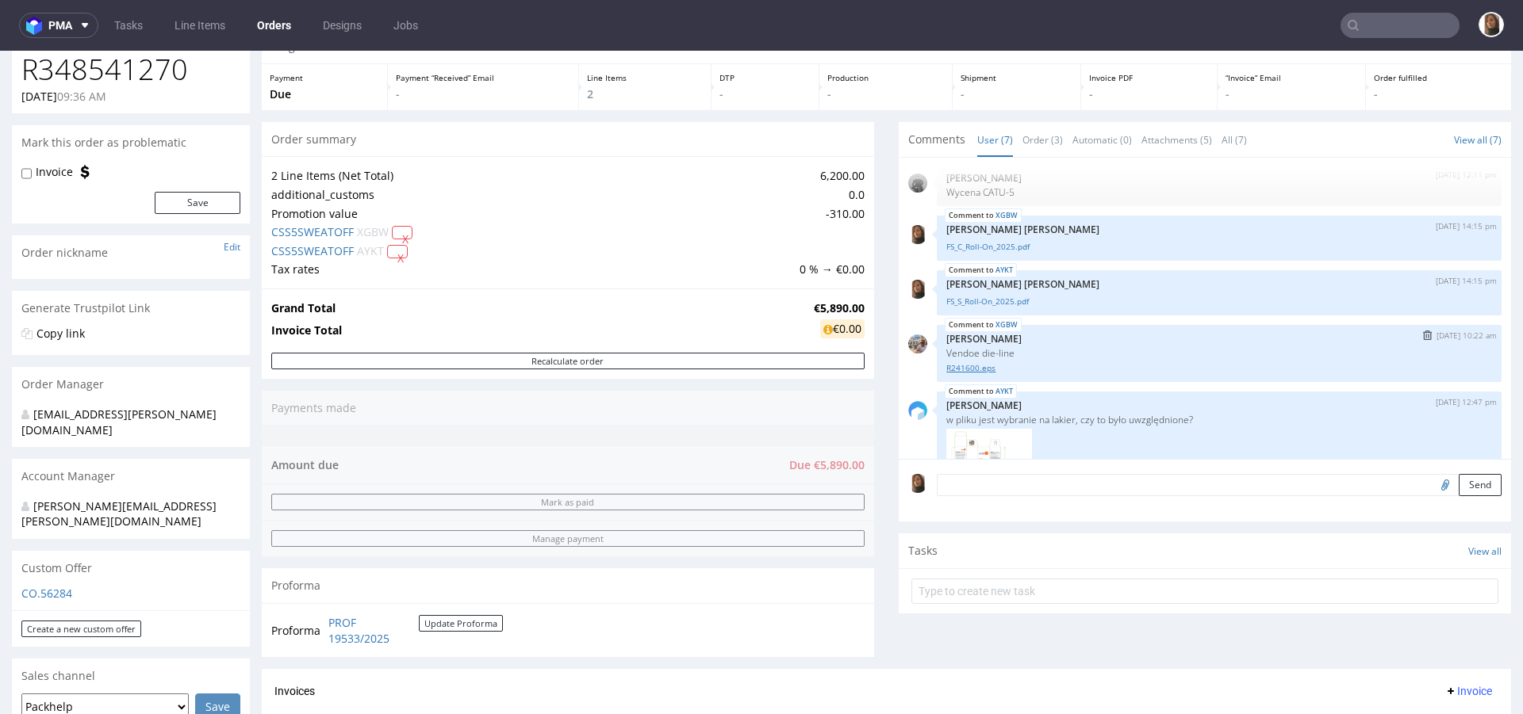
scroll to position [199, 0]
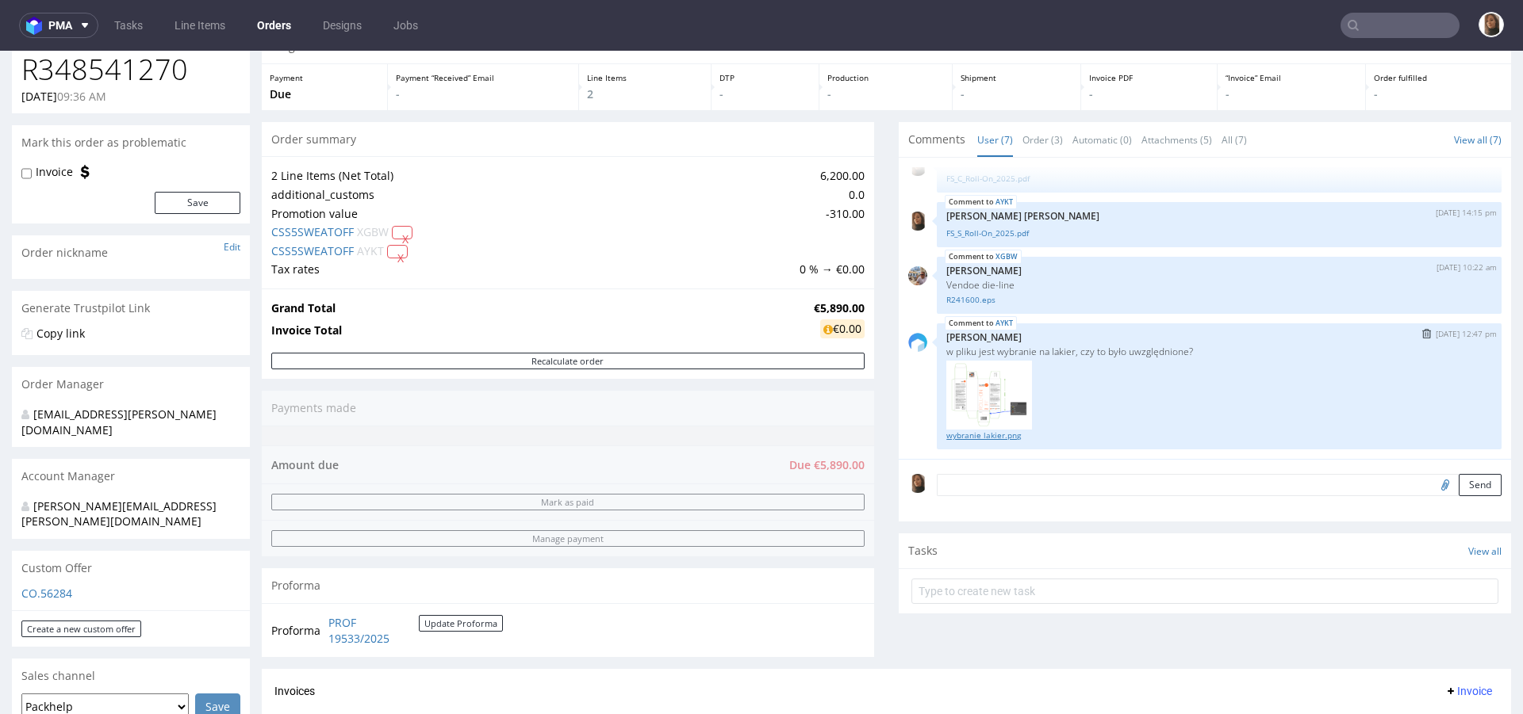
click at [960, 437] on link "wybranie lakier.png" at bounding box center [1219, 436] width 546 height 12
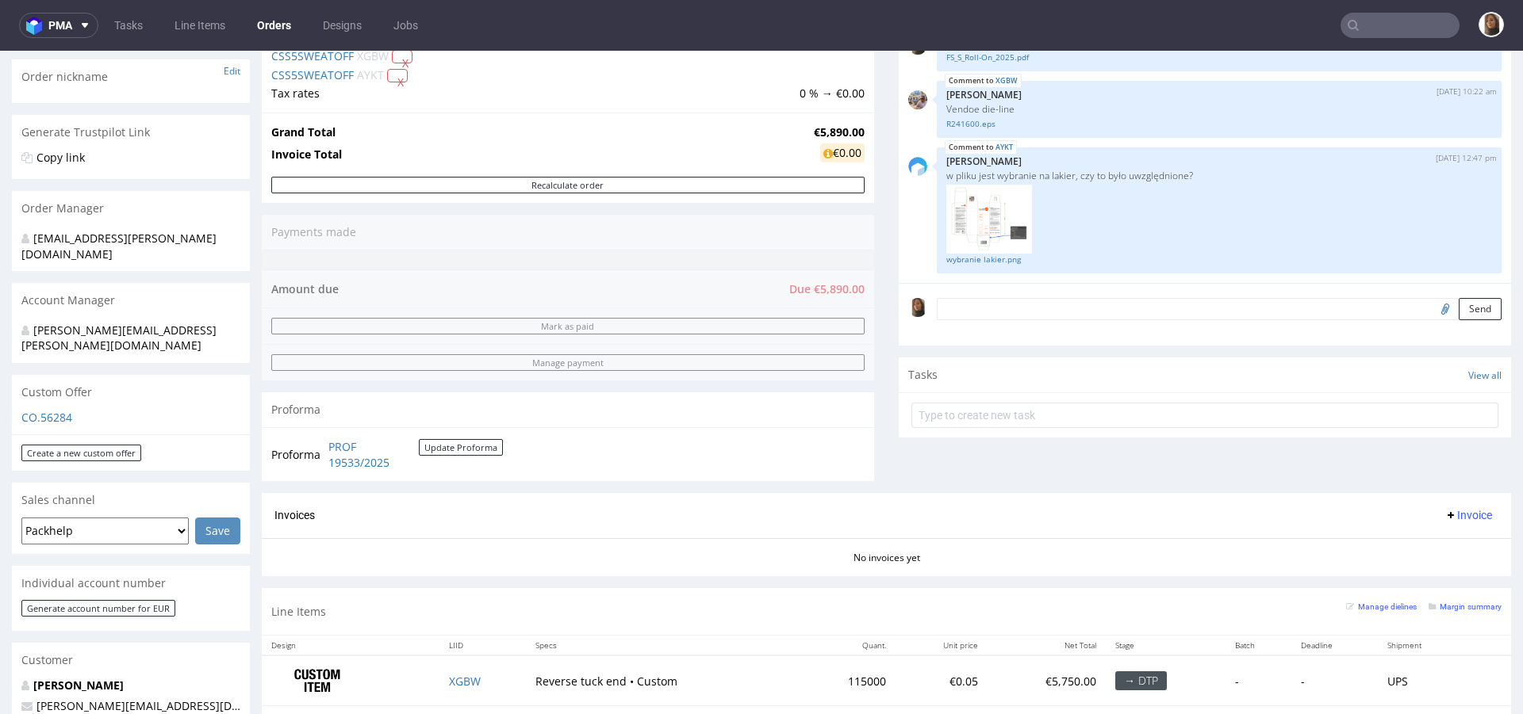
scroll to position [607, 0]
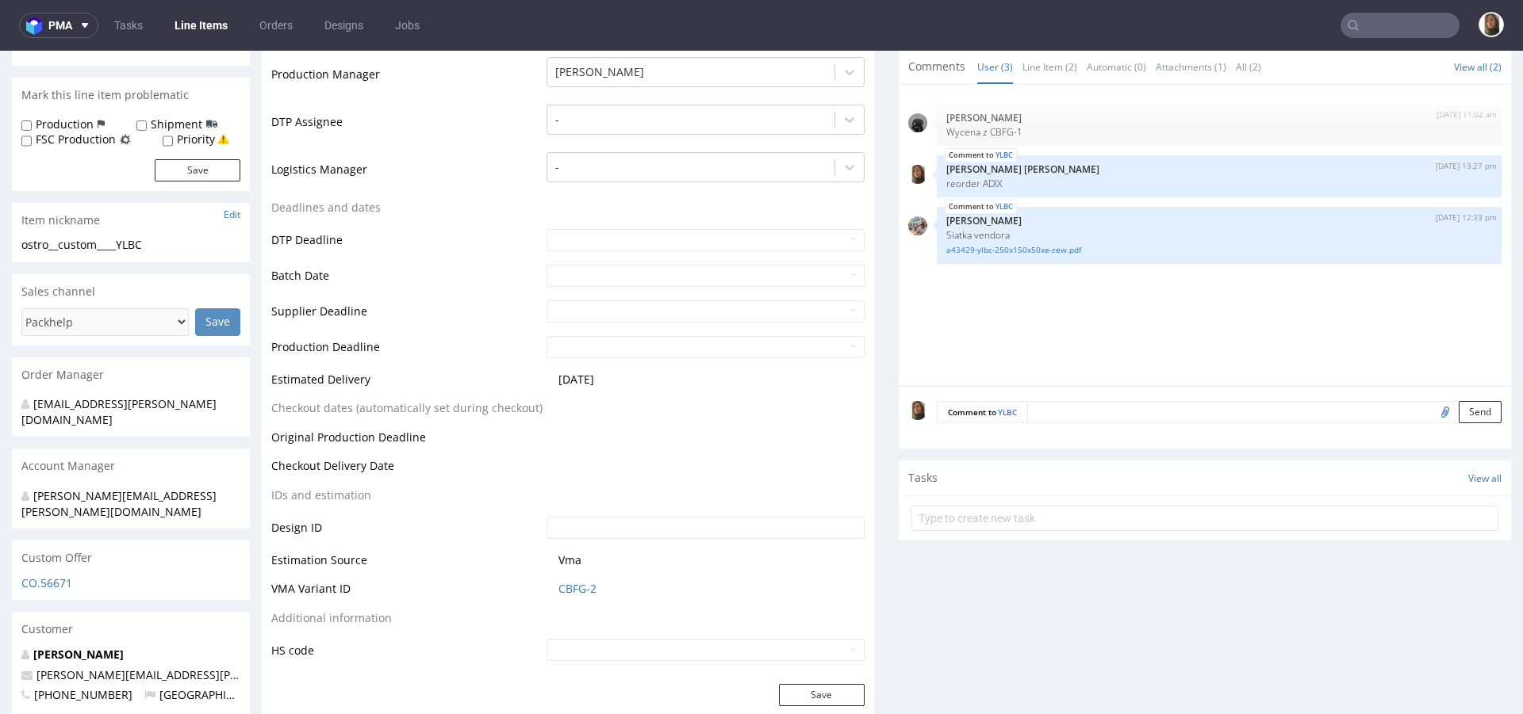
scroll to position [344, 0]
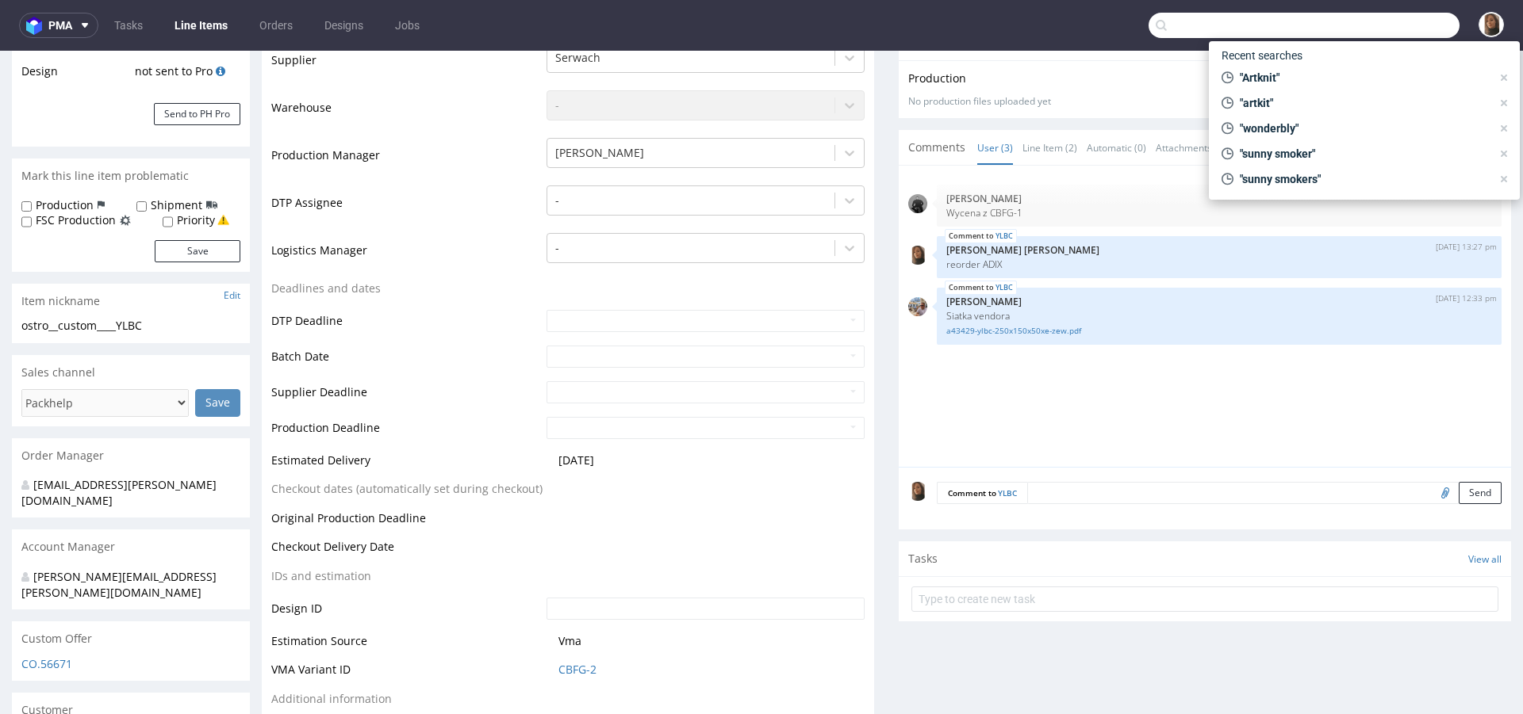
click at [1373, 25] on input "text" at bounding box center [1303, 25] width 311 height 25
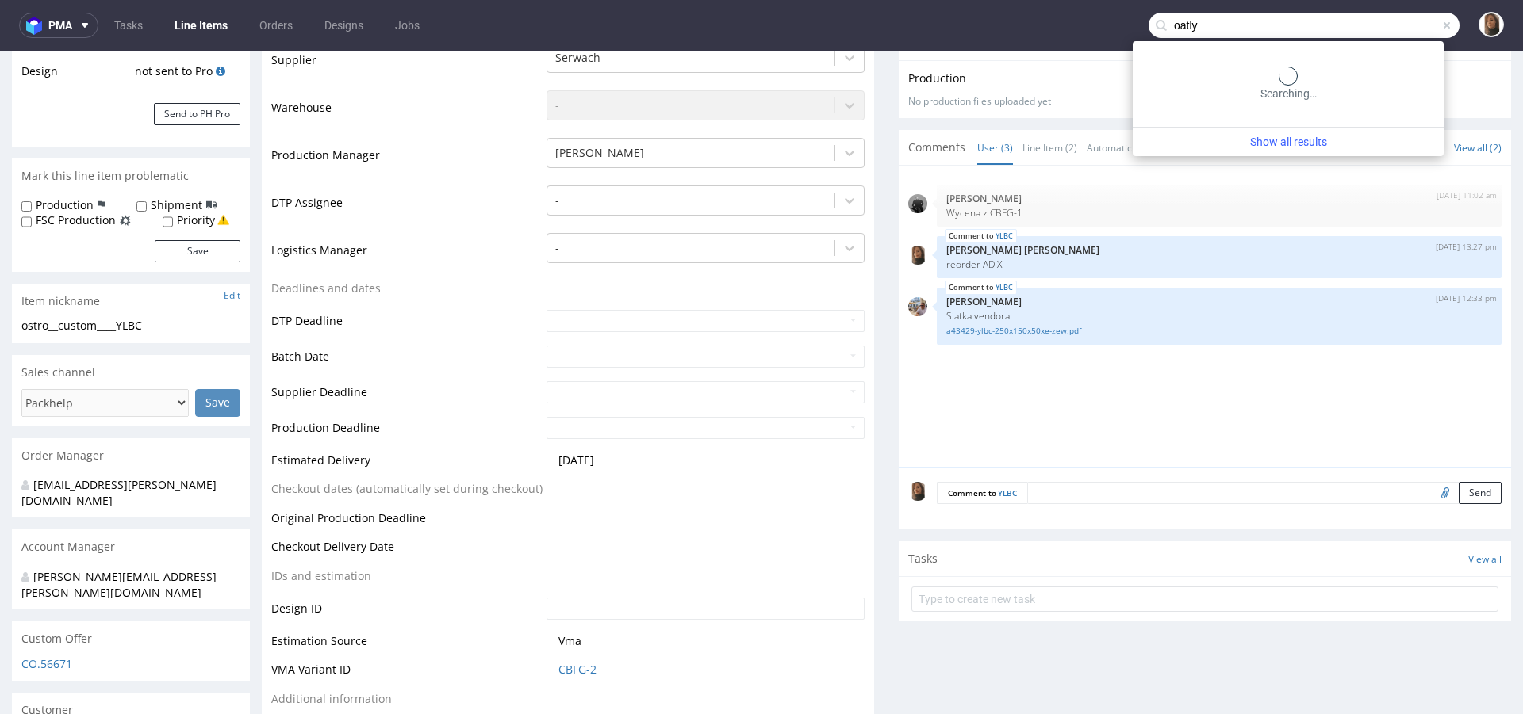
type input "oatly"
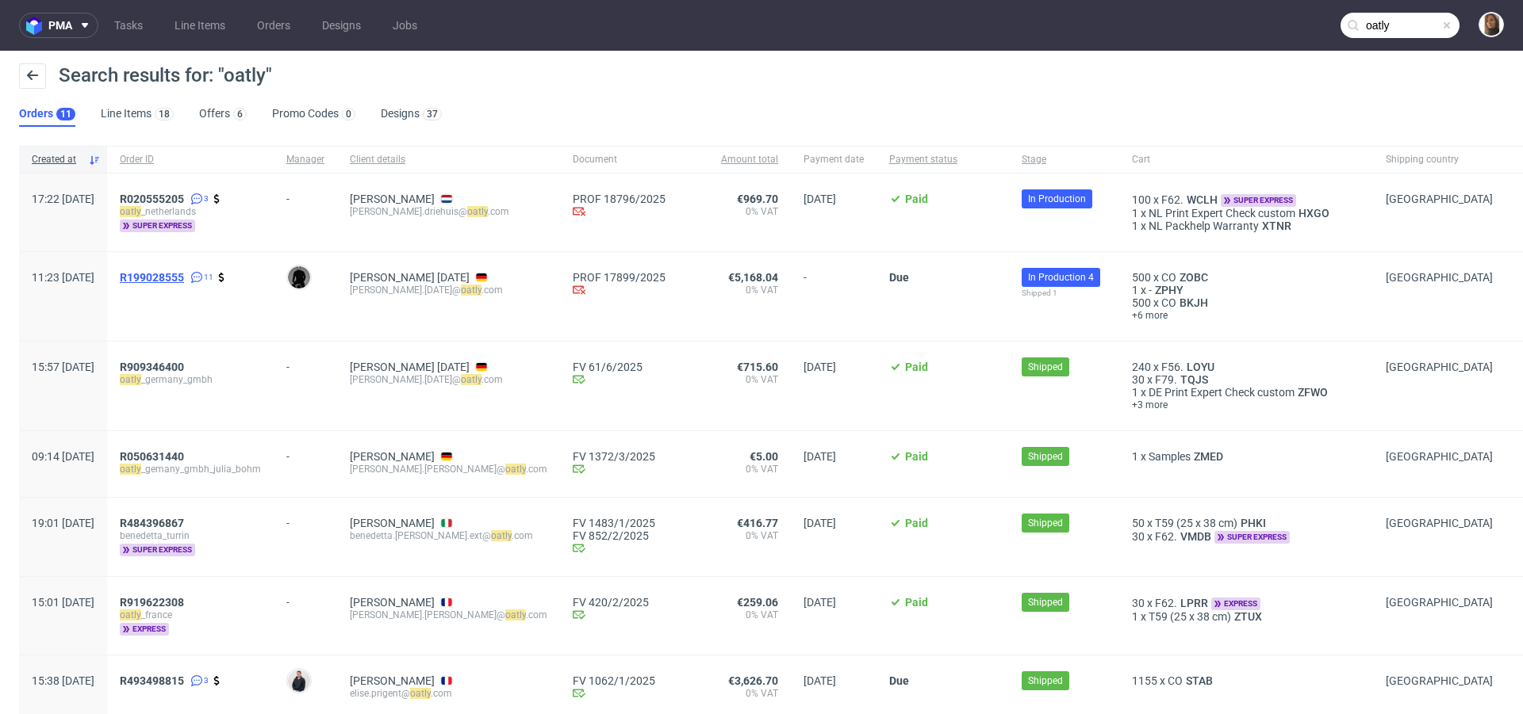
click at [184, 275] on span "R199028555" at bounding box center [152, 277] width 64 height 13
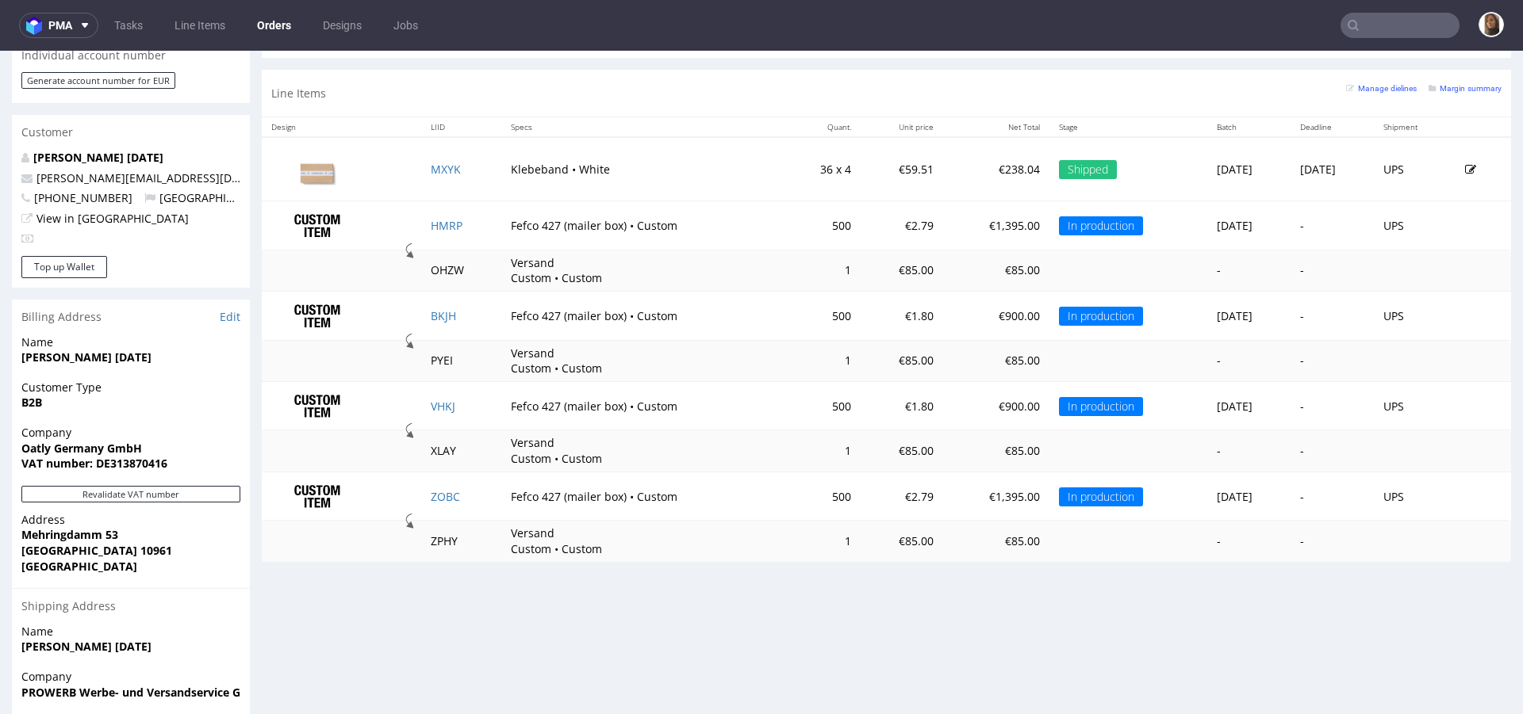
scroll to position [780, 0]
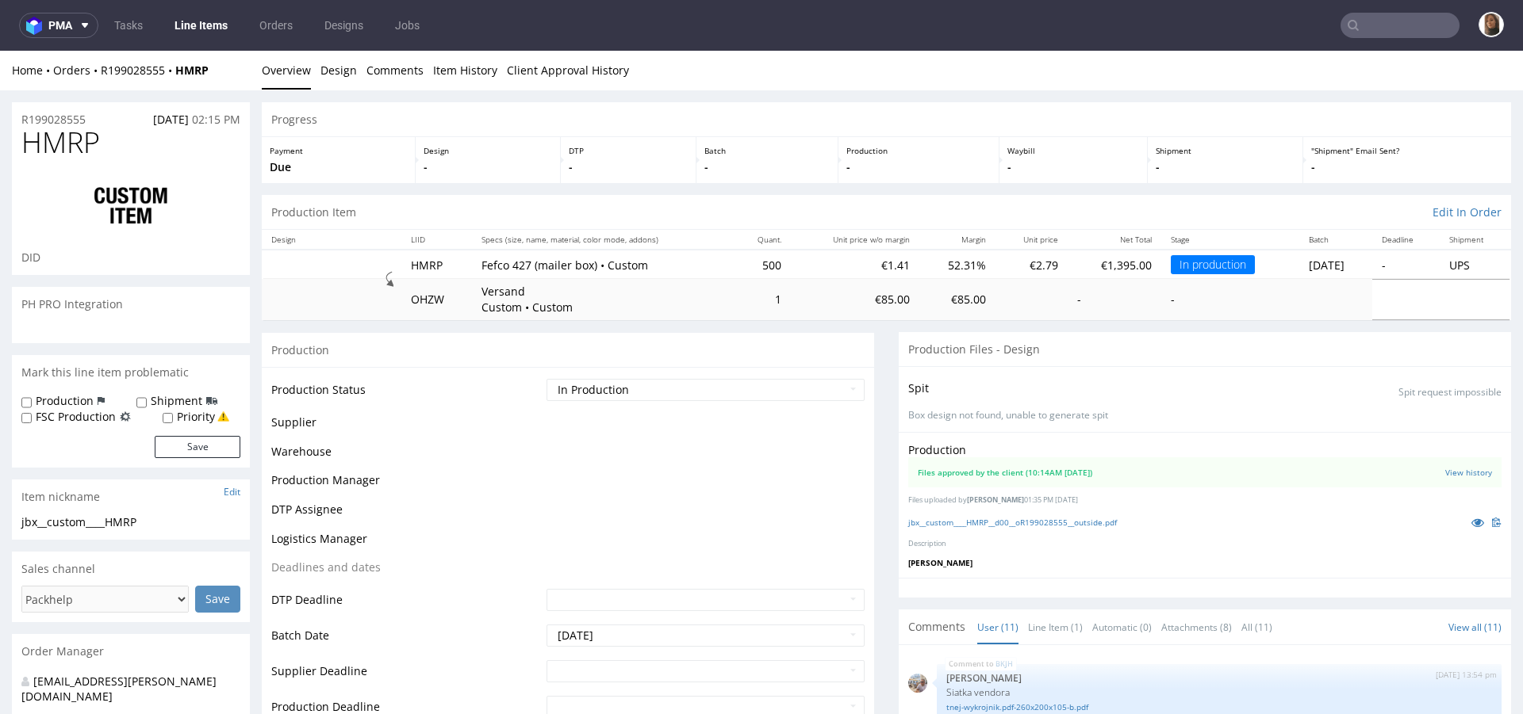
scroll to position [393, 0]
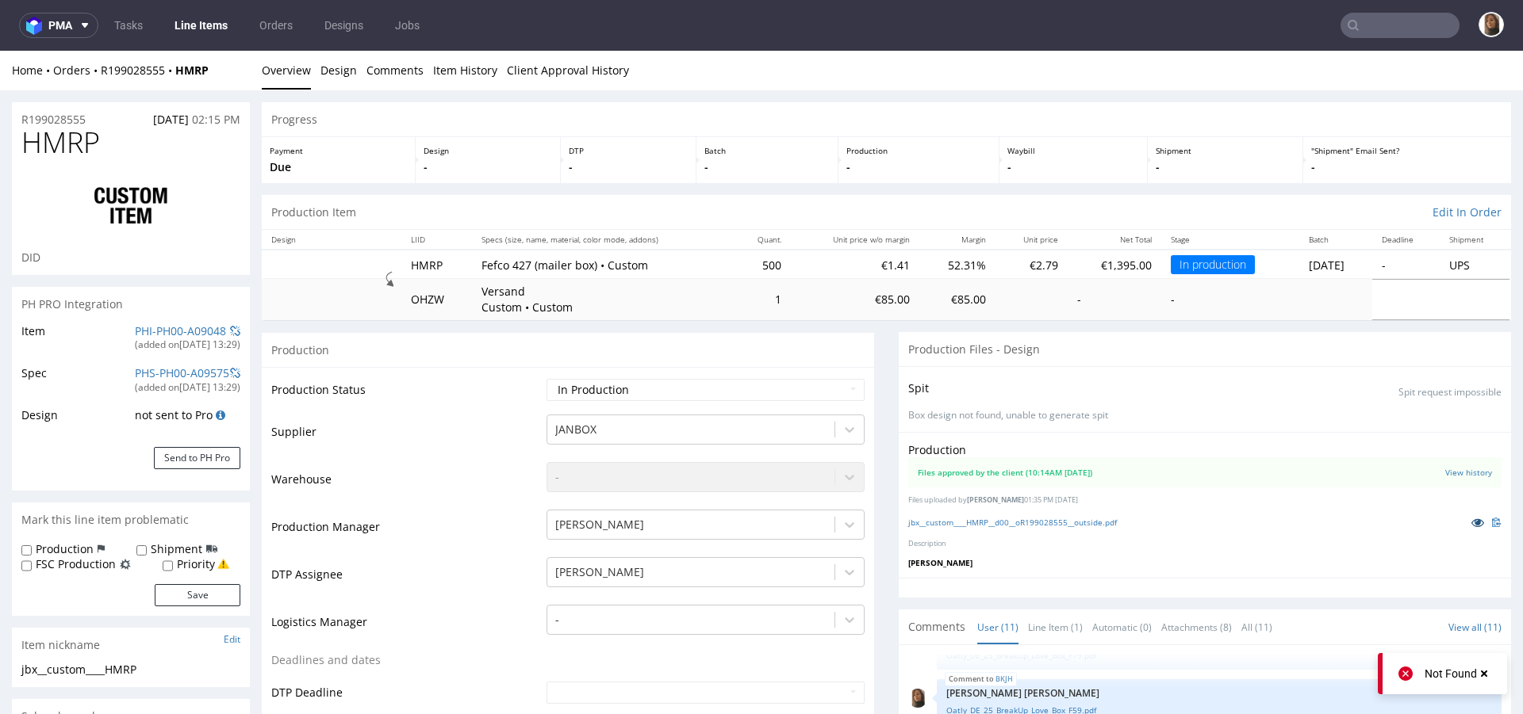
click at [1471, 520] on icon at bounding box center [1477, 522] width 13 height 11
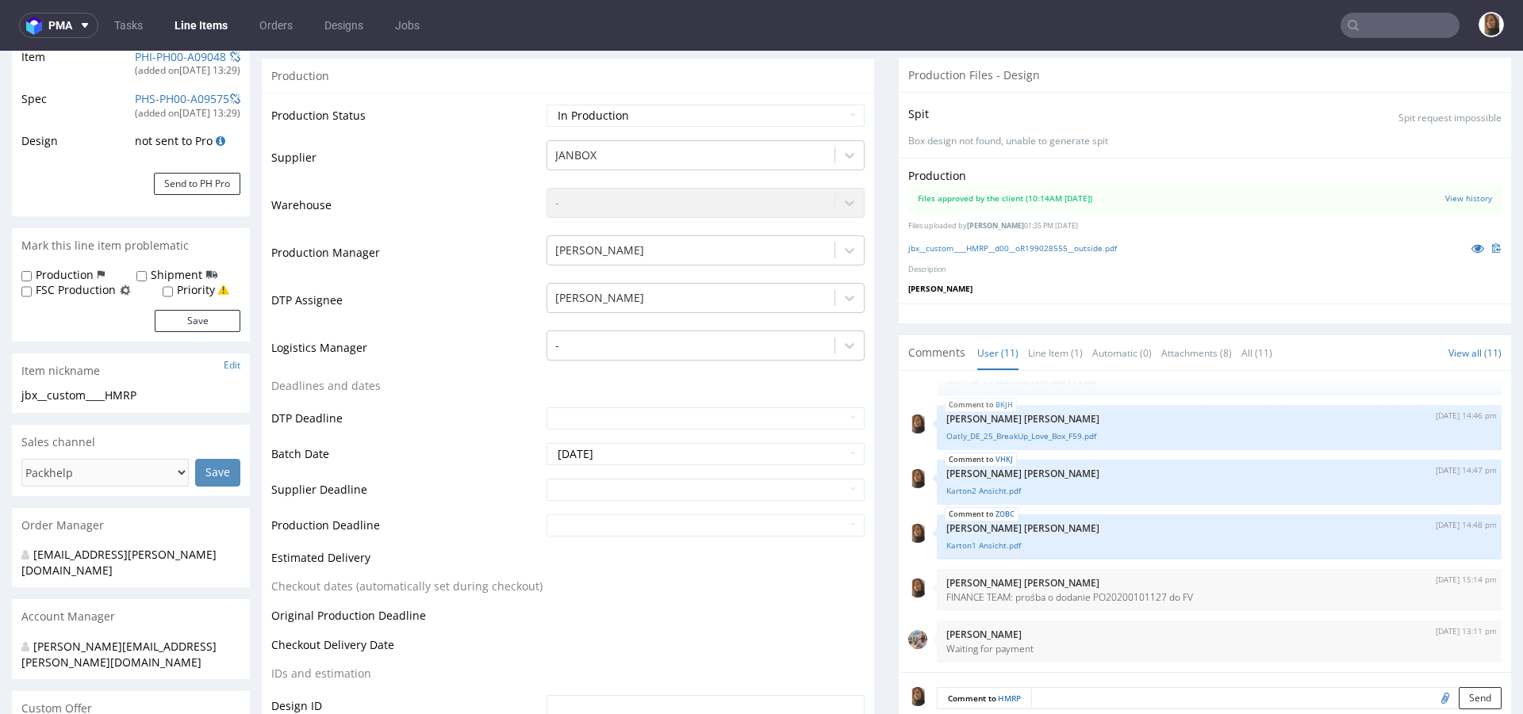
scroll to position [0, 0]
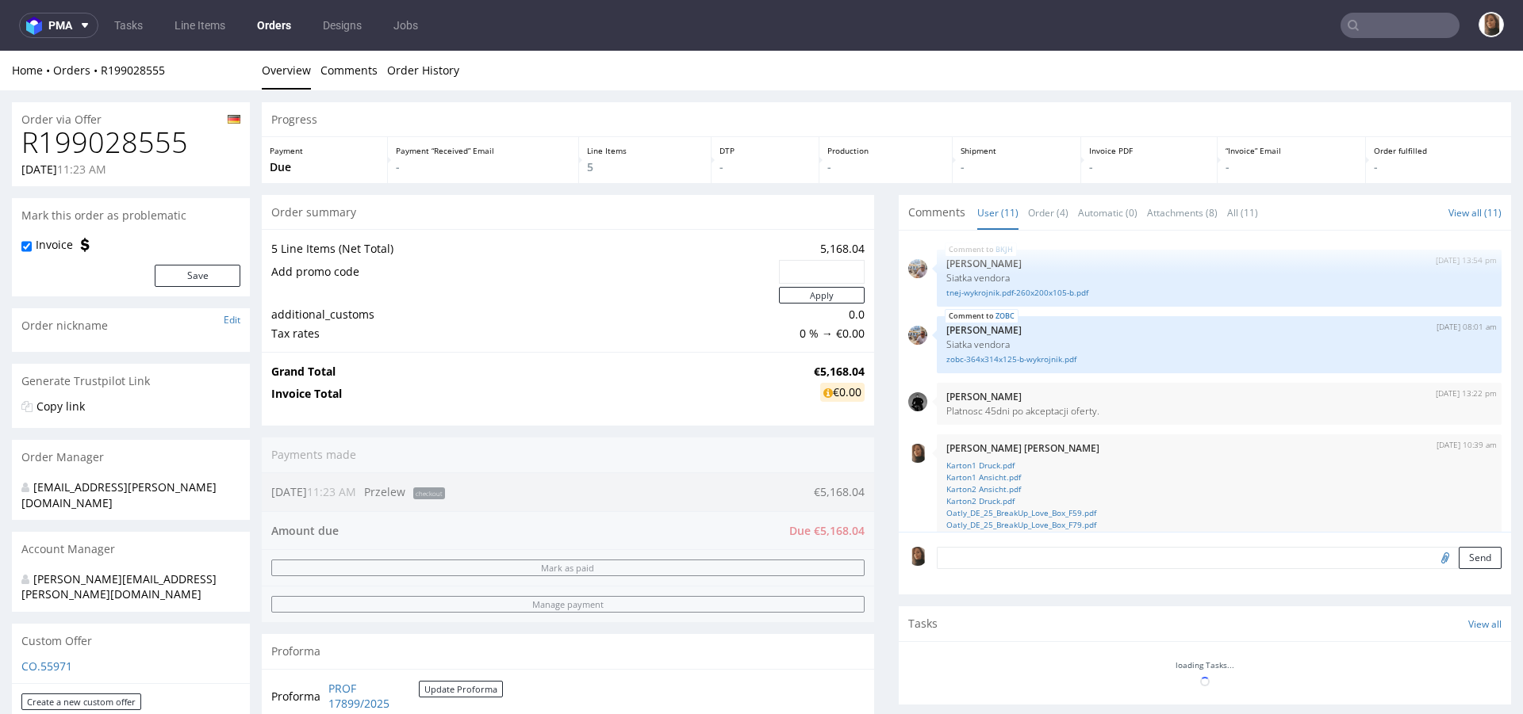
scroll to position [393, 0]
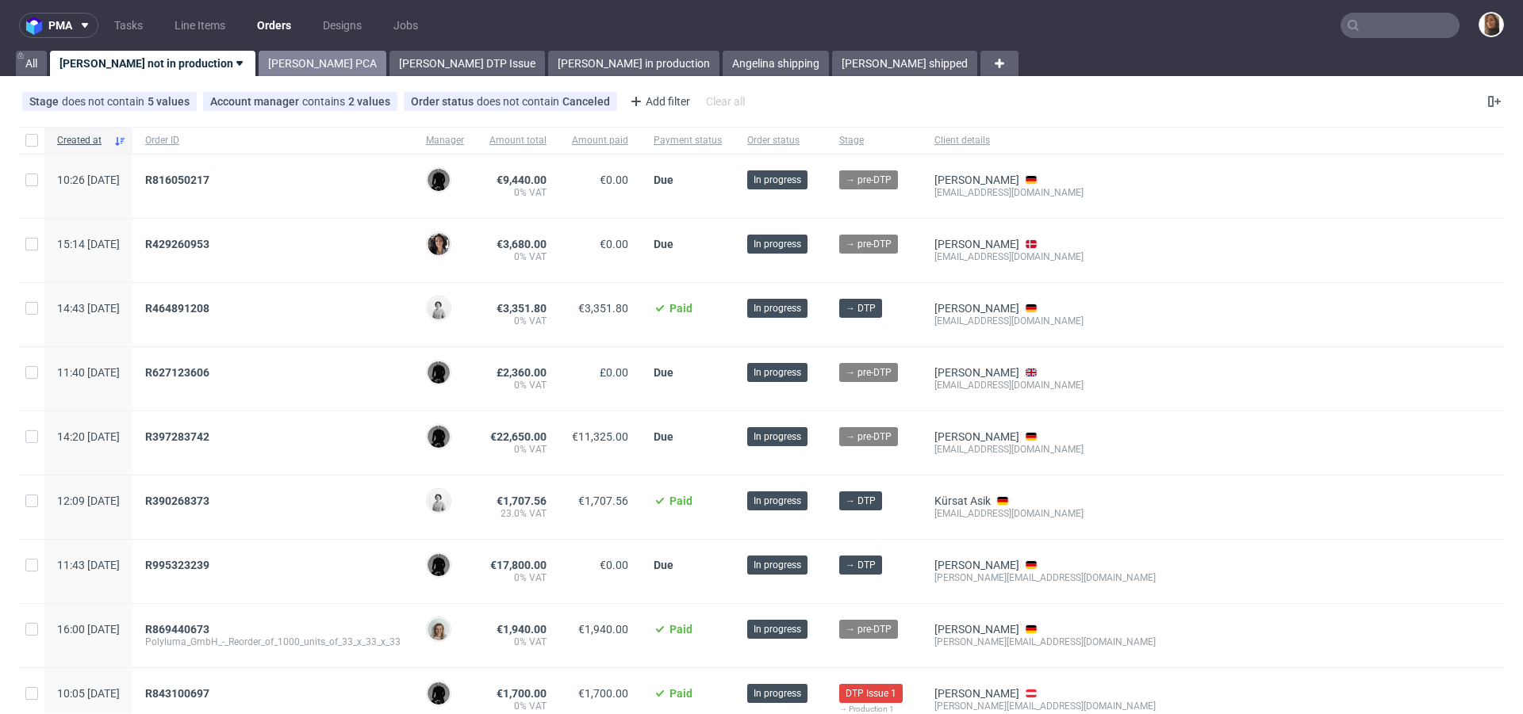
click at [259, 63] on link "[PERSON_NAME] PCA" at bounding box center [323, 63] width 128 height 25
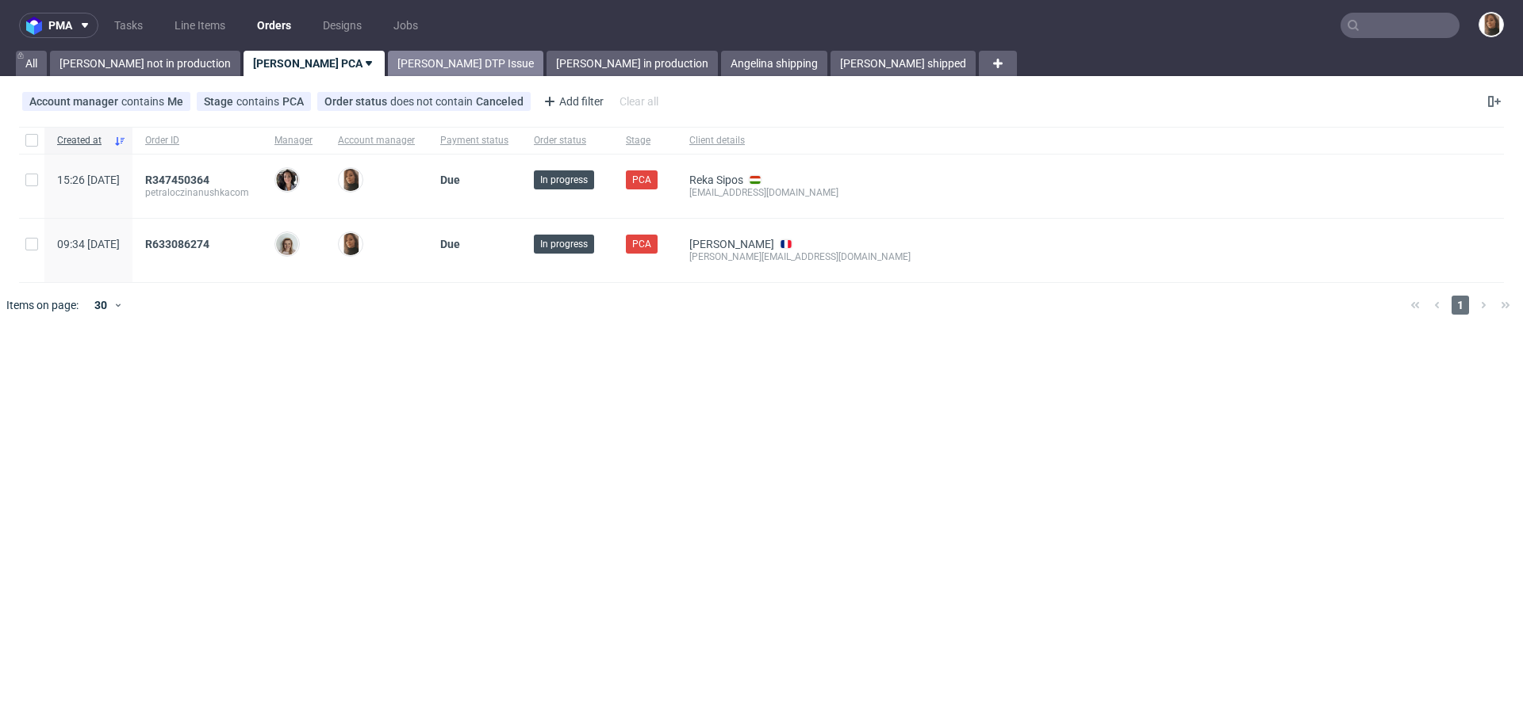
click at [388, 60] on link "[PERSON_NAME] DTP Issue" at bounding box center [465, 63] width 155 height 25
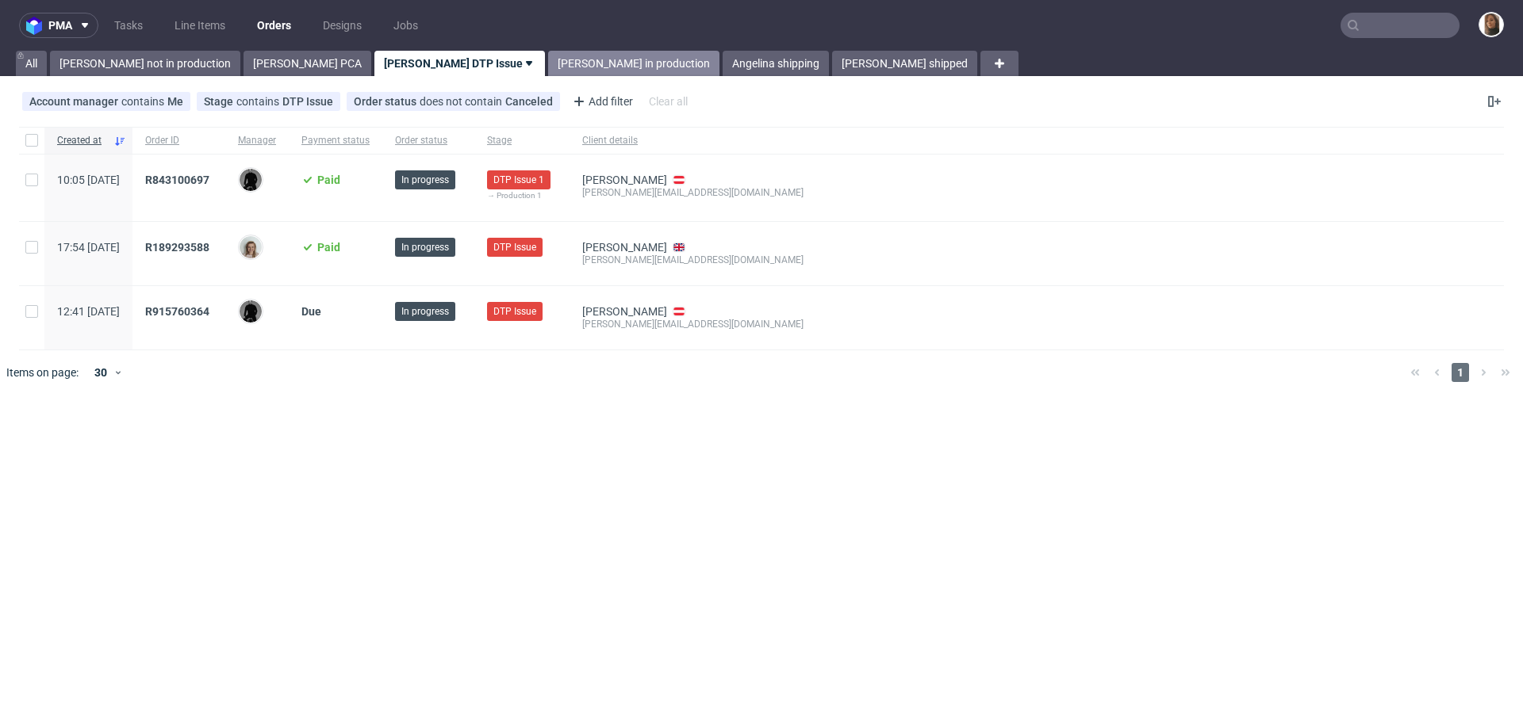
click at [548, 66] on link "[PERSON_NAME] in production" at bounding box center [633, 63] width 171 height 25
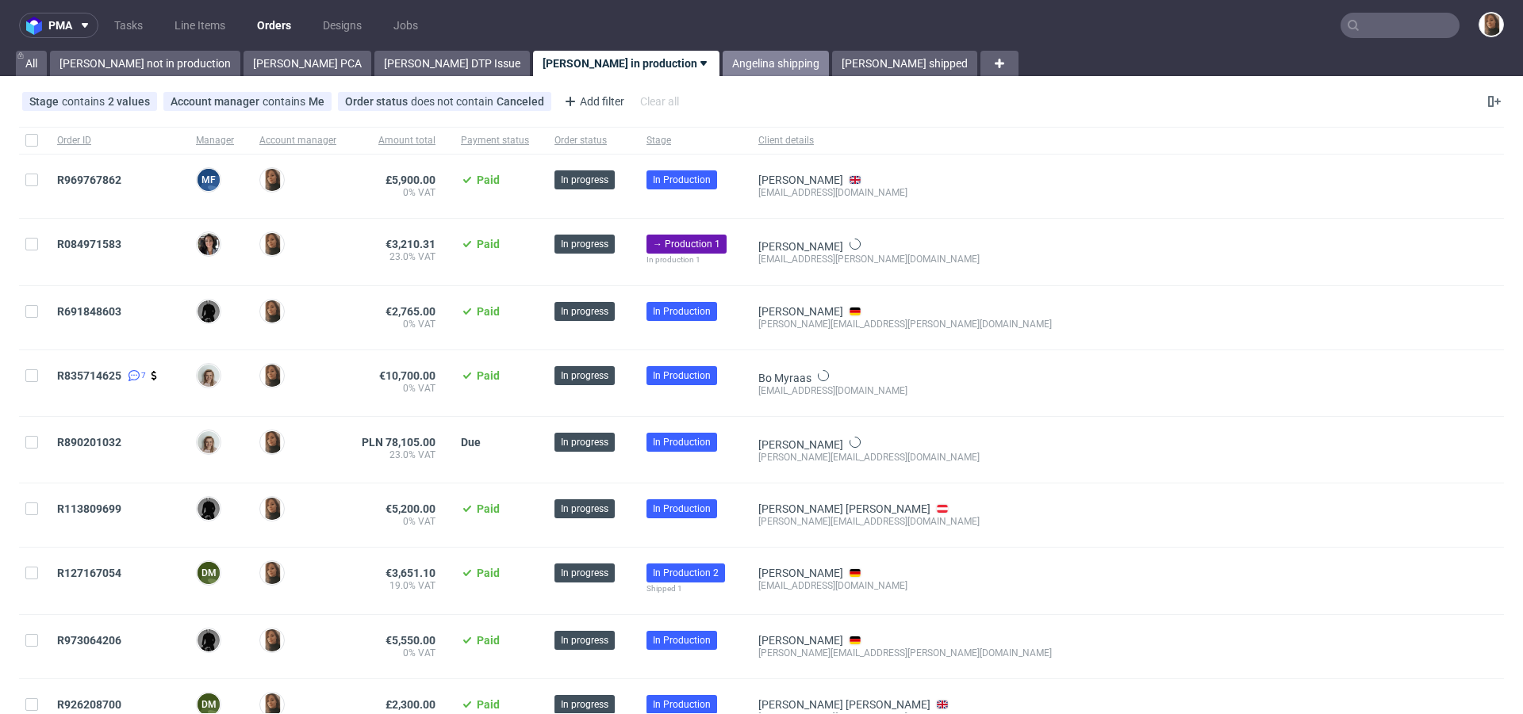
click at [722, 68] on link "Angelina shipping" at bounding box center [775, 63] width 106 height 25
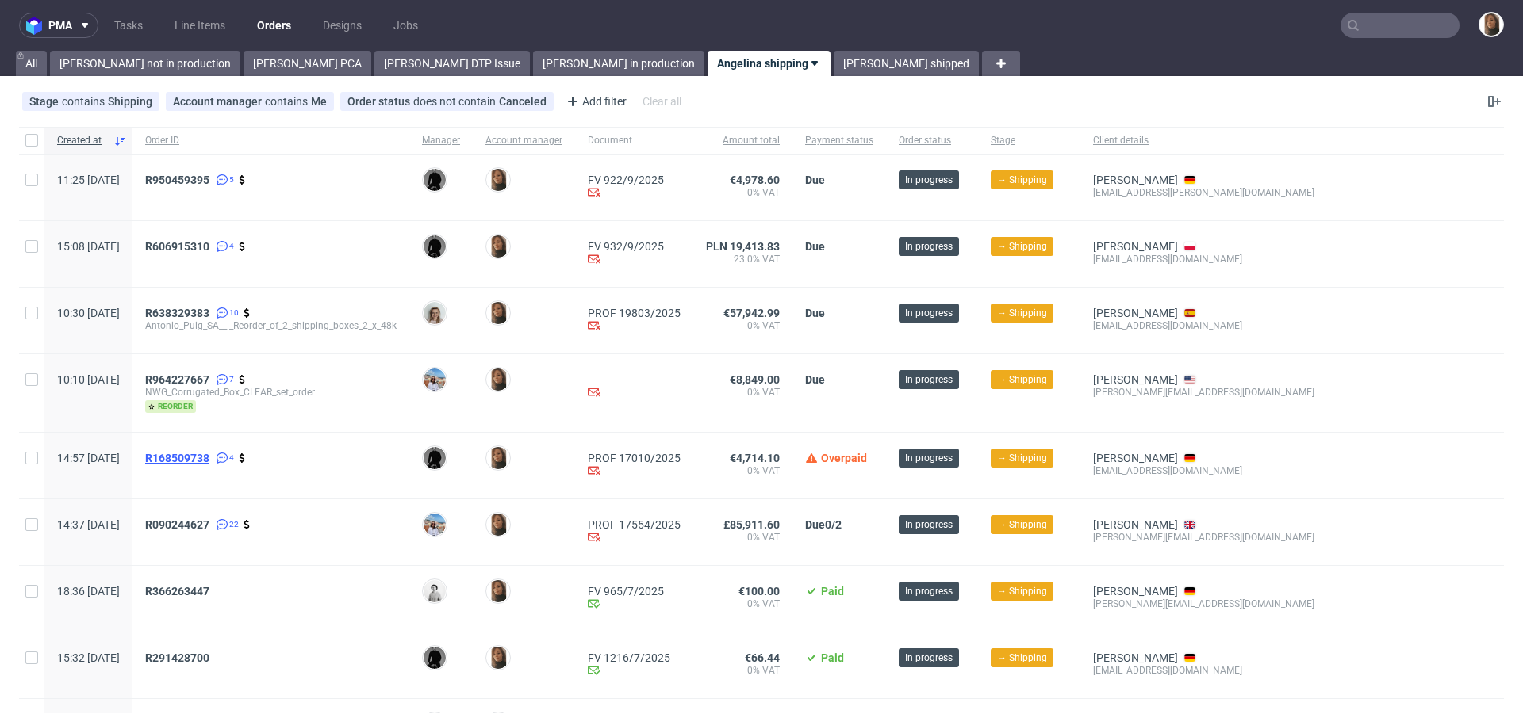
click at [209, 458] on span "R168509738" at bounding box center [177, 458] width 64 height 13
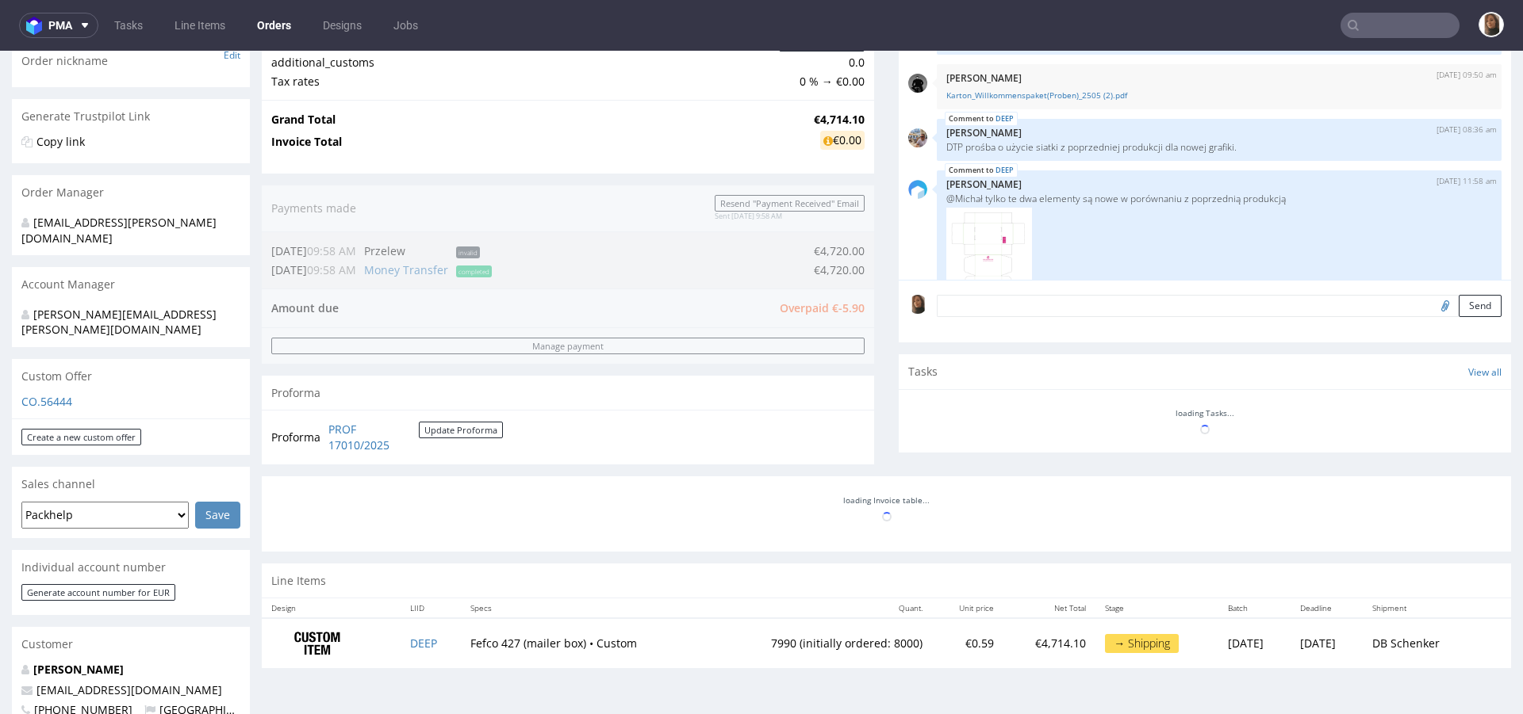
scroll to position [293, 0]
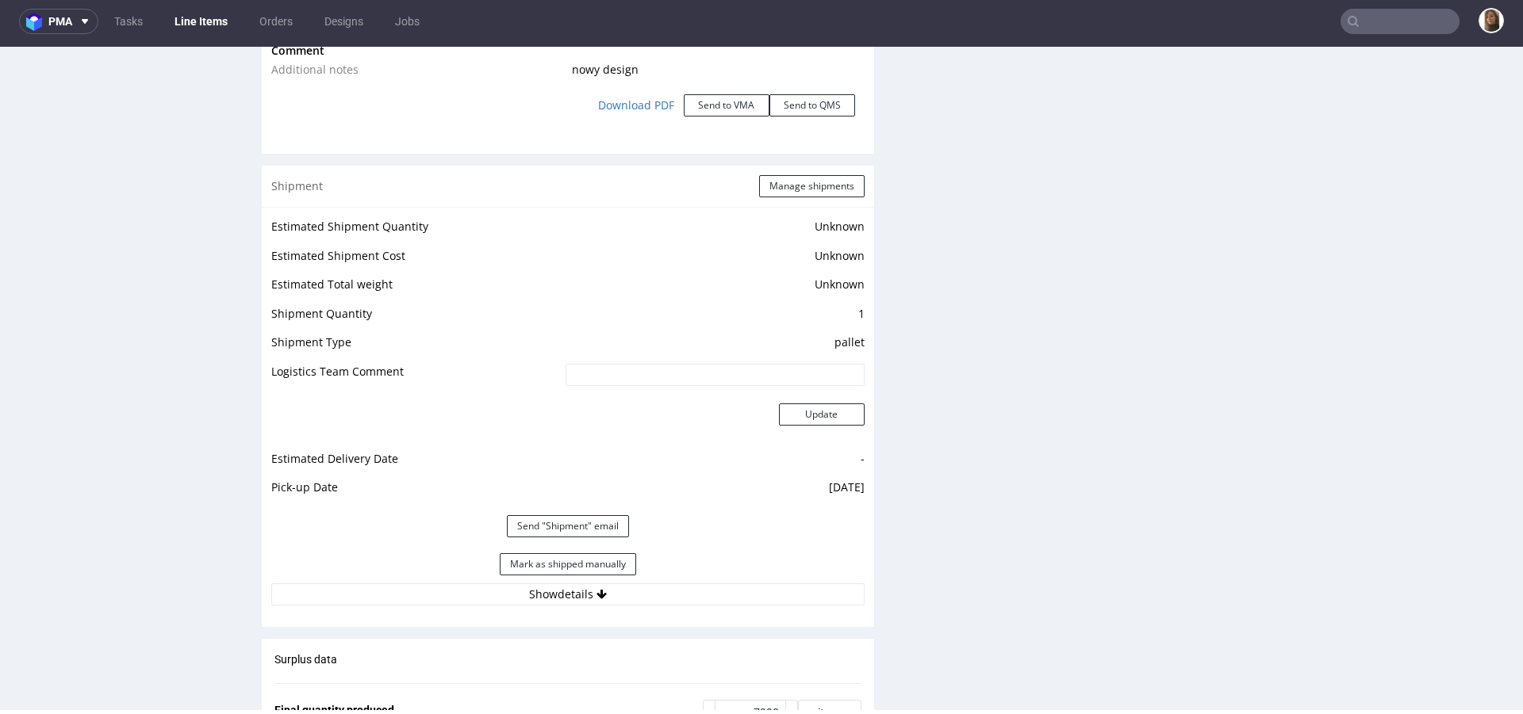
scroll to position [1978, 0]
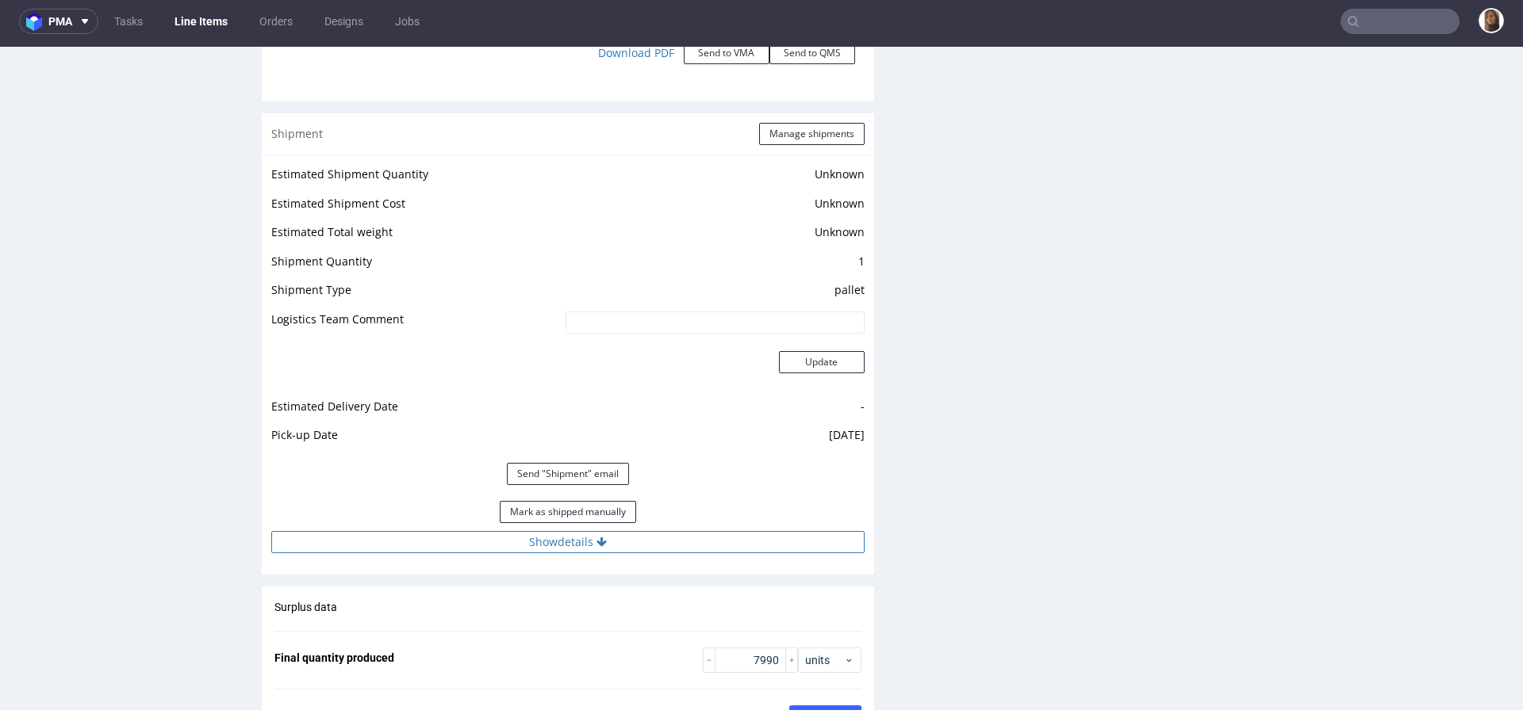
click at [555, 538] on button "Show details" at bounding box center [567, 542] width 593 height 22
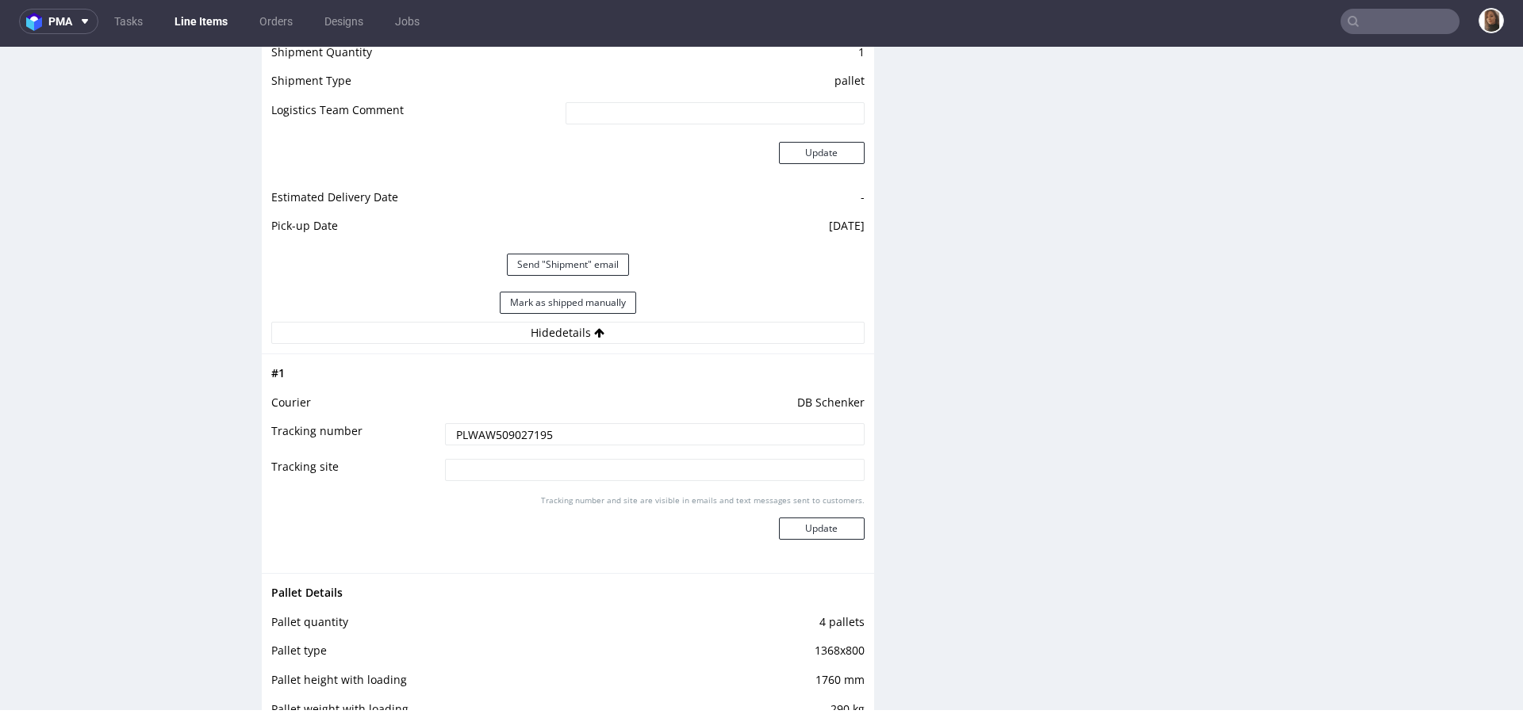
scroll to position [2212, 0]
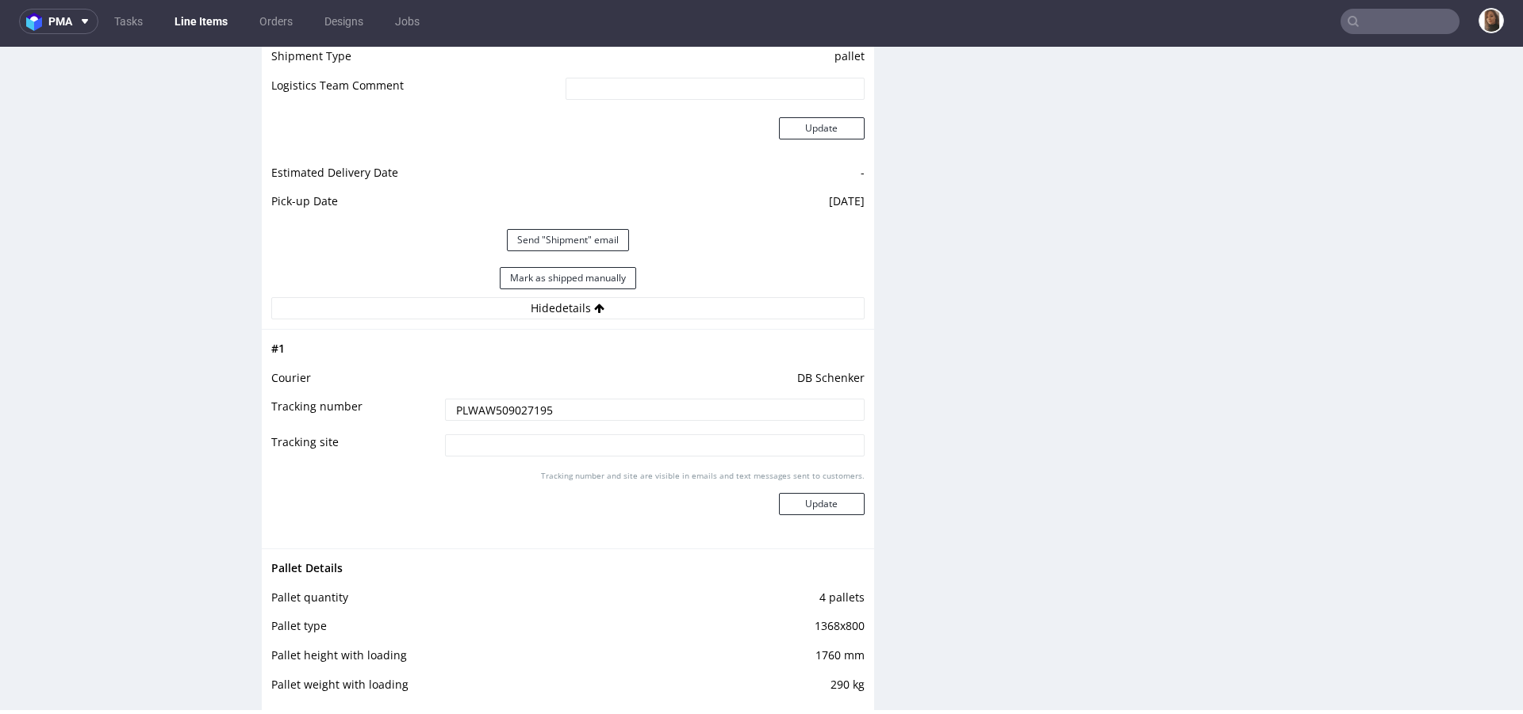
drag, startPoint x: 554, startPoint y: 408, endPoint x: 381, endPoint y: 408, distance: 173.7
click at [381, 408] on tr "Tracking number PLWAW509027195" at bounding box center [567, 415] width 593 height 36
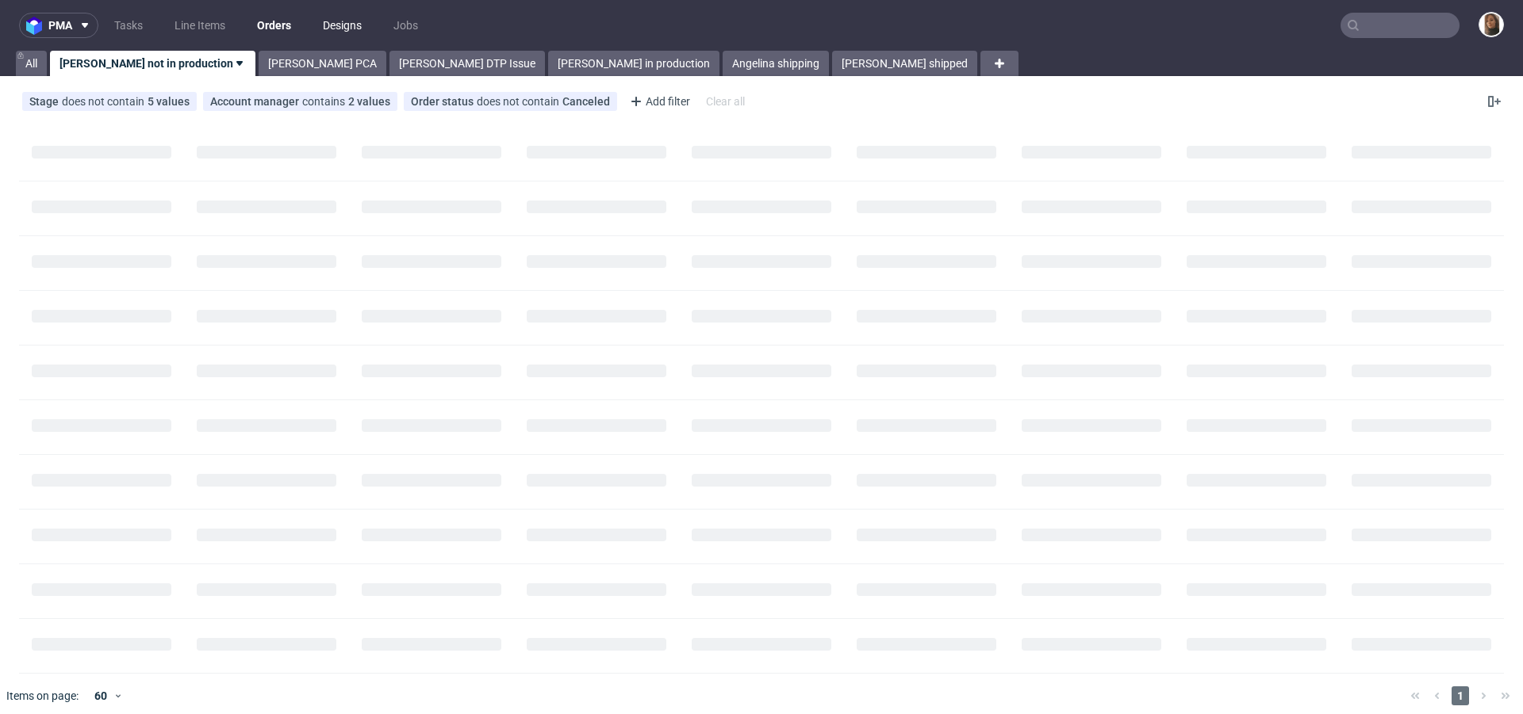
click at [337, 14] on link "Designs" at bounding box center [342, 25] width 58 height 25
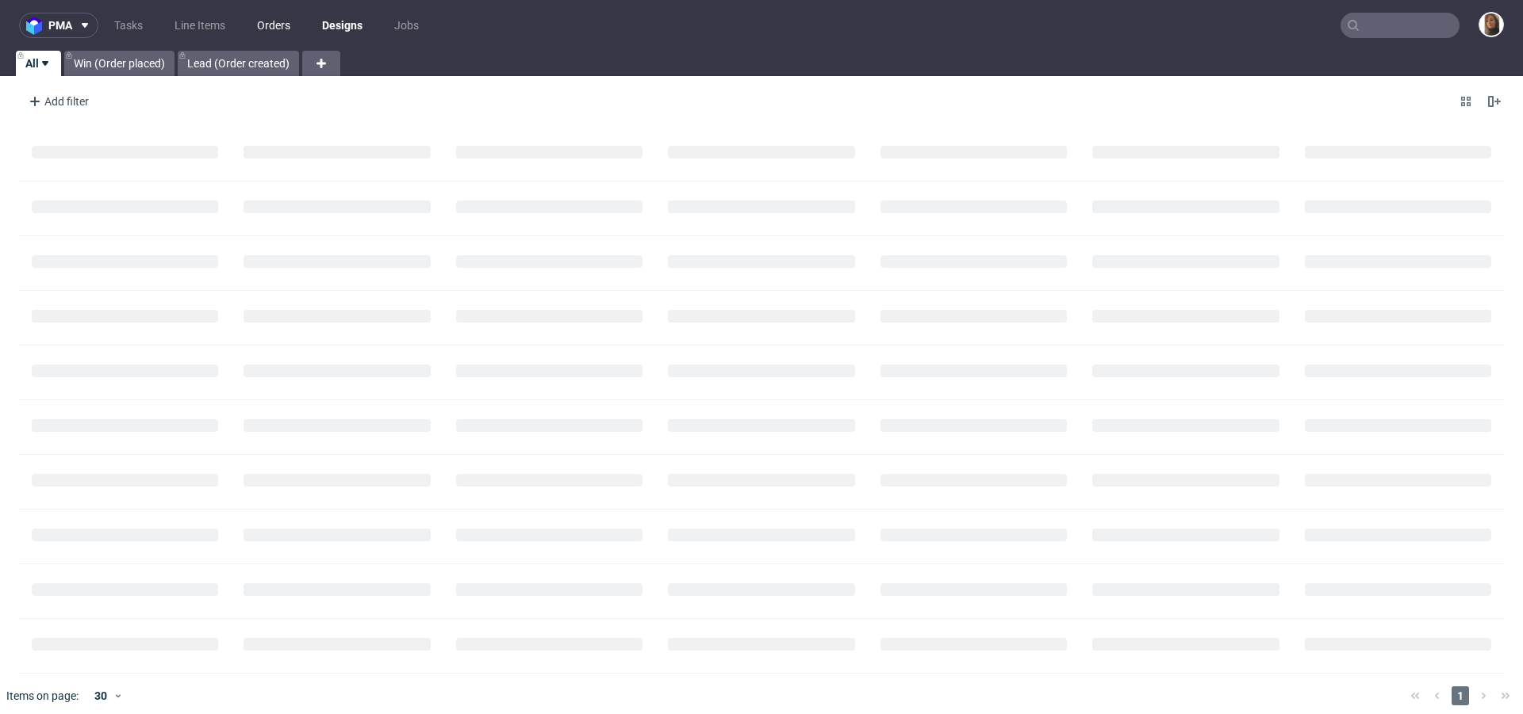
click at [270, 21] on link "Orders" at bounding box center [273, 25] width 52 height 25
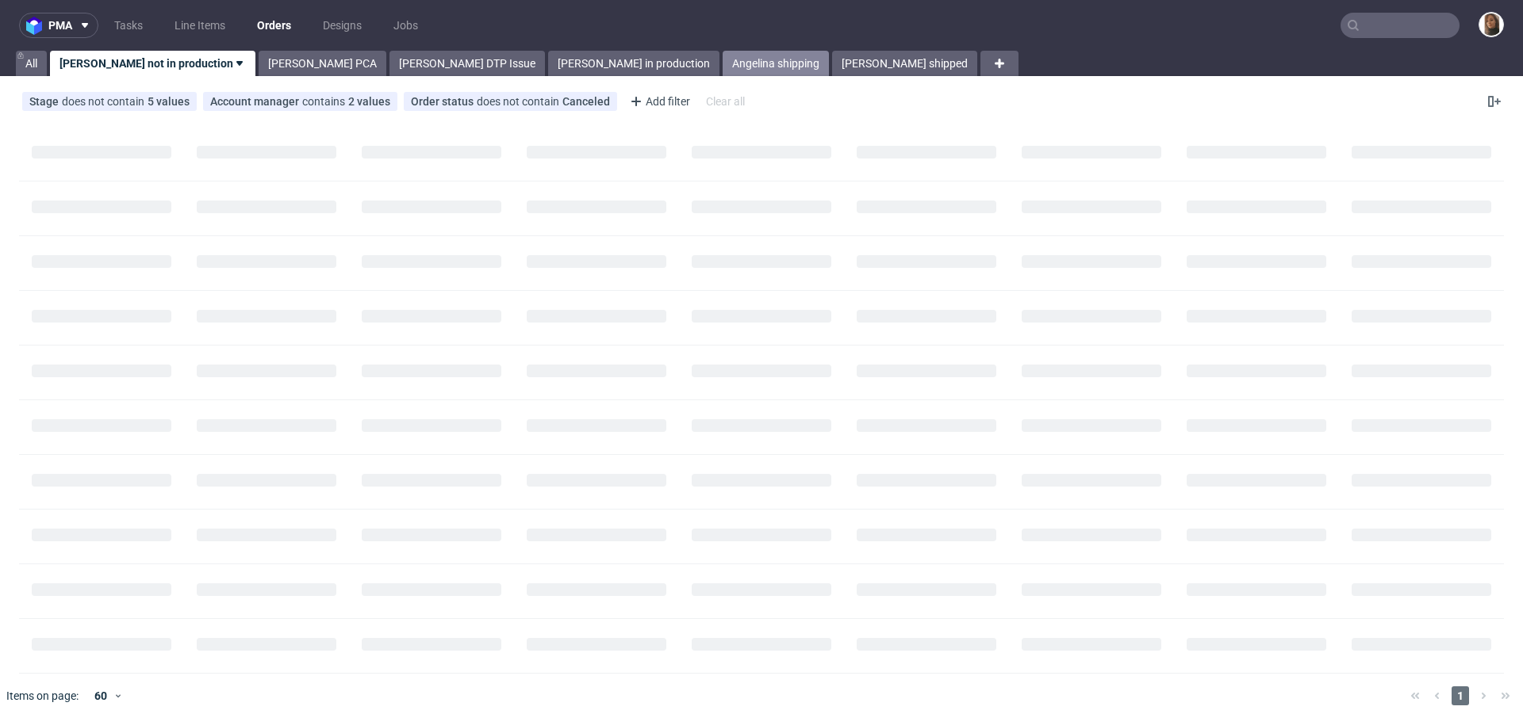
click at [722, 66] on link "Angelina shipping" at bounding box center [775, 63] width 106 height 25
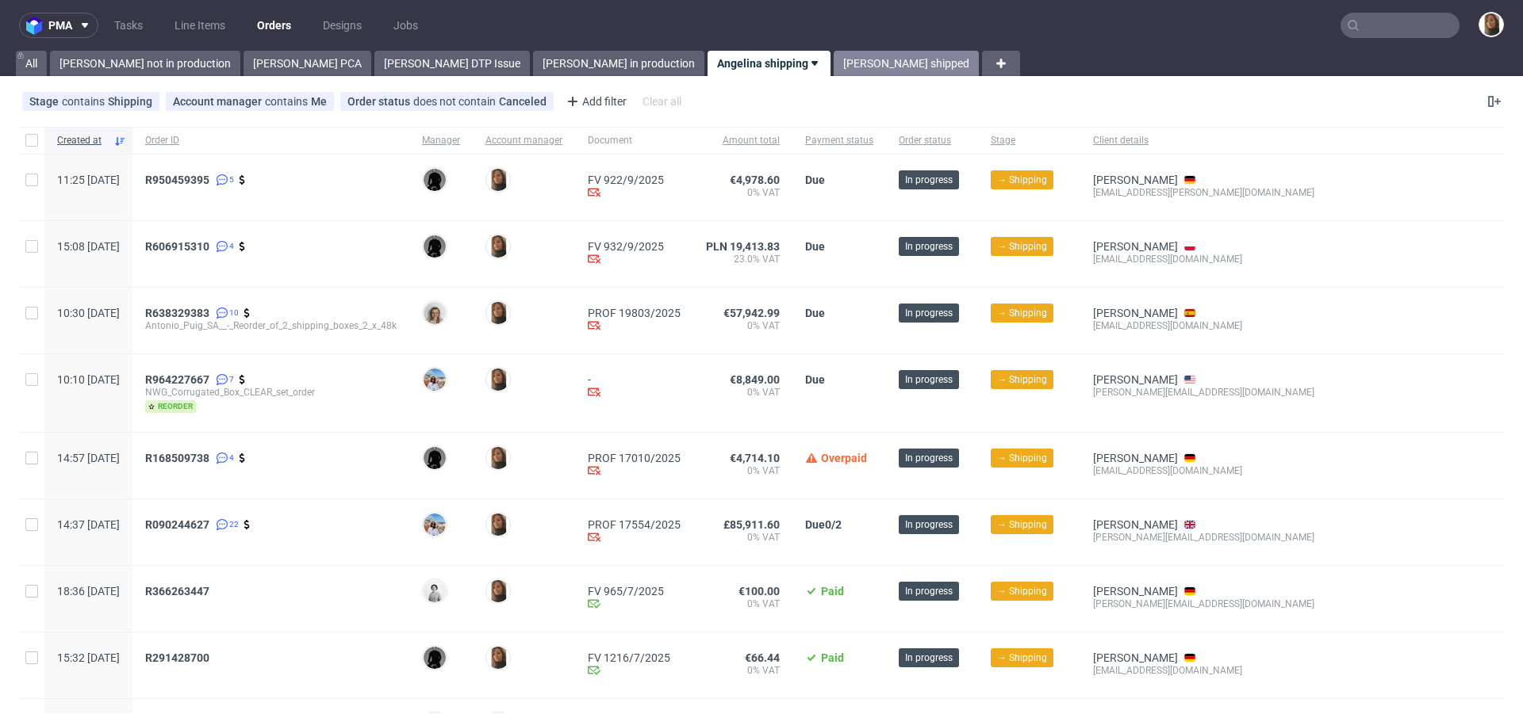
click at [833, 63] on link "Angelina shipped" at bounding box center [905, 63] width 145 height 25
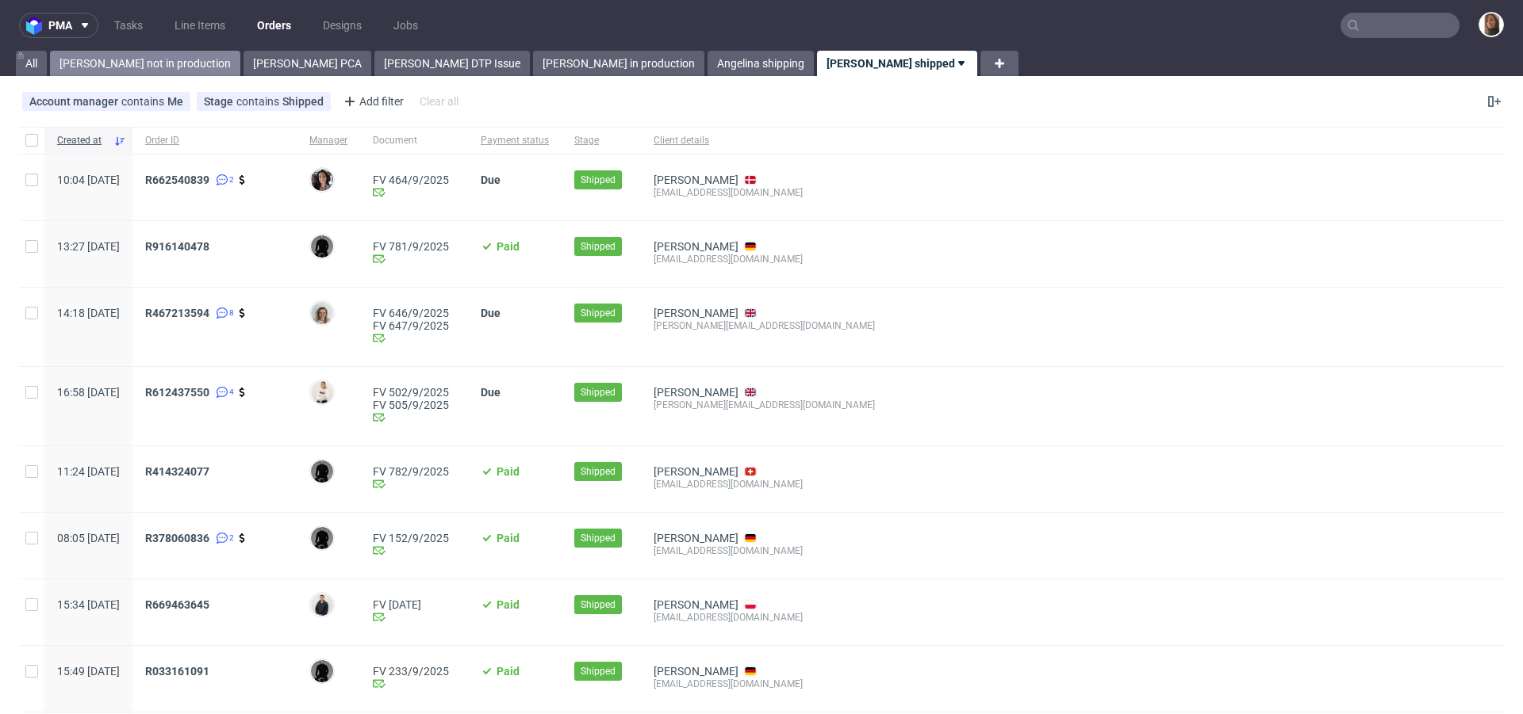
click at [162, 55] on link "Angelina not in production" at bounding box center [145, 63] width 190 height 25
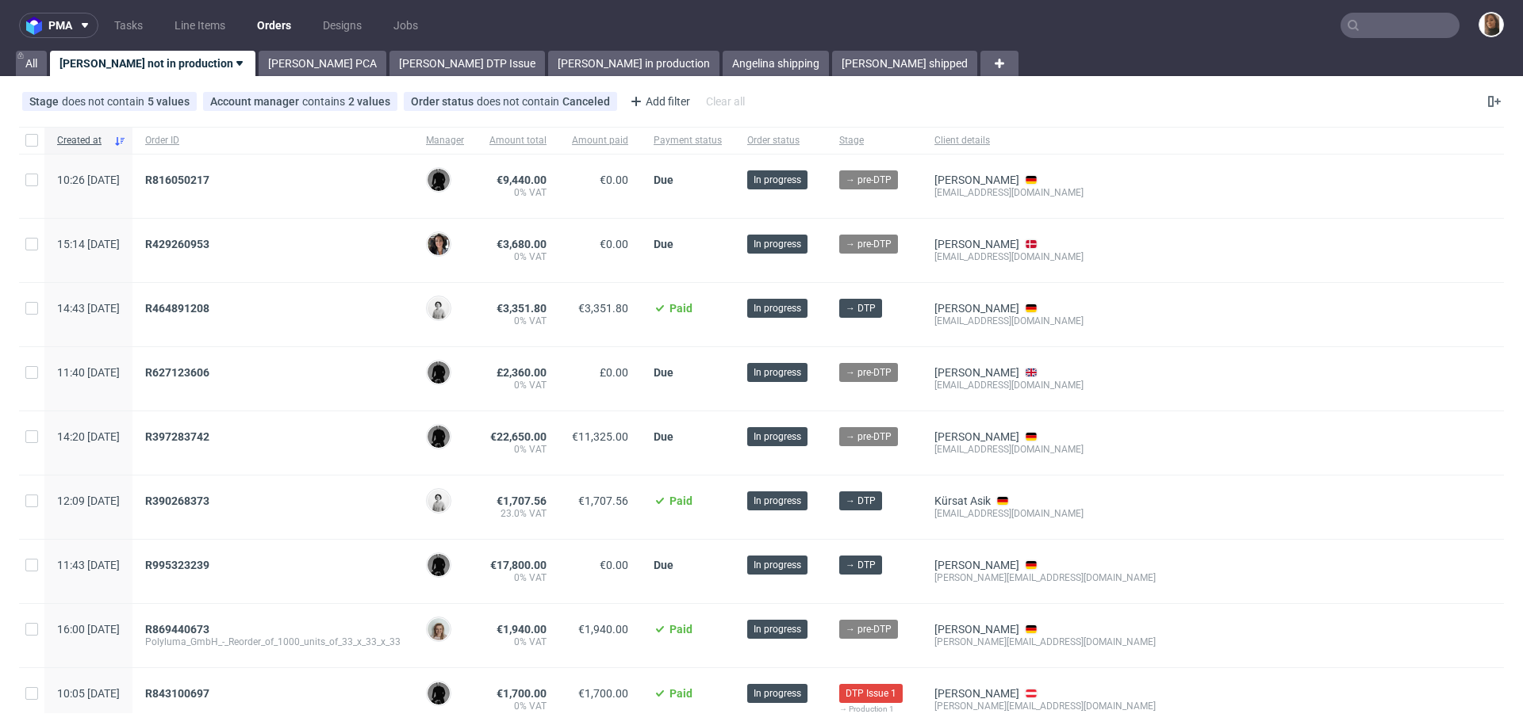
click at [358, 160] on div "R816050217" at bounding box center [272, 186] width 281 height 63
click at [1367, 24] on input "text" at bounding box center [1399, 25] width 119 height 25
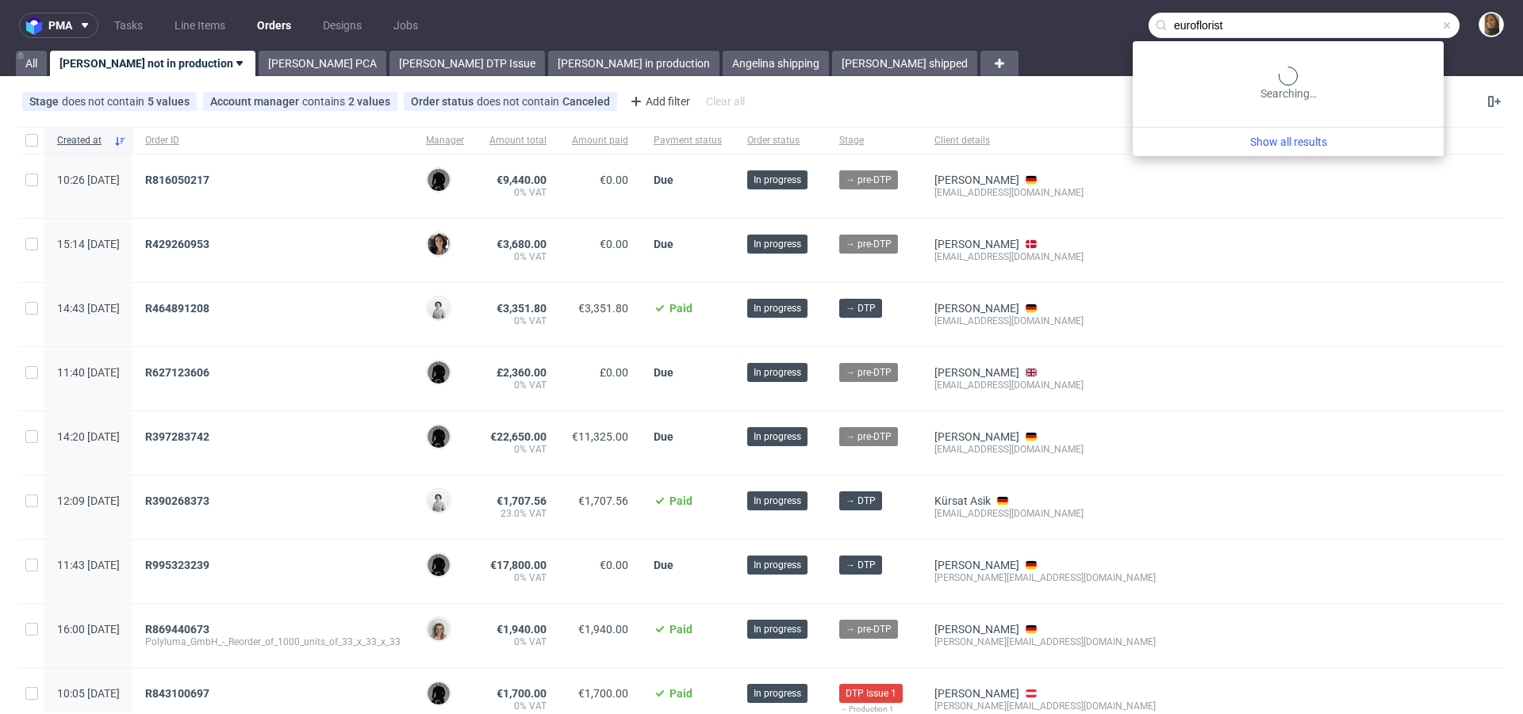
type input "euroflorist"
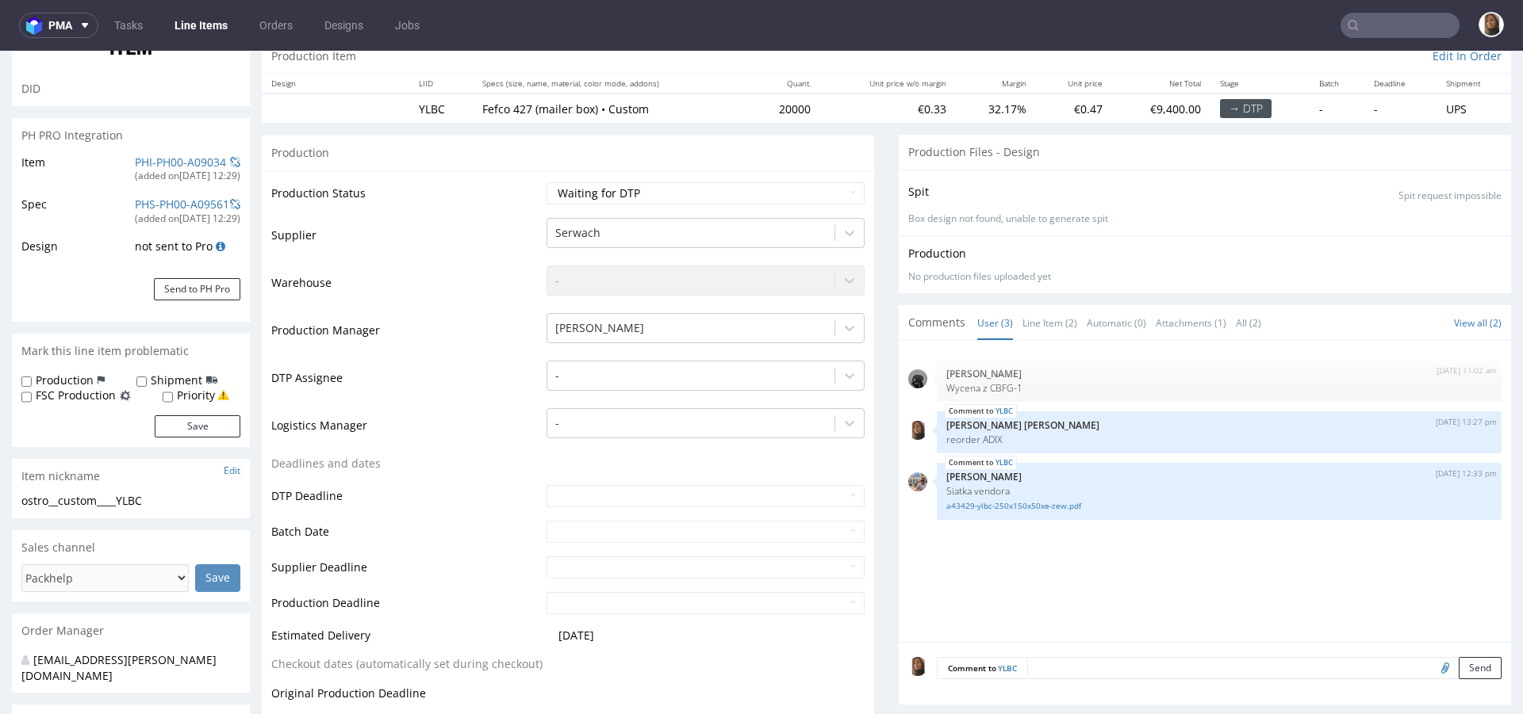
scroll to position [261, 0]
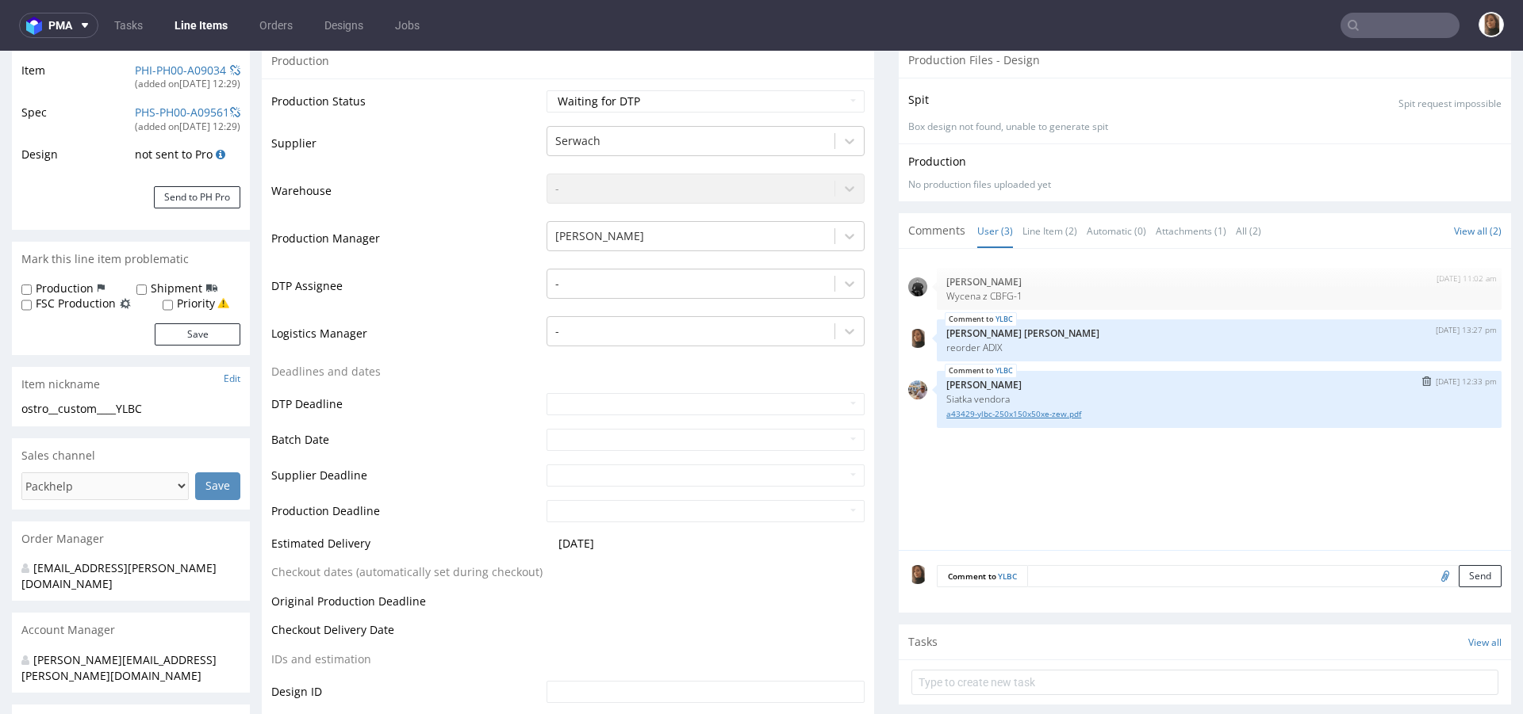
click at [977, 412] on link "a43429-ylbc-250x150x50xe-zew.pdf" at bounding box center [1219, 414] width 546 height 12
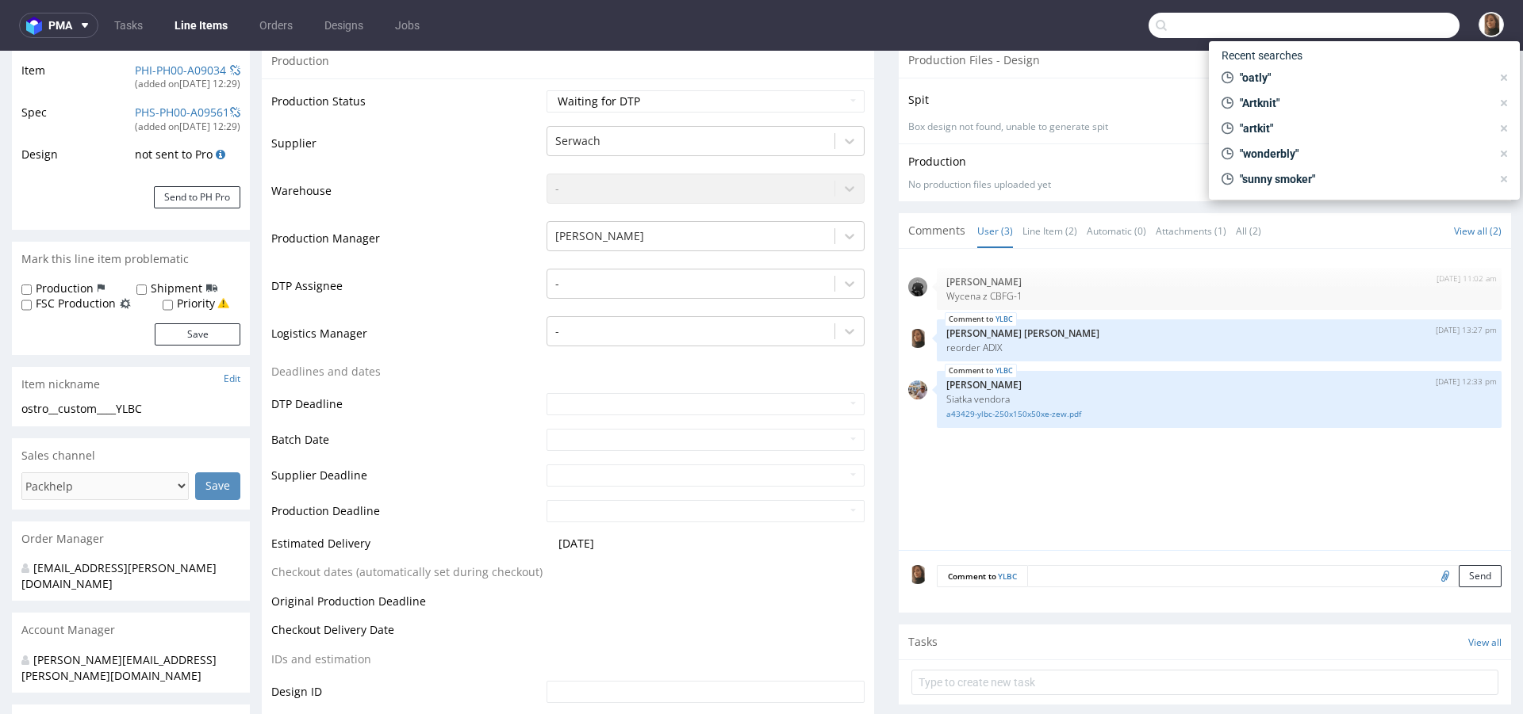
click at [1390, 17] on input "text" at bounding box center [1303, 25] width 311 height 25
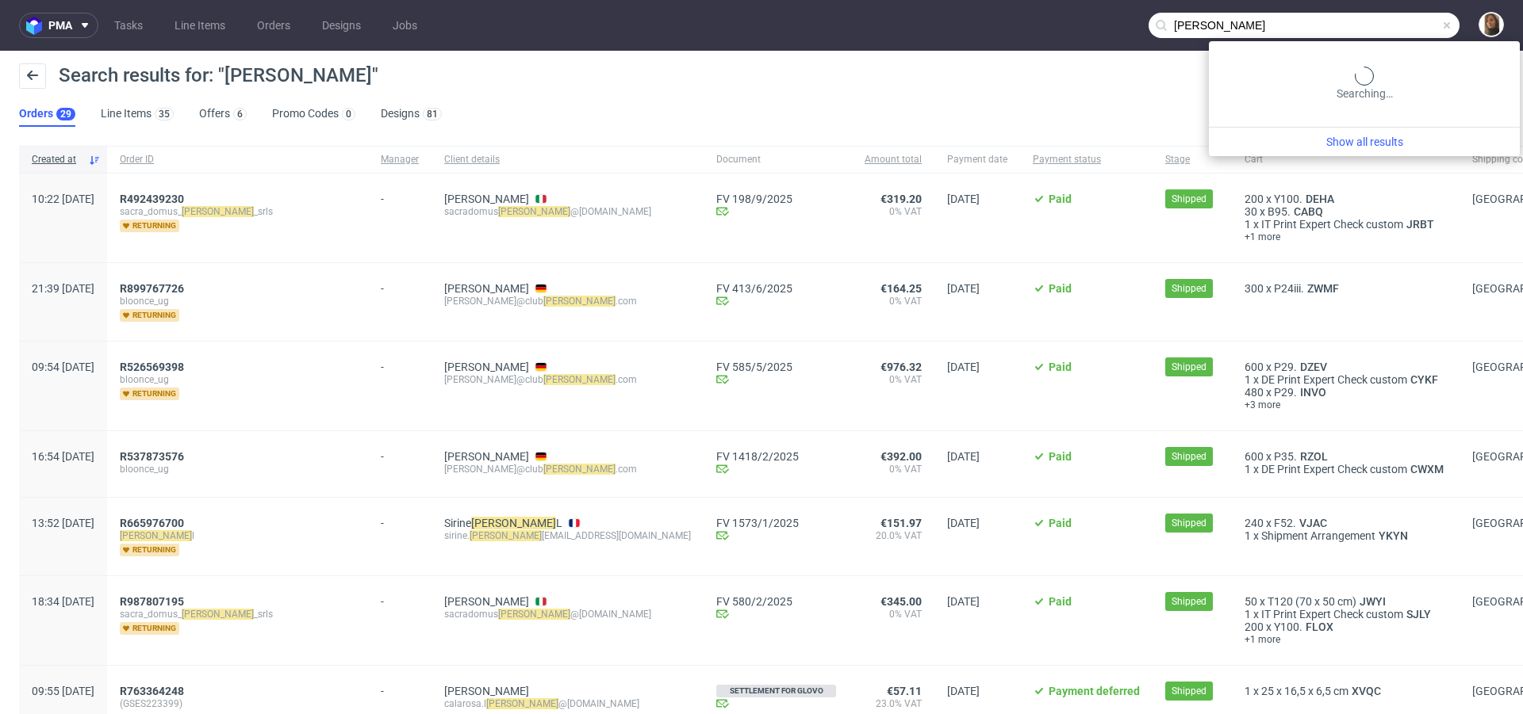
click at [1400, 22] on input "aurea" at bounding box center [1303, 25] width 311 height 25
paste input "lucas@clubaurea.com"
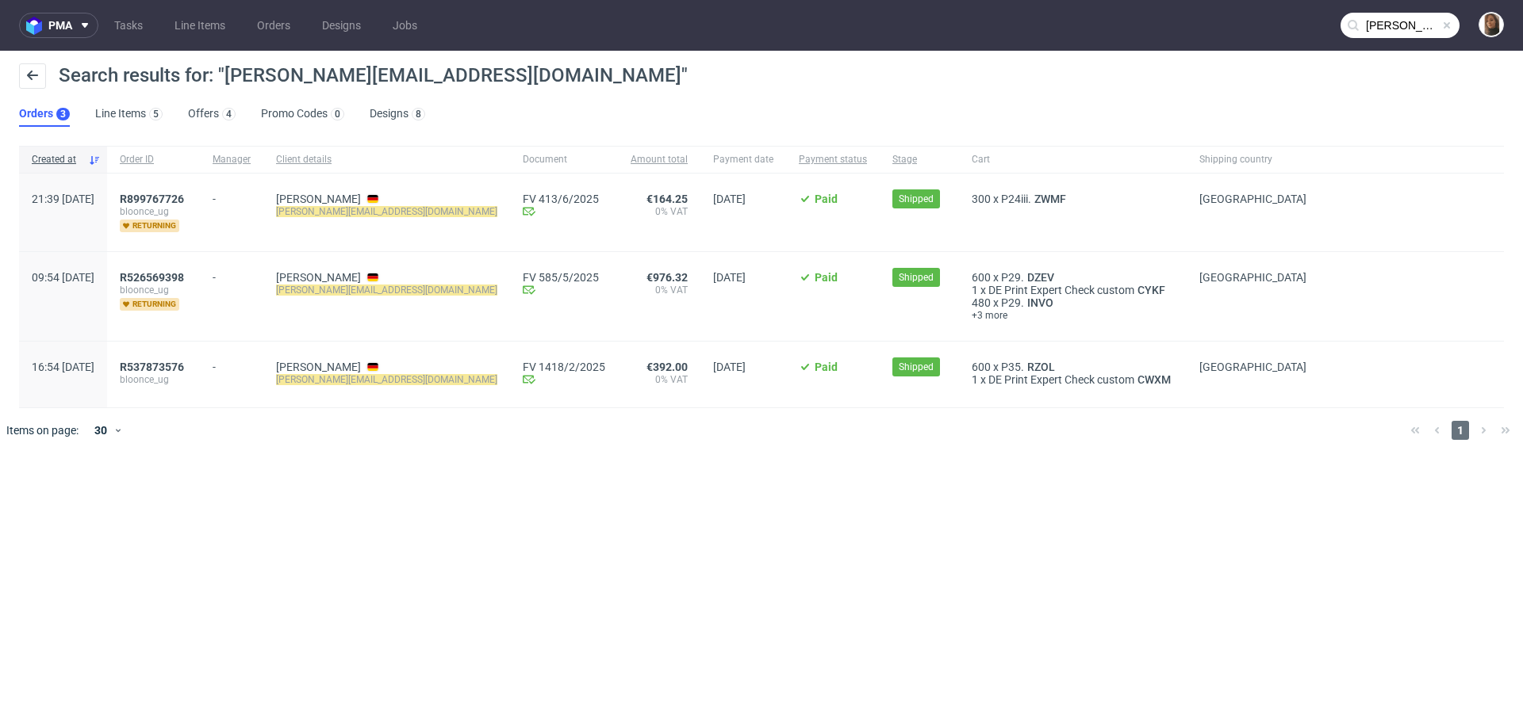
click at [1422, 25] on input "lucas@clubaurea.com" at bounding box center [1399, 25] width 119 height 25
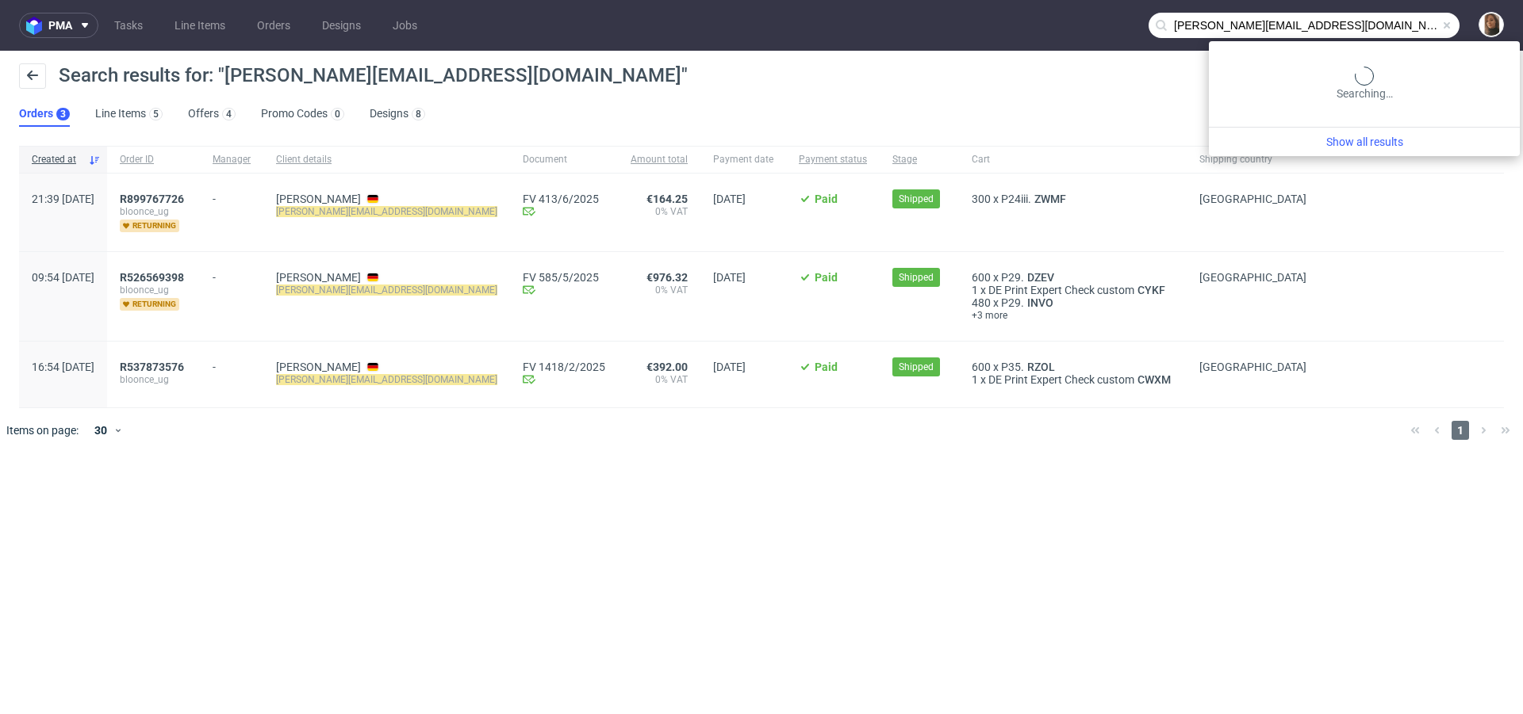
click at [1422, 25] on input "lucas@clubaurea.com" at bounding box center [1303, 25] width 311 height 25
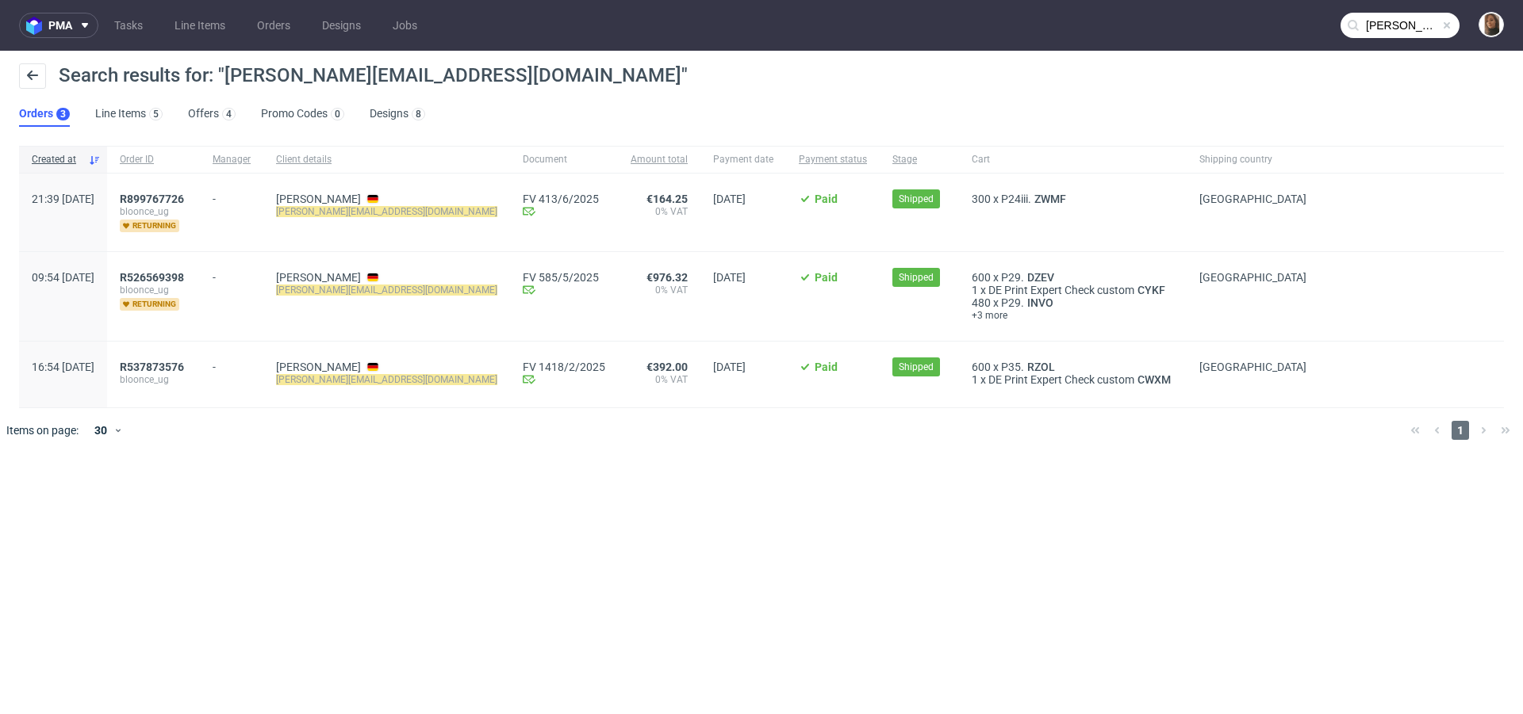
click at [1434, 29] on input "lucas@clubaurea.com" at bounding box center [1399, 25] width 119 height 25
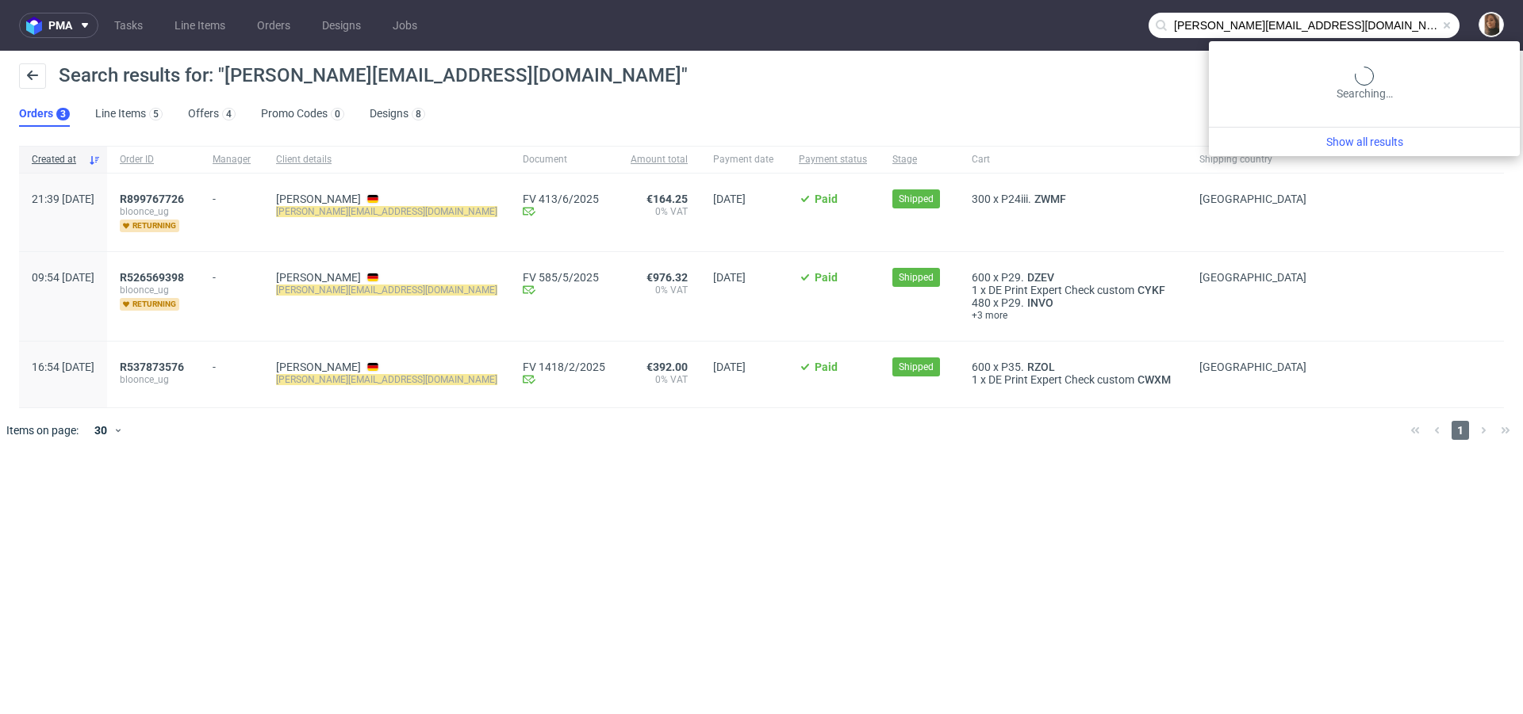
click at [1434, 29] on input "lucas@clubaurea.com" at bounding box center [1303, 25] width 311 height 25
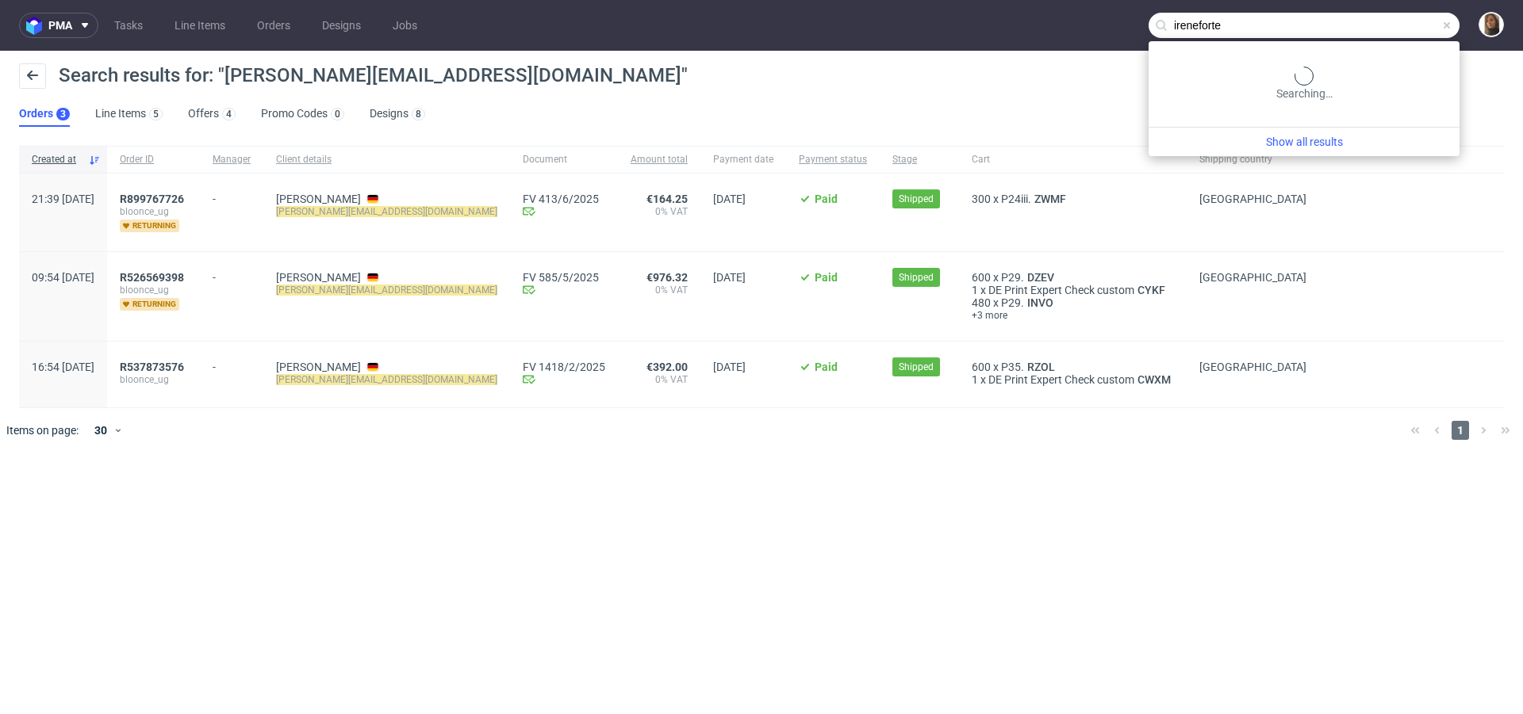
type input "ireneforte"
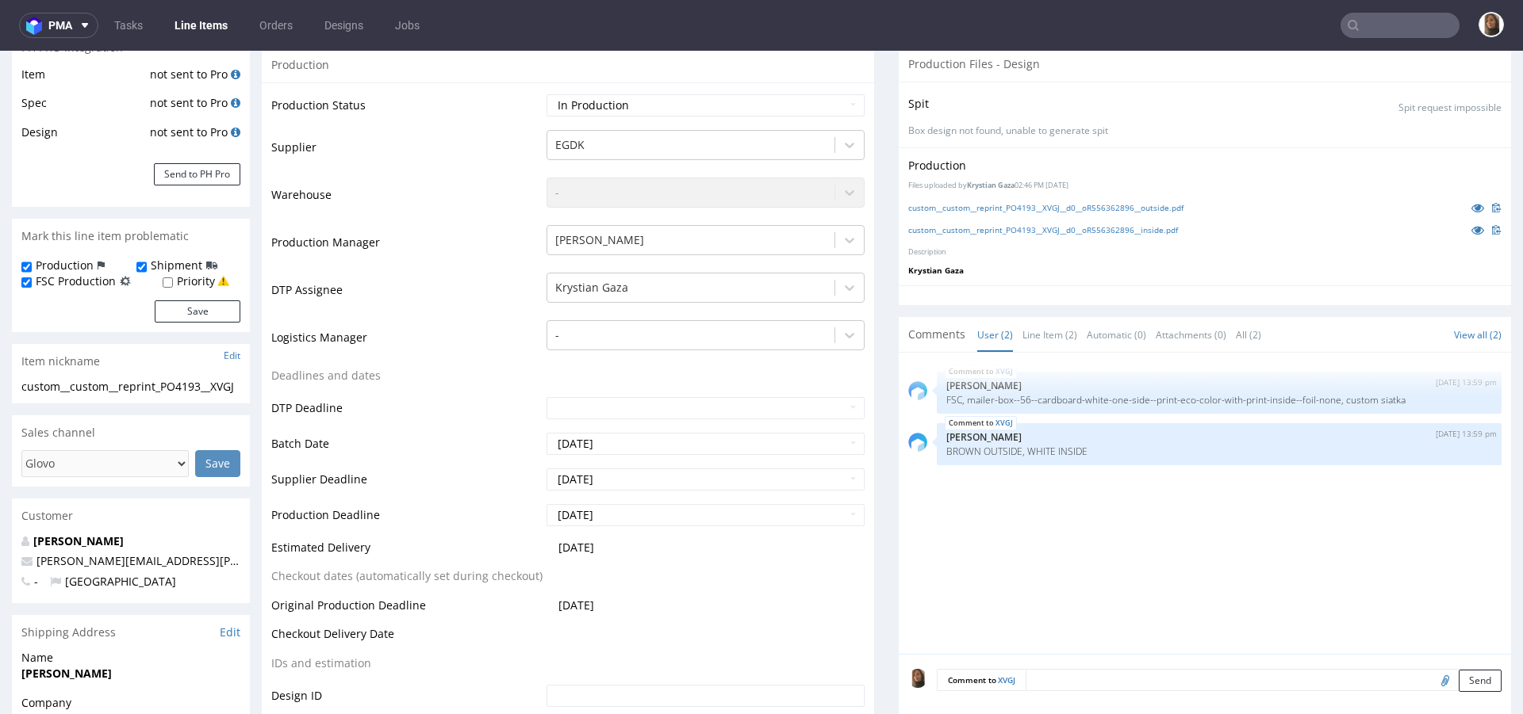
scroll to position [787, 0]
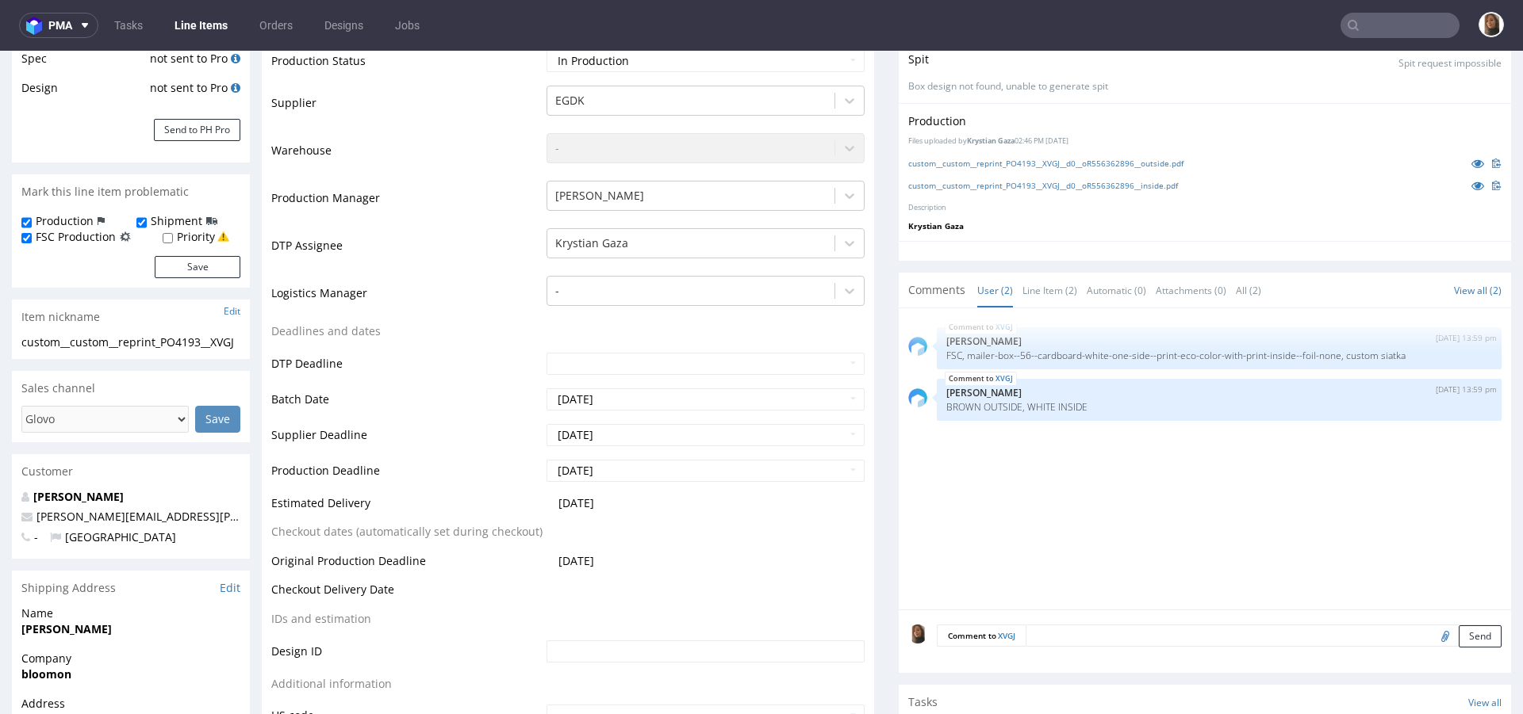
scroll to position [341, 0]
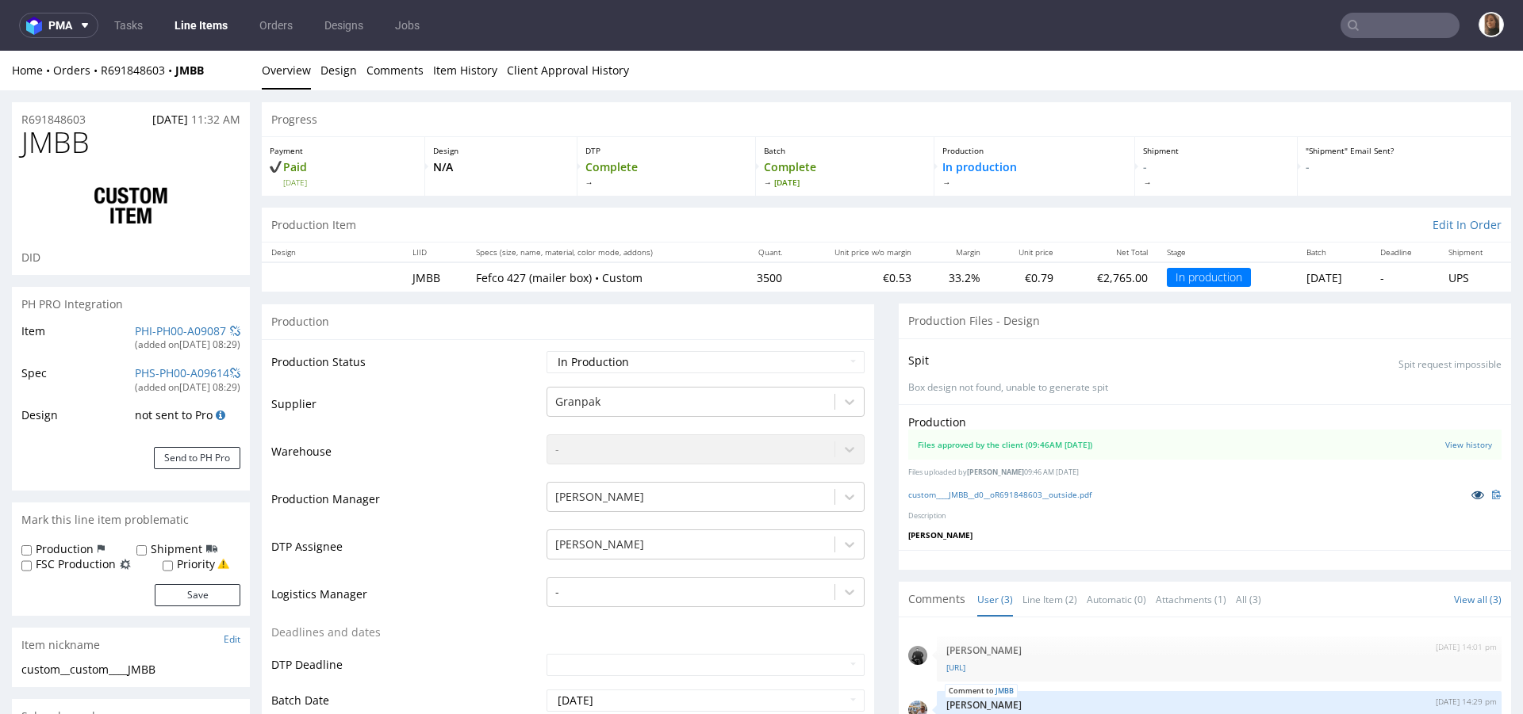
click at [1471, 495] on icon at bounding box center [1477, 494] width 13 height 11
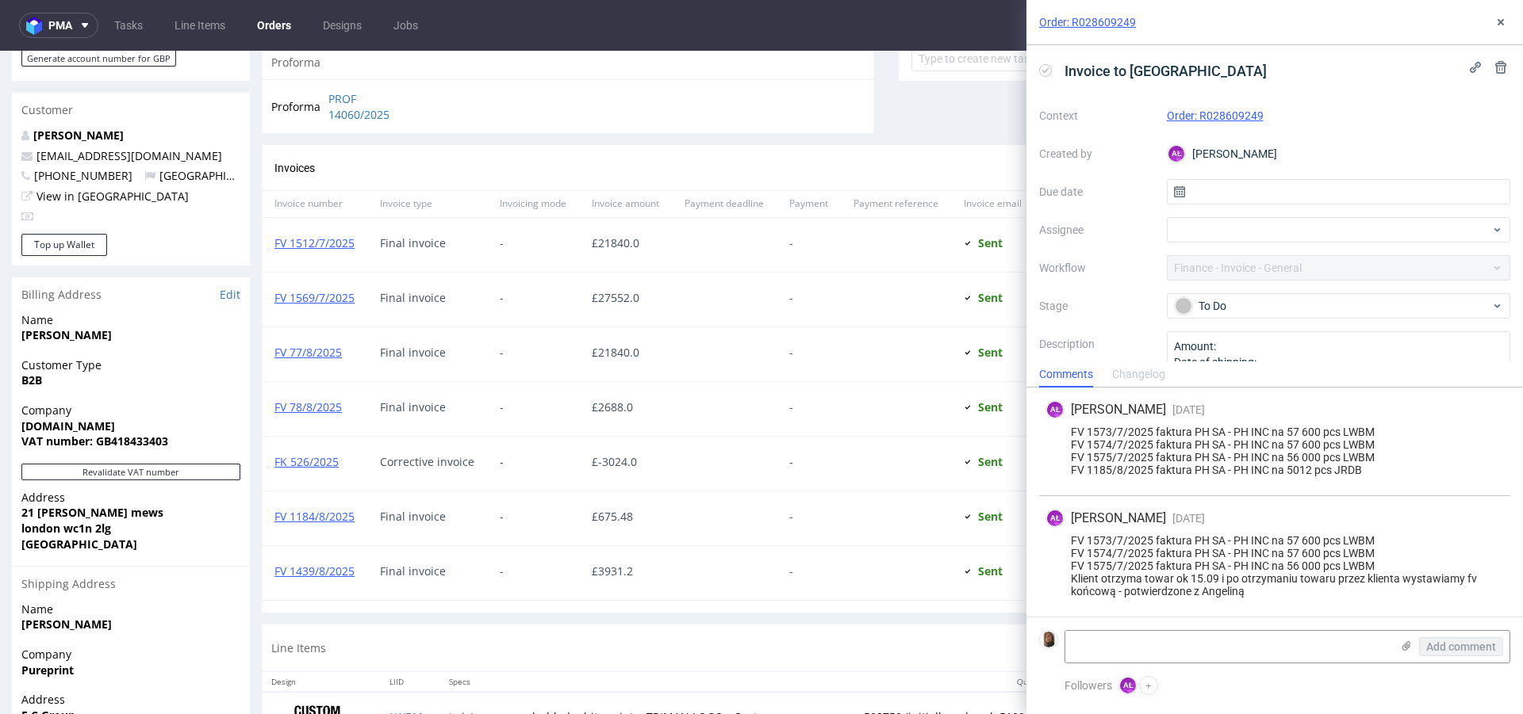
scroll to position [944, 0]
